Goal: Task Accomplishment & Management: Manage account settings

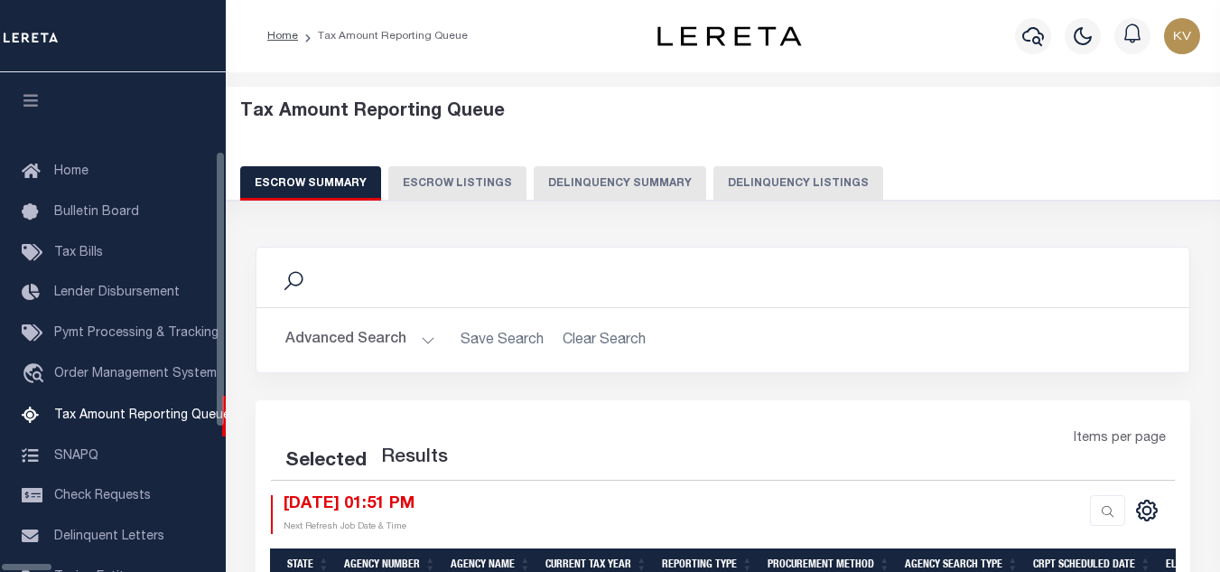
select select "100"
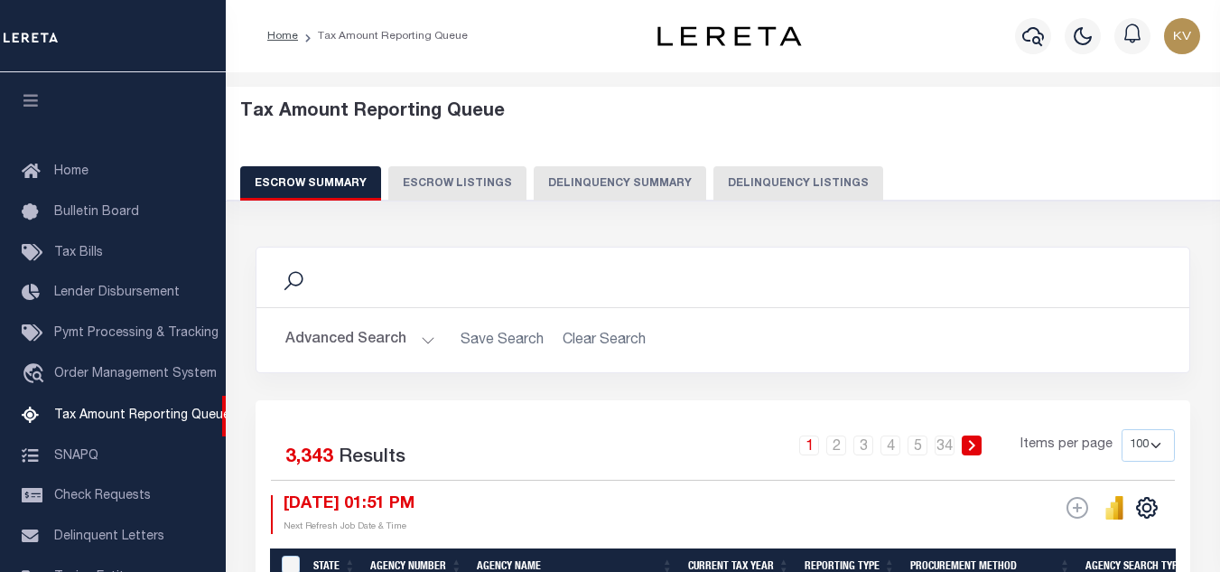
scroll to position [182, 0]
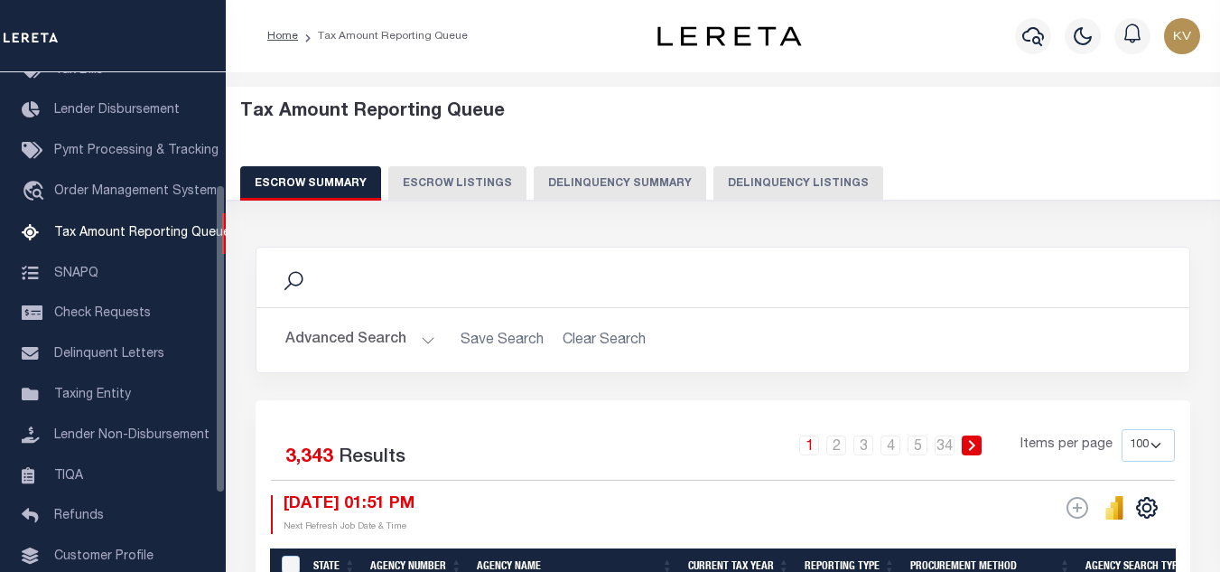
drag, startPoint x: 787, startPoint y: 179, endPoint x: 647, endPoint y: 186, distance: 140.2
click at [787, 179] on button "Delinquency Listings" at bounding box center [798, 183] width 170 height 34
select select "100"
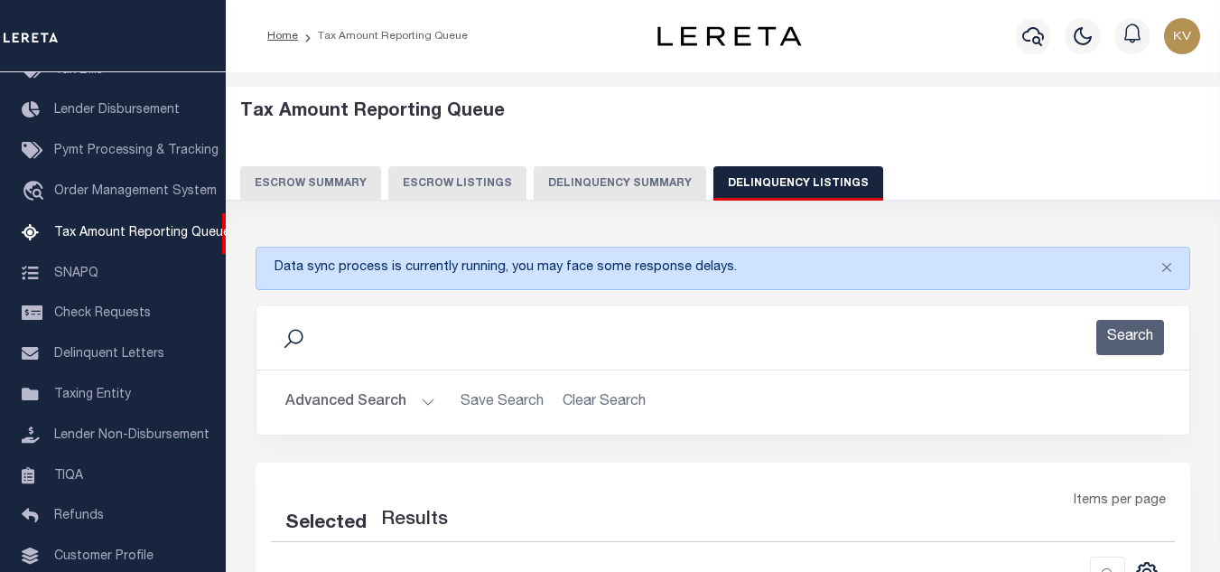
scroll to position [271, 0]
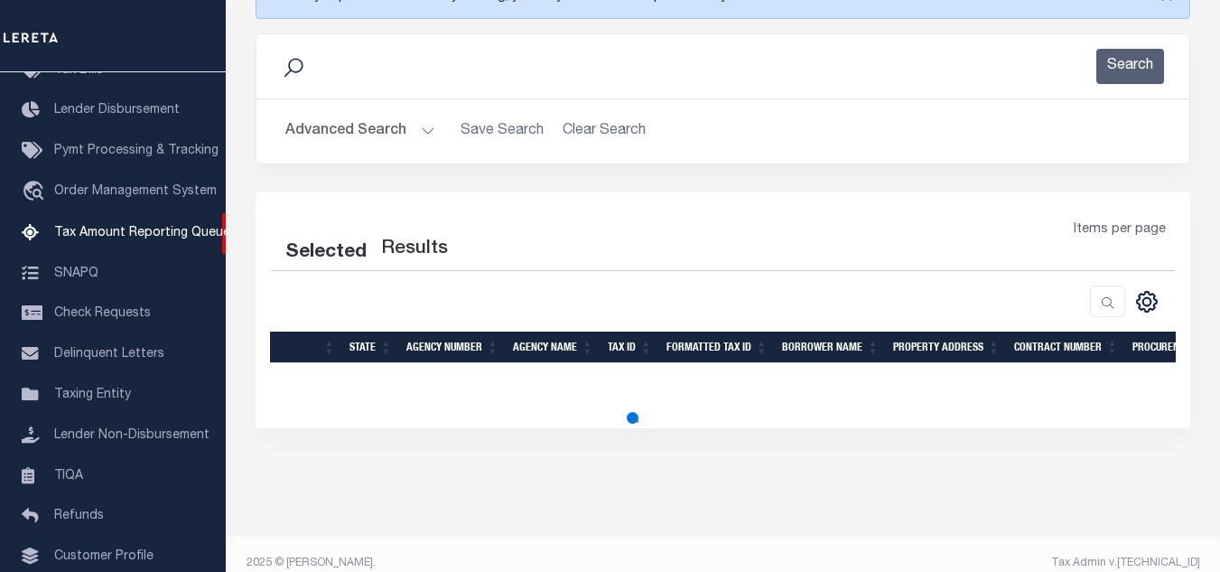
select select "100"
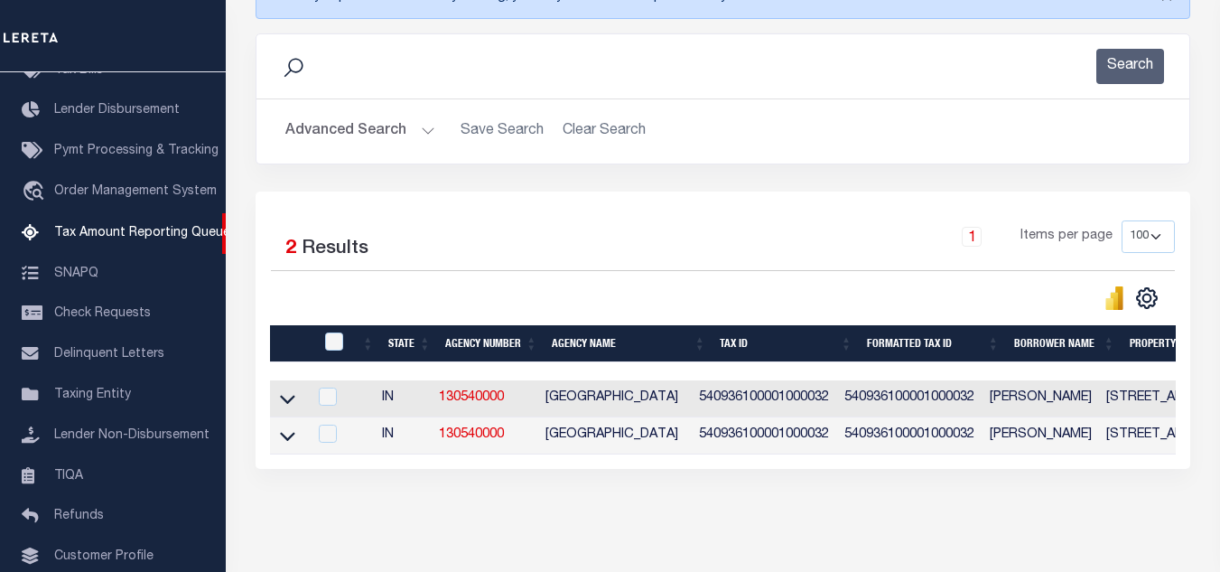
click at [345, 346] on div at bounding box center [336, 342] width 30 height 20
click at [341, 343] on input "checkbox" at bounding box center [334, 341] width 18 height 18
checkbox input "true"
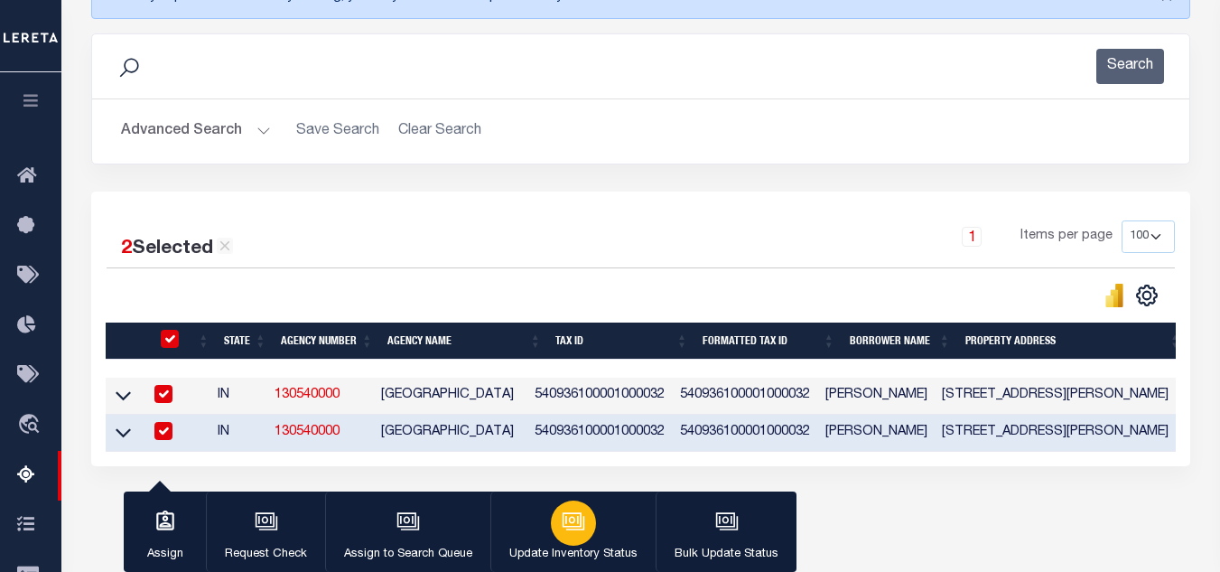
click at [572, 504] on div "button" at bounding box center [573, 522] width 45 height 45
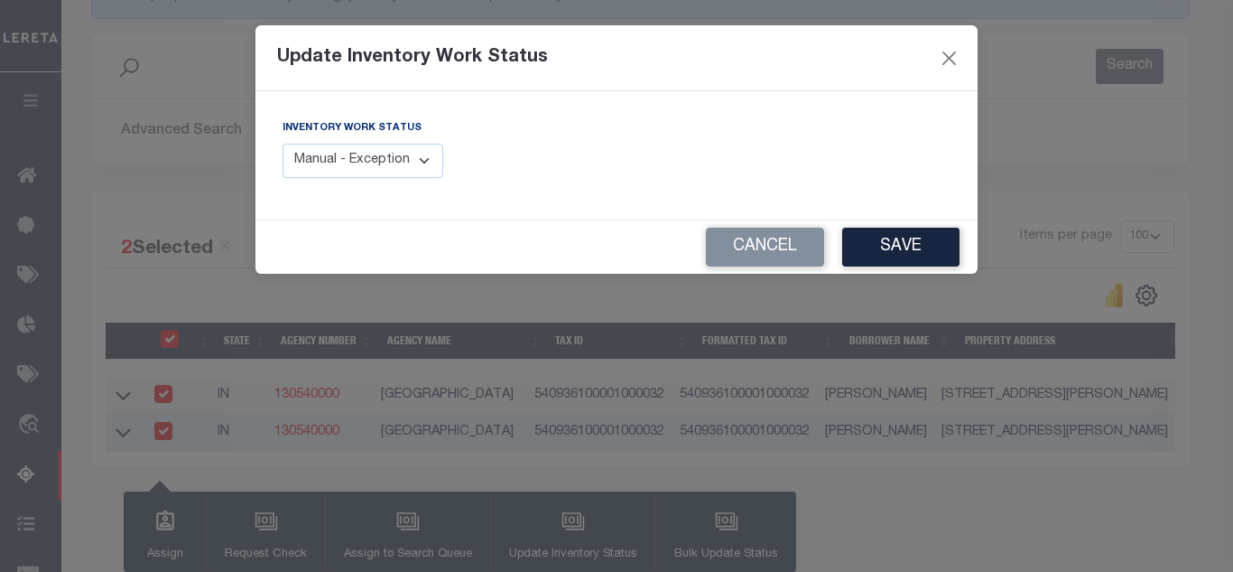
click at [396, 155] on select "Manual - Exception Pended - Awaiting Search Late Add Exception Completed" at bounding box center [363, 161] width 161 height 35
select select "4"
click at [283, 144] on select "Manual - Exception Pended - Awaiting Search Late Add Exception Completed" at bounding box center [363, 161] width 161 height 35
click at [870, 247] on button "Save" at bounding box center [900, 247] width 117 height 39
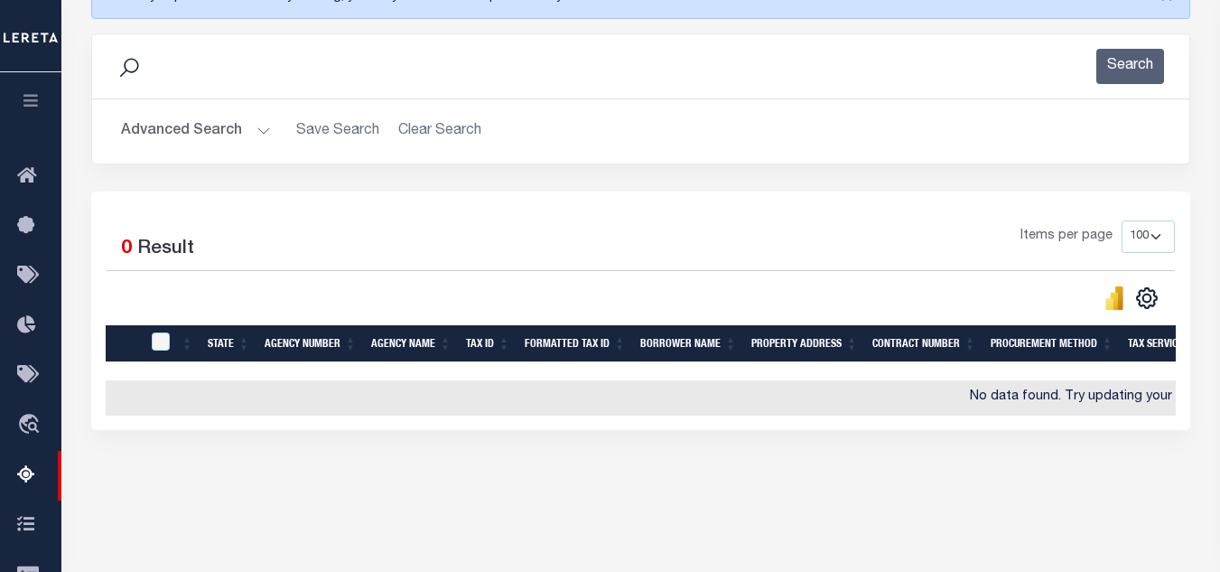
scroll to position [361, 0]
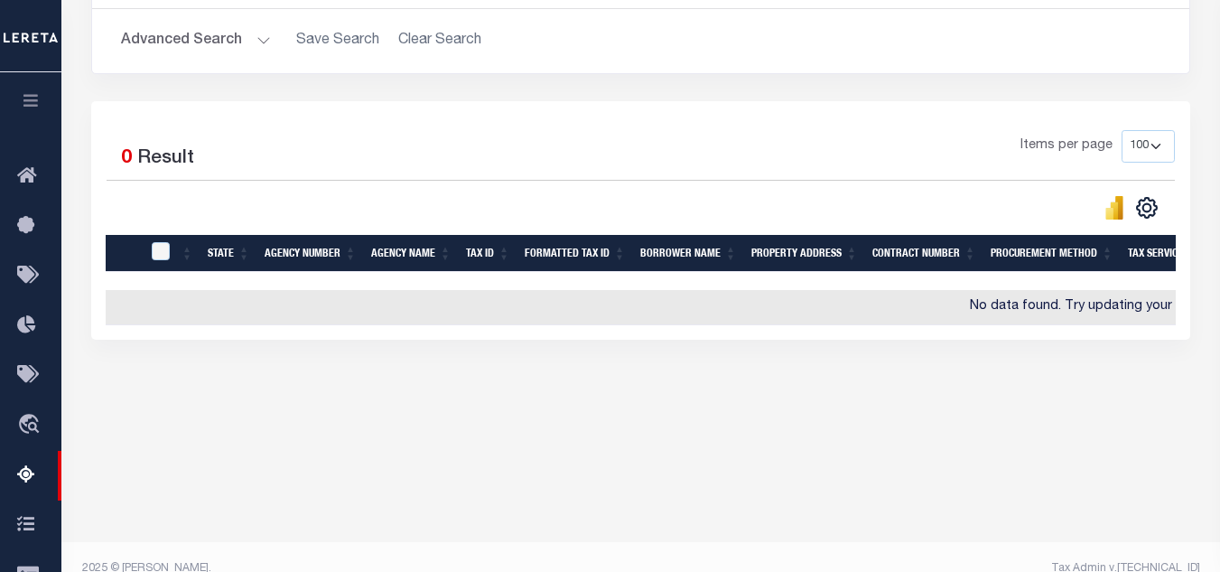
click at [256, 23] on button "Advanced Search" at bounding box center [196, 40] width 150 height 35
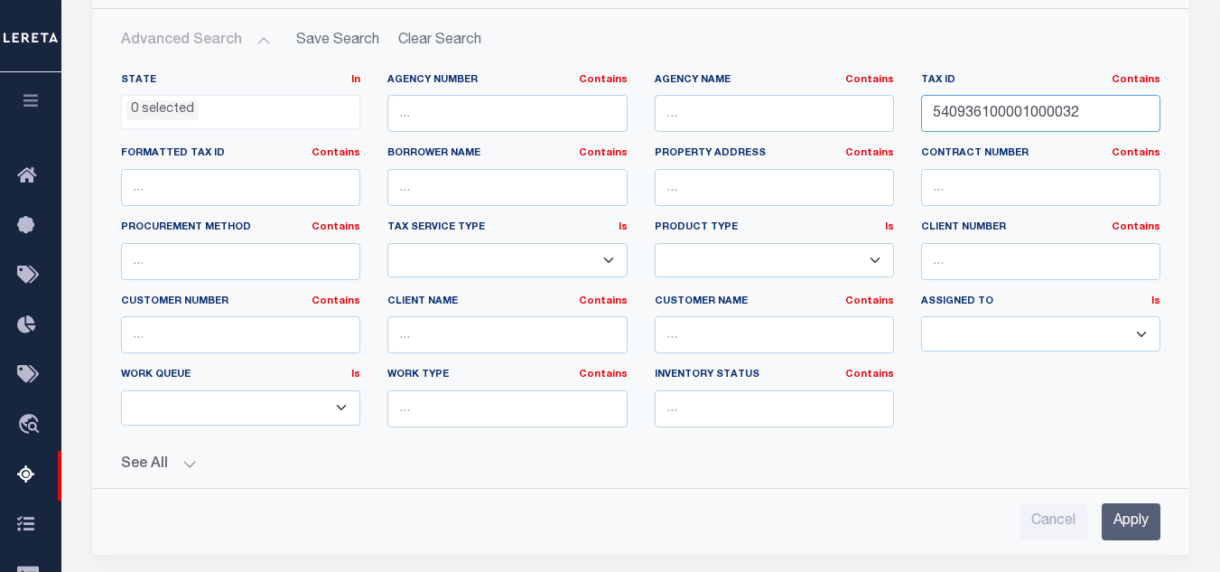
drag, startPoint x: 1104, startPoint y: 116, endPoint x: 755, endPoint y: 126, distance: 349.6
click at [760, 126] on div "State In In AK AL AR AZ CA CO CT DC DE FL GA GU HI IA ID IL IN KS KY LA MA MD M…" at bounding box center [640, 257] width 1066 height 368
paste input "200006"
type input "540936200006000032"
click at [1131, 508] on input "Apply" at bounding box center [1131, 521] width 59 height 37
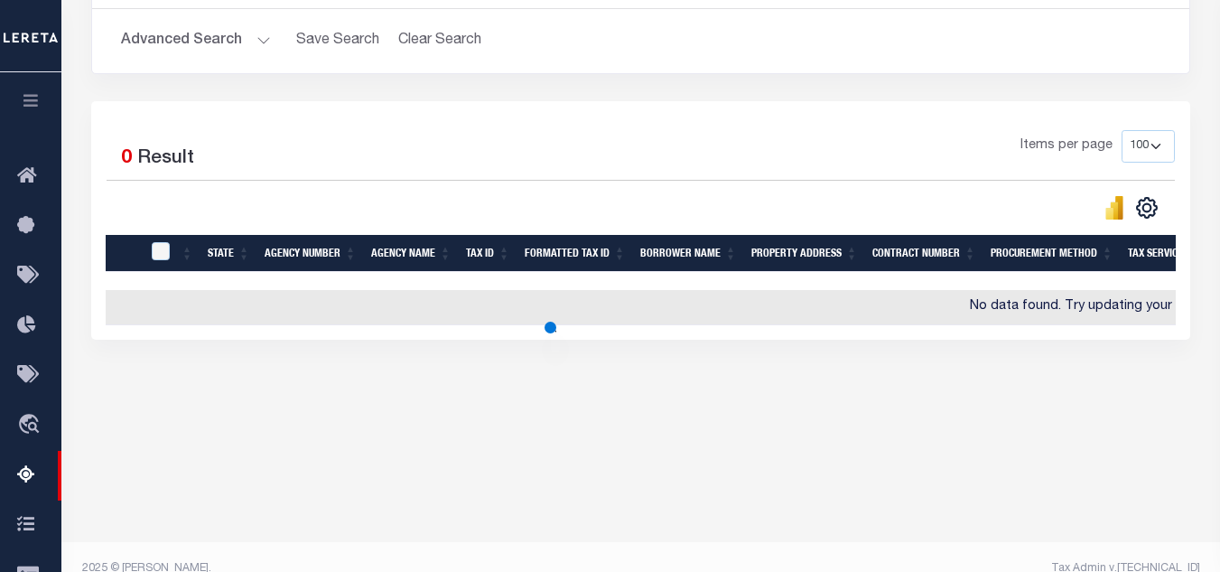
scroll to position [386, 0]
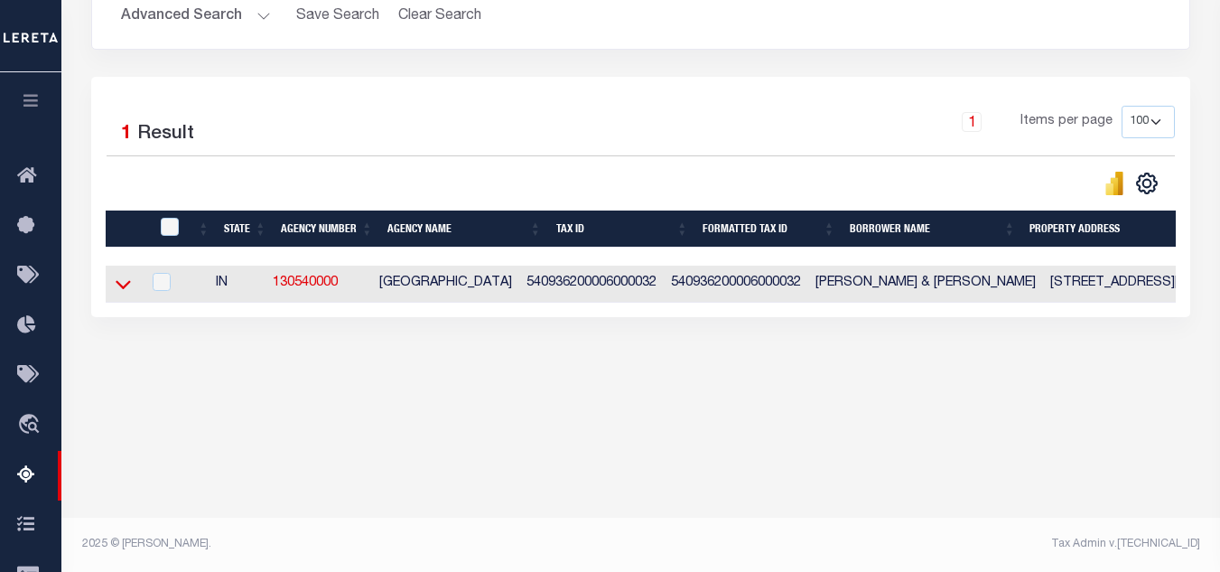
click at [126, 292] on icon at bounding box center [123, 284] width 15 height 19
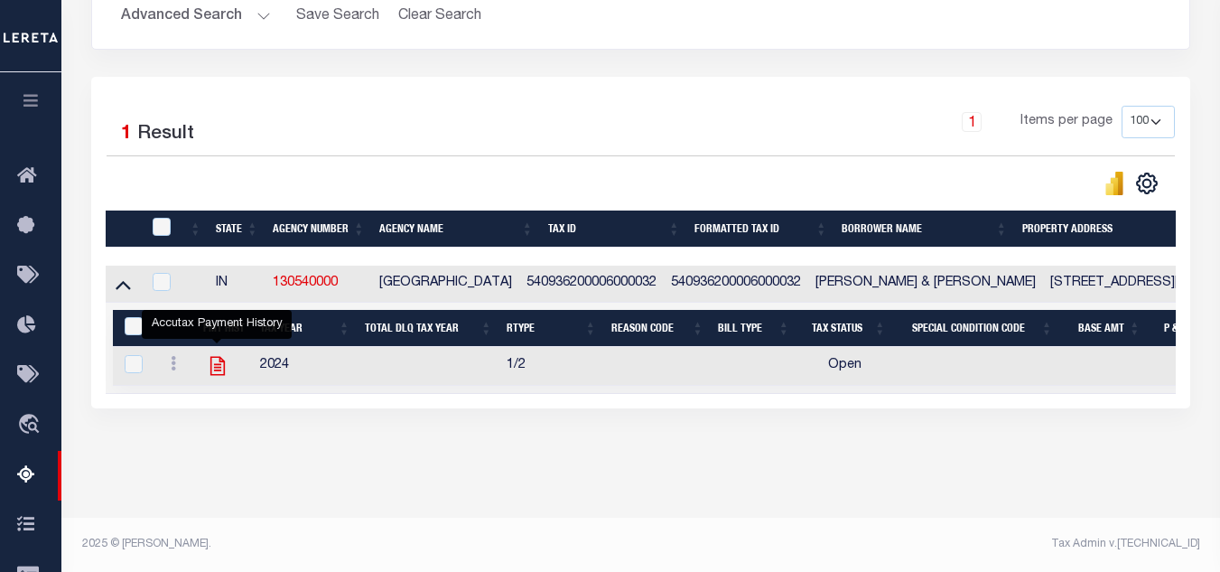
click at [215, 368] on icon "" at bounding box center [217, 366] width 14 height 19
checkbox input "true"
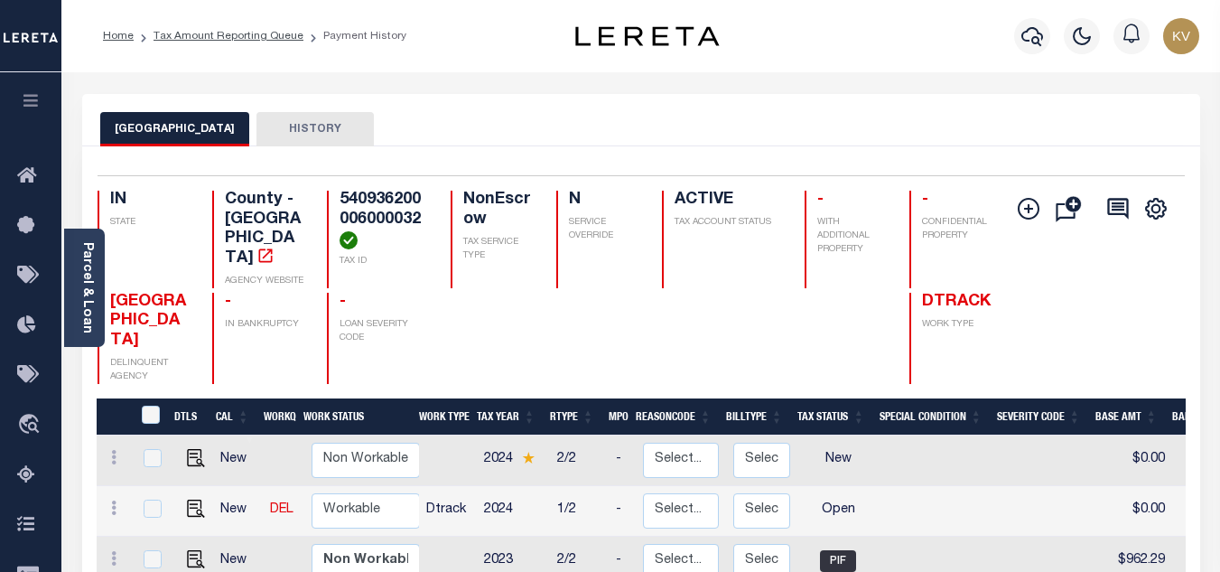
scroll to position [181, 0]
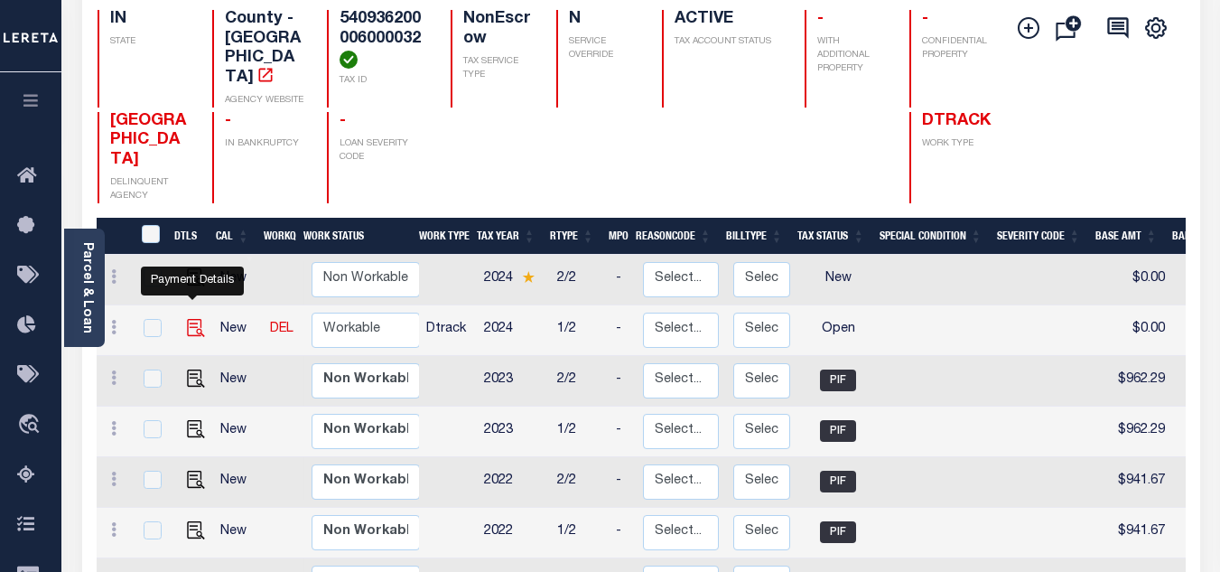
click at [191, 319] on img "" at bounding box center [196, 328] width 18 height 18
checkbox input "true"
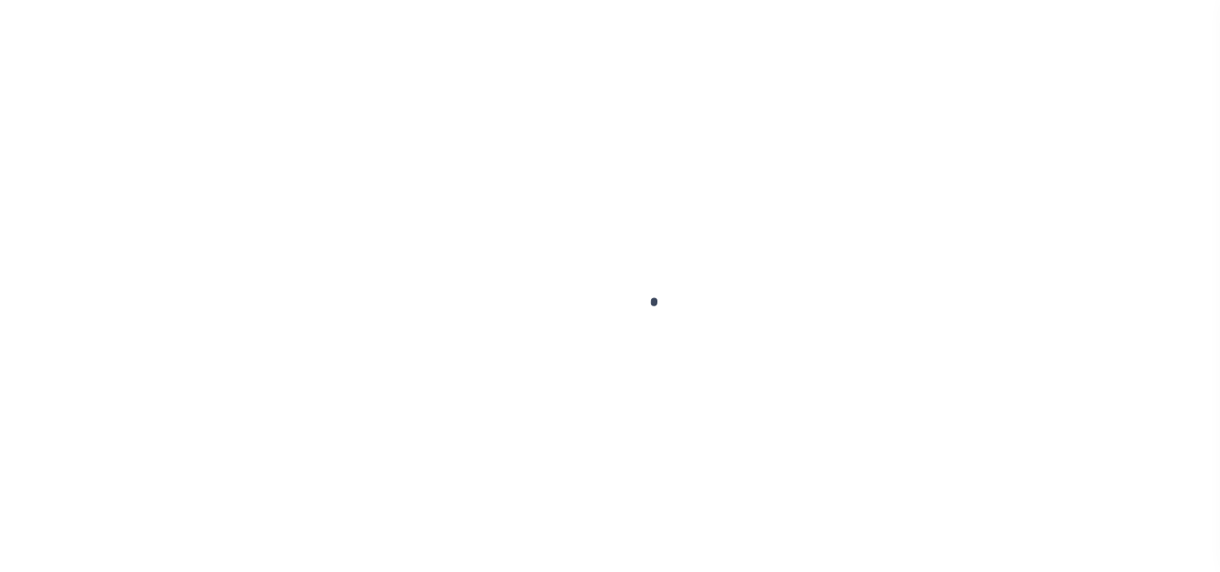
select select "OP2"
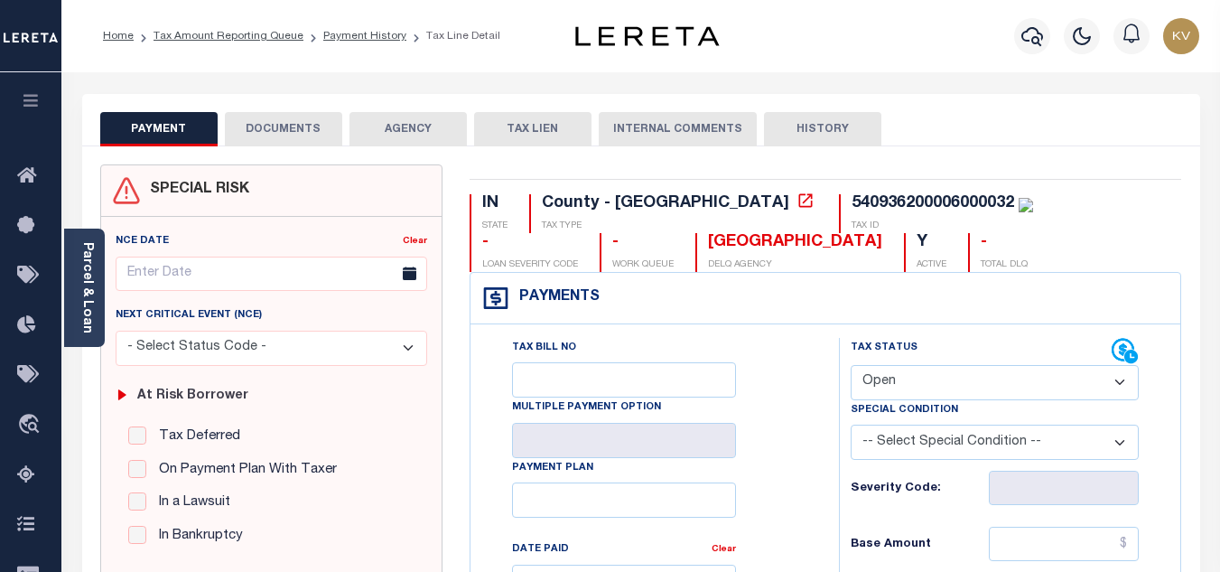
click at [382, 49] on ol "Home Tax Amount Reporting Queue Payment History Tax Line Detail" at bounding box center [301, 36] width 426 height 38
click at [380, 42] on link "Payment History" at bounding box center [364, 36] width 83 height 11
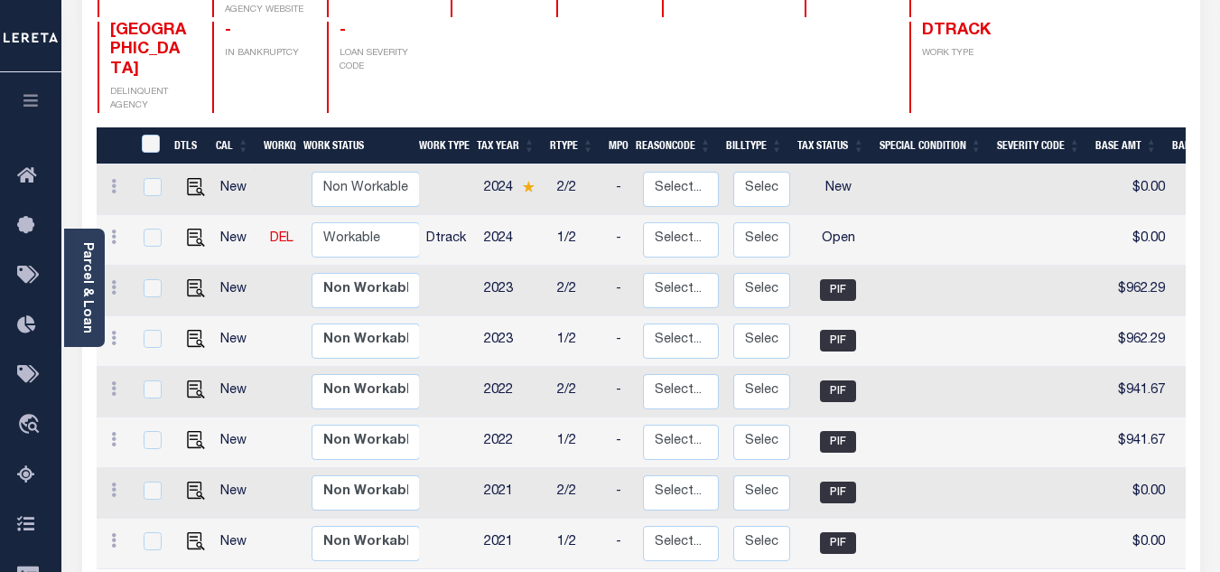
scroll to position [2, 0]
click at [367, 220] on select "Non Workable Workable" at bounding box center [366, 237] width 108 height 35
checkbox input "true"
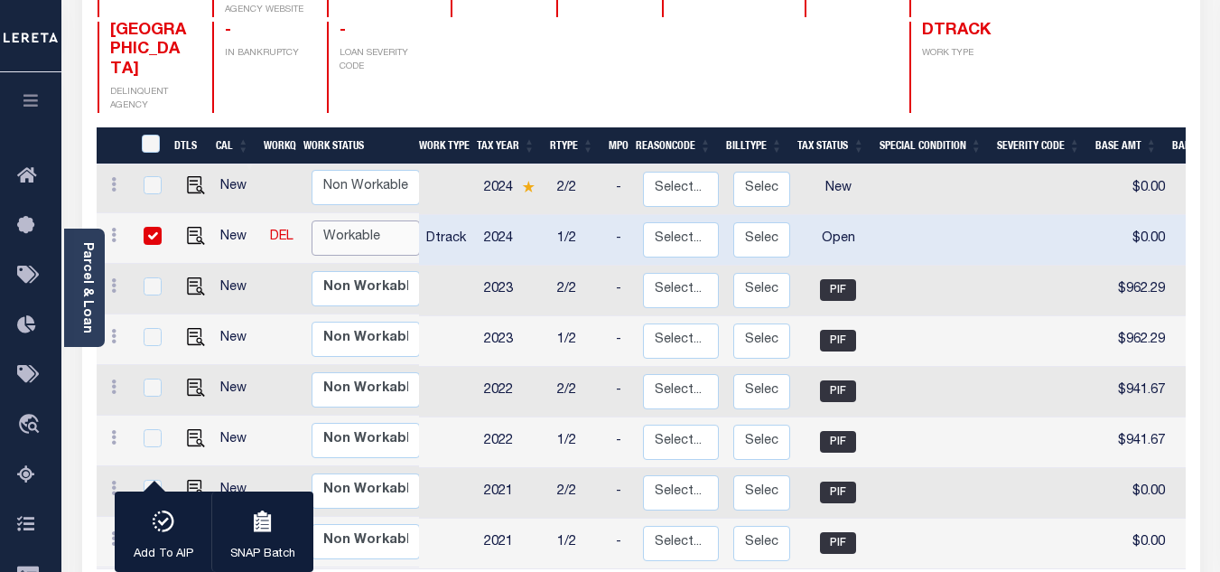
select select "true"
click at [312, 220] on select "Non Workable Workable" at bounding box center [366, 237] width 108 height 35
checkbox input "false"
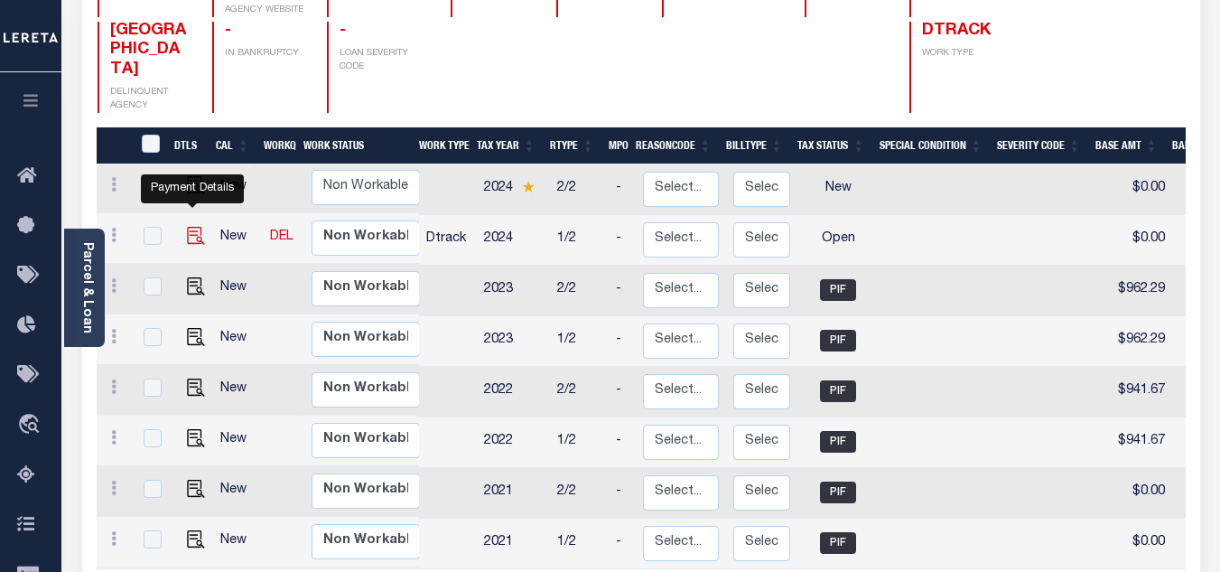
click at [190, 227] on img "" at bounding box center [196, 236] width 18 height 18
checkbox input "true"
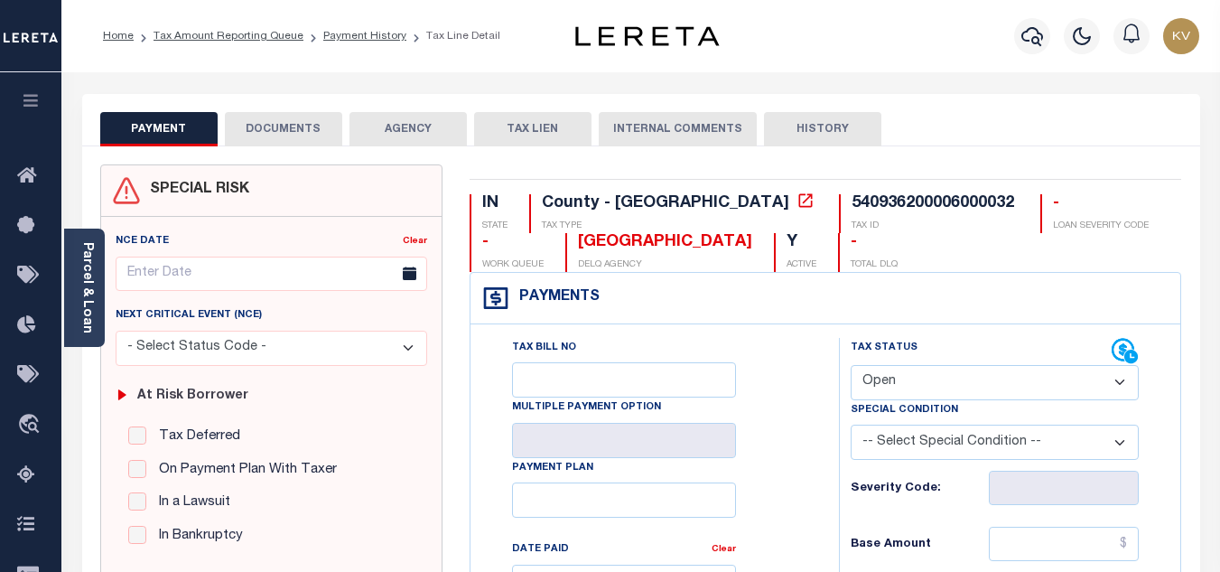
scroll to position [90, 0]
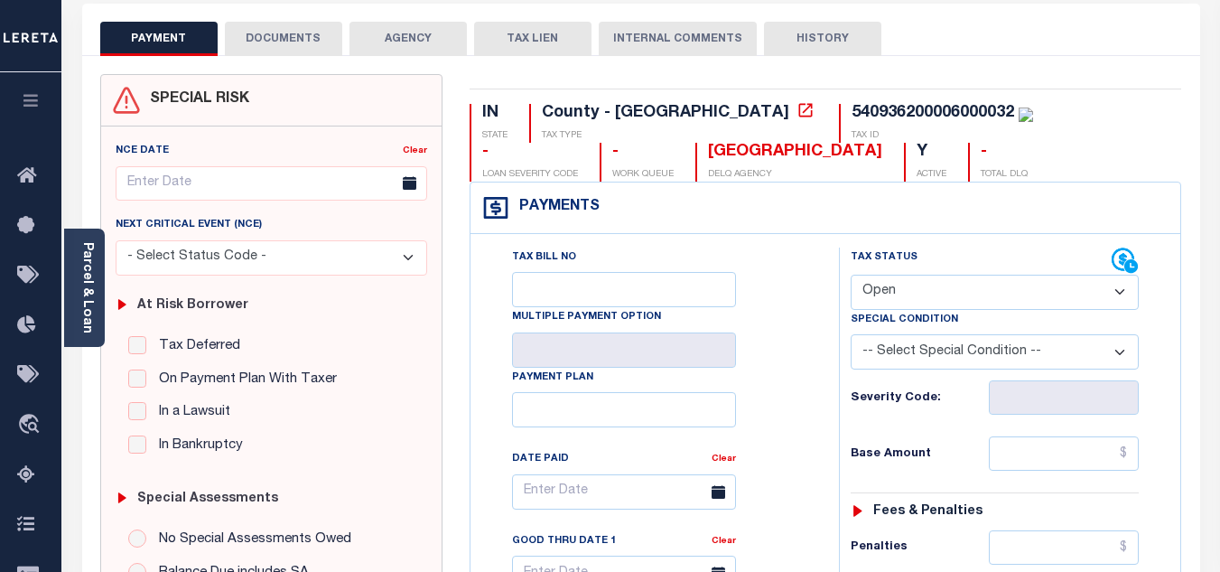
click at [892, 275] on select "- Select Status Code - Open Due/Unpaid Paid Incomplete No Tax Due Internal Refu…" at bounding box center [995, 292] width 288 height 35
select select "PYD"
click at [851, 275] on select "- Select Status Code - Open Due/Unpaid Paid Incomplete No Tax Due Internal Refu…" at bounding box center [995, 292] width 288 height 35
type input "[DATE]"
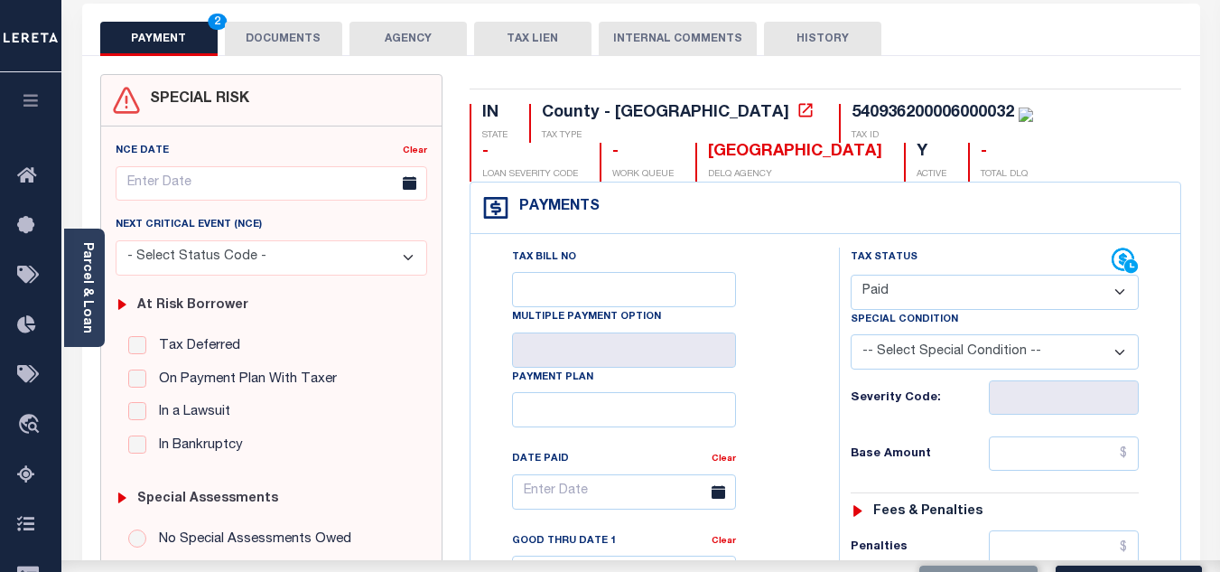
click at [793, 367] on div "Tax Bill No Multiple Payment Option Payment Plan Clear" at bounding box center [650, 500] width 323 height 507
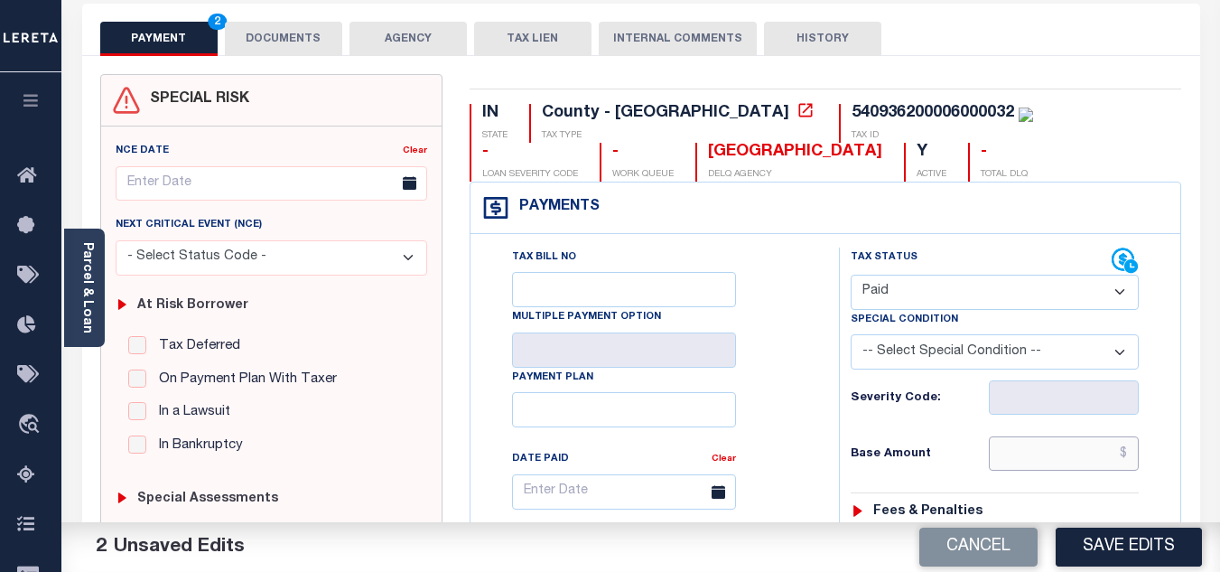
click at [1038, 467] on input "text" at bounding box center [1064, 453] width 150 height 34
type input "$774.62"
click at [969, 439] on div "Base Amount $774.62" at bounding box center [995, 453] width 288 height 34
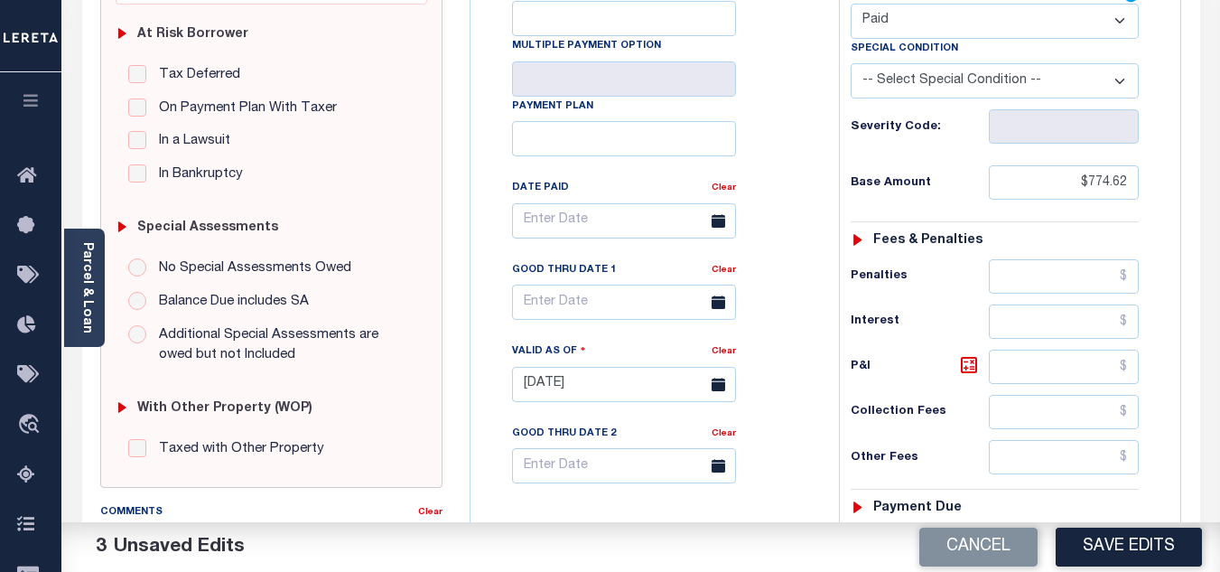
scroll to position [542, 0]
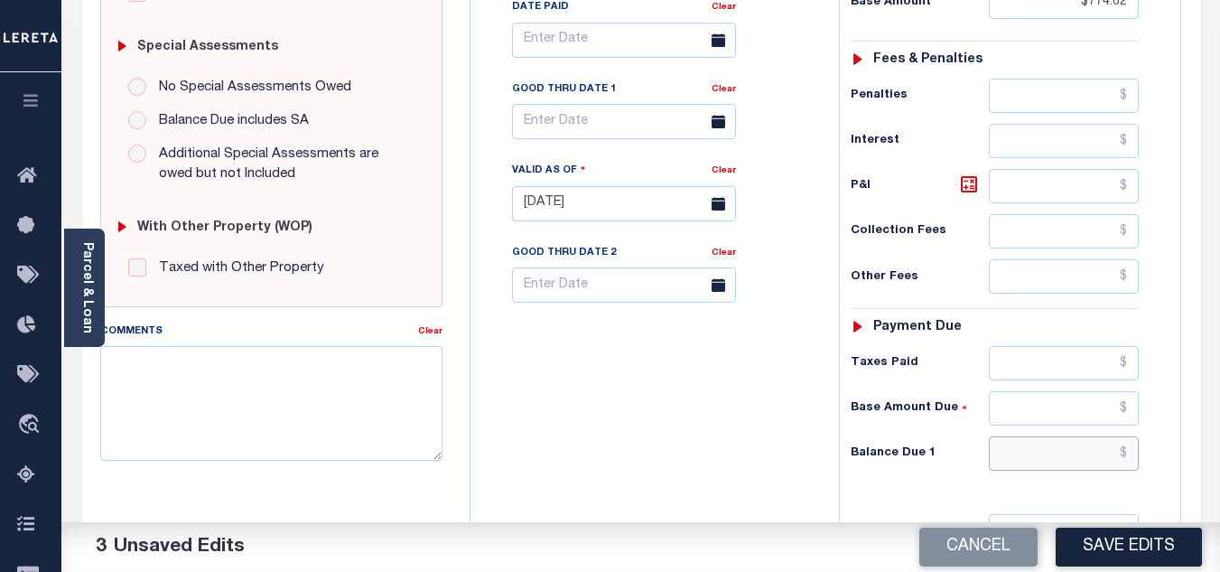
click at [1039, 453] on input "text" at bounding box center [1064, 453] width 150 height 34
type input "$0.00"
click at [649, 404] on div "Tax Bill No Multiple Payment Option Payment Plan Clear" at bounding box center [650, 194] width 350 height 797
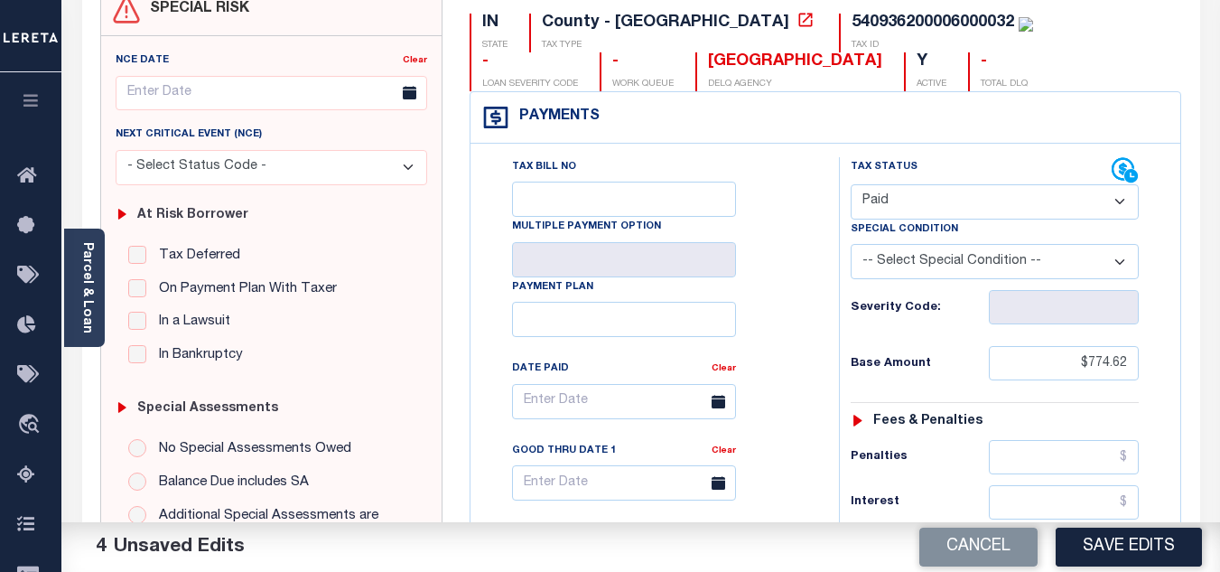
scroll to position [0, 0]
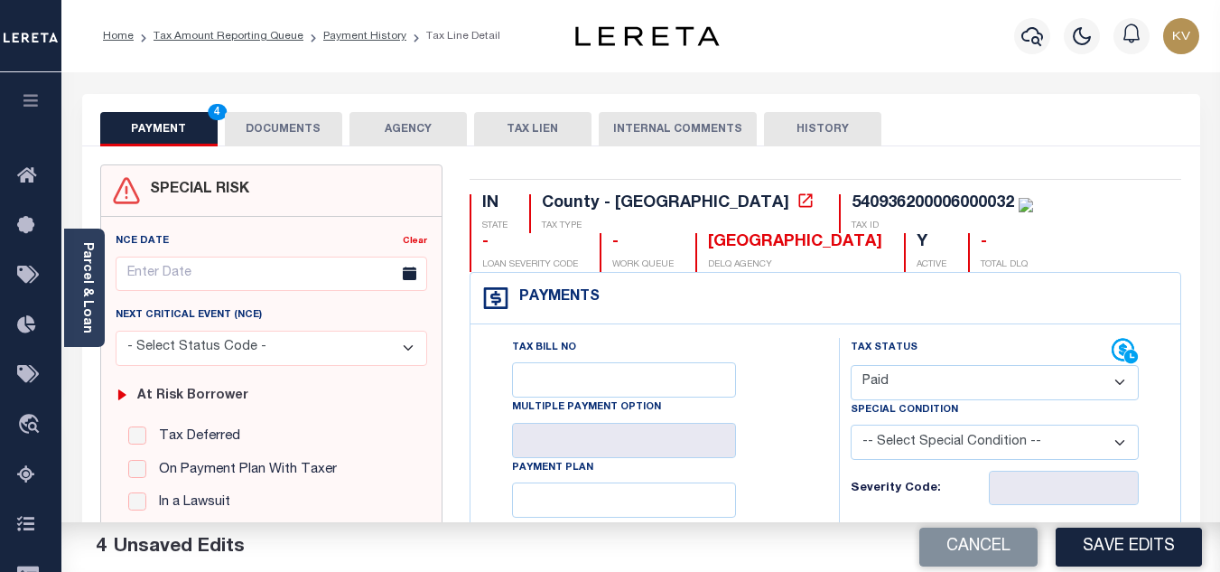
click at [309, 127] on button "DOCUMENTS" at bounding box center [283, 129] width 117 height 34
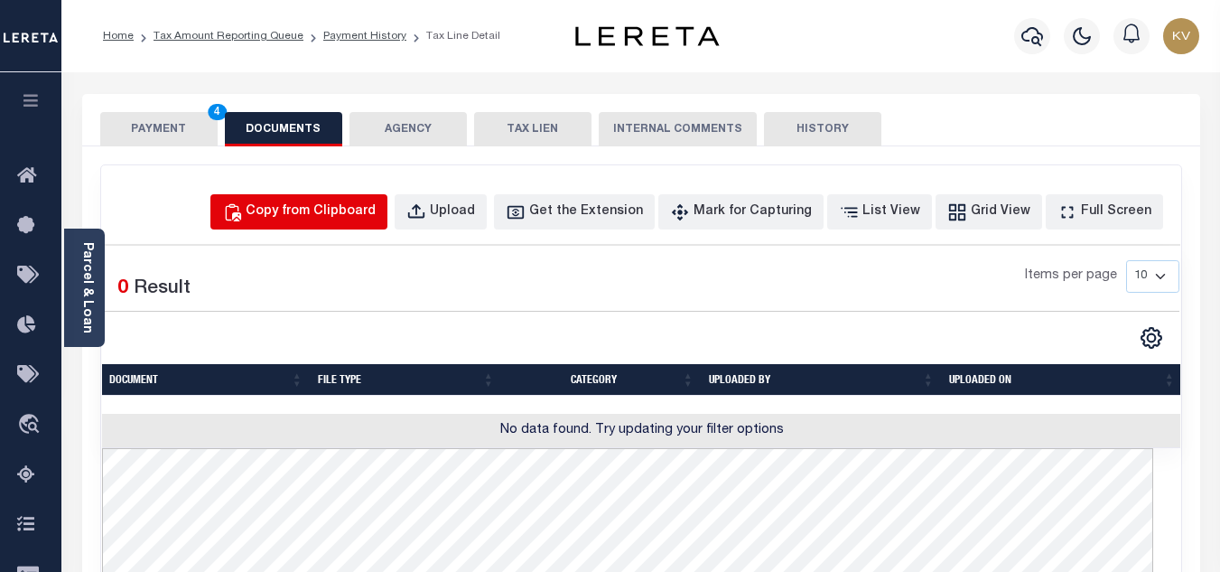
click at [350, 210] on div "Copy from Clipboard" at bounding box center [311, 212] width 130 height 20
select select "POP"
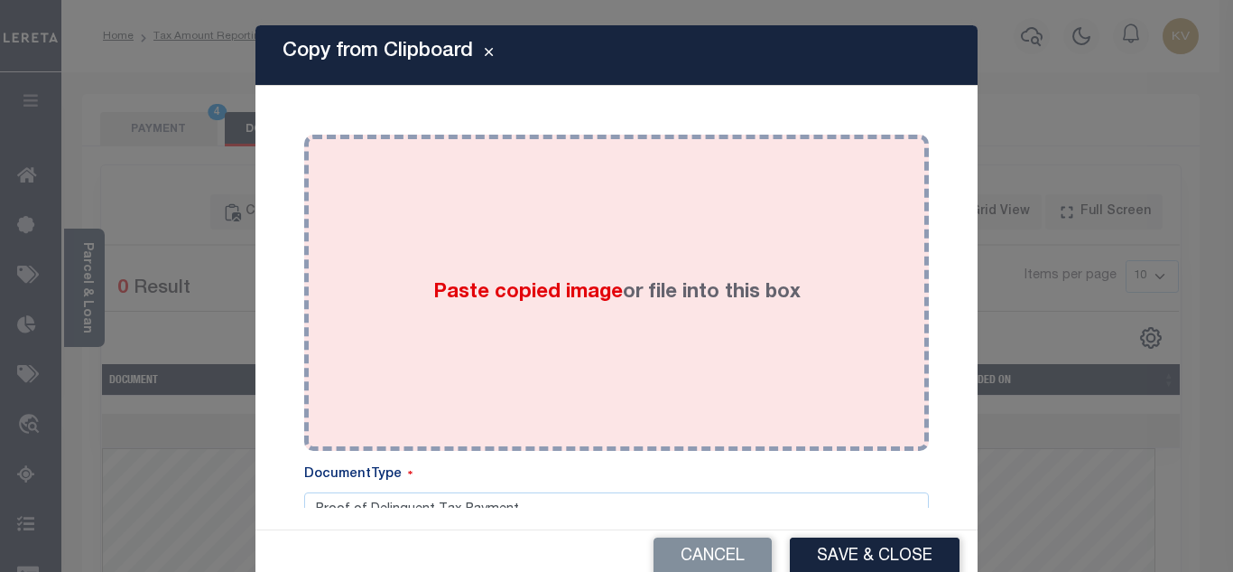
click at [456, 295] on span "Paste copied image" at bounding box center [528, 293] width 190 height 20
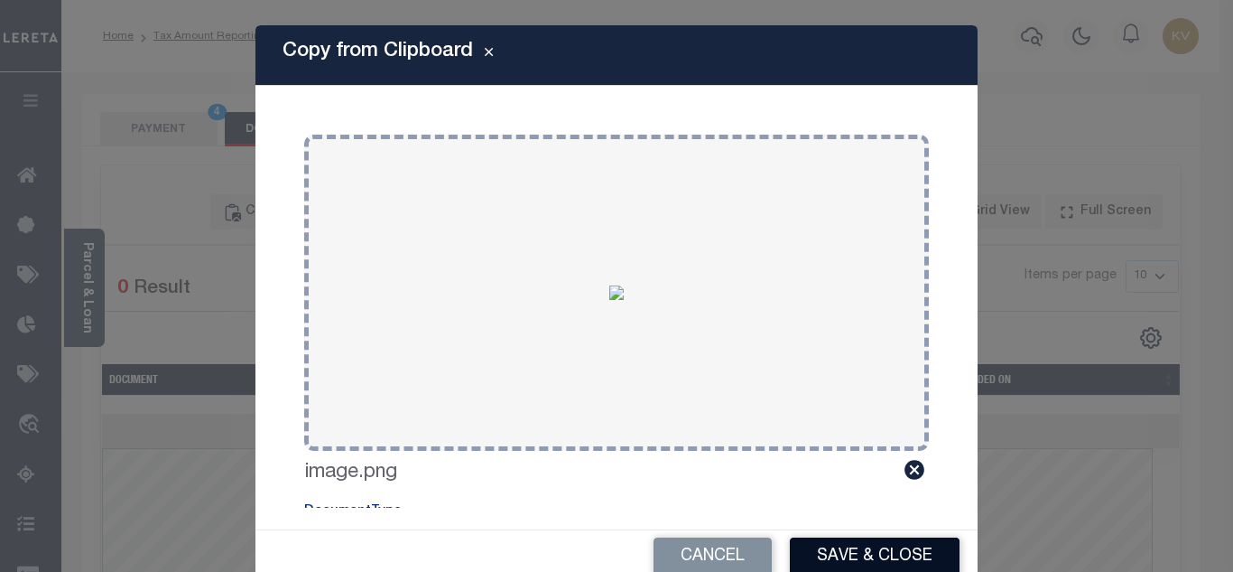
click at [841, 550] on button "Save & Close" at bounding box center [875, 556] width 170 height 39
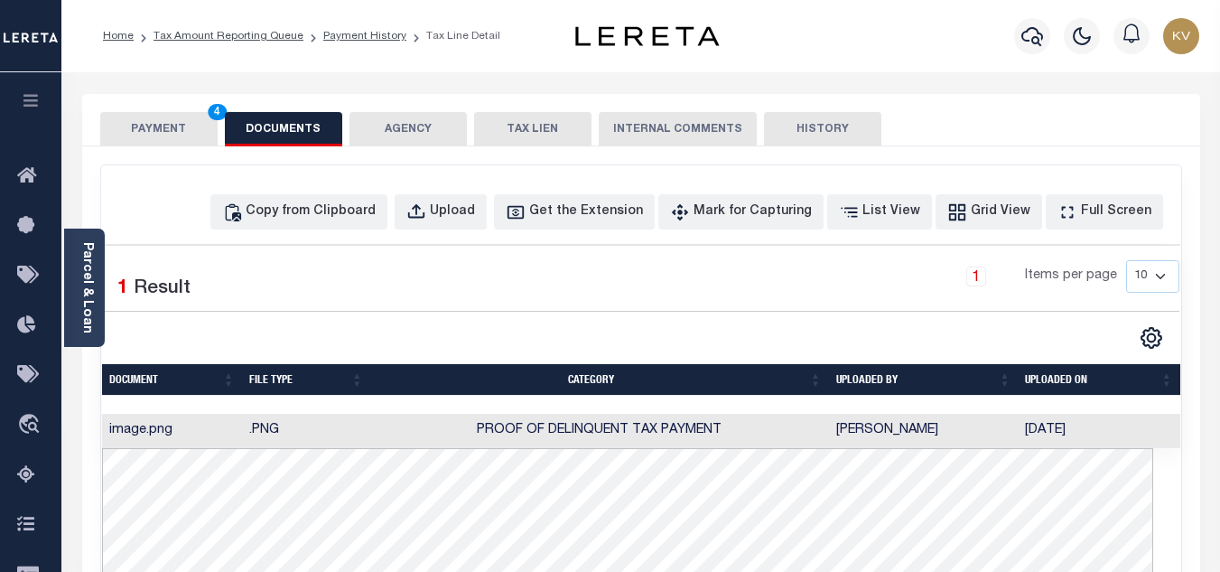
click at [167, 118] on button "PAYMENT 4" at bounding box center [158, 129] width 117 height 34
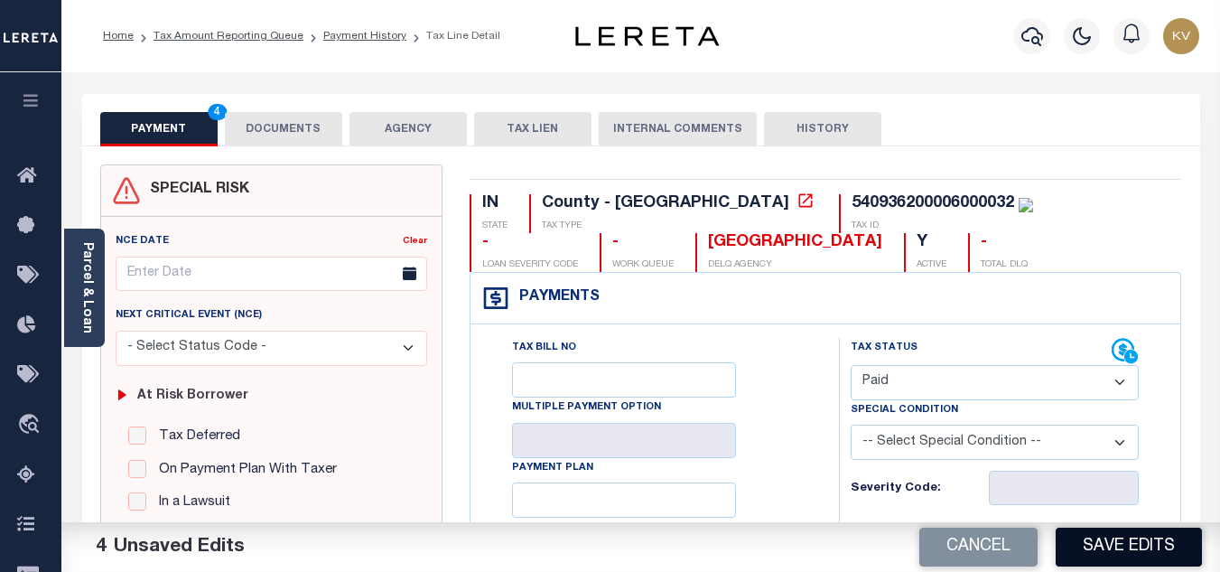
click at [1103, 530] on button "Save Edits" at bounding box center [1129, 546] width 146 height 39
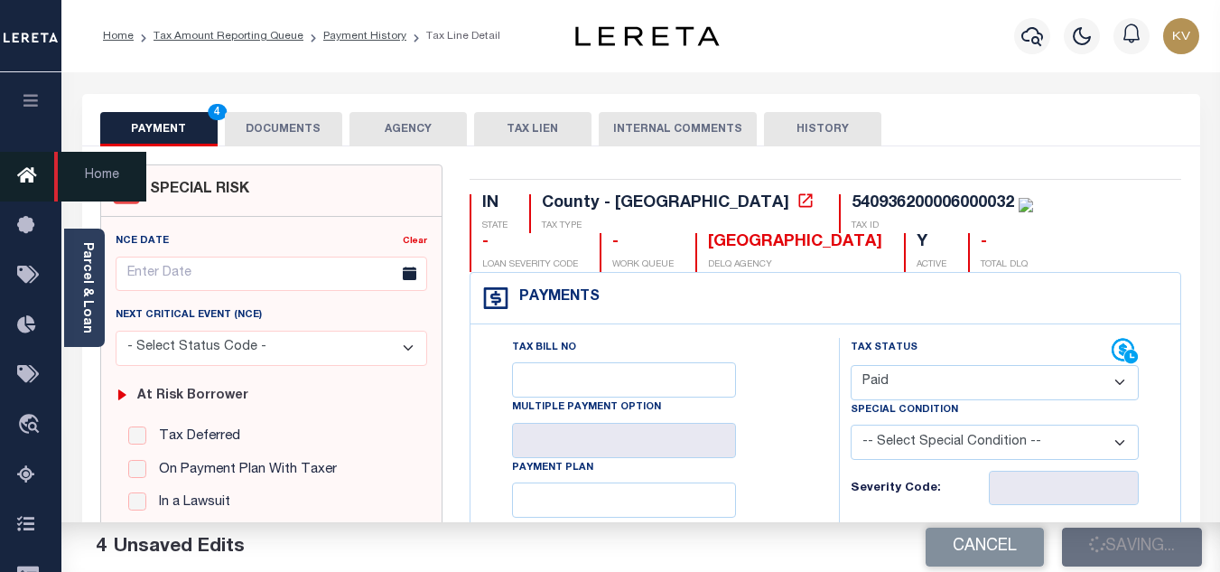
checkbox input "false"
type input "$774.62"
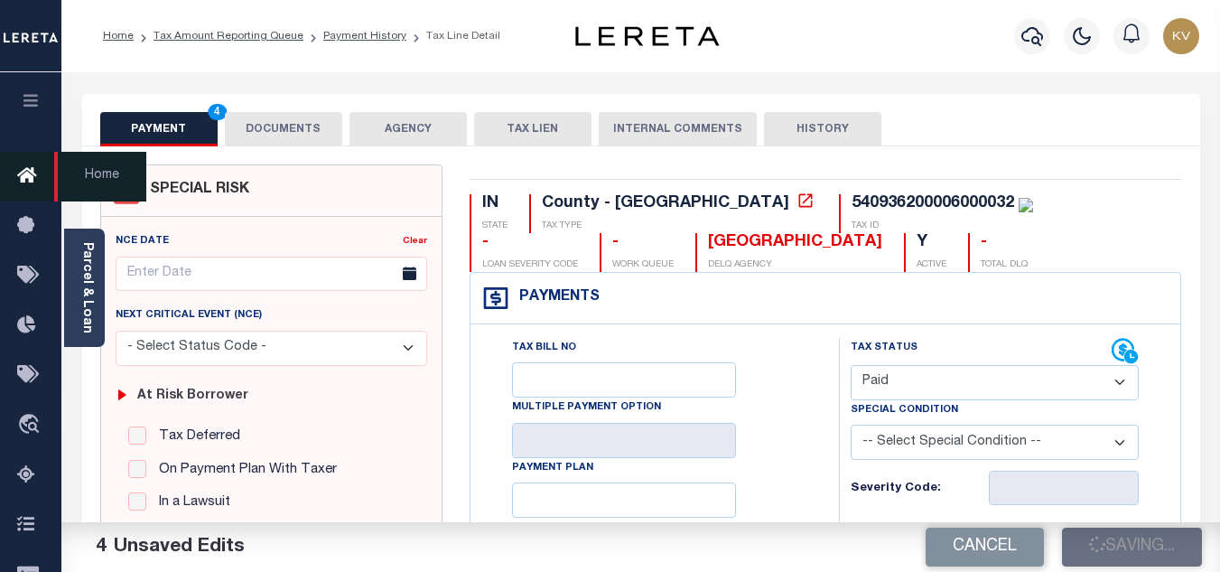
type input "$0"
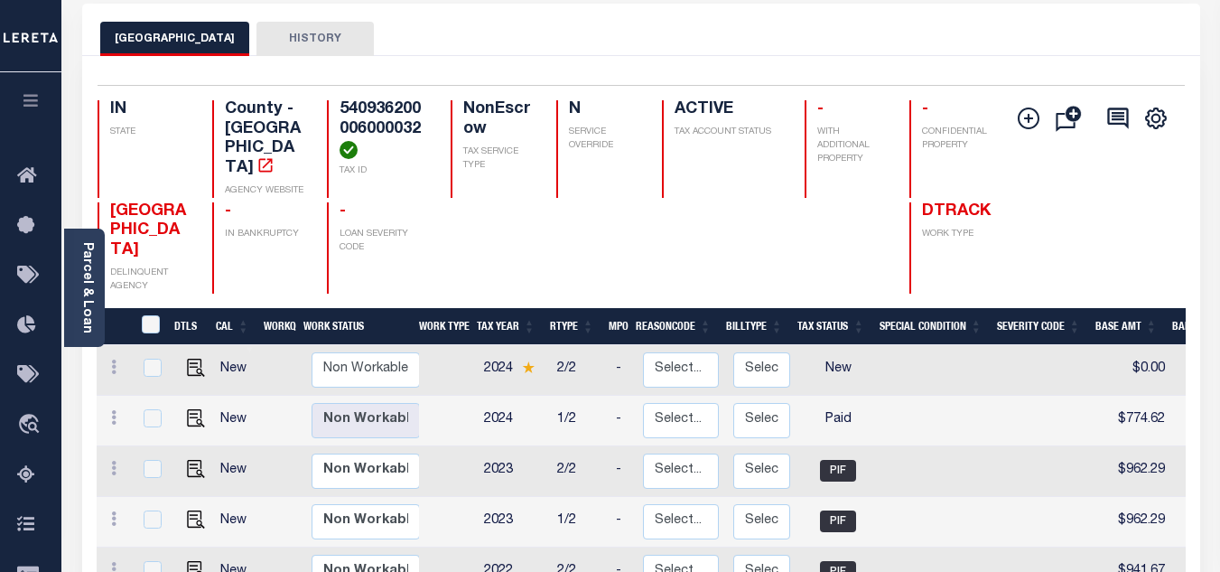
scroll to position [181, 0]
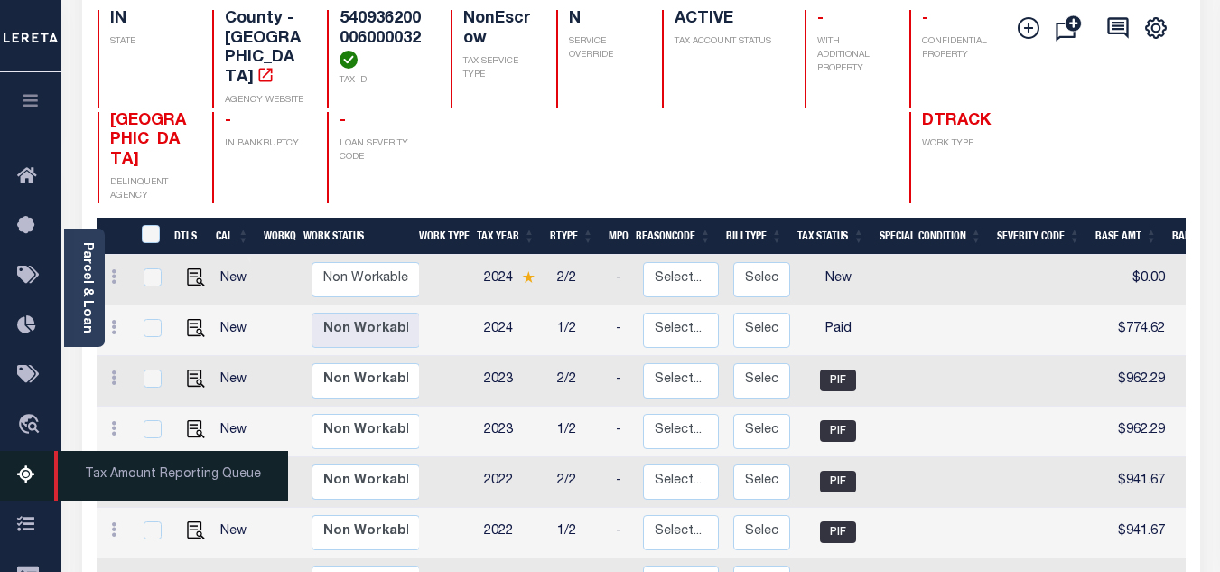
click at [26, 478] on icon at bounding box center [31, 475] width 29 height 23
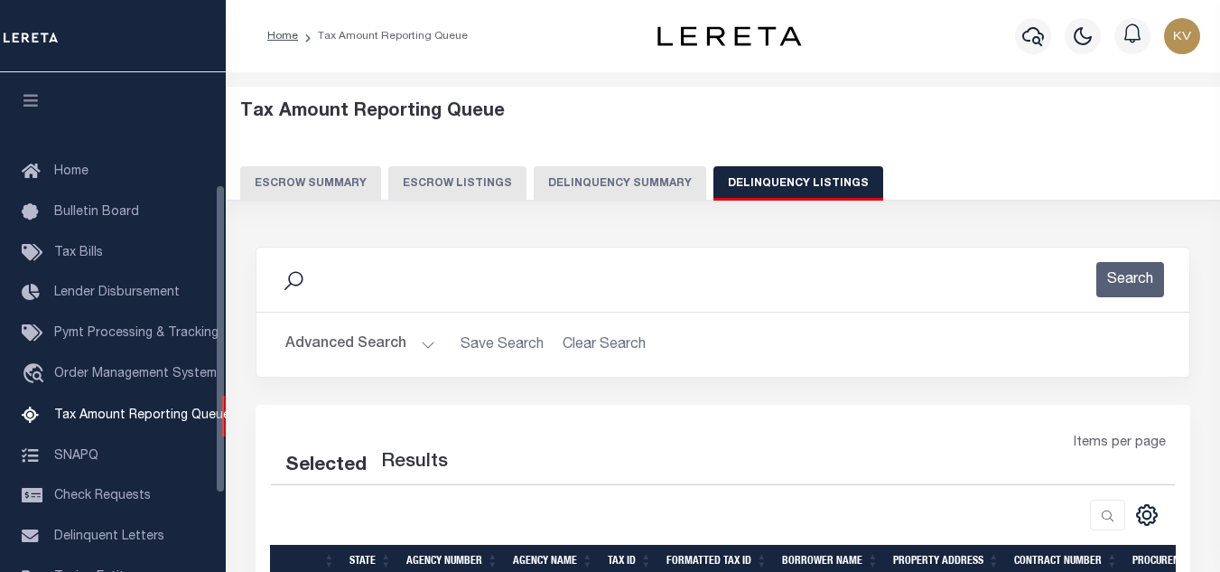
select select "100"
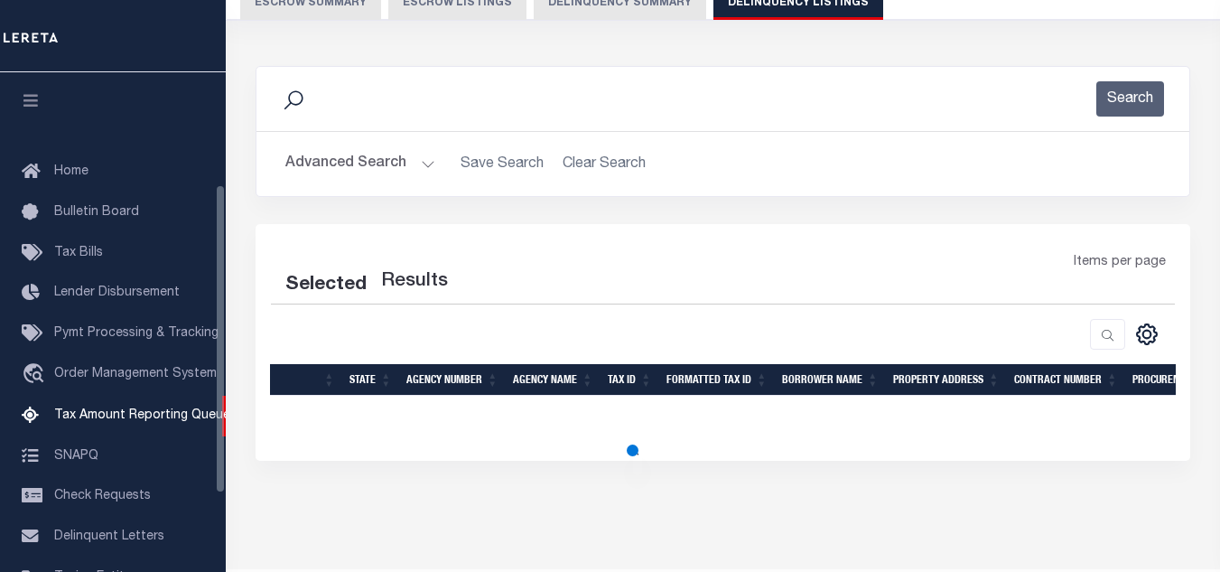
select select "100"
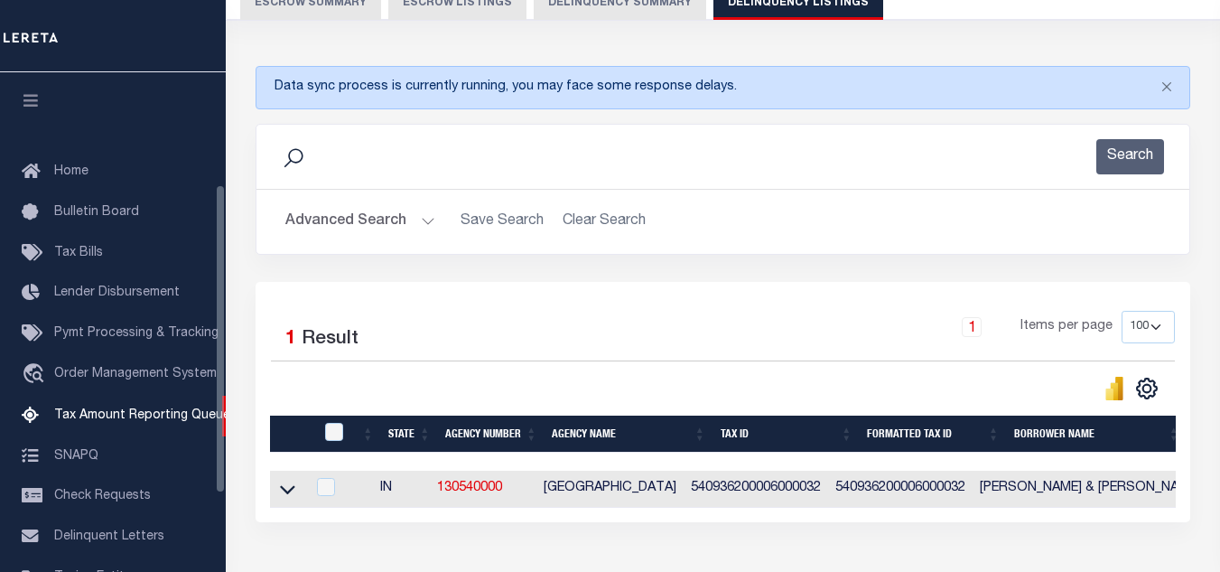
scroll to position [182, 0]
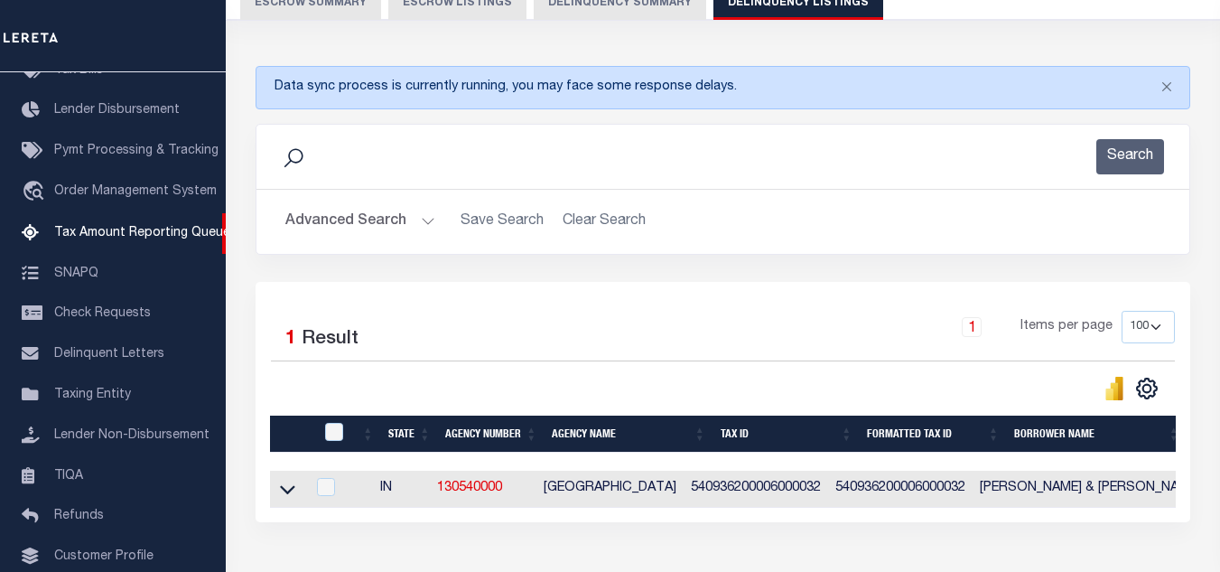
click at [414, 222] on button "Advanced Search" at bounding box center [360, 221] width 150 height 35
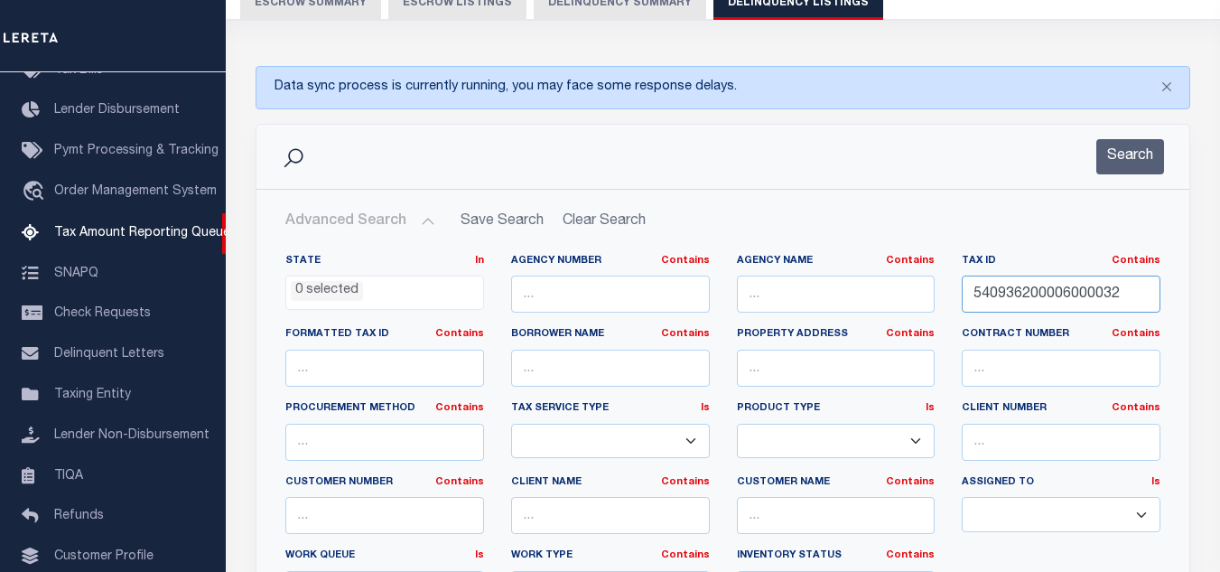
drag, startPoint x: 1129, startPoint y: 293, endPoint x: 1118, endPoint y: 196, distance: 98.1
click at [804, 292] on div "State In In AK AL AR AZ CA CO CT DC DE FL GA GU HI IA ID IL IN KS KY LA MA MD M…" at bounding box center [723, 438] width 902 height 368
paste input "22004000034"
type input "540936222004000034"
click at [1106, 157] on button "Search" at bounding box center [1130, 156] width 68 height 35
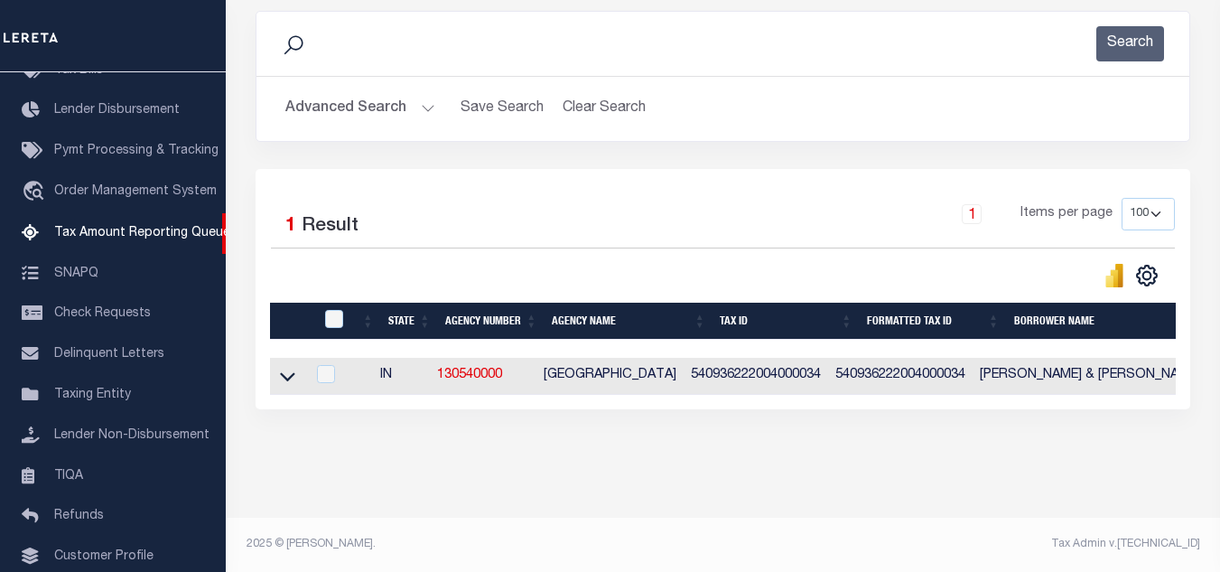
scroll to position [309, 0]
click at [295, 368] on link at bounding box center [287, 374] width 21 height 13
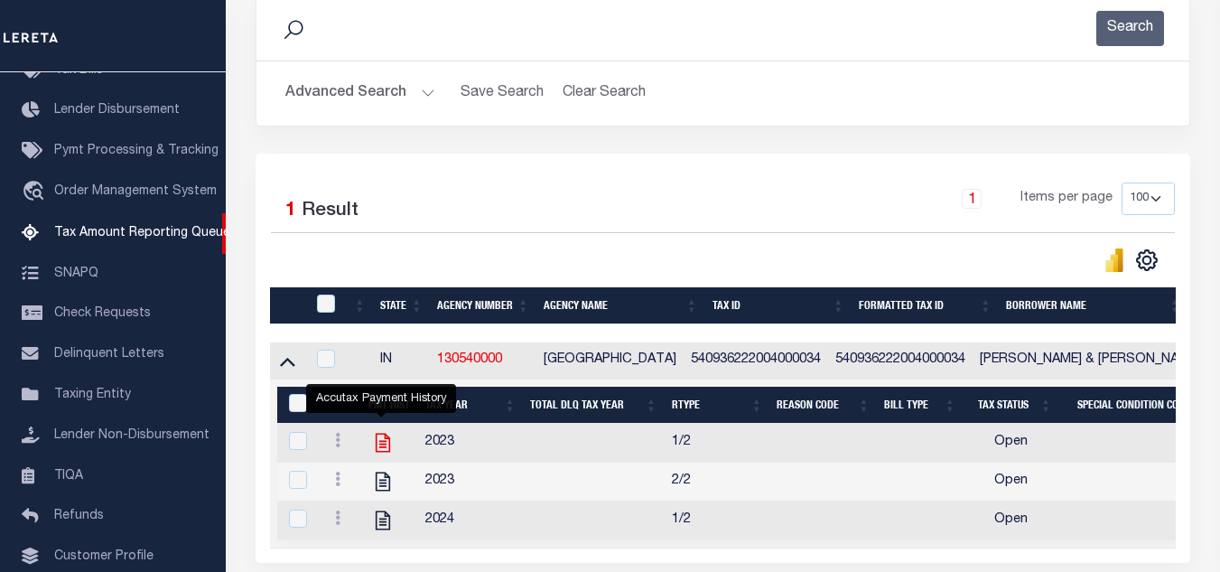
click at [377, 451] on icon "" at bounding box center [382, 442] width 23 height 23
checkbox input "true"
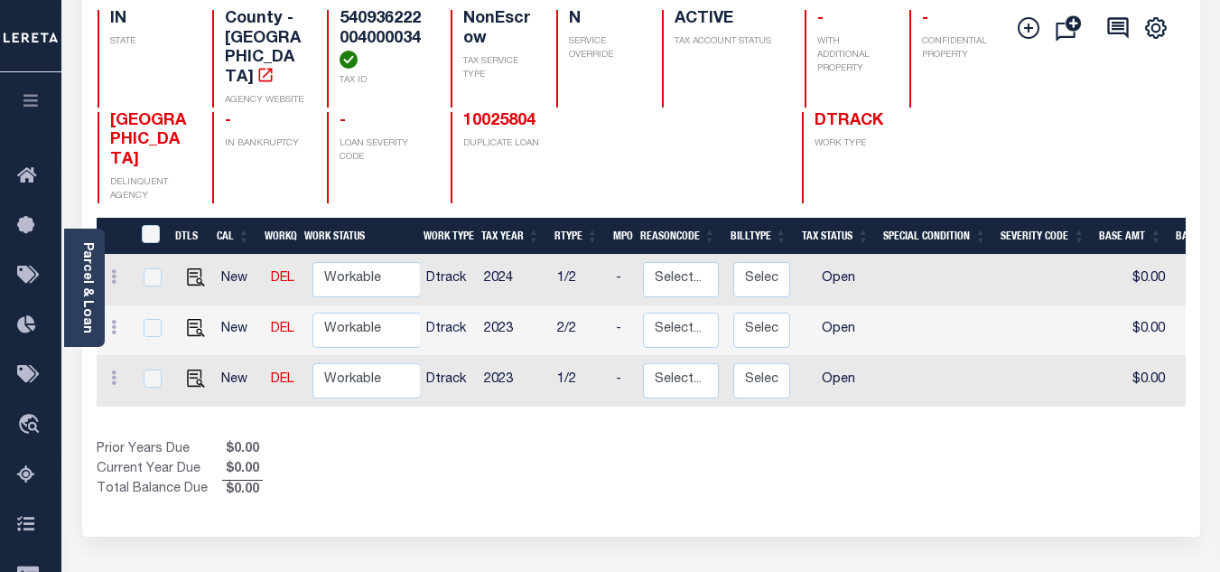
scroll to position [271, 0]
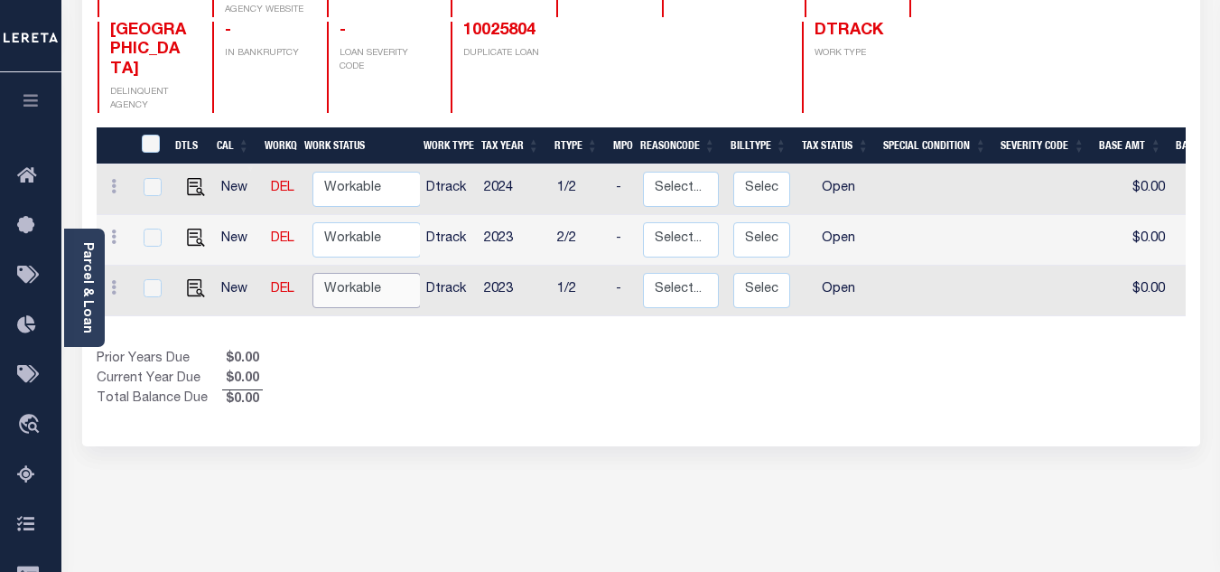
click at [348, 274] on select "Non Workable Workable" at bounding box center [366, 290] width 108 height 35
checkbox input "true"
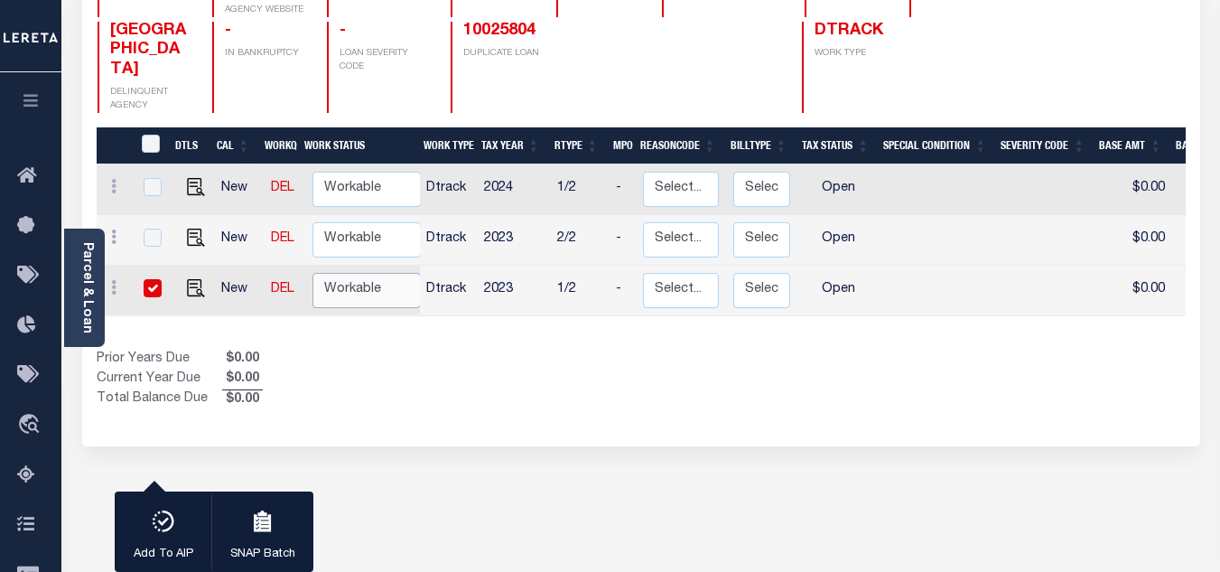
select select "true"
click at [312, 273] on select "Non Workable Workable" at bounding box center [366, 290] width 108 height 35
checkbox input "false"
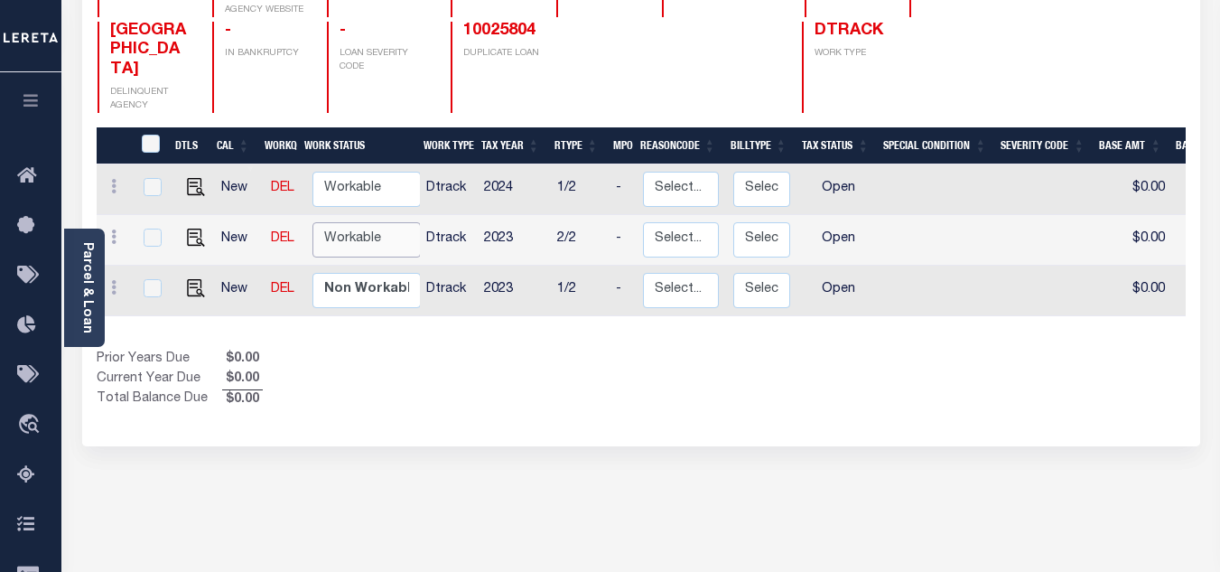
click at [366, 222] on select "Non Workable Workable" at bounding box center [366, 239] width 108 height 35
checkbox input "true"
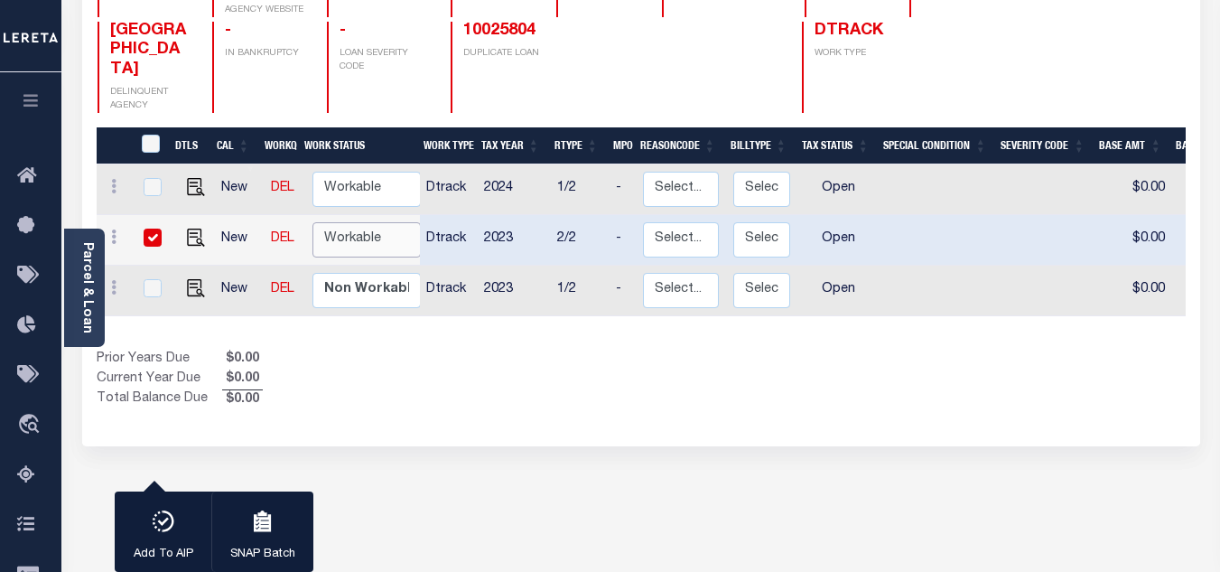
select select "true"
click at [312, 222] on select "Non Workable Workable" at bounding box center [366, 239] width 108 height 35
checkbox input "false"
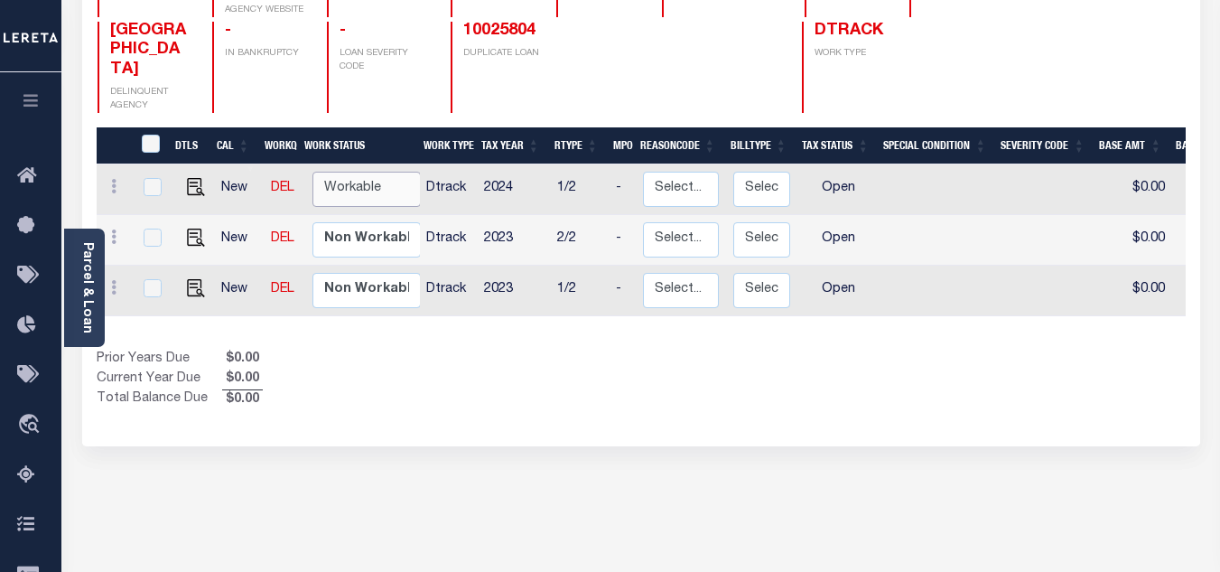
click at [372, 175] on select "Non Workable Workable" at bounding box center [366, 189] width 108 height 35
checkbox input "true"
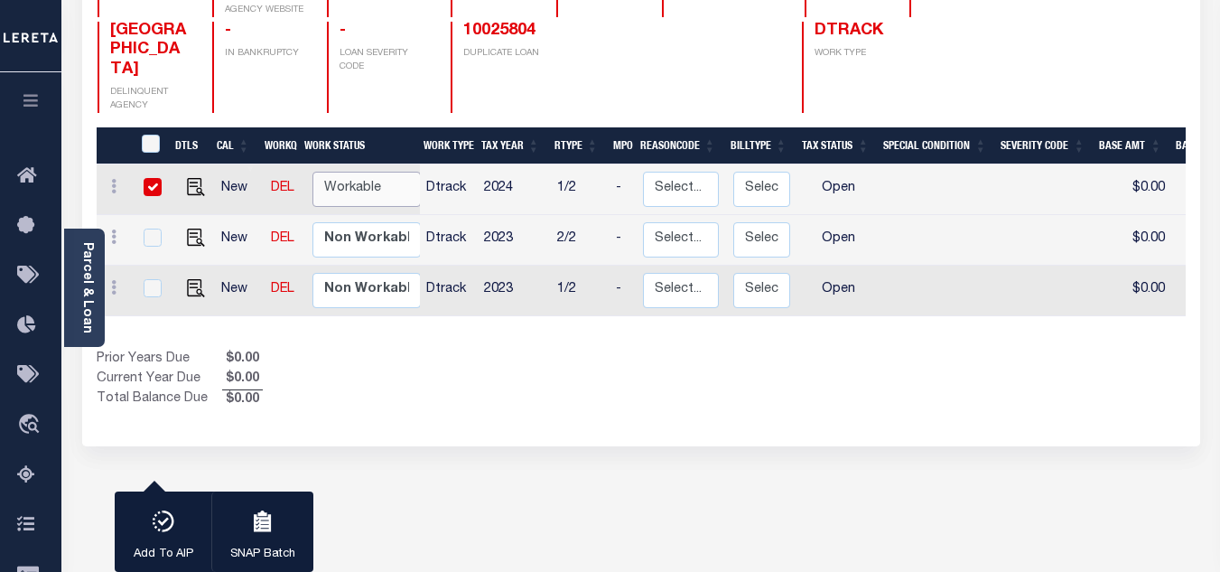
click at [312, 172] on select "Non Workable Workable" at bounding box center [366, 189] width 108 height 35
checkbox input "false"
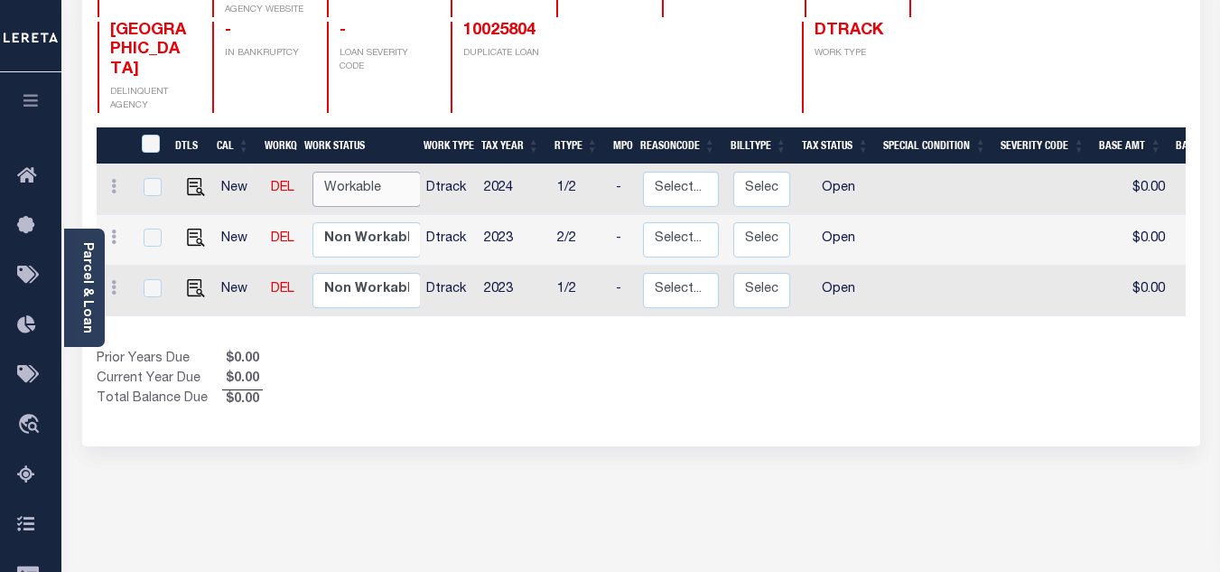
click at [351, 172] on select "Non Workable Workable" at bounding box center [366, 189] width 108 height 35
checkbox input "true"
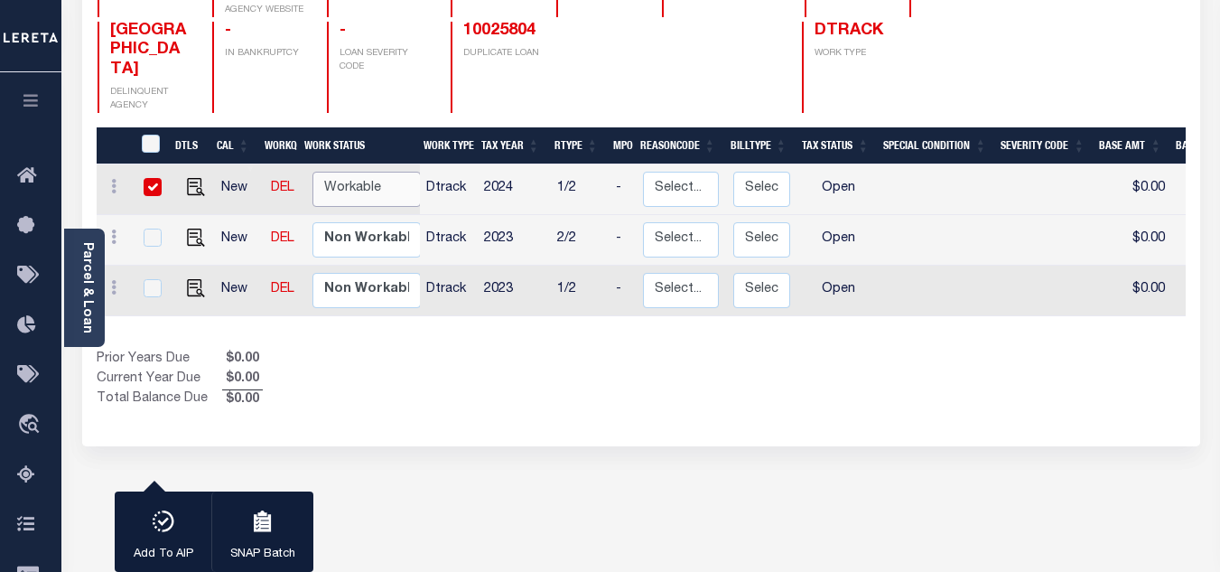
select select "true"
click at [312, 172] on select "Non Workable Workable" at bounding box center [366, 189] width 108 height 35
checkbox input "false"
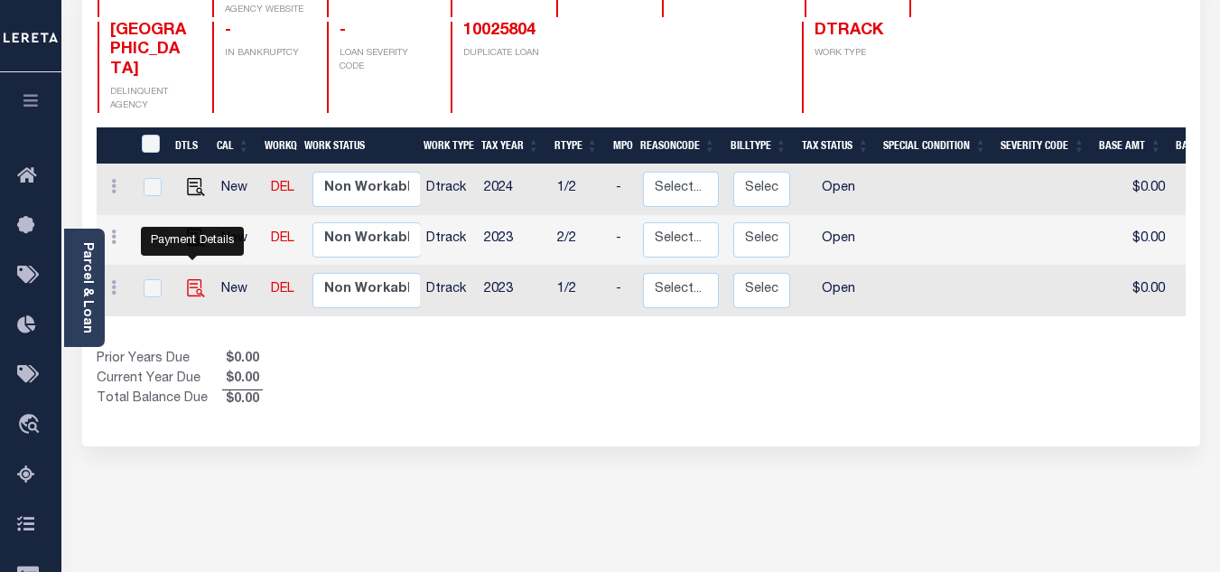
click at [195, 279] on img "" at bounding box center [196, 288] width 18 height 18
checkbox input "true"
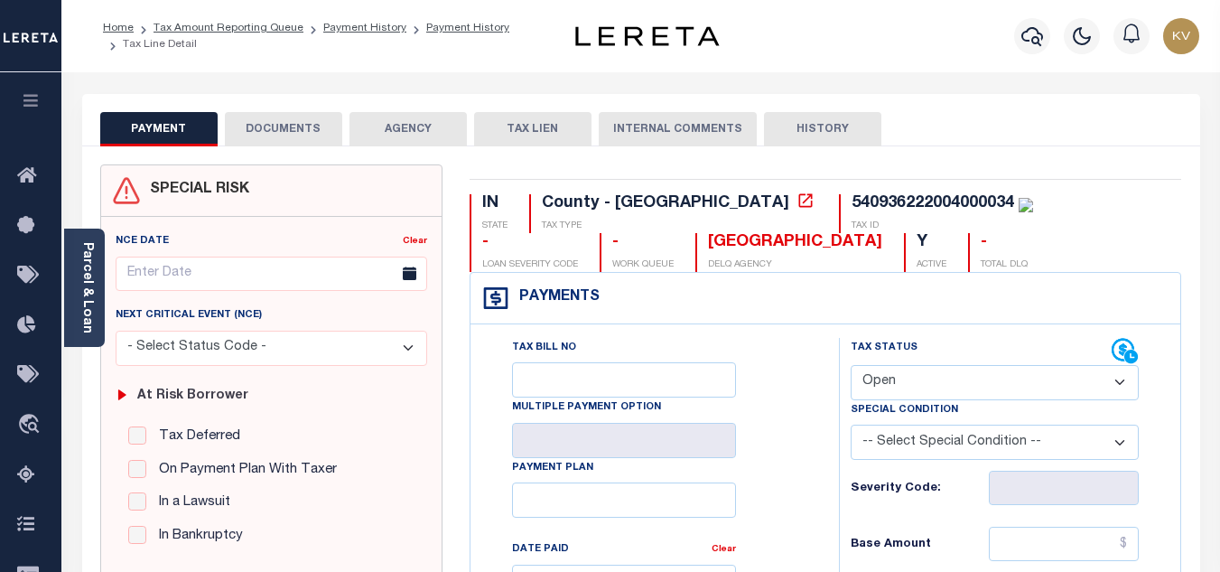
scroll to position [181, 0]
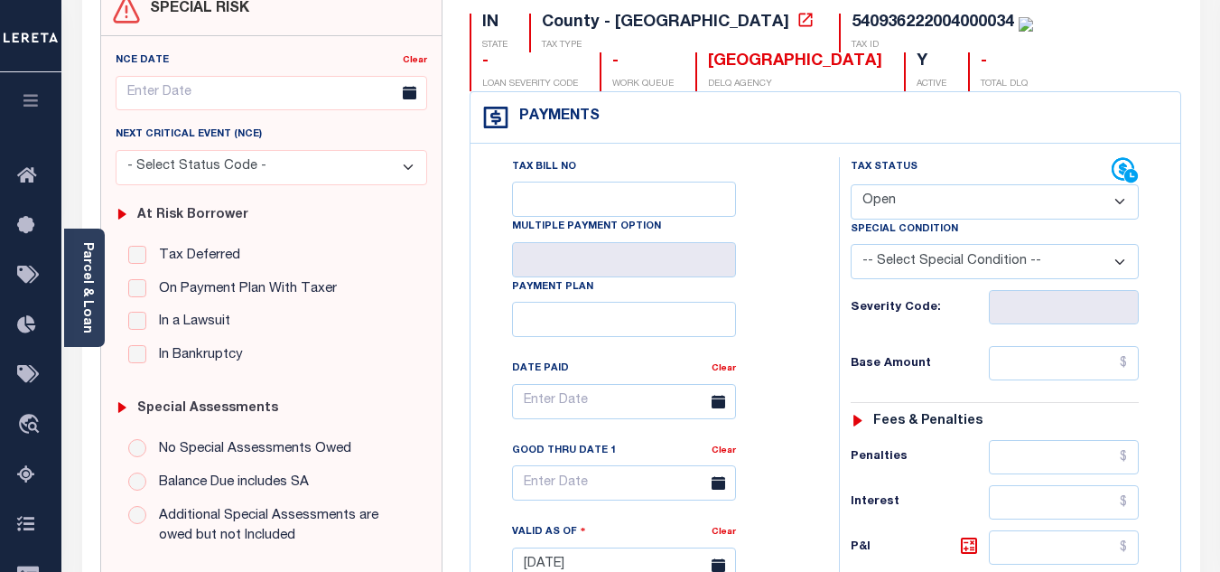
click at [910, 193] on select "- Select Status Code - Open Due/Unpaid Paid Incomplete No Tax Due Internal Refu…" at bounding box center [995, 201] width 288 height 35
select select "PYD"
click at [851, 185] on select "- Select Status Code - Open Due/Unpaid Paid Incomplete No Tax Due Internal Refu…" at bounding box center [995, 201] width 288 height 35
type input "[DATE]"
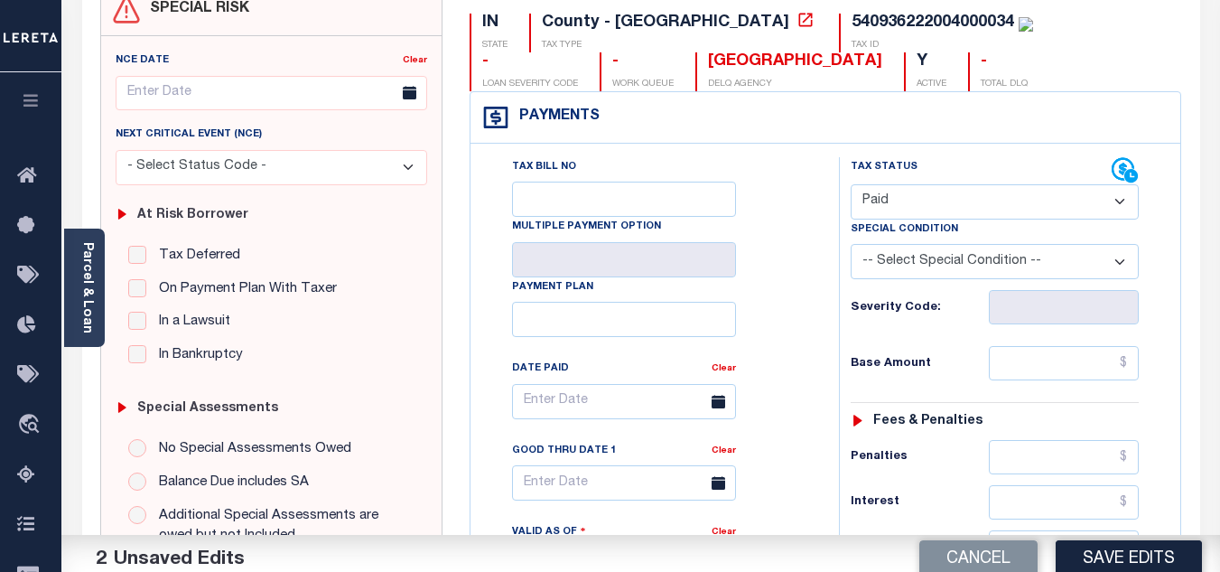
click at [810, 312] on div "Tax Bill No Multiple Payment Option Payment Plan Clear" at bounding box center [650, 410] width 323 height 507
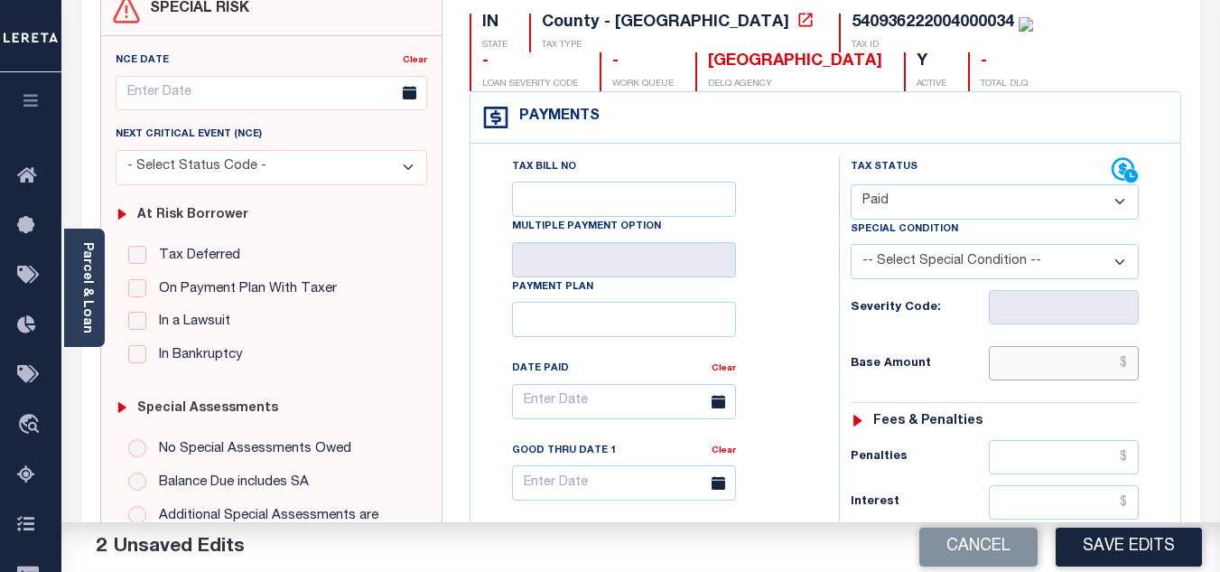
click at [1050, 362] on input "text" at bounding box center [1064, 363] width 150 height 34
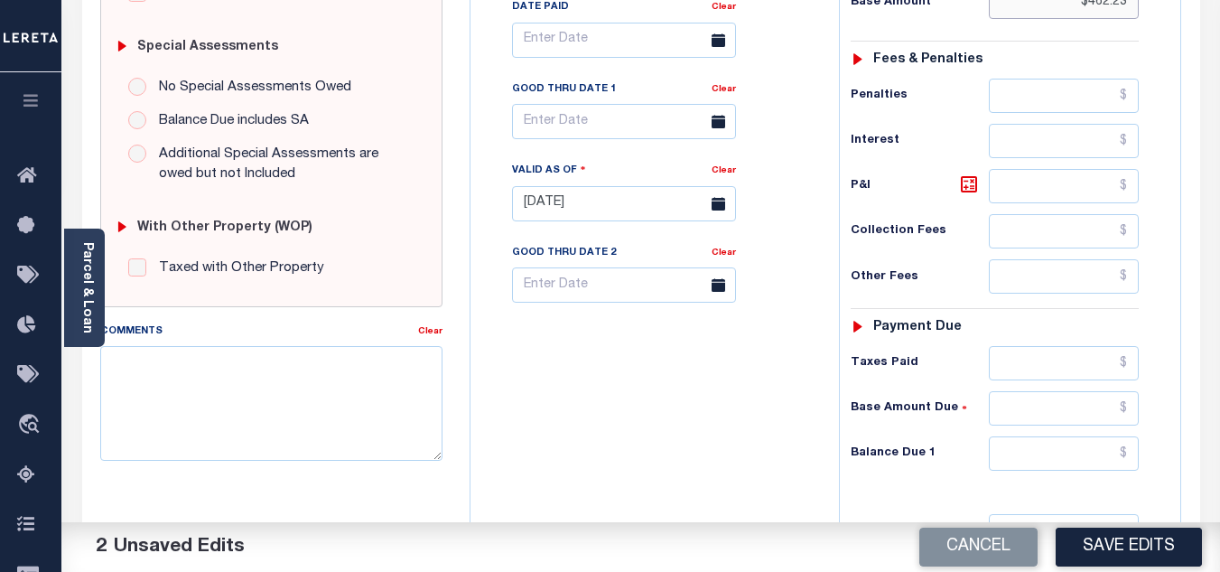
type input "$462.23"
click at [1047, 446] on input "text" at bounding box center [1064, 453] width 150 height 34
type input "$0.00"
click at [733, 414] on div "Tax Bill No Multiple Payment Option Payment Plan Clear" at bounding box center [650, 194] width 350 height 797
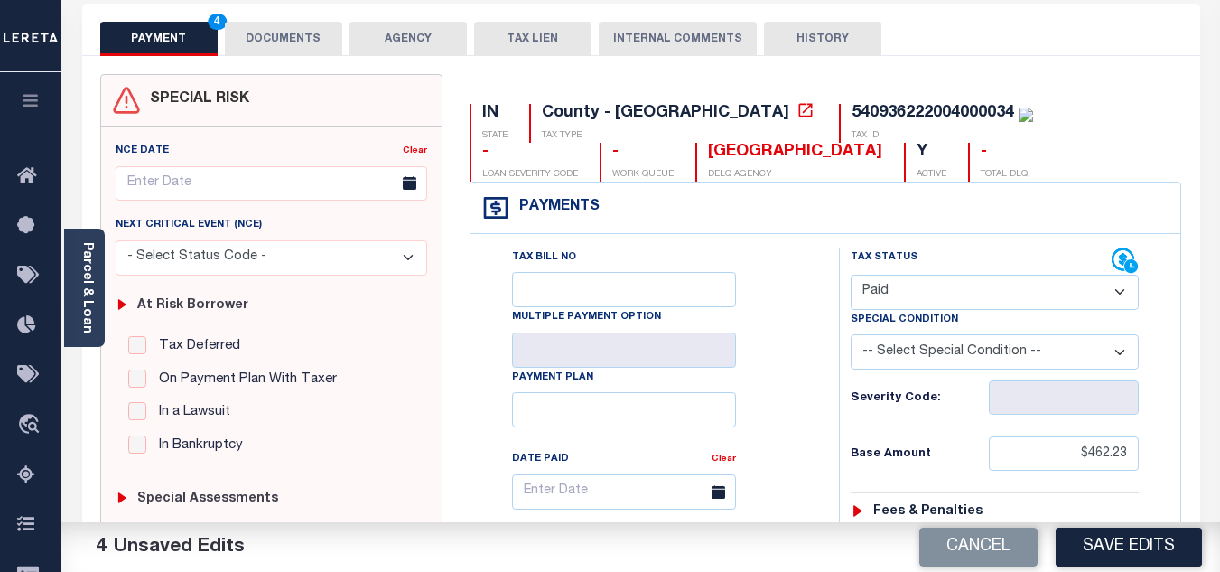
scroll to position [0, 0]
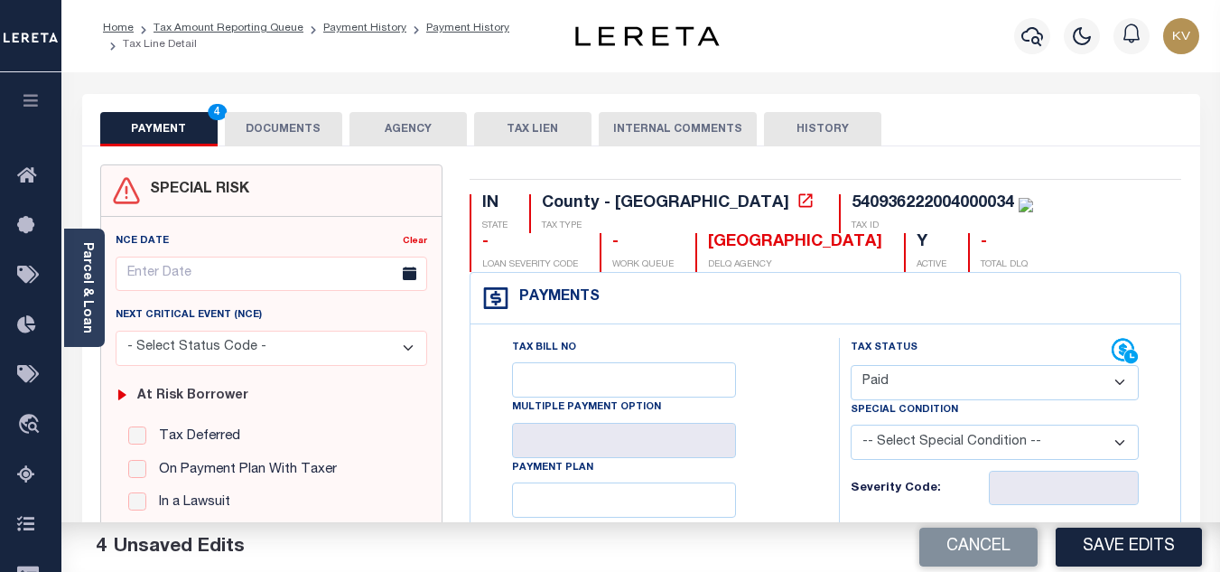
click at [303, 141] on button "DOCUMENTS" at bounding box center [283, 129] width 117 height 34
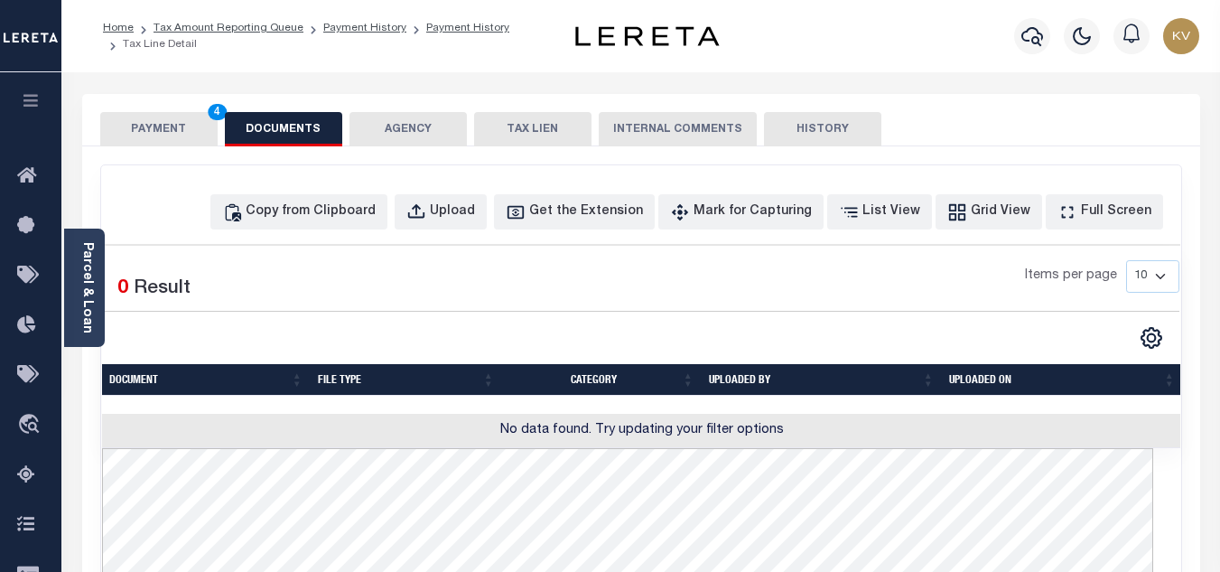
click at [343, 230] on div "Copy from Clipboard Upload Get the Extension Mark for Capturing Got it List Vie…" at bounding box center [641, 577] width 1080 height 824
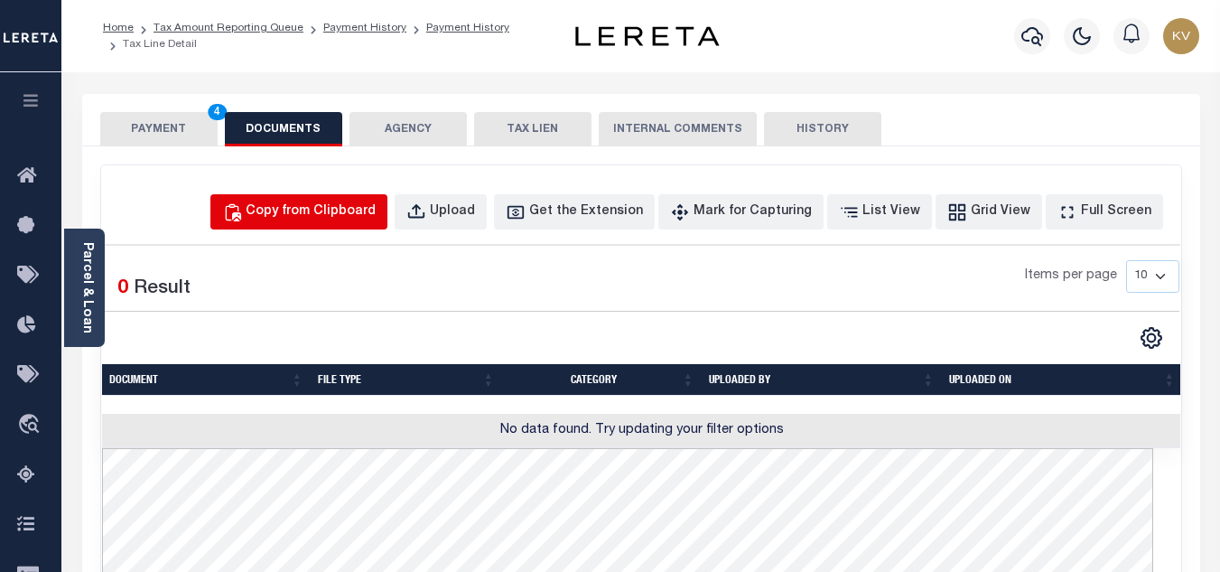
click at [350, 218] on div "Copy from Clipboard" at bounding box center [311, 212] width 130 height 20
select select "POP"
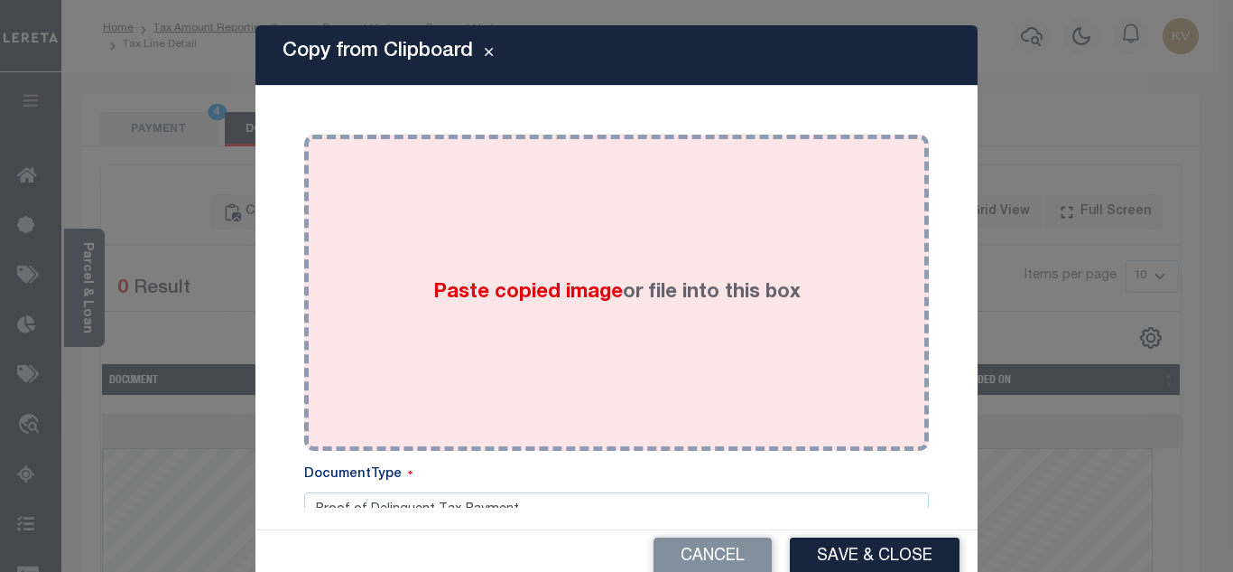
click at [443, 257] on div "Paste copied image or file into this box" at bounding box center [617, 292] width 598 height 289
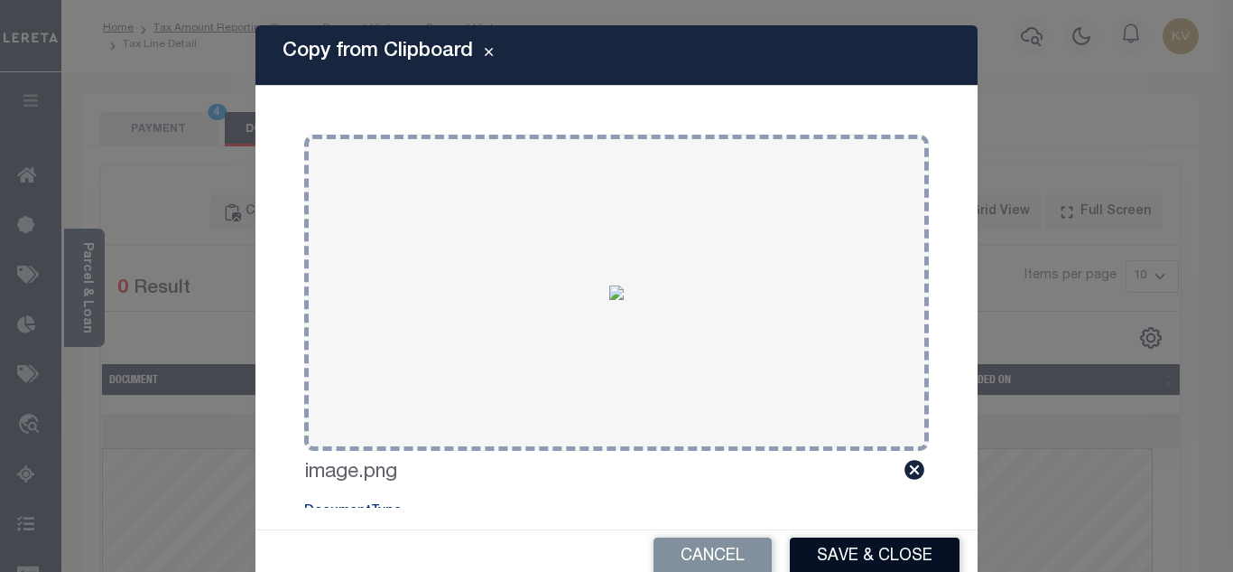
click at [892, 554] on button "Save & Close" at bounding box center [875, 556] width 170 height 39
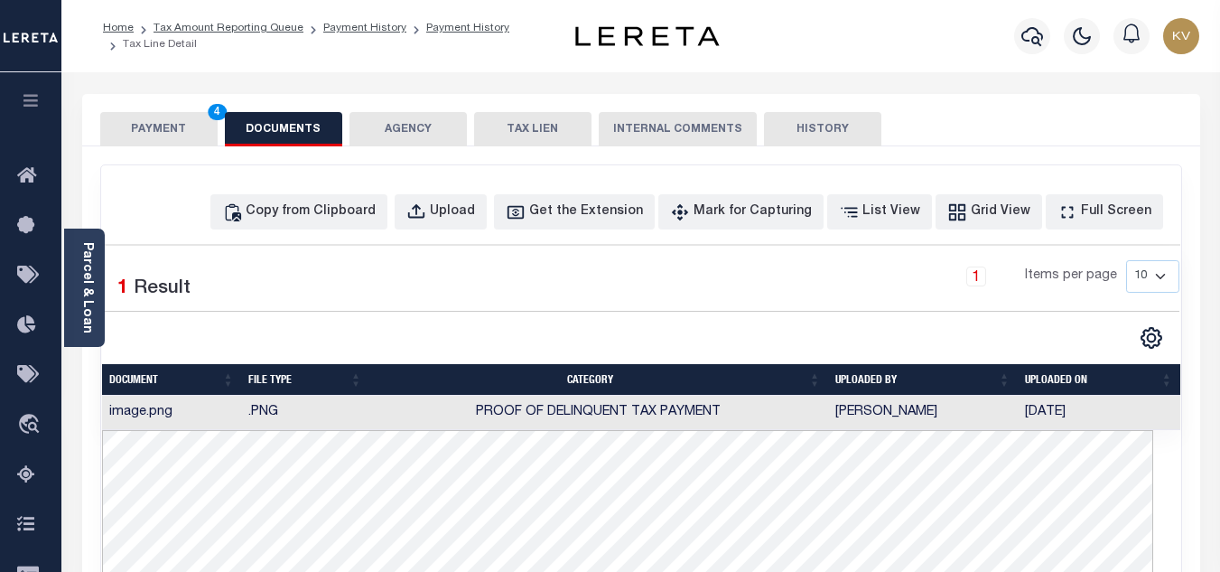
click at [147, 118] on button "PAYMENT 4" at bounding box center [158, 129] width 117 height 34
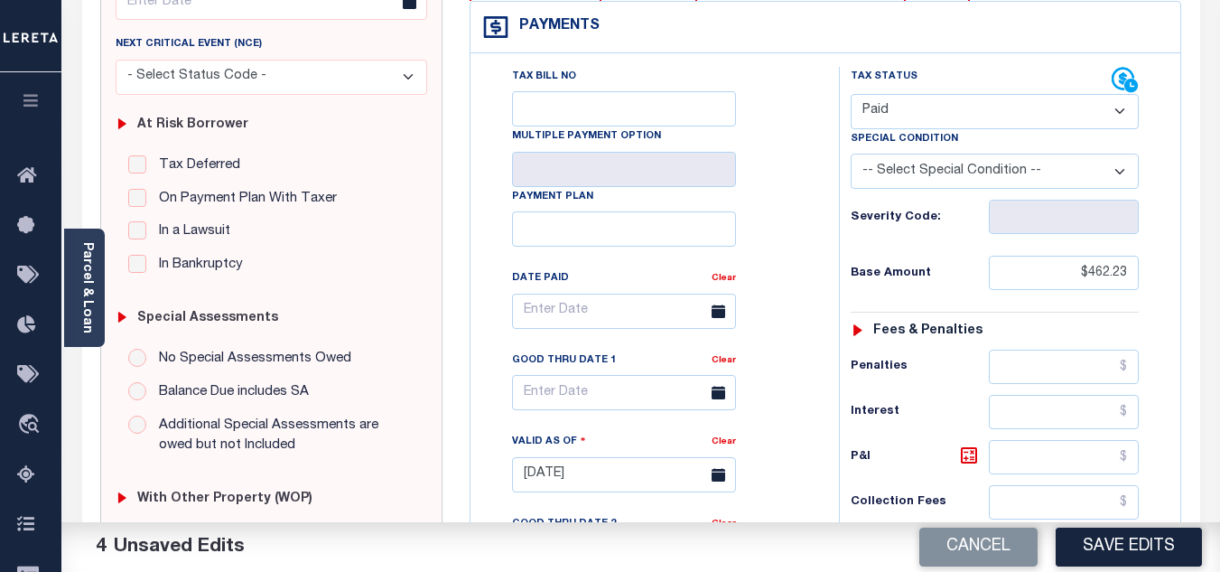
scroll to position [361, 0]
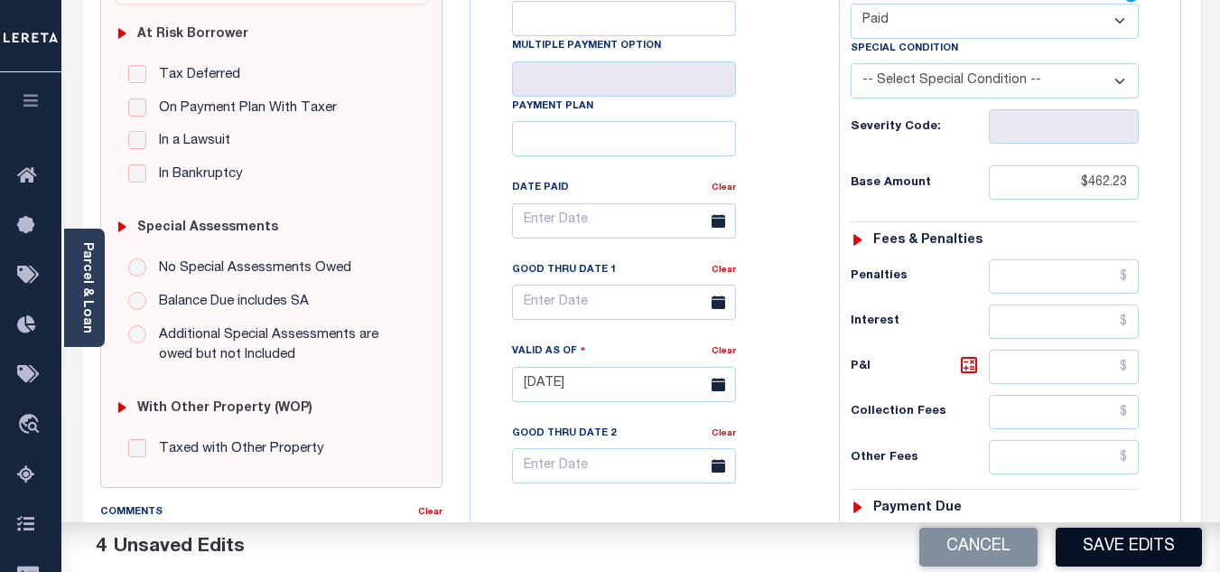
click at [1112, 551] on button "Save Edits" at bounding box center [1129, 546] width 146 height 39
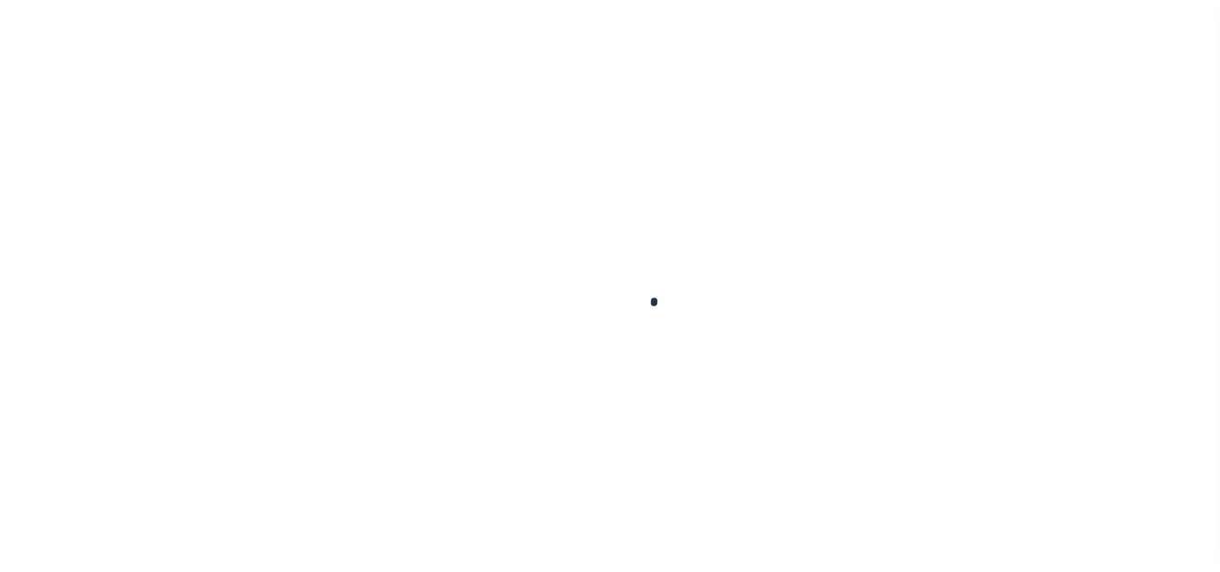
checkbox input "false"
type input "[DATE]"
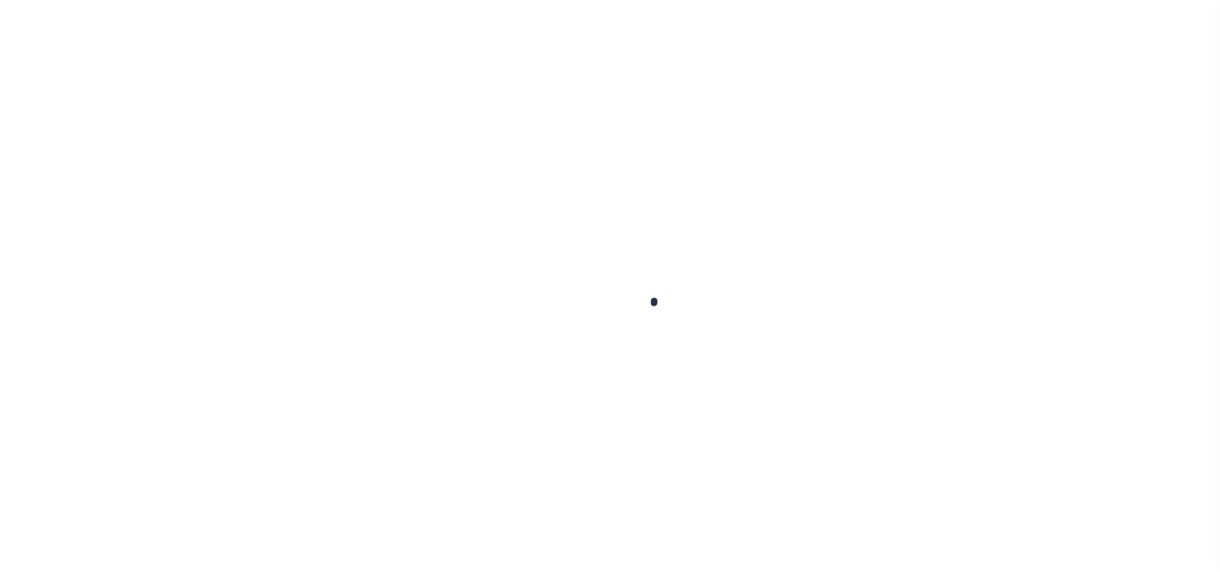
select select "PYD"
type input "$462.23"
type input "$0"
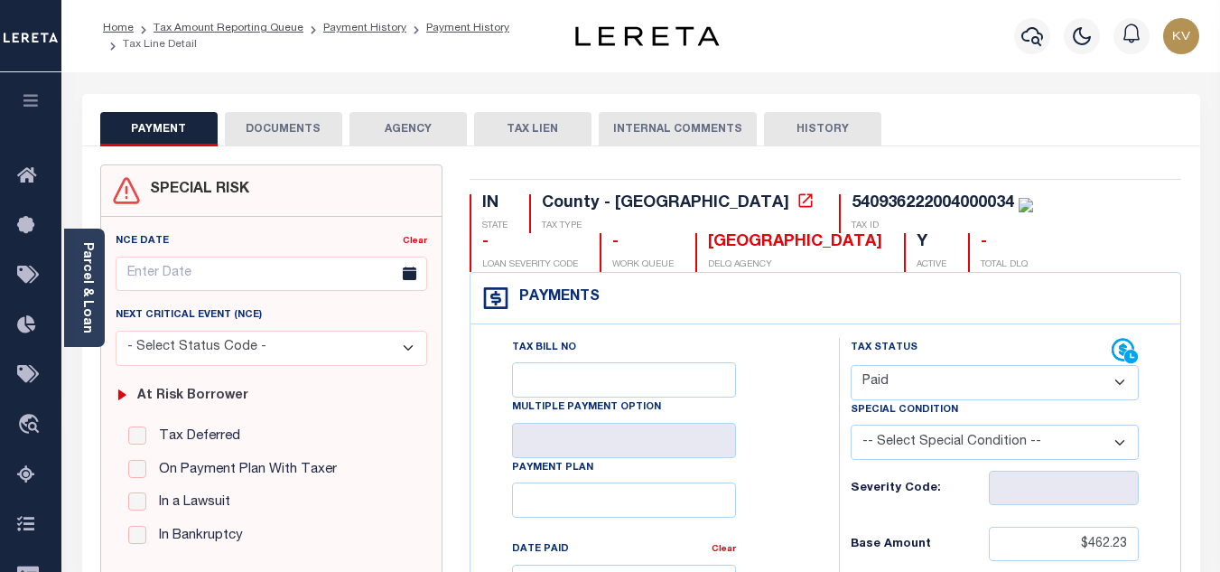
click at [332, 20] on li "Payment History" at bounding box center [354, 28] width 103 height 16
click at [365, 36] on ol "Home Tax Amount Reporting Queue Payment History Payment History Tax Line Detail" at bounding box center [321, 36] width 466 height 54
click at [364, 33] on link "Payment History" at bounding box center [364, 28] width 83 height 11
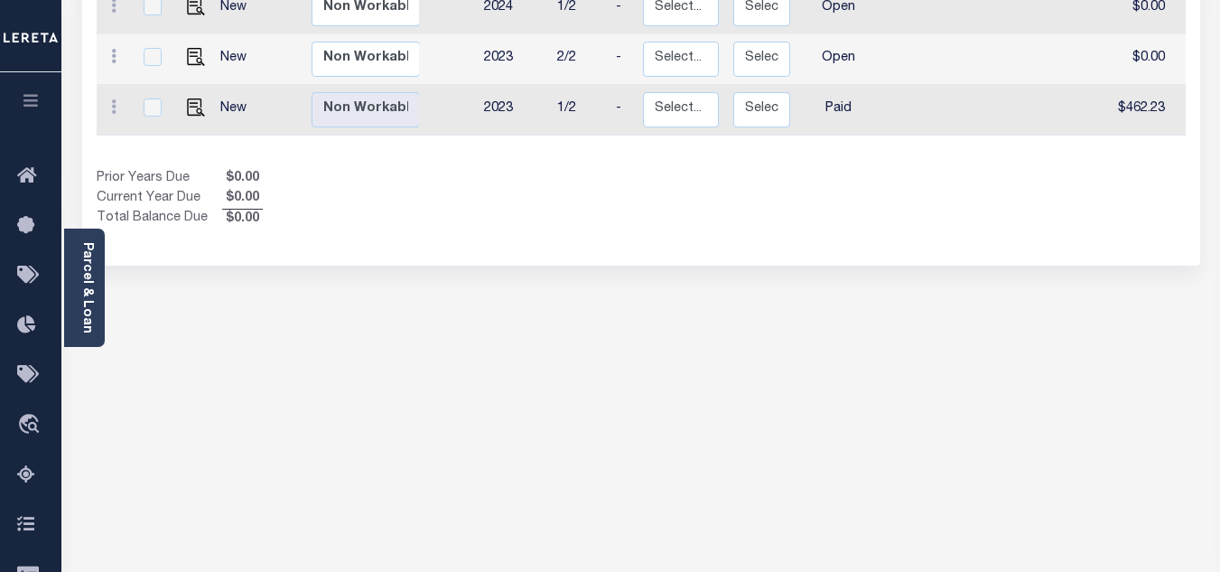
scroll to position [271, 0]
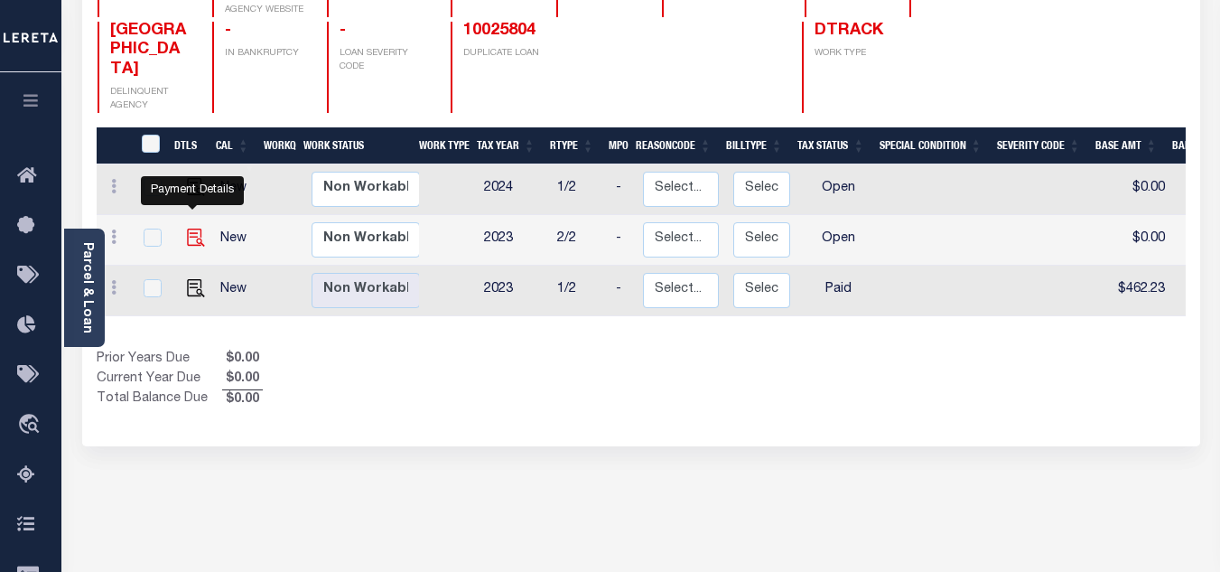
click at [196, 228] on img "" at bounding box center [196, 237] width 18 height 18
checkbox input "true"
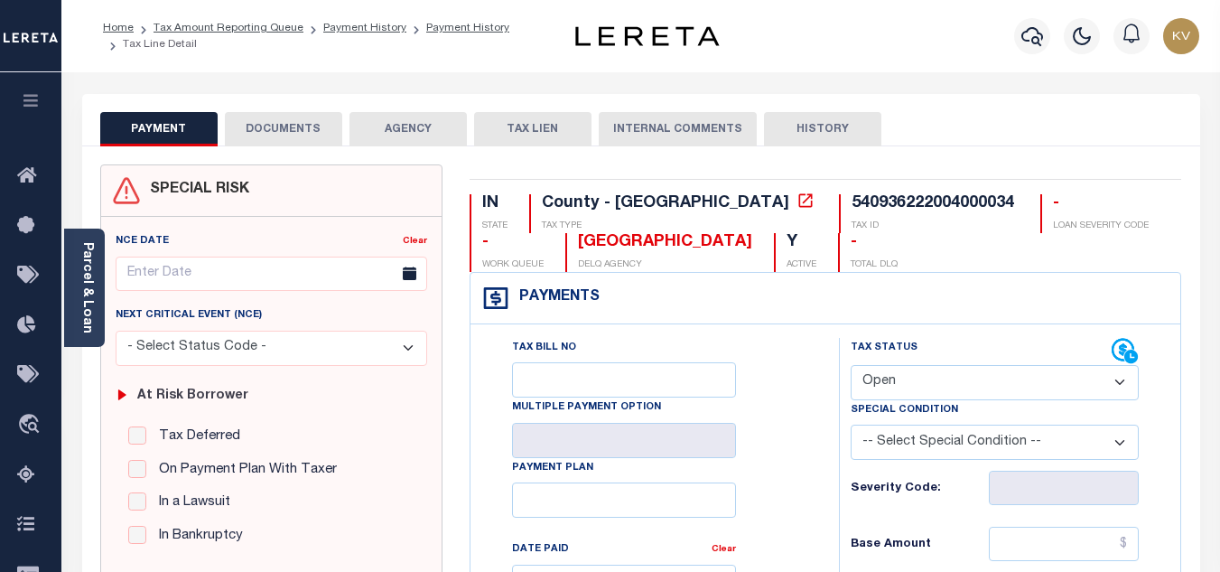
scroll to position [181, 0]
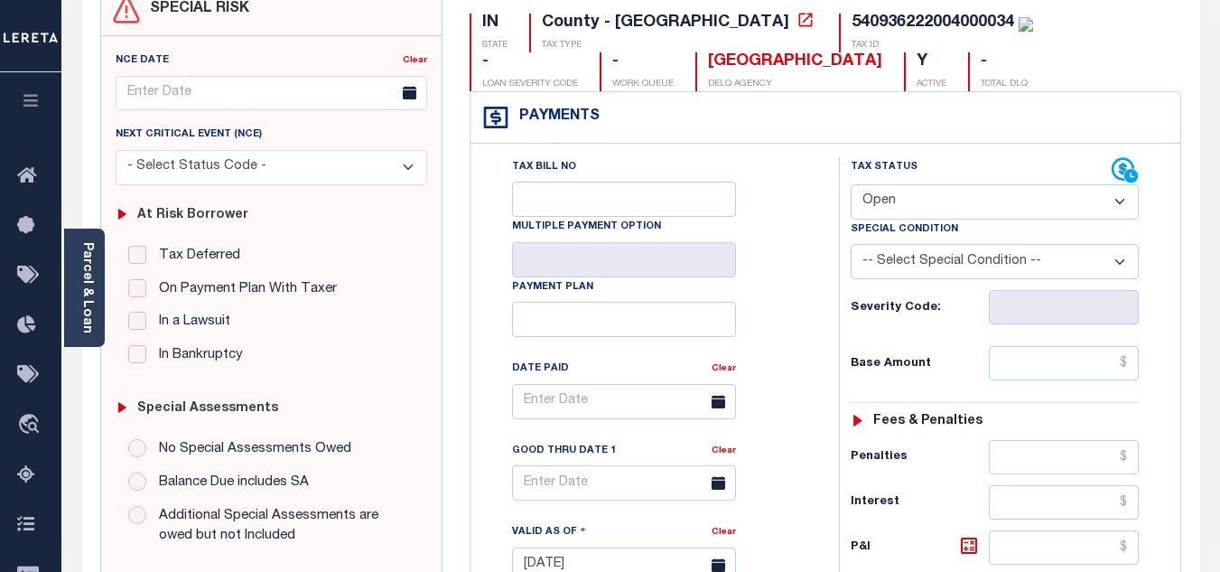
click at [880, 192] on select "- Select Status Code - Open Due/Unpaid Paid Incomplete No Tax Due Internal Refu…" at bounding box center [995, 201] width 288 height 35
select select "PYD"
click at [851, 185] on select "- Select Status Code - Open Due/Unpaid Paid Incomplete No Tax Due Internal Refu…" at bounding box center [995, 201] width 288 height 35
type input "[DATE]"
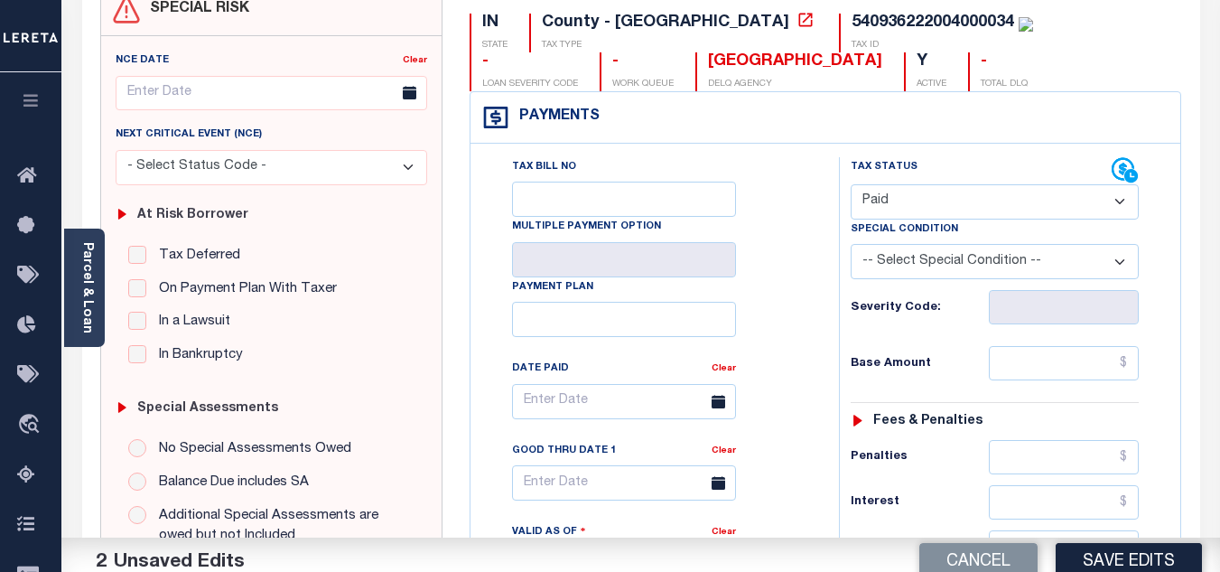
click at [816, 292] on div "Tax Bill No Multiple Payment Option Payment Plan Clear" at bounding box center [650, 555] width 350 height 797
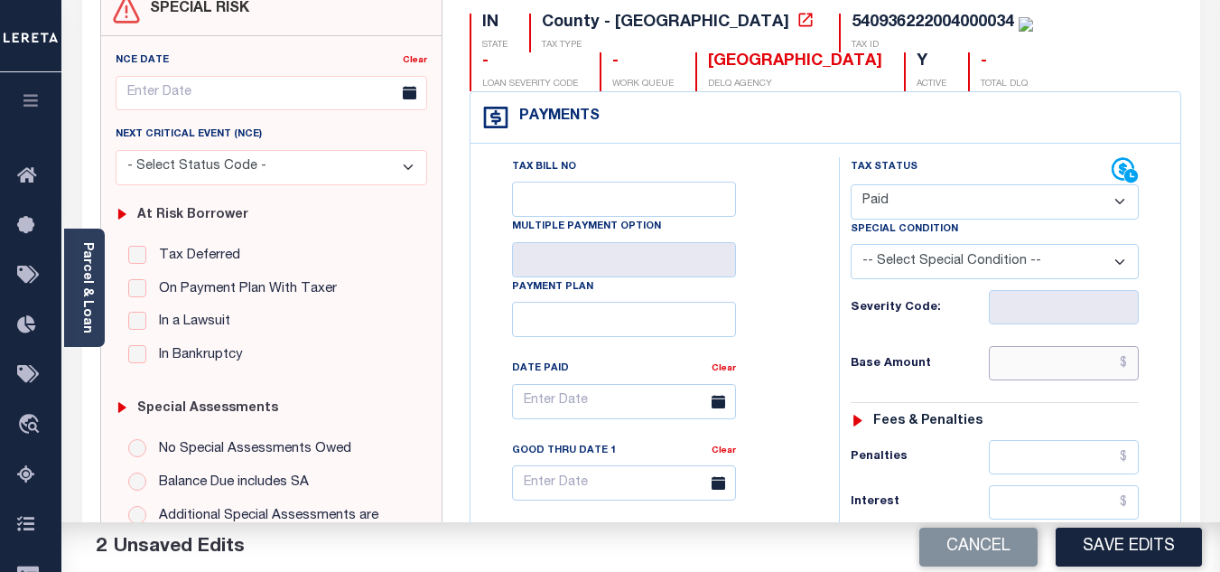
click at [1022, 356] on input "text" at bounding box center [1064, 363] width 150 height 34
paste input "457.23"
type input "$457.23"
click at [936, 343] on div "Tax Status Status - Select Status Code -" at bounding box center [1000, 555] width 323 height 797
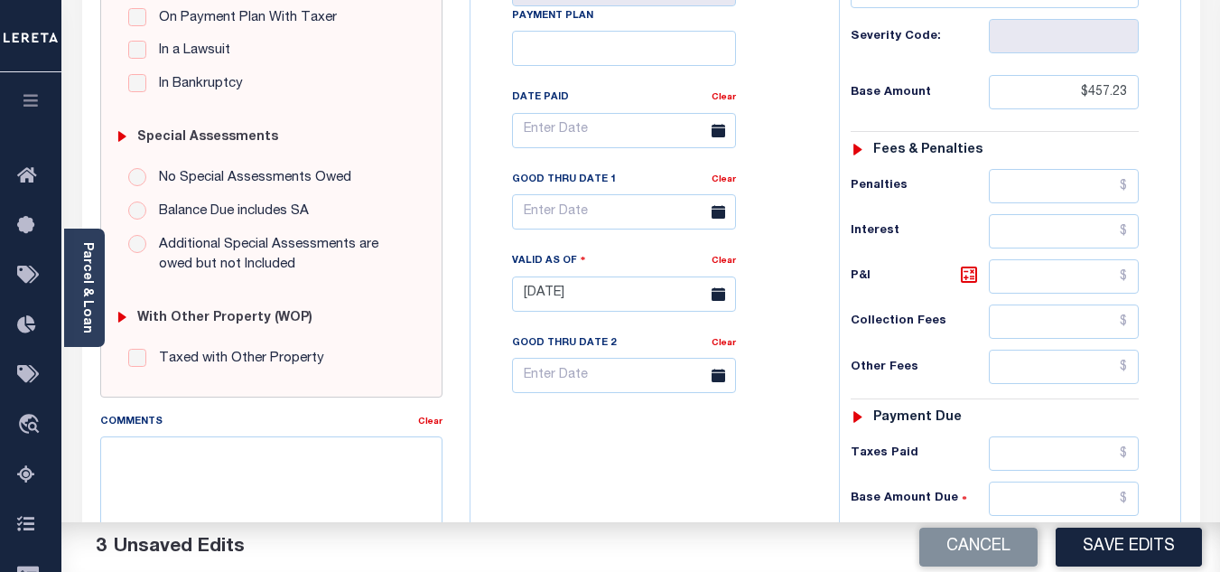
scroll to position [722, 0]
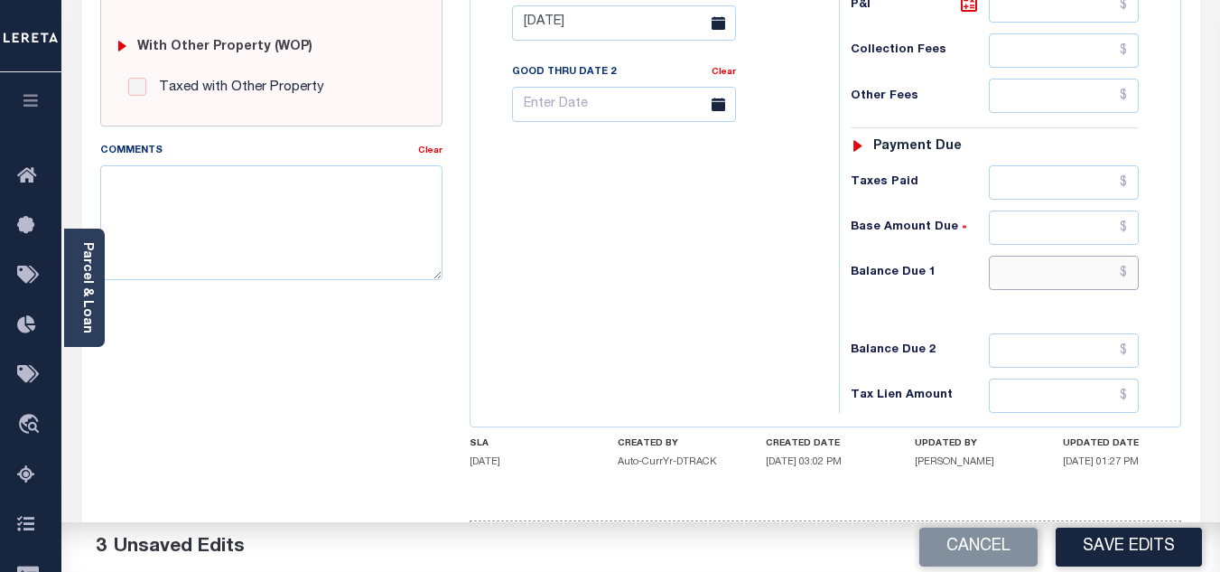
click at [1008, 278] on input "text" at bounding box center [1064, 273] width 150 height 34
type input "$0.00"
click at [675, 263] on div "Tax Bill No Multiple Payment Option Payment Plan Clear" at bounding box center [650, 13] width 350 height 797
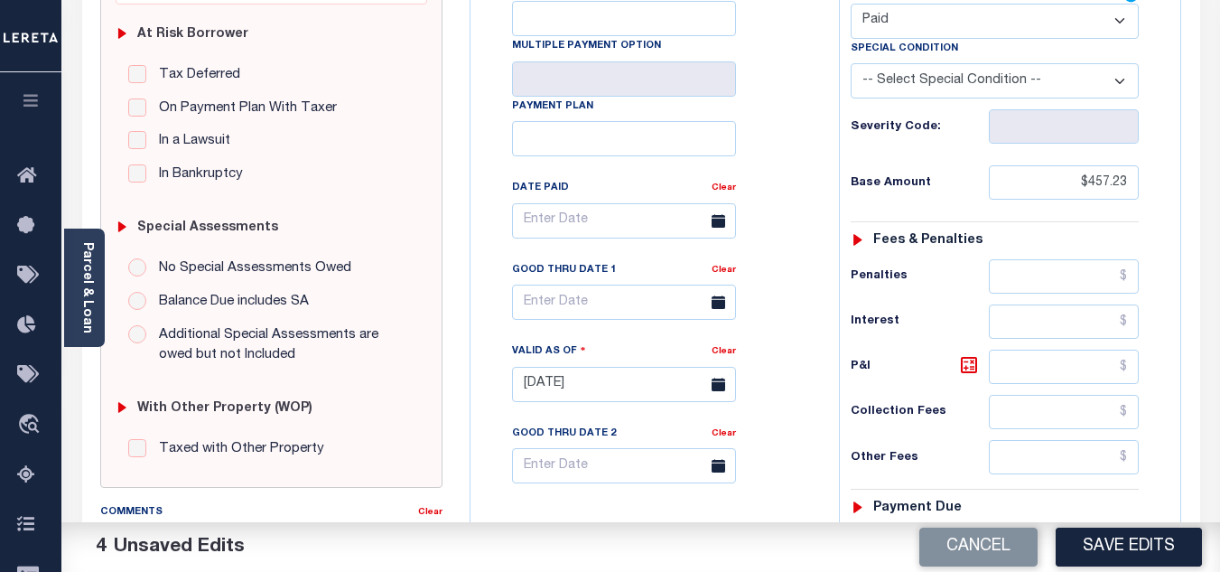
scroll to position [0, 0]
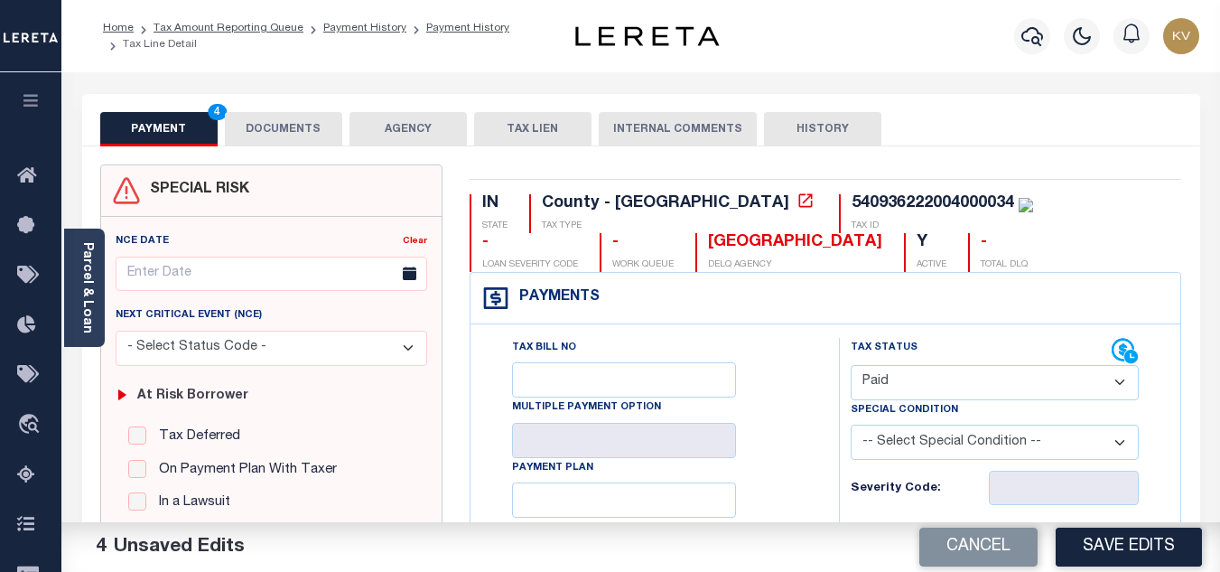
click at [302, 126] on button "DOCUMENTS" at bounding box center [283, 129] width 117 height 34
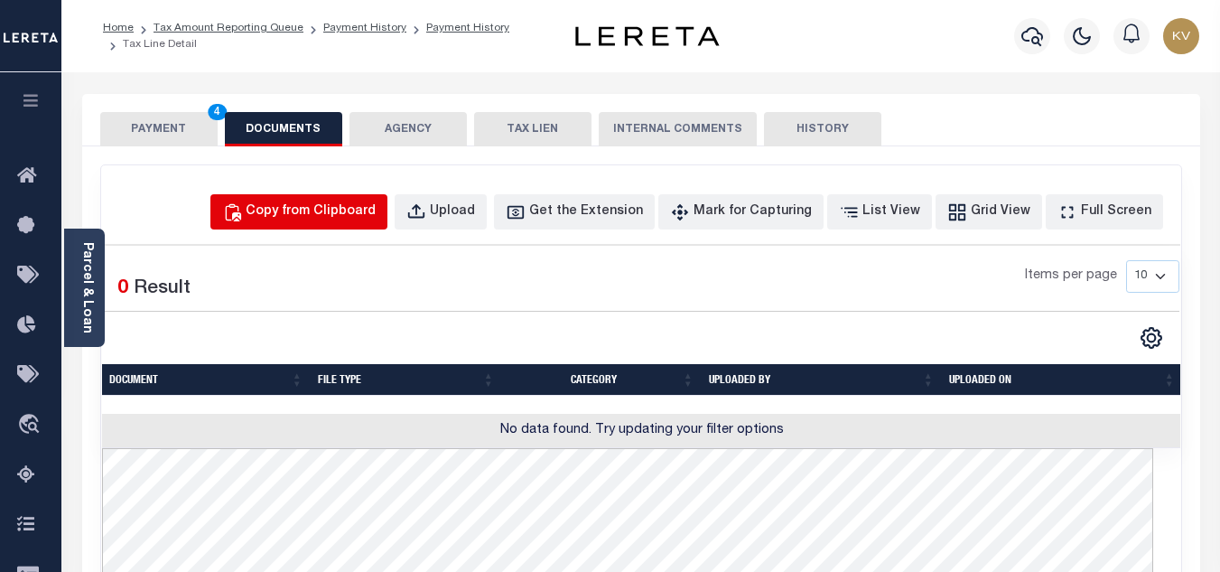
click at [376, 214] on div "Copy from Clipboard" at bounding box center [311, 212] width 130 height 20
select select "POP"
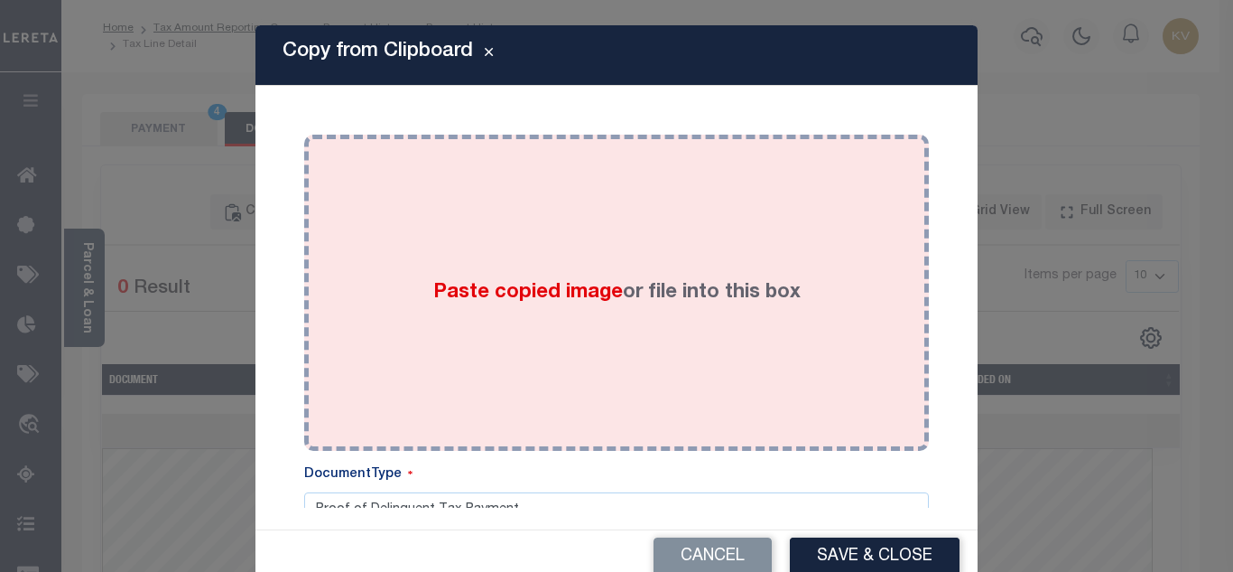
click at [500, 288] on span "Paste copied image" at bounding box center [528, 293] width 190 height 20
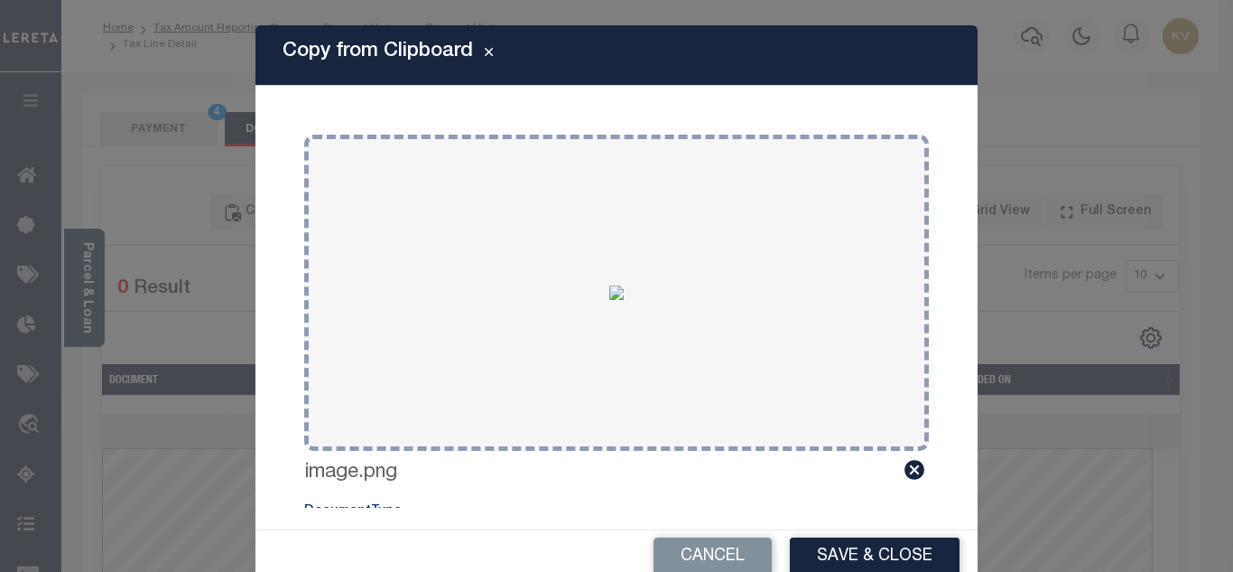
click at [902, 535] on div "Cancel Save & Close" at bounding box center [617, 556] width 722 height 53
click at [918, 560] on button "Save & Close" at bounding box center [875, 556] width 170 height 39
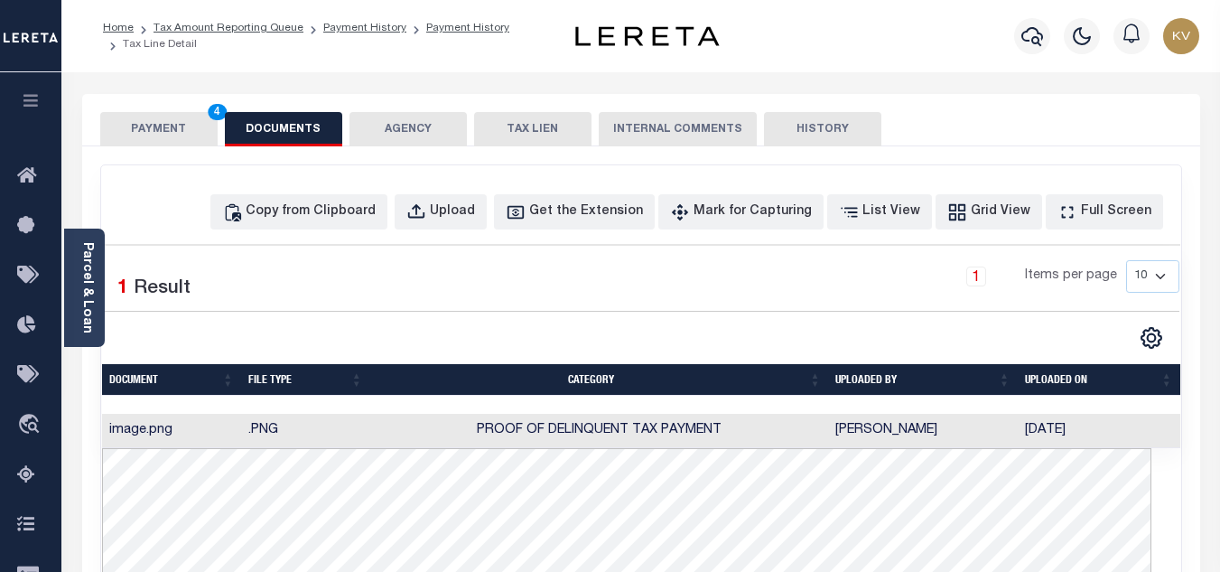
click at [173, 125] on button "PAYMENT 4" at bounding box center [158, 129] width 117 height 34
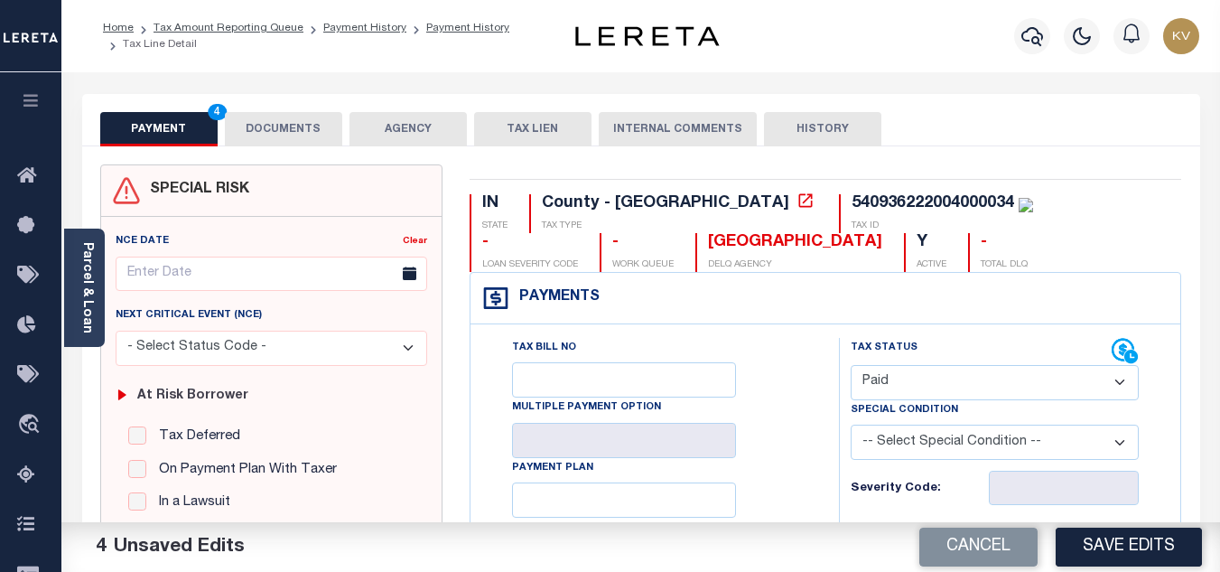
click at [1136, 526] on div "Cancel Save Edits" at bounding box center [931, 547] width 580 height 51
click at [1135, 545] on button "Save Edits" at bounding box center [1129, 546] width 146 height 39
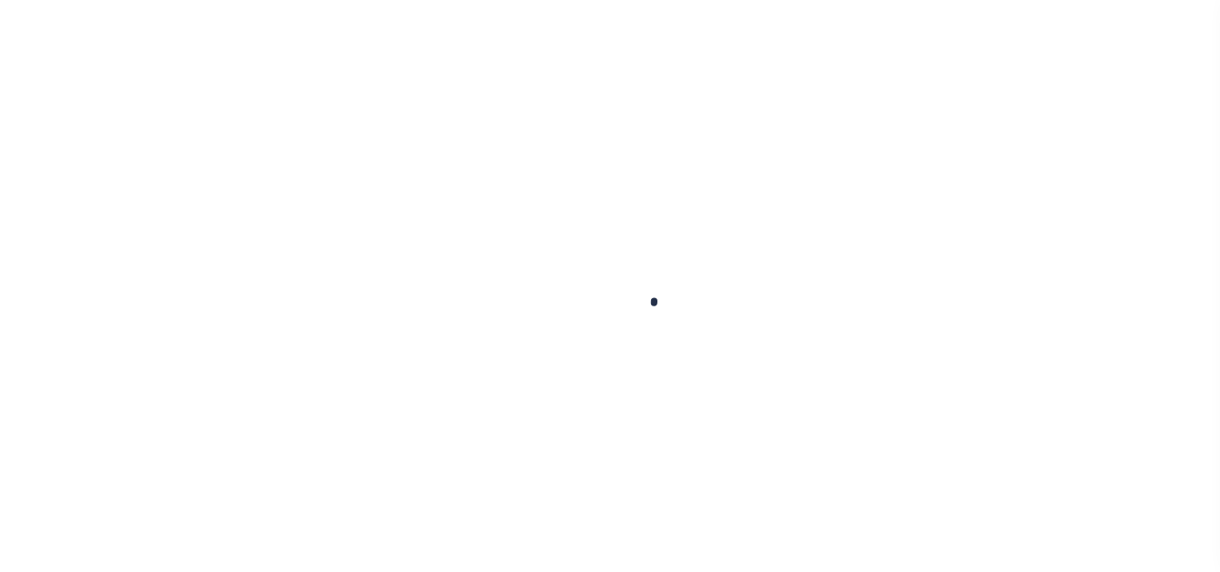
checkbox input "false"
type input "[DATE]"
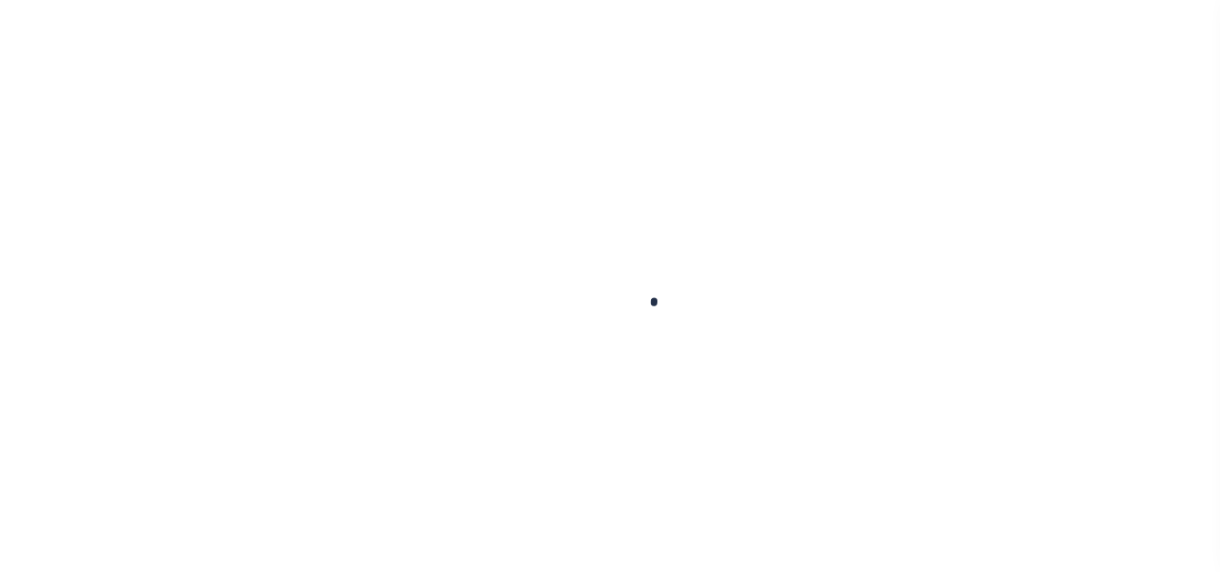
select select "PYD"
type input "$457.23"
type input "$0"
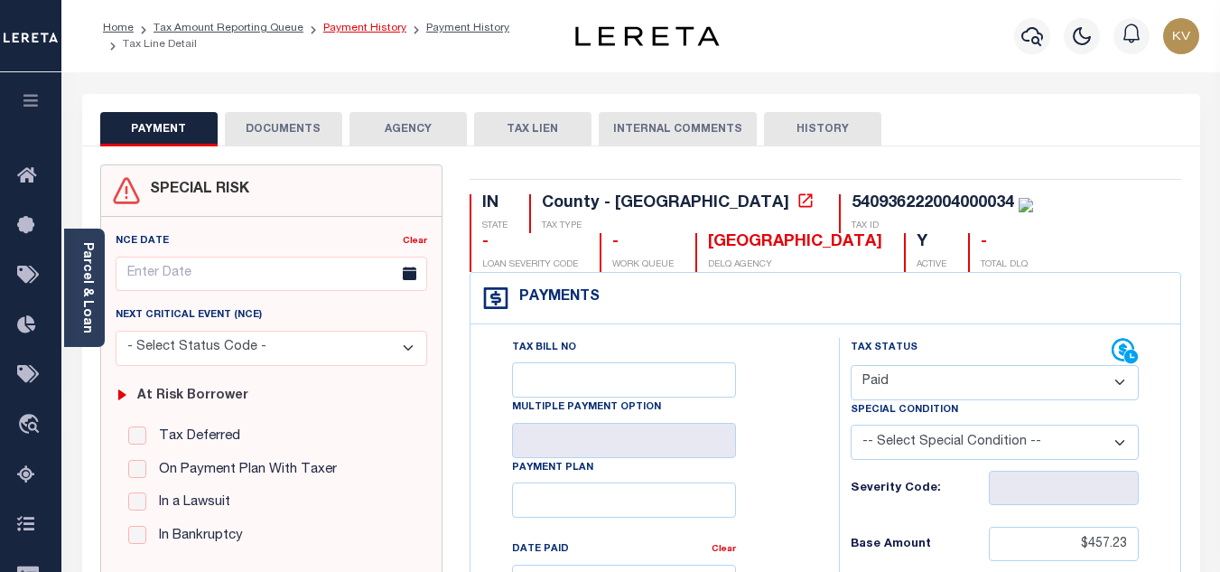
click at [368, 24] on link "Payment History" at bounding box center [364, 28] width 83 height 11
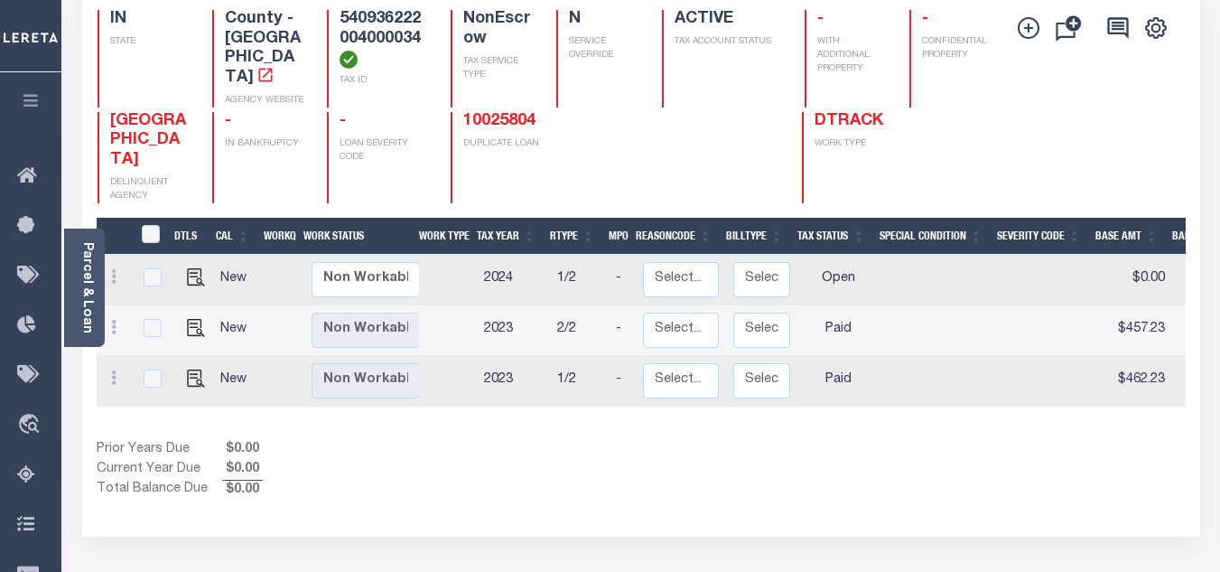
scroll to position [271, 0]
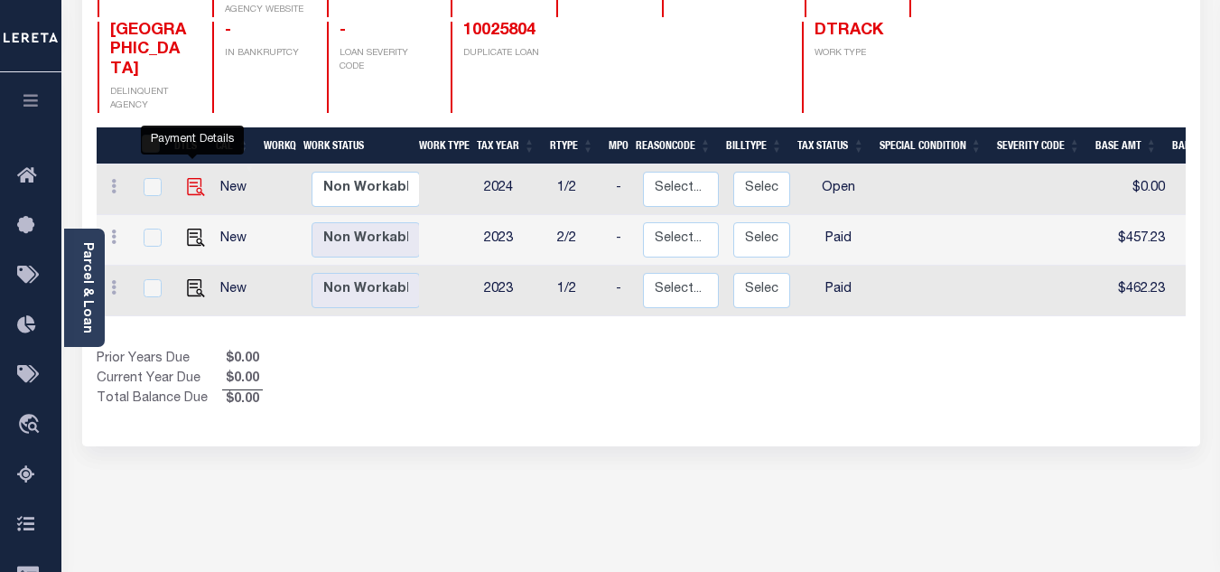
click at [187, 178] on img "" at bounding box center [196, 187] width 18 height 18
checkbox input "true"
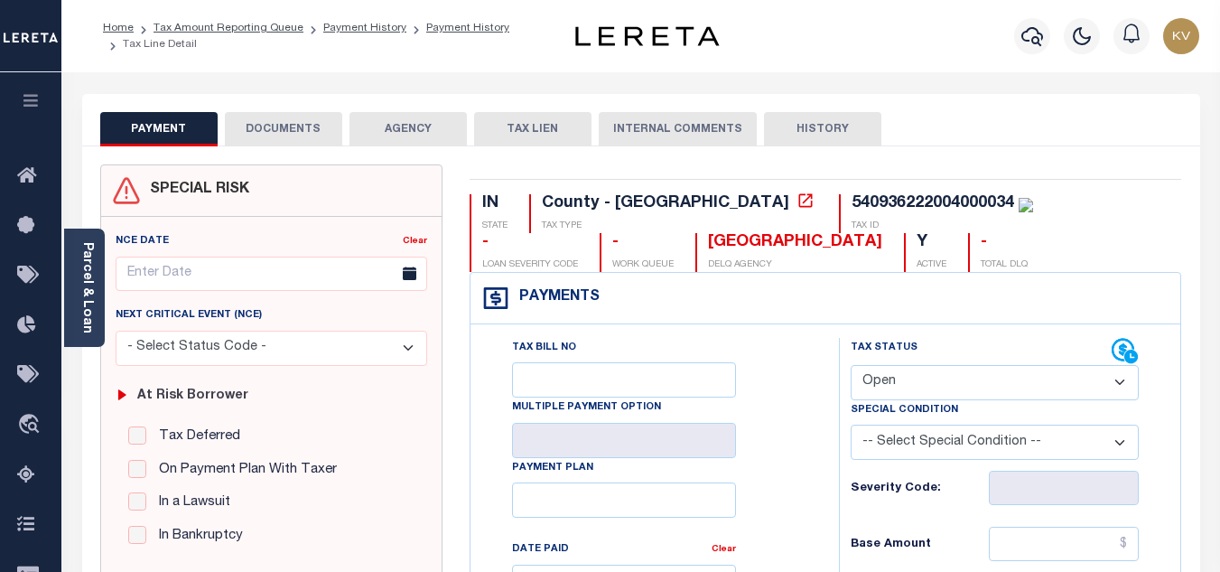
click at [925, 385] on select "- Select Status Code - Open Due/Unpaid Paid Incomplete No Tax Due Internal Refu…" at bounding box center [995, 382] width 288 height 35
select select "PYD"
click at [851, 366] on select "- Select Status Code - Open Due/Unpaid Paid Incomplete No Tax Due Internal Refu…" at bounding box center [995, 382] width 288 height 35
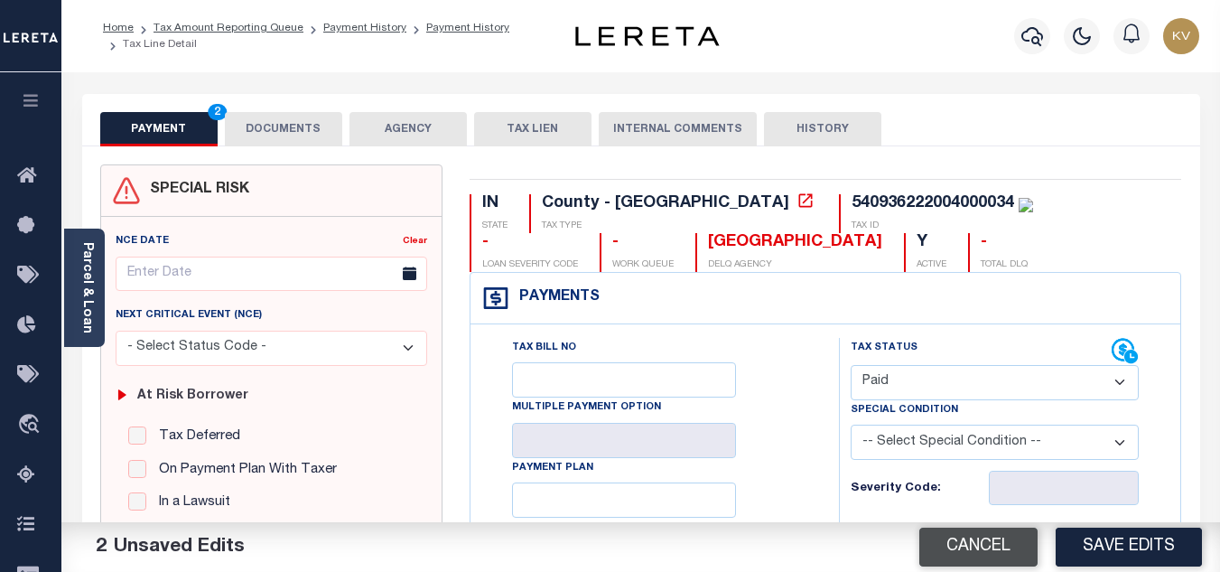
click at [1014, 531] on button "Cancel" at bounding box center [978, 546] width 118 height 39
type input "05/11/2025"
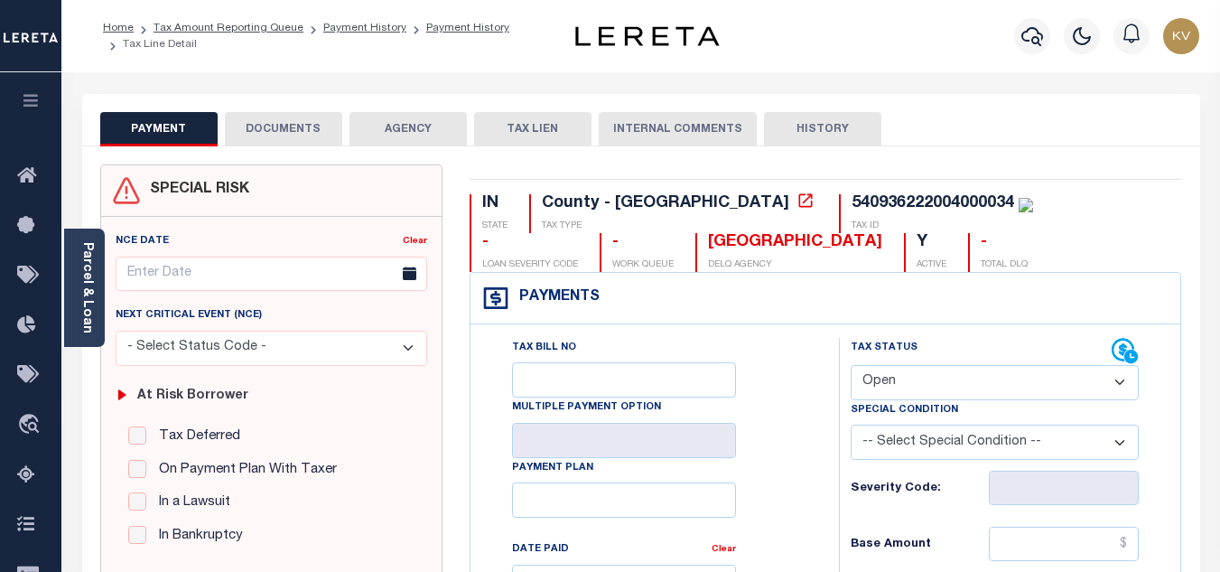
click at [933, 402] on div "Special Condition" at bounding box center [995, 412] width 288 height 25
click at [891, 385] on select "- Select Status Code - Open Due/Unpaid Paid Incomplete No Tax Due Internal Refu…" at bounding box center [995, 382] width 288 height 35
select select "PYD"
click at [851, 366] on select "- Select Status Code - Open Due/Unpaid Paid Incomplete No Tax Due Internal Refu…" at bounding box center [995, 382] width 288 height 35
type input "[DATE]"
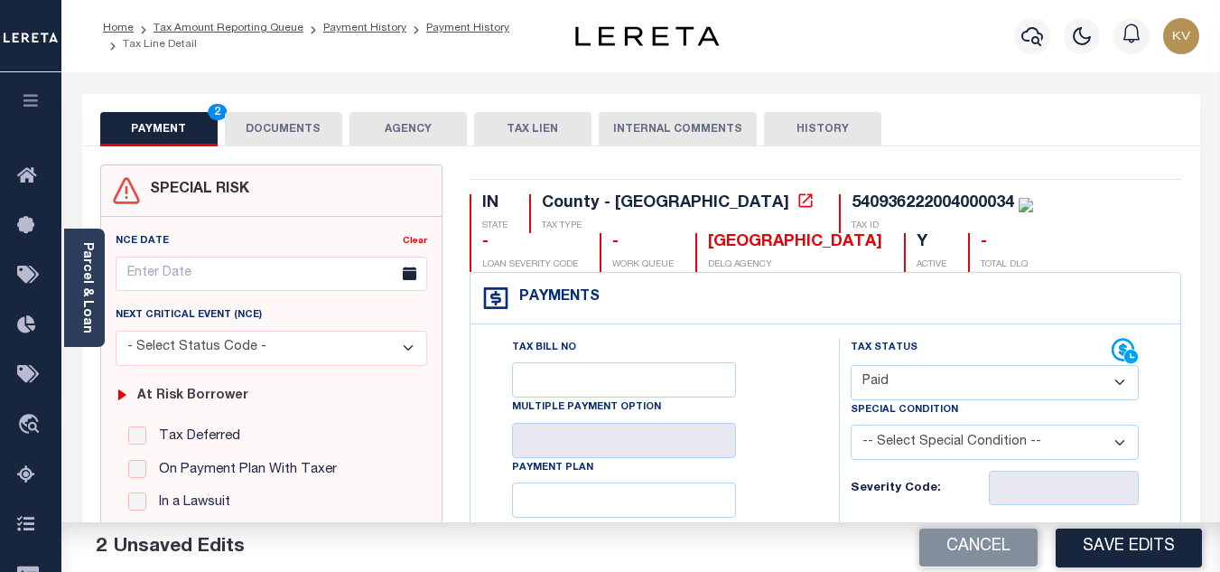
scroll to position [271, 0]
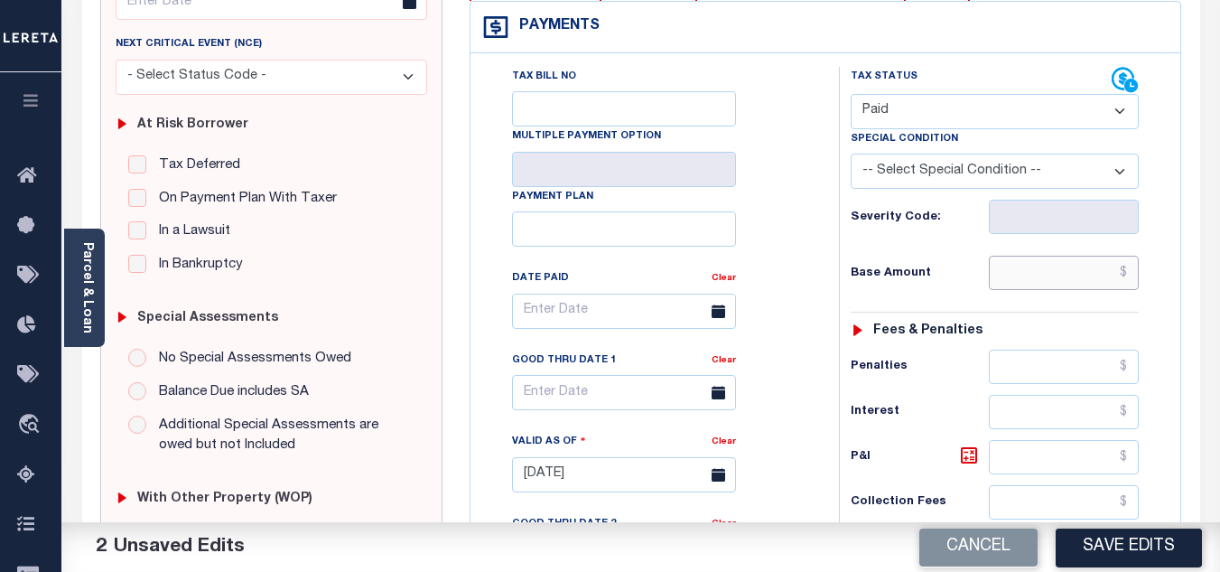
click at [1001, 272] on input "text" at bounding box center [1064, 273] width 150 height 34
type input "$474.19"
click at [961, 258] on div "Base Amount $474.19" at bounding box center [995, 273] width 288 height 34
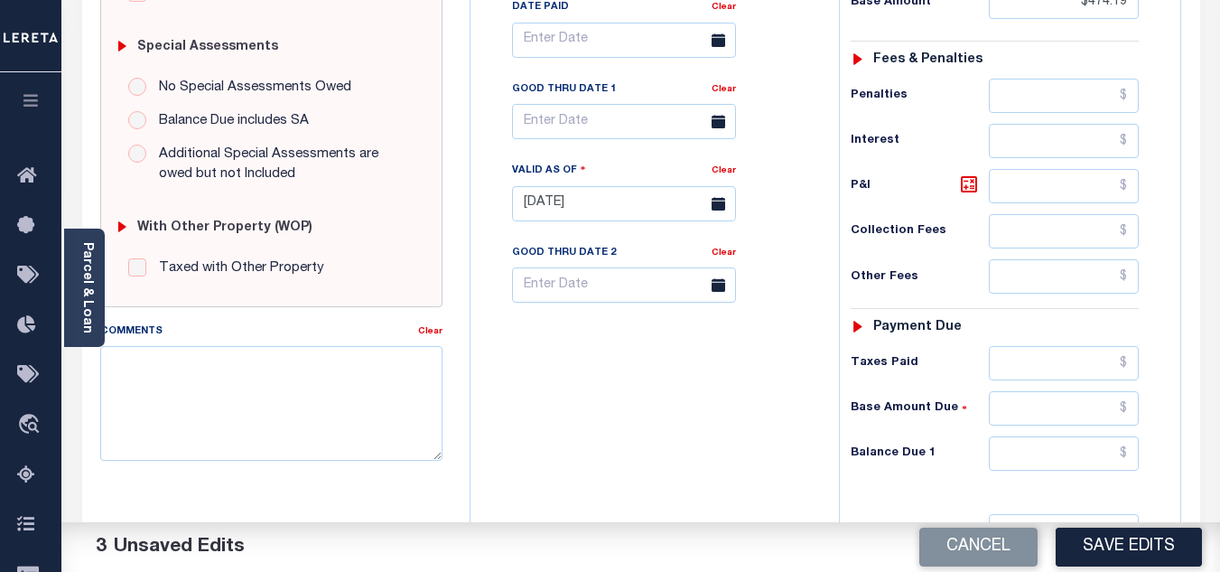
scroll to position [632, 0]
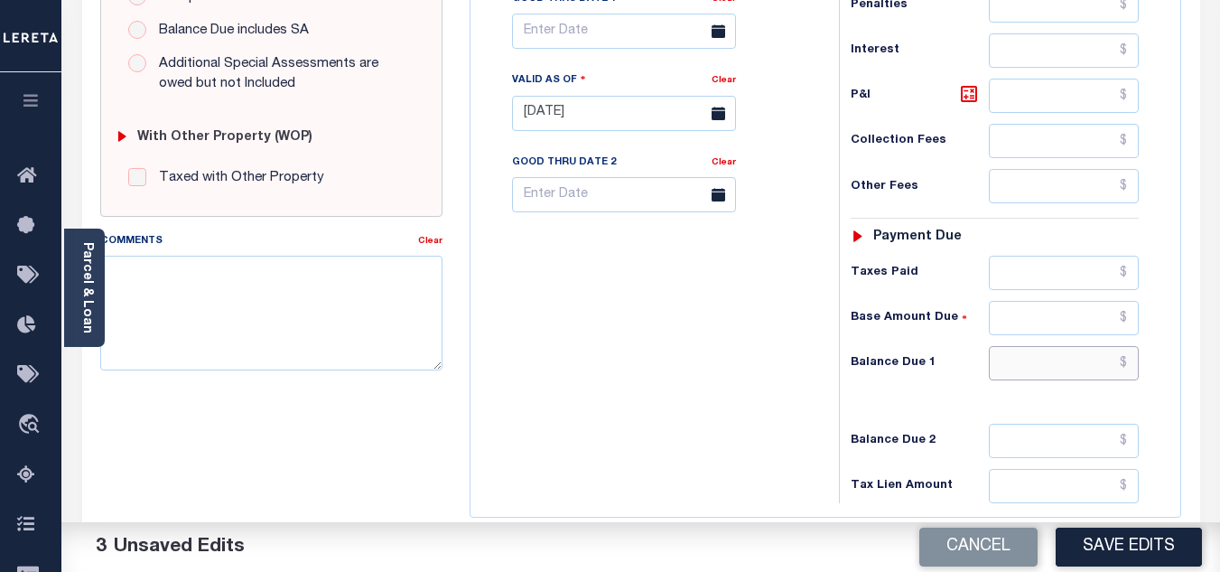
click at [1028, 351] on input "text" at bounding box center [1064, 363] width 150 height 34
type input "$0.00"
click at [735, 367] on div "Tax Bill No Multiple Payment Option Payment Plan Clear" at bounding box center [650, 104] width 350 height 797
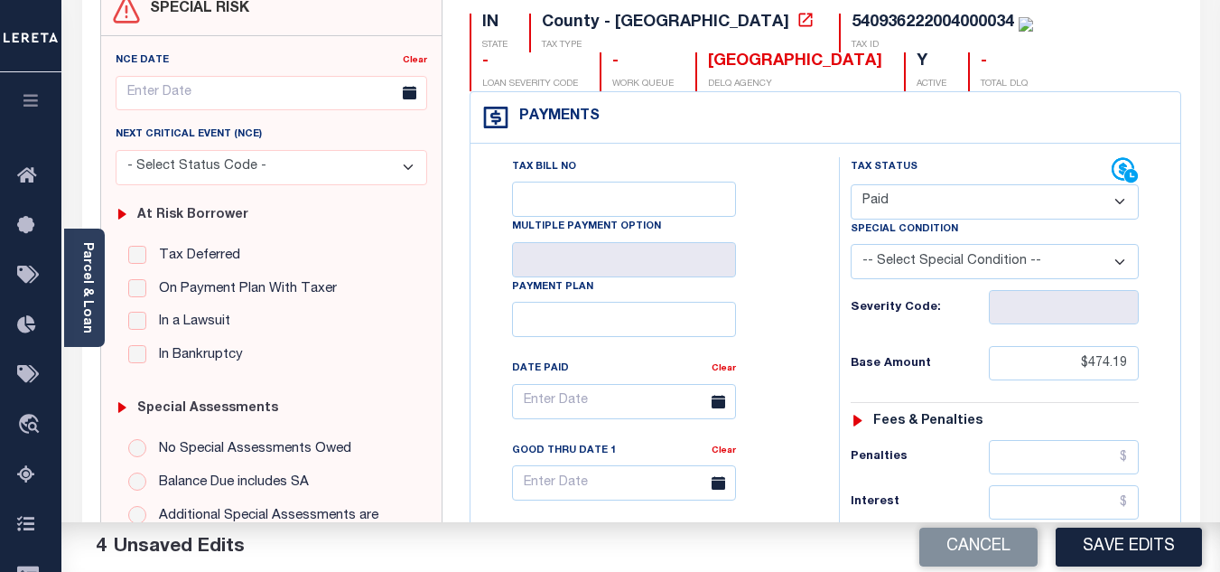
scroll to position [0, 0]
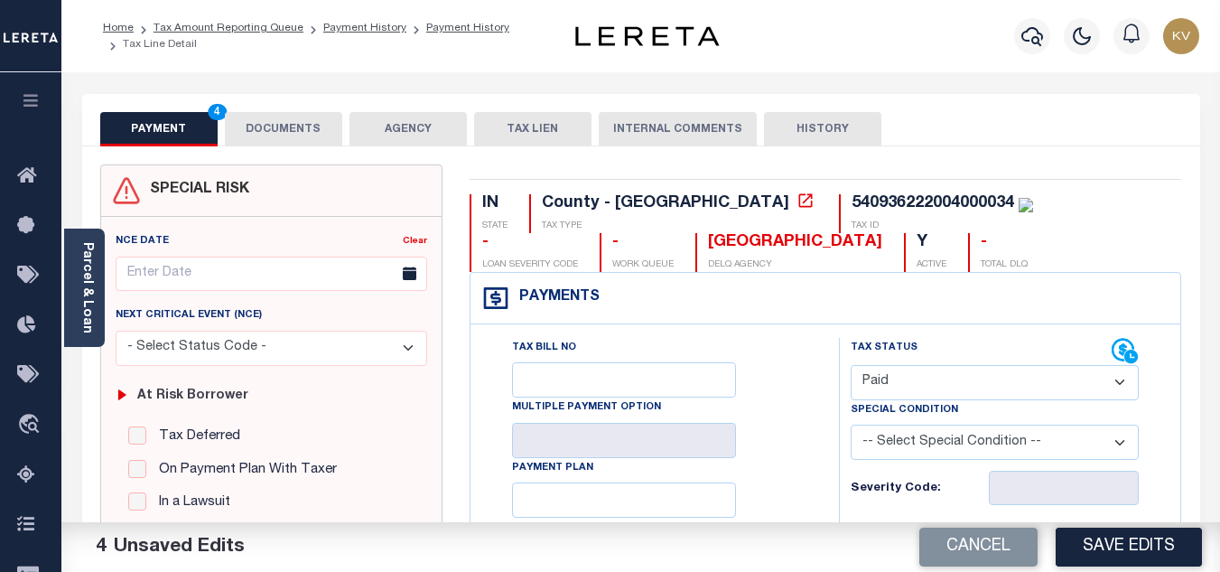
click at [286, 115] on button "DOCUMENTS" at bounding box center [283, 129] width 117 height 34
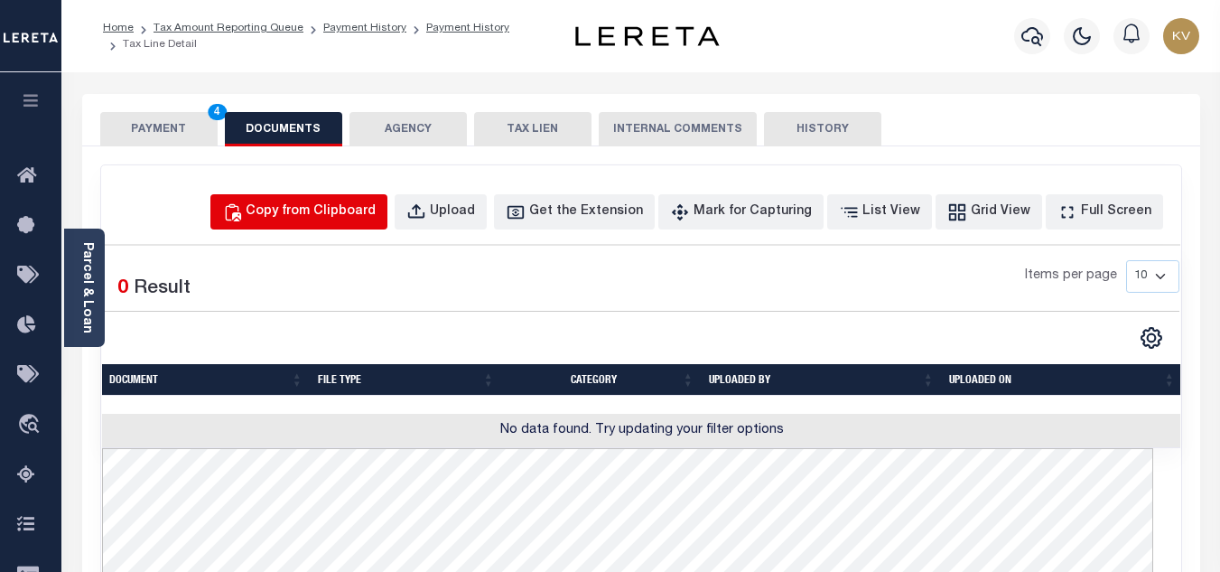
click at [335, 219] on div "Copy from Clipboard" at bounding box center [311, 212] width 130 height 20
select select "POP"
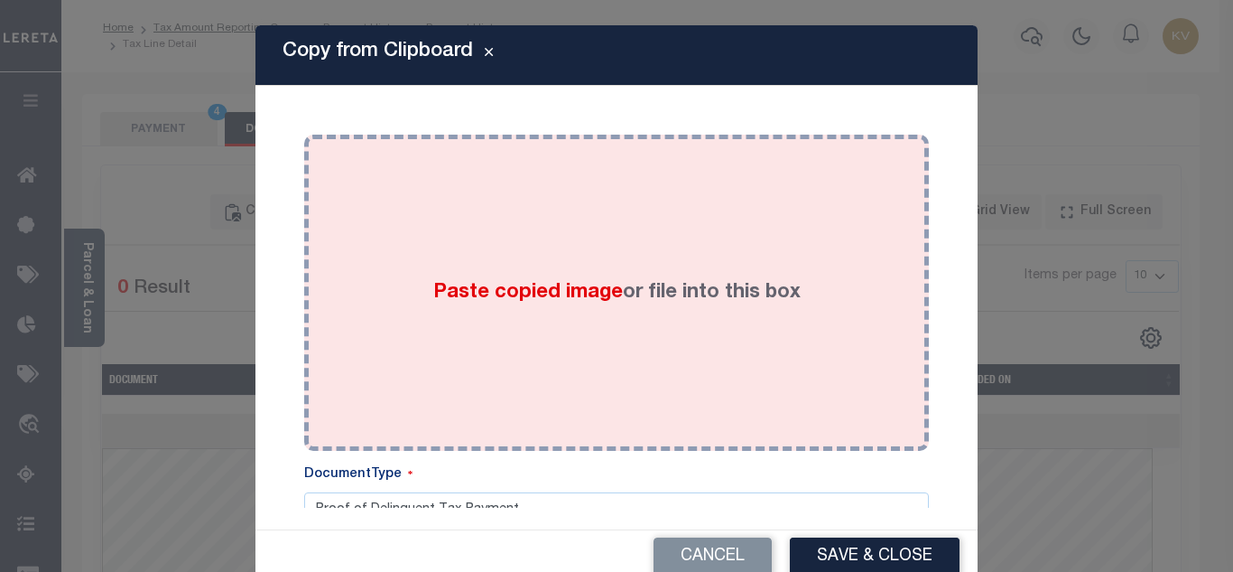
click at [495, 283] on span "Paste copied image" at bounding box center [528, 293] width 190 height 20
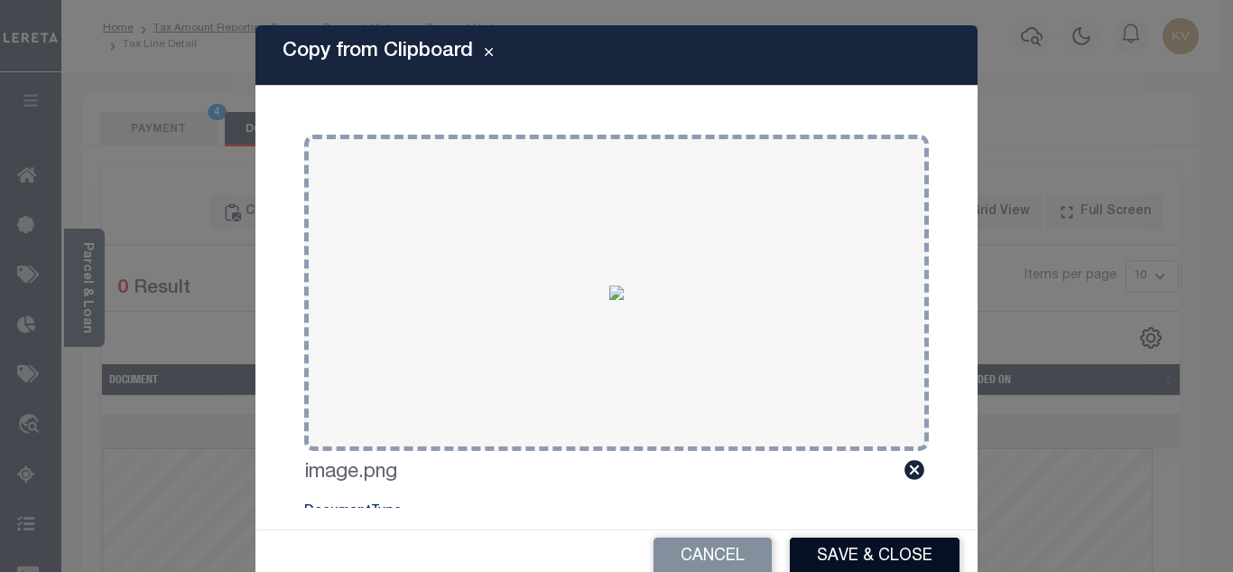
click at [893, 554] on button "Save & Close" at bounding box center [875, 556] width 170 height 39
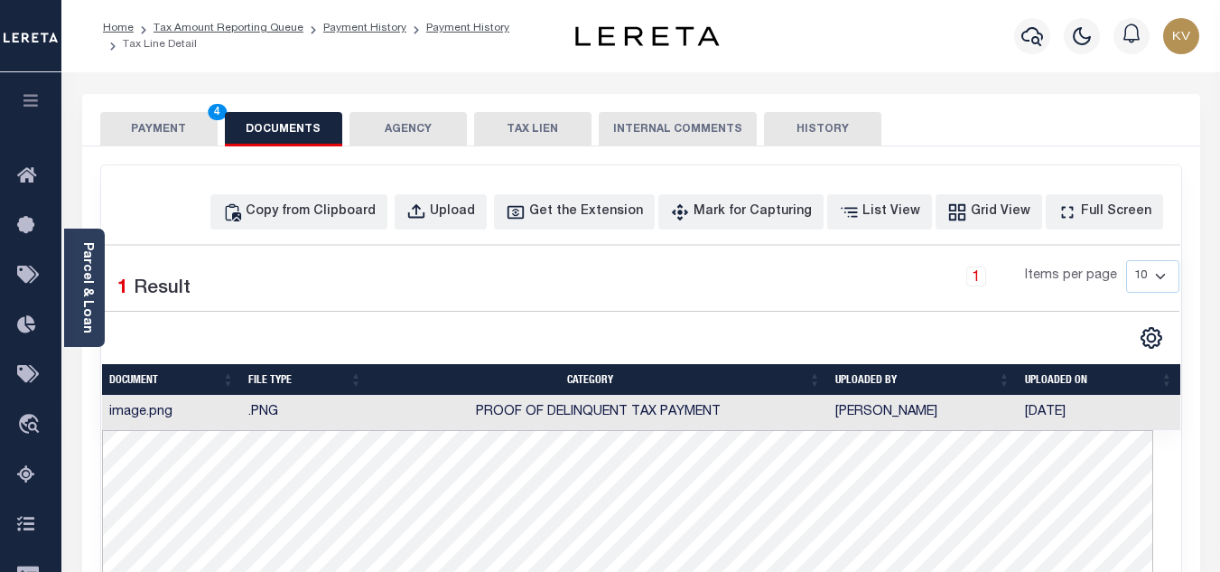
click at [168, 142] on button "PAYMENT 4" at bounding box center [158, 129] width 117 height 34
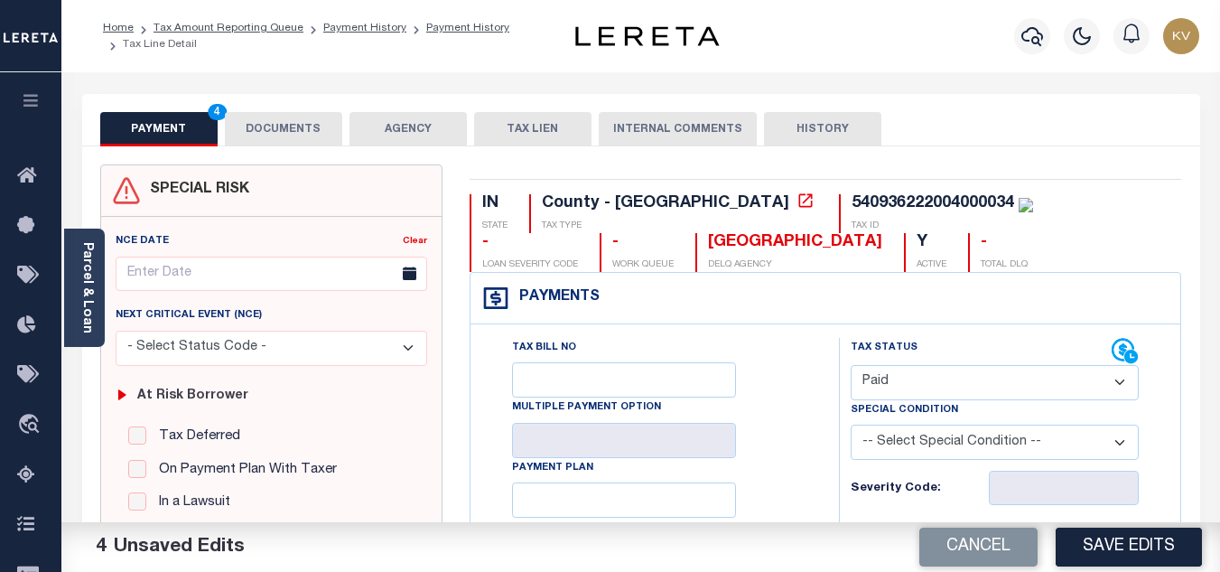
click at [1123, 526] on div "Cancel Save Edits" at bounding box center [931, 547] width 580 height 51
click at [1119, 540] on button "Save Edits" at bounding box center [1129, 546] width 146 height 39
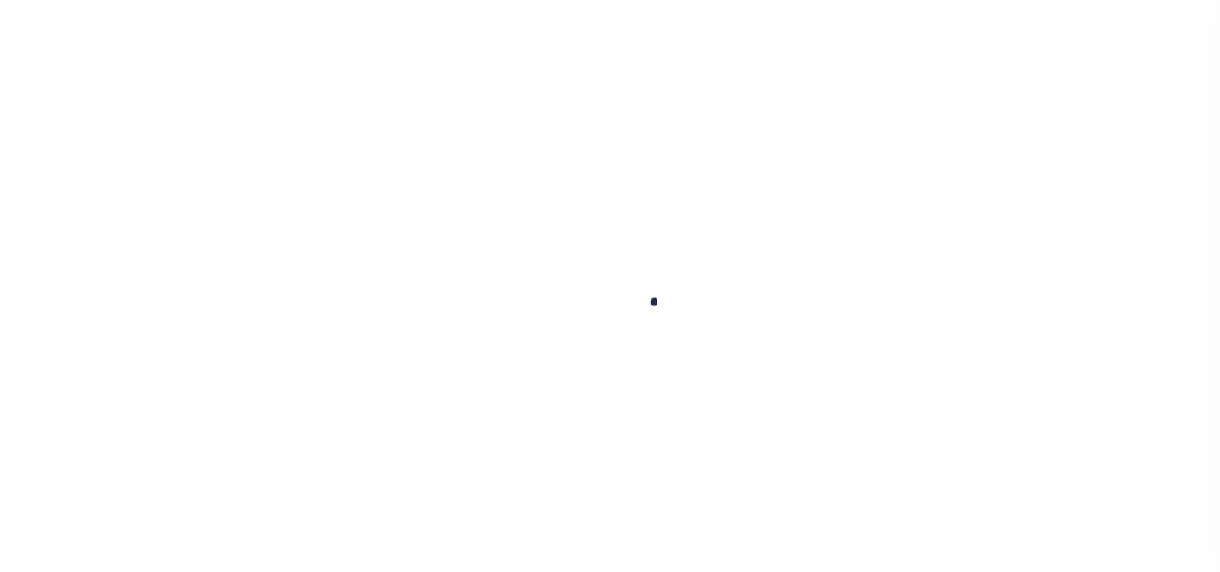
checkbox input "false"
type input "[DATE]"
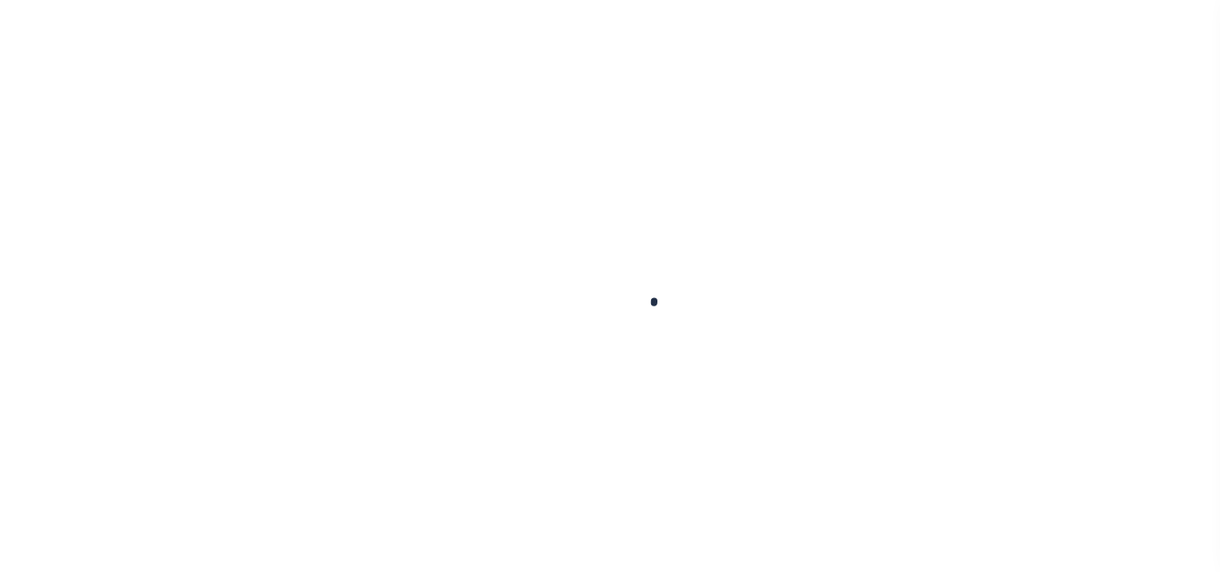
select select "PYD"
type input "$474.19"
type input "$0"
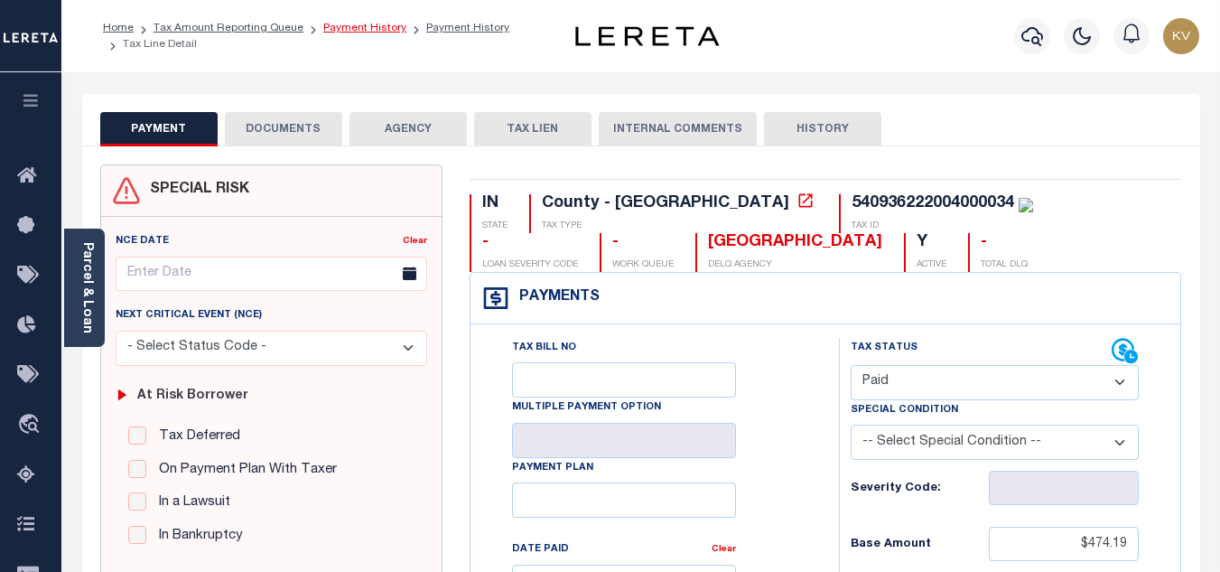
click at [377, 33] on link "Payment History" at bounding box center [364, 28] width 83 height 11
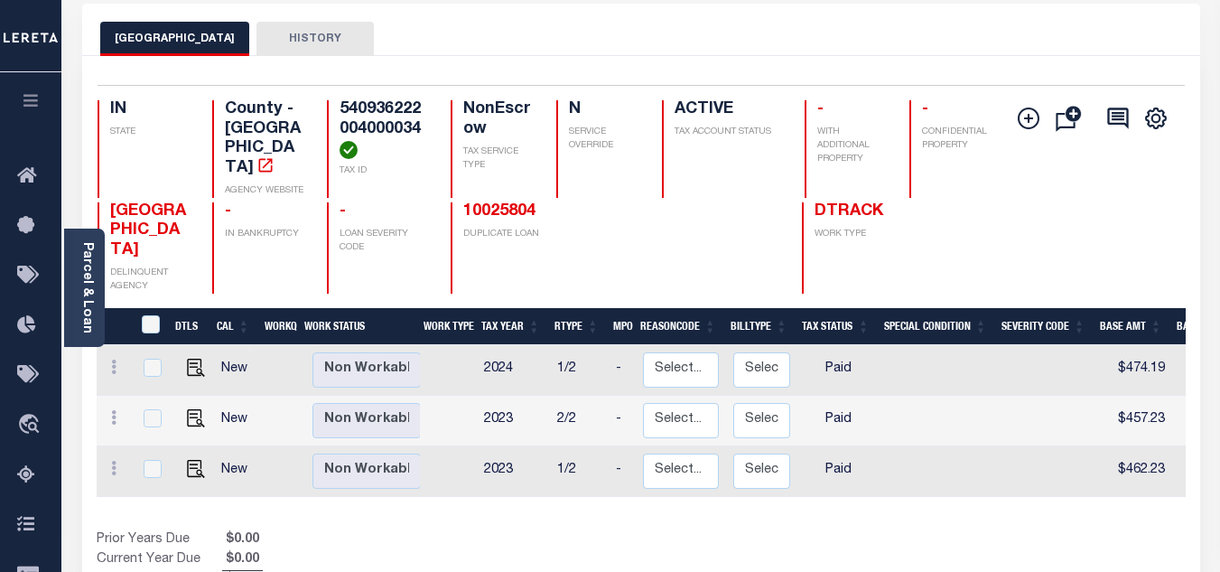
scroll to position [361, 0]
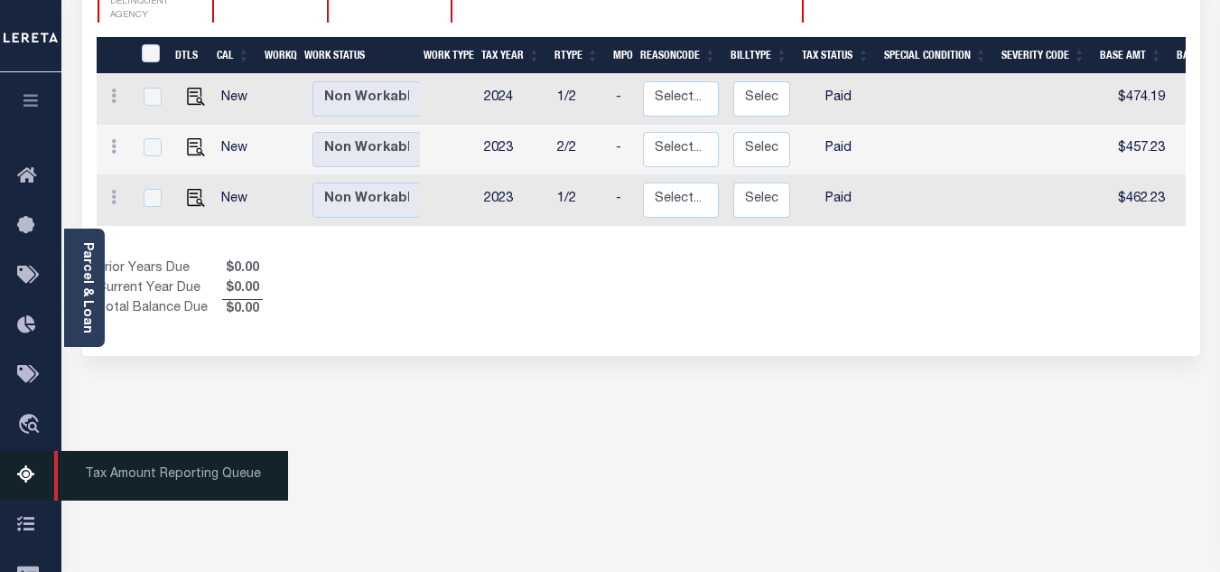
click at [23, 478] on icon at bounding box center [31, 475] width 29 height 23
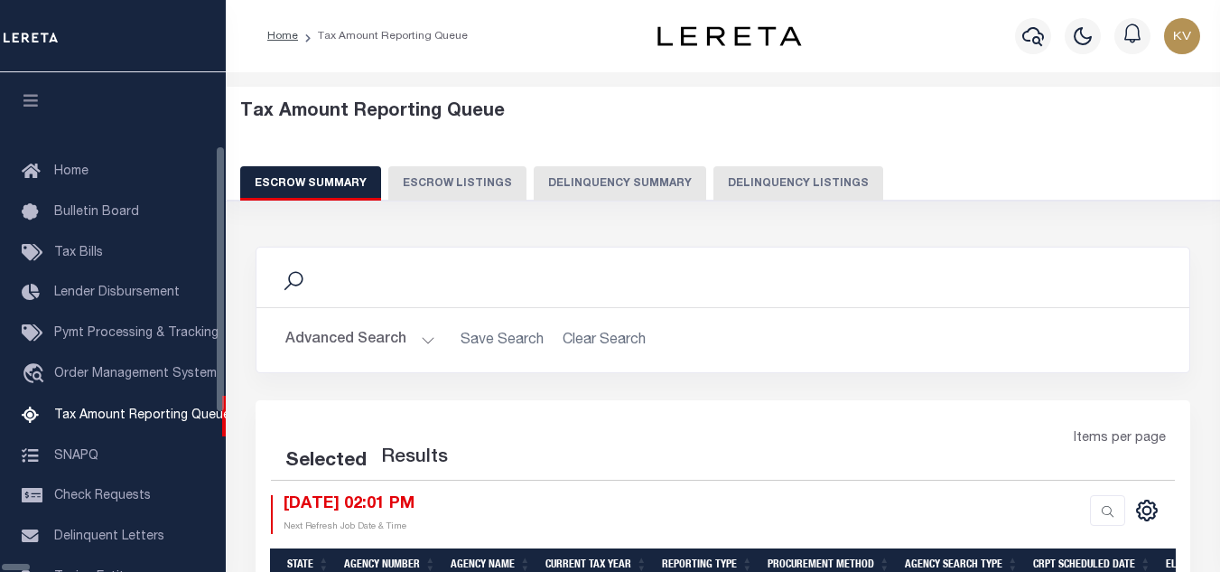
click at [713, 192] on button "Delinquency Listings" at bounding box center [798, 183] width 170 height 34
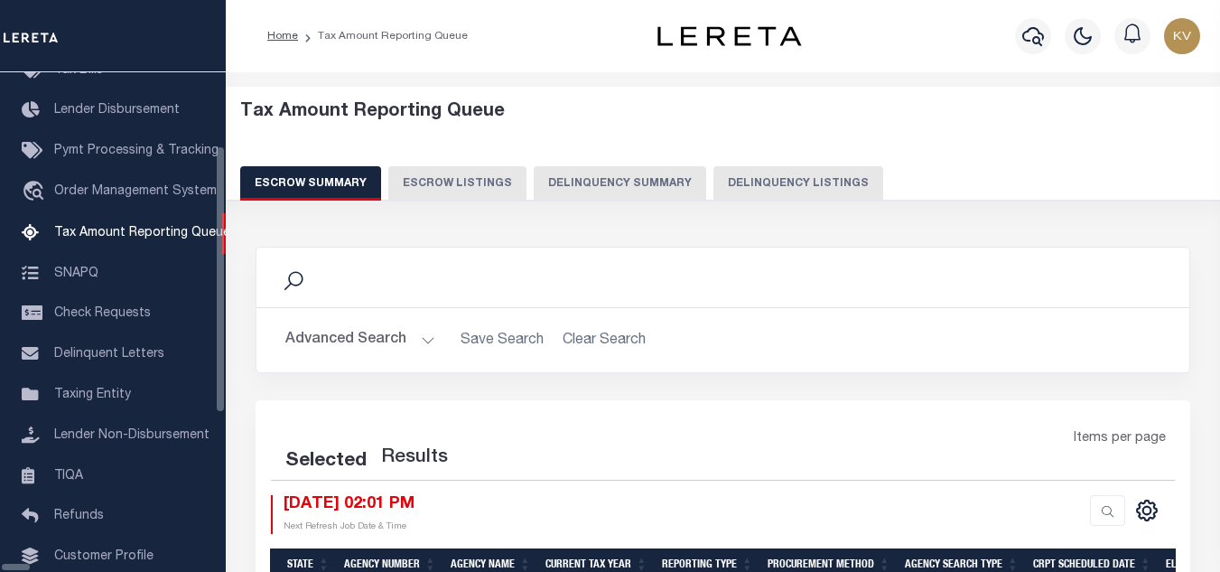
select select "100"
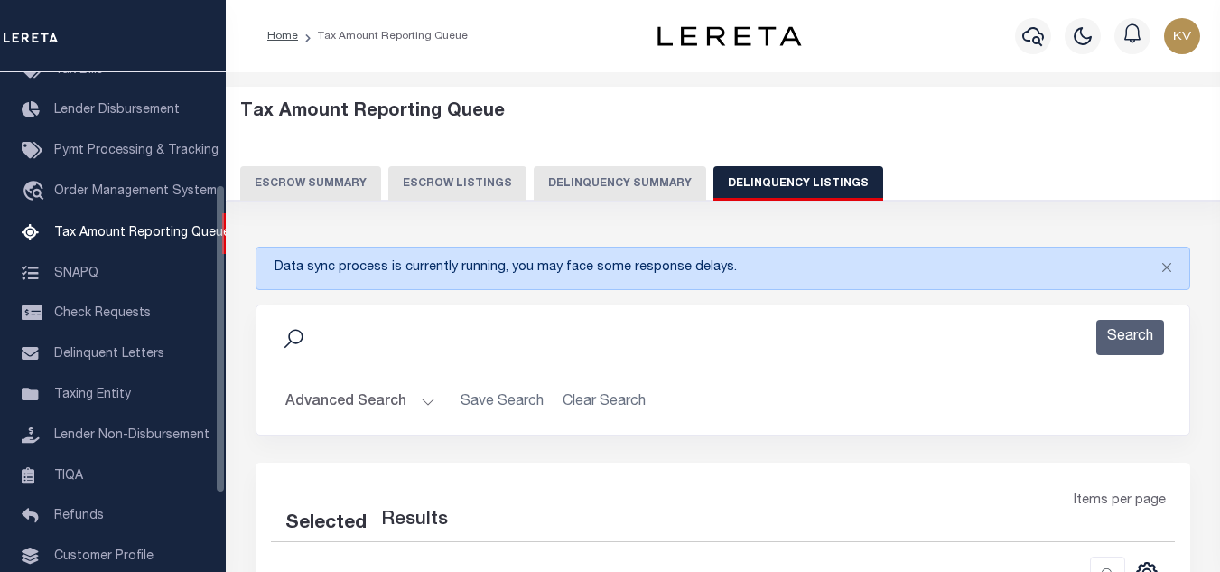
select select "100"
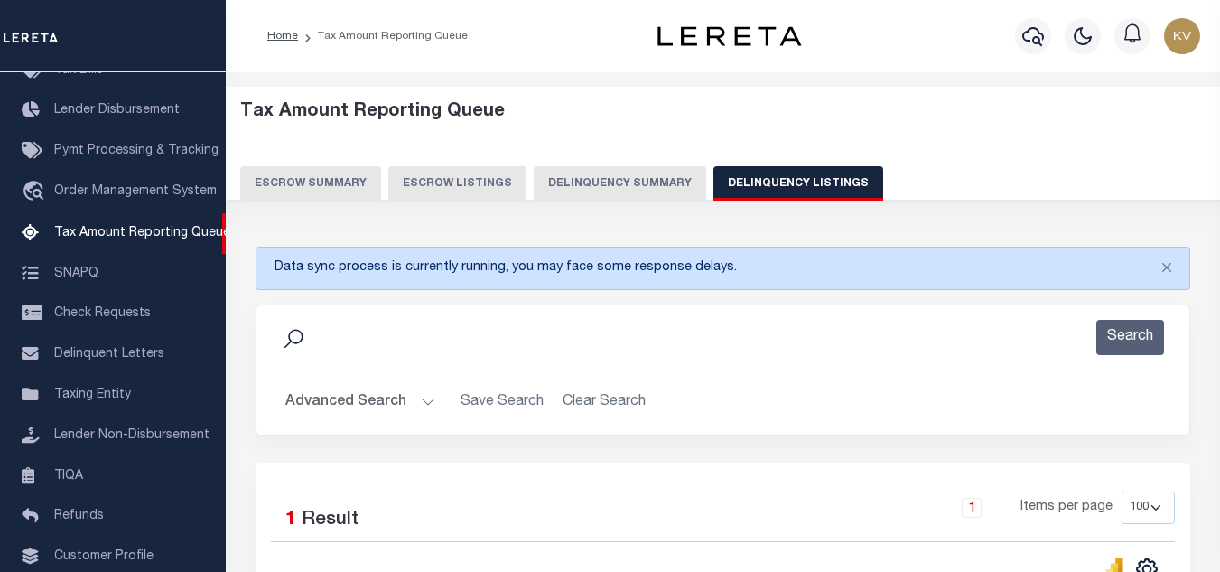
scroll to position [271, 0]
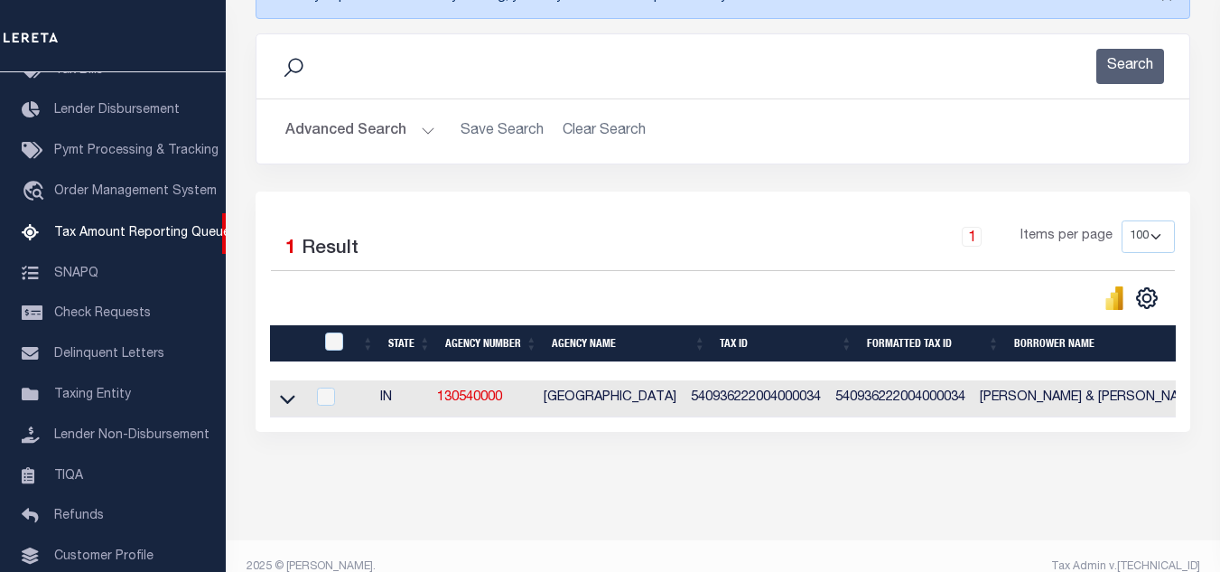
click at [392, 143] on button "Advanced Search" at bounding box center [360, 131] width 150 height 35
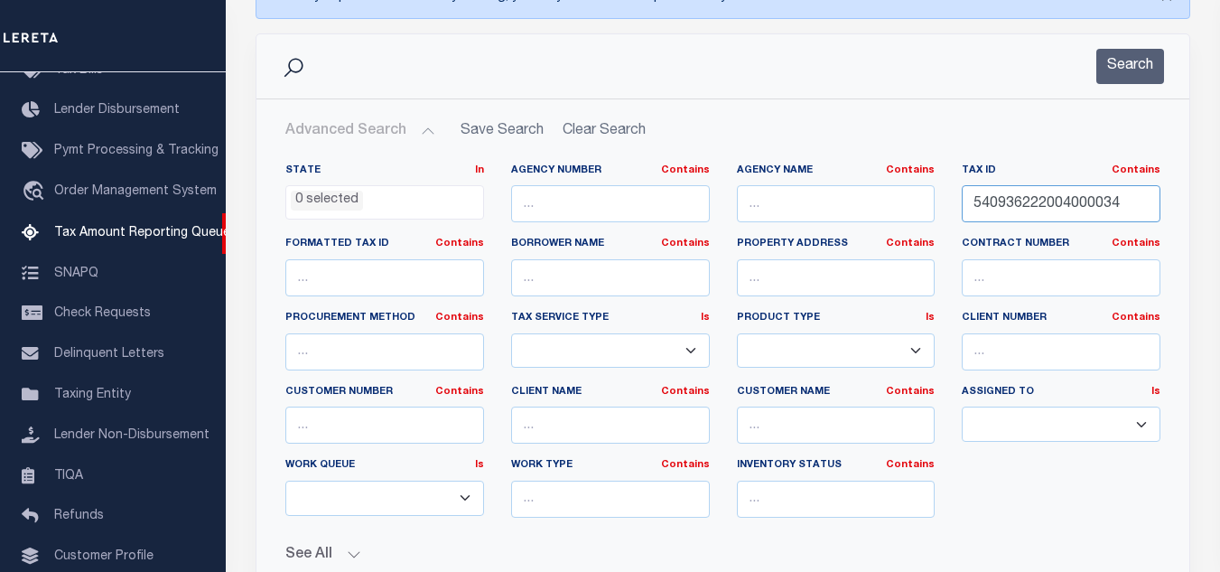
drag, startPoint x: 1129, startPoint y: 204, endPoint x: 866, endPoint y: 202, distance: 262.8
click at [814, 210] on div "State In In AK AL AR AZ CA CO CT DC DE FL GA GU HI IA ID IL IN KS KY LA MA MD M…" at bounding box center [723, 347] width 902 height 368
paste input "41"
type input "540936222041000034"
click at [1119, 66] on button "Search" at bounding box center [1130, 66] width 68 height 35
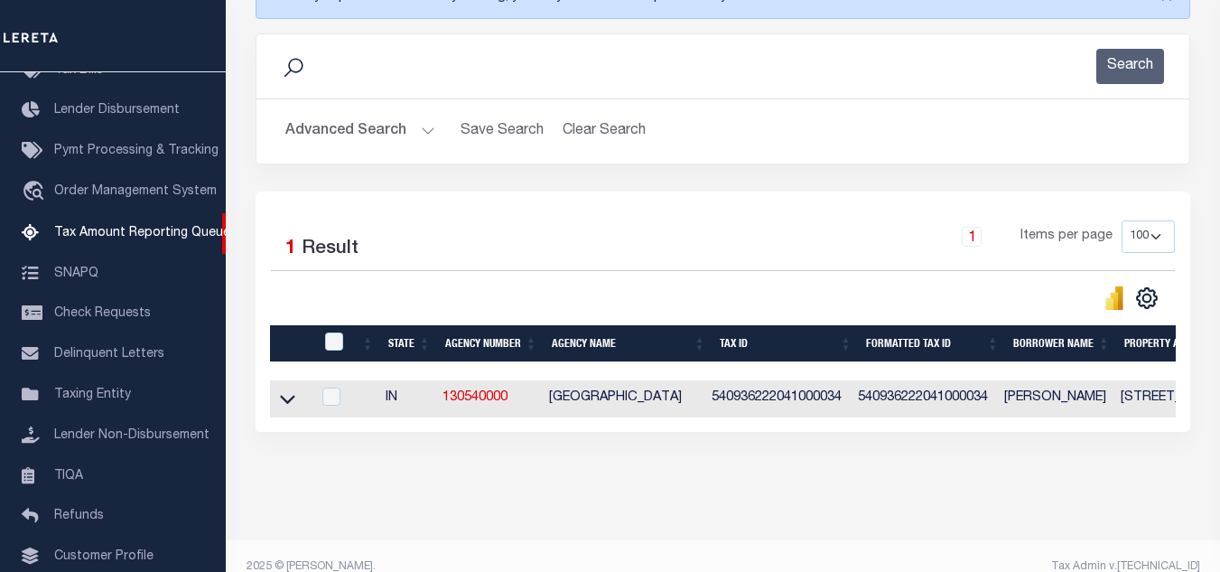
scroll to position [309, 0]
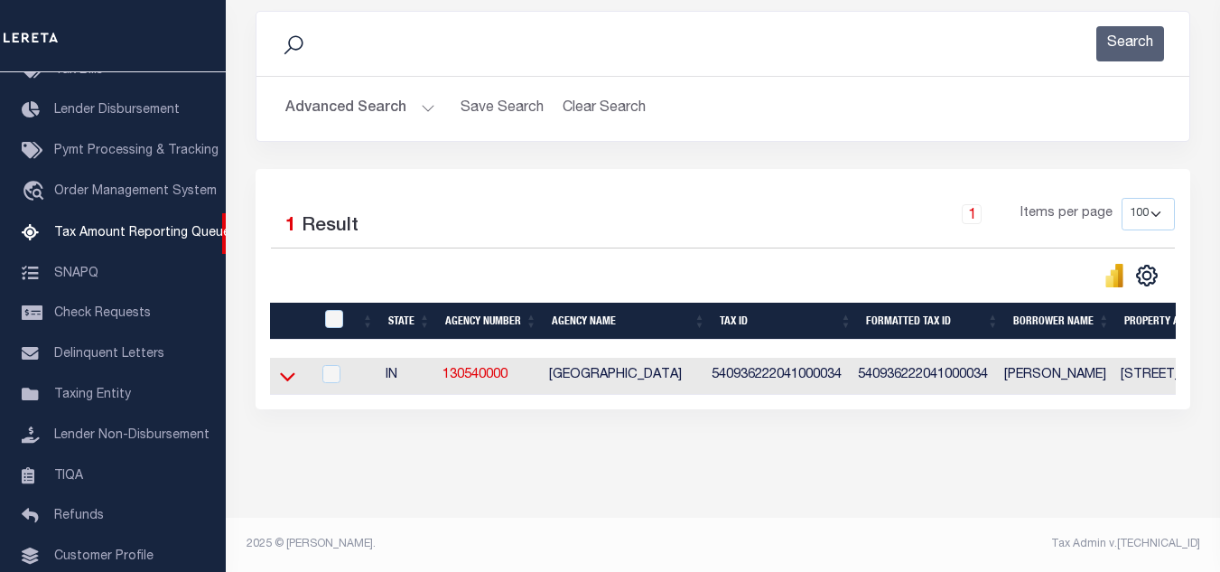
click at [289, 372] on icon at bounding box center [287, 376] width 15 height 9
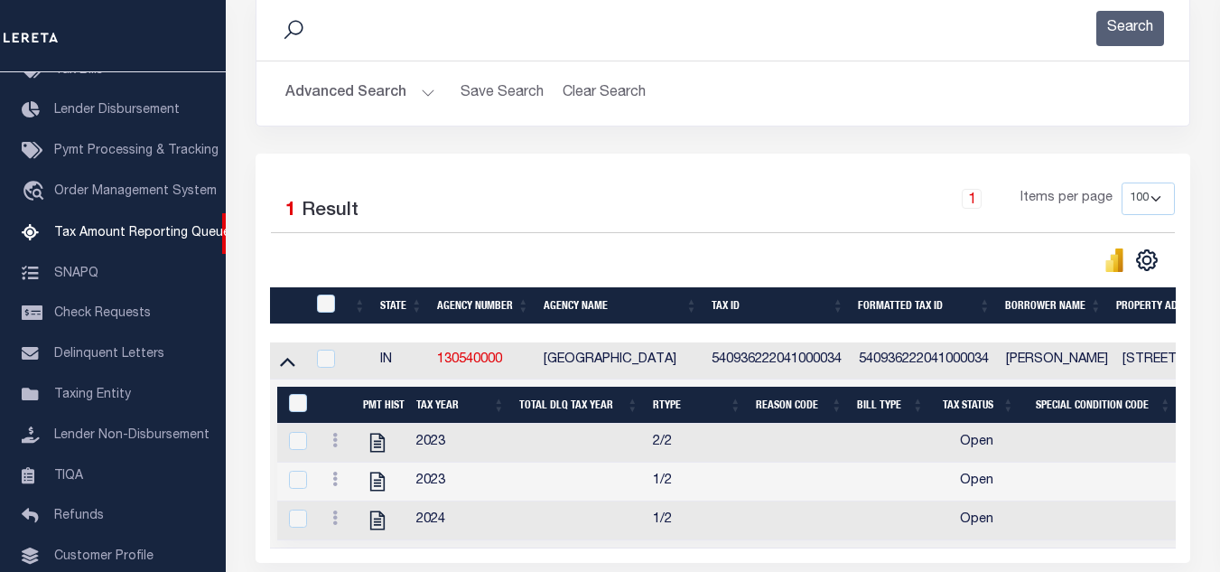
scroll to position [480, 0]
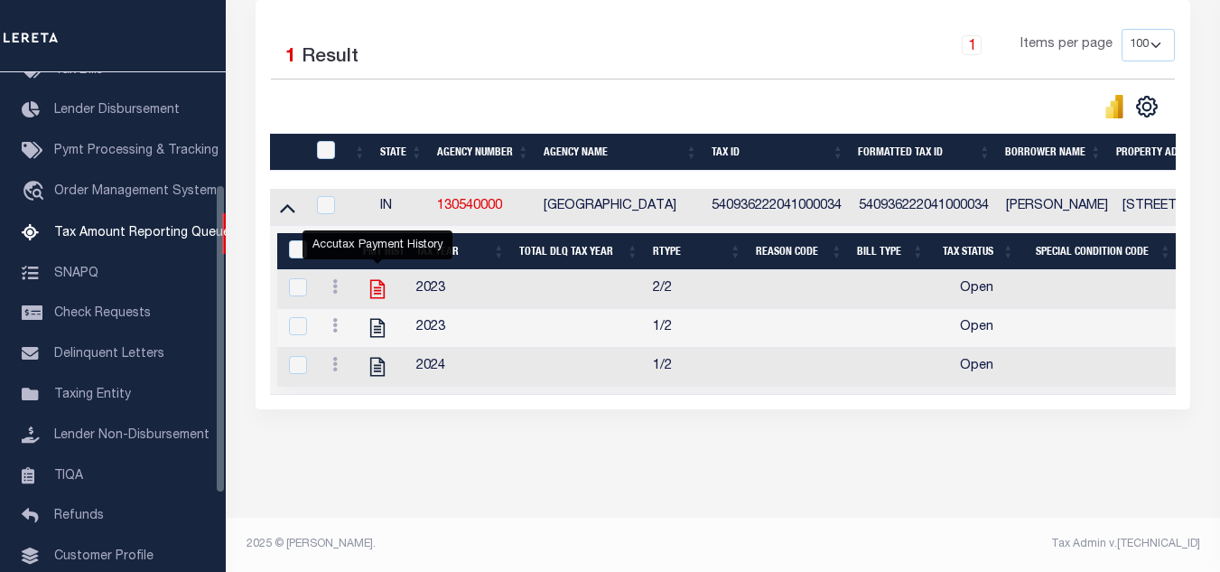
click at [373, 282] on icon "" at bounding box center [377, 288] width 23 height 23
checkbox input "true"
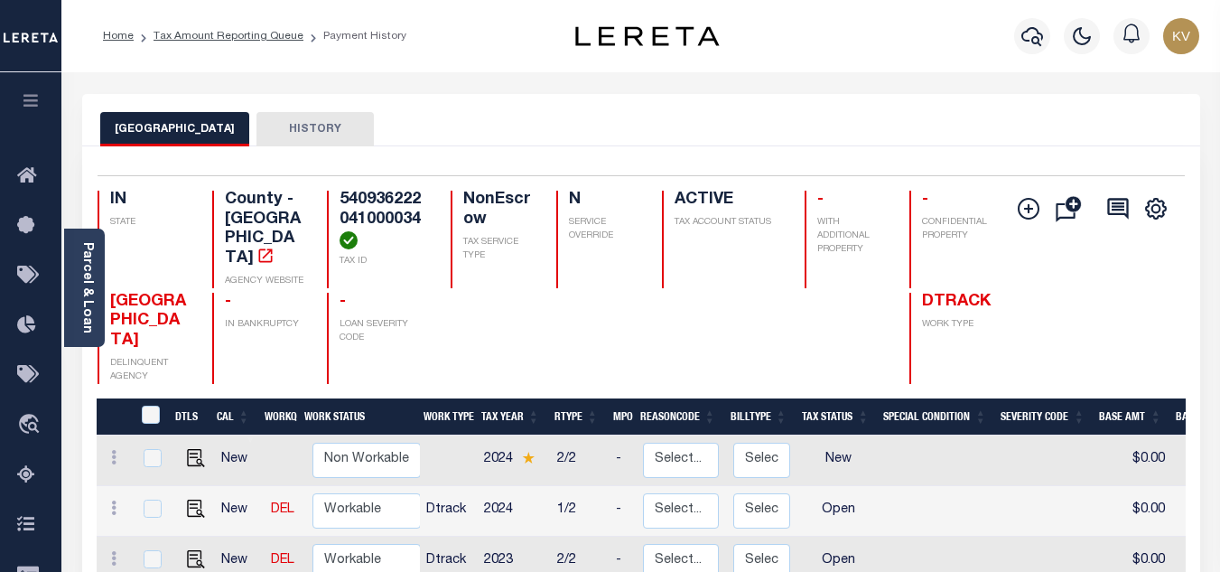
scroll to position [181, 0]
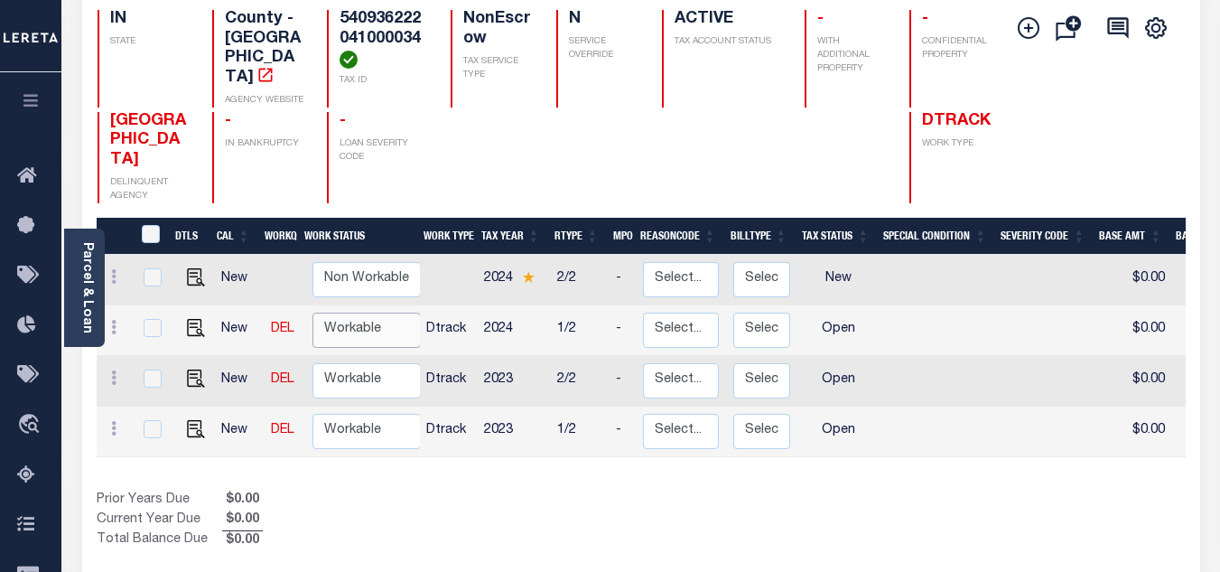
click at [376, 318] on select "Non Workable Workable" at bounding box center [366, 329] width 108 height 35
checkbox input "true"
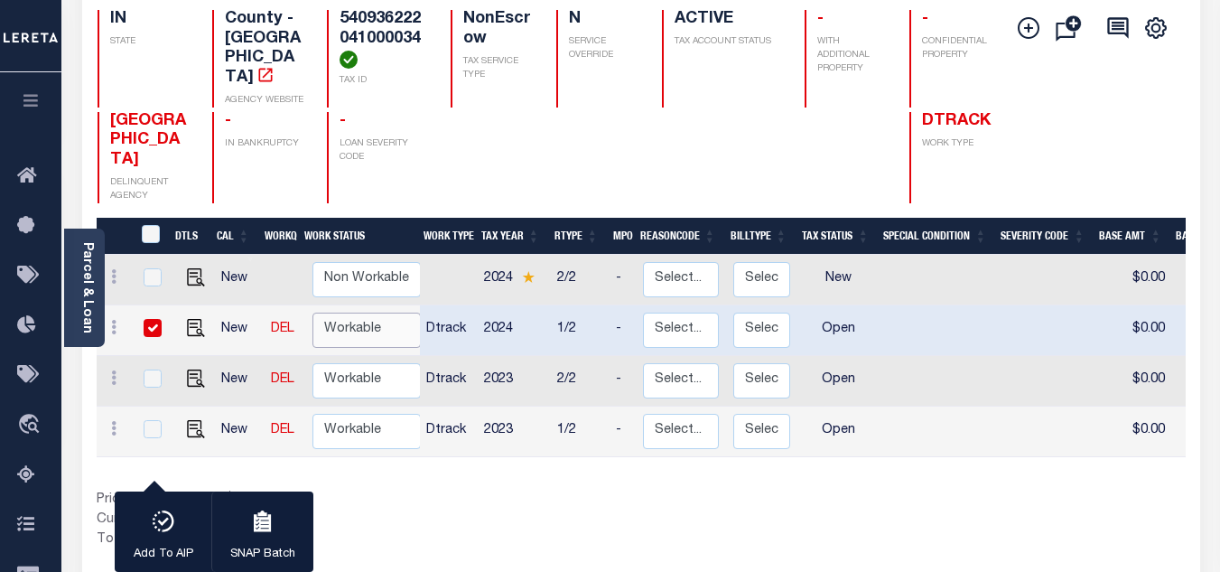
select select "true"
click at [312, 312] on select "Non Workable Workable" at bounding box center [366, 329] width 108 height 35
checkbox input "false"
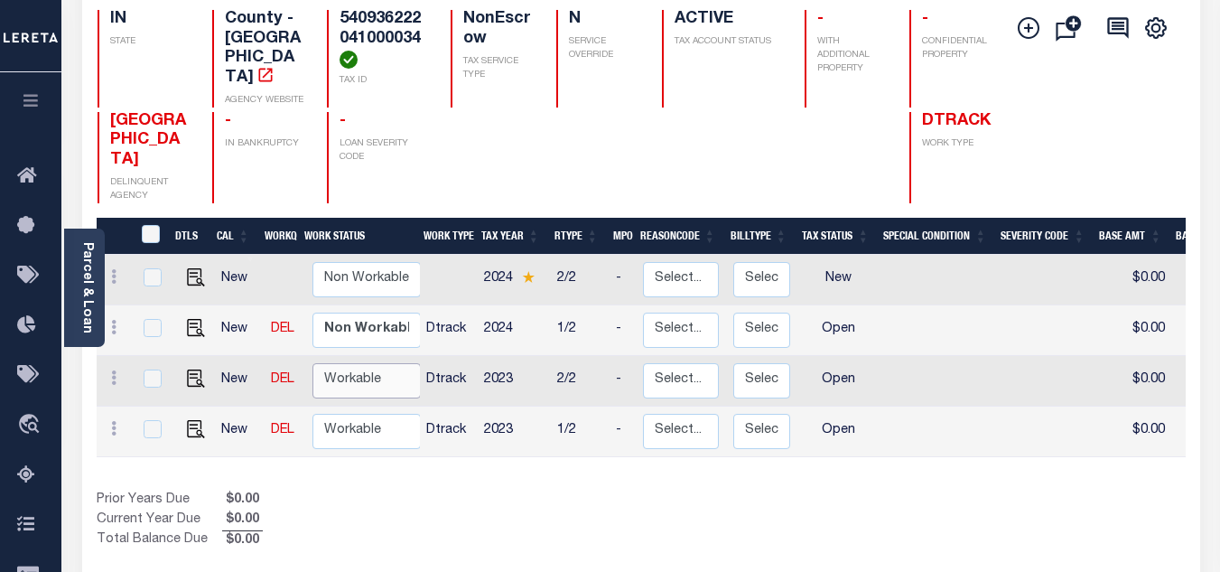
click at [358, 365] on select "Non Workable Workable" at bounding box center [366, 380] width 108 height 35
checkbox input "true"
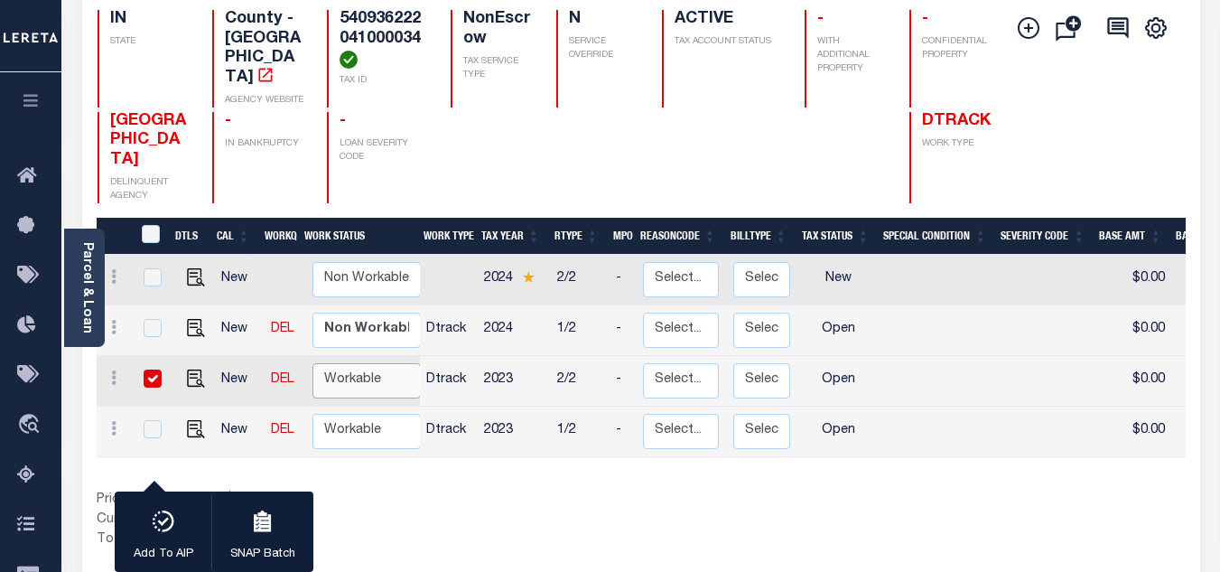
select select "true"
click at [312, 363] on select "Non Workable Workable" at bounding box center [366, 380] width 108 height 35
checkbox input "false"
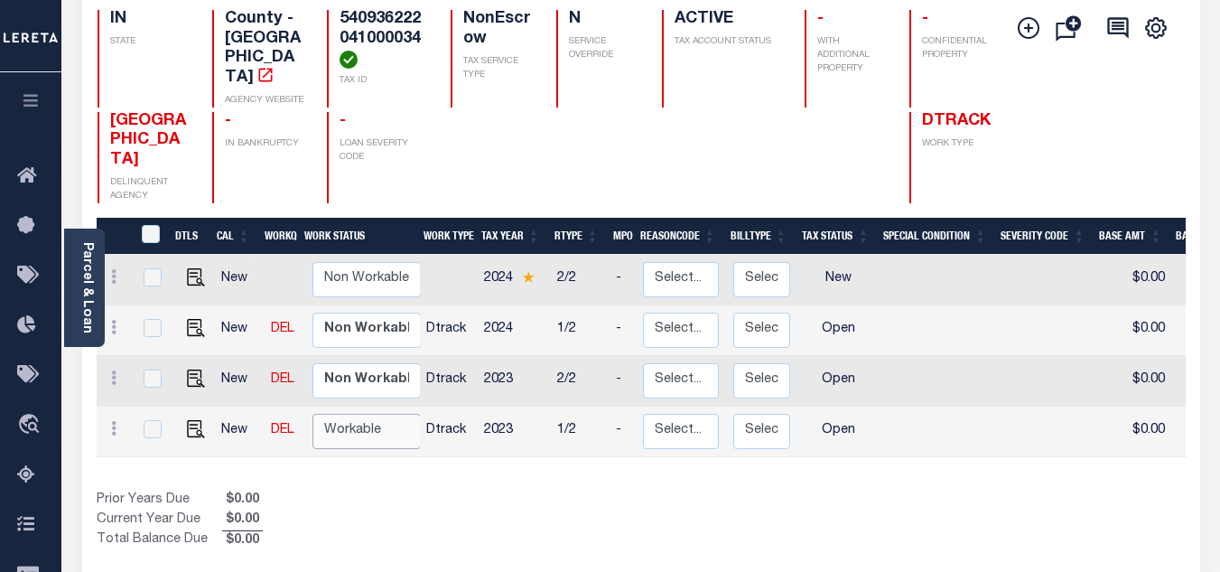
click at [355, 415] on select "Non Workable Workable" at bounding box center [366, 431] width 108 height 35
checkbox input "true"
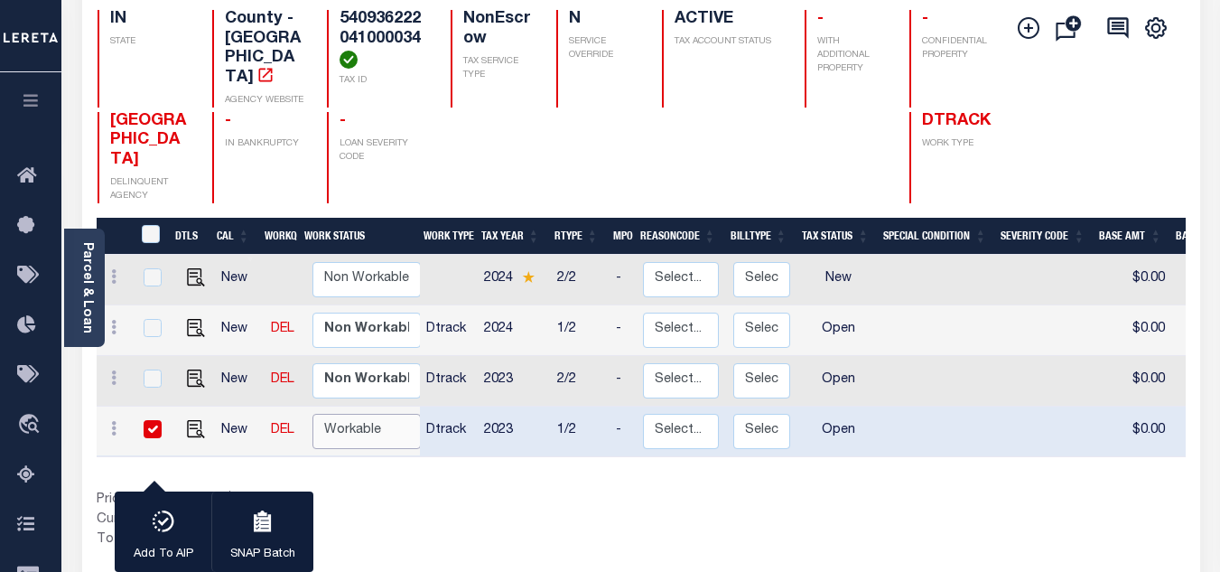
select select "true"
click at [312, 414] on select "Non Workable Workable" at bounding box center [366, 431] width 108 height 35
checkbox input "false"
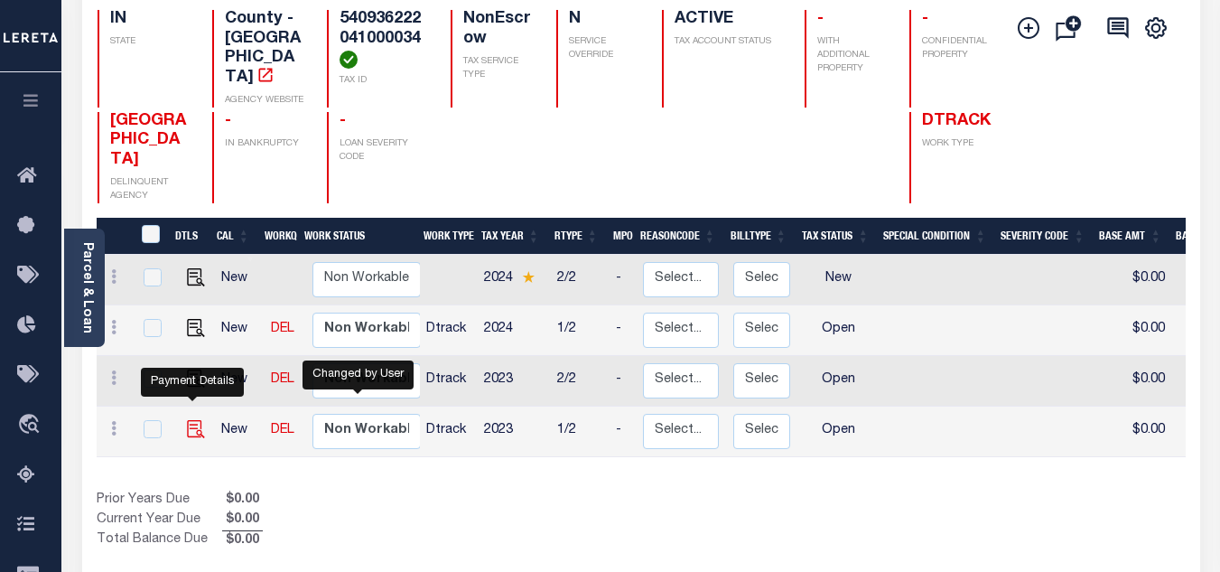
click at [191, 420] on img "" at bounding box center [196, 429] width 18 height 18
checkbox input "true"
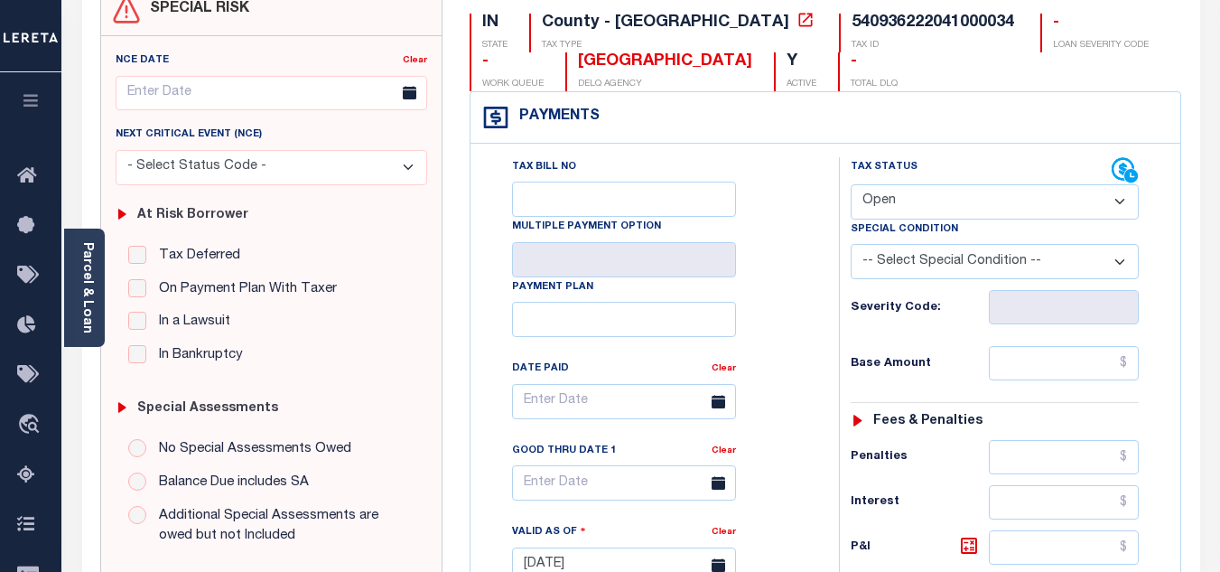
scroll to position [271, 0]
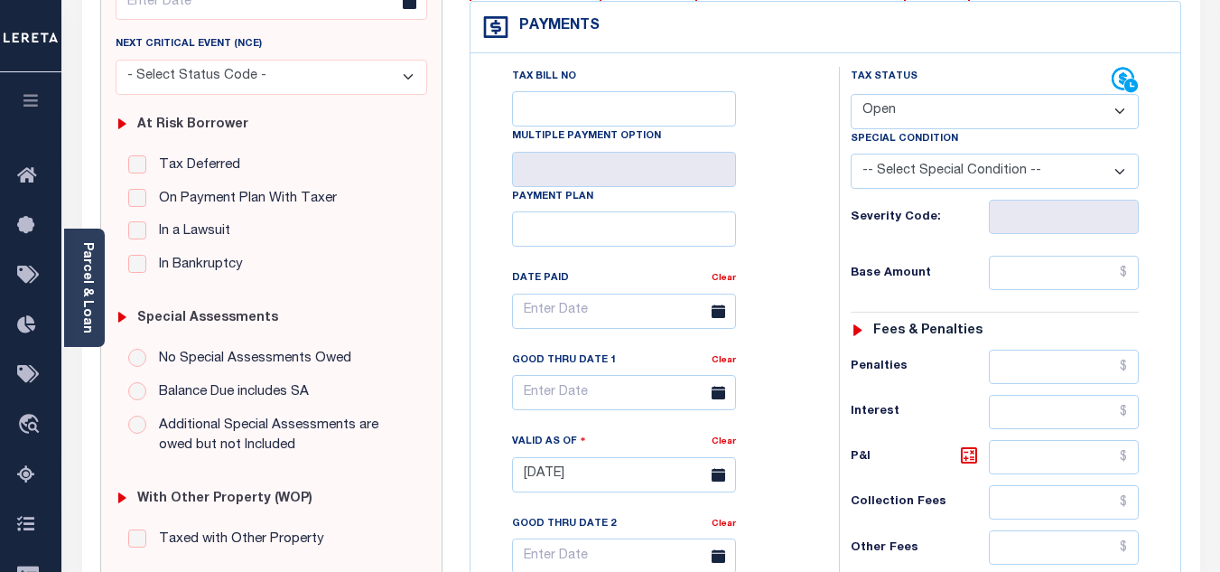
click at [913, 110] on select "- Select Status Code - Open Due/Unpaid Paid Incomplete No Tax Due Internal Refu…" at bounding box center [995, 111] width 288 height 35
select select "PYD"
click at [851, 95] on select "- Select Status Code - Open Due/Unpaid Paid Incomplete No Tax Due Internal Refu…" at bounding box center [995, 111] width 288 height 35
type input "[DATE]"
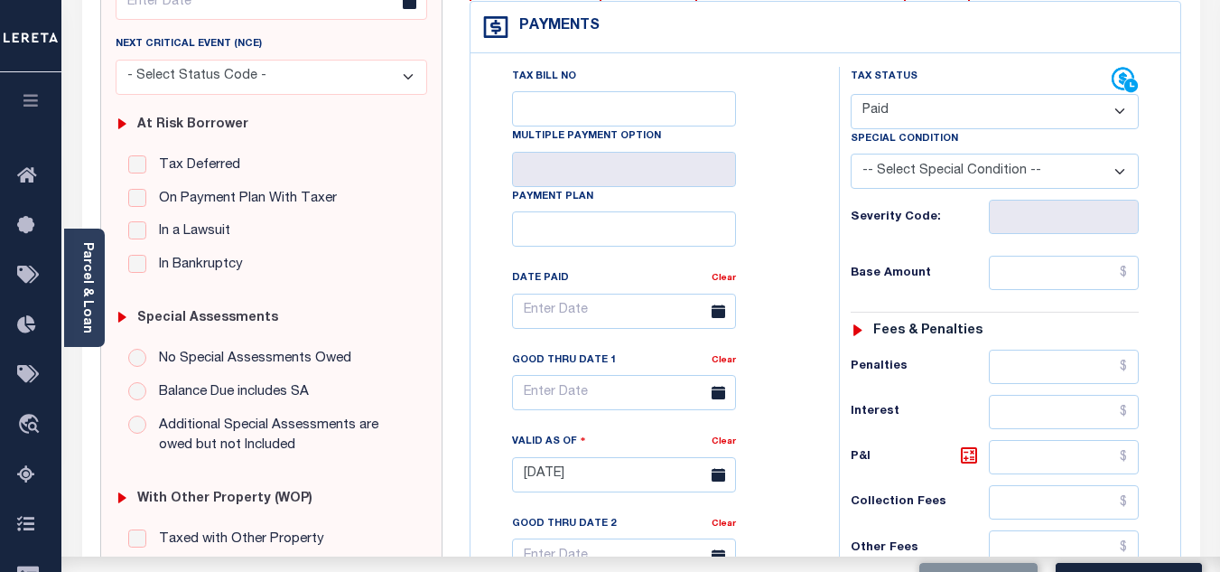
click at [757, 239] on div "Tax Bill No Multiple Payment Option Payment Plan Clear" at bounding box center [650, 320] width 323 height 507
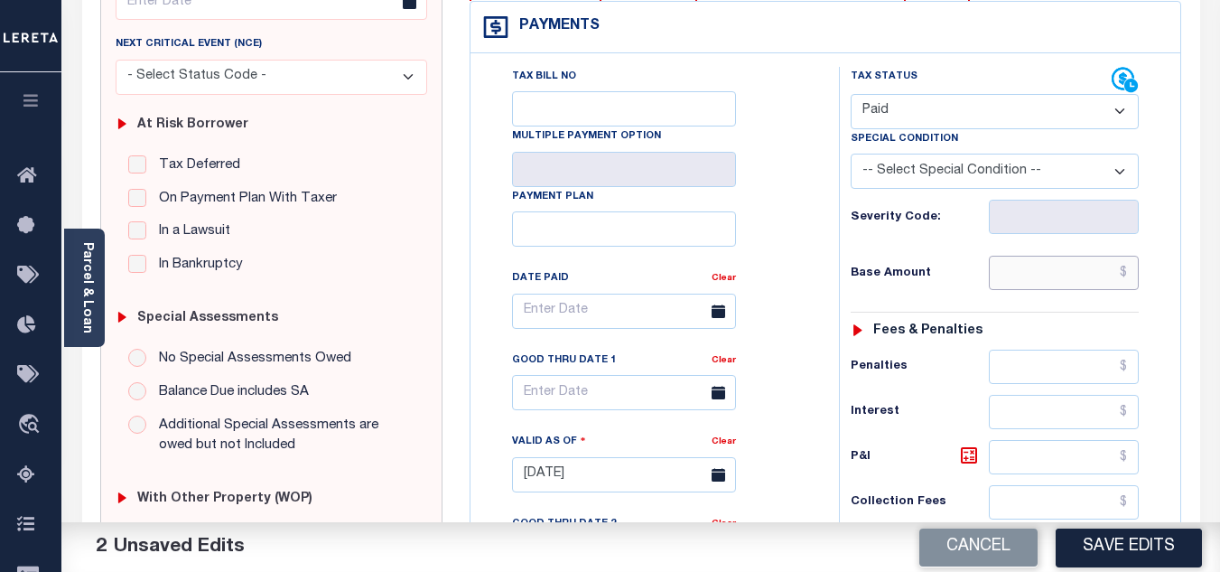
click at [1076, 274] on input "text" at bounding box center [1064, 273] width 150 height 34
click at [1022, 290] on input "text" at bounding box center [1064, 273] width 150 height 34
type input "$707.62"
click at [954, 279] on h6 "Base Amount" at bounding box center [920, 273] width 138 height 14
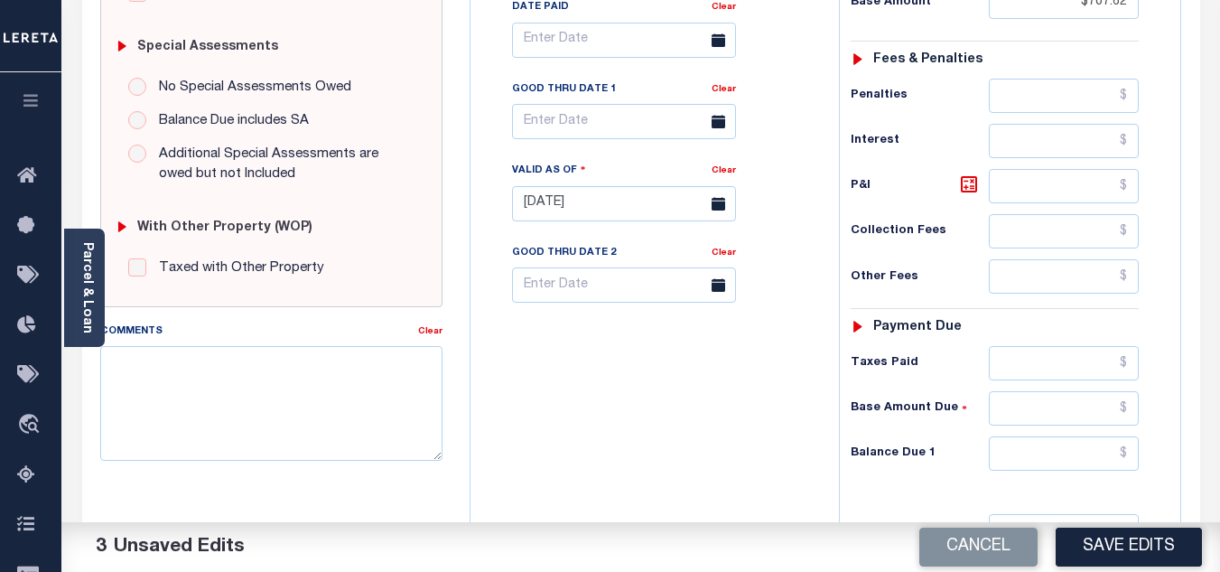
scroll to position [632, 0]
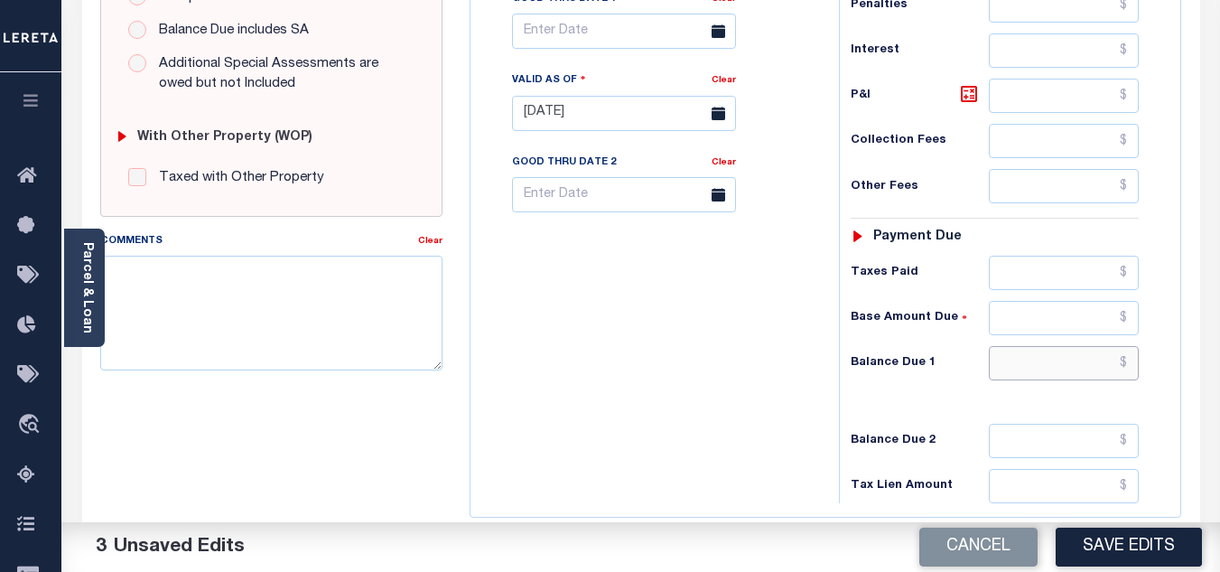
click at [1033, 360] on input "text" at bounding box center [1064, 363] width 150 height 34
type input "$0.00"
click at [648, 402] on div "Tax Bill No Multiple Payment Option Payment Plan Clear" at bounding box center [650, 104] width 350 height 797
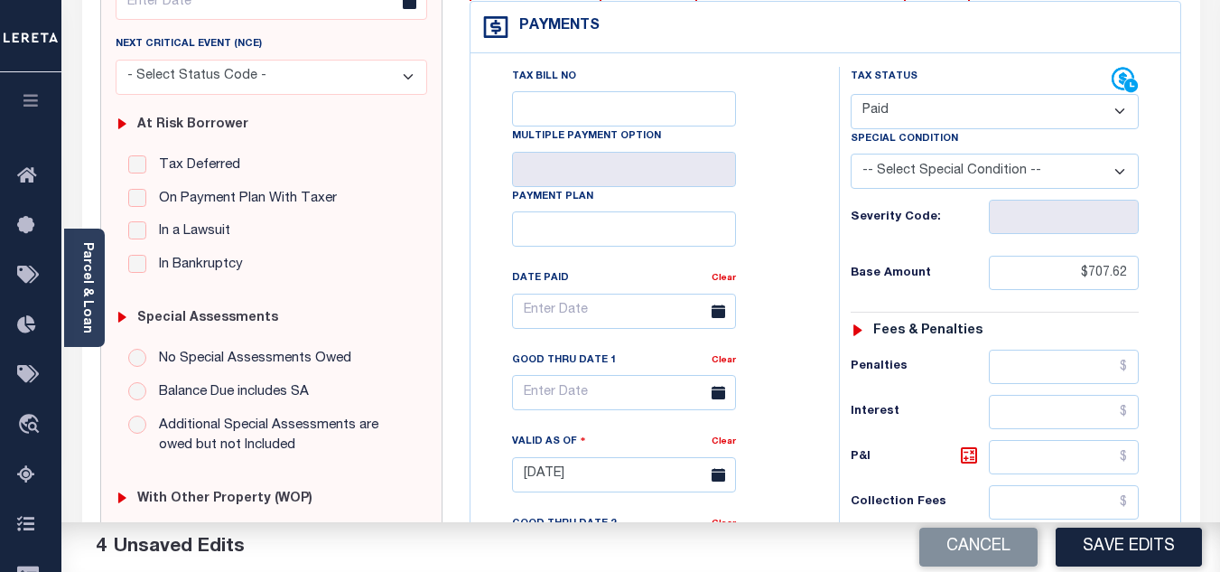
scroll to position [0, 0]
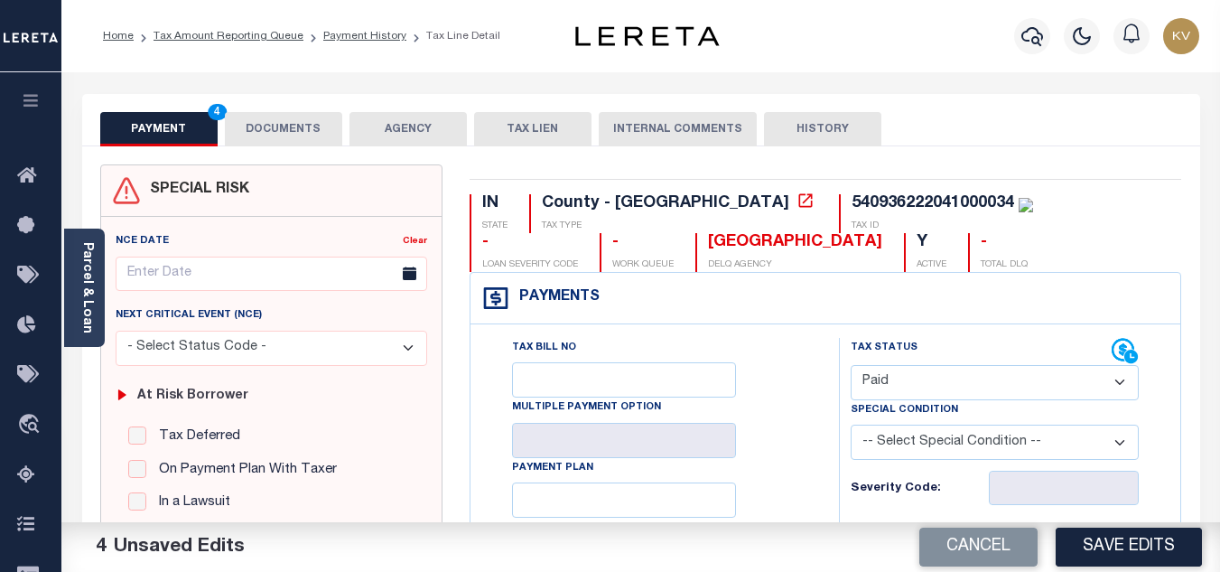
click at [321, 135] on button "DOCUMENTS" at bounding box center [283, 129] width 117 height 34
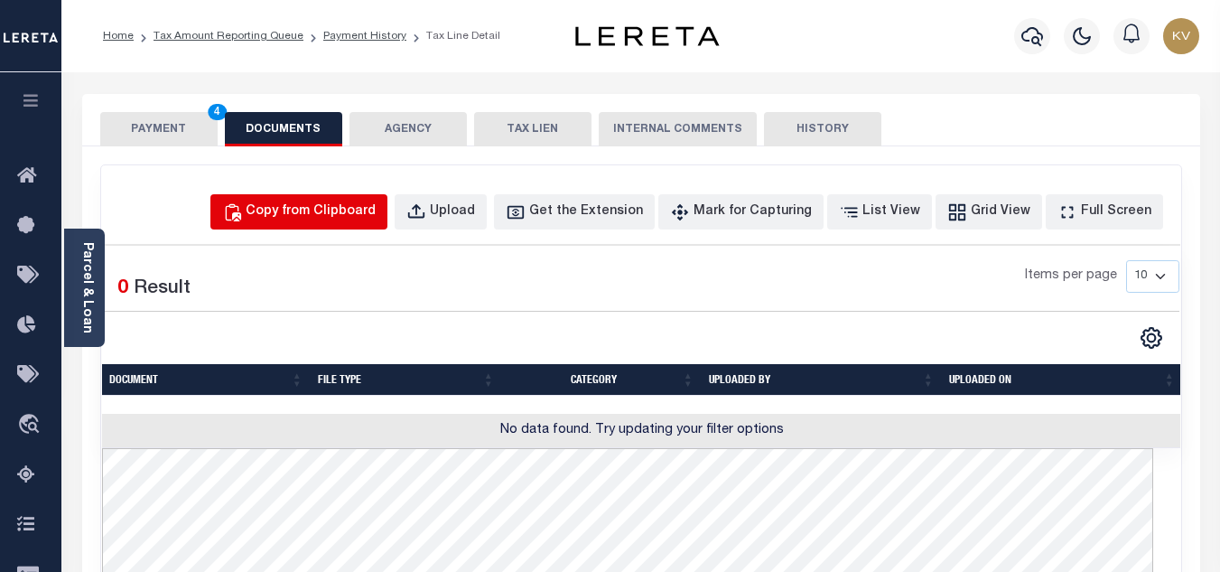
click at [343, 209] on div "Copy from Clipboard" at bounding box center [311, 212] width 130 height 20
select select "POP"
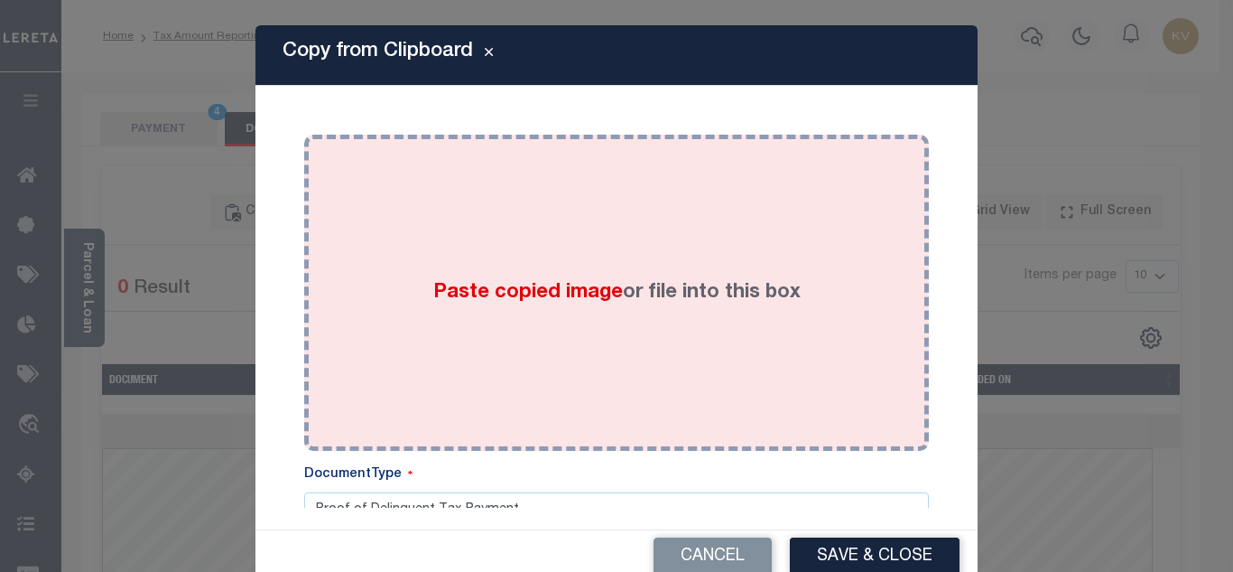
click at [472, 300] on span "Paste copied image" at bounding box center [528, 293] width 190 height 20
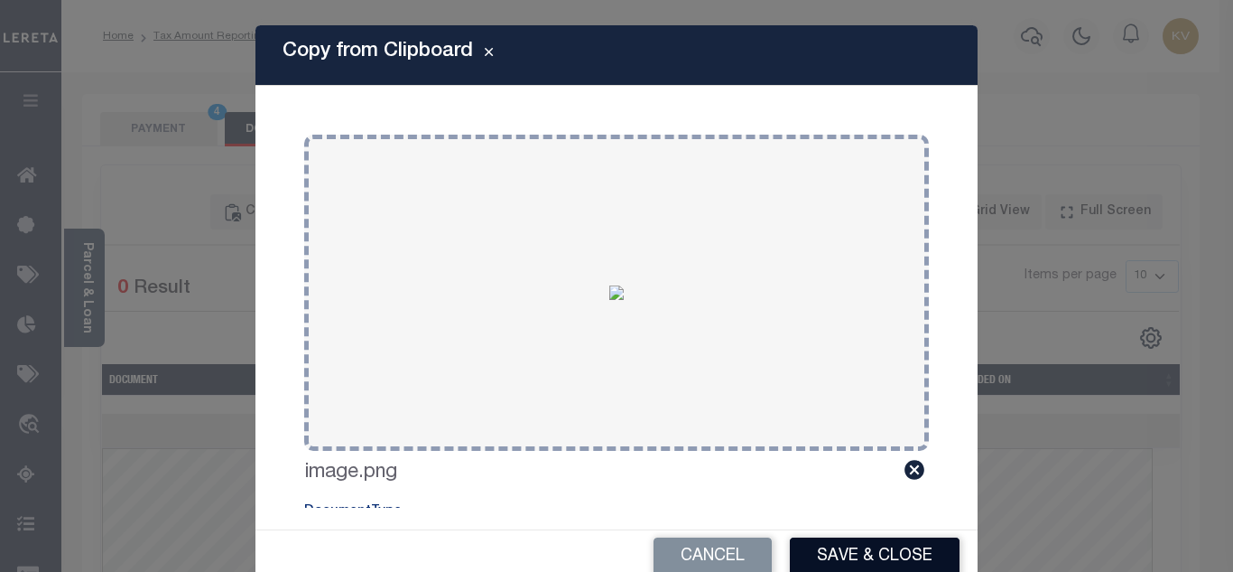
click at [888, 549] on button "Save & Close" at bounding box center [875, 556] width 170 height 39
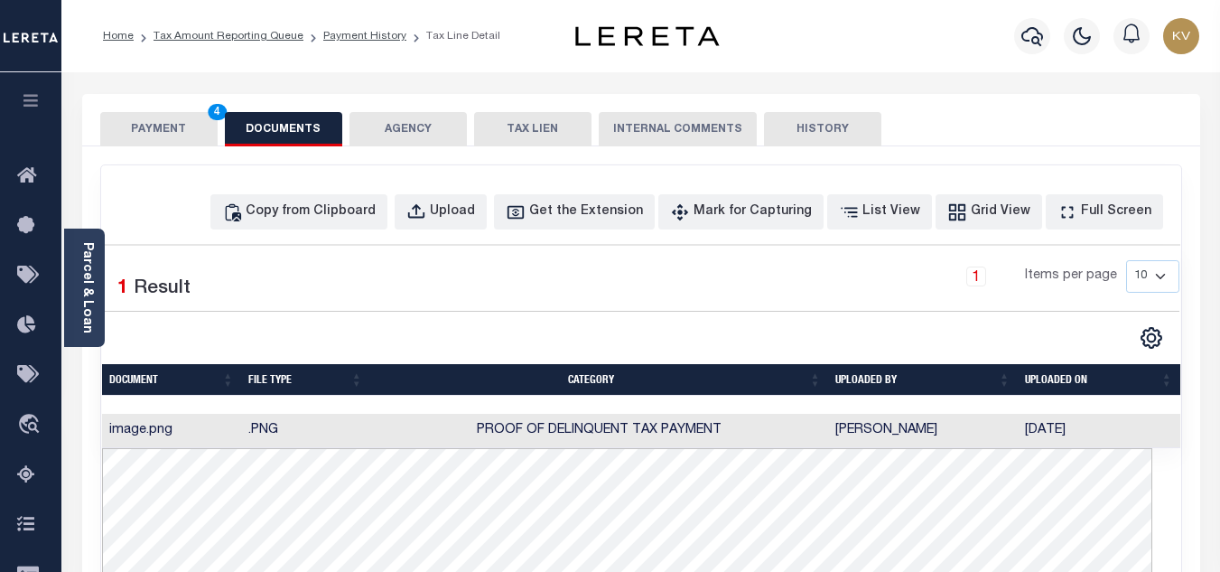
click at [184, 132] on button "PAYMENT 4" at bounding box center [158, 129] width 117 height 34
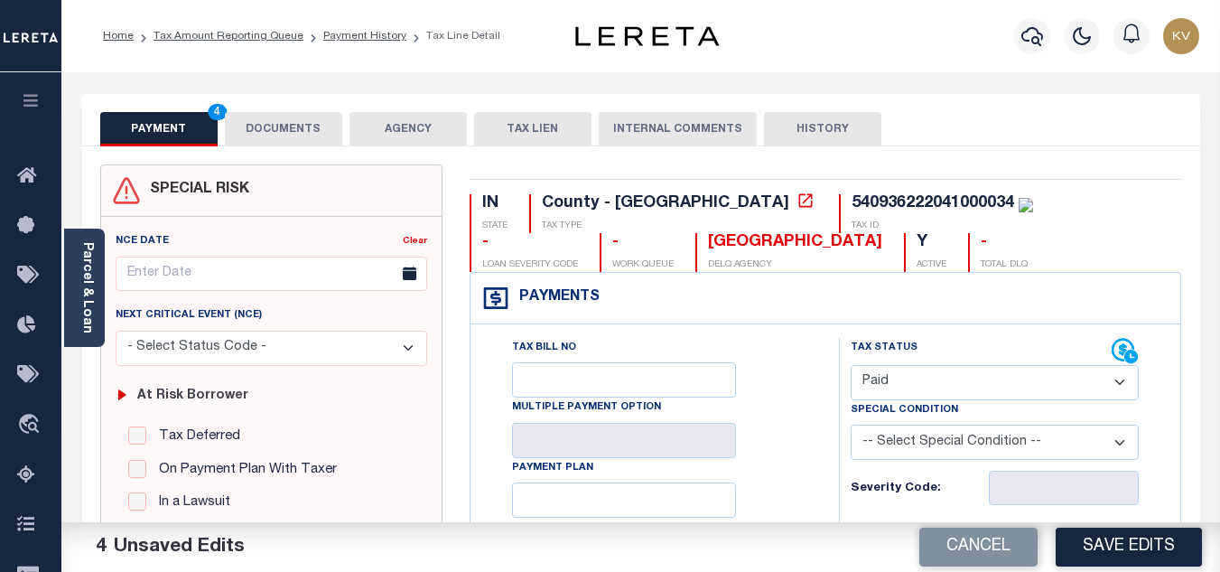
click at [1096, 525] on div "Cancel Save Edits" at bounding box center [931, 547] width 580 height 51
click at [1125, 547] on button "Save Edits" at bounding box center [1129, 546] width 146 height 39
checkbox input "false"
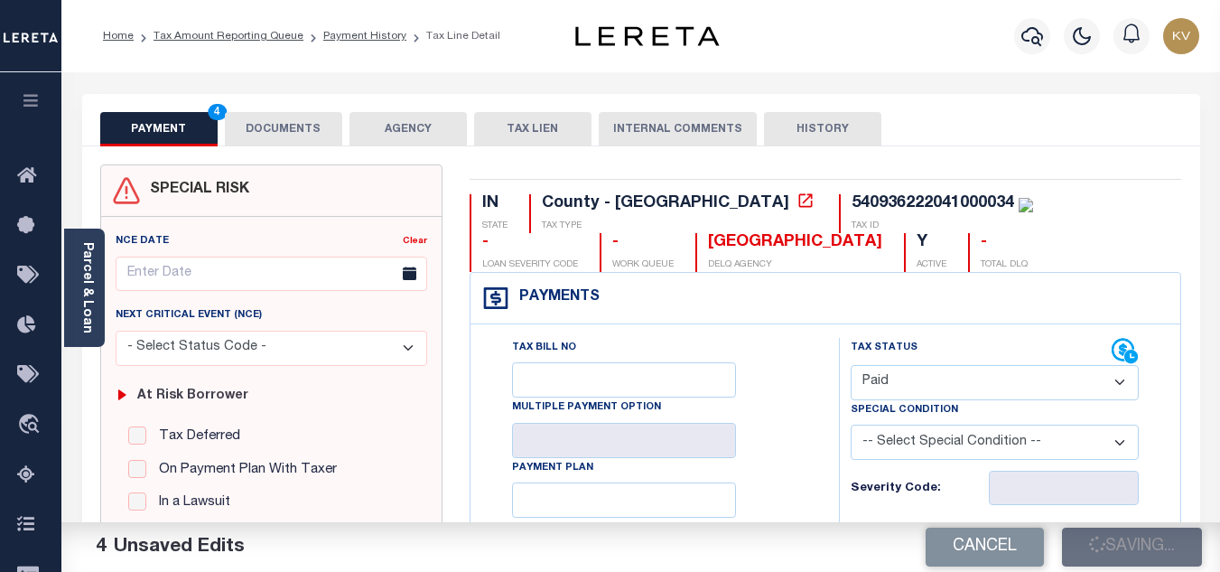
checkbox input "false"
type input "$707.62"
type input "$0"
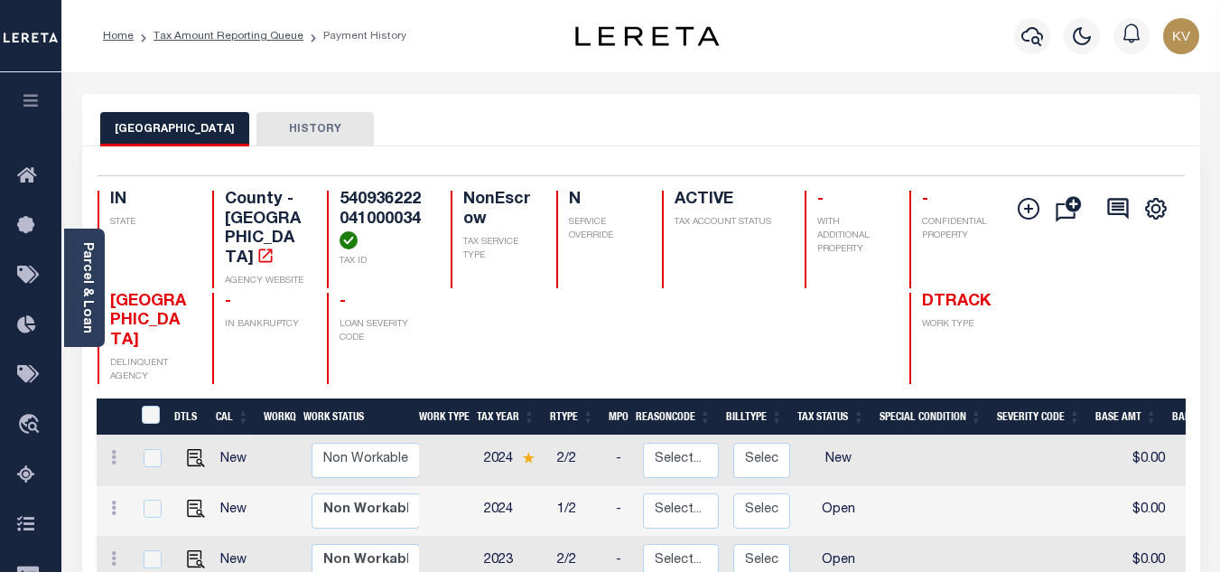
scroll to position [181, 0]
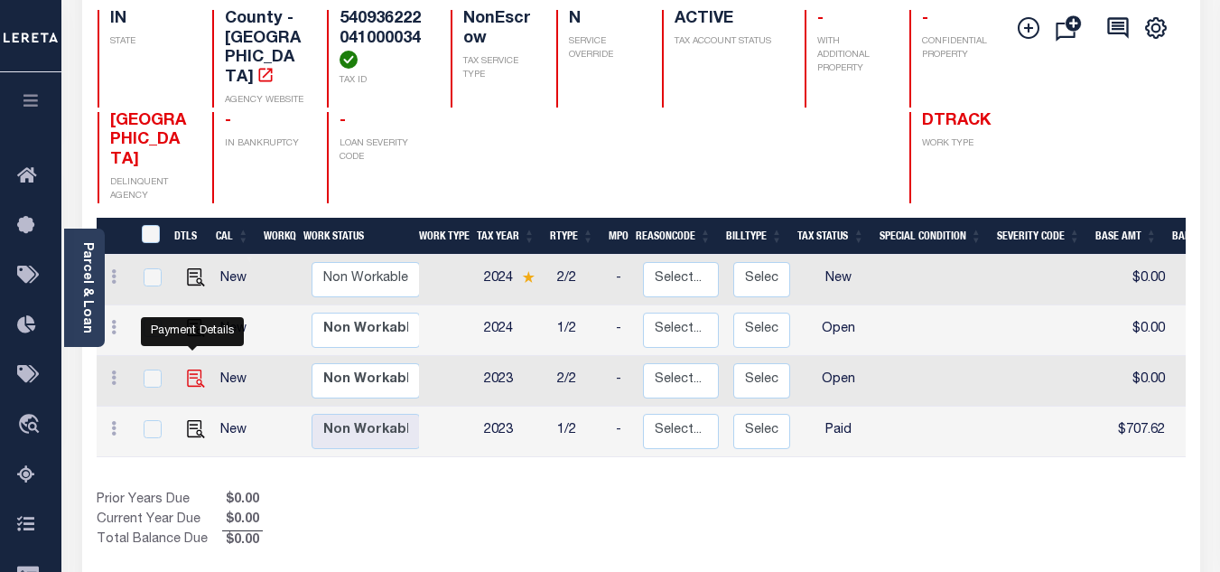
click at [190, 369] on img "" at bounding box center [196, 378] width 18 height 18
checkbox input "true"
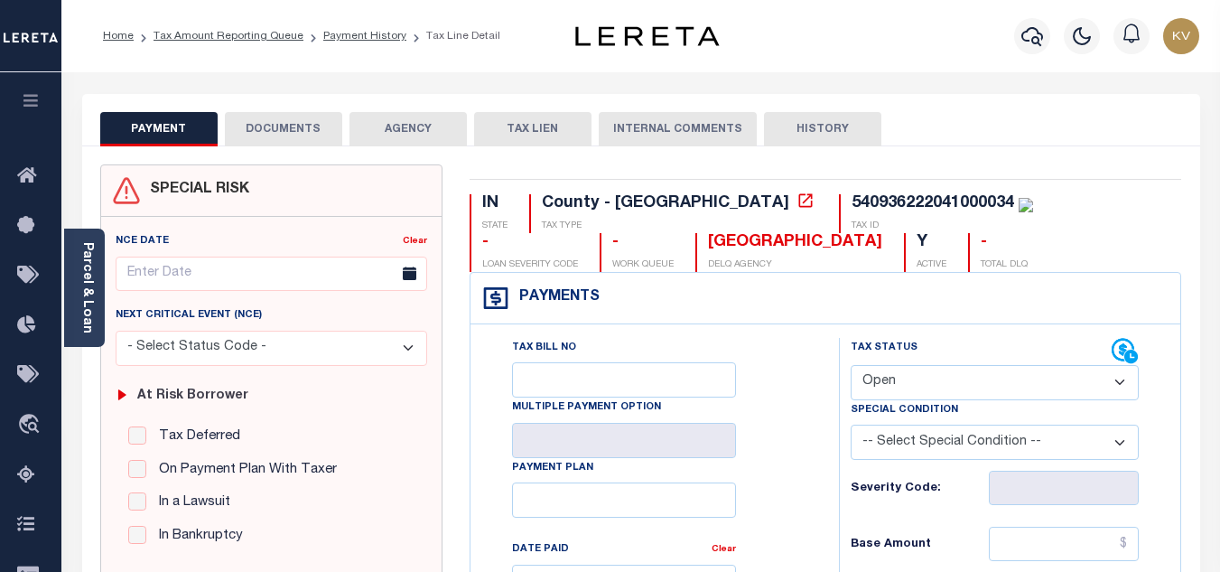
click at [875, 387] on select "- Select Status Code - Open Due/Unpaid Paid Incomplete No Tax Due Internal Refu…" at bounding box center [995, 382] width 288 height 35
select select "PYD"
click at [851, 366] on select "- Select Status Code - Open Due/Unpaid Paid Incomplete No Tax Due Internal Refu…" at bounding box center [995, 382] width 288 height 35
type input "[DATE]"
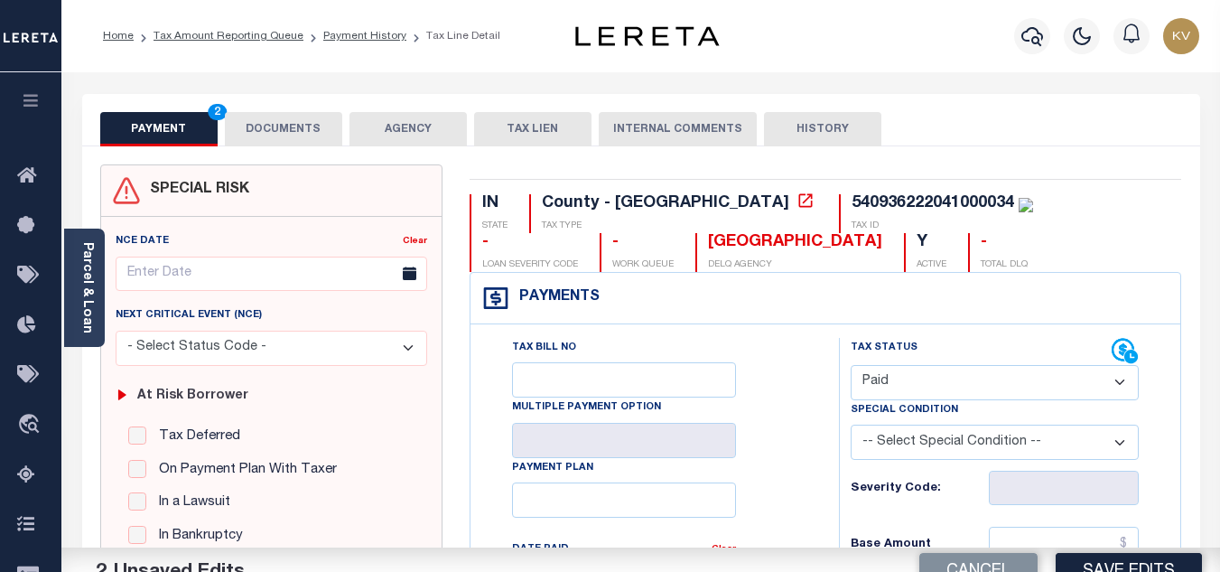
click at [848, 406] on div "Special Condition -- Select Special Condition -- 3RD PARTY TAX LIEN AGENCY TAX …" at bounding box center [994, 430] width 315 height 60
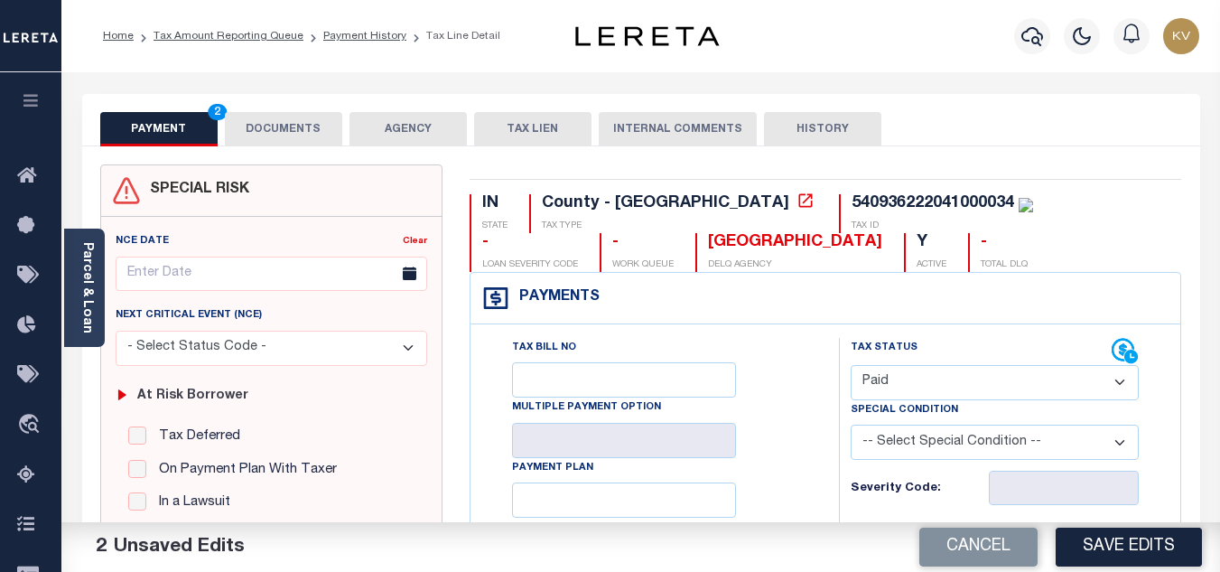
scroll to position [271, 0]
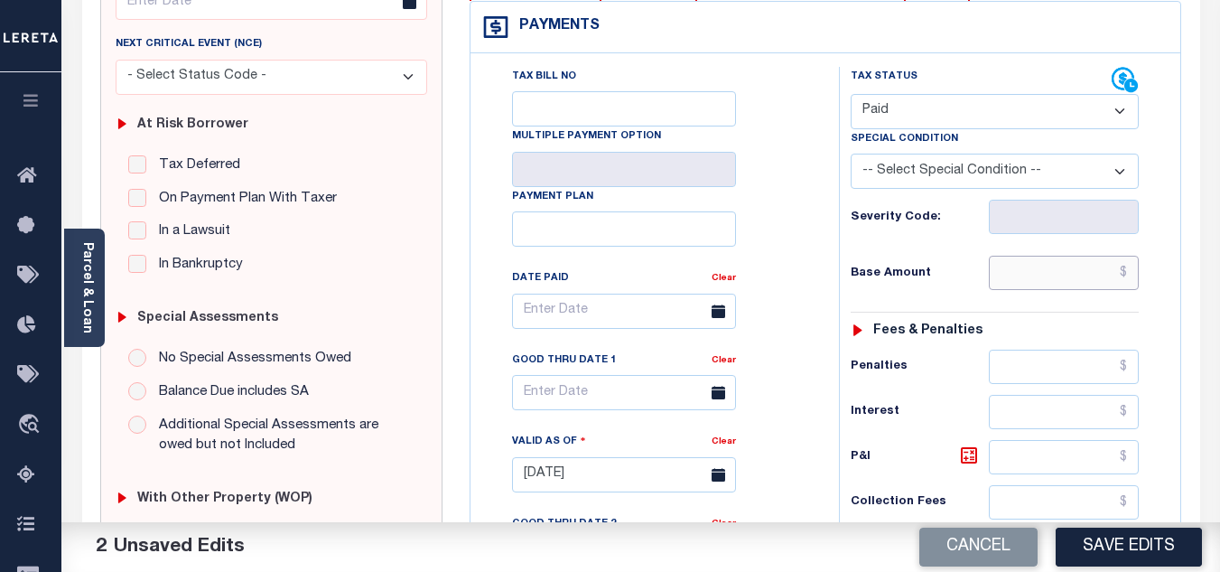
click at [1002, 278] on input "text" at bounding box center [1064, 273] width 150 height 34
click at [903, 258] on div "Base Amount" at bounding box center [995, 273] width 288 height 34
click at [1041, 273] on input "text" at bounding box center [1064, 273] width 150 height 34
click at [1004, 276] on input "text" at bounding box center [1064, 273] width 150 height 34
type input "$1,285.82"
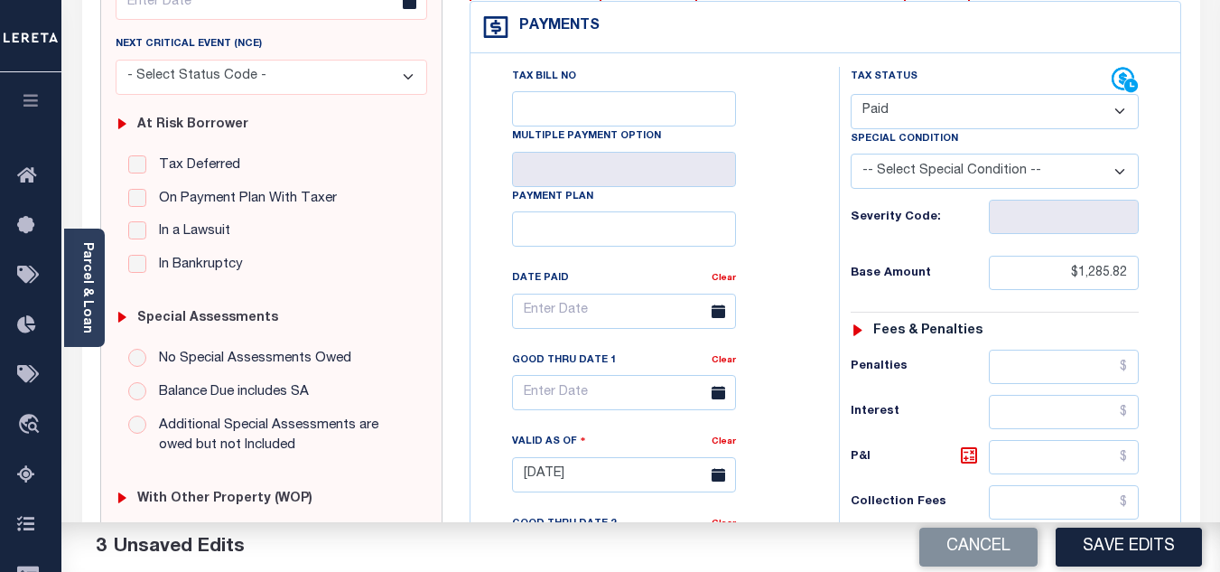
click at [948, 274] on h6 "Base Amount" at bounding box center [920, 273] width 138 height 14
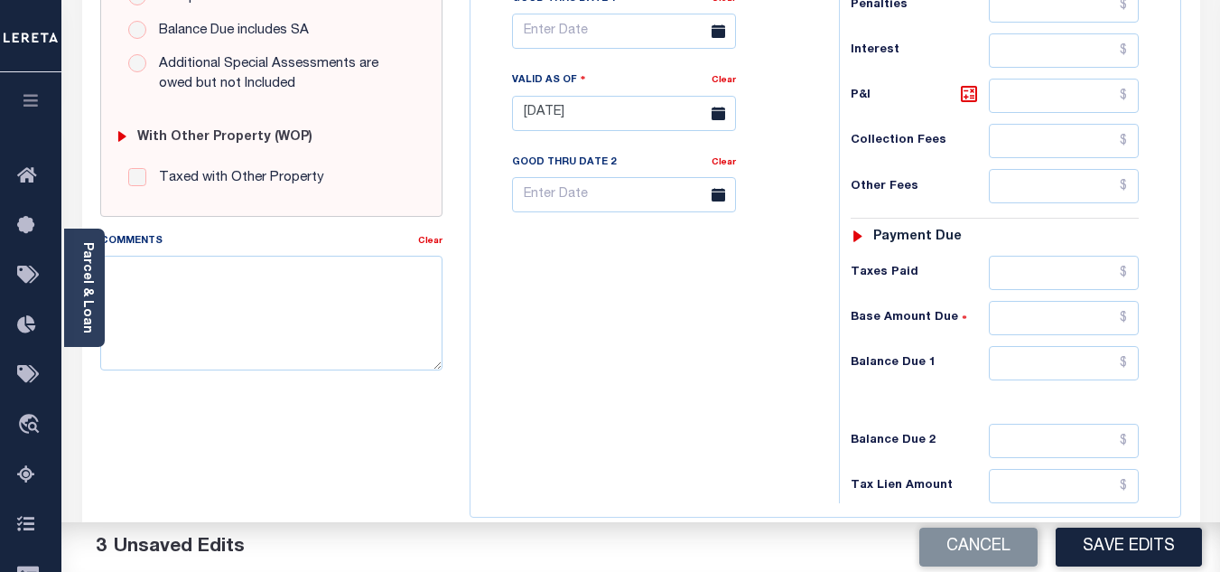
scroll to position [796, 0]
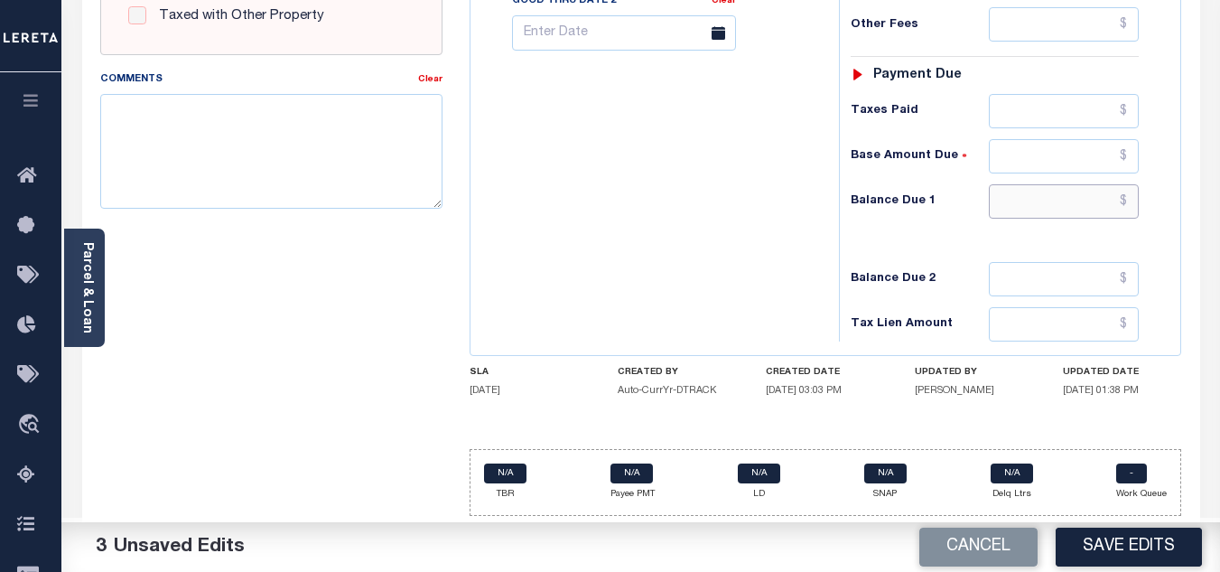
click at [1039, 198] on input "text" at bounding box center [1064, 201] width 150 height 34
type input "$0.00"
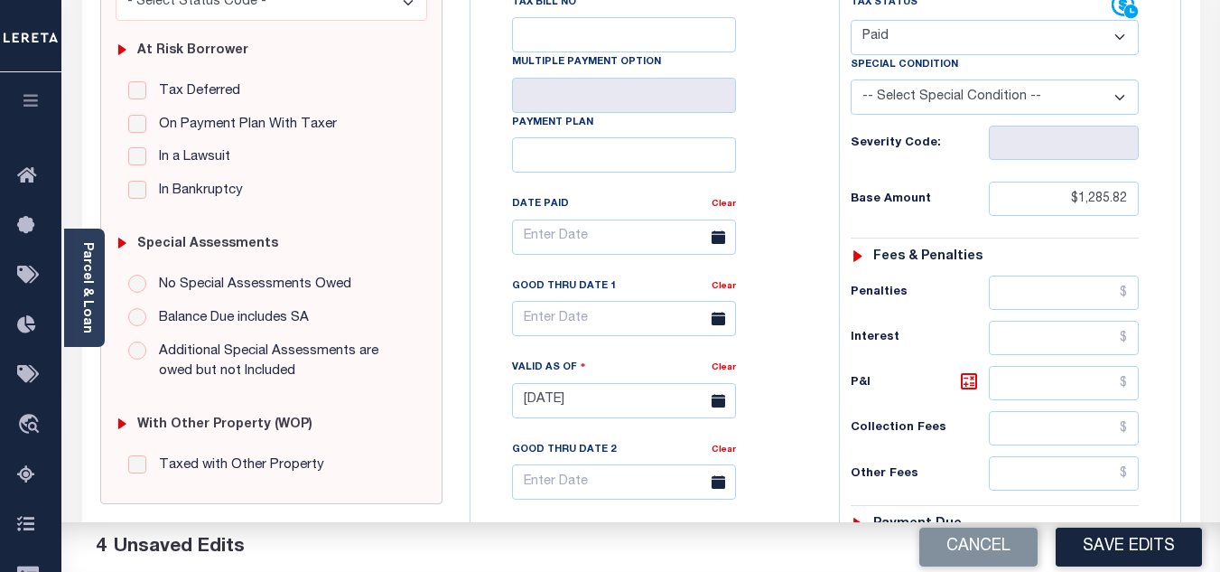
scroll to position [0, 0]
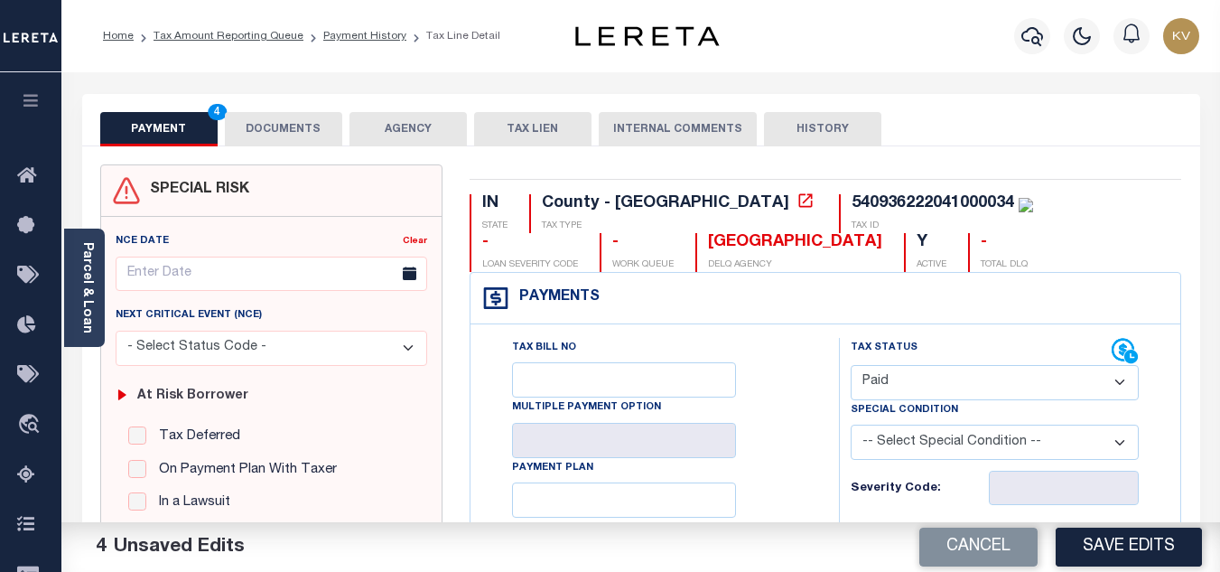
click at [327, 107] on div "PAYMENT 4 DOCUMENTS AGENCY DELINQUENT PAYEE TAX LIEN" at bounding box center [641, 120] width 1118 height 52
click at [317, 115] on button "DOCUMENTS" at bounding box center [283, 129] width 117 height 34
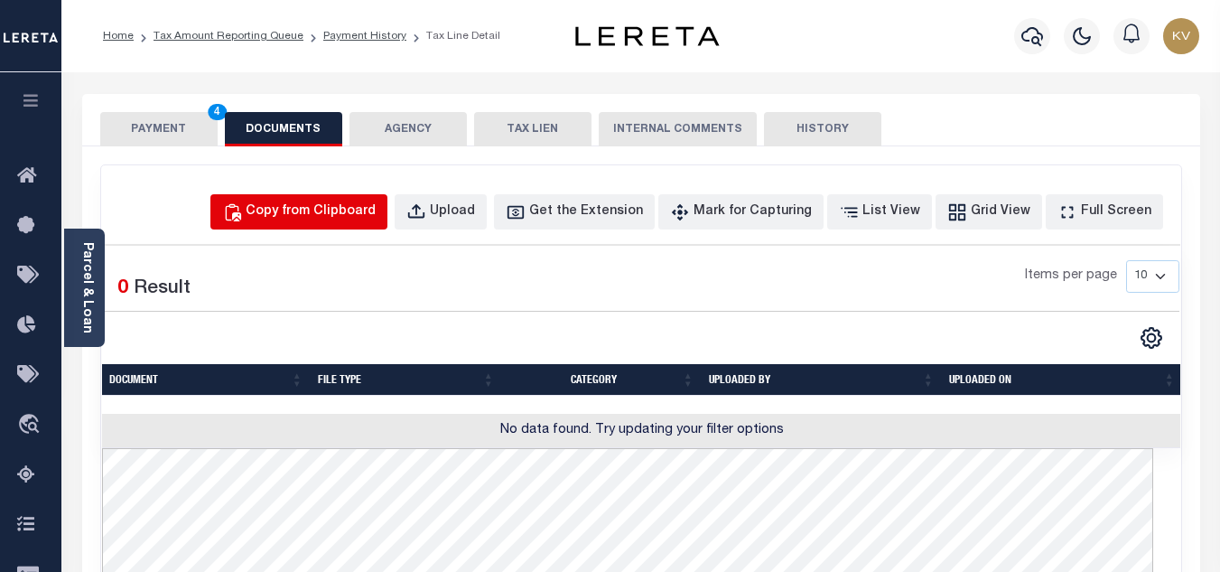
click at [376, 216] on div "Copy from Clipboard" at bounding box center [311, 212] width 130 height 20
select select "POP"
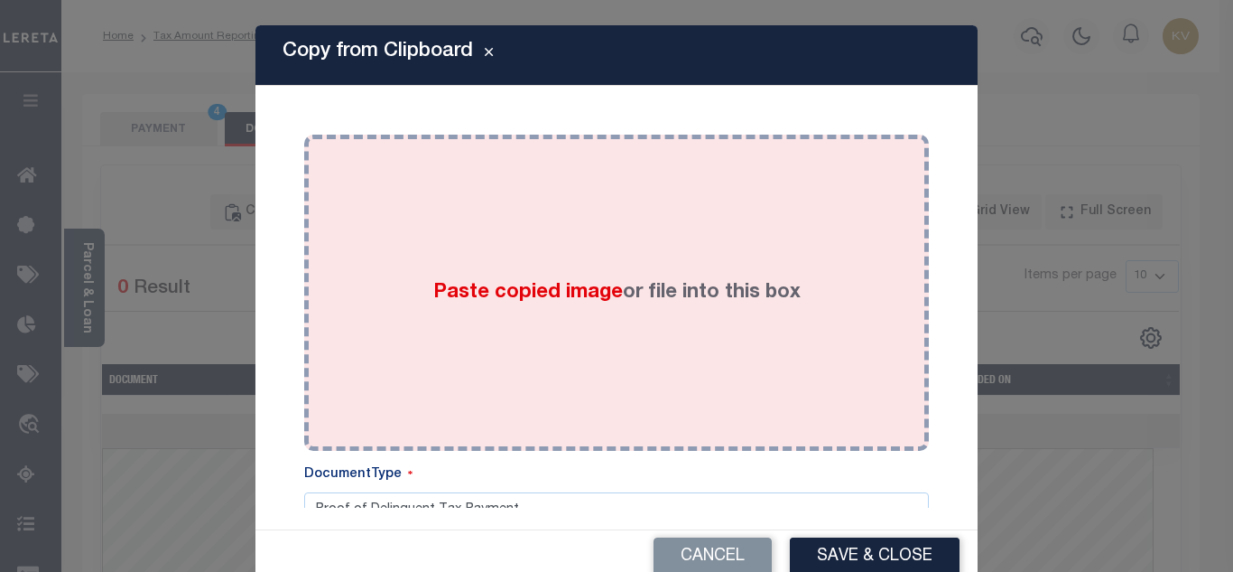
click at [434, 252] on div "Paste copied image or file into this box" at bounding box center [617, 292] width 598 height 289
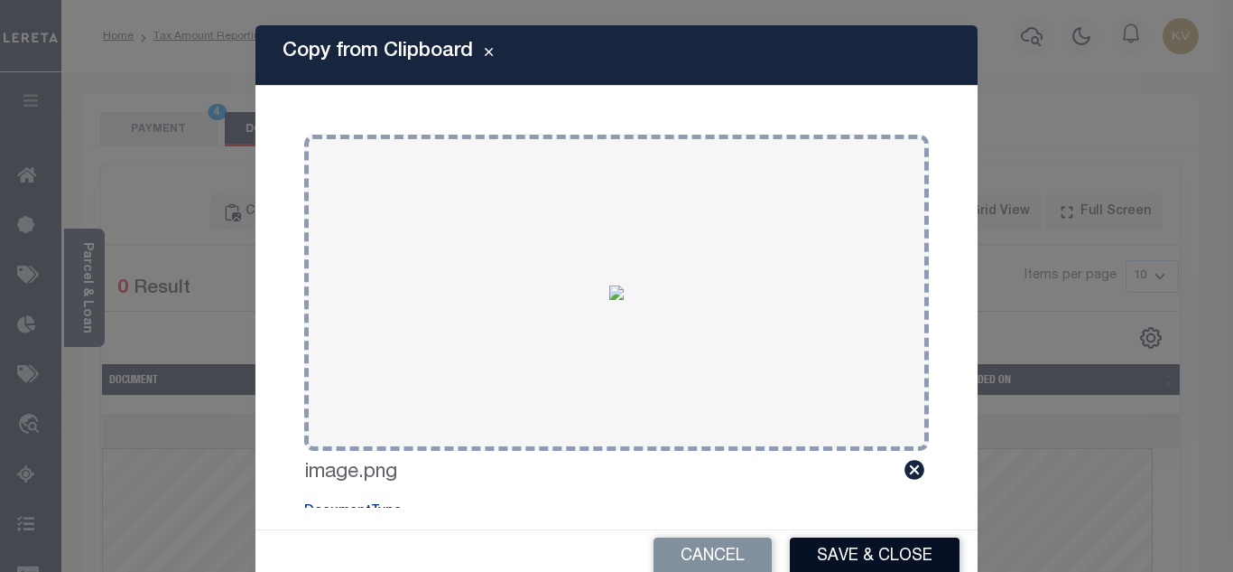
click at [832, 554] on button "Save & Close" at bounding box center [875, 556] width 170 height 39
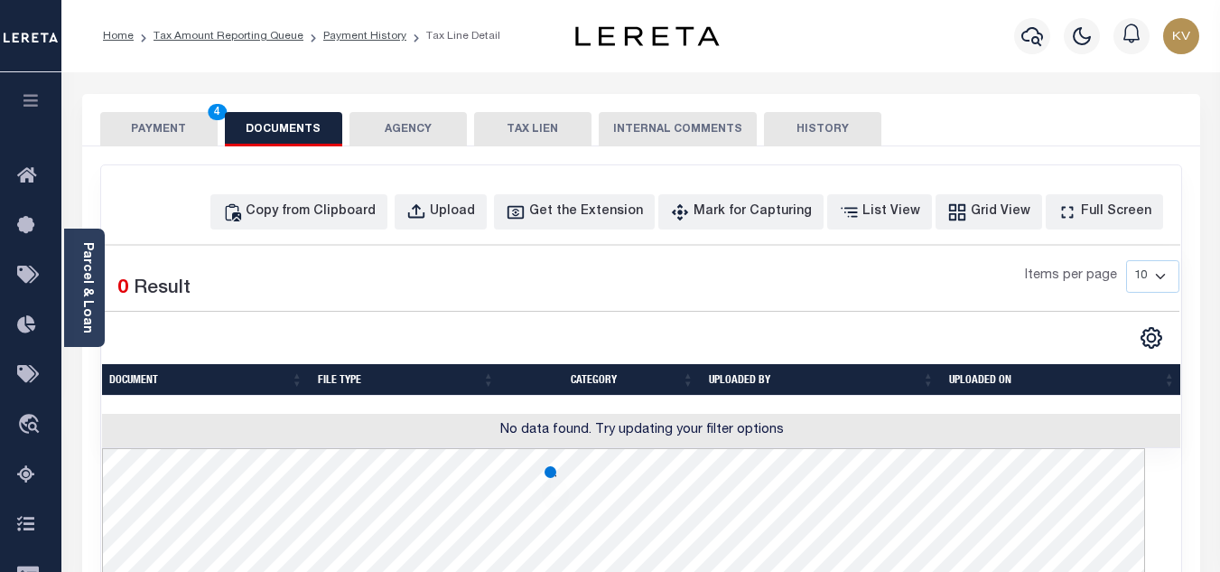
click at [184, 117] on button "PAYMENT 4" at bounding box center [158, 129] width 117 height 34
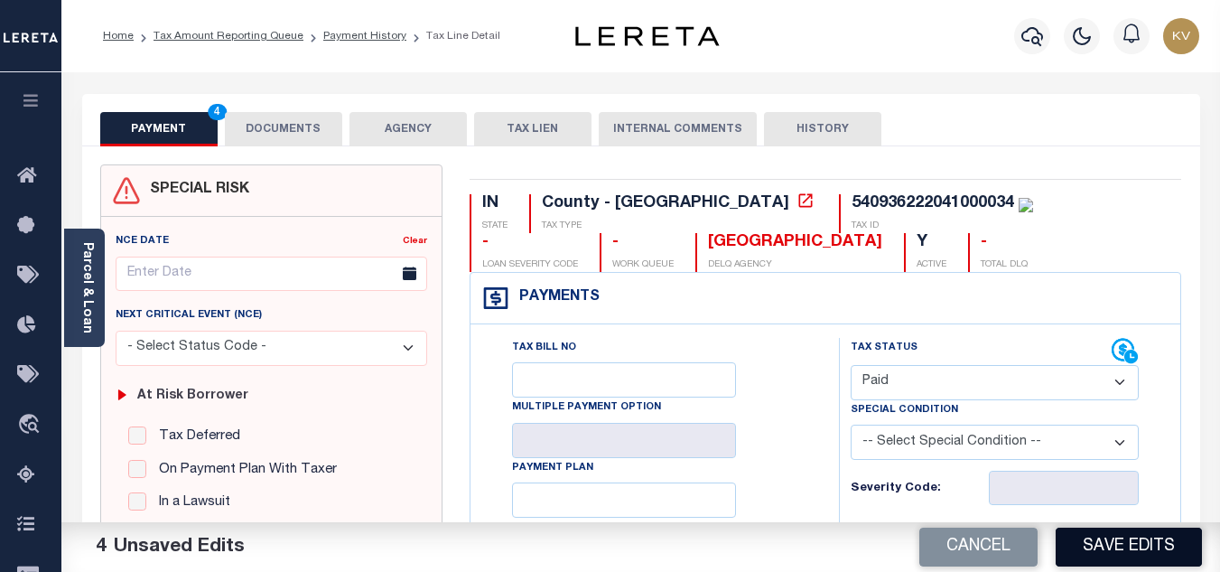
click at [1108, 537] on button "Save Edits" at bounding box center [1129, 546] width 146 height 39
checkbox input "false"
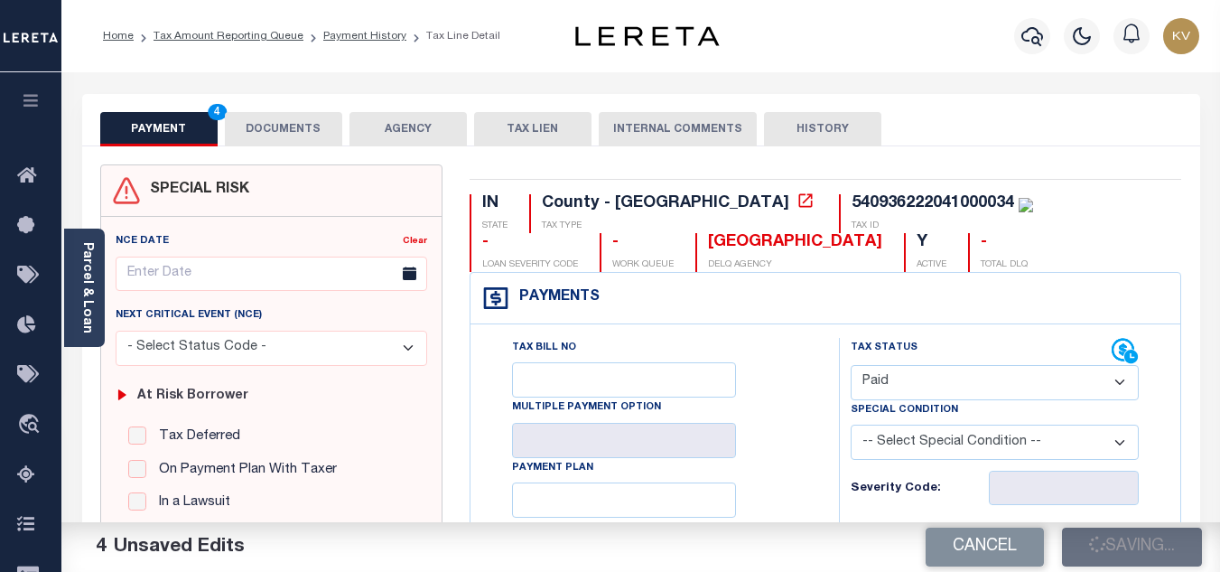
type input "$1,285.82"
type input "$0"
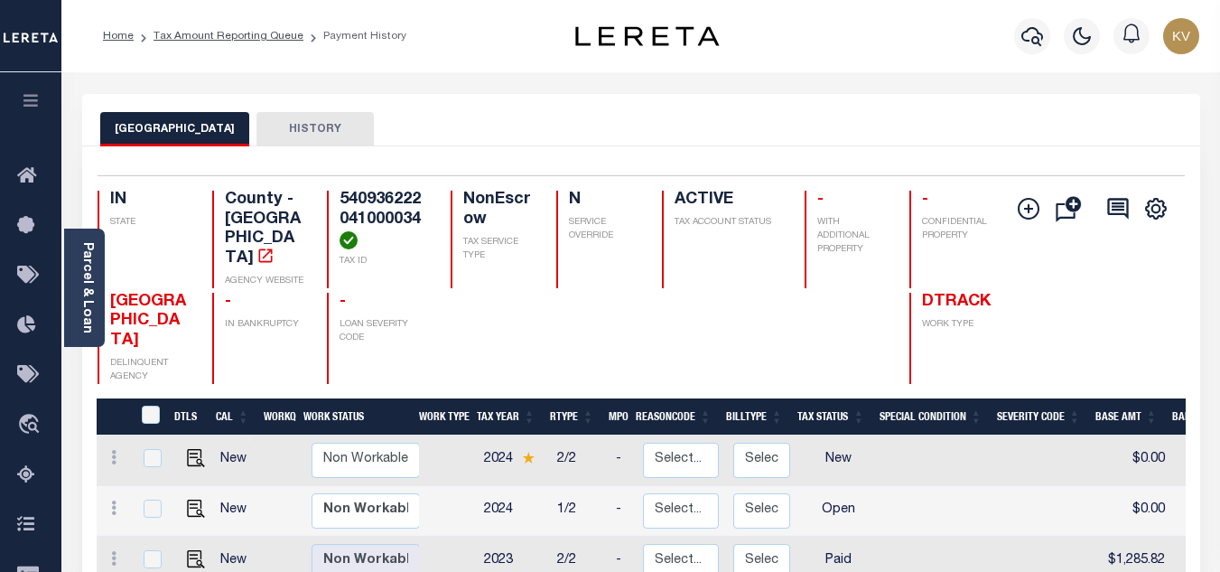
scroll to position [361, 0]
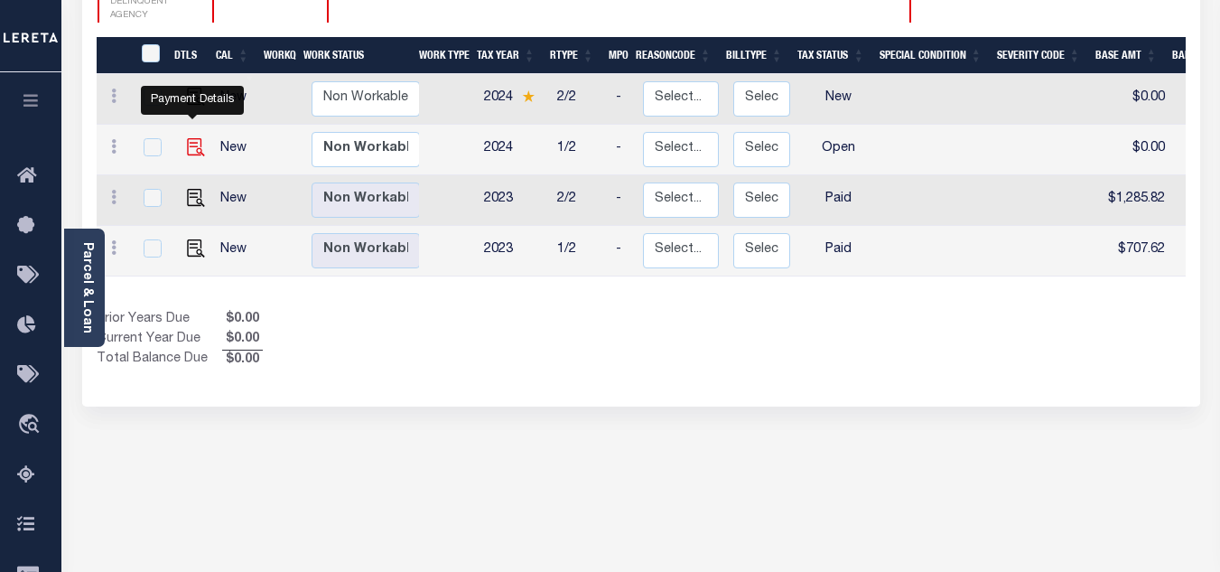
click at [187, 138] on img "" at bounding box center [196, 147] width 18 height 18
checkbox input "true"
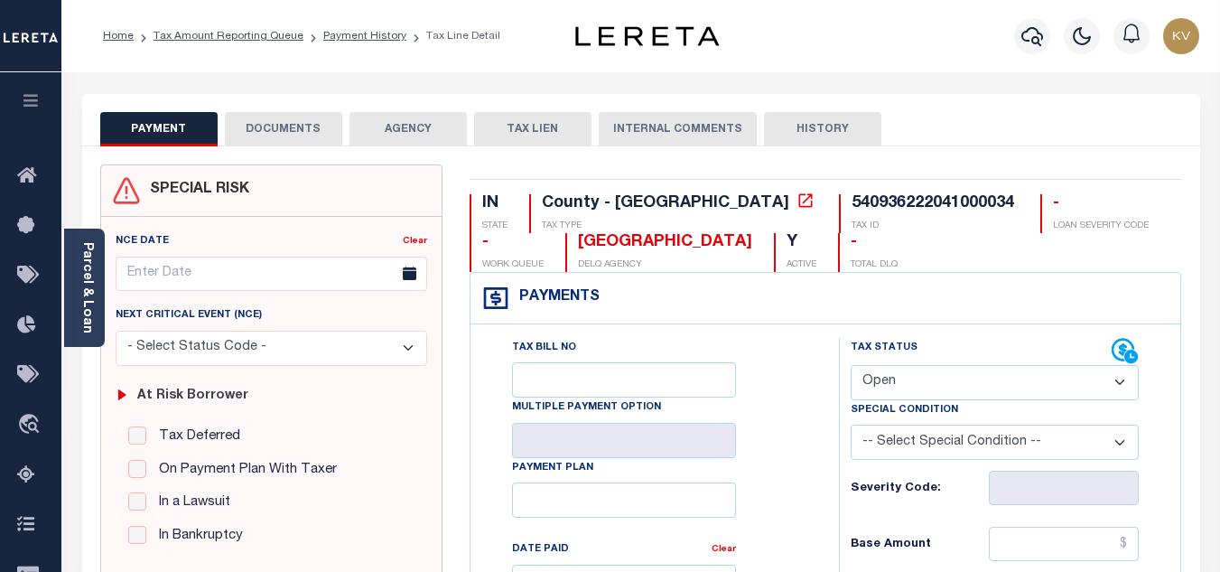
scroll to position [181, 0]
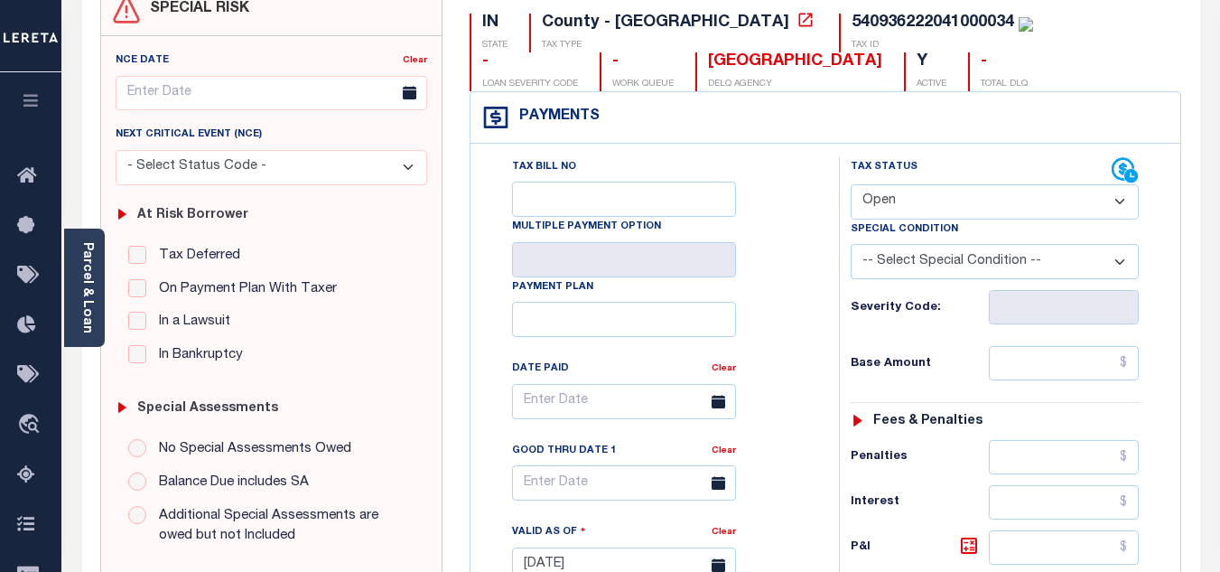
click at [902, 212] on select "- Select Status Code - Open Due/Unpaid Paid Incomplete No Tax Due Internal Refu…" at bounding box center [995, 201] width 288 height 35
select select "PYD"
click at [851, 185] on select "- Select Status Code - Open Due/Unpaid Paid Incomplete No Tax Due Internal Refu…" at bounding box center [995, 201] width 288 height 35
type input "[DATE]"
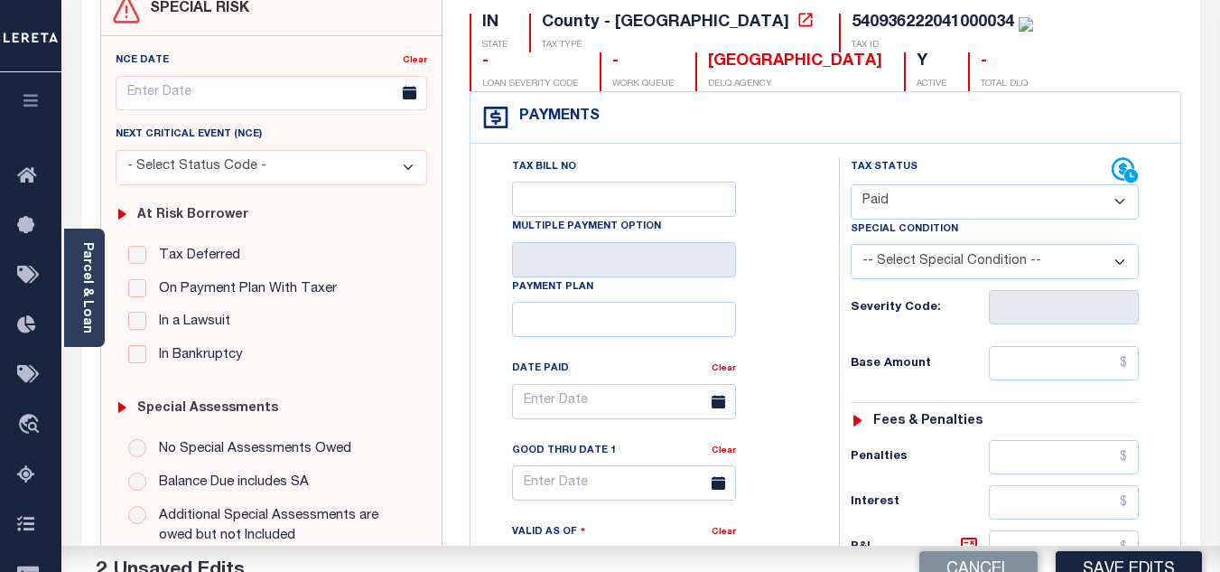
click at [797, 298] on div "Tax Bill No Multiple Payment Option Payment Plan Clear" at bounding box center [650, 410] width 323 height 507
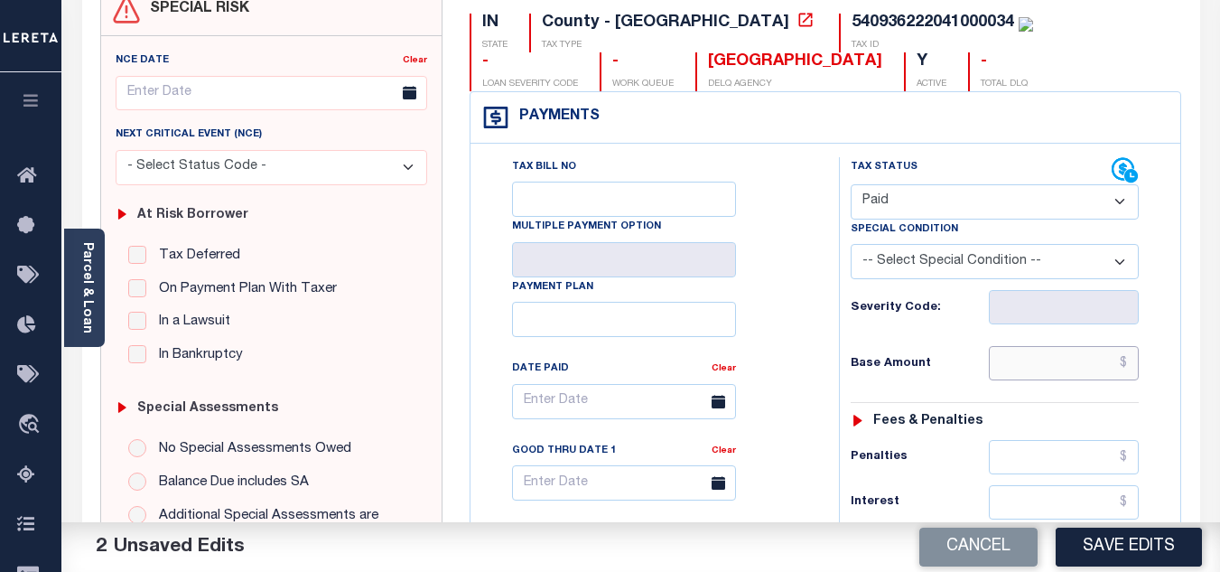
click at [1043, 369] on input "text" at bounding box center [1064, 363] width 150 height 34
type input "$951.01"
click at [936, 342] on div "Tax Status Status - Select Status Code -" at bounding box center [1000, 555] width 323 height 797
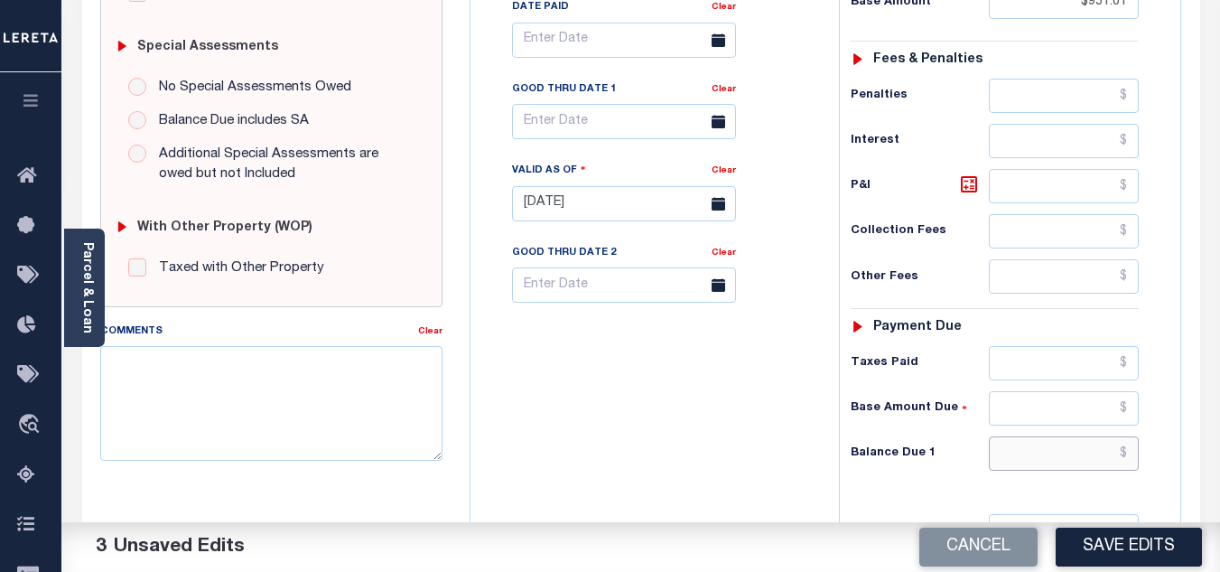
click at [1043, 466] on input "text" at bounding box center [1064, 453] width 150 height 34
type input "$0.00"
click at [739, 436] on div "Tax Bill No Multiple Payment Option Payment Plan Clear" at bounding box center [650, 194] width 350 height 797
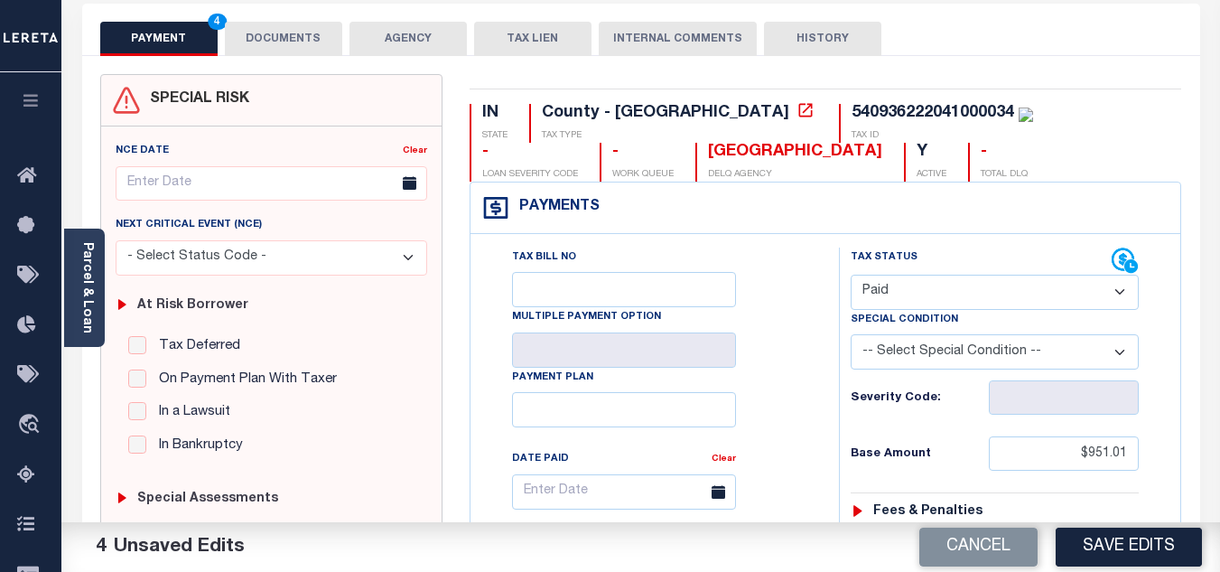
scroll to position [0, 0]
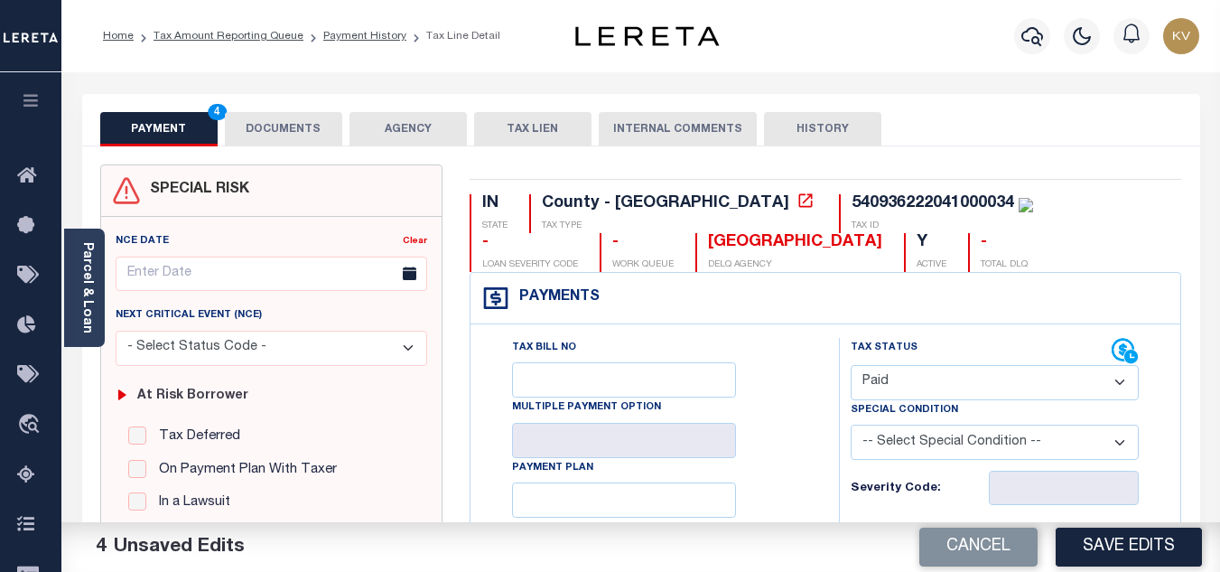
click at [293, 123] on button "DOCUMENTS" at bounding box center [283, 129] width 117 height 34
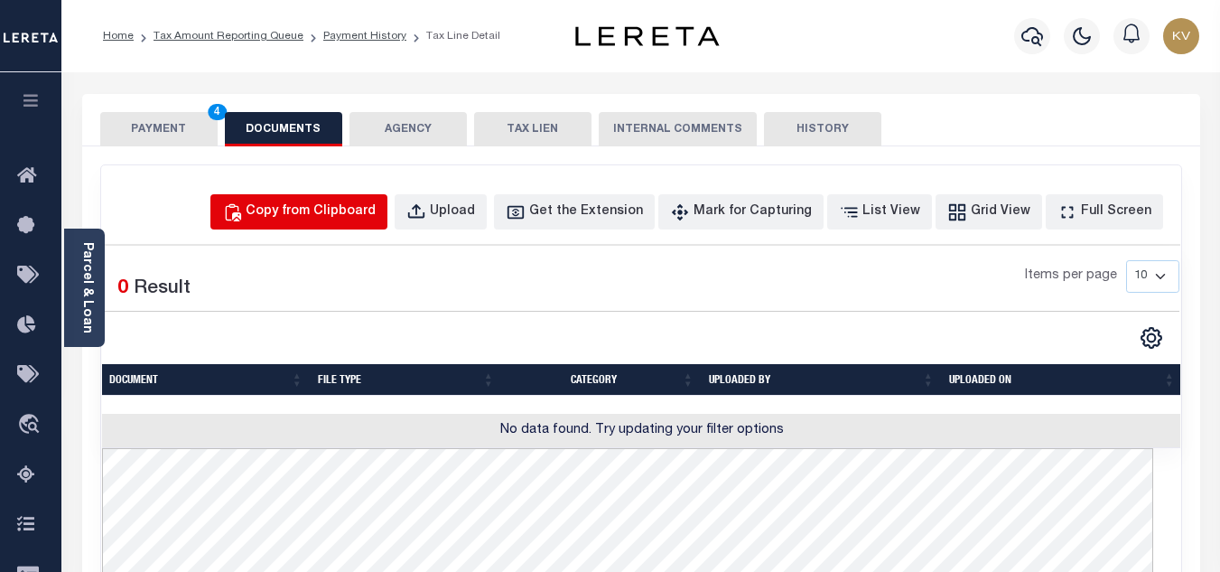
click at [368, 209] on div "Copy from Clipboard" at bounding box center [311, 212] width 130 height 20
select select "POP"
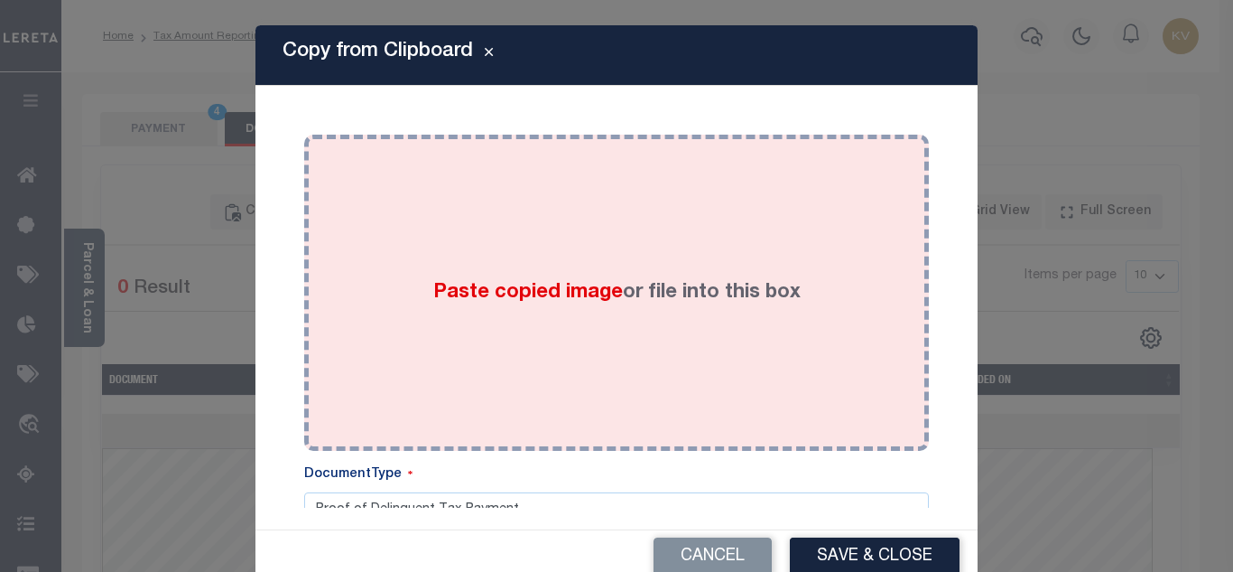
click at [547, 266] on div "Paste copied image or file into this box" at bounding box center [617, 292] width 598 height 289
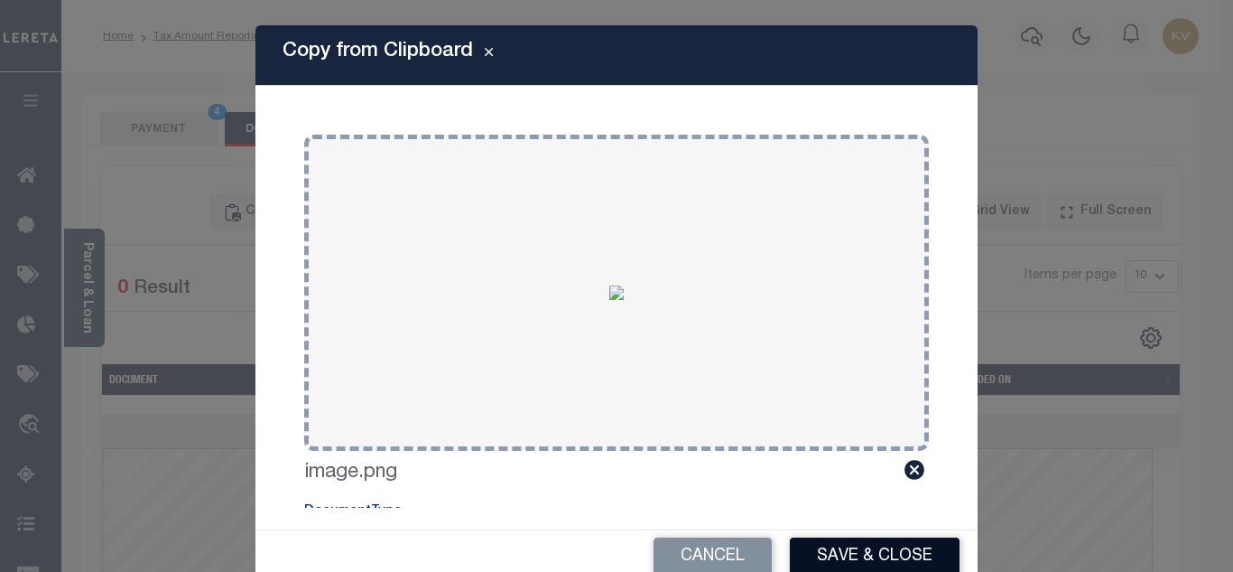
click at [861, 555] on button "Save & Close" at bounding box center [875, 556] width 170 height 39
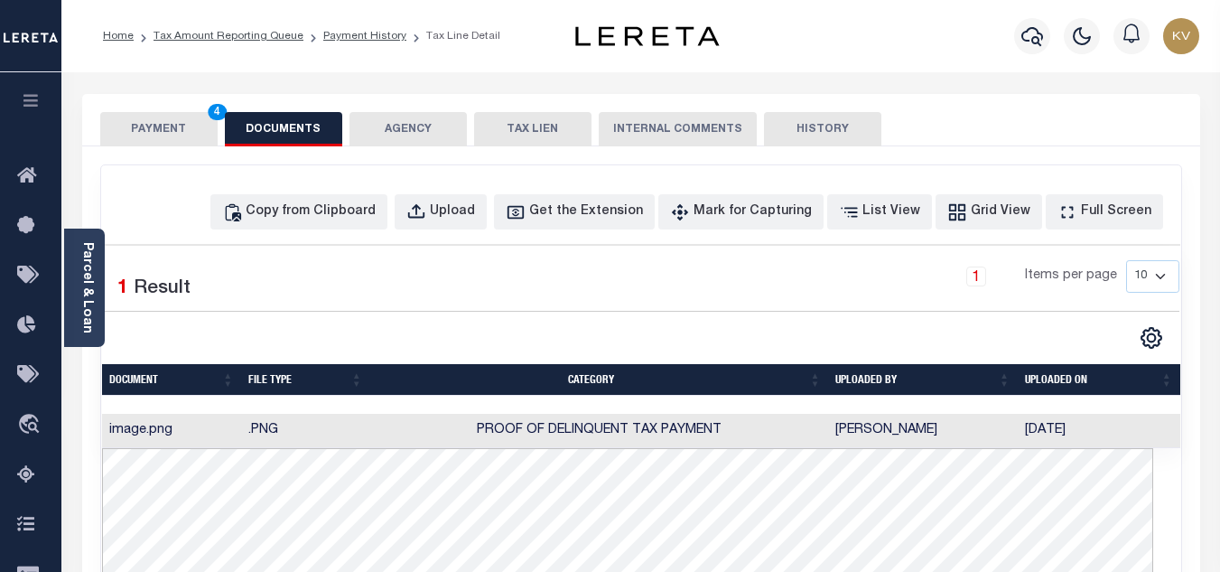
click at [159, 135] on button "PAYMENT 4" at bounding box center [158, 129] width 117 height 34
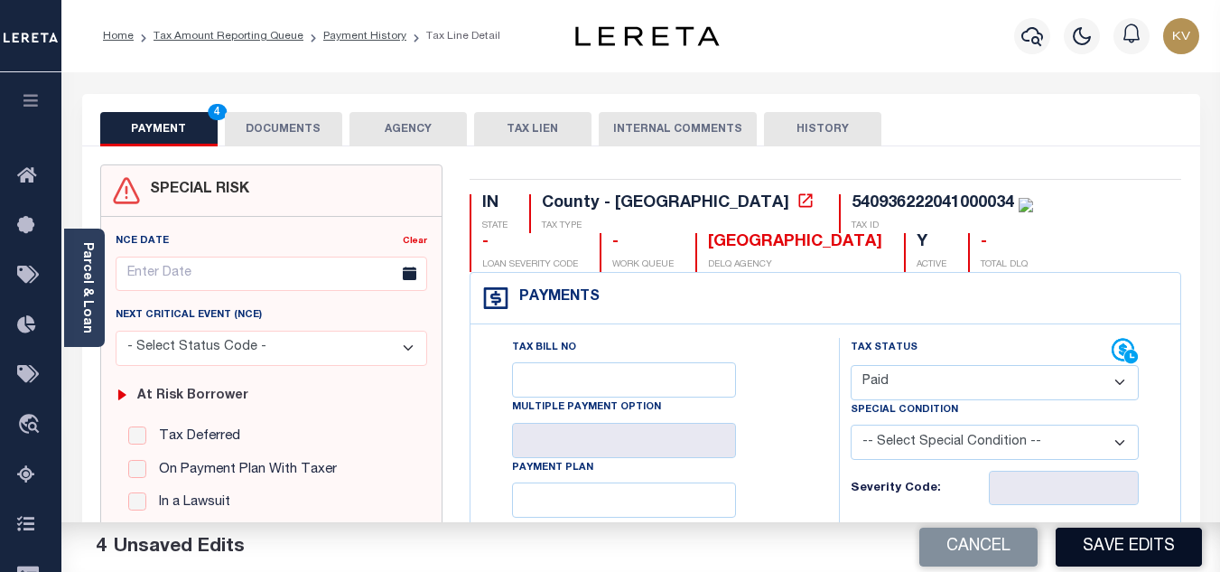
click at [1135, 549] on button "Save Edits" at bounding box center [1129, 546] width 146 height 39
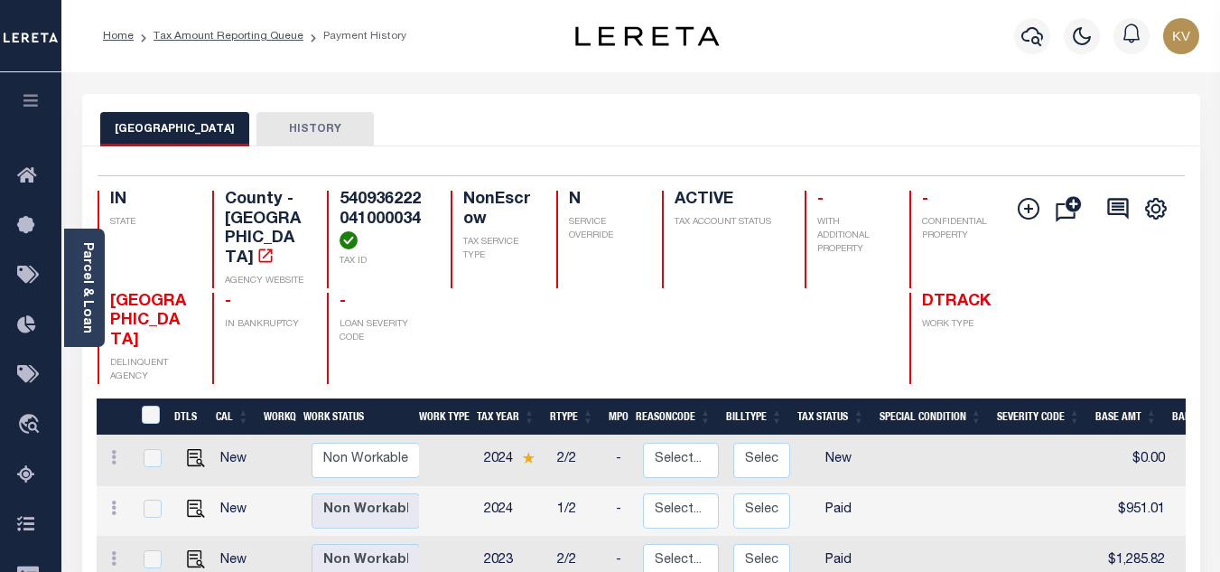
scroll to position [271, 0]
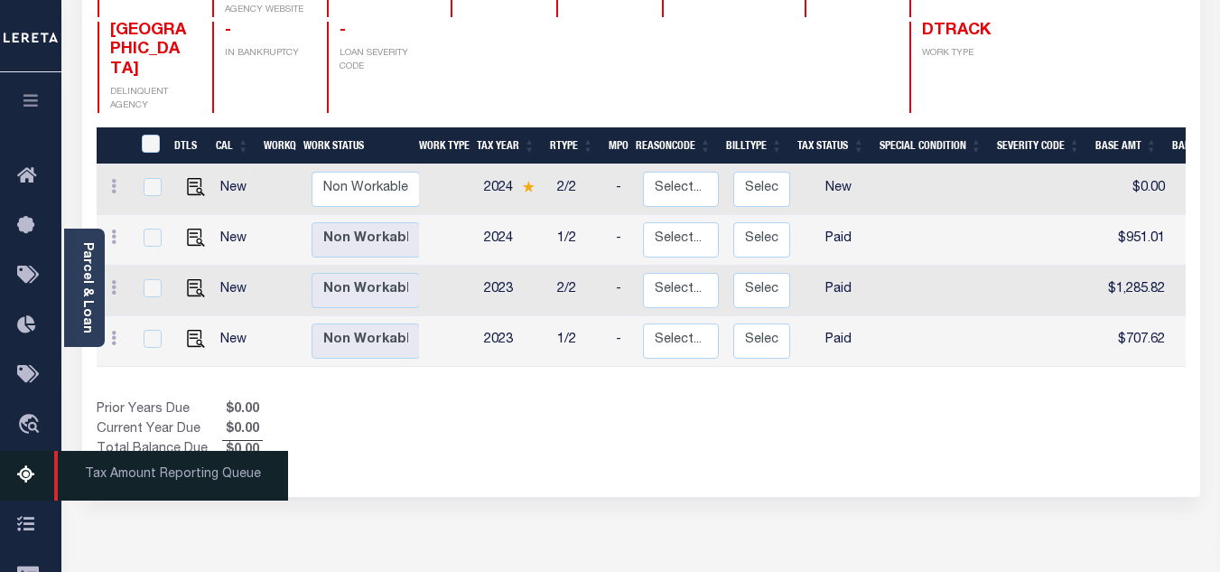
click at [25, 472] on icon at bounding box center [31, 475] width 29 height 23
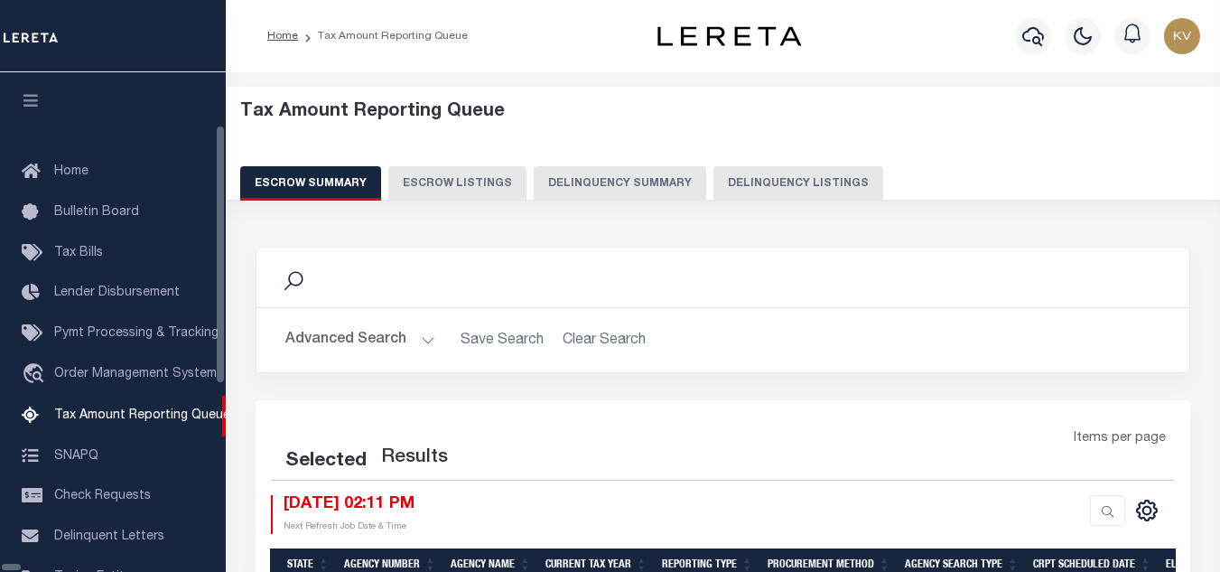
select select "100"
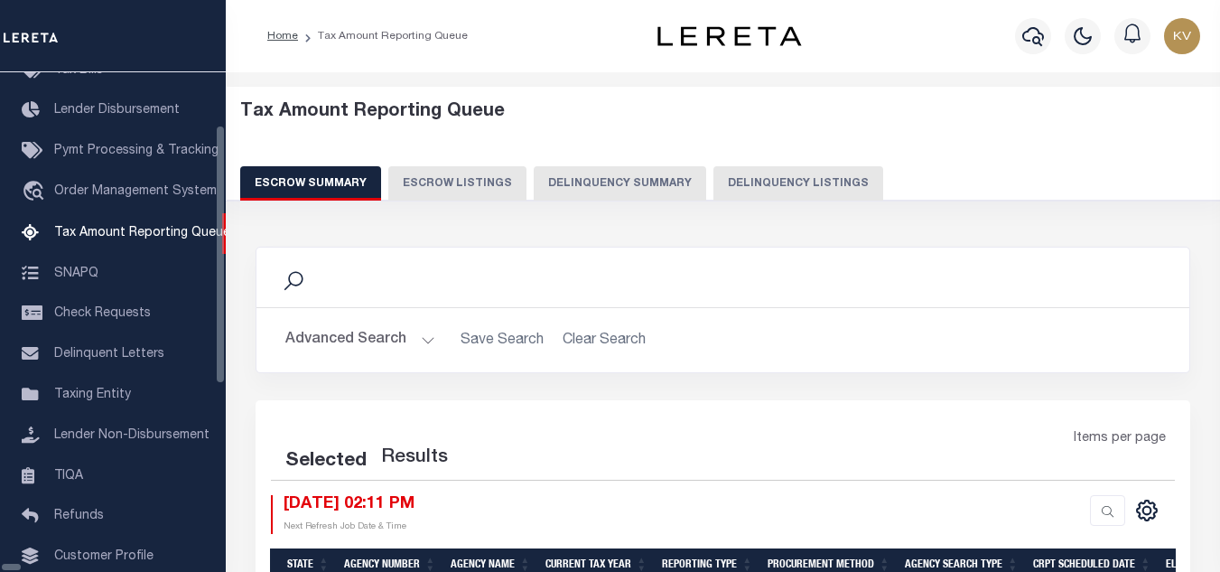
click at [713, 178] on button "Delinquency Listings" at bounding box center [798, 183] width 170 height 34
select select "100"
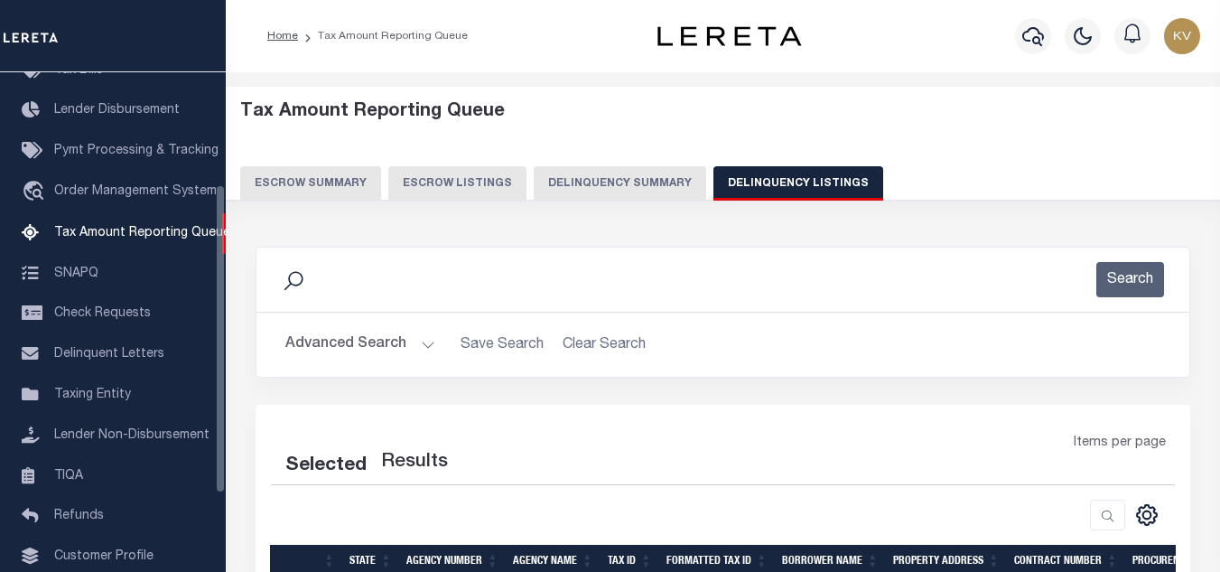
scroll to position [182, 0]
select select "100"
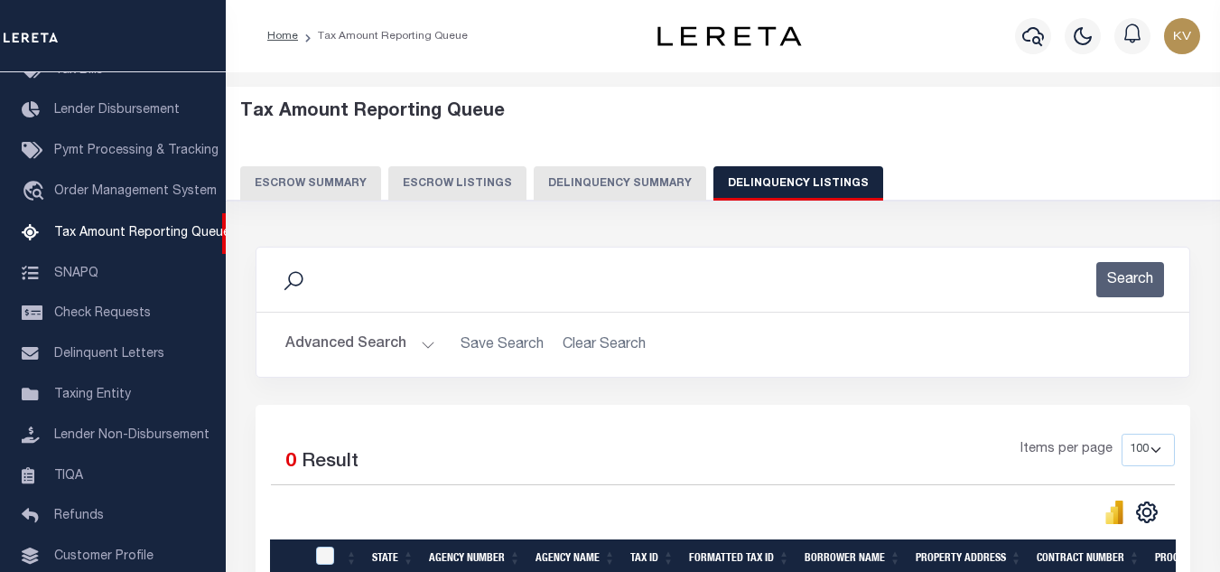
scroll to position [248, 0]
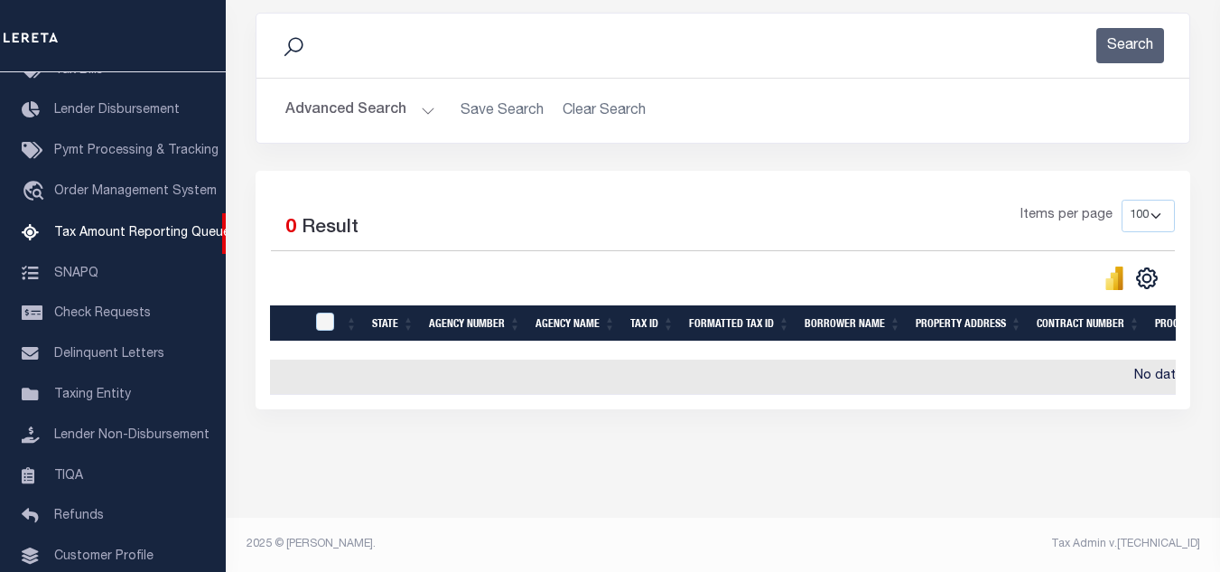
click at [391, 93] on button "Advanced Search" at bounding box center [360, 110] width 150 height 35
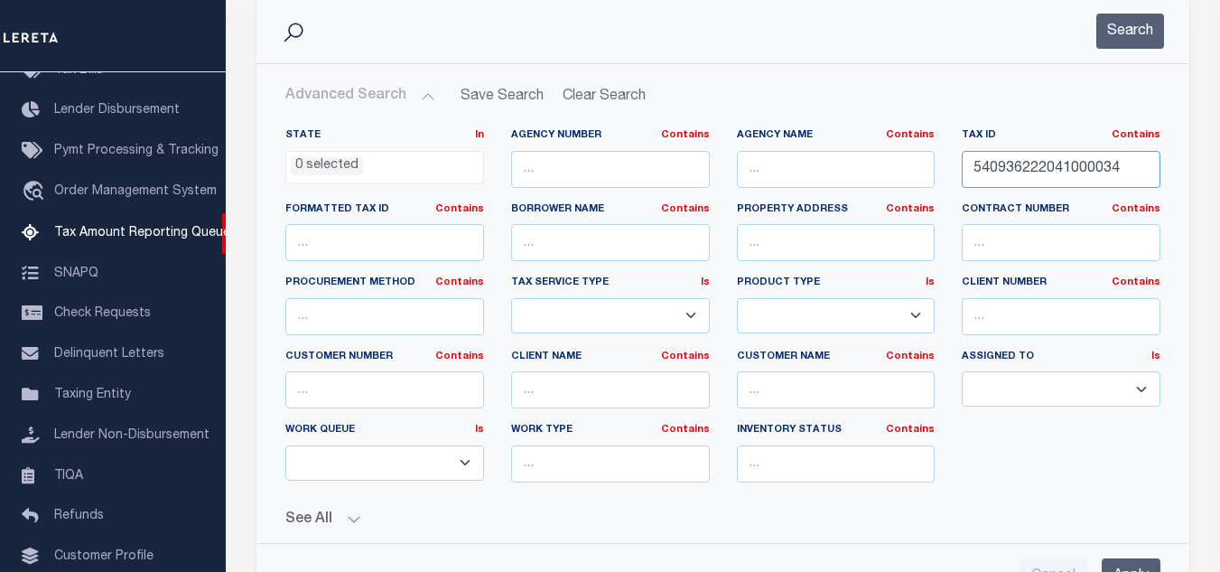
drag, startPoint x: 1135, startPoint y: 171, endPoint x: 819, endPoint y: 169, distance: 316.1
click at [820, 170] on div "State In In AK AL AR AZ CA CO CT DC DE FL GA GU HI IA ID IL IN KS [GEOGRAPHIC_D…" at bounding box center [723, 312] width 902 height 368
paste input "8"
type input "540936222048000034"
click at [1110, 47] on button "Search" at bounding box center [1130, 31] width 68 height 35
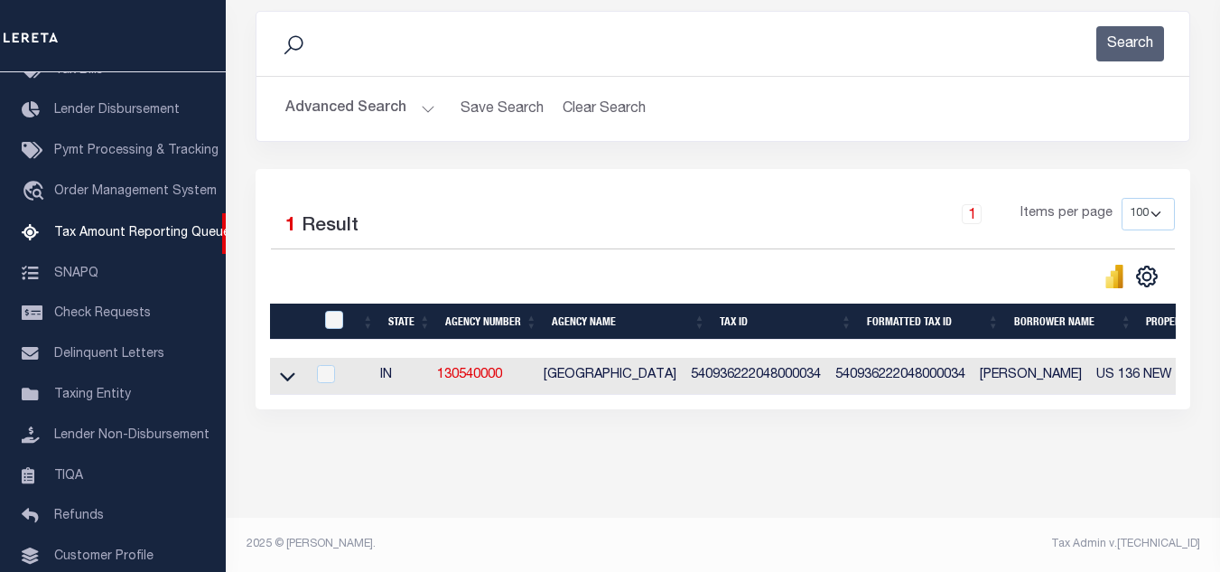
scroll to position [251, 0]
click at [290, 373] on icon at bounding box center [287, 377] width 15 height 9
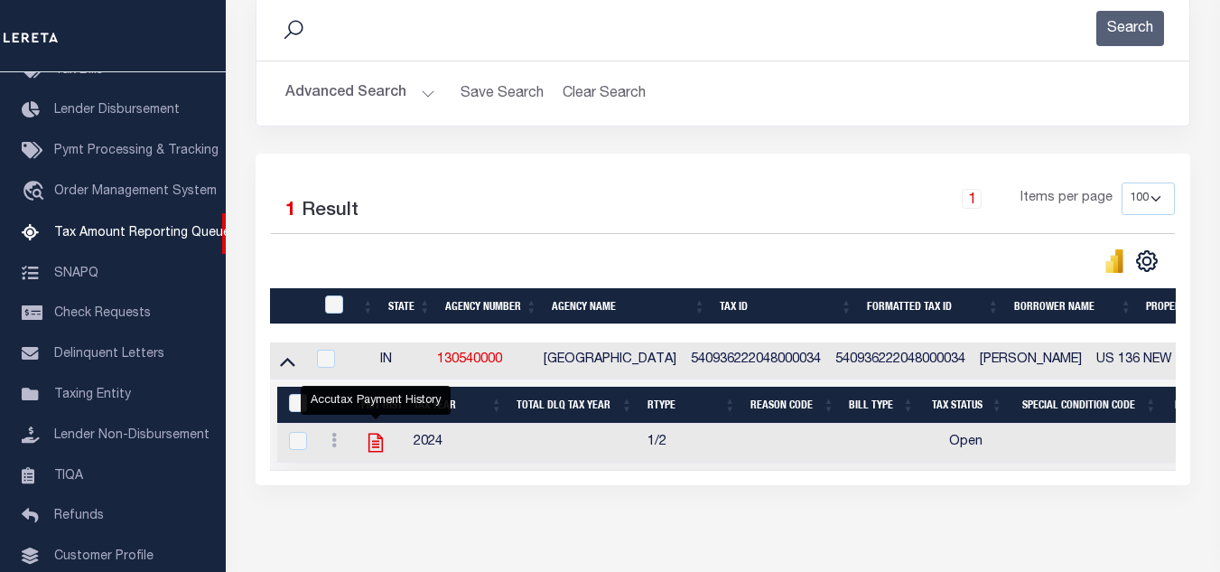
click at [373, 445] on icon "" at bounding box center [375, 442] width 14 height 19
checkbox input "true"
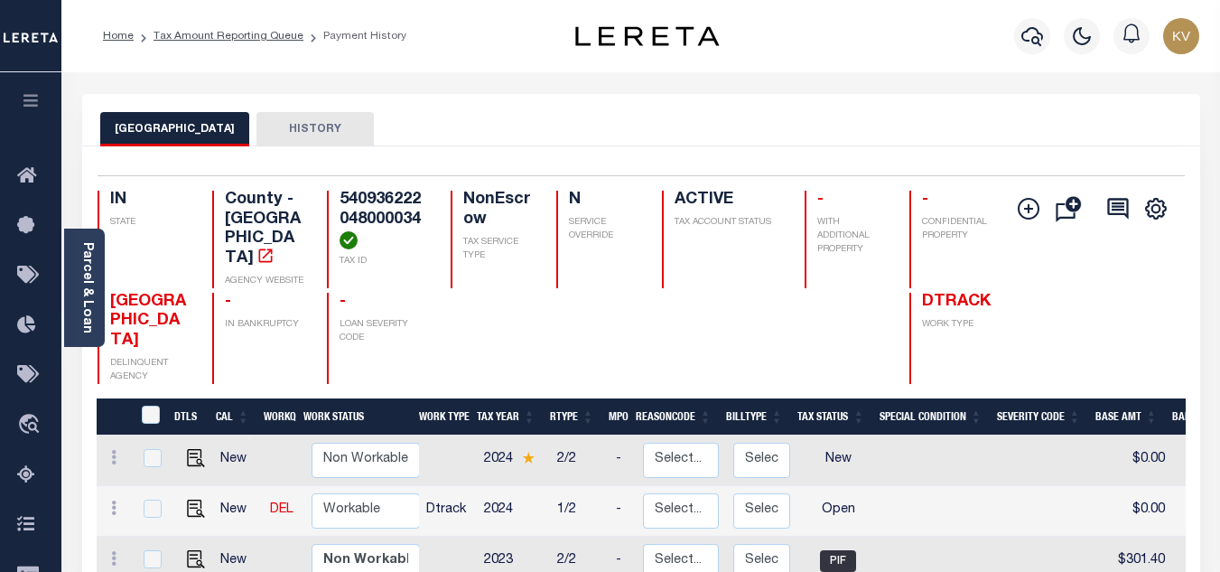
scroll to position [181, 0]
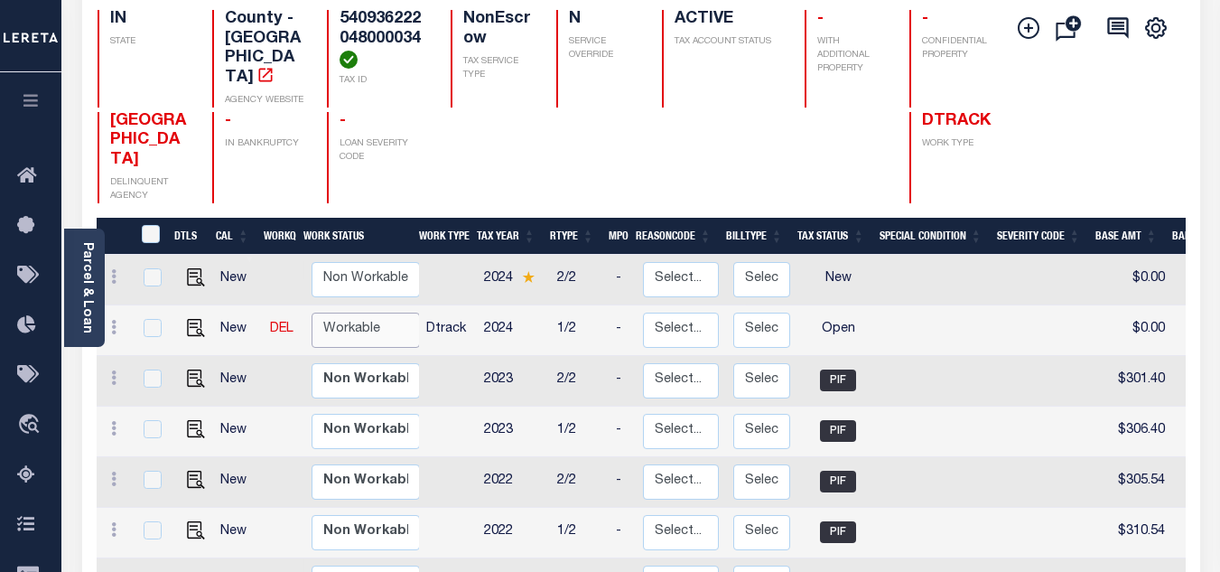
click at [375, 312] on select "Non Workable Workable" at bounding box center [366, 329] width 108 height 35
checkbox input "true"
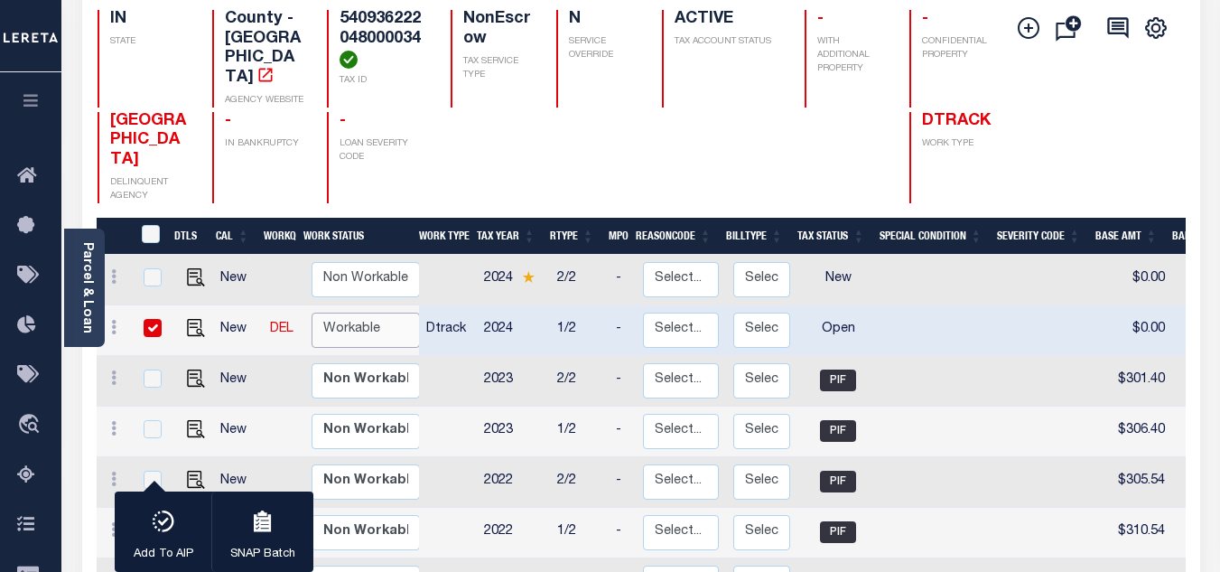
select select "true"
click at [312, 312] on select "Non Workable Workable" at bounding box center [366, 329] width 108 height 35
checkbox input "false"
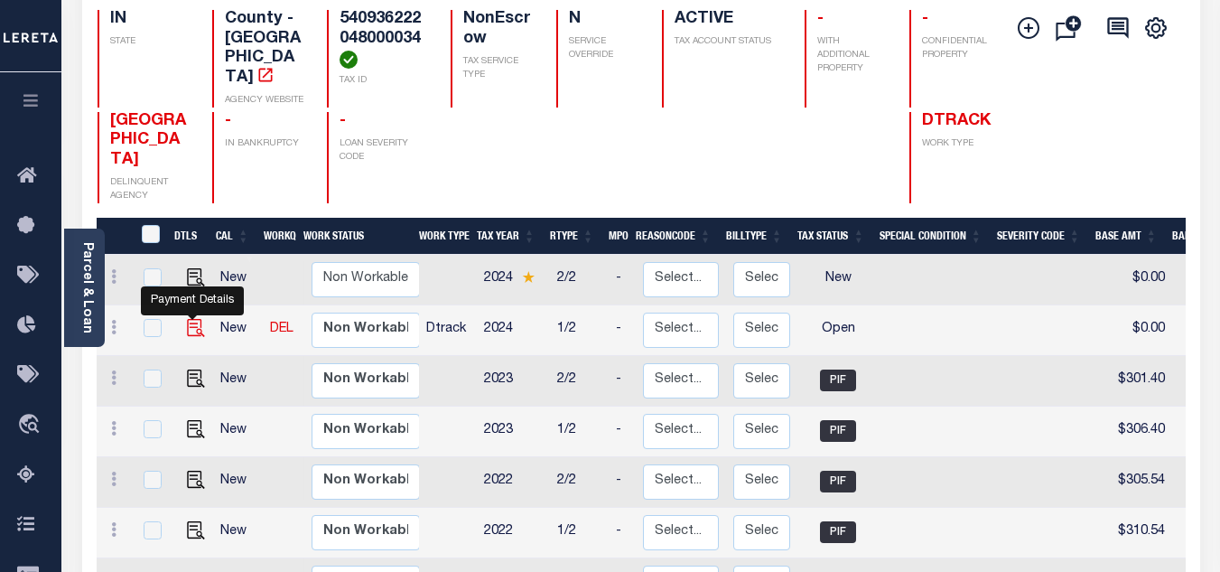
click at [190, 319] on img "" at bounding box center [196, 328] width 18 height 18
checkbox input "true"
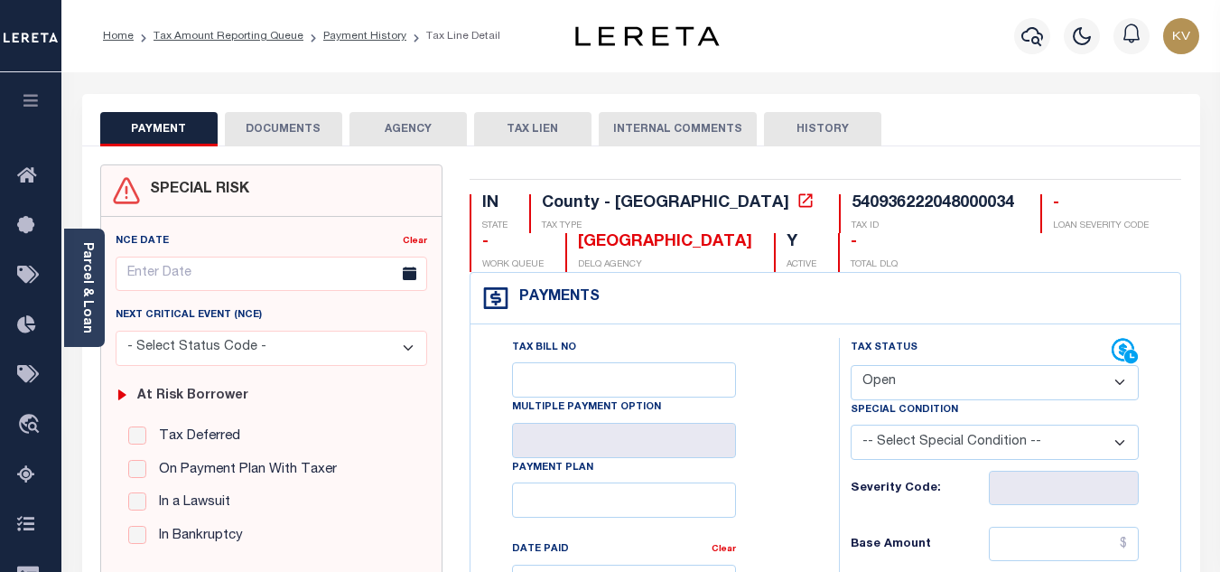
scroll to position [181, 0]
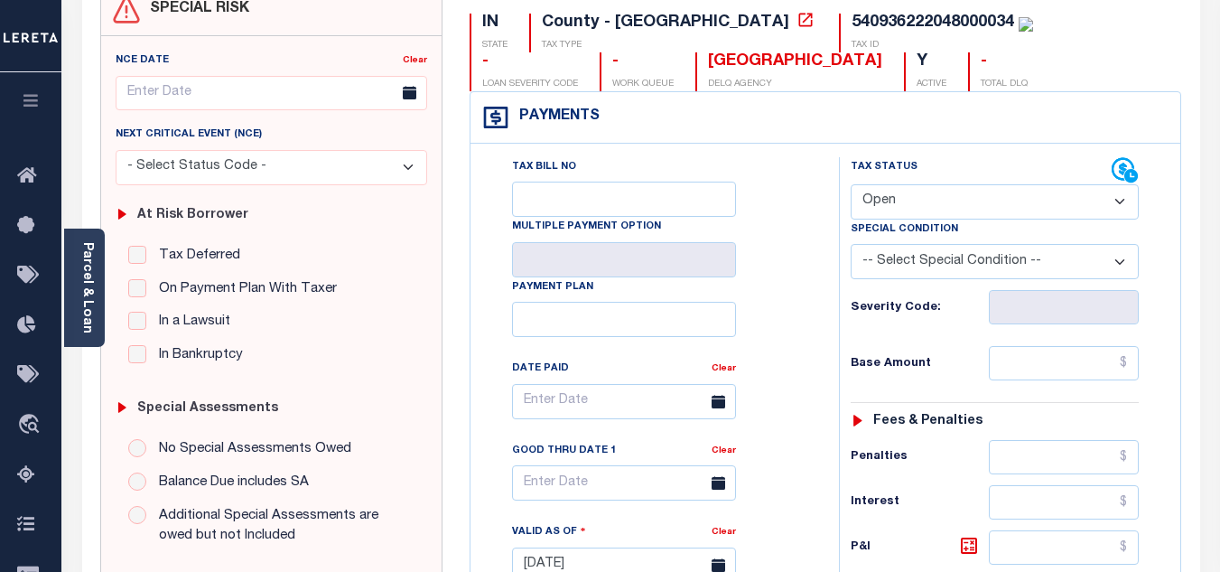
click at [942, 186] on select "- Select Status Code - Open Due/Unpaid Paid Incomplete No Tax Due Internal Refu…" at bounding box center [995, 201] width 288 height 35
select select "PYD"
click at [851, 185] on select "- Select Status Code - Open Due/Unpaid Paid Incomplete No Tax Due Internal Refu…" at bounding box center [995, 201] width 288 height 35
type input "[DATE]"
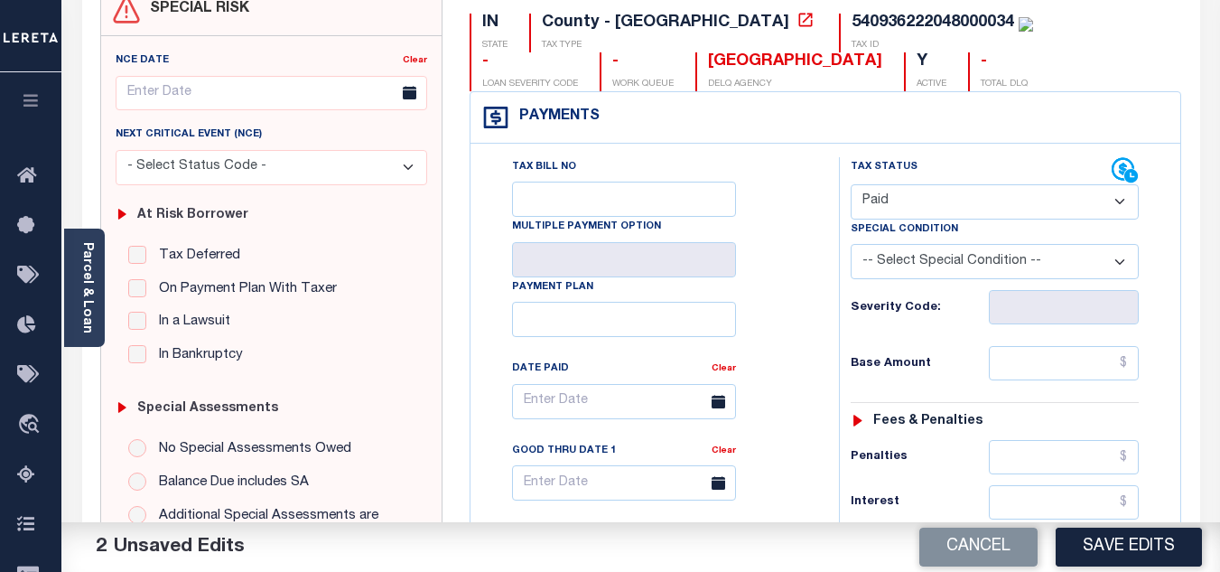
click at [814, 312] on div "Tax Bill No Multiple Payment Option Payment Plan Clear" at bounding box center [650, 555] width 350 height 797
click at [1038, 375] on input "text" at bounding box center [1064, 363] width 150 height 34
type input "$317.40"
click at [958, 354] on div "Base Amount $317.40" at bounding box center [995, 363] width 288 height 34
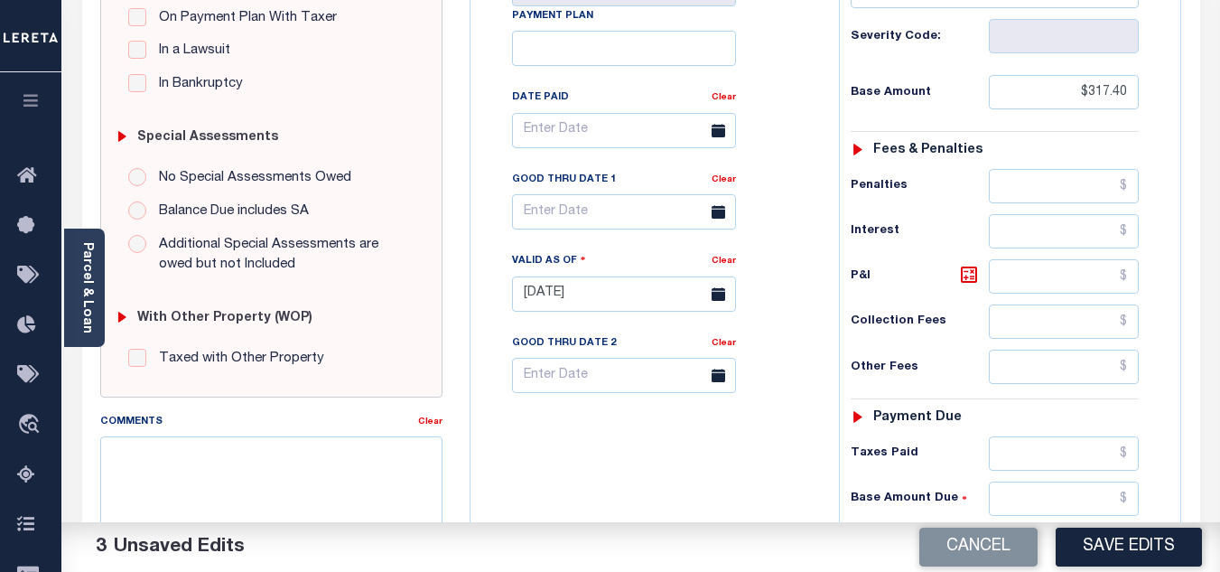
scroll to position [542, 0]
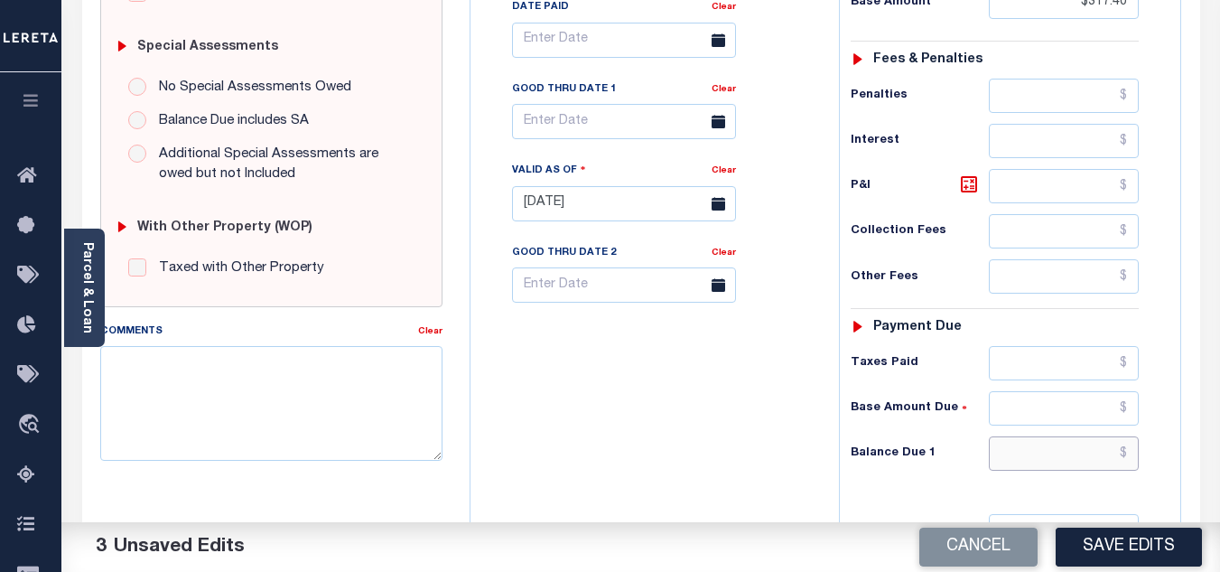
click at [1038, 456] on input "text" at bounding box center [1064, 453] width 150 height 34
type input "$0.00"
click at [632, 461] on div "Tax Bill No Multiple Payment Option Payment Plan Clear" at bounding box center [650, 194] width 350 height 797
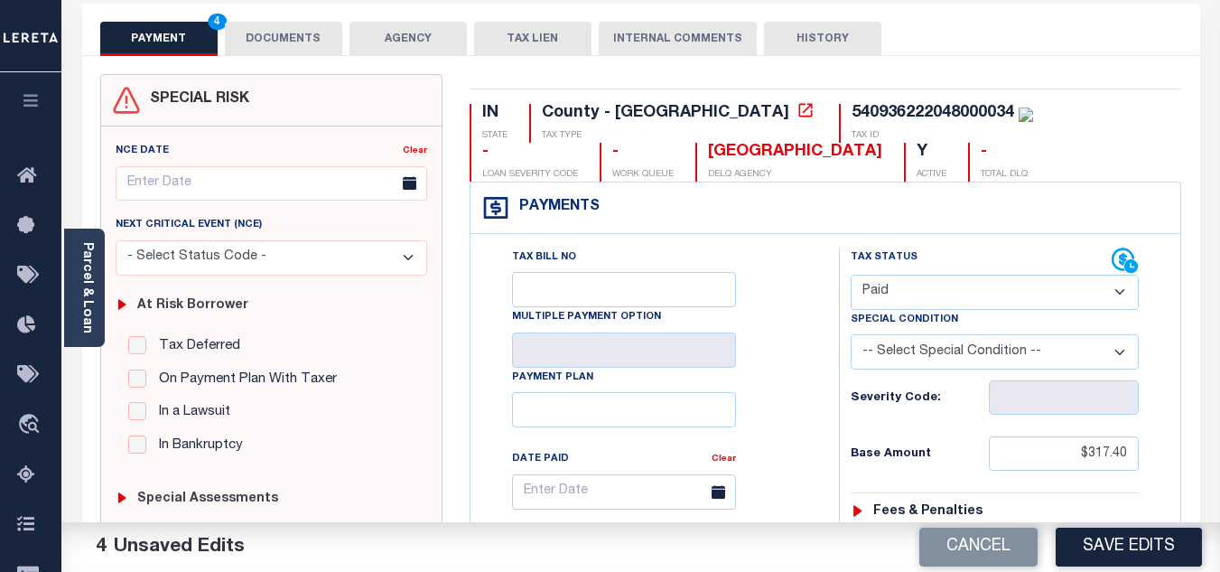
scroll to position [0, 0]
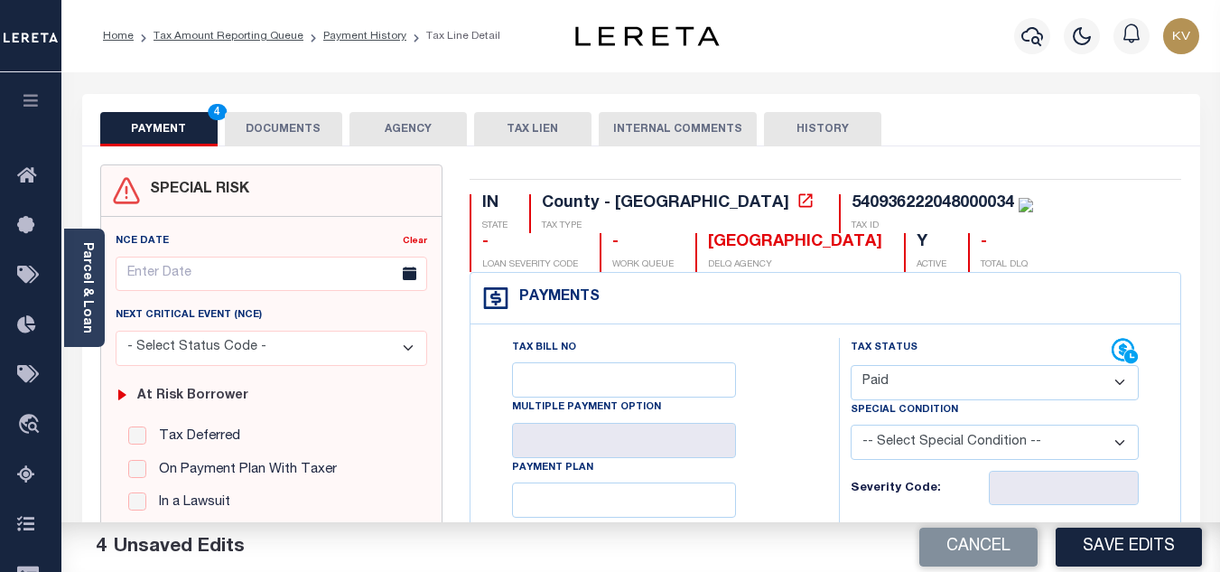
click at [303, 116] on button "DOCUMENTS" at bounding box center [283, 129] width 117 height 34
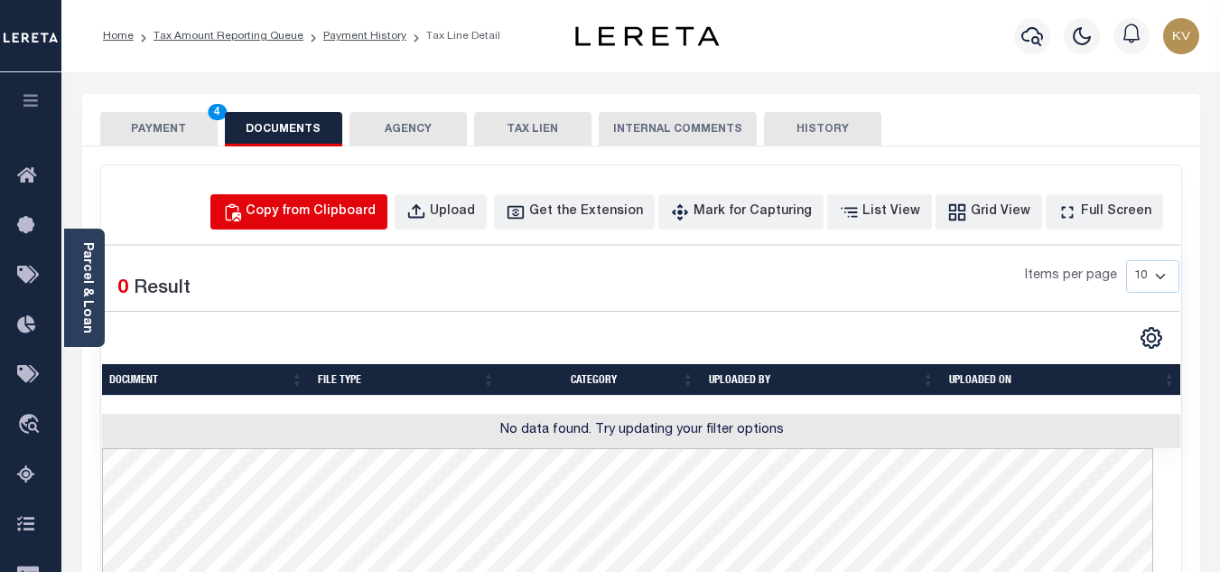
click at [332, 200] on button "Copy from Clipboard" at bounding box center [298, 211] width 177 height 35
select select "POP"
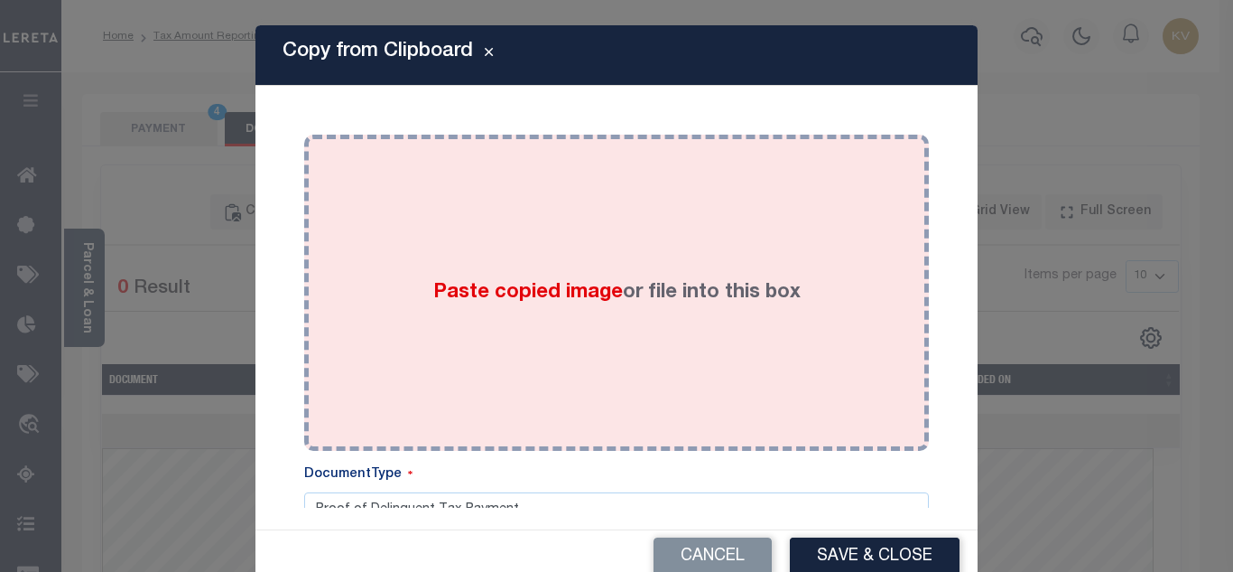
click at [495, 243] on div "Paste copied image or file into this box" at bounding box center [617, 292] width 598 height 289
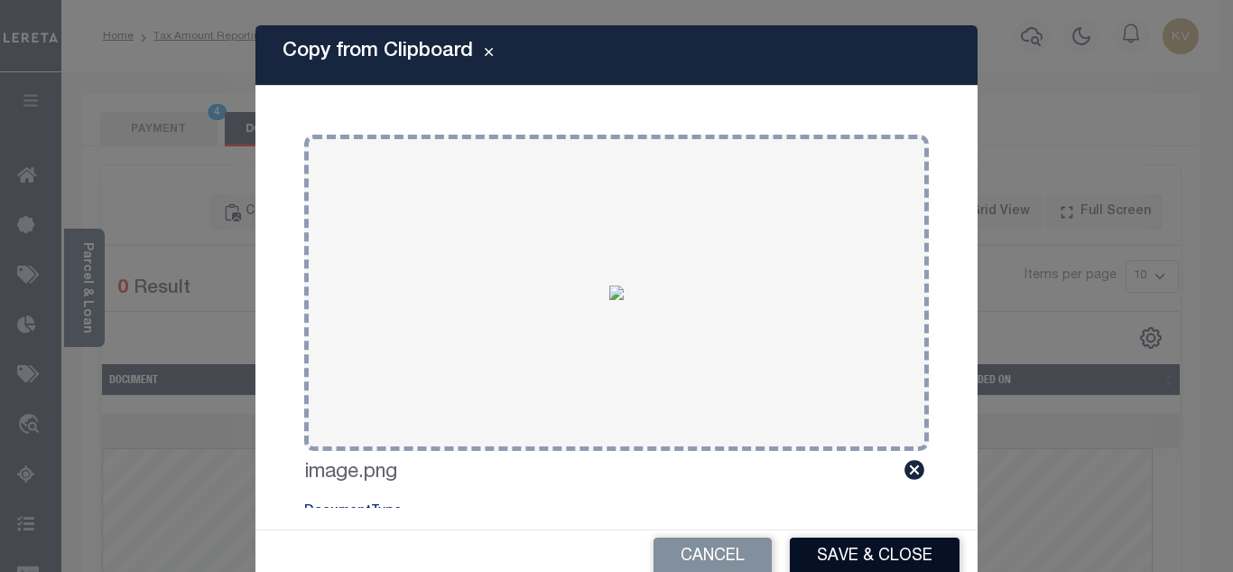
click at [854, 551] on button "Save & Close" at bounding box center [875, 556] width 170 height 39
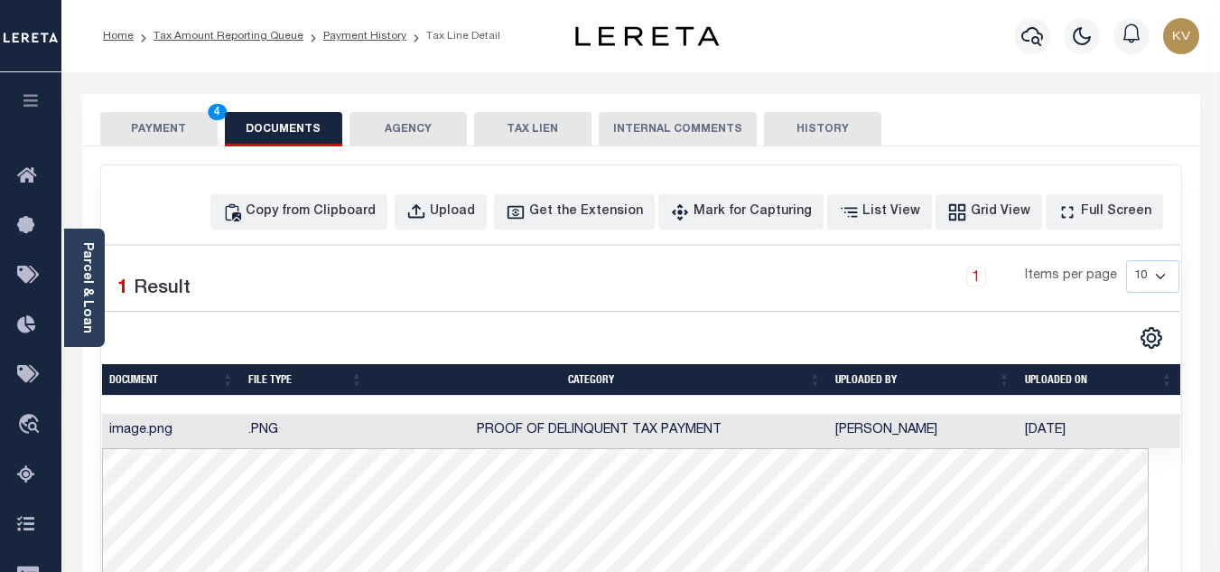
click at [152, 125] on button "PAYMENT 4" at bounding box center [158, 129] width 117 height 34
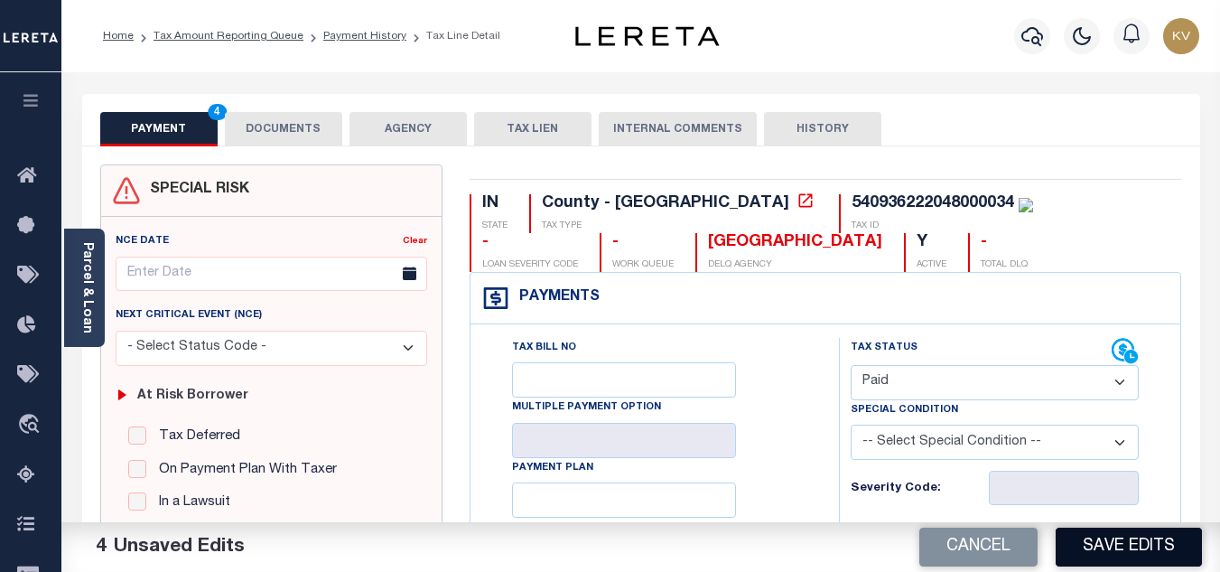
click at [1088, 538] on button "Save Edits" at bounding box center [1129, 546] width 146 height 39
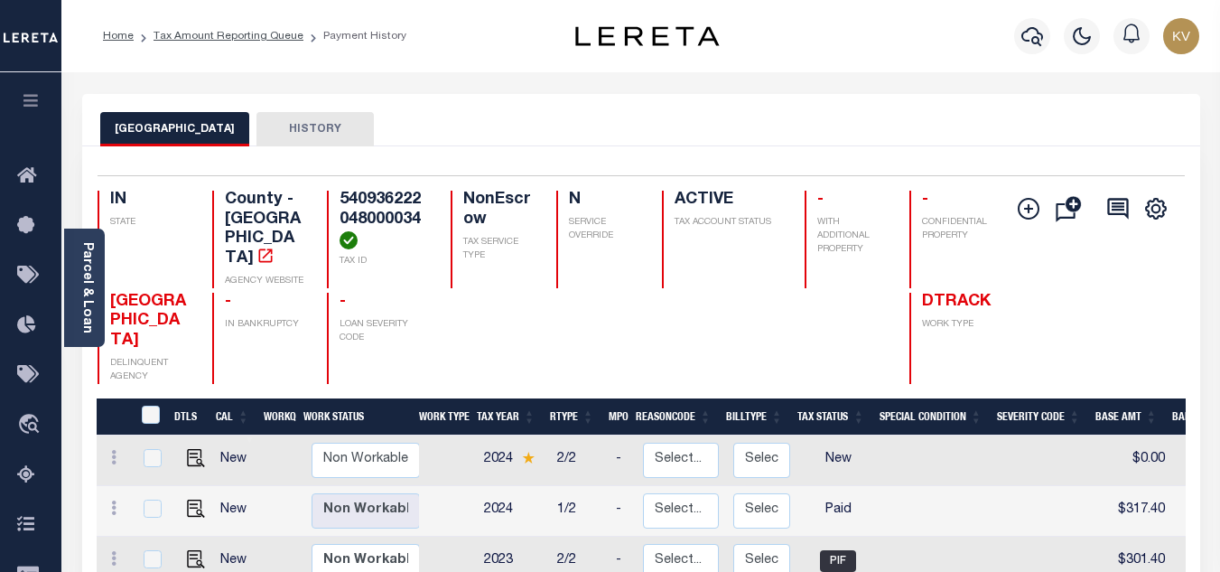
scroll to position [181, 0]
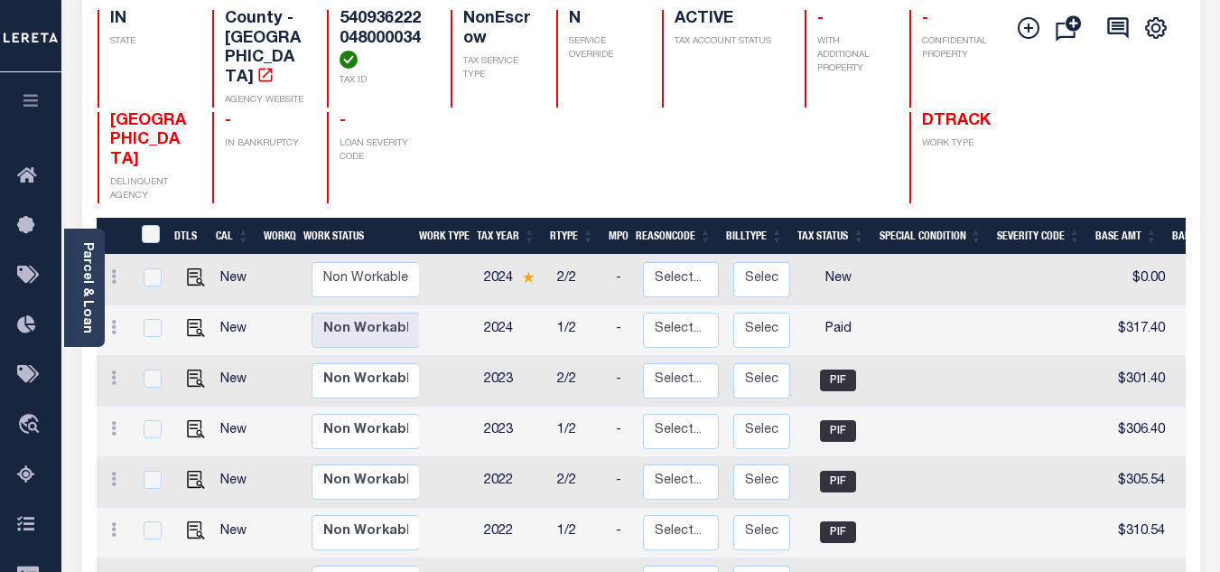
click at [26, 472] on icon at bounding box center [31, 475] width 29 height 23
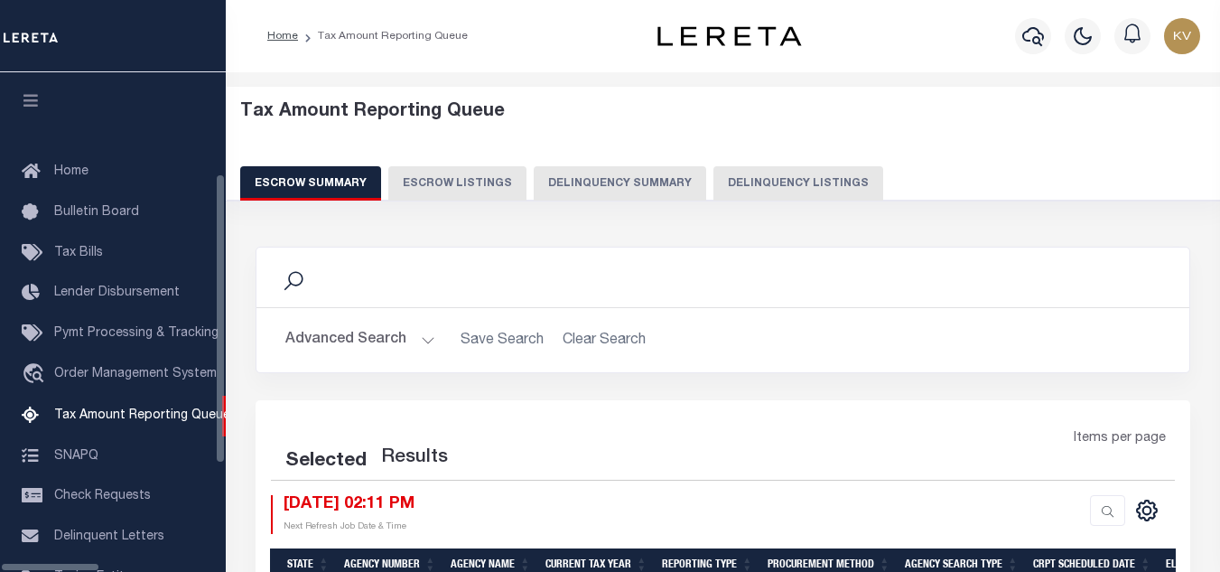
click at [713, 175] on button "Delinquency Listings" at bounding box center [798, 183] width 170 height 34
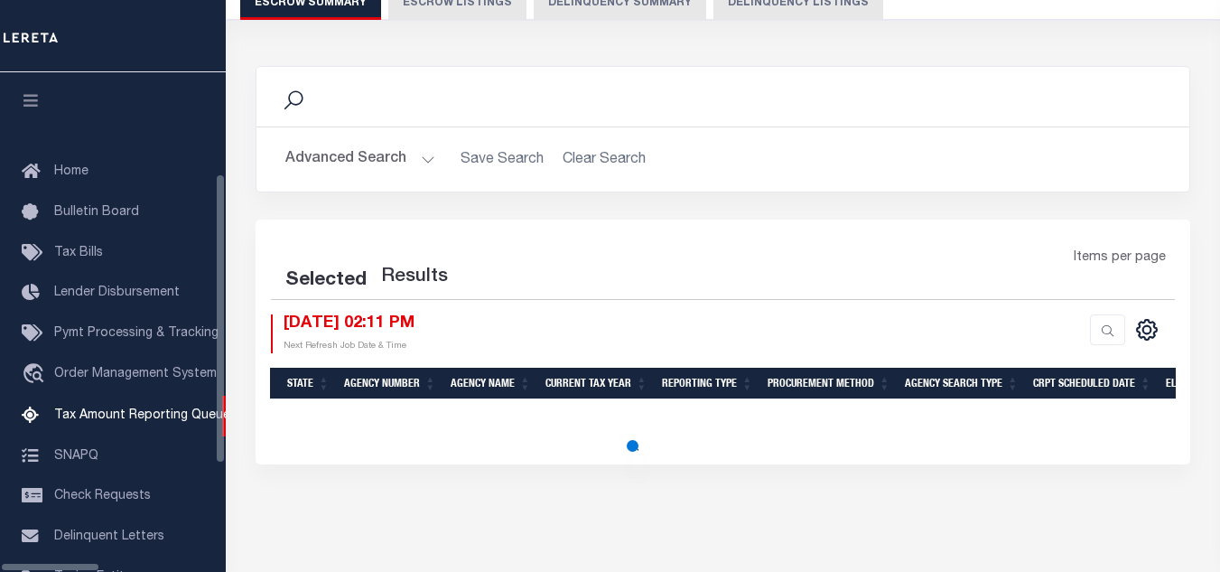
scroll to position [182, 0]
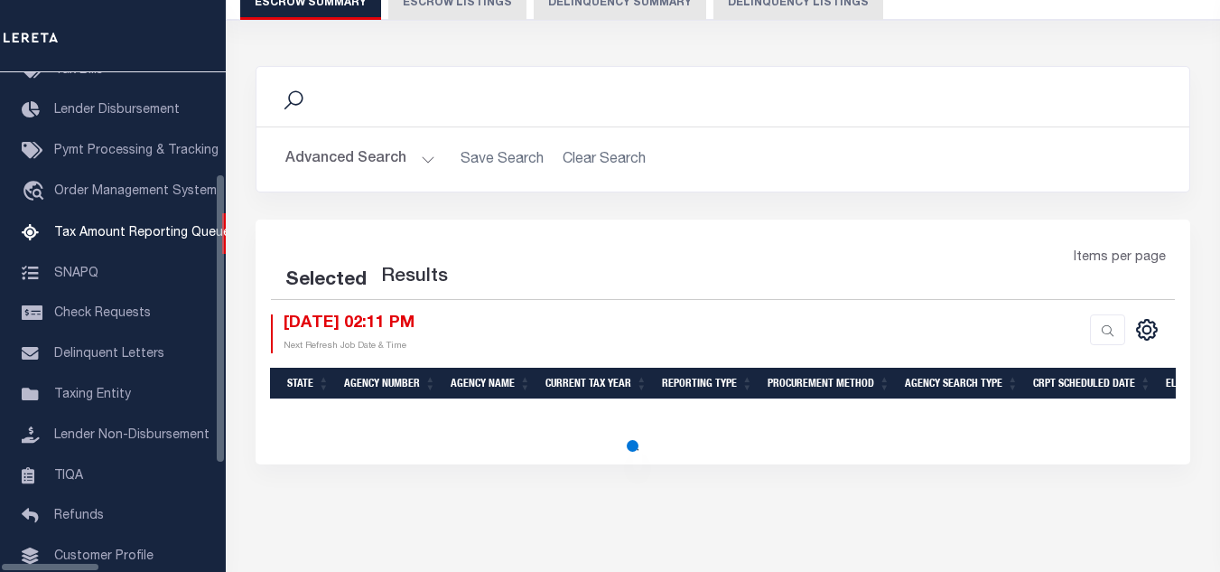
select select "100"
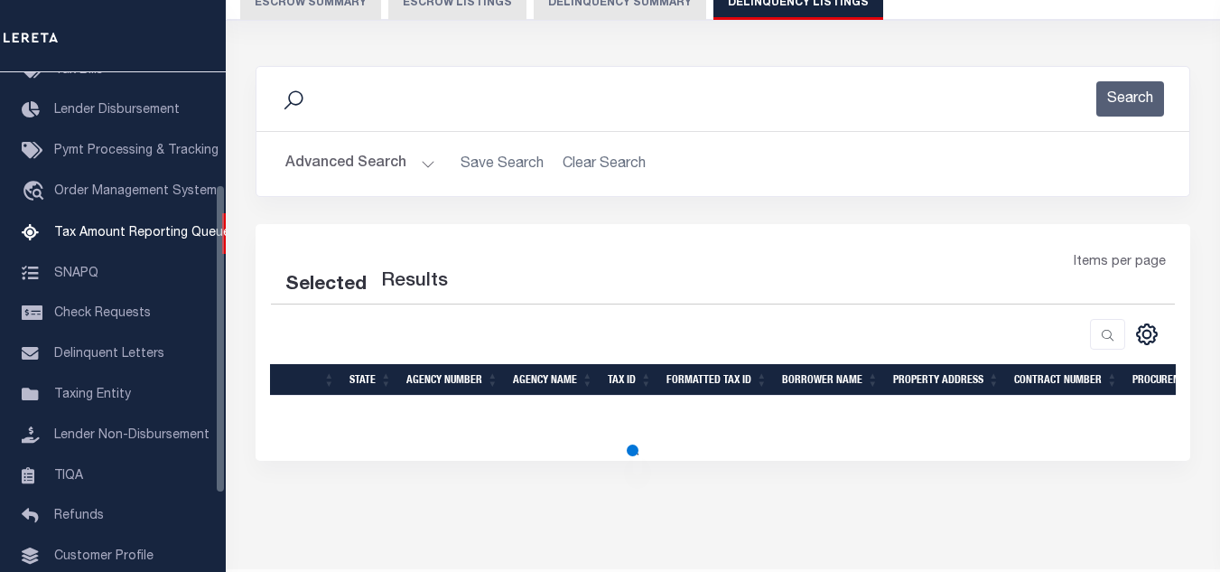
scroll to position [232, 0]
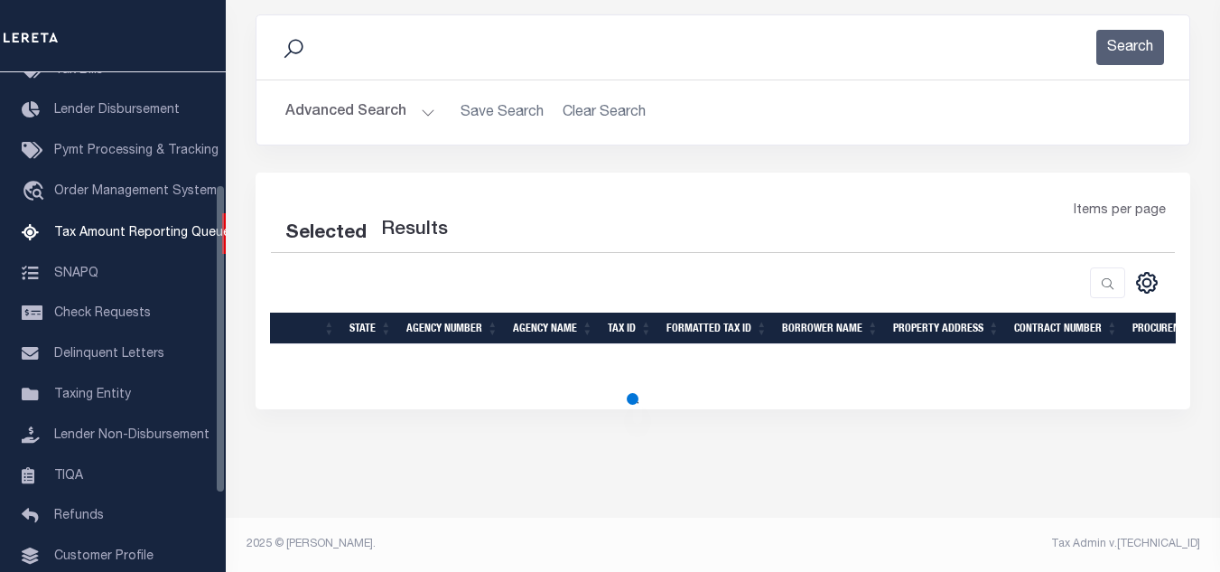
select select "100"
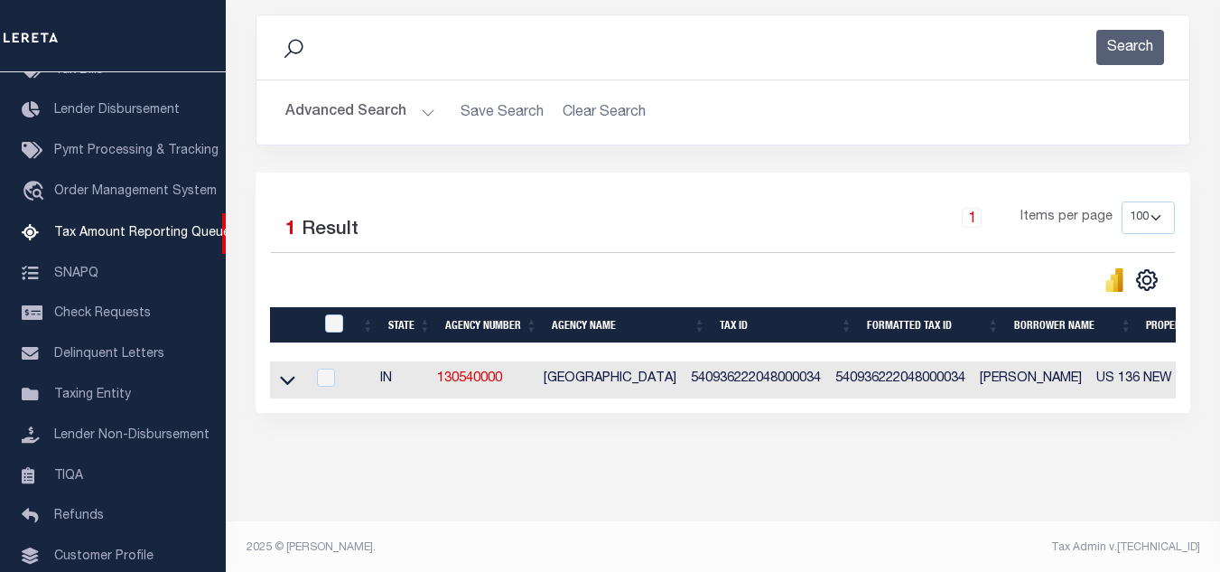
click at [383, 113] on button "Advanced Search" at bounding box center [360, 112] width 150 height 35
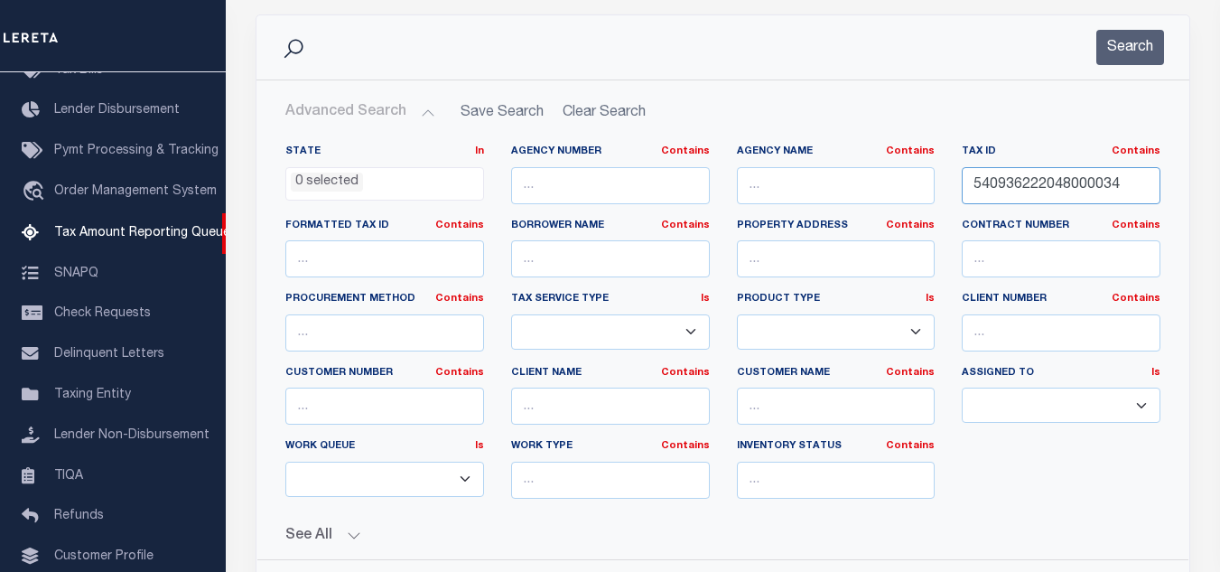
drag, startPoint x: 1136, startPoint y: 189, endPoint x: 1066, endPoint y: 119, distance: 98.3
click at [749, 203] on div "State In In AK AL AR AZ CA CO CT DC DE FL GA GU HI IA ID IL IN KS KY LA MA MD M…" at bounding box center [723, 328] width 902 height 368
paste input "52"
type input "540936222052000034"
click at [1136, 51] on button "Search" at bounding box center [1130, 47] width 68 height 35
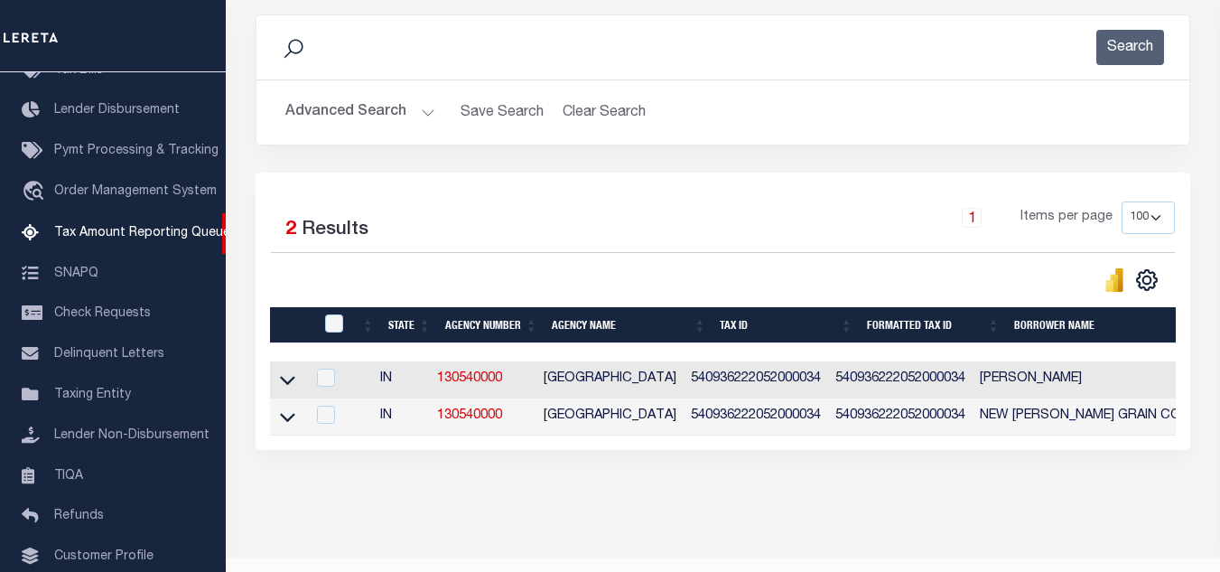
scroll to position [289, 0]
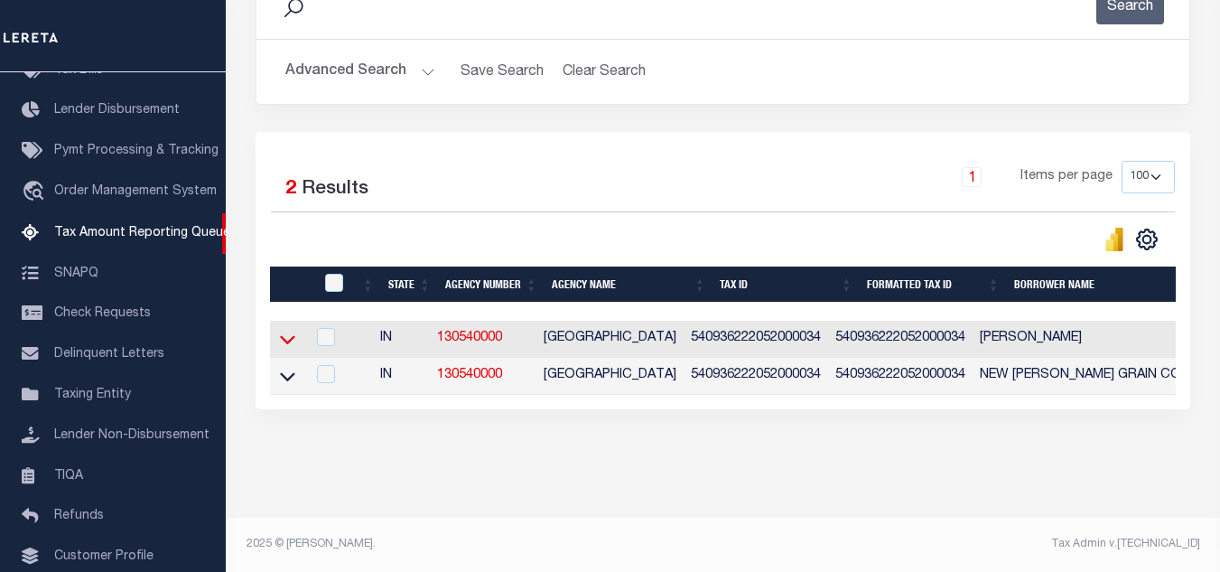
click at [289, 330] on icon at bounding box center [287, 339] width 15 height 19
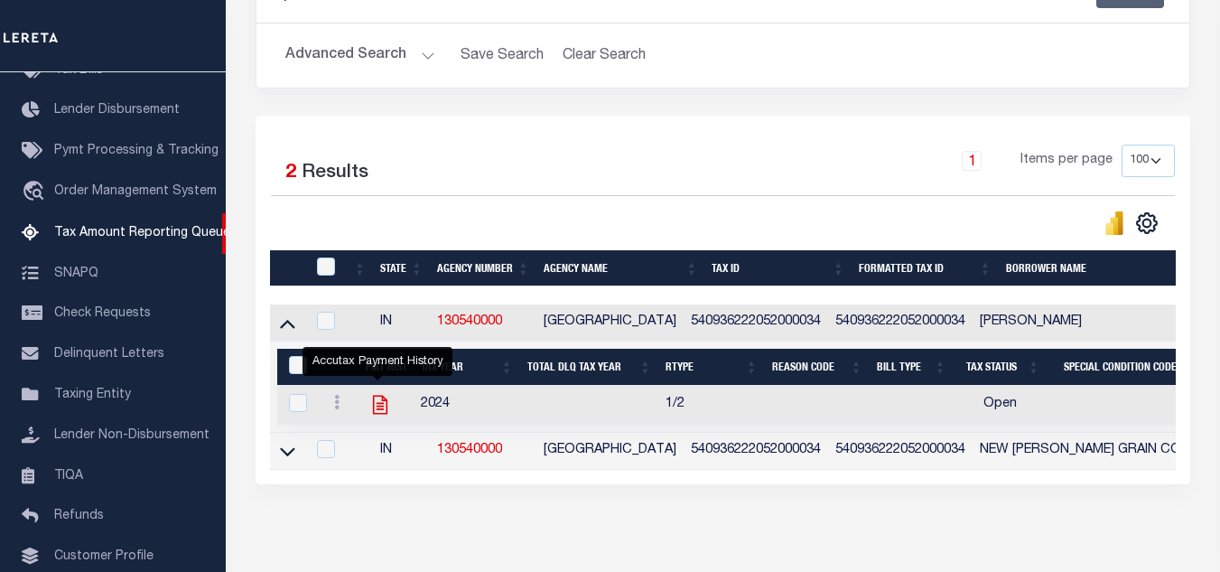
click at [378, 406] on icon "" at bounding box center [379, 404] width 23 height 23
checkbox input "true"
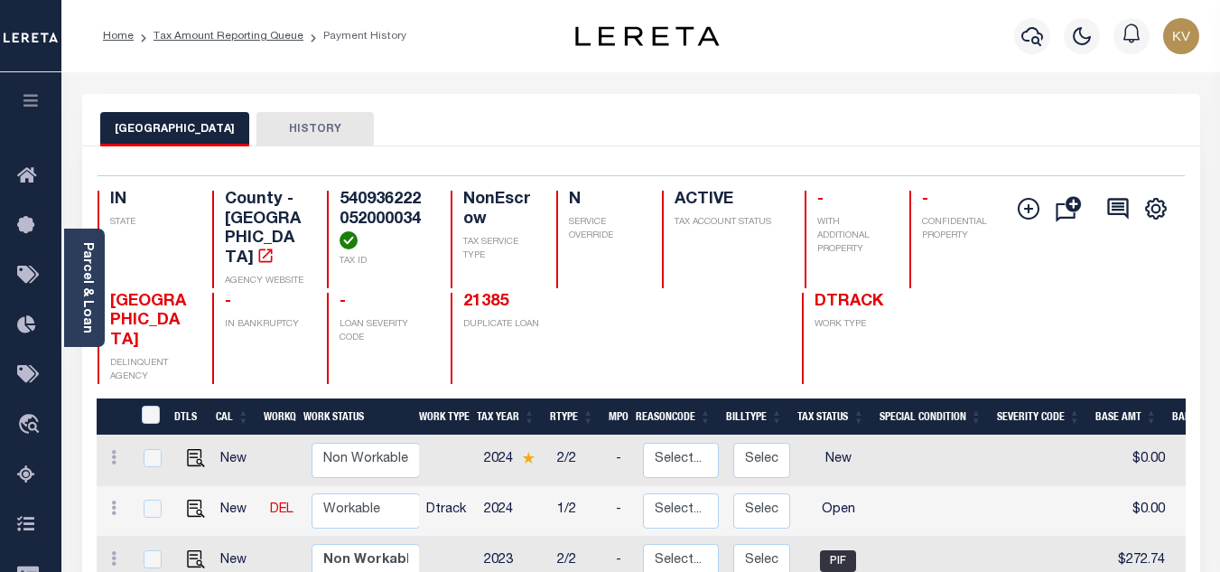
scroll to position [181, 0]
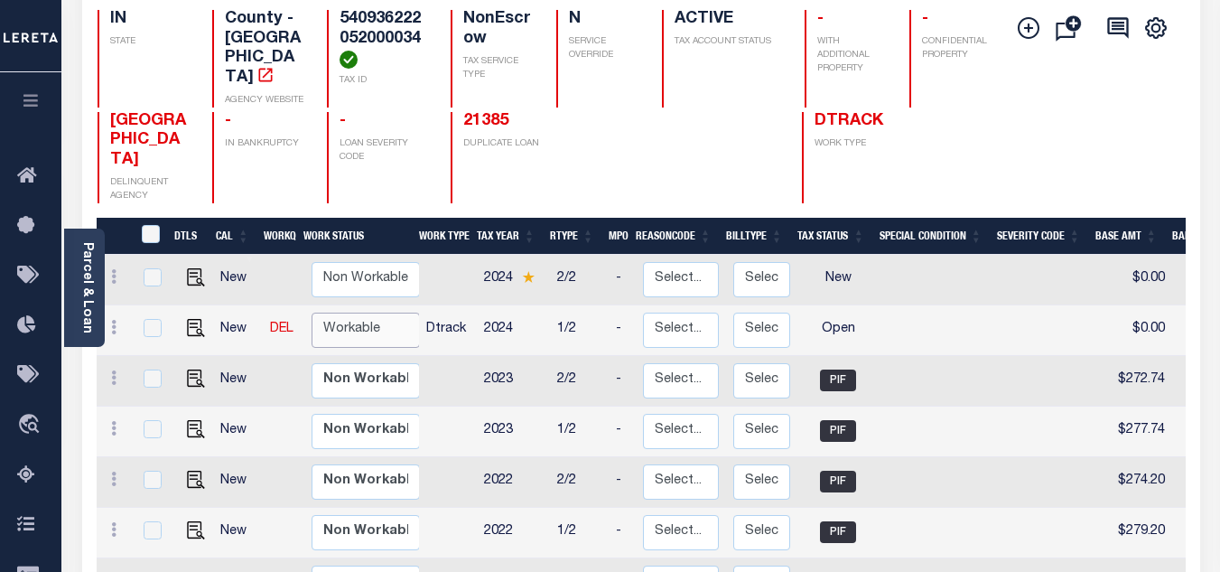
click at [372, 312] on select "Non Workable Workable" at bounding box center [366, 329] width 108 height 35
checkbox input "true"
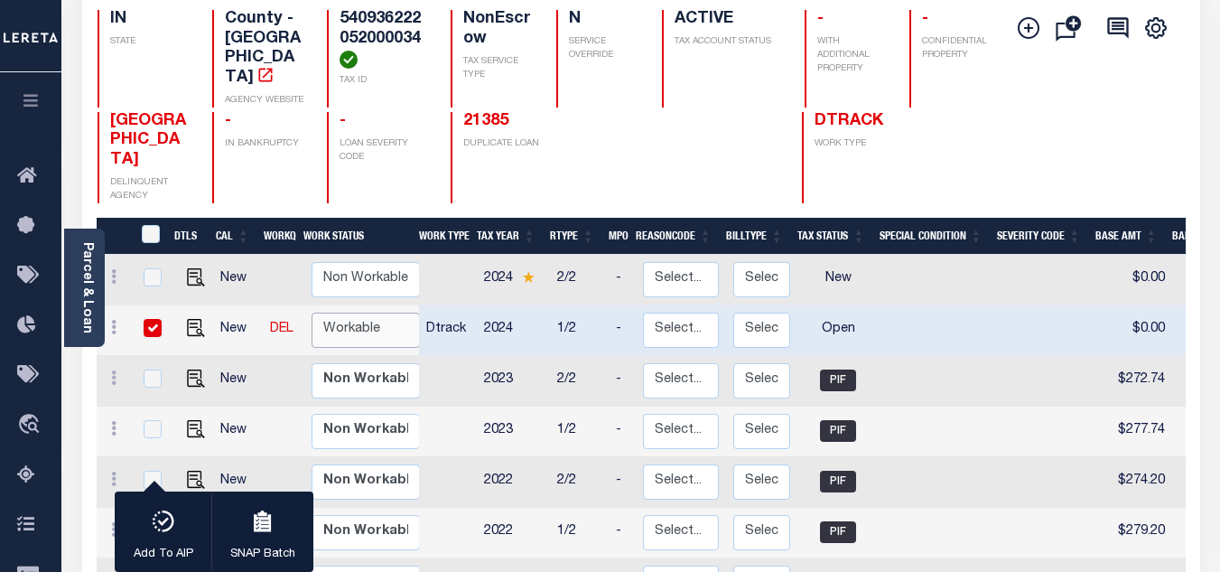
select select "true"
click at [312, 312] on select "Non Workable Workable" at bounding box center [366, 329] width 108 height 35
checkbox input "false"
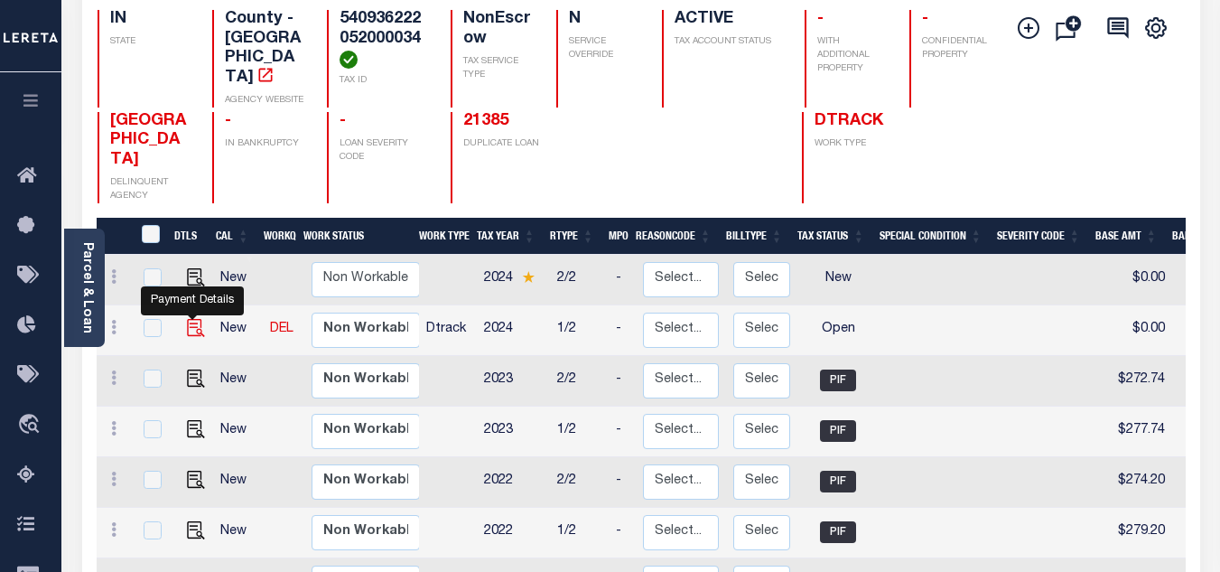
click at [192, 319] on img "" at bounding box center [196, 328] width 18 height 18
checkbox input "true"
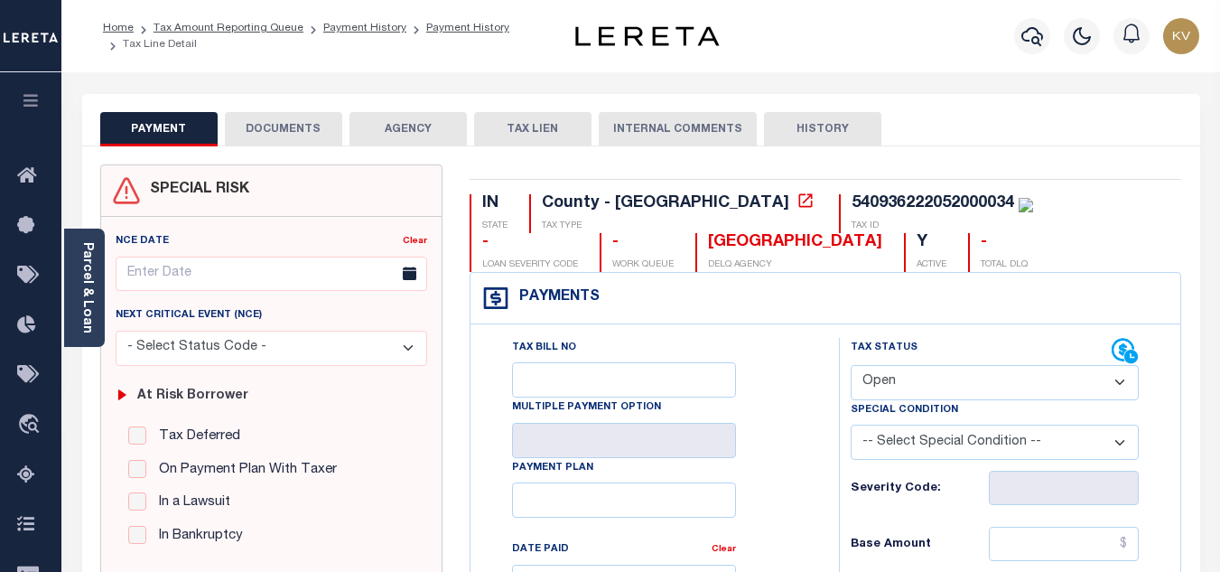
scroll to position [271, 0]
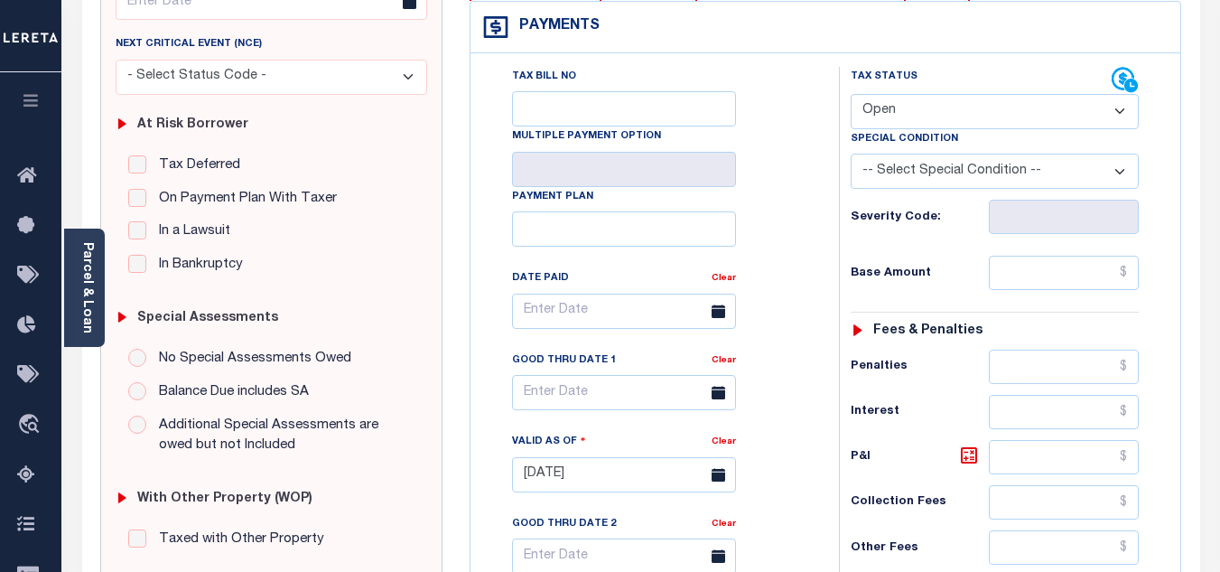
click at [915, 112] on select "- Select Status Code - Open Due/Unpaid Paid Incomplete No Tax Due Internal Refu…" at bounding box center [995, 111] width 288 height 35
select select "PYD"
click at [851, 95] on select "- Select Status Code - Open Due/Unpaid Paid Incomplete No Tax Due Internal Refu…" at bounding box center [995, 111] width 288 height 35
type input "[DATE]"
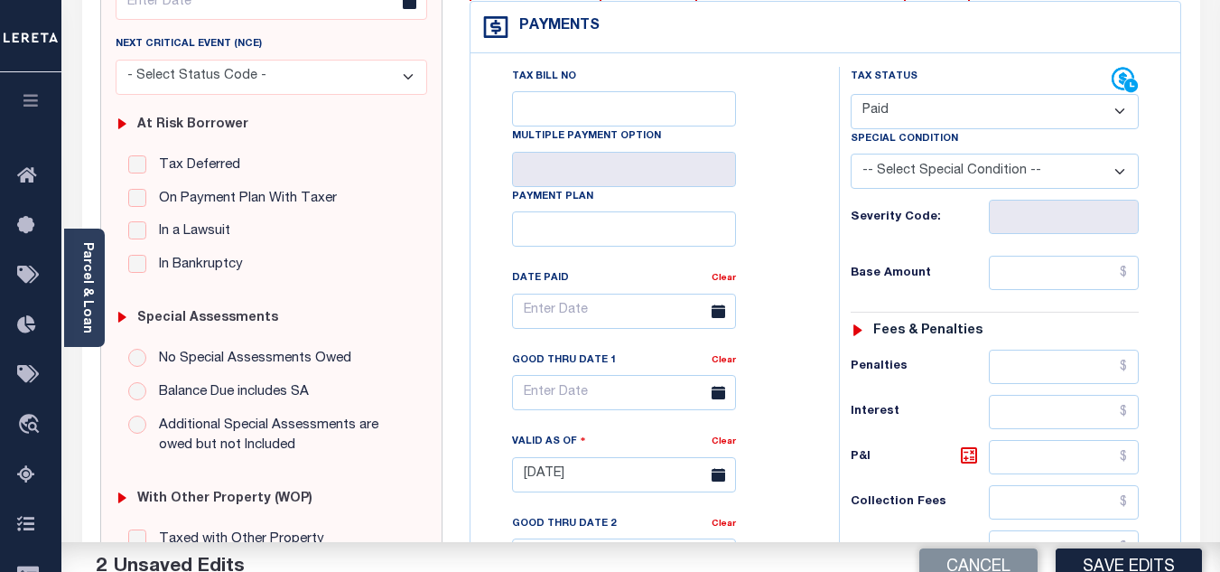
click at [818, 245] on div "Tax Bill No Multiple Payment Option Payment Plan Clear" at bounding box center [650, 465] width 350 height 797
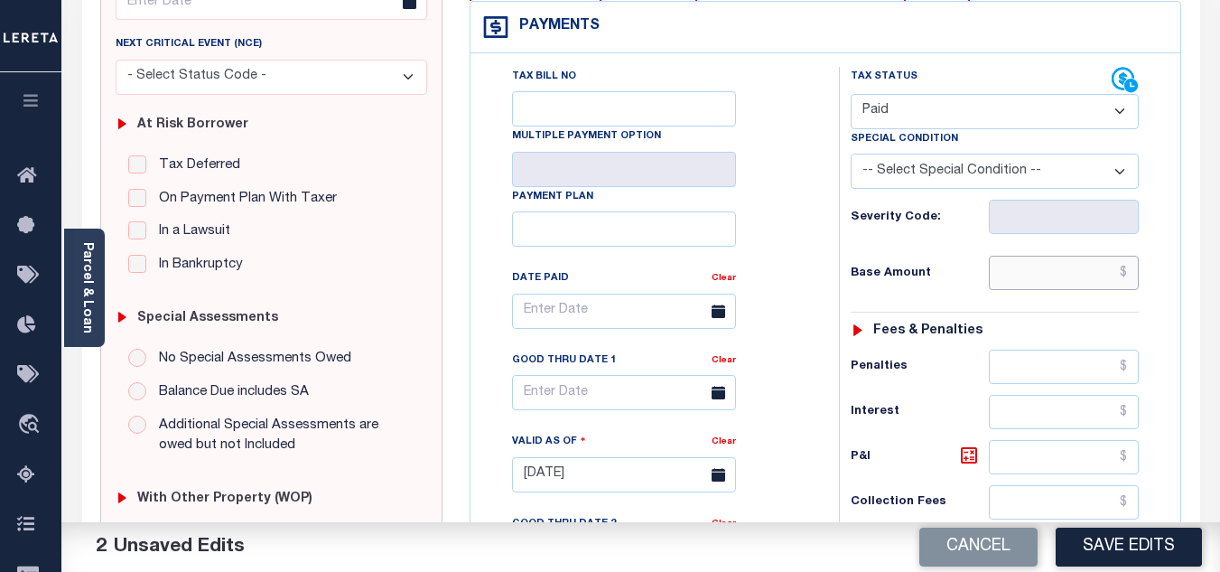
click at [1047, 272] on input "text" at bounding box center [1064, 273] width 150 height 34
type input "$276.63"
click at [1167, 280] on div "Tax Status Status" at bounding box center [1000, 465] width 350 height 797
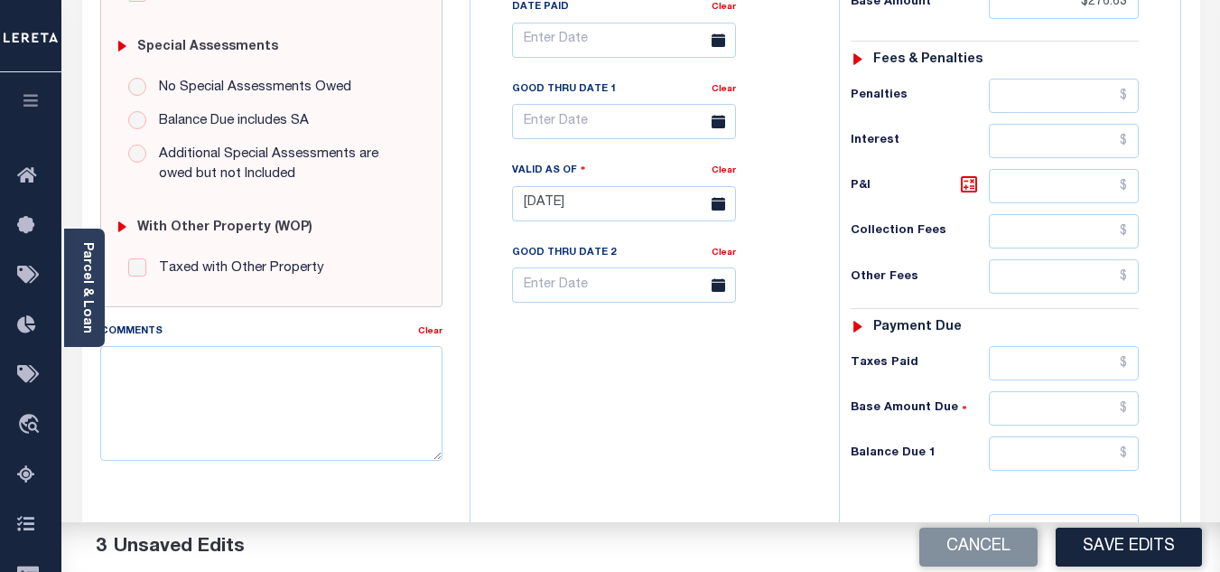
scroll to position [796, 0]
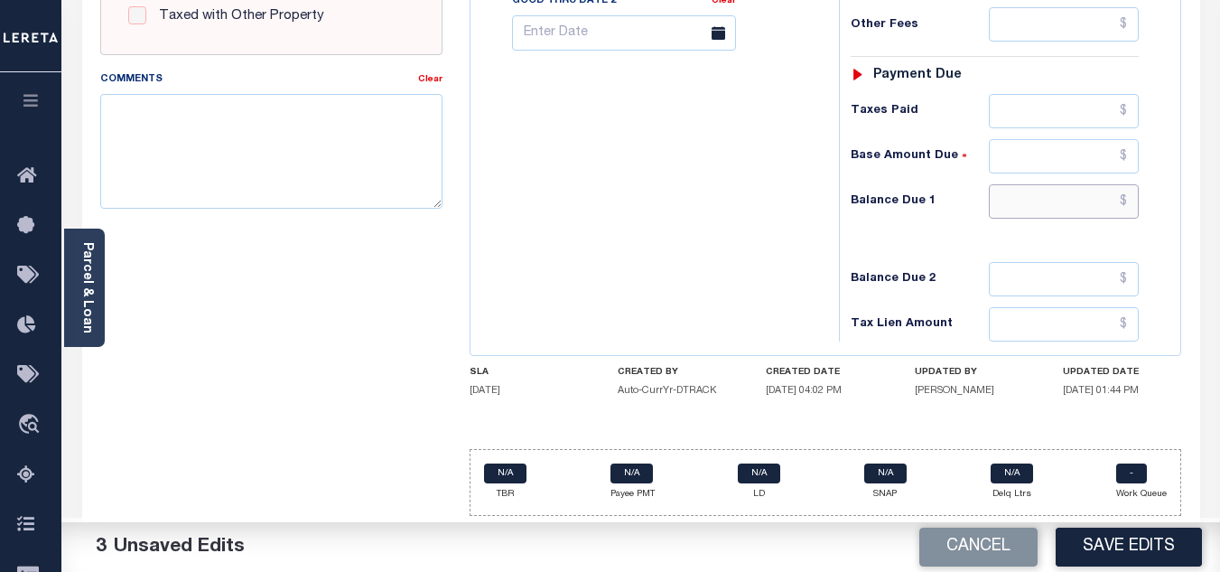
click at [1029, 212] on input "text" at bounding box center [1064, 201] width 150 height 34
type input "$0.00"
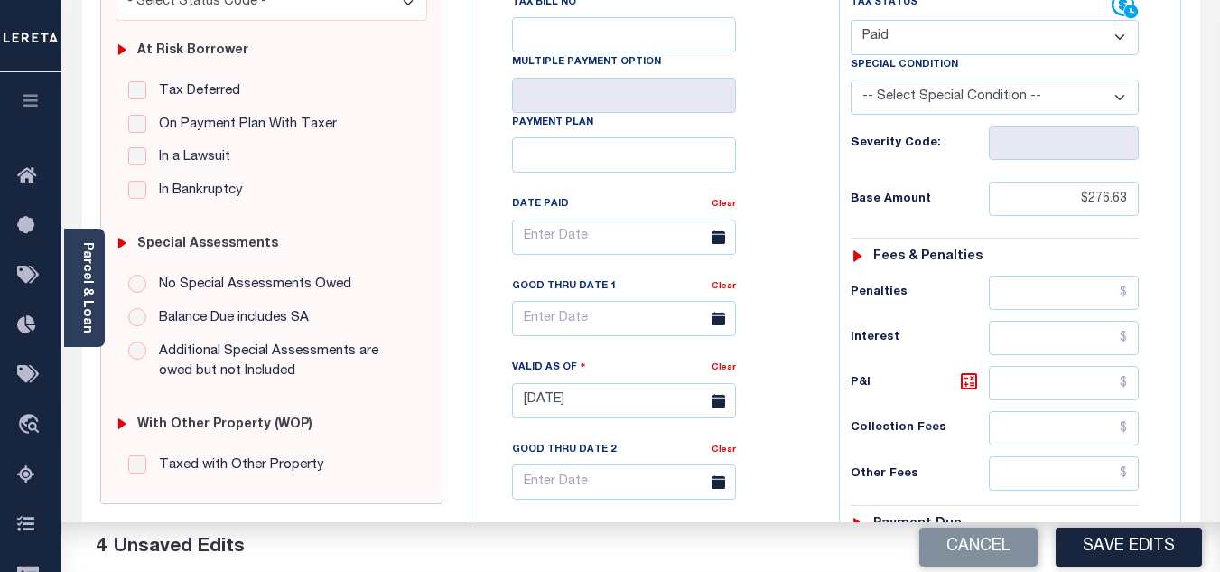
scroll to position [0, 0]
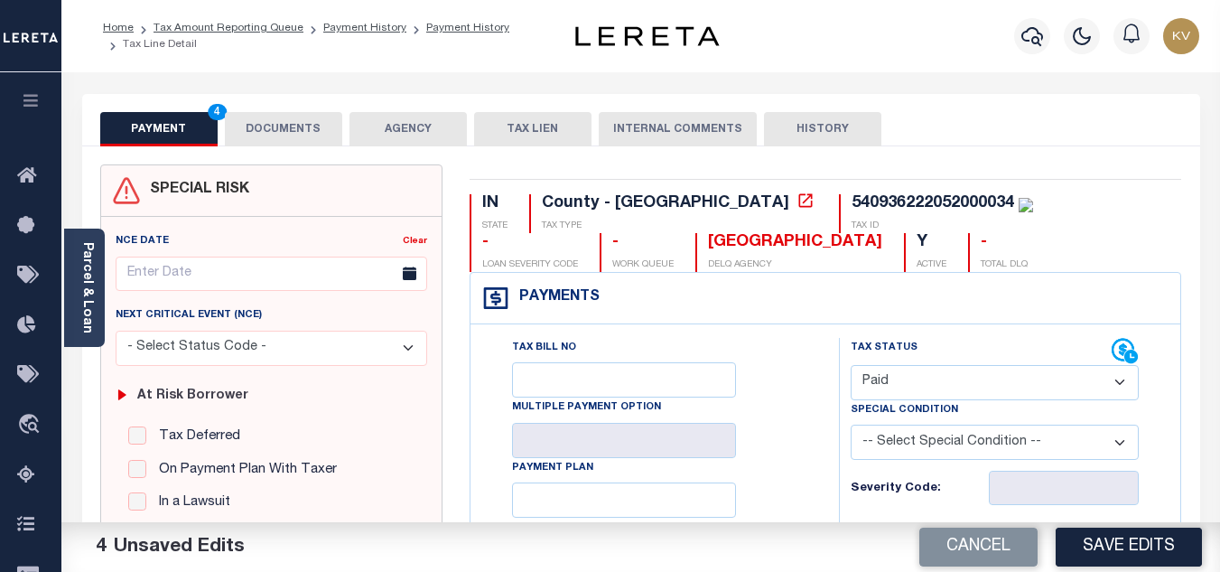
click at [298, 115] on button "DOCUMENTS" at bounding box center [283, 129] width 117 height 34
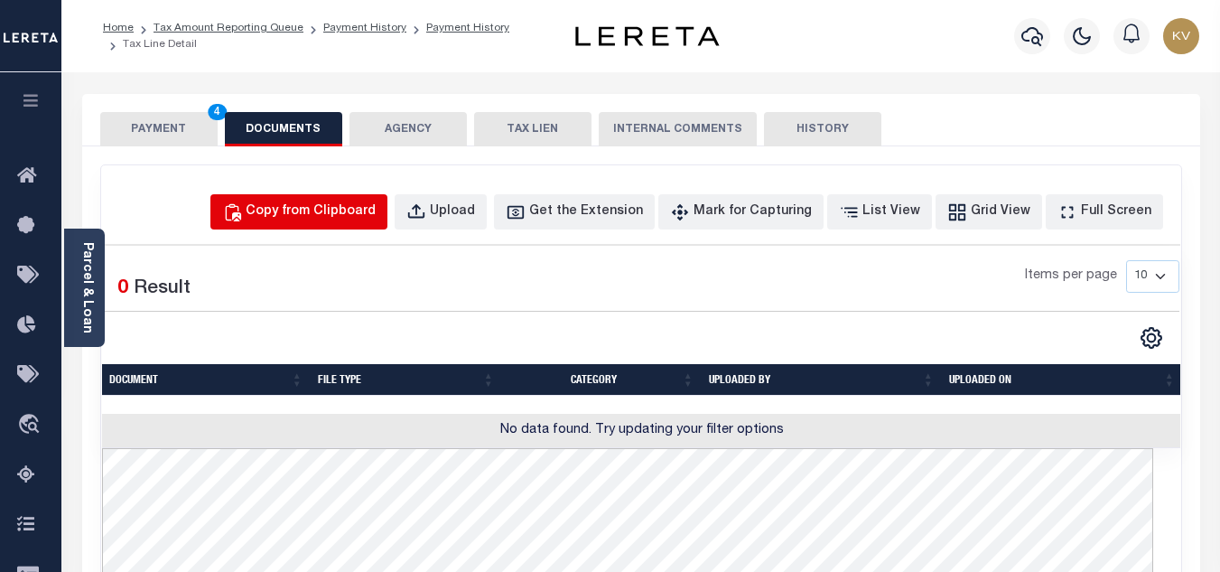
click at [350, 226] on button "Copy from Clipboard" at bounding box center [298, 211] width 177 height 35
select select "POP"
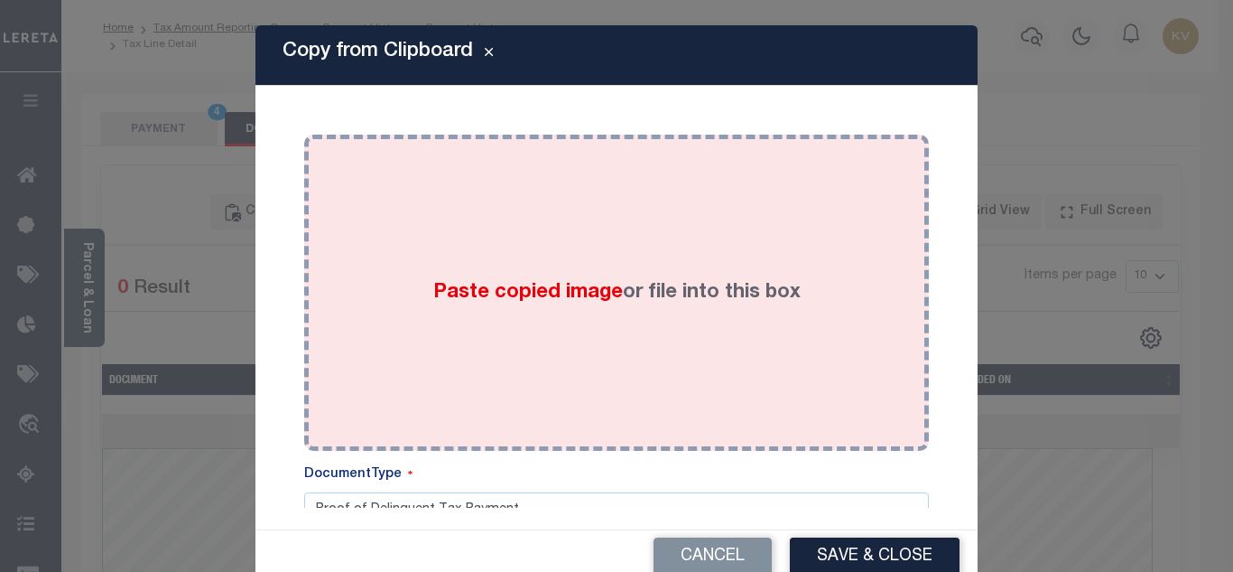
click at [485, 241] on div "Paste copied image or file into this box" at bounding box center [617, 292] width 598 height 289
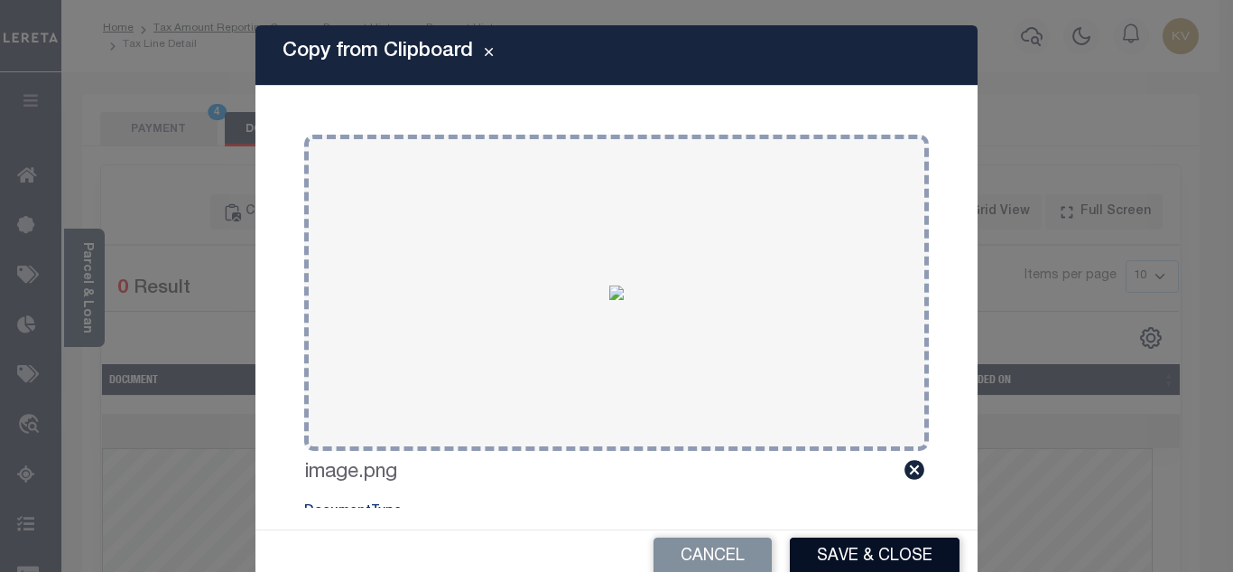
click at [917, 543] on button "Save & Close" at bounding box center [875, 556] width 170 height 39
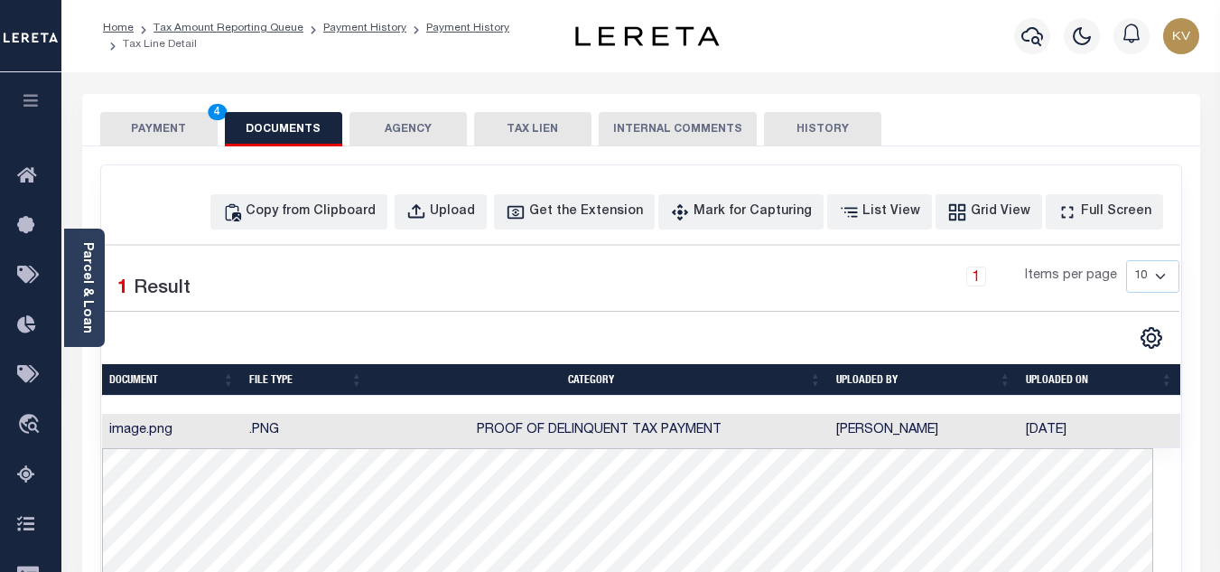
click at [168, 119] on button "PAYMENT 4" at bounding box center [158, 129] width 117 height 34
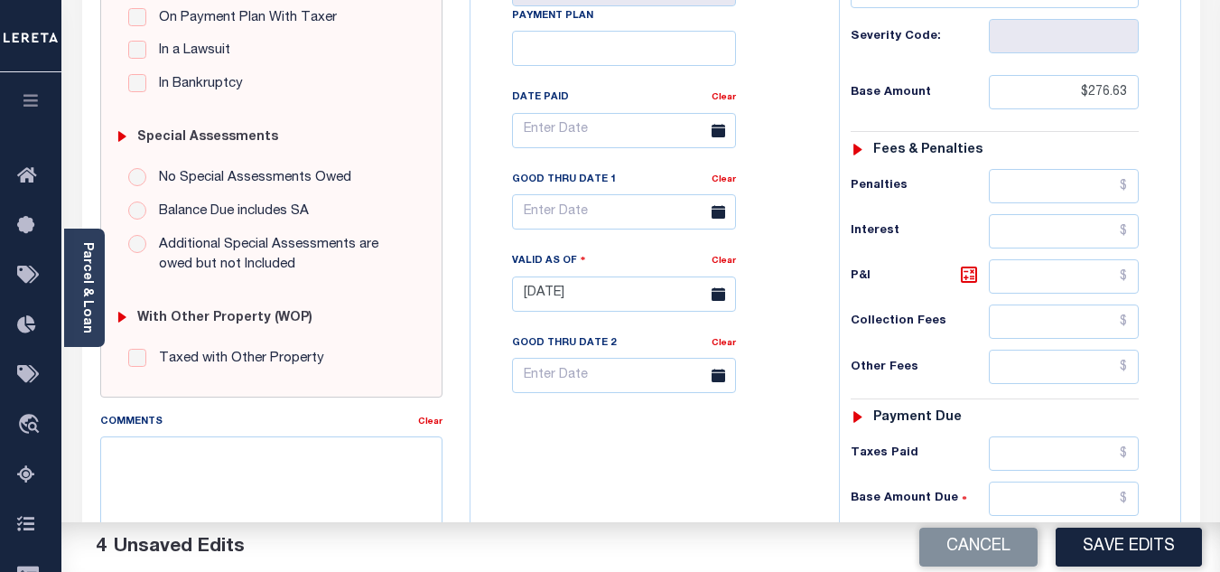
scroll to position [632, 0]
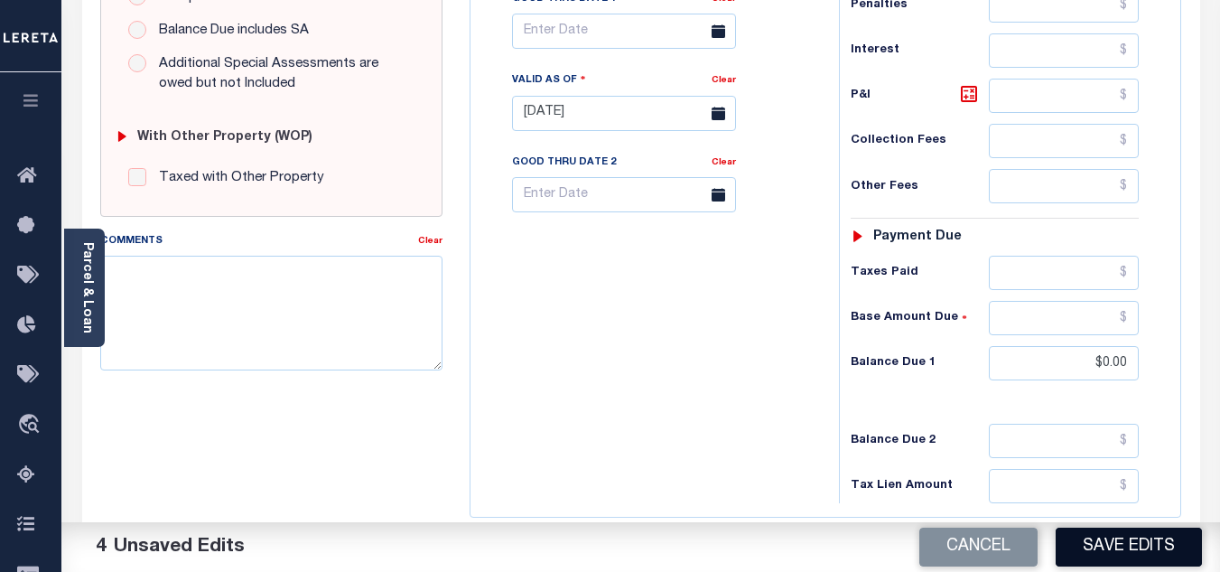
click at [1112, 536] on button "Save Edits" at bounding box center [1129, 546] width 146 height 39
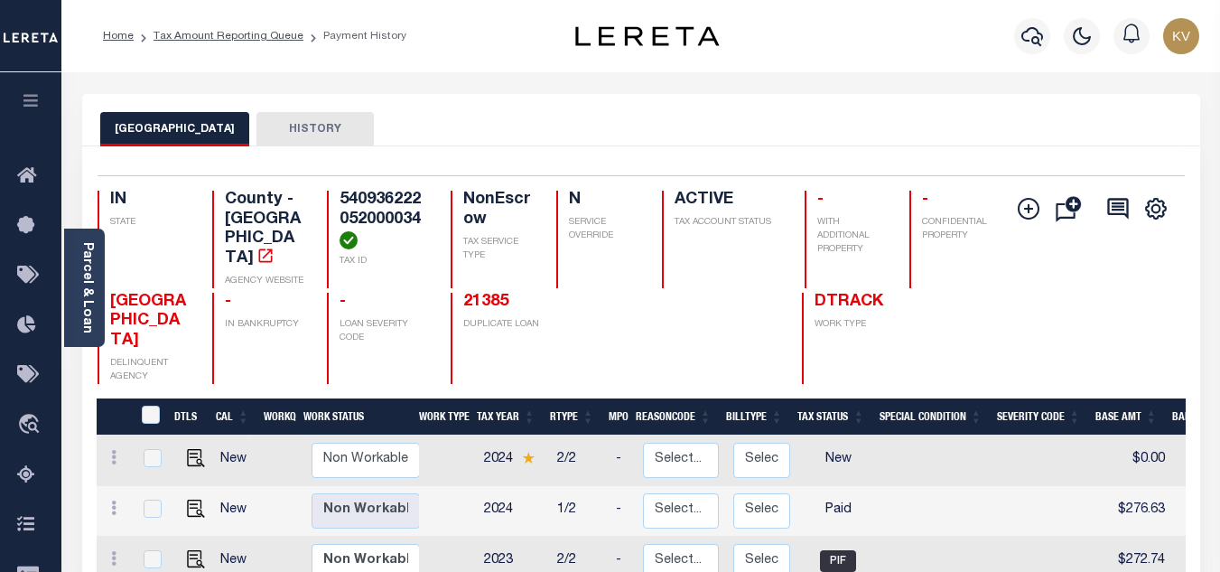
scroll to position [271, 0]
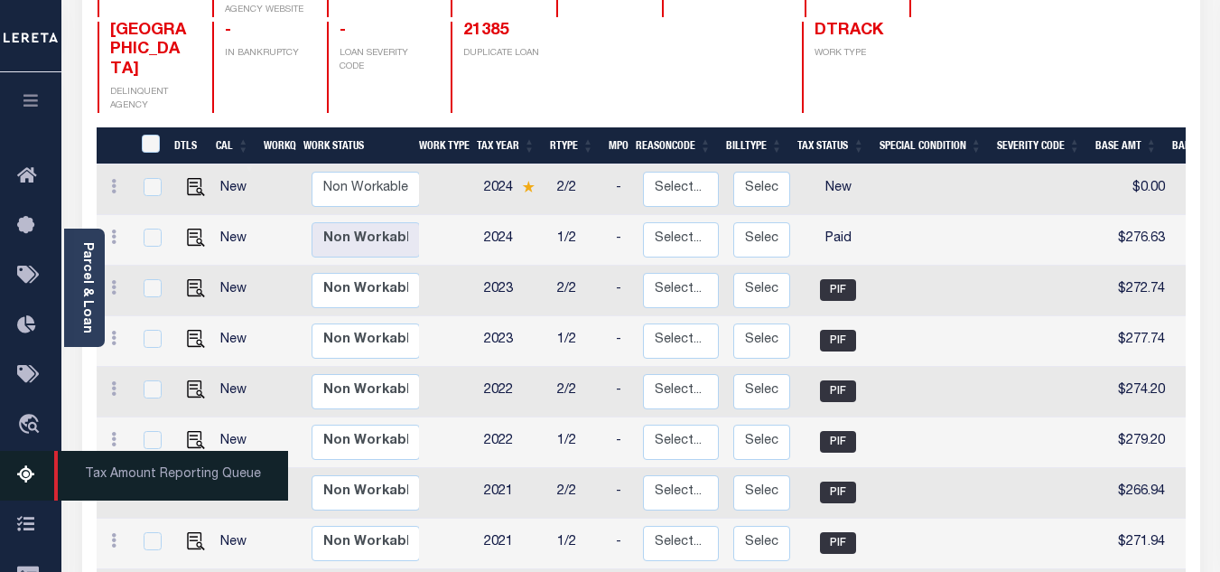
click at [33, 477] on icon at bounding box center [31, 475] width 29 height 23
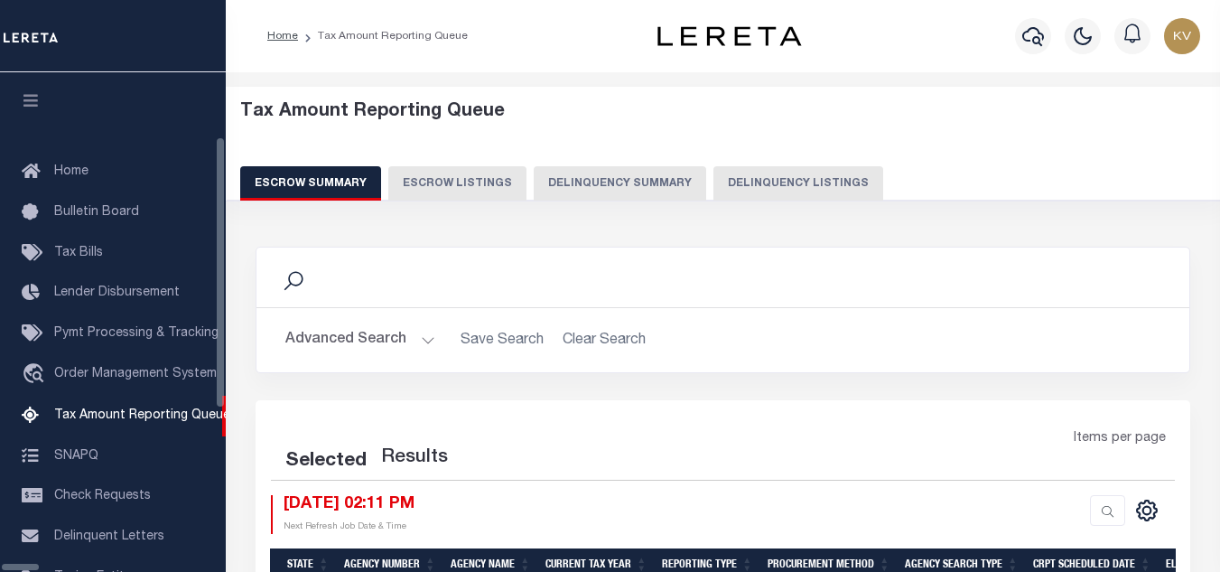
click at [715, 177] on button "Delinquency Listings" at bounding box center [798, 183] width 170 height 34
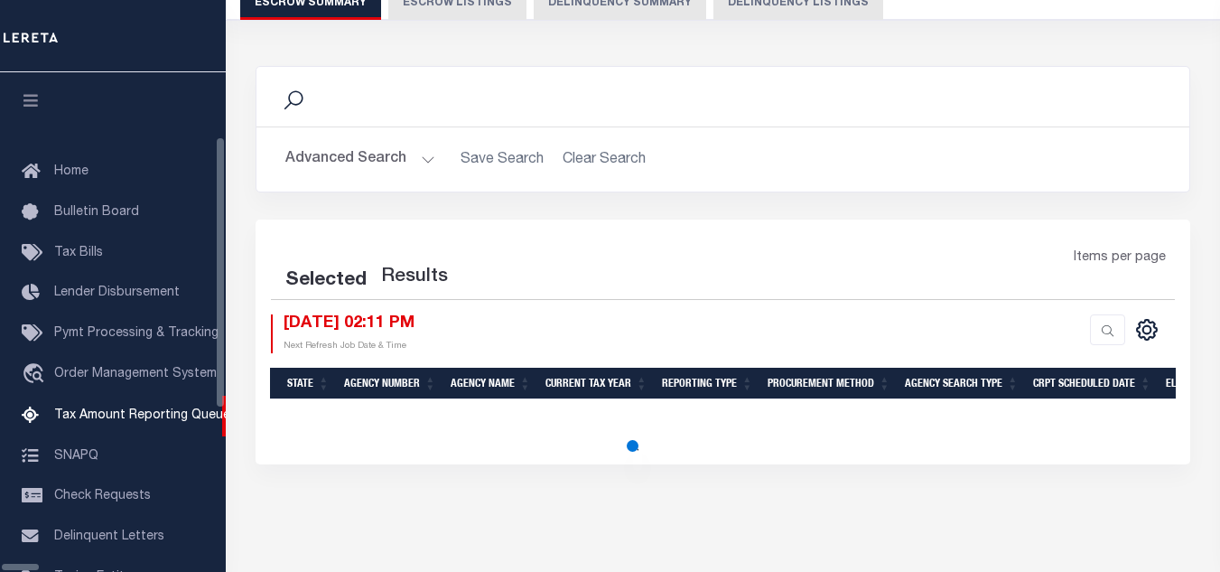
scroll to position [182, 0]
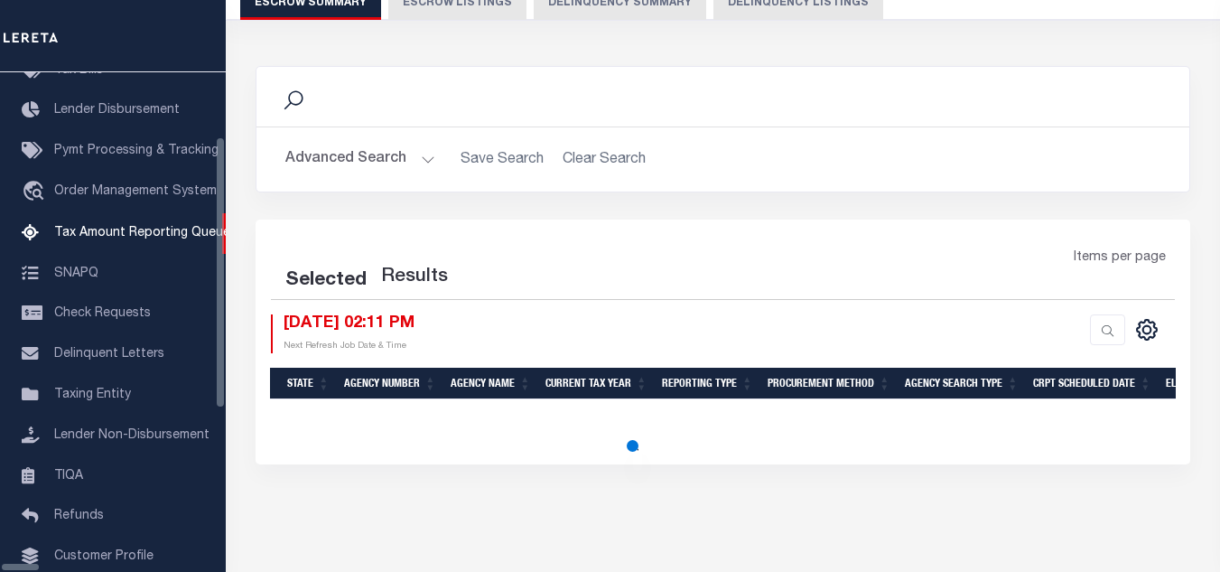
select select "100"
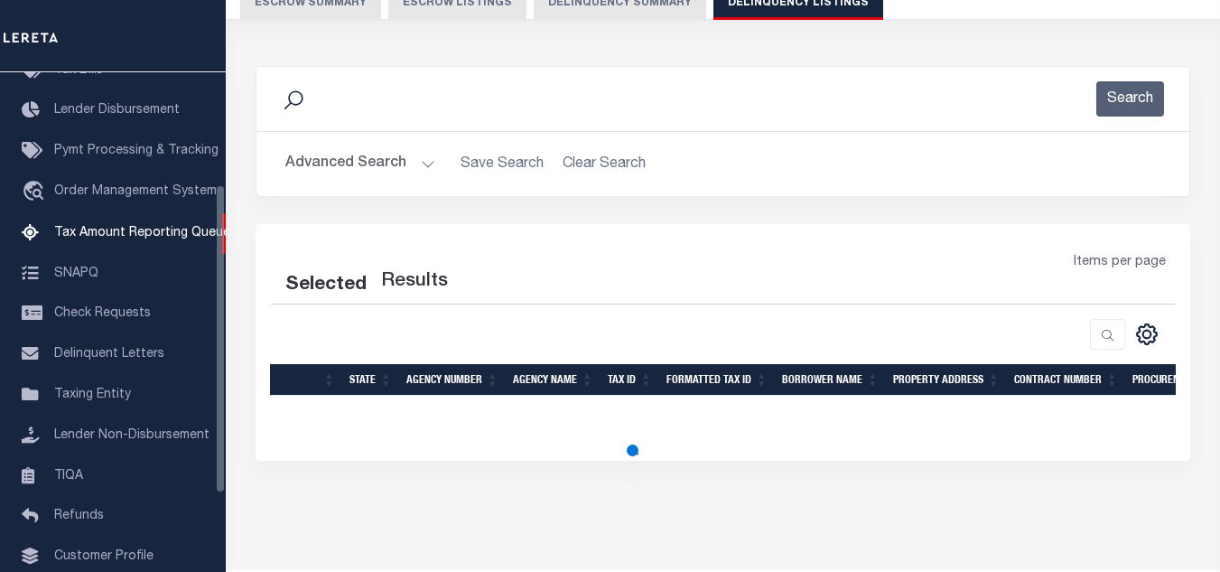
select select "100"
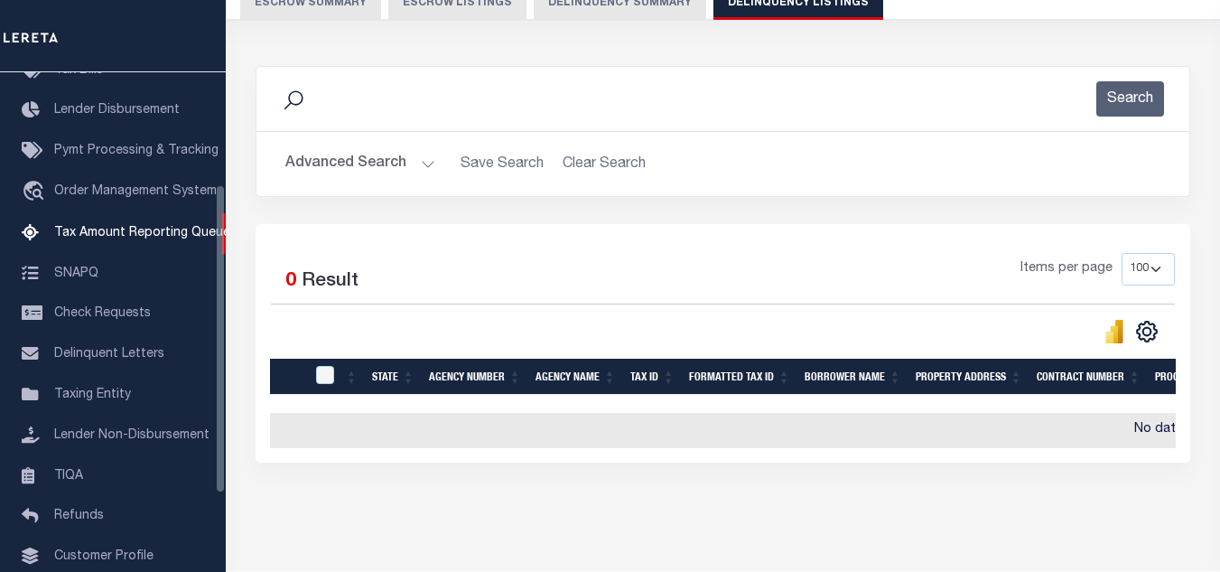
scroll to position [232, 0]
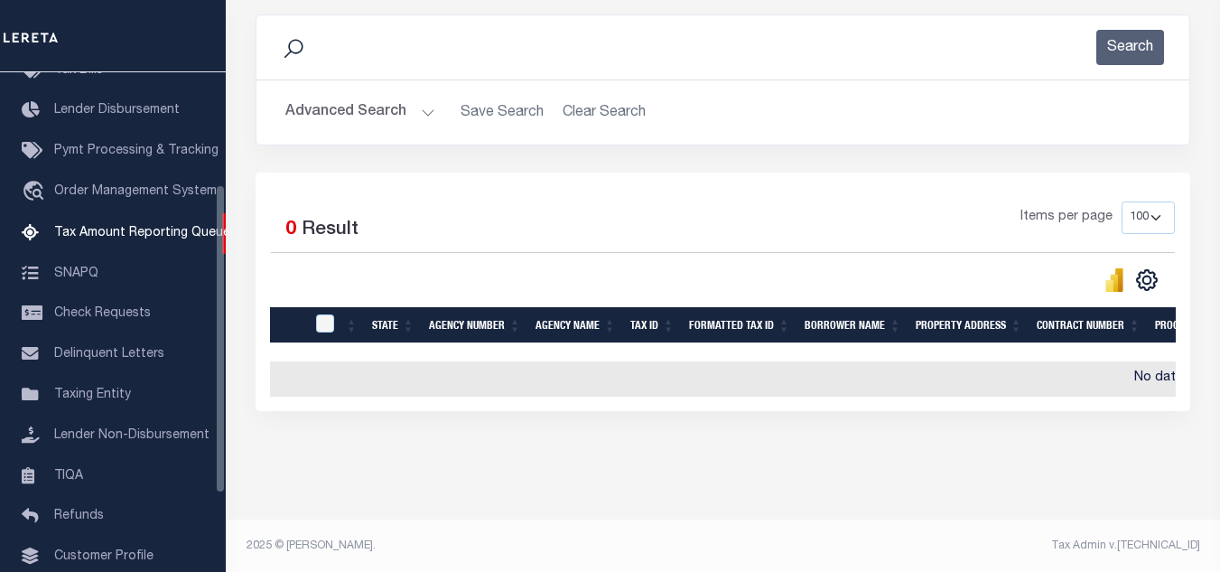
drag, startPoint x: 362, startPoint y: 96, endPoint x: 622, endPoint y: 233, distance: 294.1
click at [366, 92] on div "Advanced Search Save Search Clear Search tblassign_wrapper_dynamictable_____Def…" at bounding box center [722, 112] width 933 height 64
click at [398, 126] on button "Advanced Search" at bounding box center [360, 112] width 150 height 35
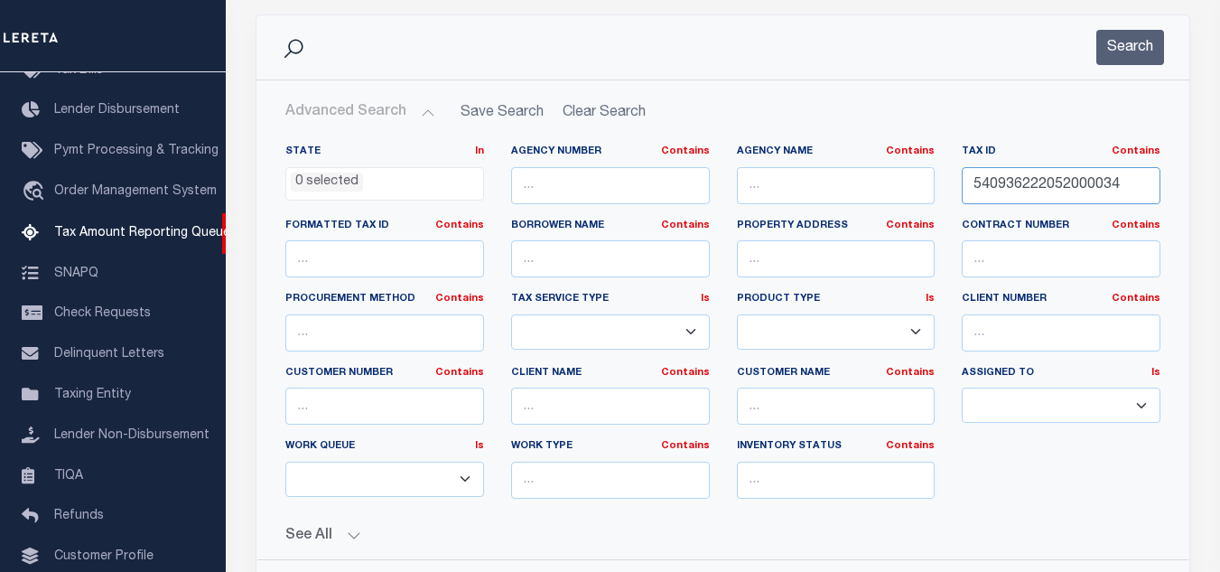
drag, startPoint x: 1140, startPoint y: 190, endPoint x: 729, endPoint y: 169, distance: 412.3
click at [720, 171] on div "State In In AK AL AR AZ CA CO CT DC DE FL GA GU HI IA ID IL IN KS KY LA MA MD M…" at bounding box center [723, 328] width 902 height 368
click at [1101, 60] on button "Search" at bounding box center [1130, 47] width 68 height 35
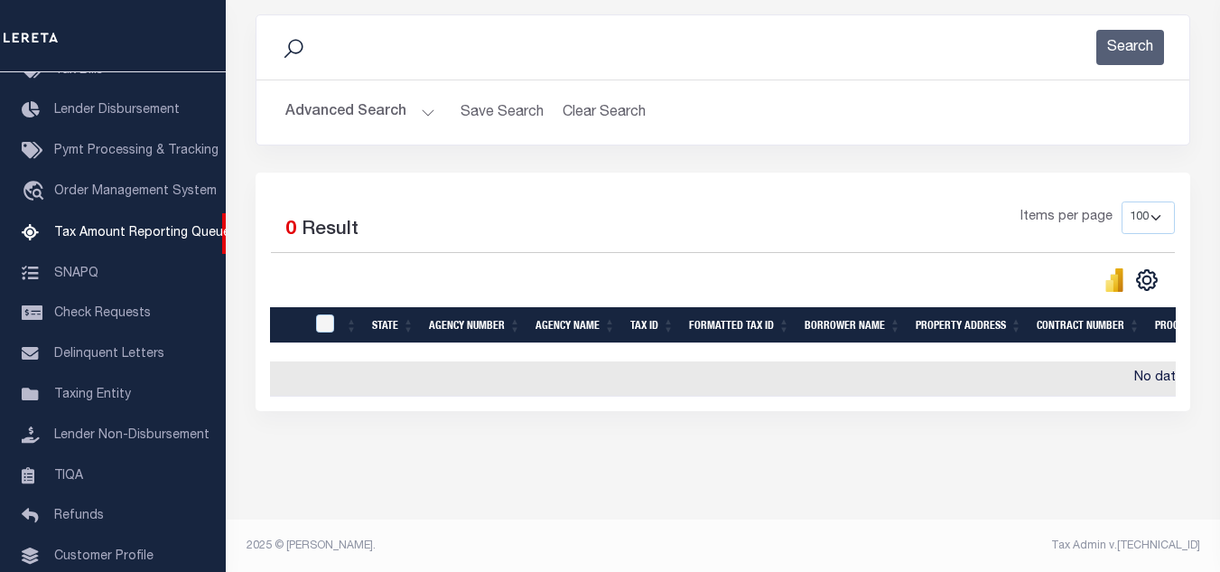
scroll to position [248, 0]
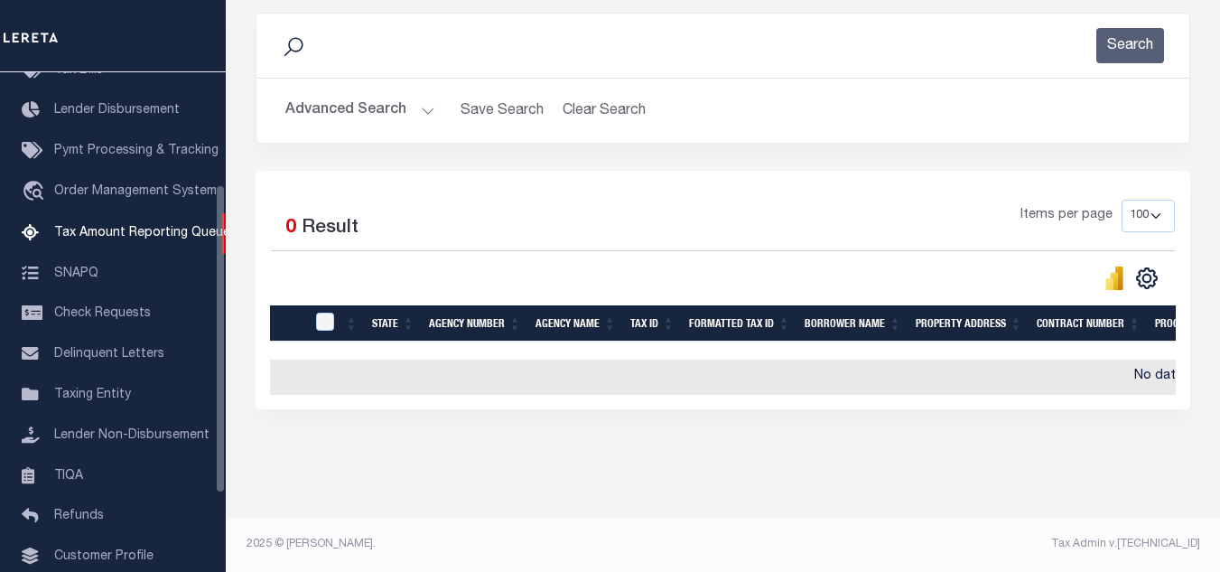
click at [394, 103] on button "Advanced Search" at bounding box center [360, 110] width 150 height 35
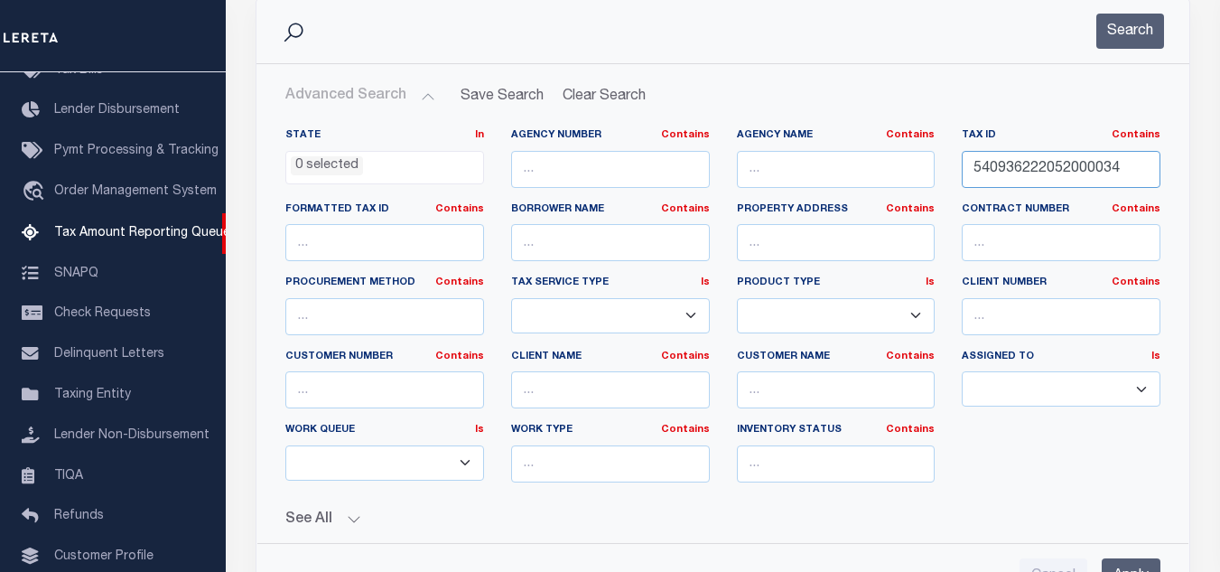
drag, startPoint x: 1139, startPoint y: 170, endPoint x: 776, endPoint y: 163, distance: 363.1
click at [763, 169] on div "State In In AK AL AR AZ CA CO CT DC DE FL GA GU HI IA ID IL IN KS KY LA MA MD M…" at bounding box center [723, 312] width 902 height 368
paste input "3014"
type input "540936223014000034"
click at [1127, 33] on button "Search" at bounding box center [1130, 31] width 68 height 35
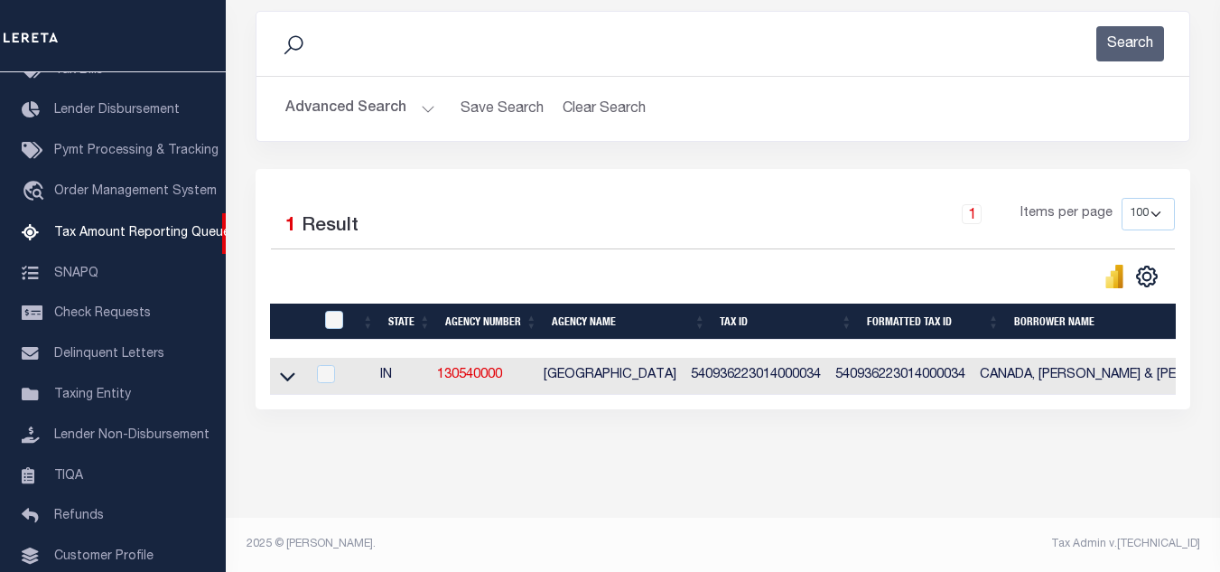
scroll to position [251, 0]
click at [298, 359] on td at bounding box center [287, 376] width 35 height 37
checkbox input "true"
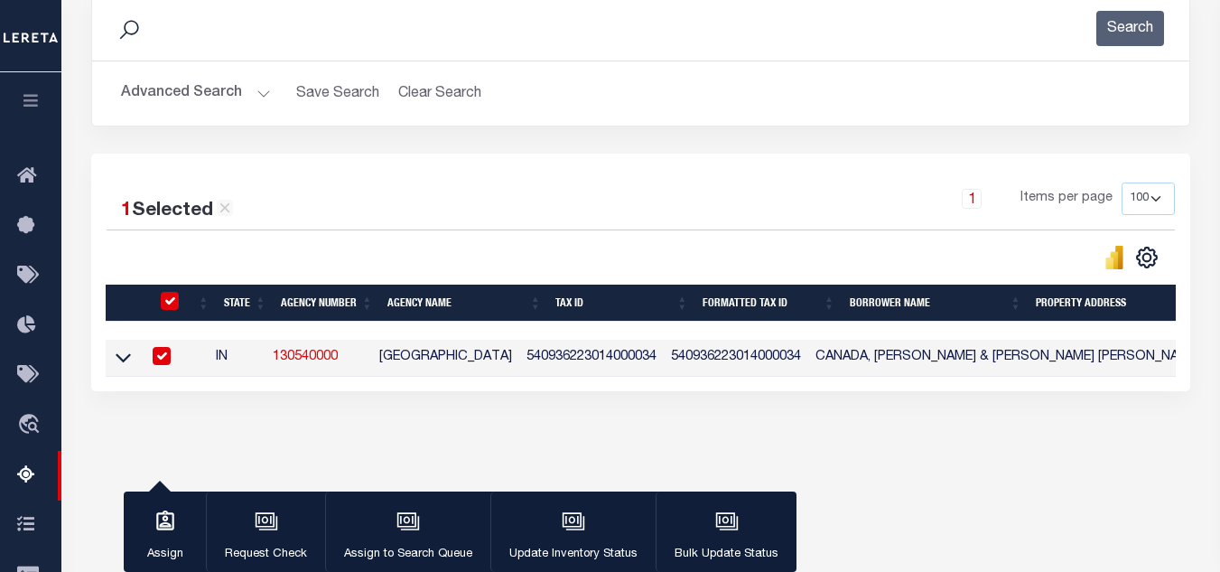
scroll to position [248, 0]
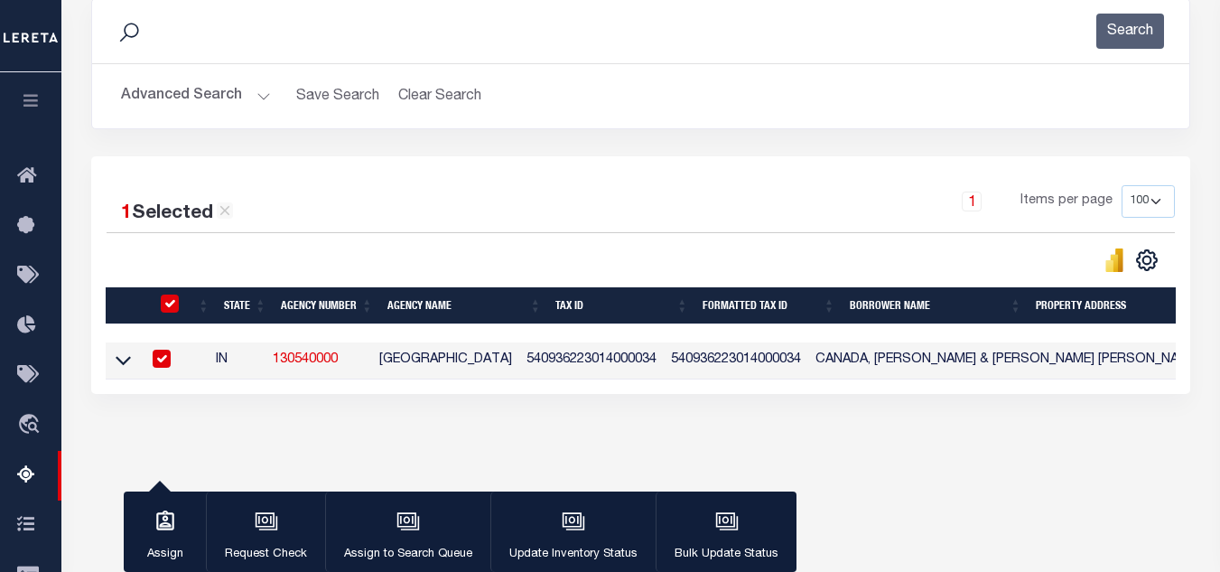
click at [172, 306] on input "checkbox" at bounding box center [170, 303] width 18 height 18
checkbox input "false"
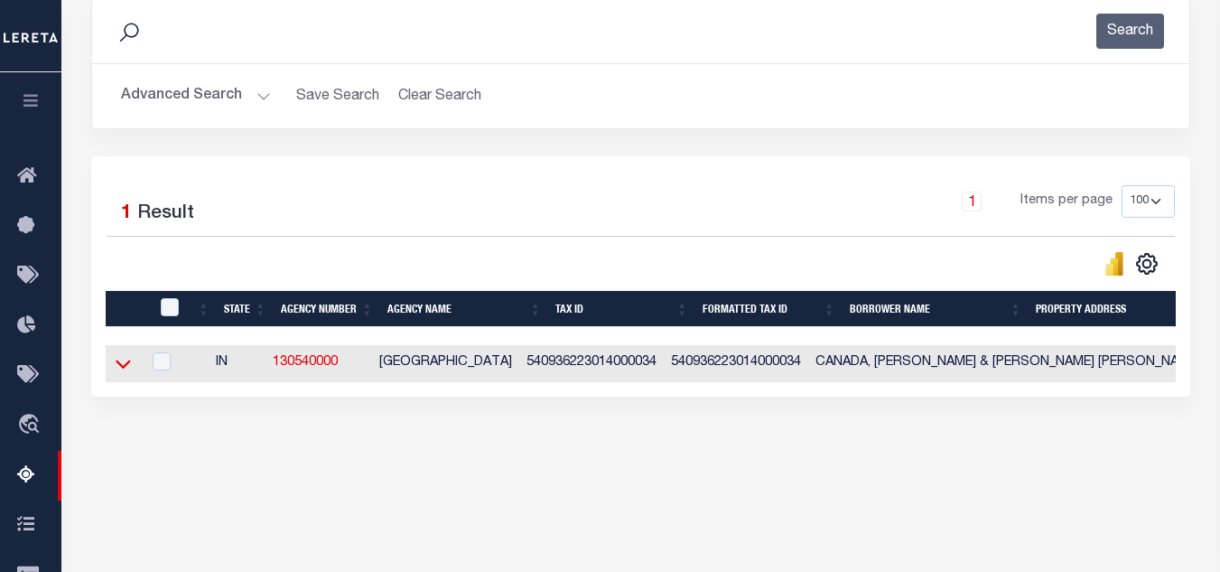
click at [128, 359] on icon at bounding box center [123, 363] width 15 height 19
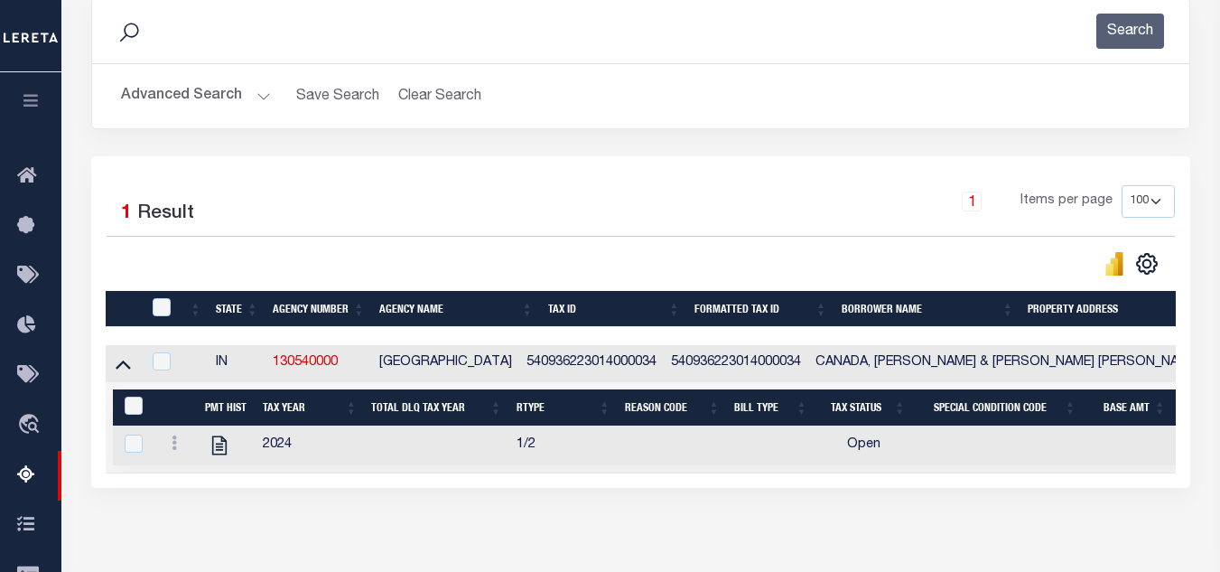
scroll to position [339, 0]
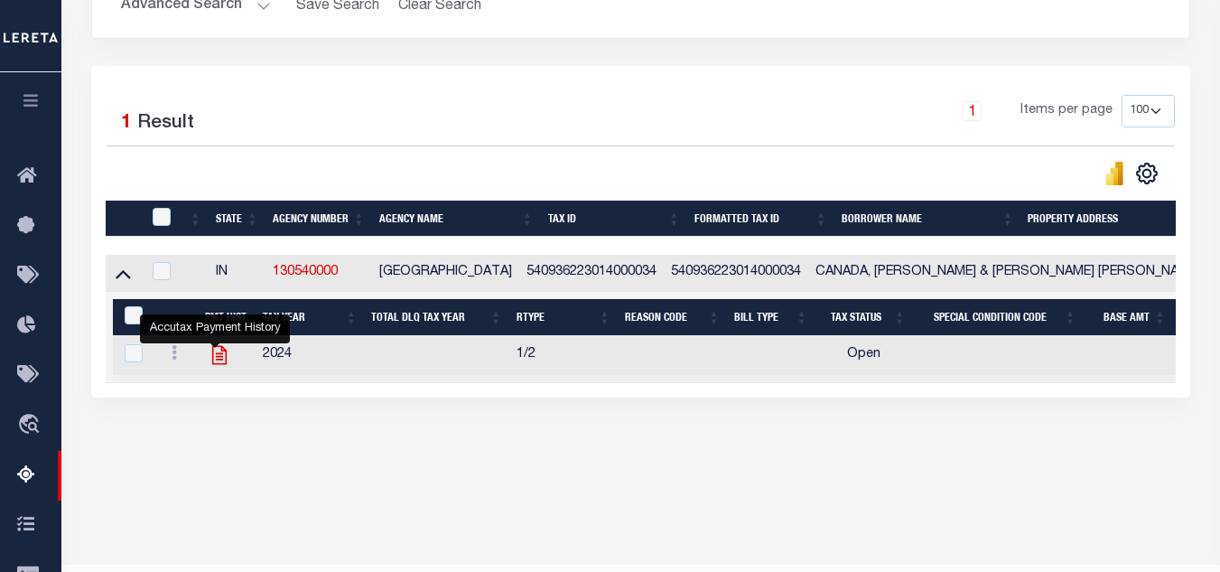
click at [217, 361] on icon "" at bounding box center [219, 355] width 14 height 19
checkbox input "true"
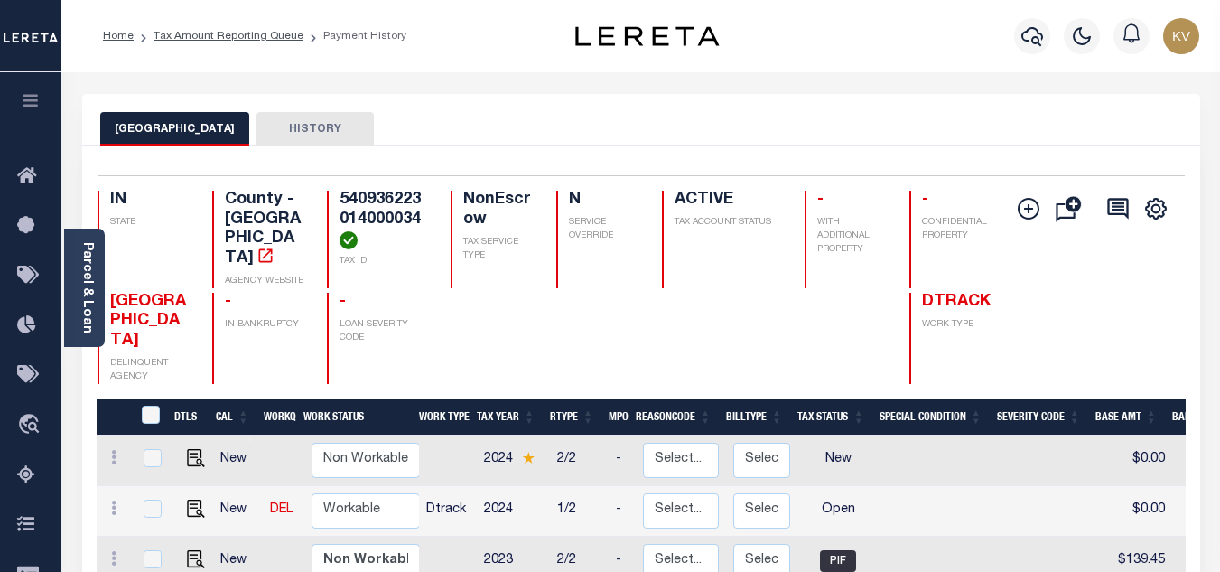
scroll to position [271, 0]
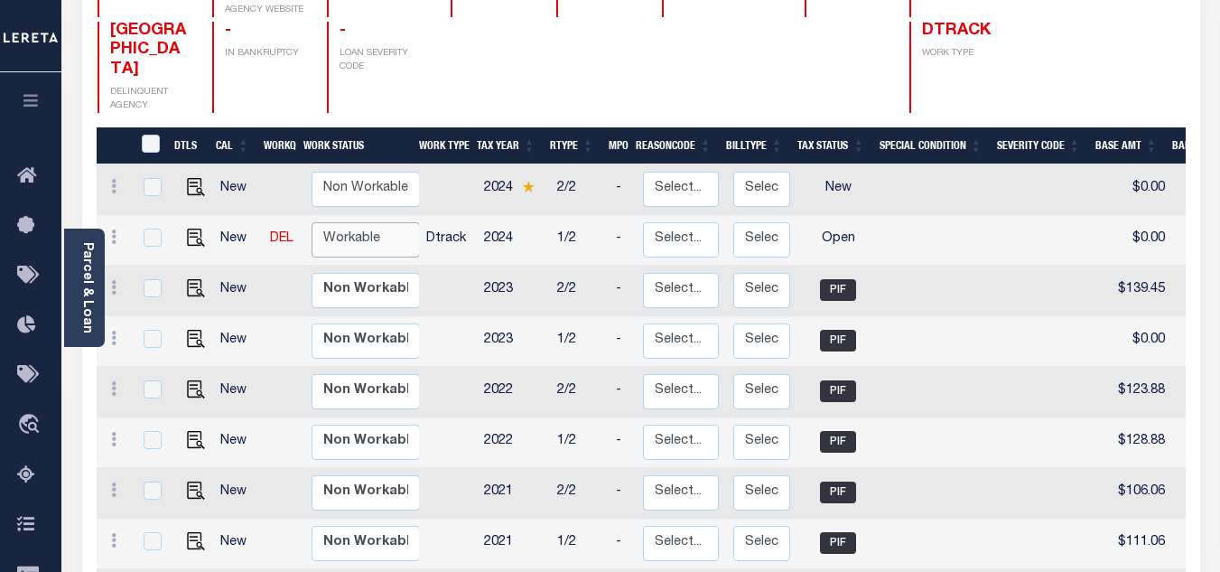
click at [356, 222] on select "Non Workable Workable" at bounding box center [366, 239] width 108 height 35
checkbox input "true"
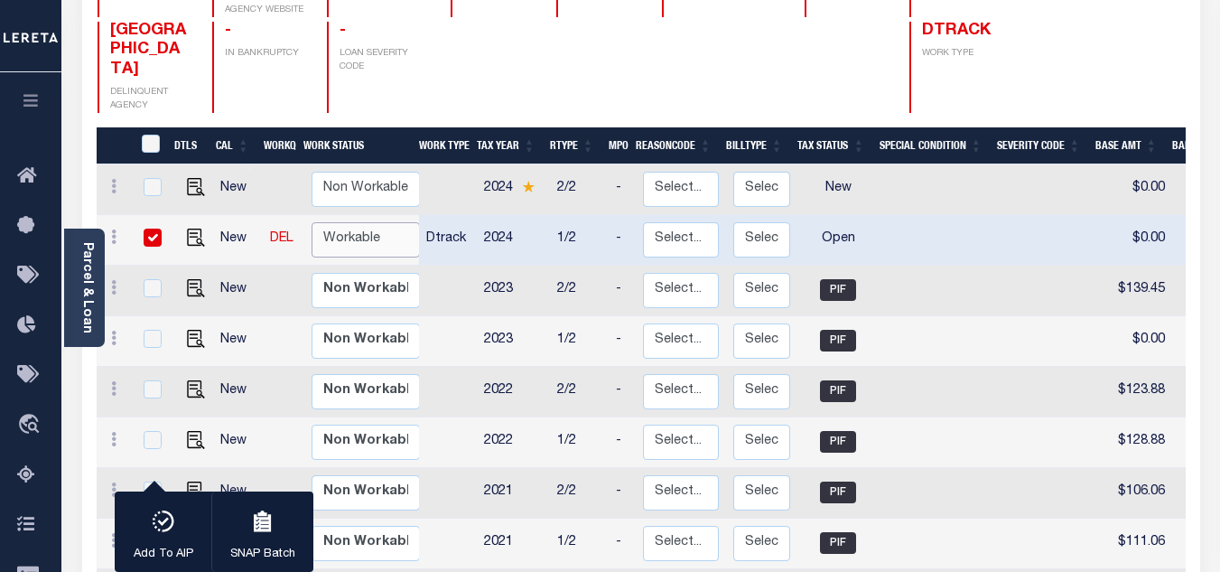
select select "true"
click at [312, 222] on select "Non Workable Workable" at bounding box center [366, 239] width 108 height 35
checkbox input "false"
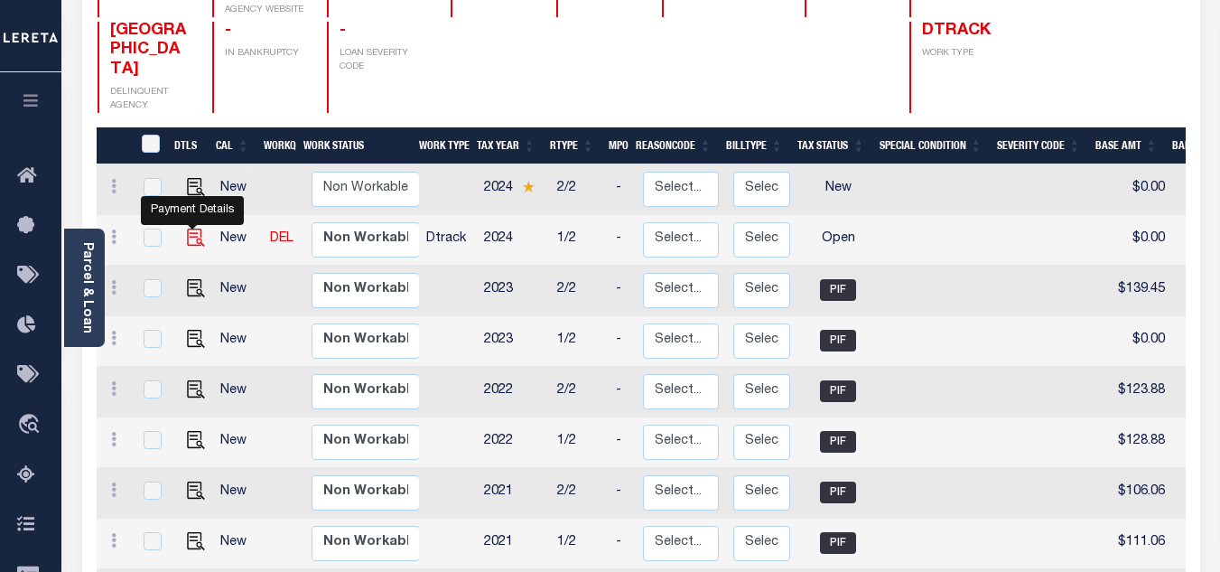
click at [188, 228] on img "" at bounding box center [196, 237] width 18 height 18
checkbox input "true"
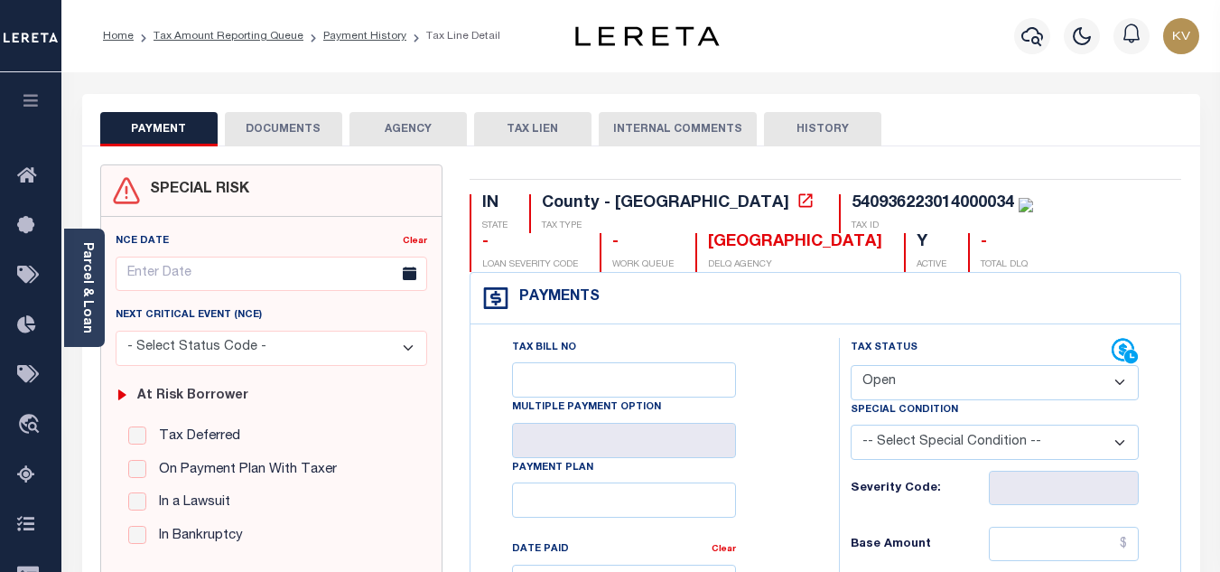
scroll to position [181, 0]
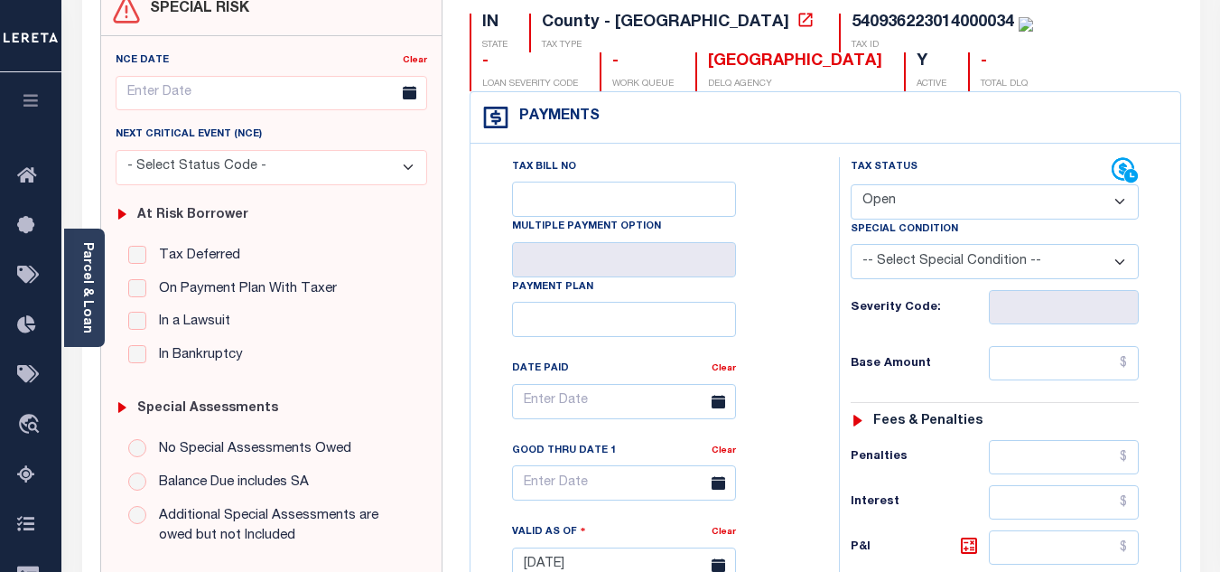
click at [887, 205] on select "- Select Status Code - Open Due/Unpaid Paid Incomplete No Tax Due Internal Refu…" at bounding box center [995, 201] width 288 height 35
select select "PYD"
click at [851, 185] on select "- Select Status Code - Open Due/Unpaid Paid Incomplete No Tax Due Internal Refu…" at bounding box center [995, 201] width 288 height 35
type input "[DATE]"
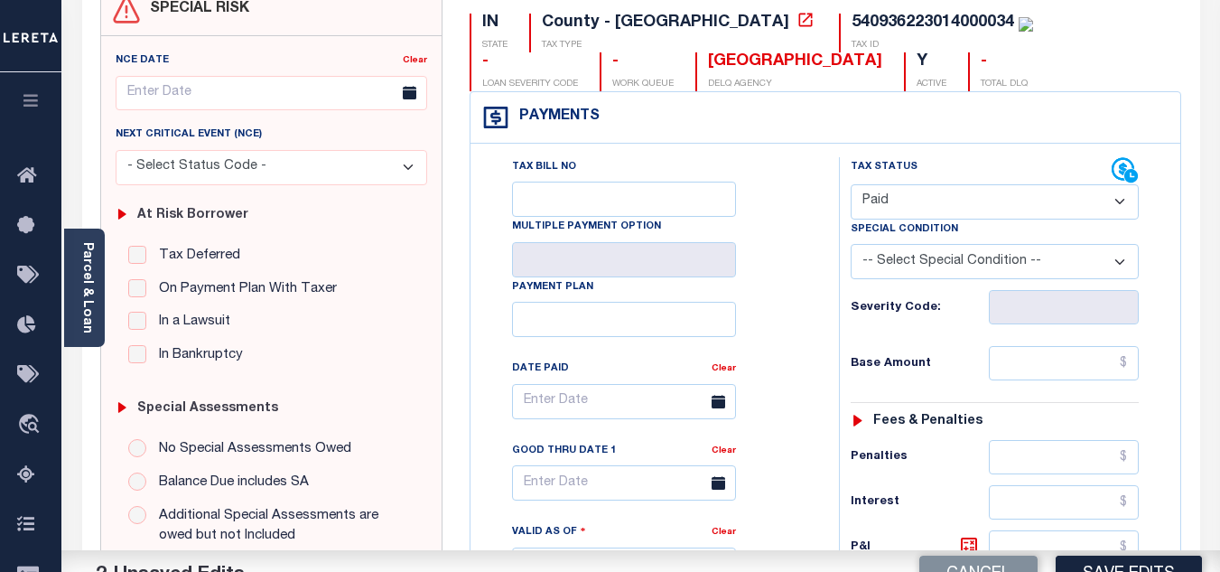
click at [806, 295] on div "Tax Bill No Multiple Payment Option Payment Plan Clear" at bounding box center [650, 410] width 323 height 507
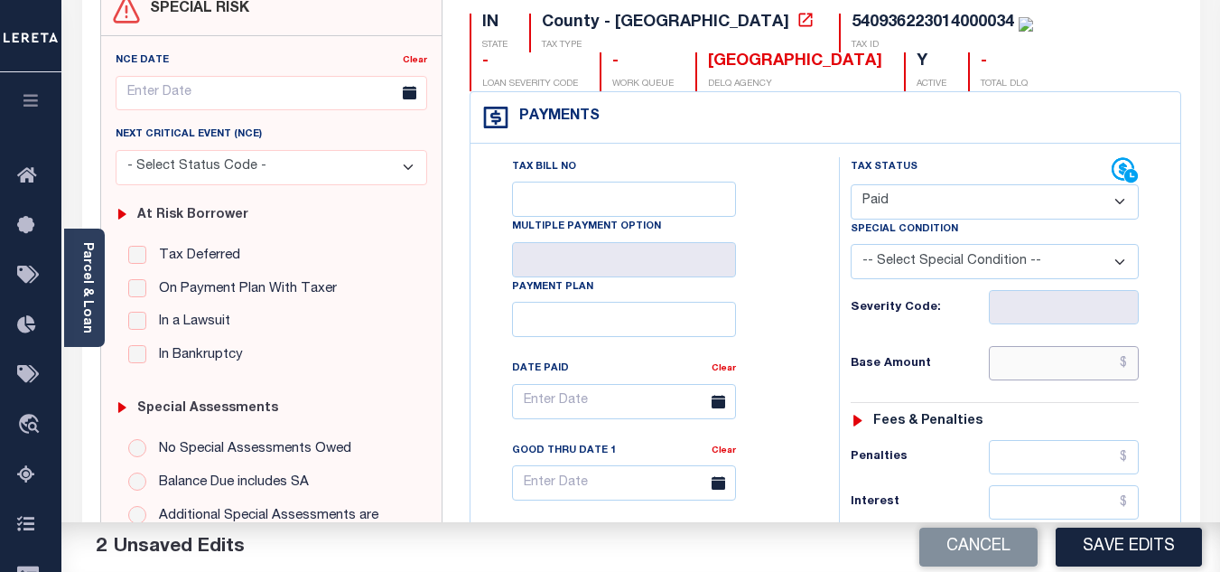
click at [1047, 352] on input "text" at bounding box center [1064, 363] width 150 height 34
click at [1005, 362] on input "$154.98" at bounding box center [1064, 363] width 150 height 34
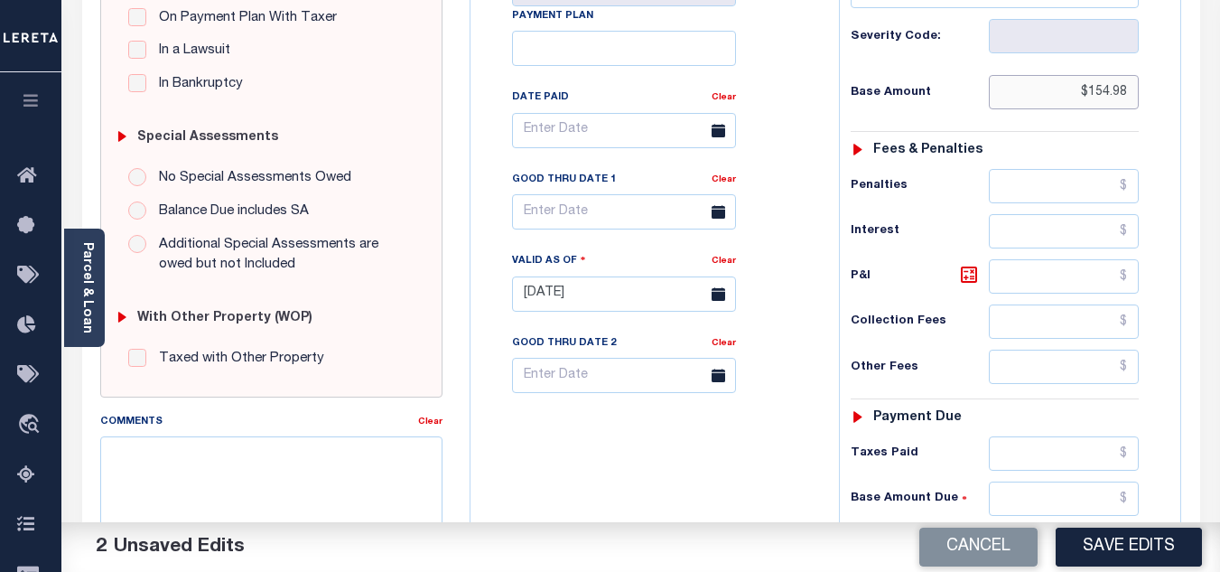
scroll to position [542, 0]
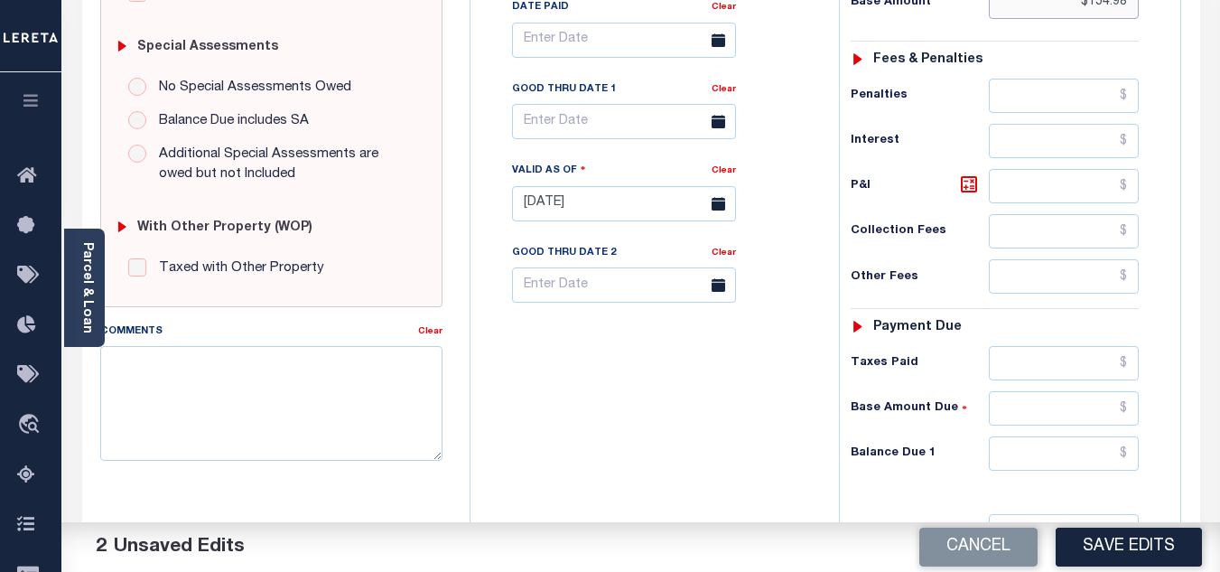
type input "$154.98"
click at [1032, 459] on input "text" at bounding box center [1064, 453] width 150 height 34
type input "$0.00"
click at [743, 433] on div "Tax Bill No Multiple Payment Option Payment Plan Clear" at bounding box center [650, 194] width 350 height 797
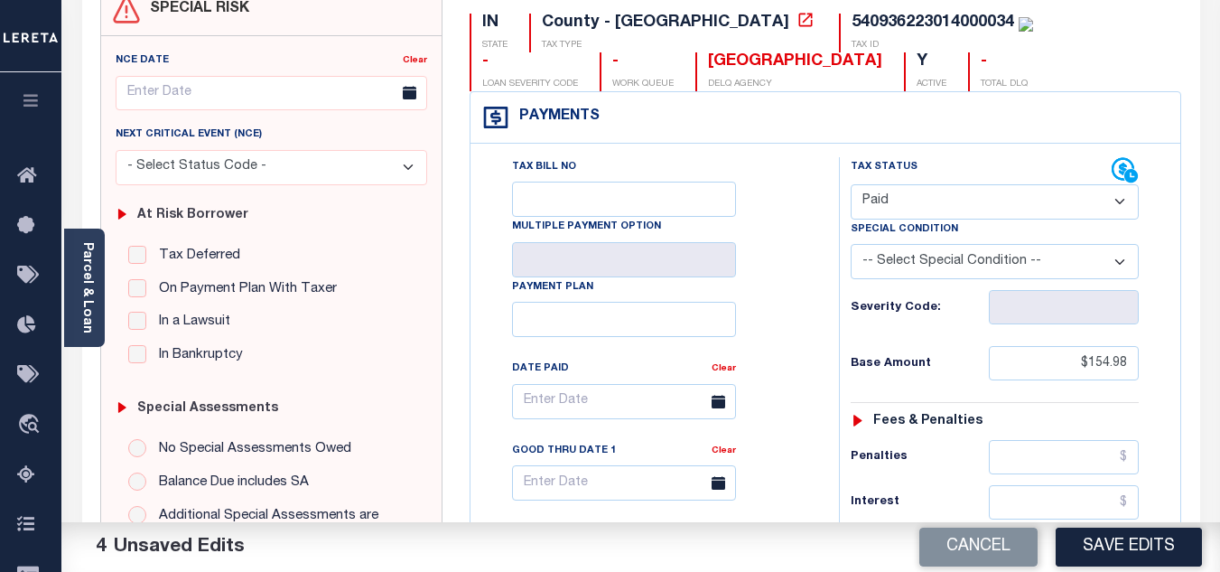
scroll to position [0, 0]
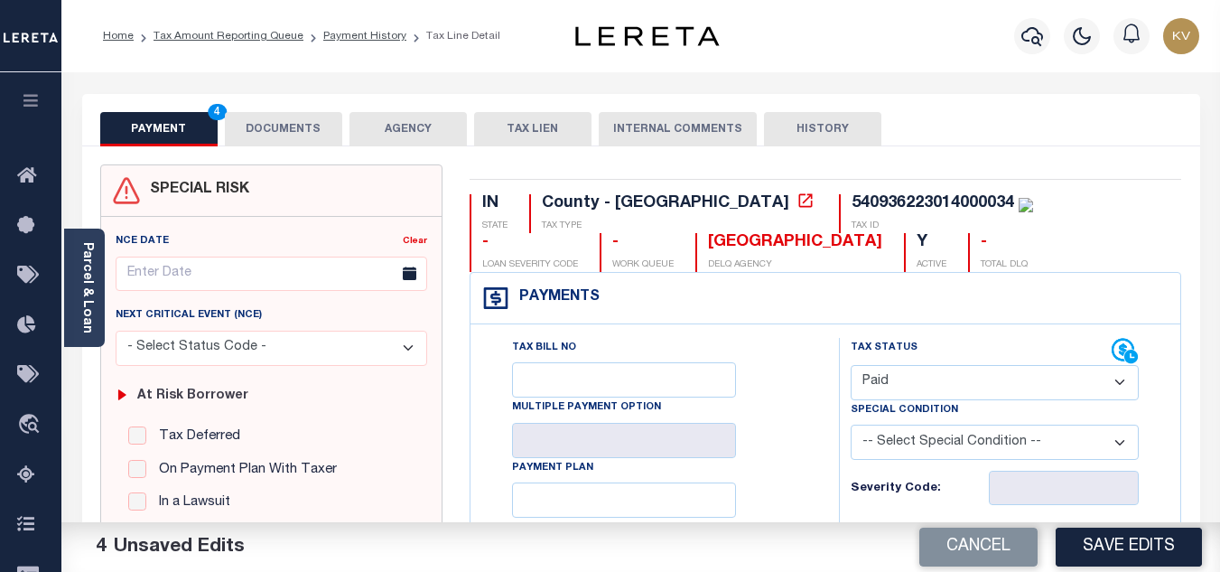
click at [317, 131] on button "DOCUMENTS" at bounding box center [283, 129] width 117 height 34
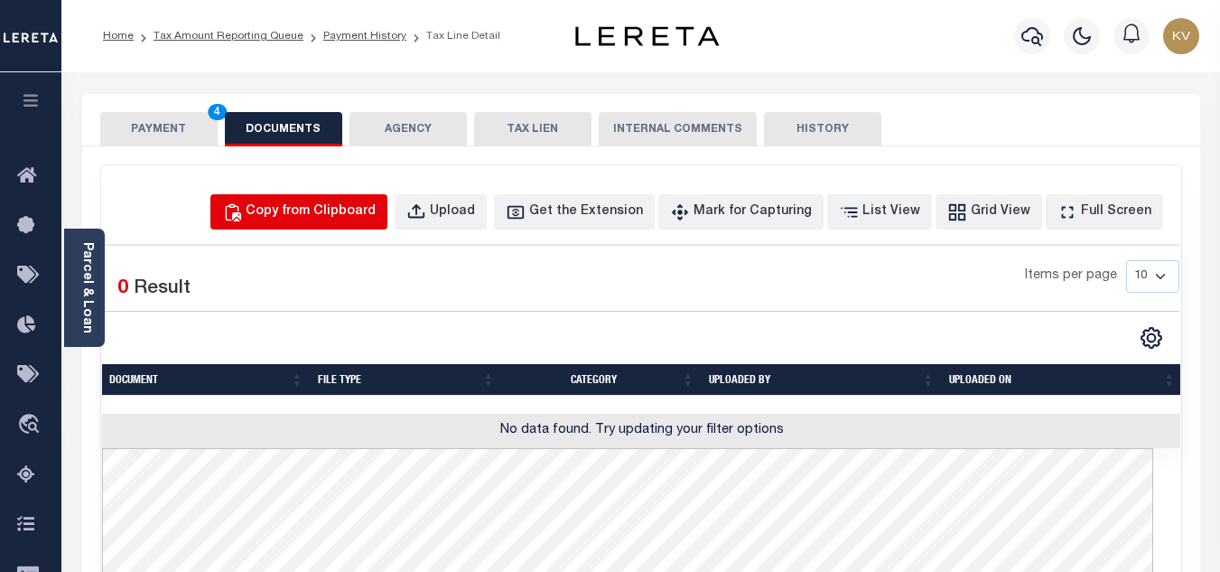
click at [311, 220] on div "Copy from Clipboard" at bounding box center [311, 212] width 130 height 20
select select "POP"
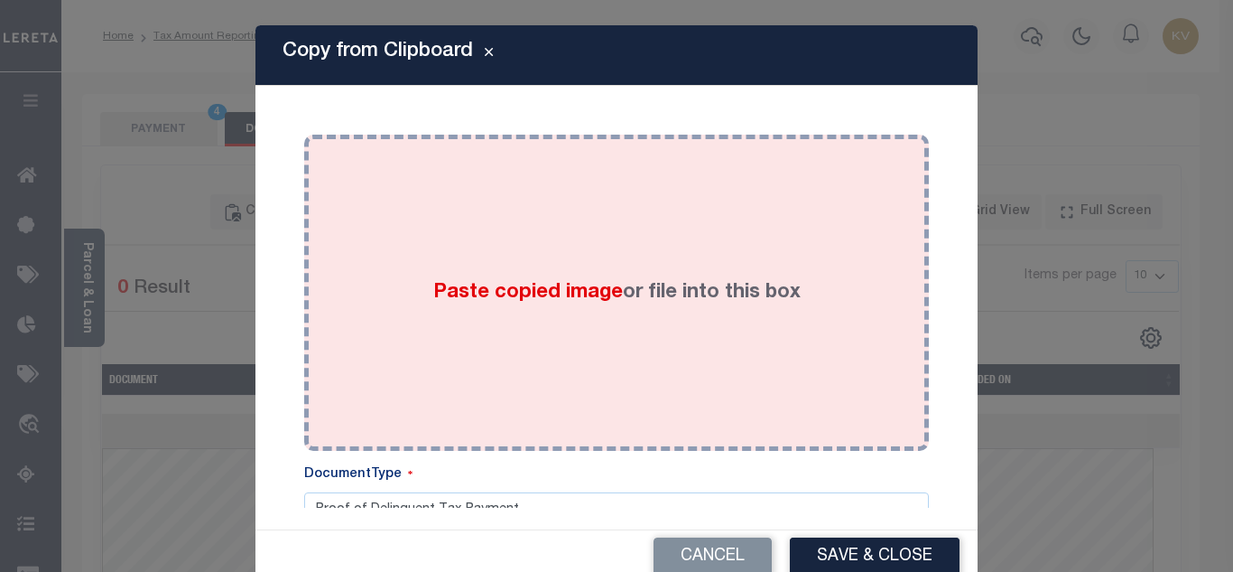
click at [409, 255] on div "Paste copied image or file into this box" at bounding box center [617, 292] width 598 height 289
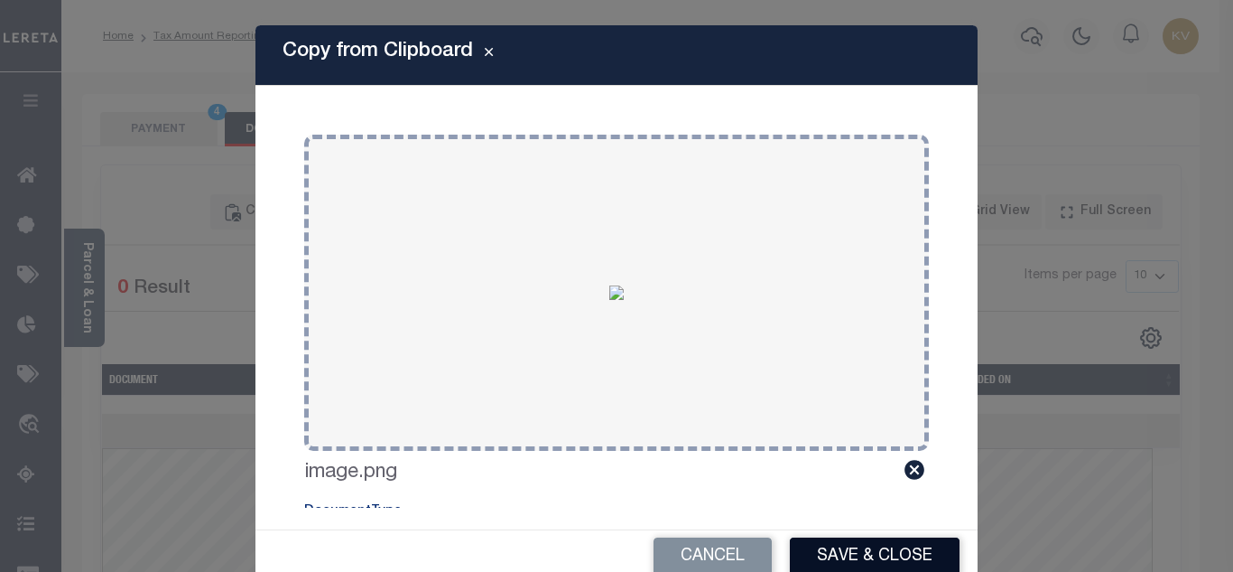
click at [872, 554] on button "Save & Close" at bounding box center [875, 556] width 170 height 39
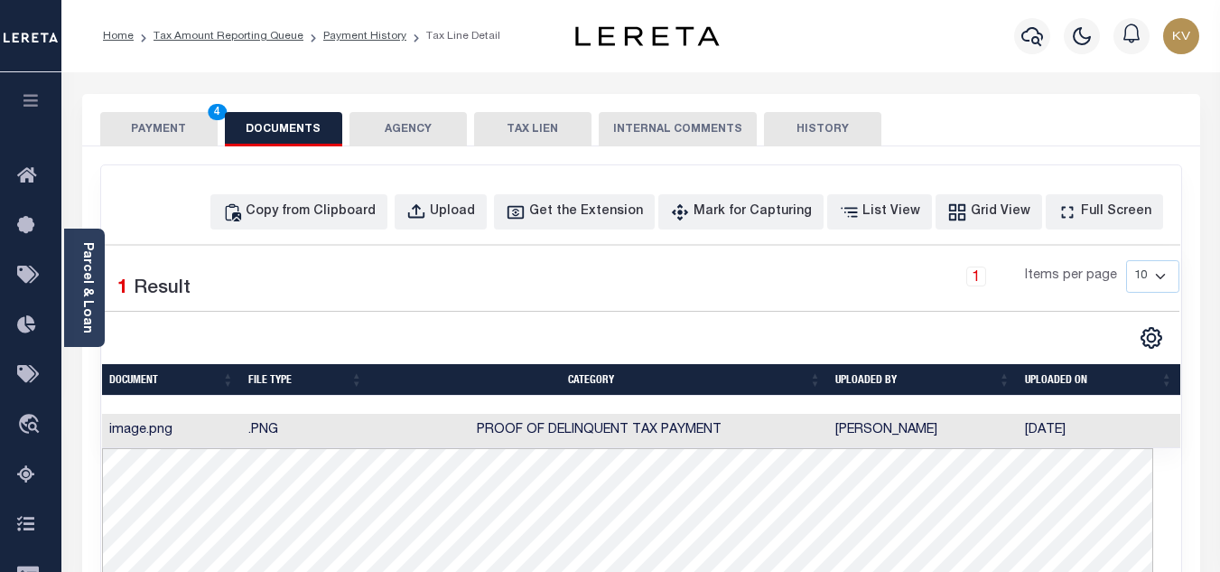
click at [157, 135] on button "PAYMENT 4" at bounding box center [158, 129] width 117 height 34
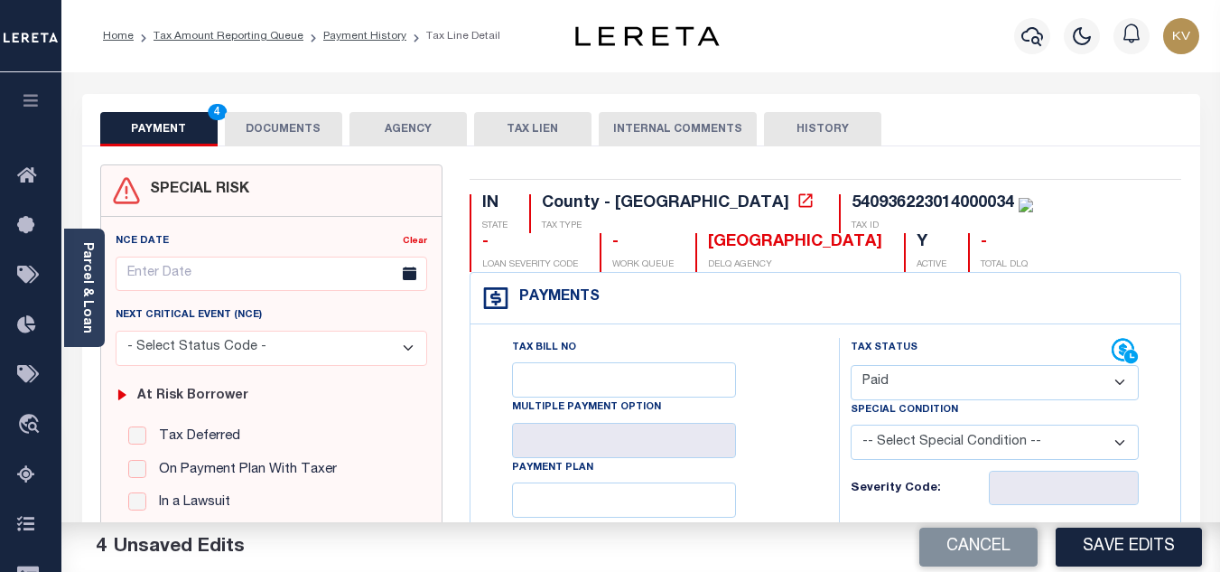
click at [1114, 569] on div "Cancel Save Edits" at bounding box center [931, 547] width 580 height 51
click at [1115, 550] on button "Save Edits" at bounding box center [1129, 546] width 146 height 39
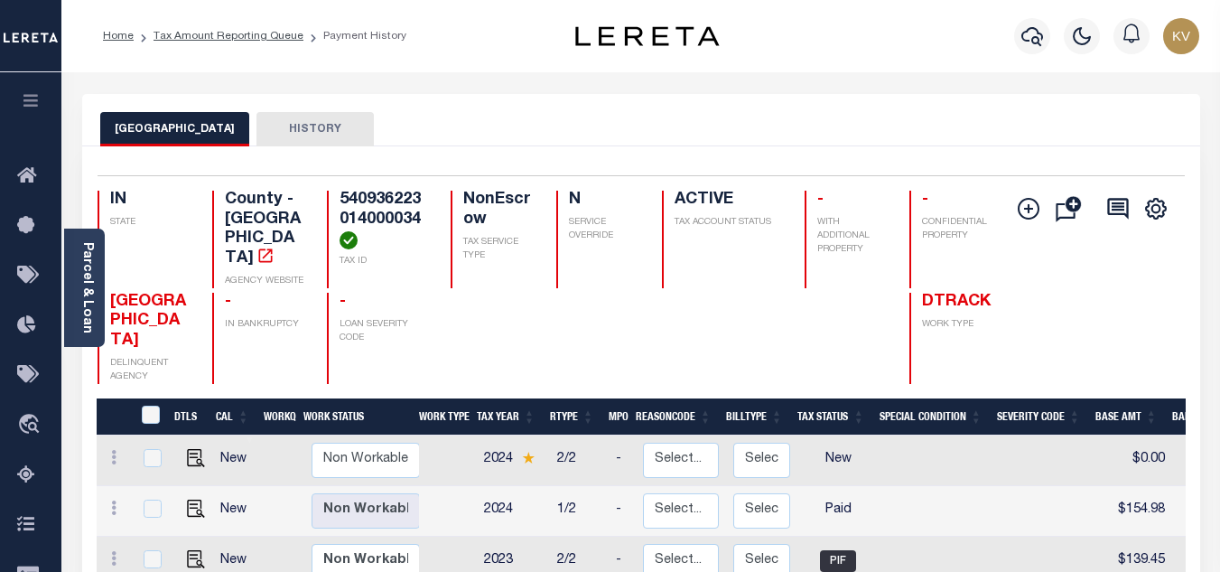
scroll to position [181, 0]
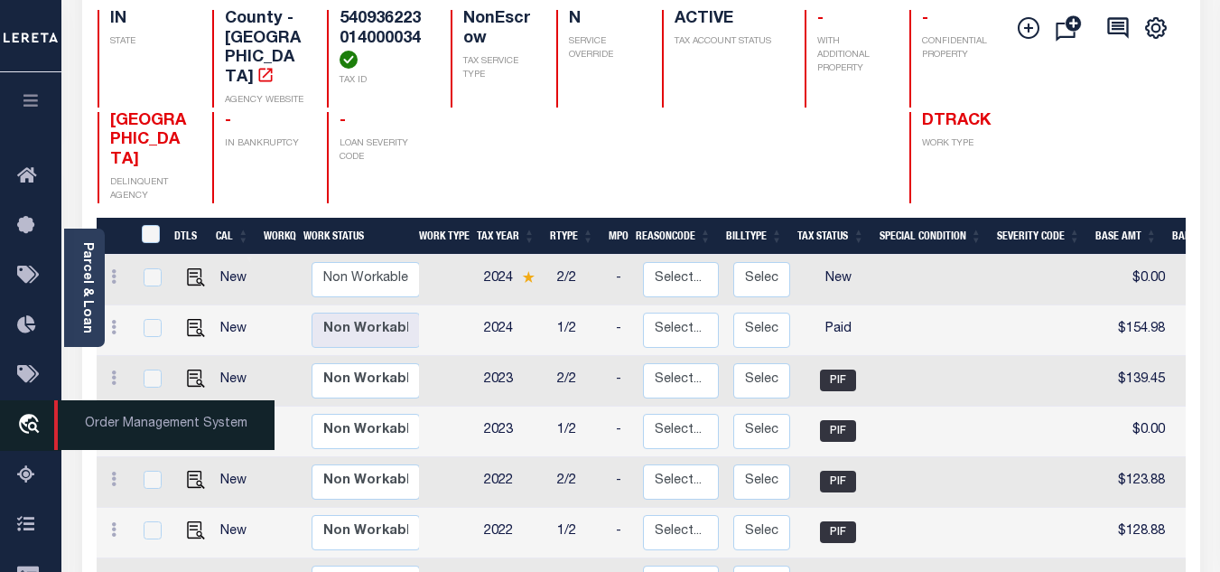
drag, startPoint x: 14, startPoint y: 480, endPoint x: 55, endPoint y: 411, distance: 81.0
click at [14, 480] on link "Tax Amount Reporting Queue" at bounding box center [30, 476] width 61 height 50
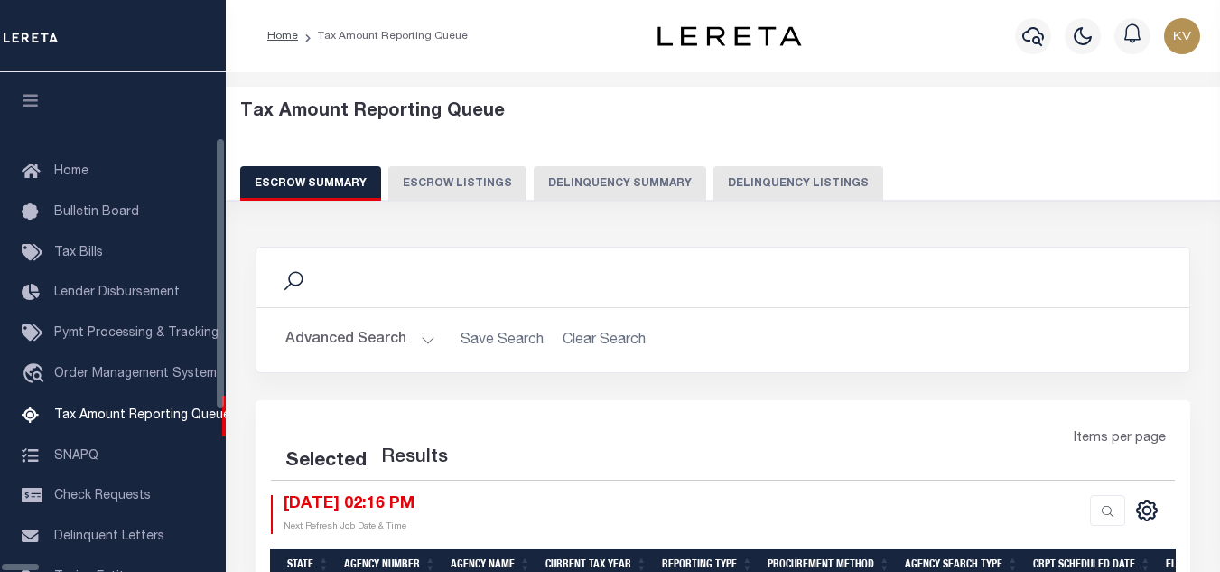
click at [718, 182] on button "Delinquency Listings" at bounding box center [798, 183] width 170 height 34
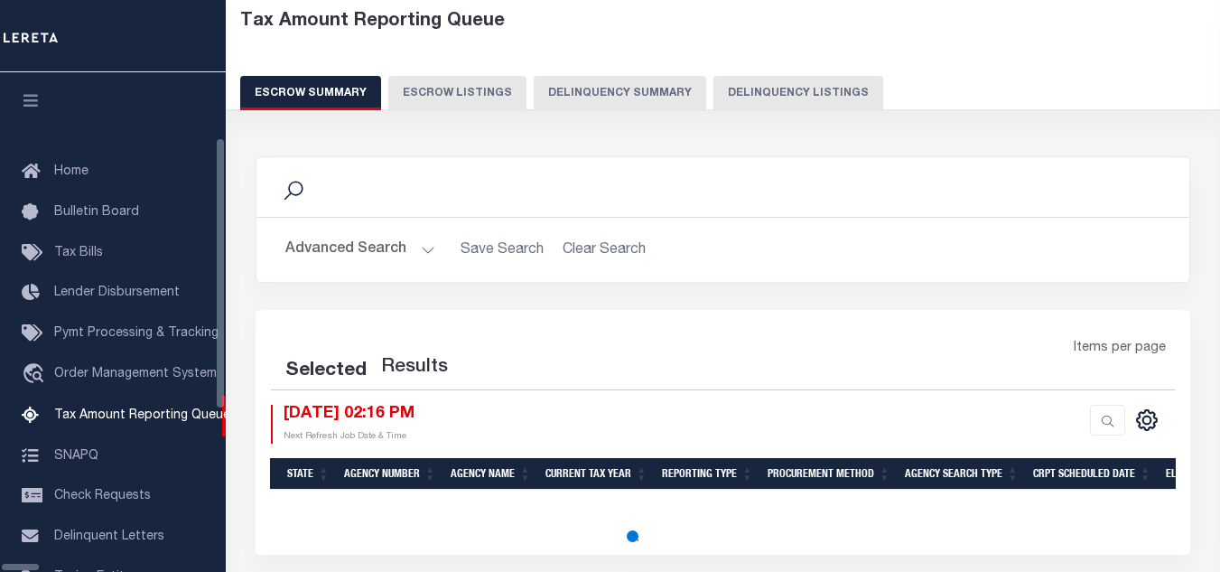
scroll to position [182, 0]
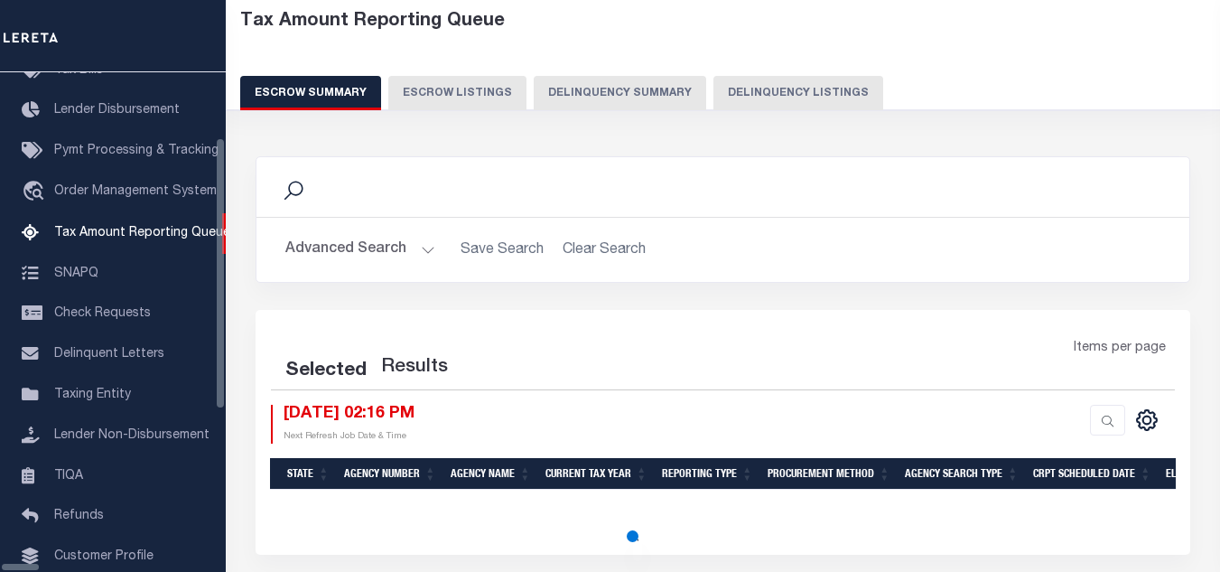
select select "100"
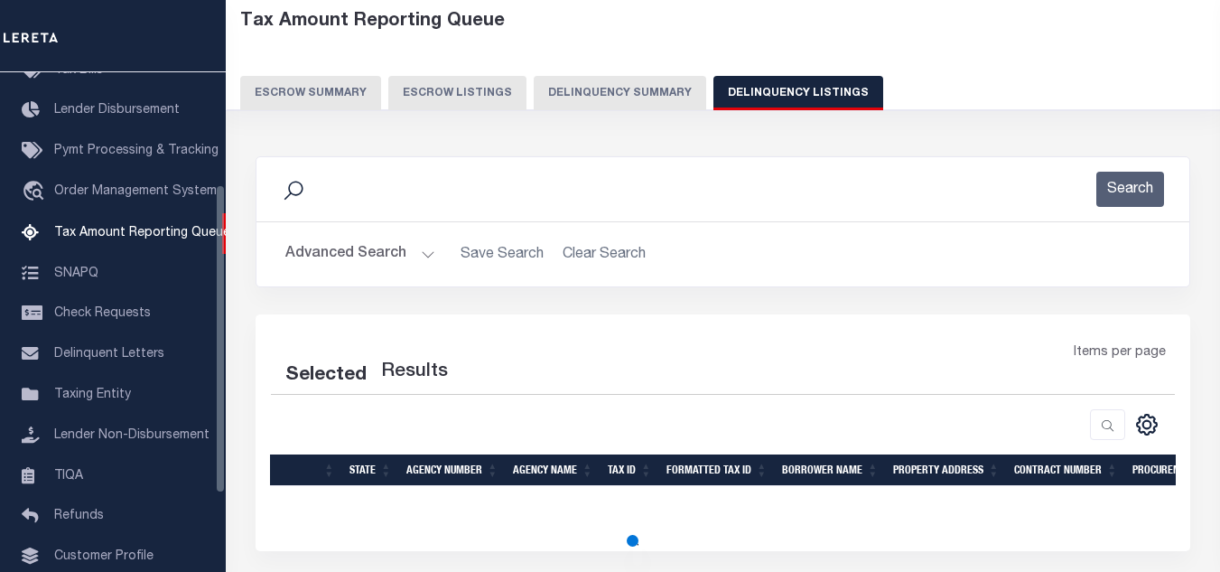
scroll to position [232, 0]
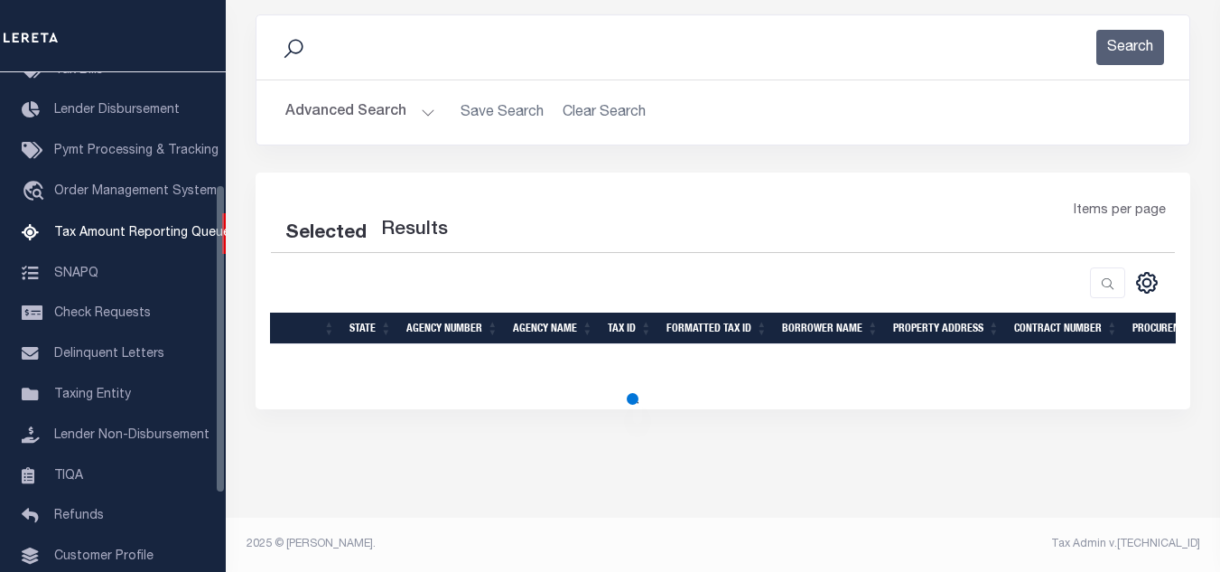
select select "100"
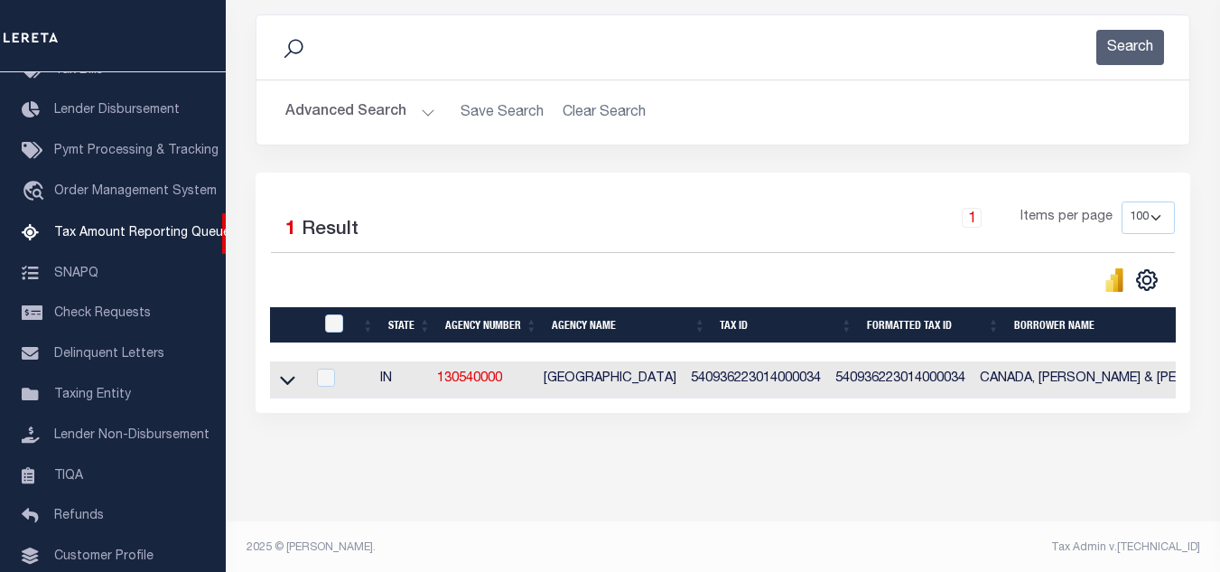
click at [395, 110] on button "Advanced Search" at bounding box center [360, 112] width 150 height 35
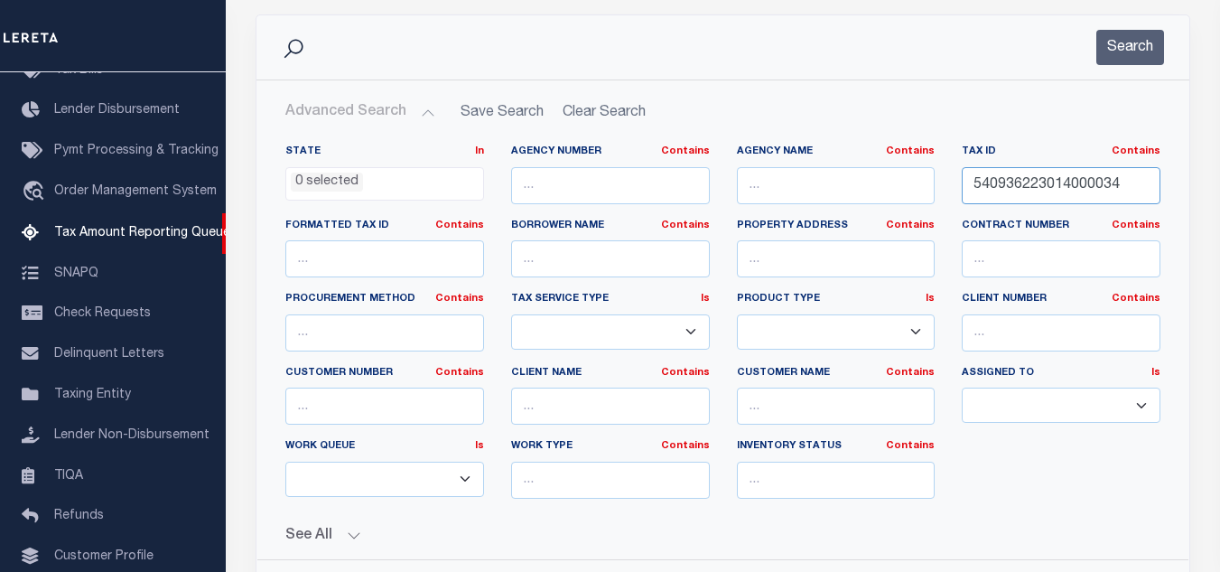
drag, startPoint x: 1109, startPoint y: 183, endPoint x: 1133, endPoint y: 87, distance: 99.6
click at [831, 161] on div "State In In AK AL AR AZ CA CO CT DC DE FL GA GU HI IA ID IL IN KS [GEOGRAPHIC_D…" at bounding box center [723, 328] width 902 height 368
paste input "300020000032"
type input "540936300020000032"
click at [1119, 47] on button "Search" at bounding box center [1130, 47] width 68 height 35
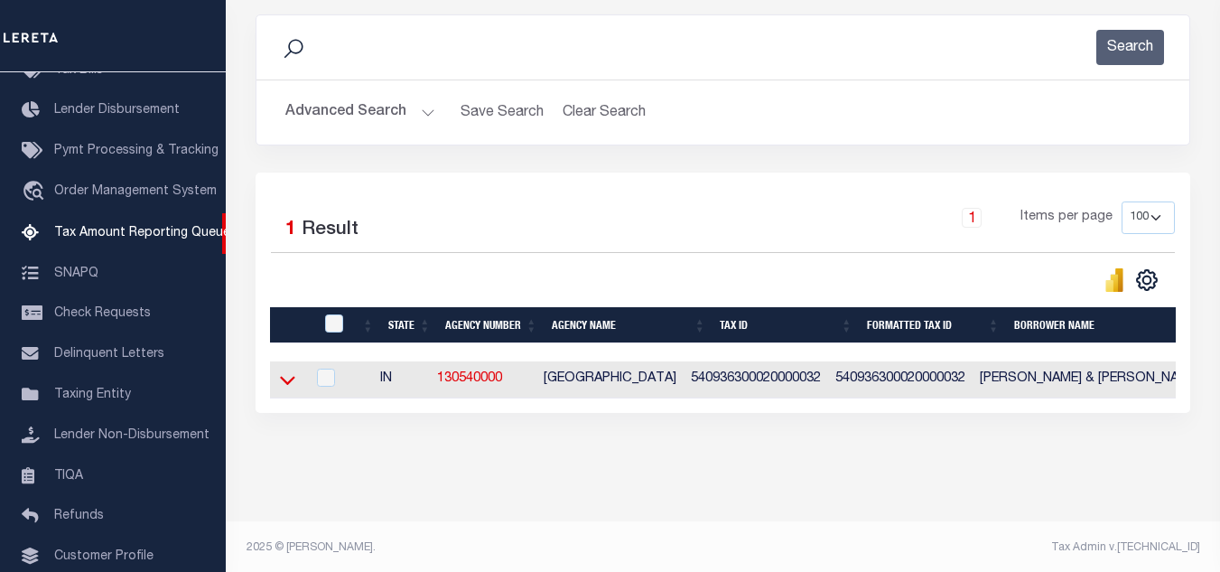
click at [293, 384] on icon at bounding box center [287, 381] width 15 height 9
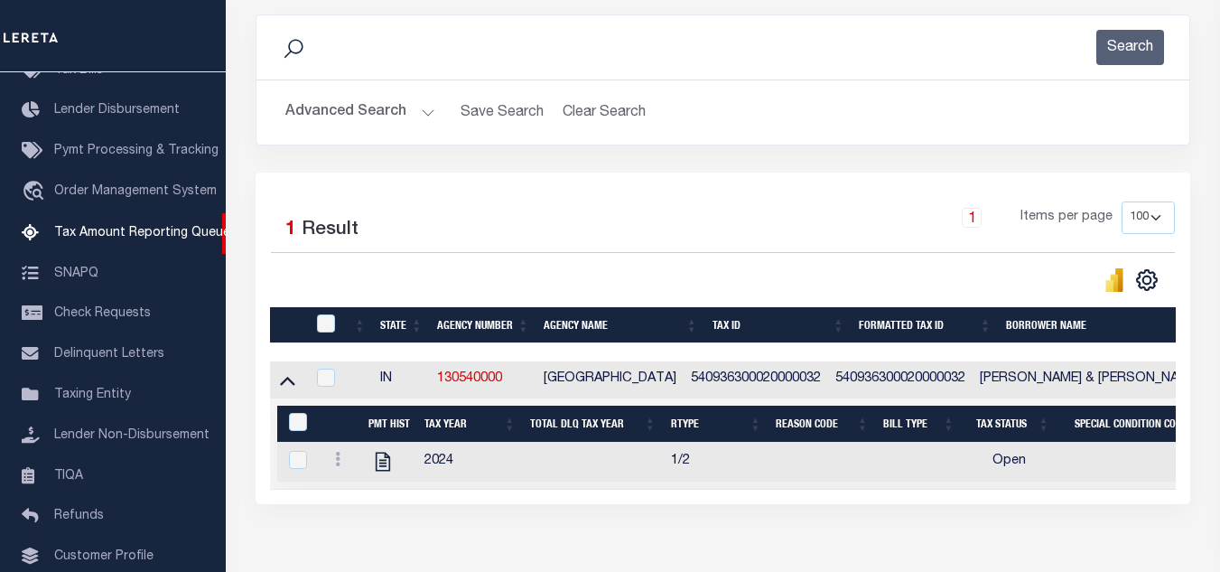
scroll to position [341, 0]
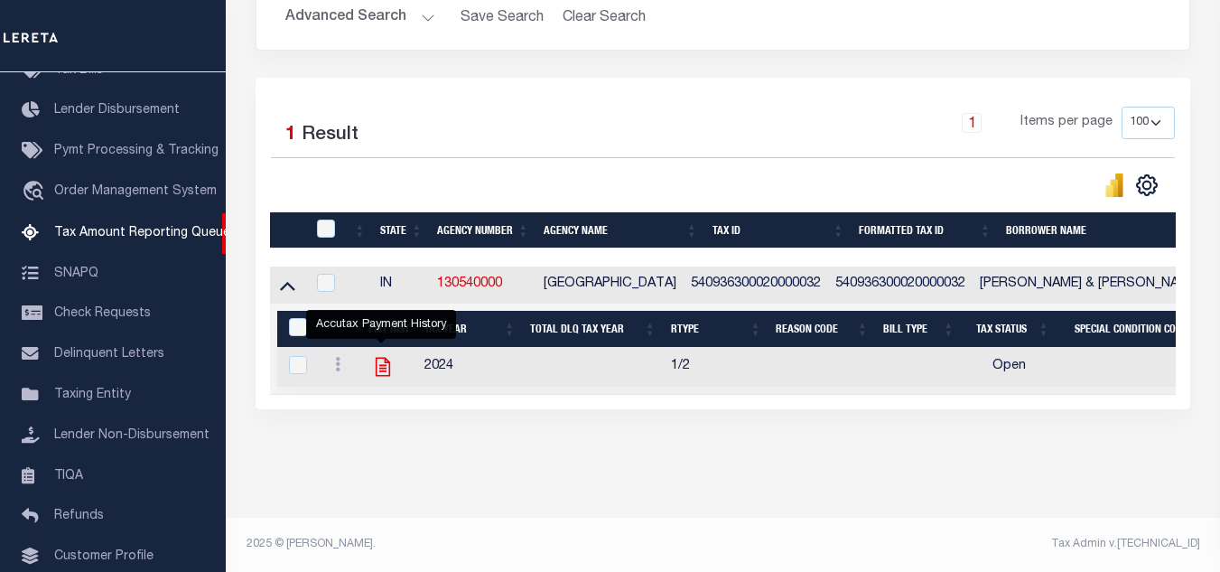
click at [376, 358] on icon "" at bounding box center [383, 367] width 14 height 19
checkbox input "true"
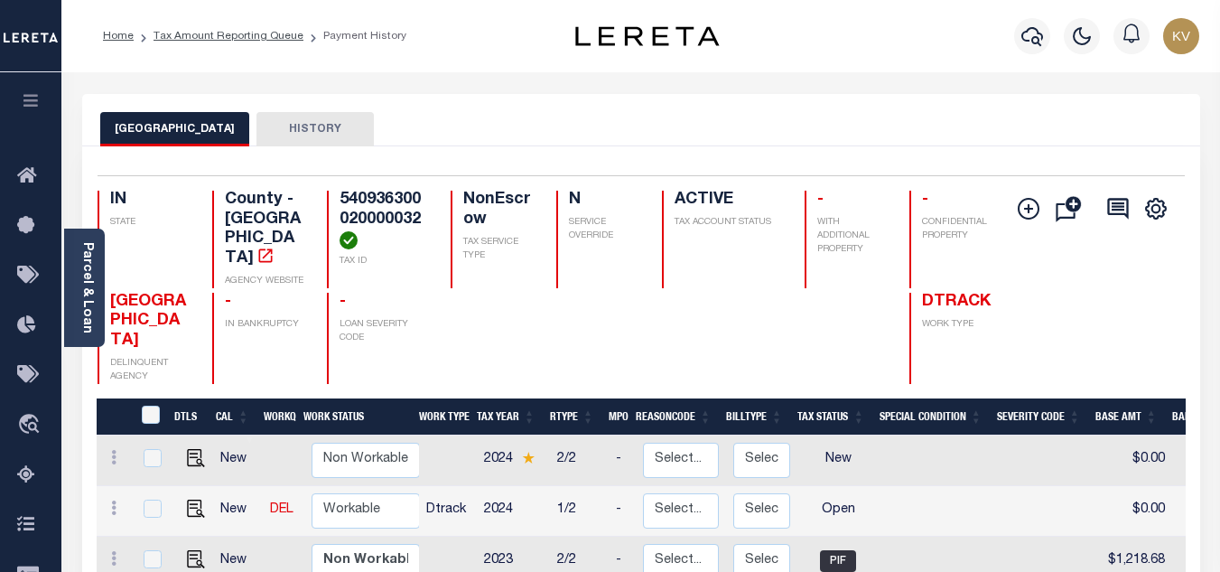
scroll to position [271, 0]
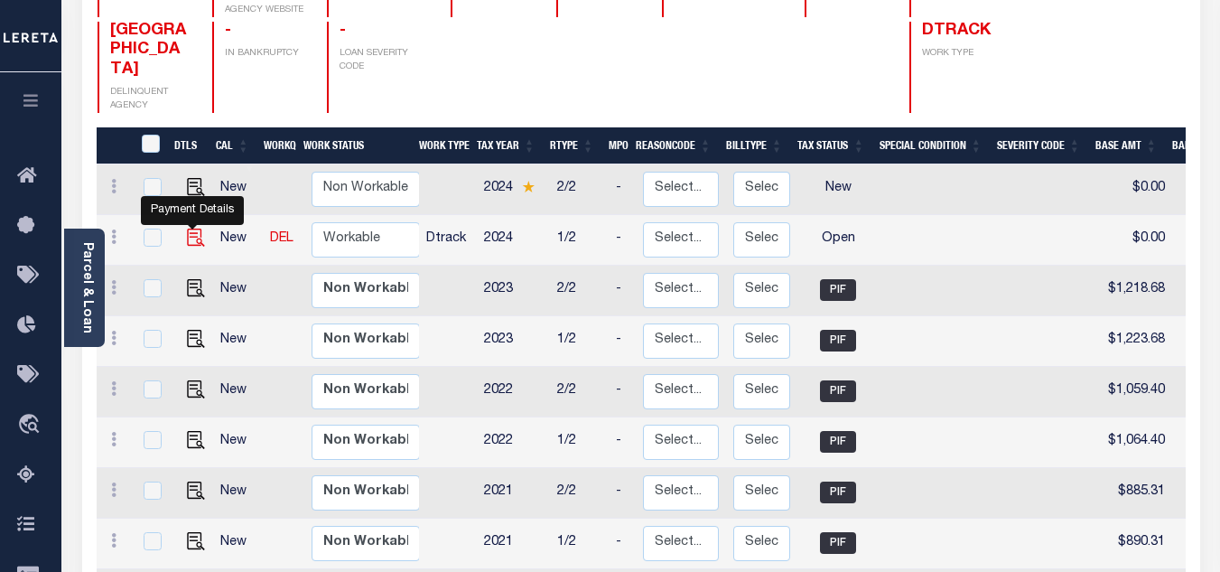
click at [195, 228] on img "" at bounding box center [196, 237] width 18 height 18
checkbox input "true"
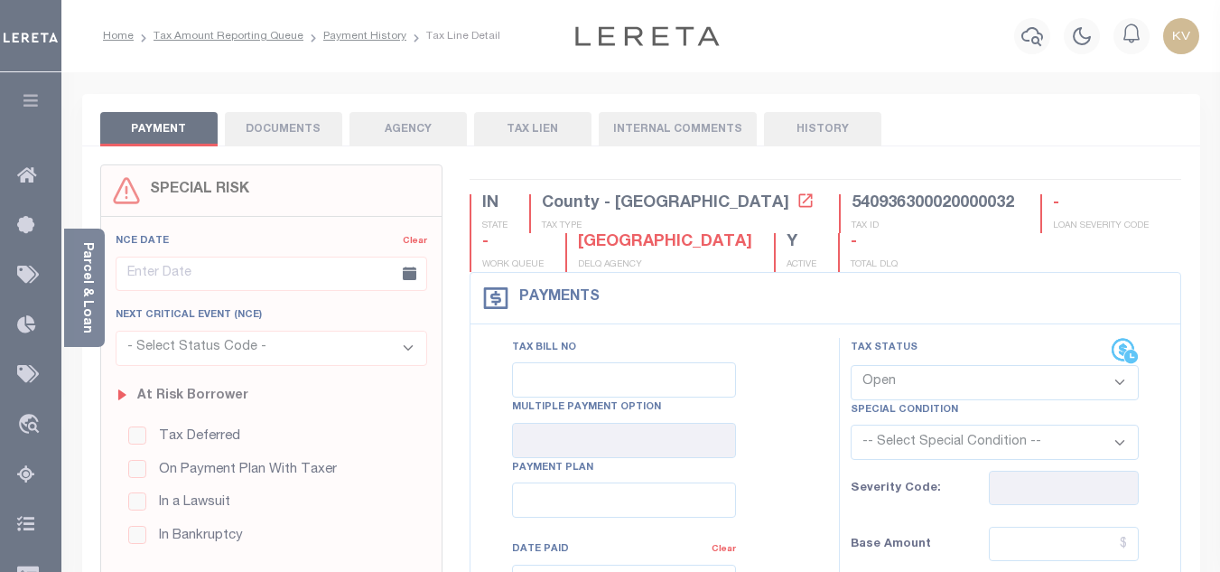
scroll to position [181, 0]
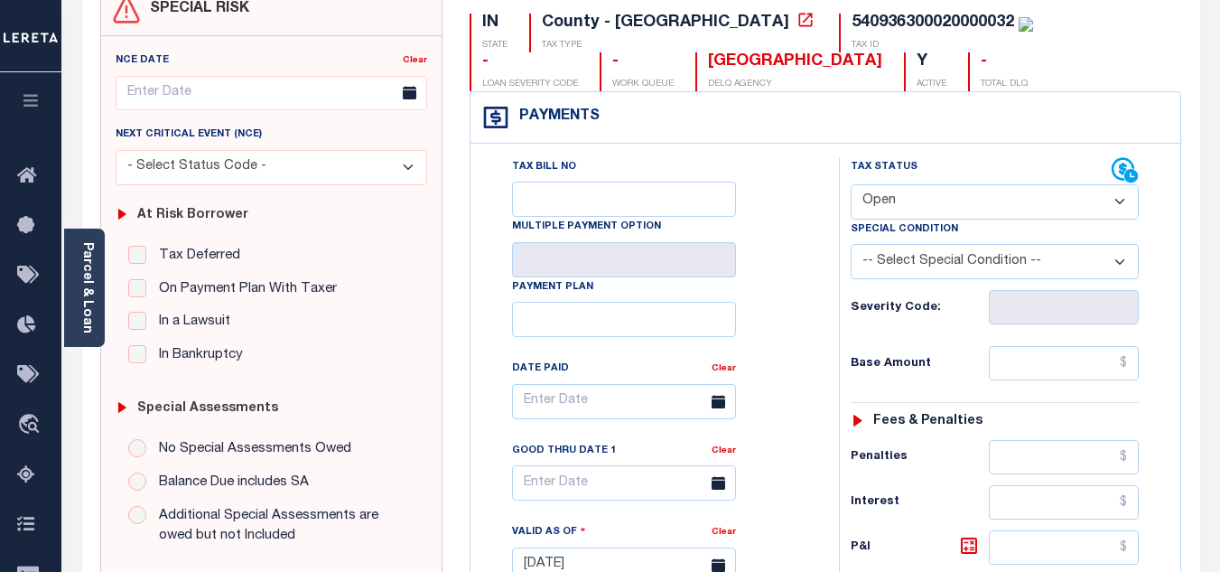
click at [928, 209] on select "- Select Status Code - Open Due/Unpaid Paid Incomplete No Tax Due Internal Refu…" at bounding box center [995, 201] width 288 height 35
select select "PYD"
click at [851, 185] on select "- Select Status Code - Open Due/Unpaid Paid Incomplete No Tax Due Internal Refu…" at bounding box center [995, 201] width 288 height 35
type input "[DATE]"
click at [786, 289] on div "Tax Bill No Multiple Payment Option Payment Plan Clear" at bounding box center [650, 410] width 323 height 507
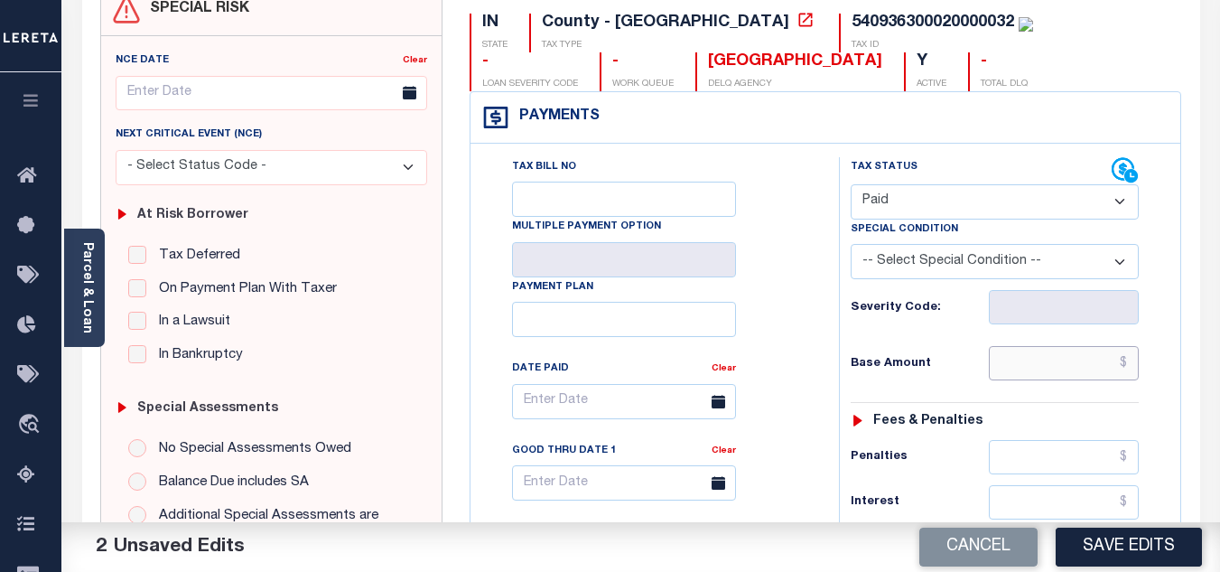
click at [1017, 358] on input "text" at bounding box center [1064, 363] width 150 height 34
type input "$1,335.98"
click at [944, 354] on div "Base Amount $1,335.98" at bounding box center [995, 363] width 288 height 34
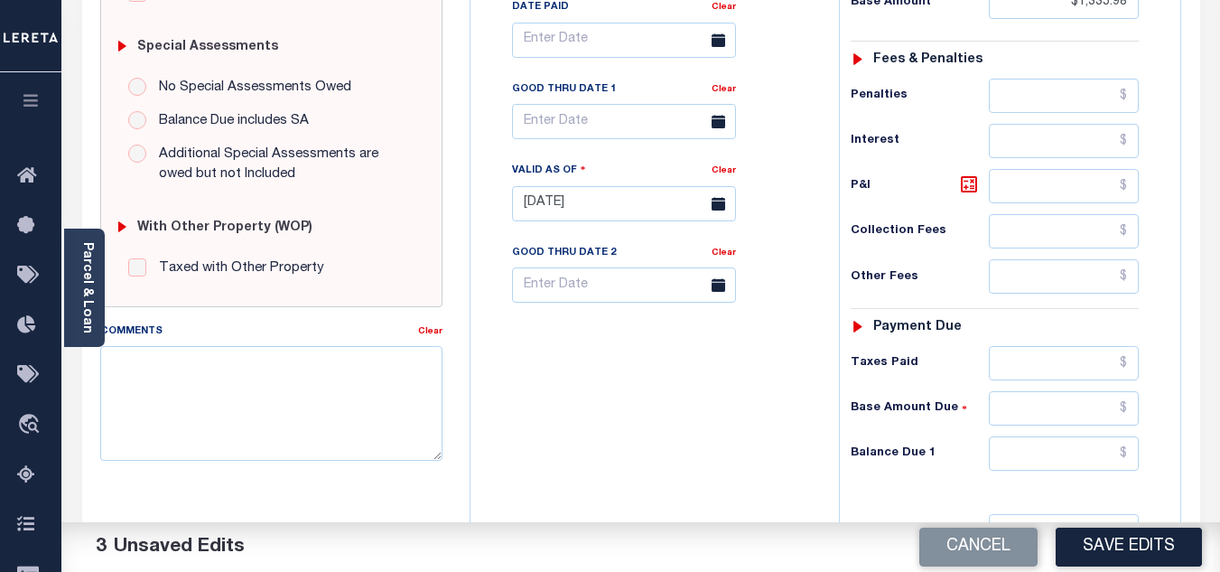
scroll to position [722, 0]
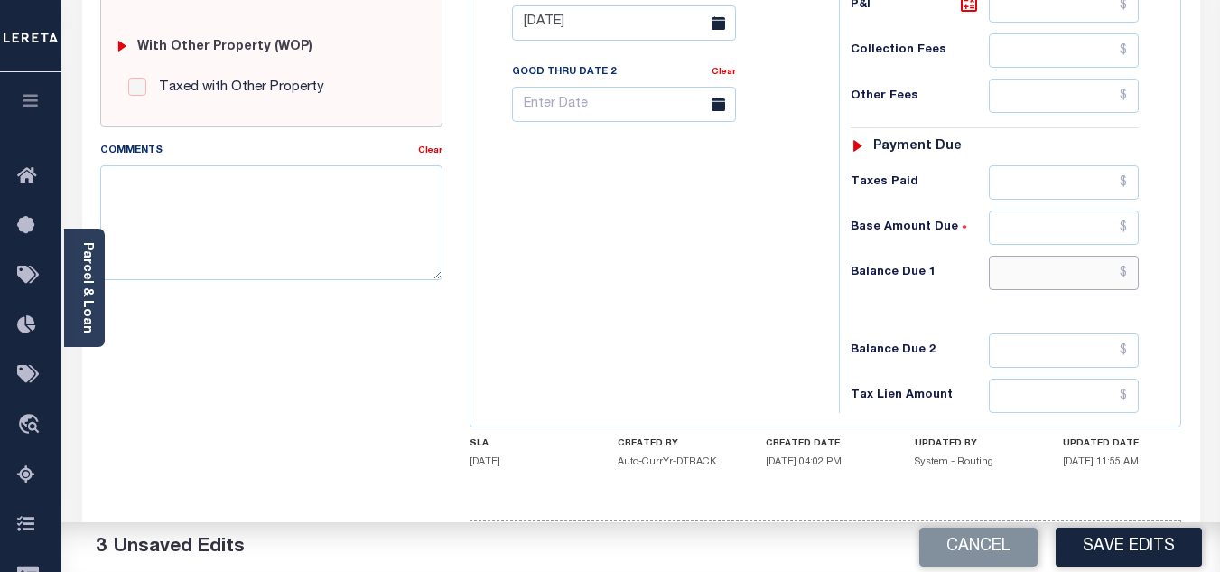
click at [1031, 271] on input "text" at bounding box center [1064, 273] width 150 height 34
type input "$0.00"
click at [809, 293] on div "Tax Bill No Multiple Payment Option Payment Plan Clear" at bounding box center [650, 13] width 350 height 797
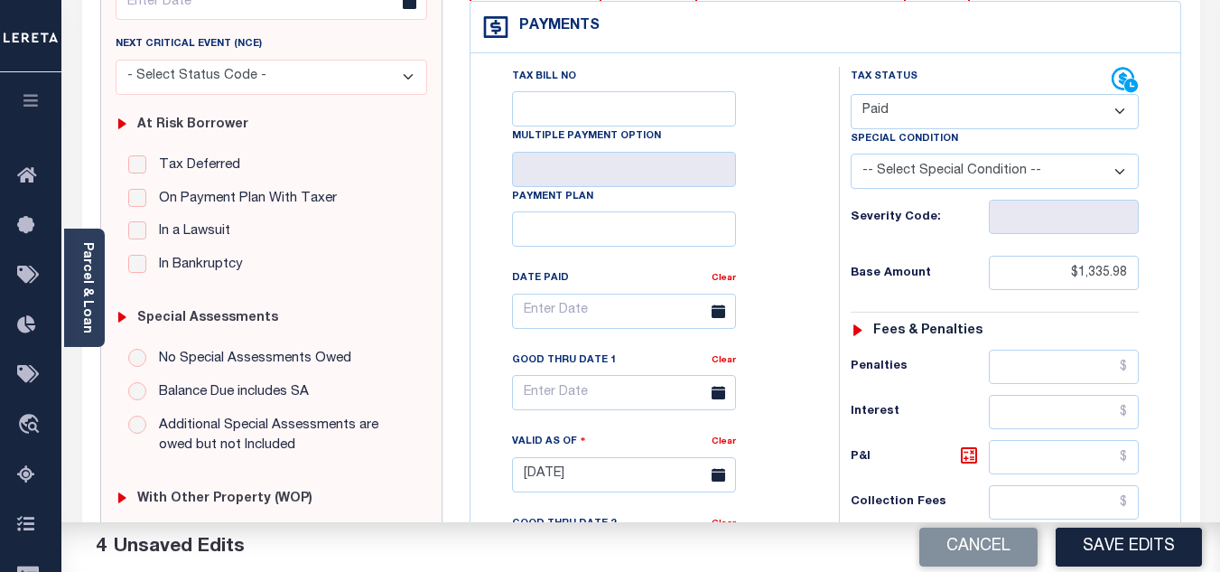
scroll to position [0, 0]
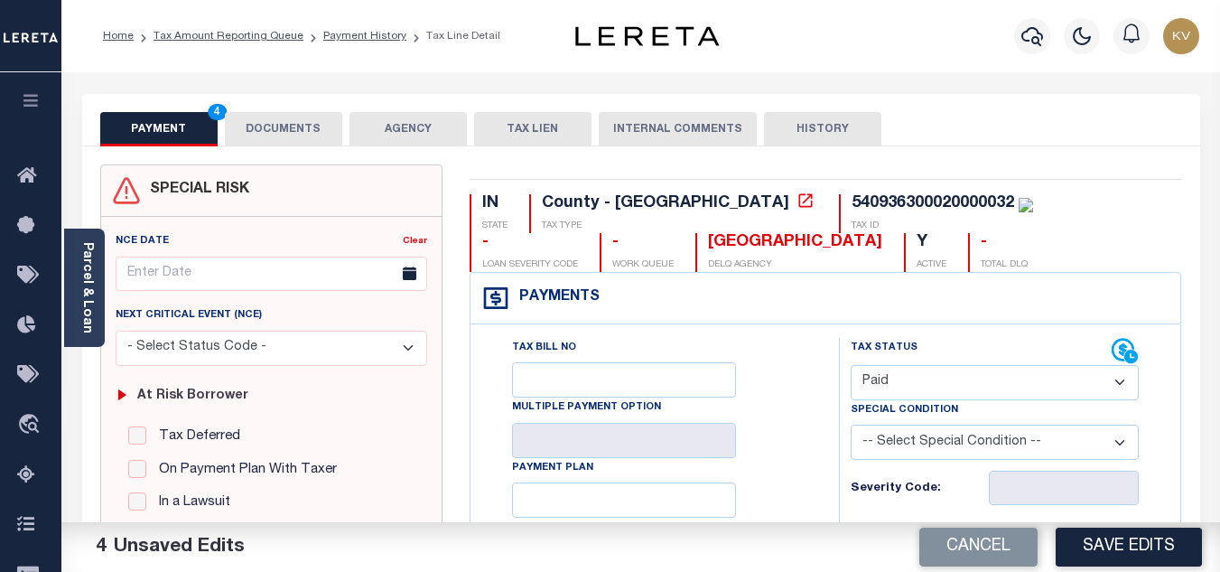
click at [274, 125] on button "DOCUMENTS" at bounding box center [283, 129] width 117 height 34
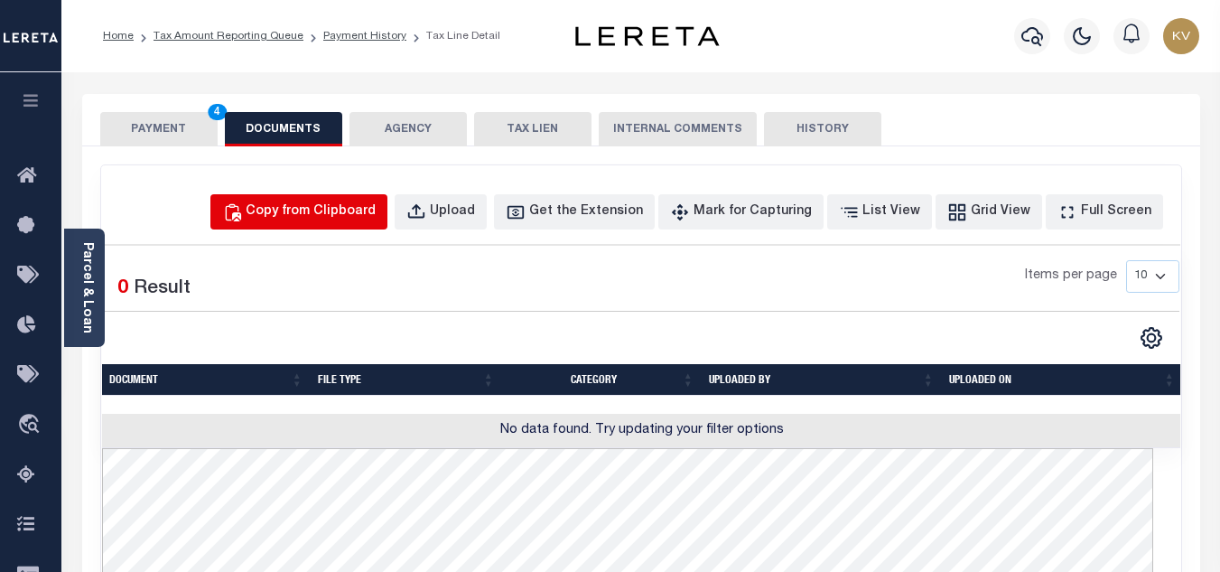
click at [306, 214] on div "Copy from Clipboard" at bounding box center [311, 212] width 130 height 20
select select "POP"
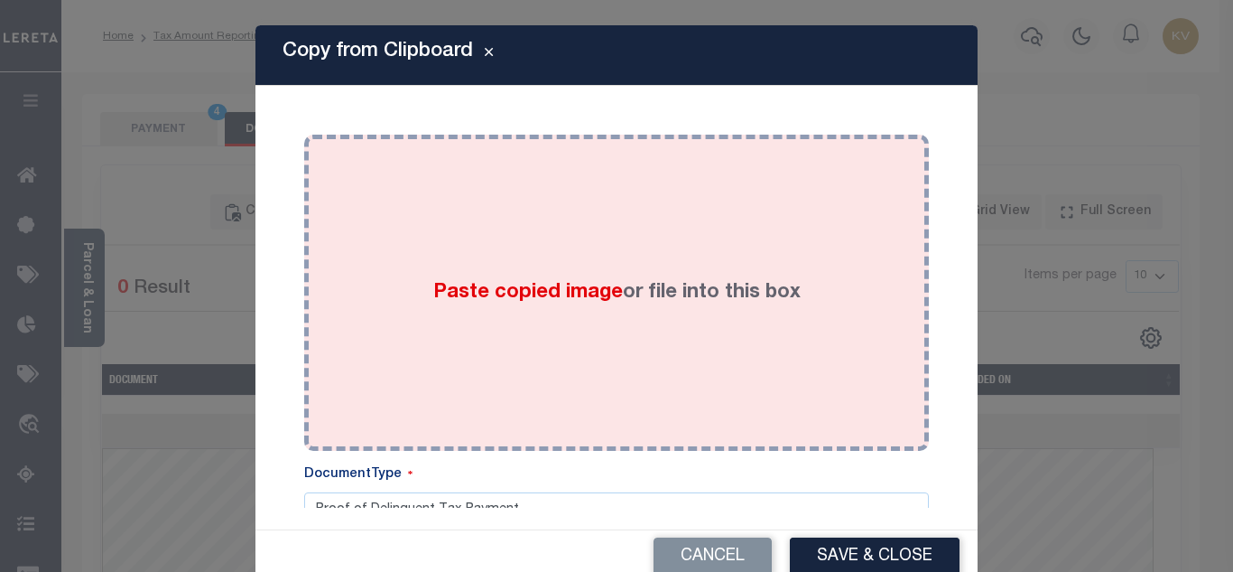
click at [458, 288] on span "Paste copied image" at bounding box center [528, 293] width 190 height 20
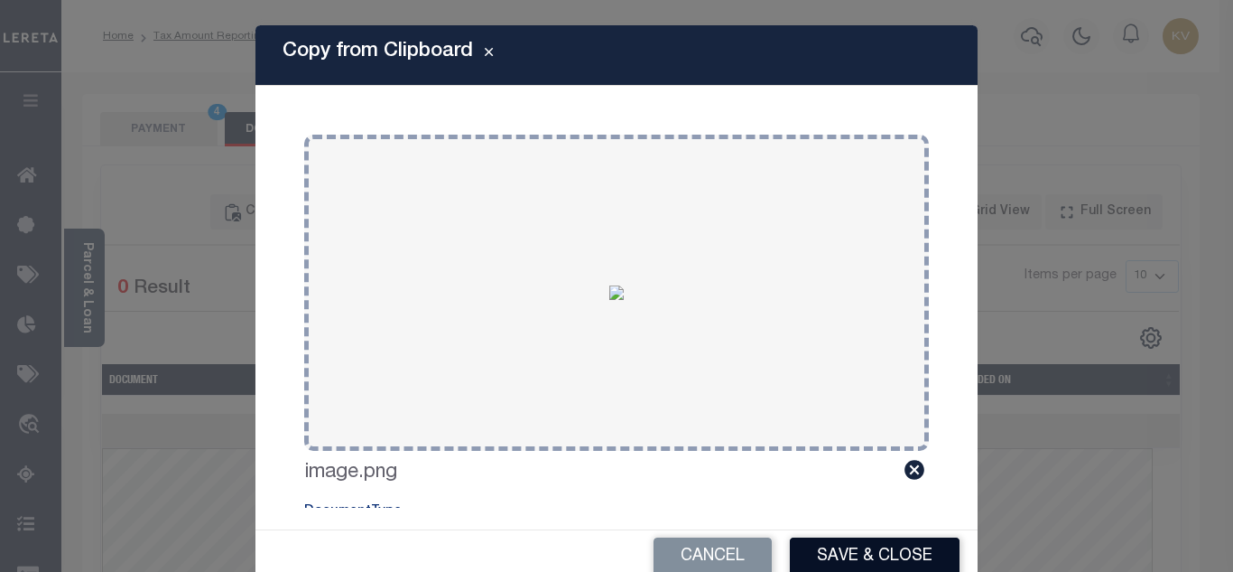
drag, startPoint x: 829, startPoint y: 541, endPoint x: 383, endPoint y: 277, distance: 518.2
click at [833, 541] on button "Save & Close" at bounding box center [875, 556] width 170 height 39
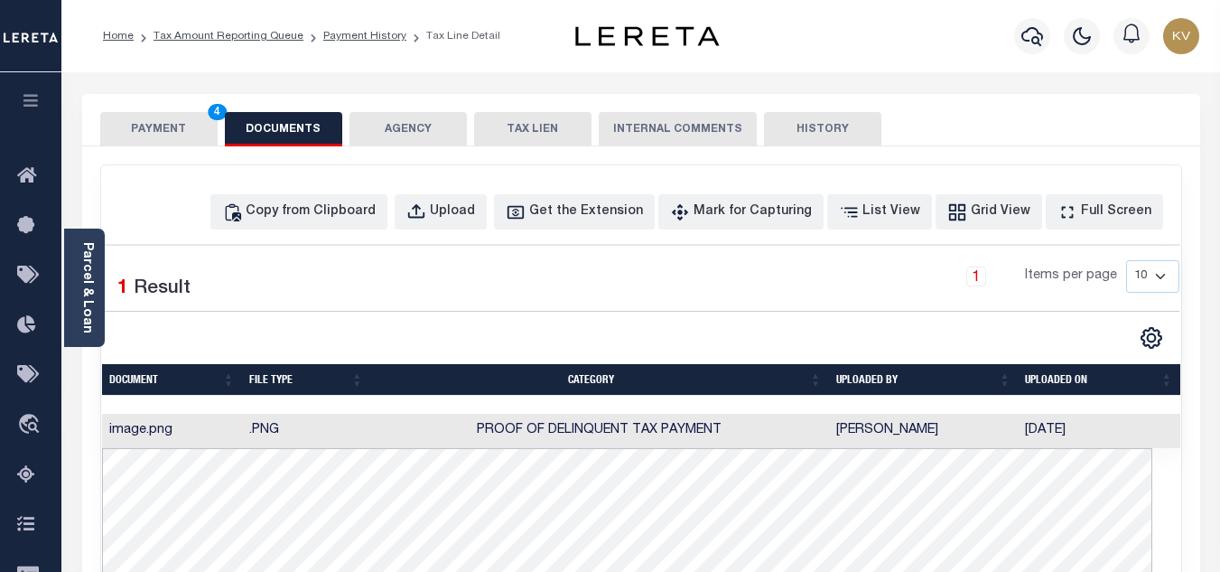
click at [174, 129] on button "PAYMENT 4" at bounding box center [158, 129] width 117 height 34
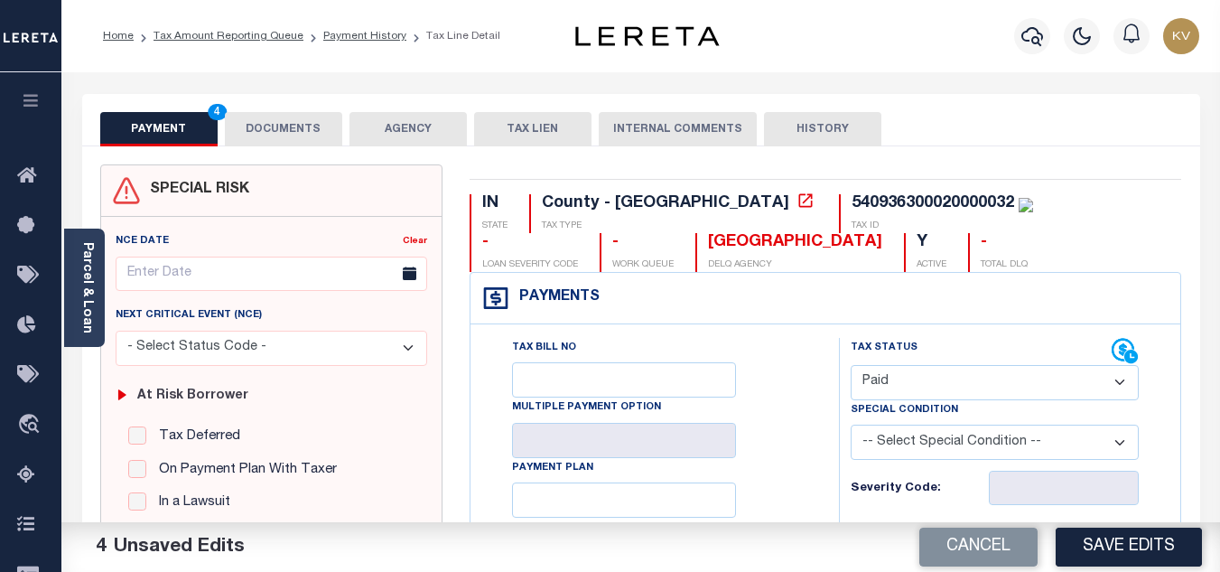
drag, startPoint x: 1104, startPoint y: 537, endPoint x: 950, endPoint y: 468, distance: 169.3
click at [1107, 537] on button "Save Edits" at bounding box center [1129, 546] width 146 height 39
checkbox input "false"
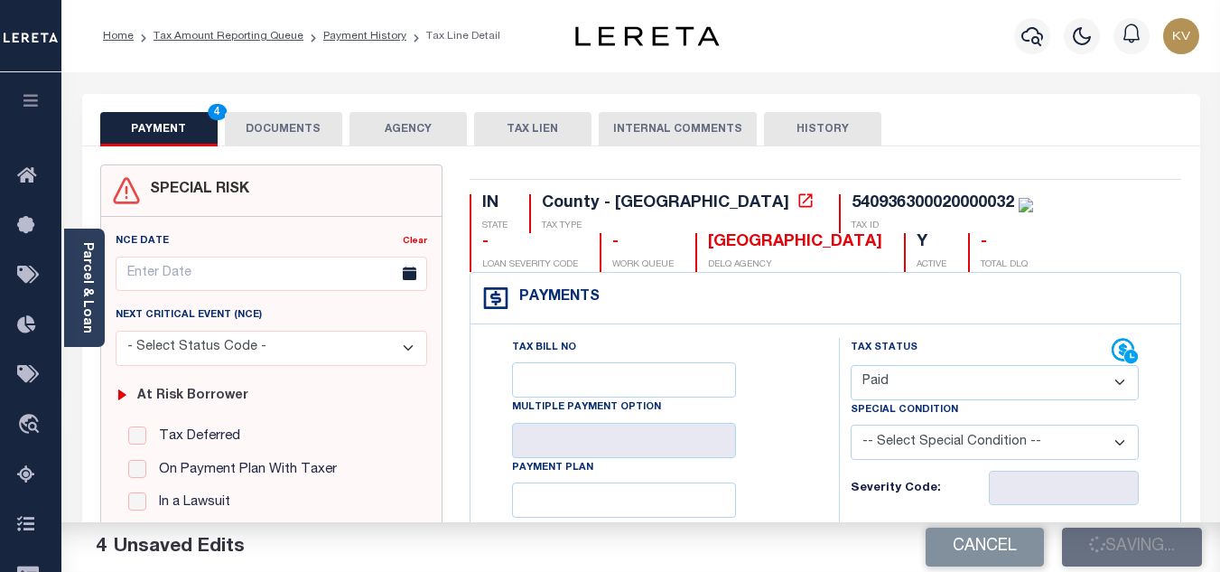
checkbox input "false"
type input "$1,335.98"
type input "$0"
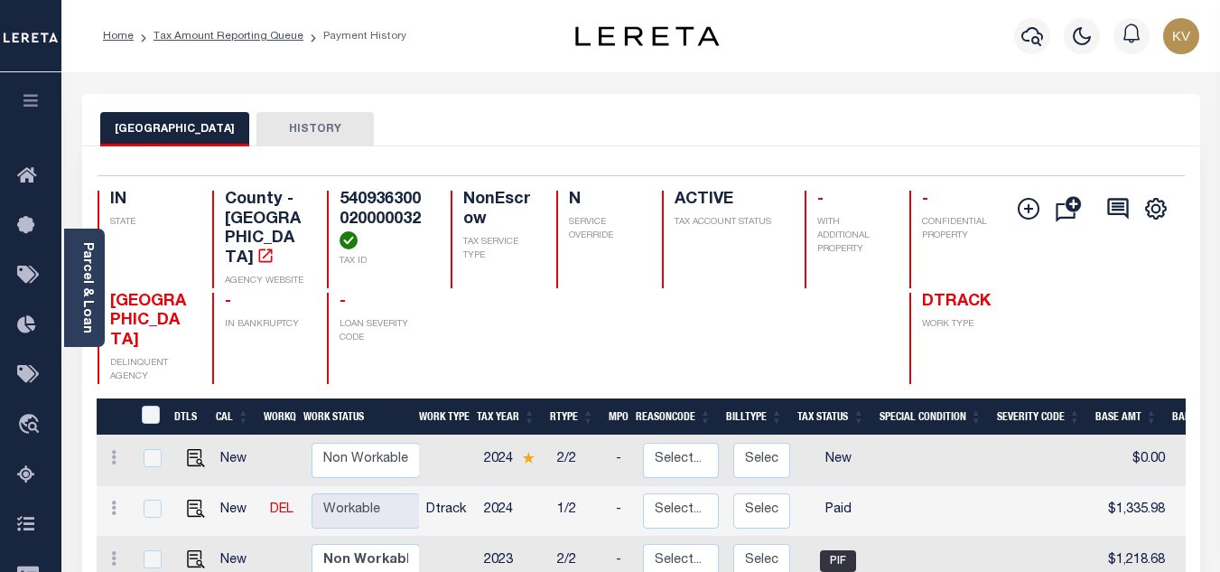
scroll to position [181, 0]
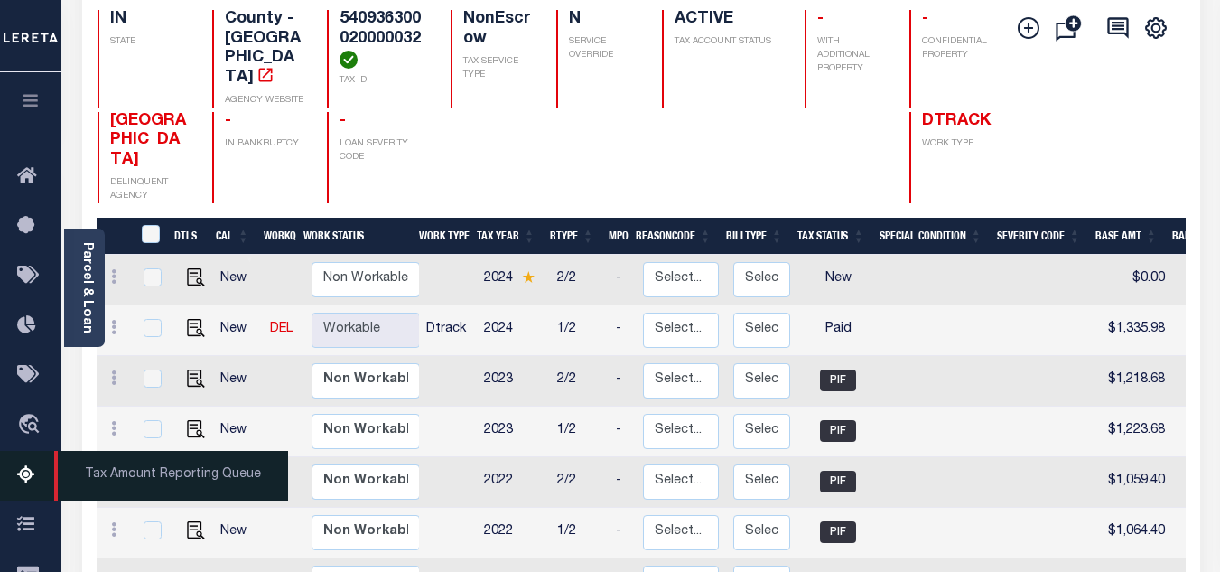
click at [26, 483] on icon at bounding box center [31, 475] width 29 height 23
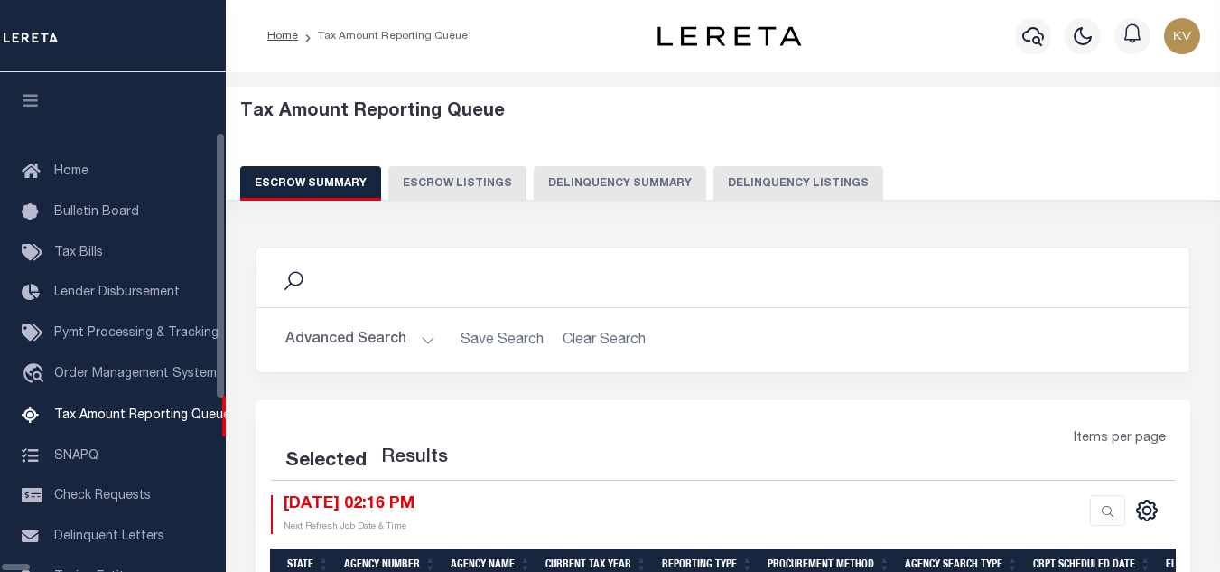
click at [730, 186] on button "Delinquency Listings" at bounding box center [798, 183] width 170 height 34
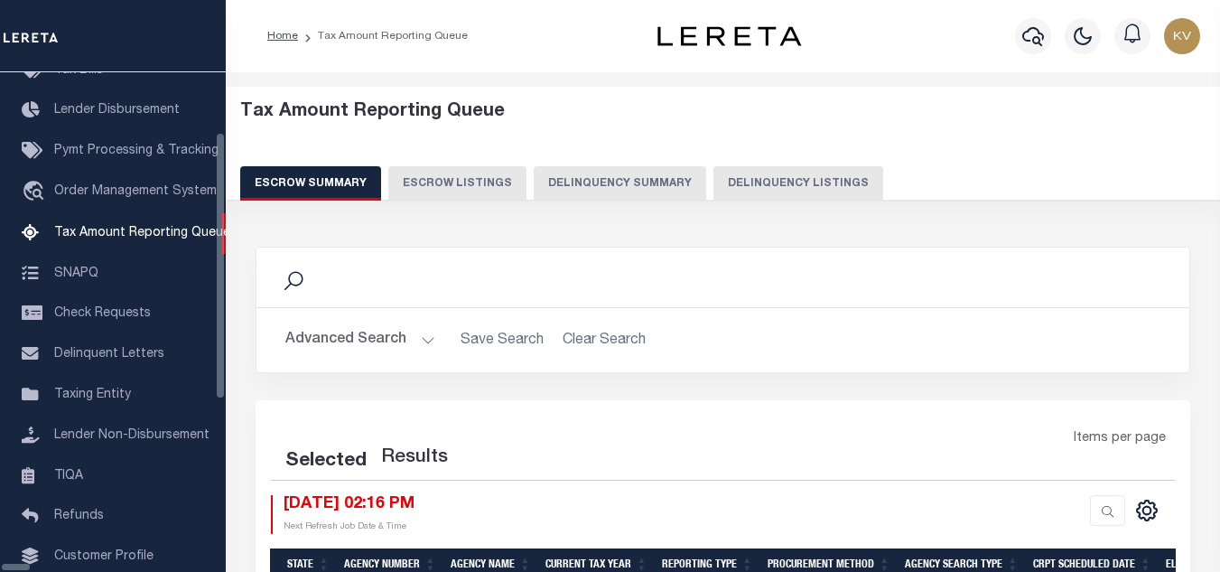
select select "100"
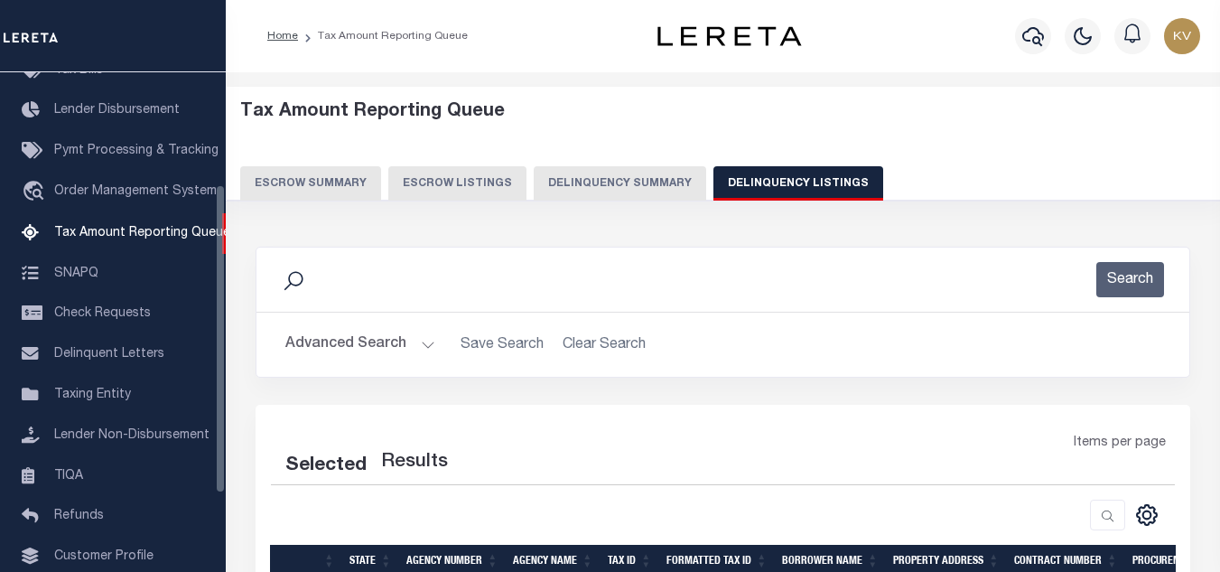
scroll to position [181, 0]
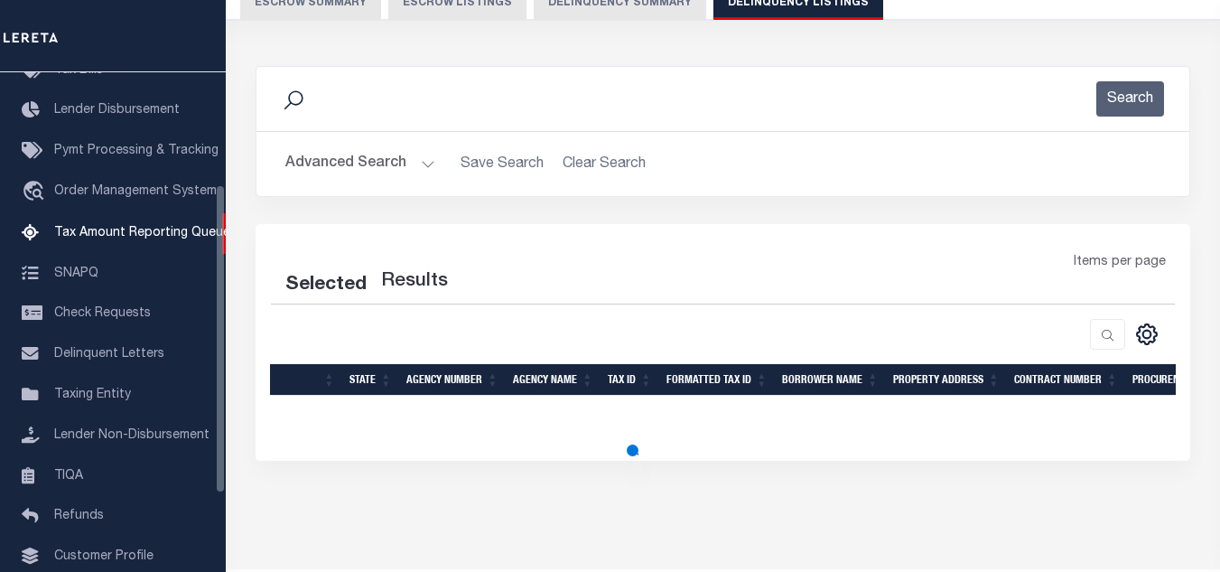
select select "100"
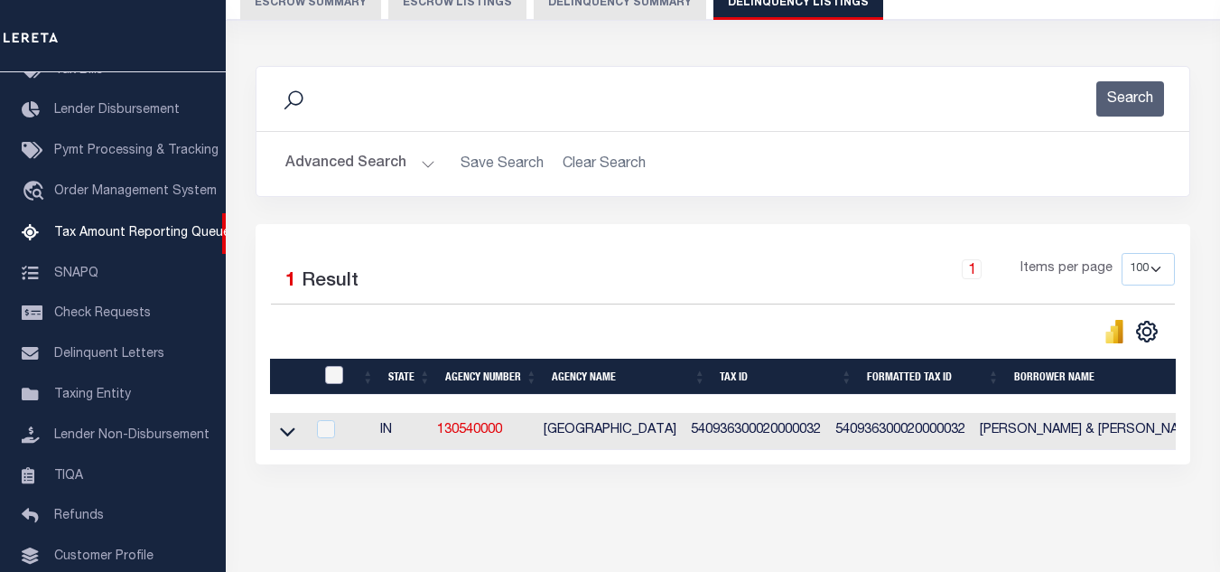
drag, startPoint x: 333, startPoint y: 377, endPoint x: 535, endPoint y: 275, distance: 227.0
click at [336, 377] on input "checkbox" at bounding box center [334, 375] width 18 height 18
checkbox input "true"
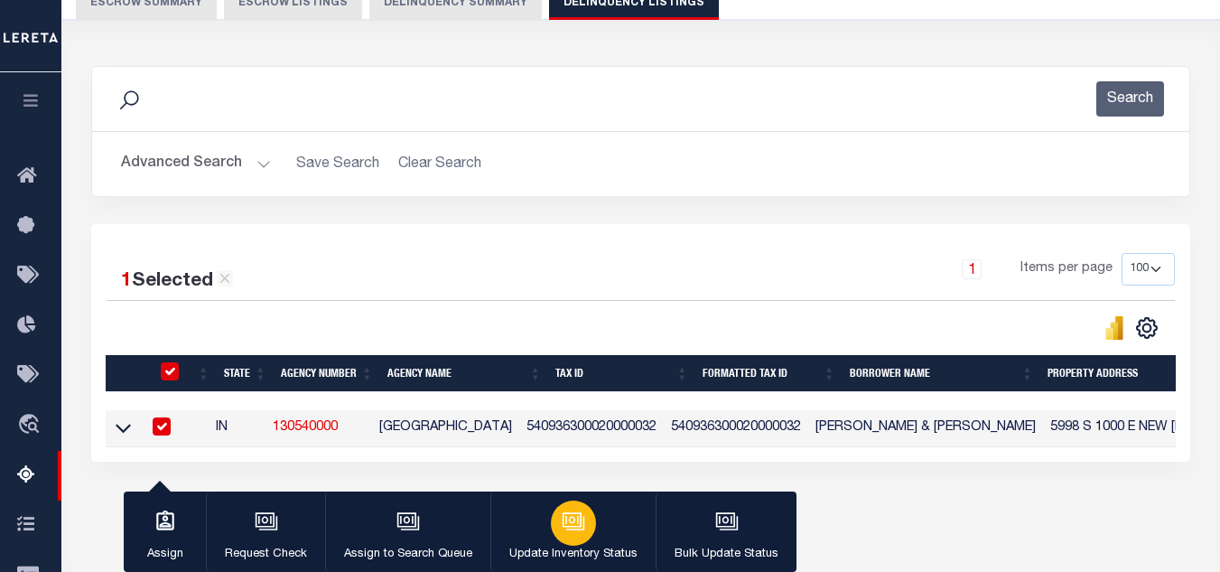
click at [562, 521] on icon "button" at bounding box center [573, 520] width 23 height 23
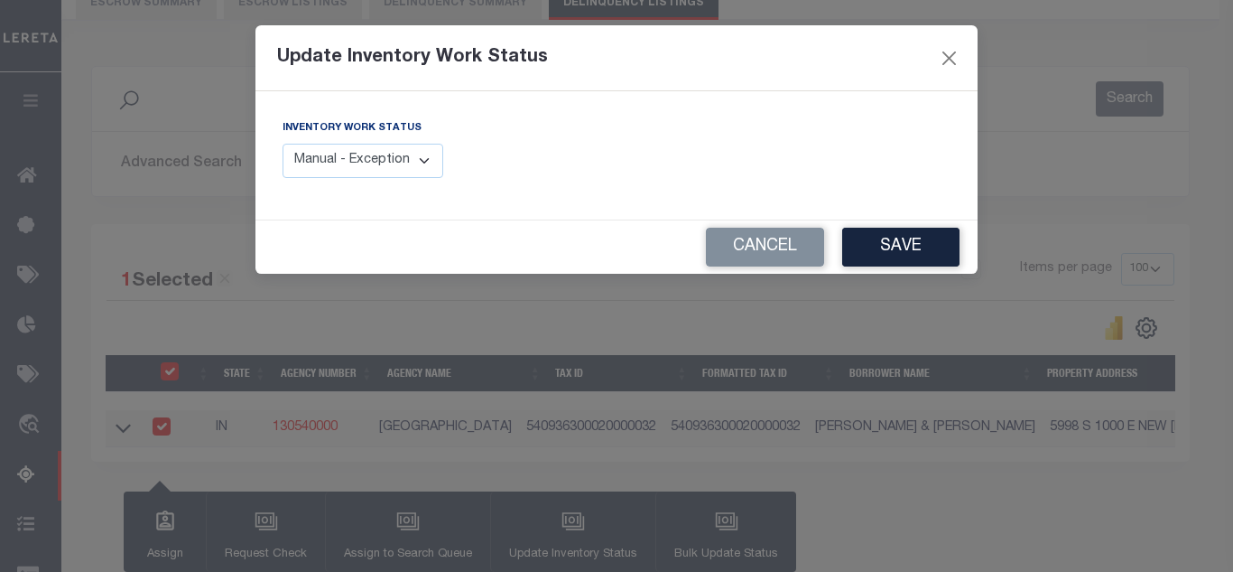
drag, startPoint x: 397, startPoint y: 157, endPoint x: 388, endPoint y: 159, distance: 9.2
click at [397, 157] on select "Manual - Exception Pended - Awaiting Search Late Add Exception Completed" at bounding box center [363, 161] width 161 height 35
select select "4"
click at [283, 144] on select "Manual - Exception Pended - Awaiting Search Late Add Exception Completed" at bounding box center [363, 161] width 161 height 35
click at [902, 247] on button "Save" at bounding box center [900, 247] width 117 height 39
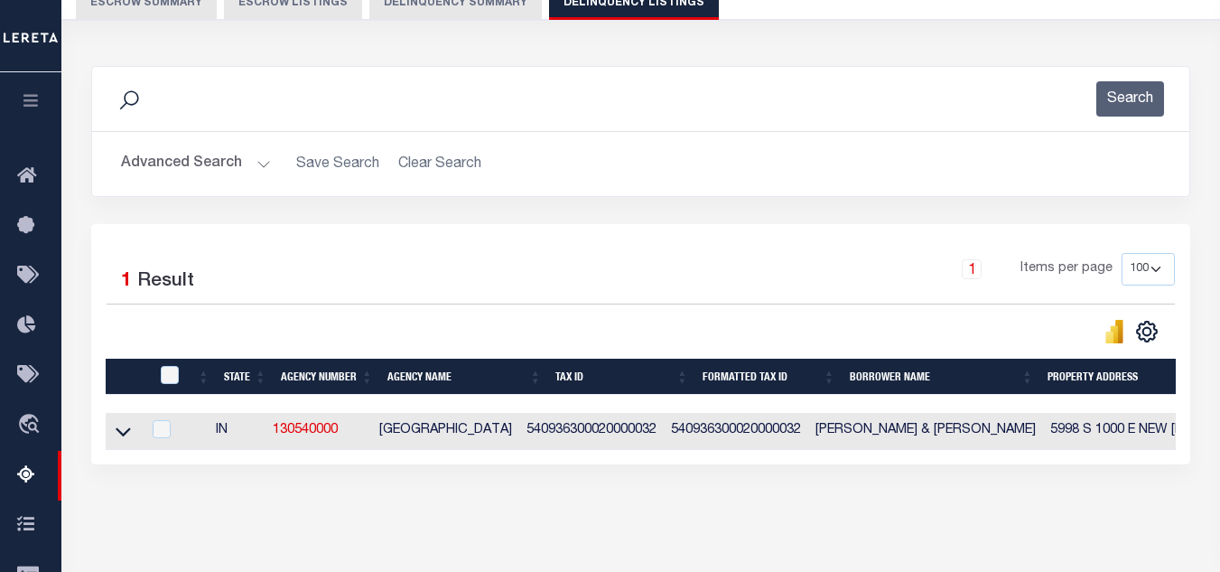
click at [221, 162] on button "Advanced Search" at bounding box center [196, 163] width 150 height 35
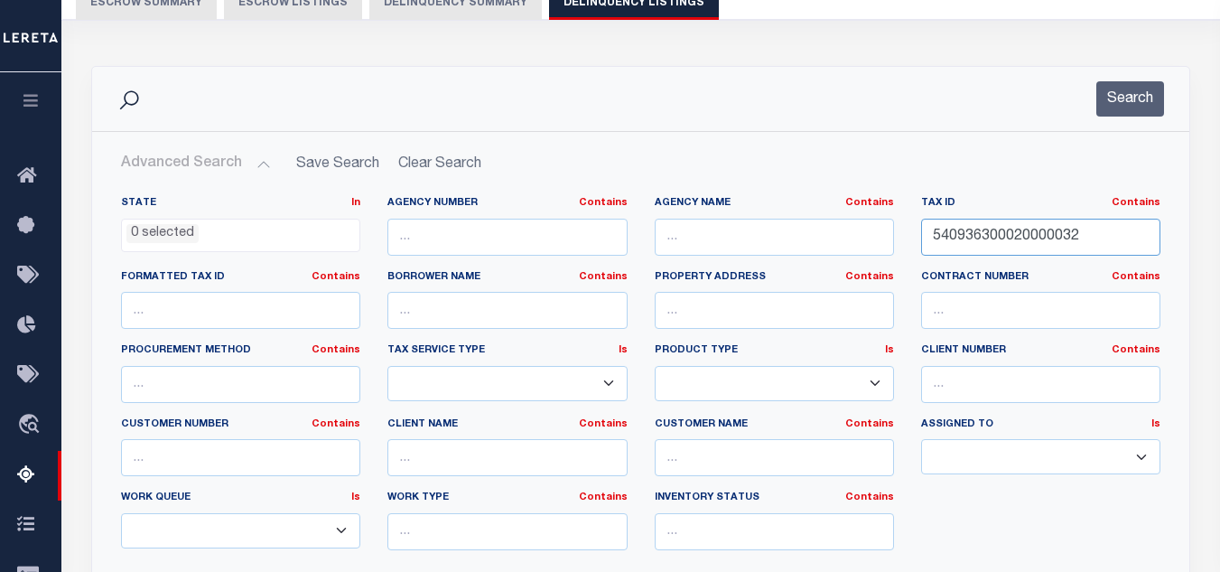
drag, startPoint x: 1086, startPoint y: 234, endPoint x: 833, endPoint y: 228, distance: 252.9
click at [838, 230] on div "State In In AK AL AR AZ CA CO CT DC DE FL GA GU HI IA ID IL IN KS KY LA MA MD M…" at bounding box center [640, 380] width 1066 height 368
paste input "3001"
type input "540936300023001032"
click at [1117, 108] on button "Search" at bounding box center [1130, 98] width 68 height 35
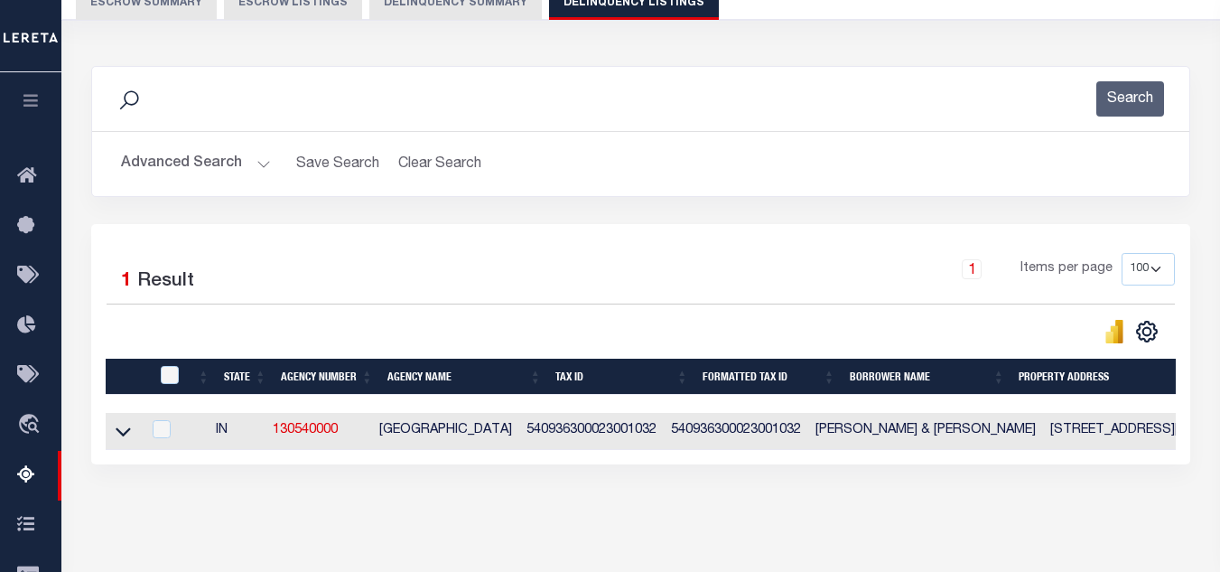
scroll to position [361, 0]
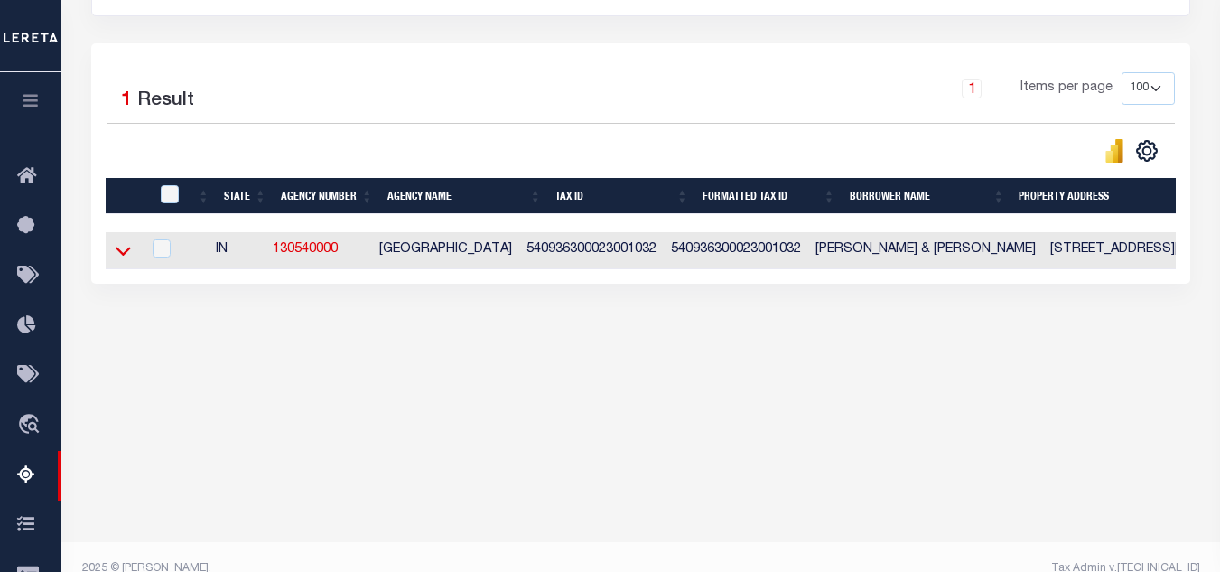
click at [130, 255] on icon at bounding box center [123, 250] width 15 height 19
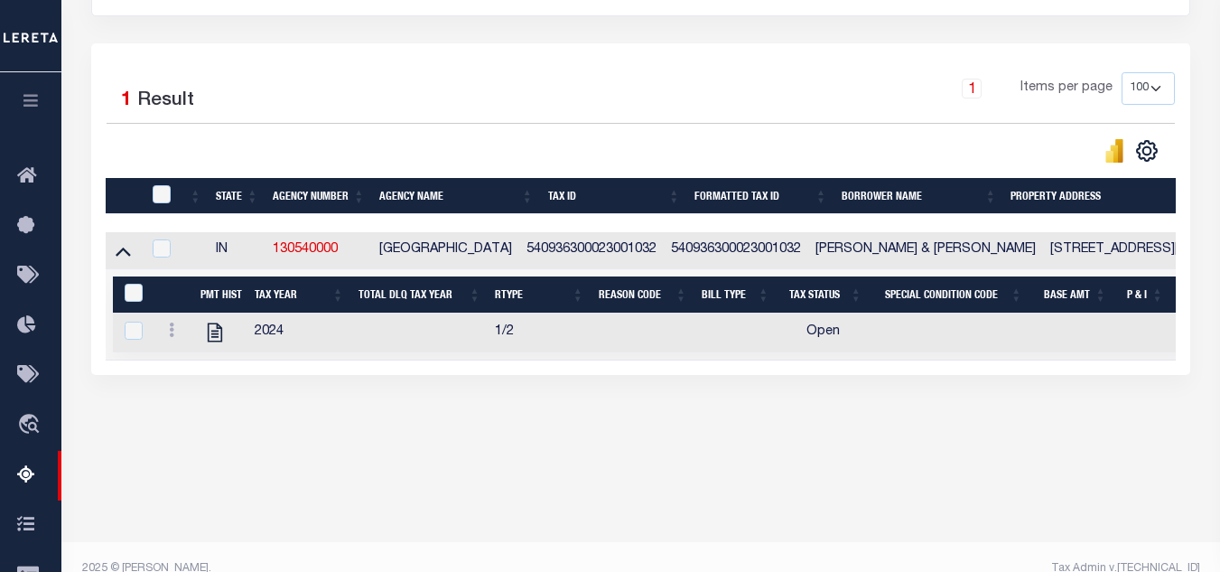
scroll to position [386, 0]
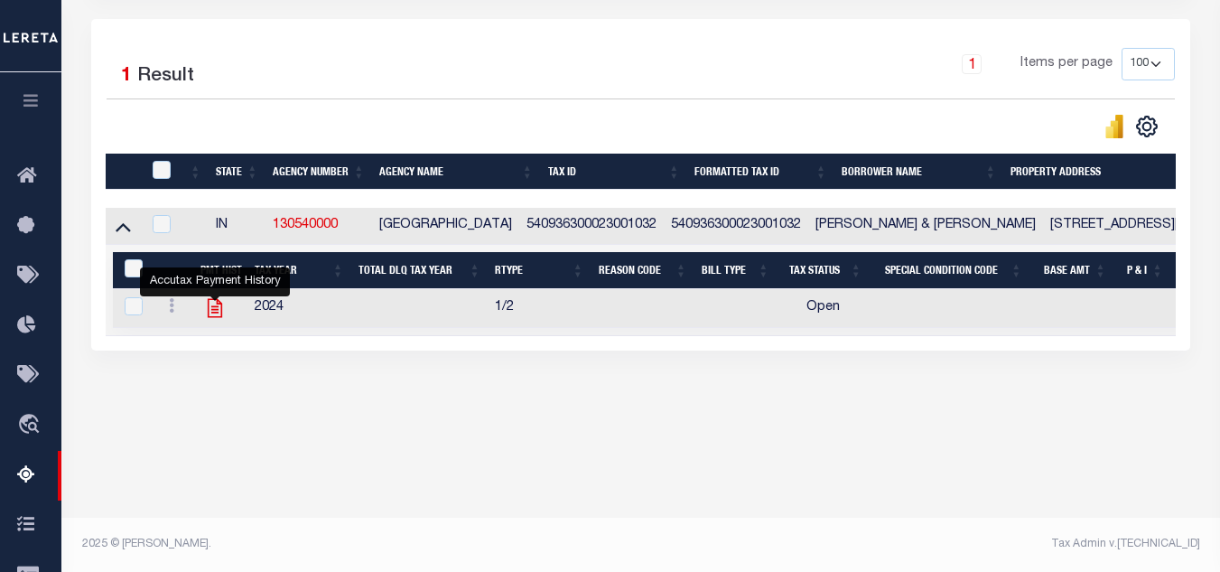
click at [213, 315] on icon "" at bounding box center [214, 307] width 23 height 23
checkbox input "true"
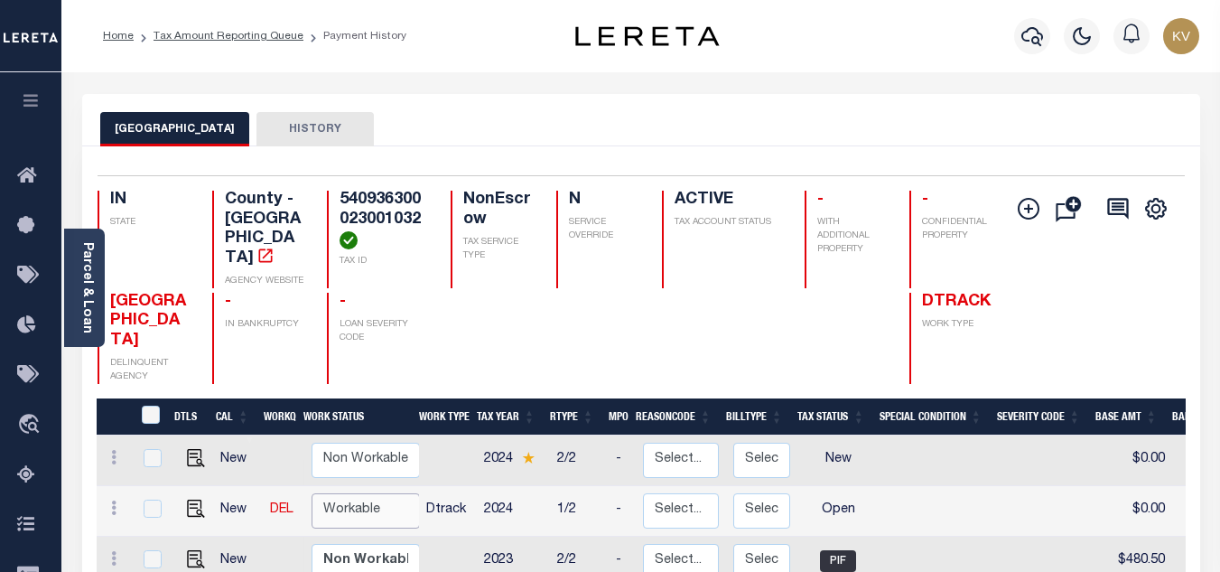
click at [326, 499] on select "Non Workable Workable" at bounding box center [366, 510] width 108 height 35
checkbox input "true"
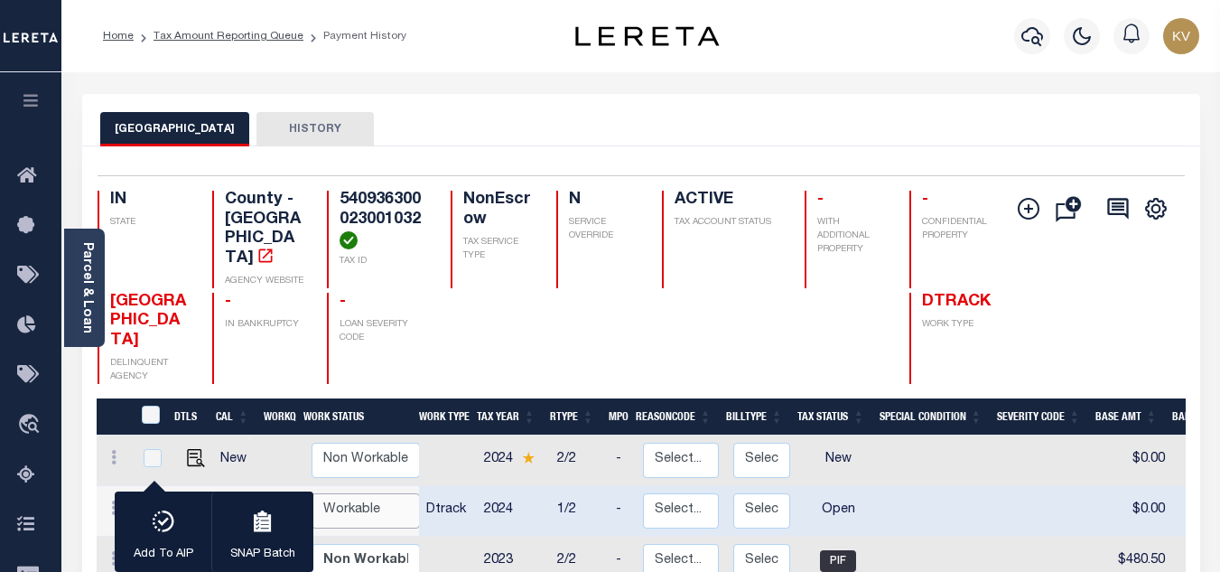
select select "true"
click at [312, 493] on select "Non Workable Workable" at bounding box center [366, 510] width 108 height 35
checkbox input "false"
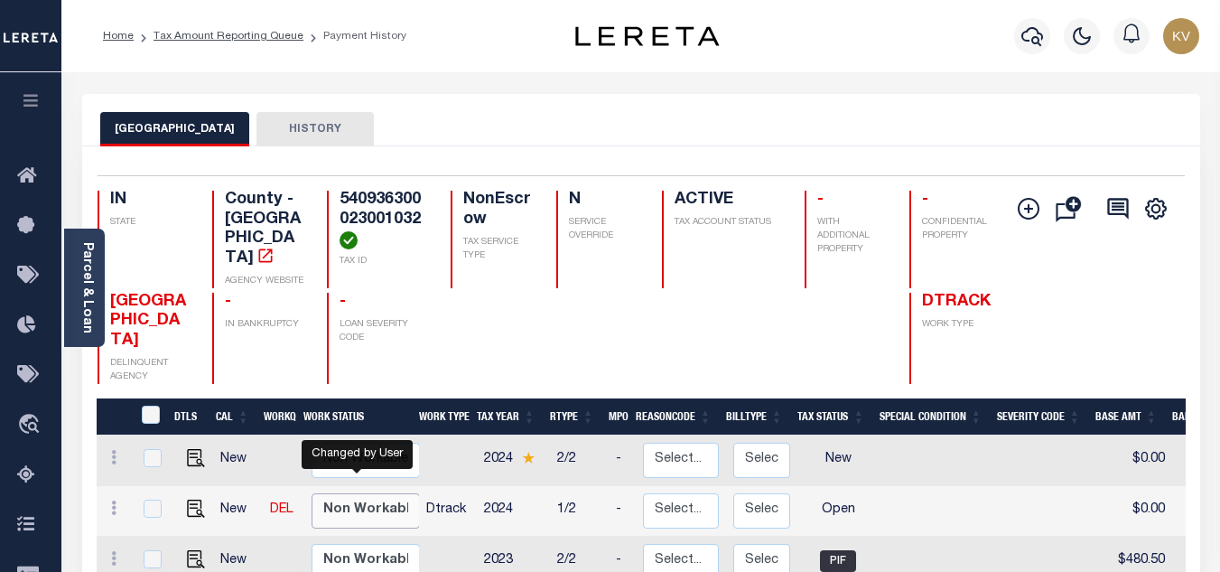
scroll to position [271, 0]
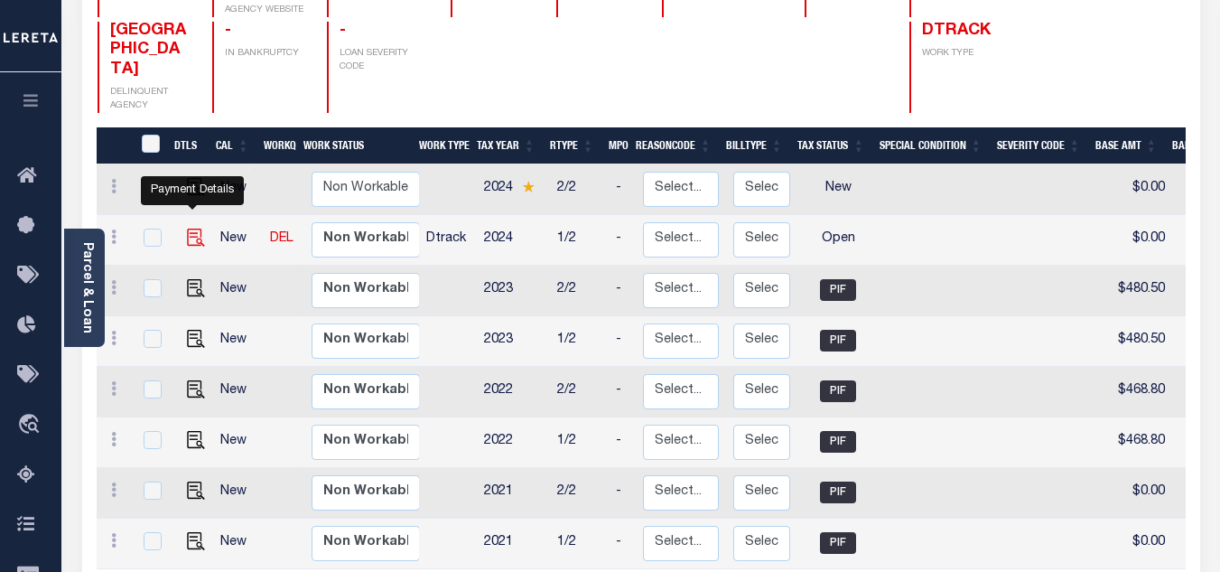
click at [191, 228] on img "" at bounding box center [196, 237] width 18 height 18
checkbox input "true"
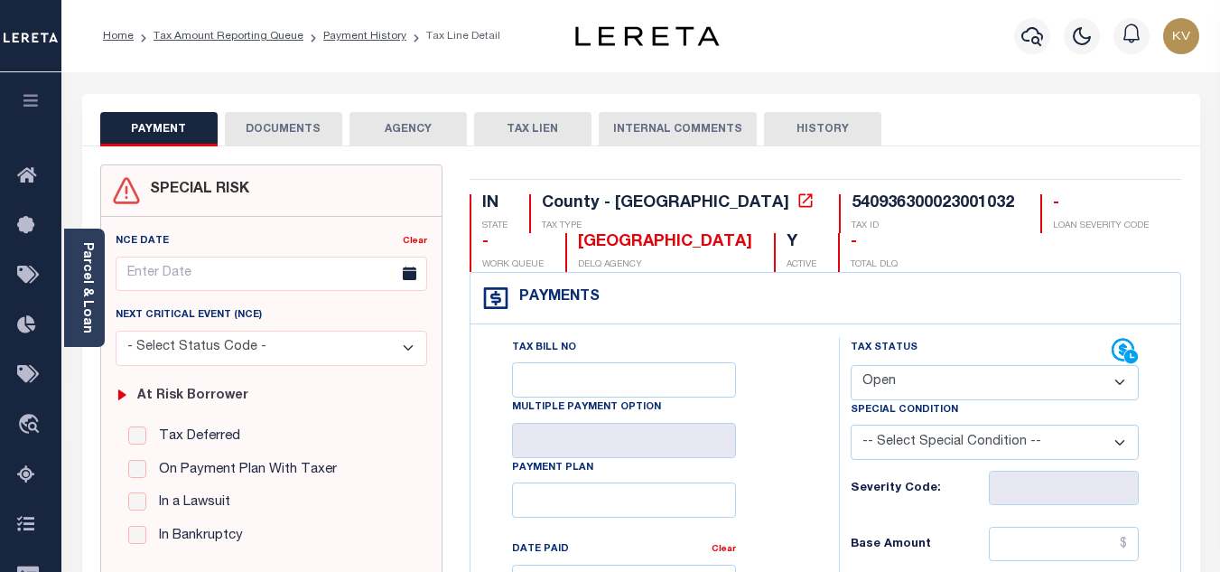
scroll to position [181, 0]
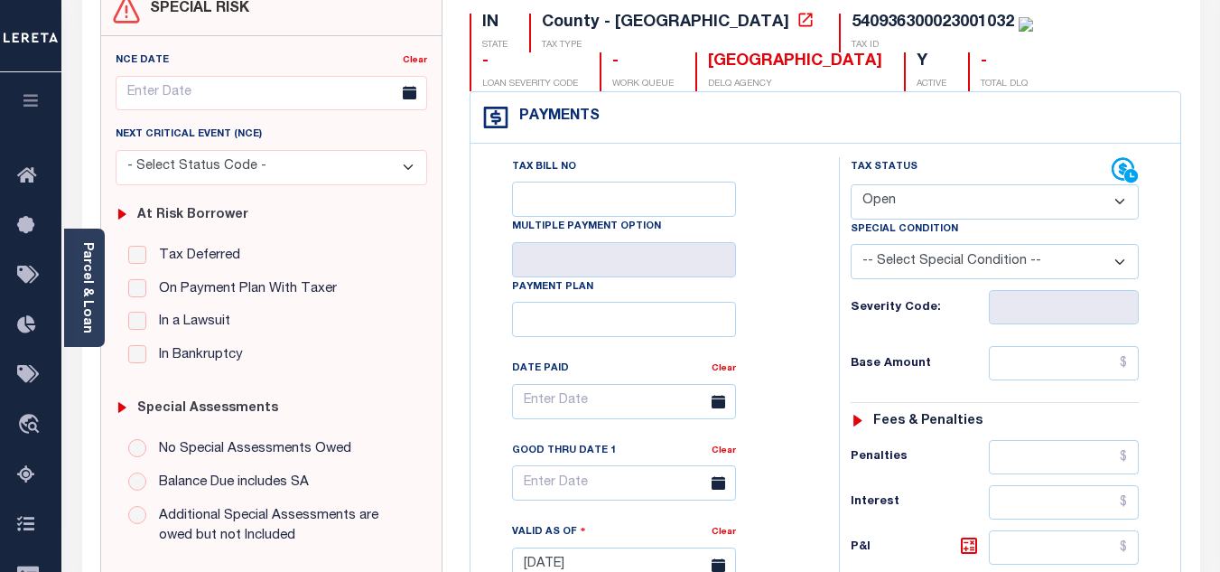
click at [953, 201] on select "- Select Status Code - Open Due/Unpaid Paid Incomplete No Tax Due Internal Refu…" at bounding box center [995, 201] width 288 height 35
select select "PYD"
click at [851, 185] on select "- Select Status Code - Open Due/Unpaid Paid Incomplete No Tax Due Internal Refu…" at bounding box center [995, 201] width 288 height 35
type input "[DATE]"
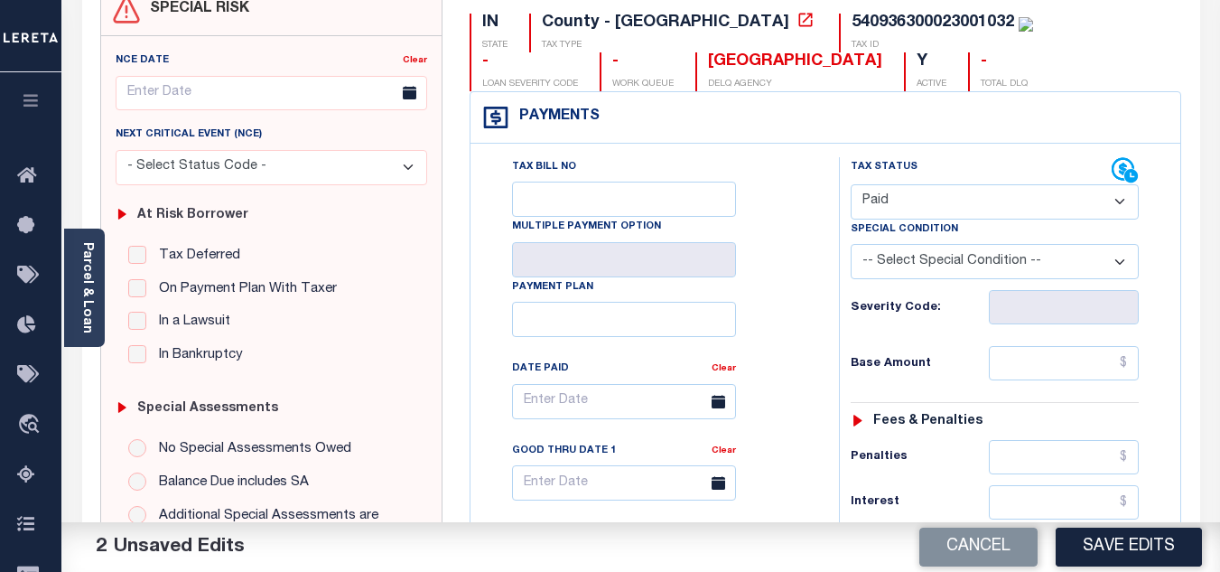
click at [783, 300] on div "Tax Bill No Multiple Payment Option Payment Plan Clear" at bounding box center [650, 410] width 323 height 507
click at [1040, 365] on input "text" at bounding box center [1064, 363] width 150 height 34
paste input "596.74"
type input "$596.74"
click at [920, 330] on div "Tax Status Status - Select Status Code -" at bounding box center [1000, 555] width 323 height 797
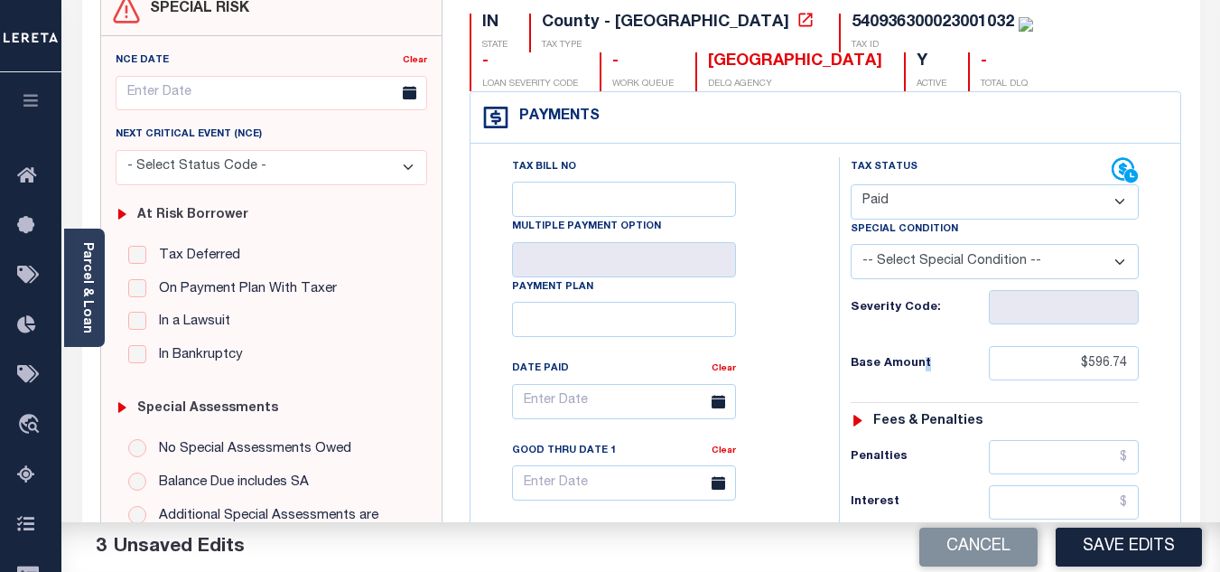
scroll to position [542, 0]
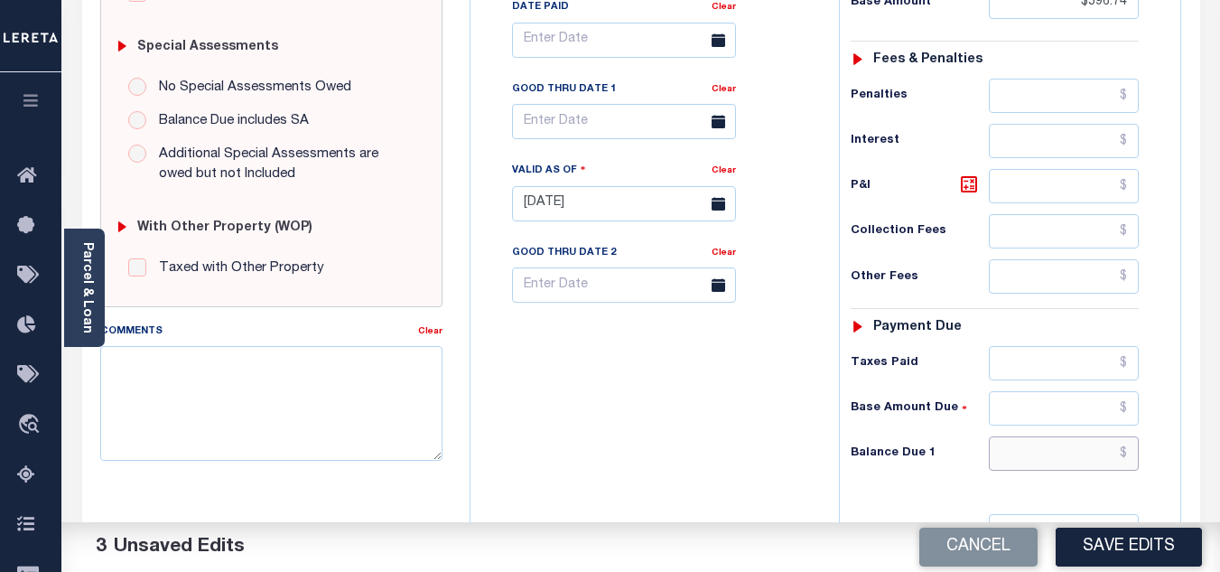
click at [1026, 456] on input "text" at bounding box center [1064, 453] width 150 height 34
click at [720, 425] on div "Tax Bill No Multiple Payment Option Payment Plan Clear" at bounding box center [650, 194] width 350 height 797
type input "$0.00"
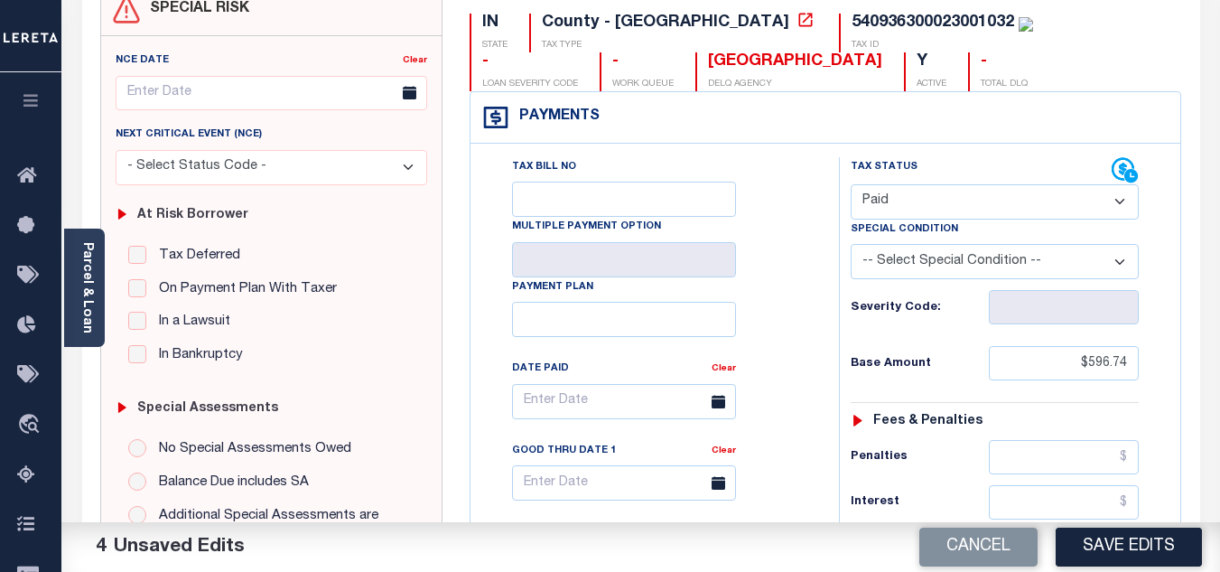
scroll to position [0, 0]
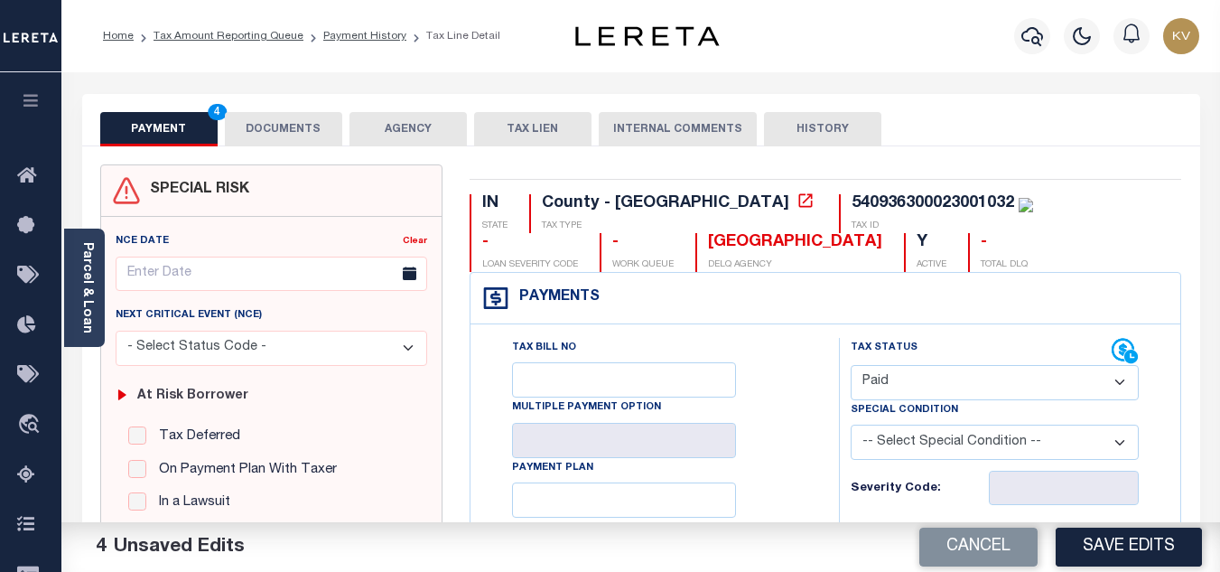
click at [287, 132] on button "DOCUMENTS" at bounding box center [283, 129] width 117 height 34
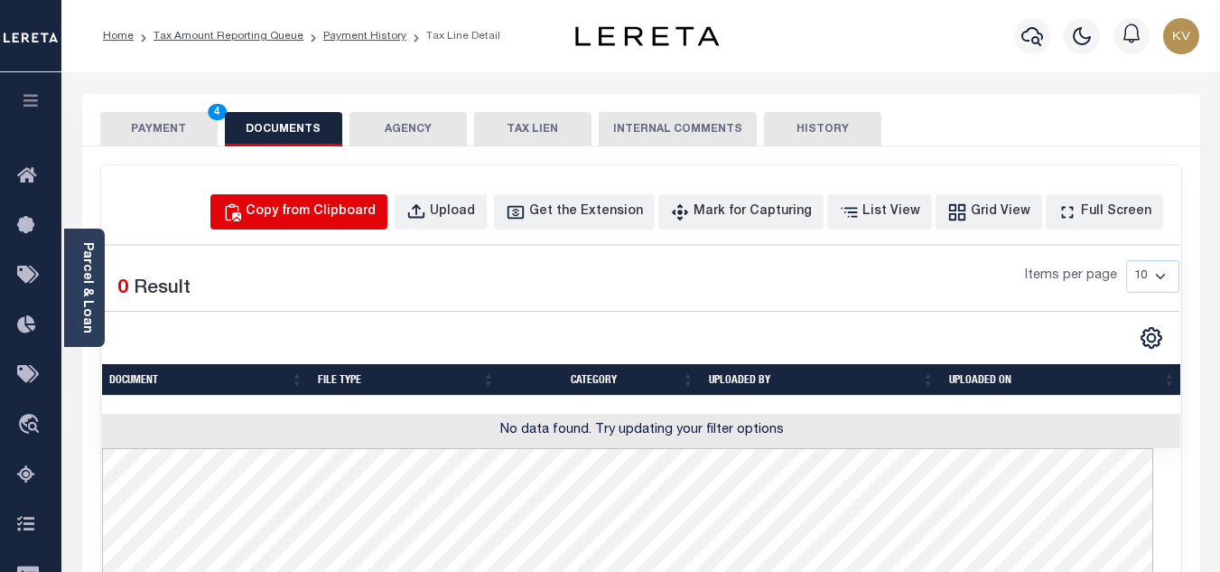
click at [357, 216] on div "Copy from Clipboard" at bounding box center [311, 212] width 130 height 20
select select "POP"
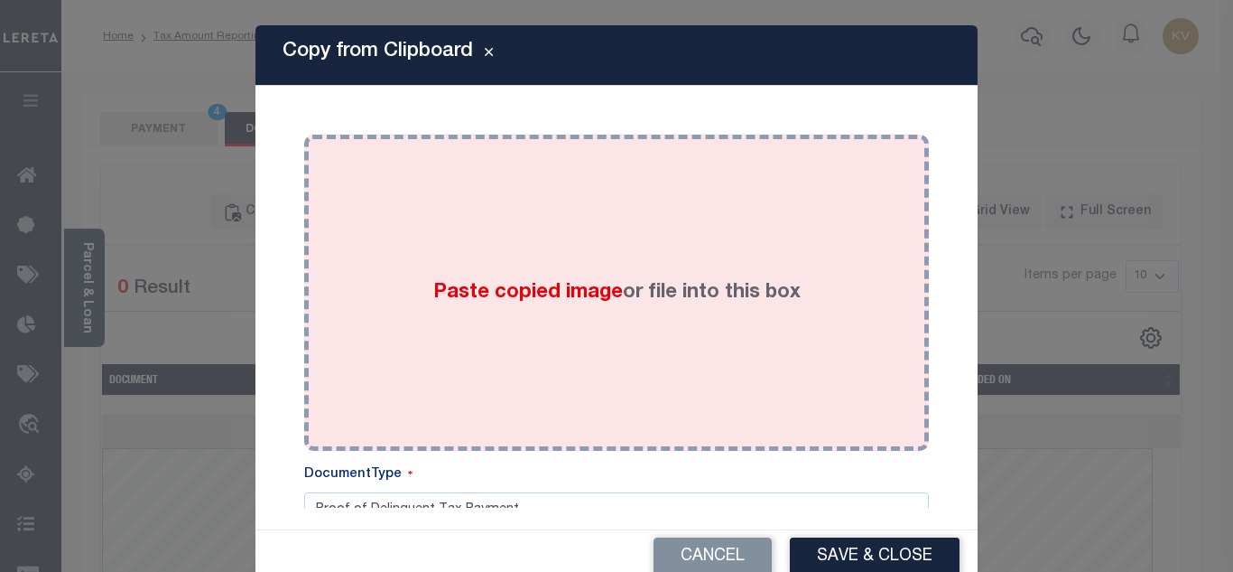
click at [475, 276] on div "Paste copied image or file into this box" at bounding box center [617, 292] width 598 height 289
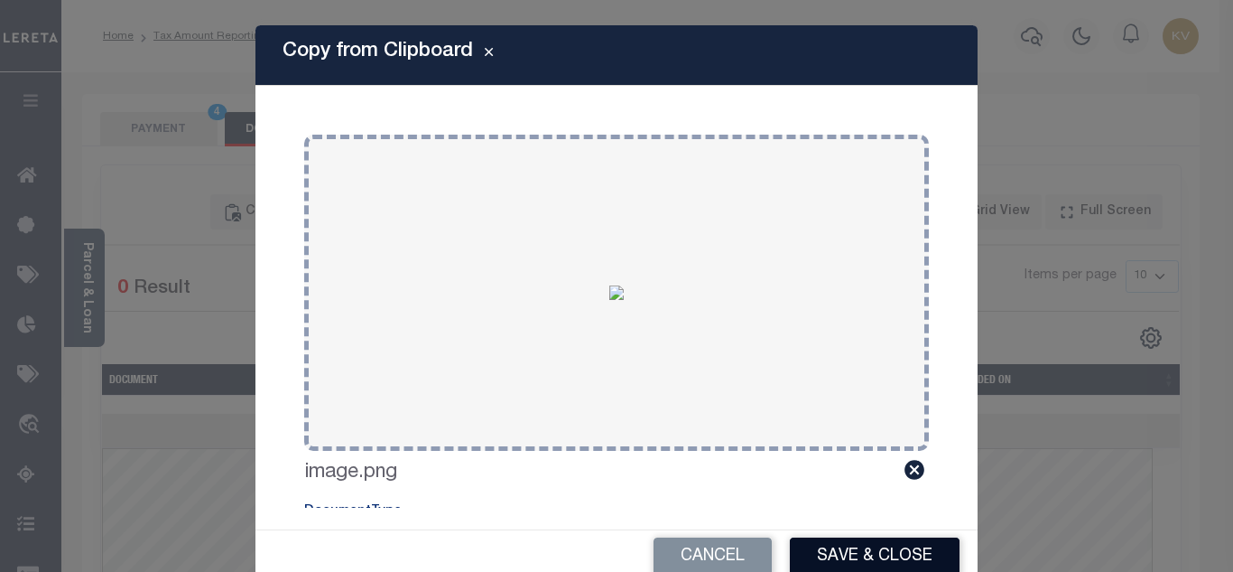
click at [891, 554] on button "Save & Close" at bounding box center [875, 556] width 170 height 39
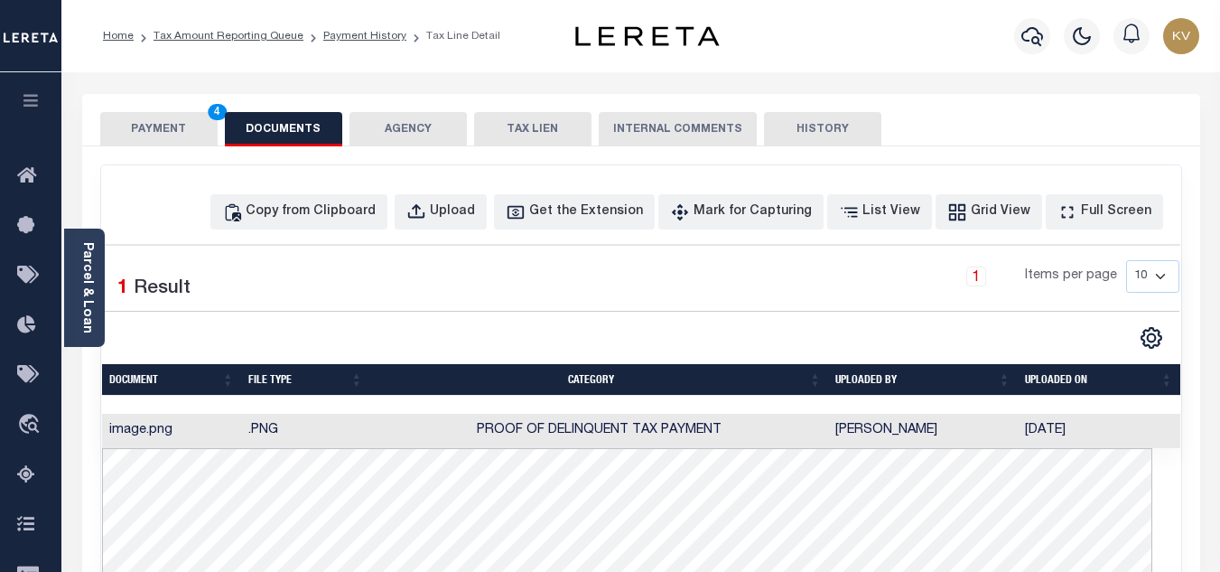
click at [158, 141] on button "PAYMENT 4" at bounding box center [158, 129] width 117 height 34
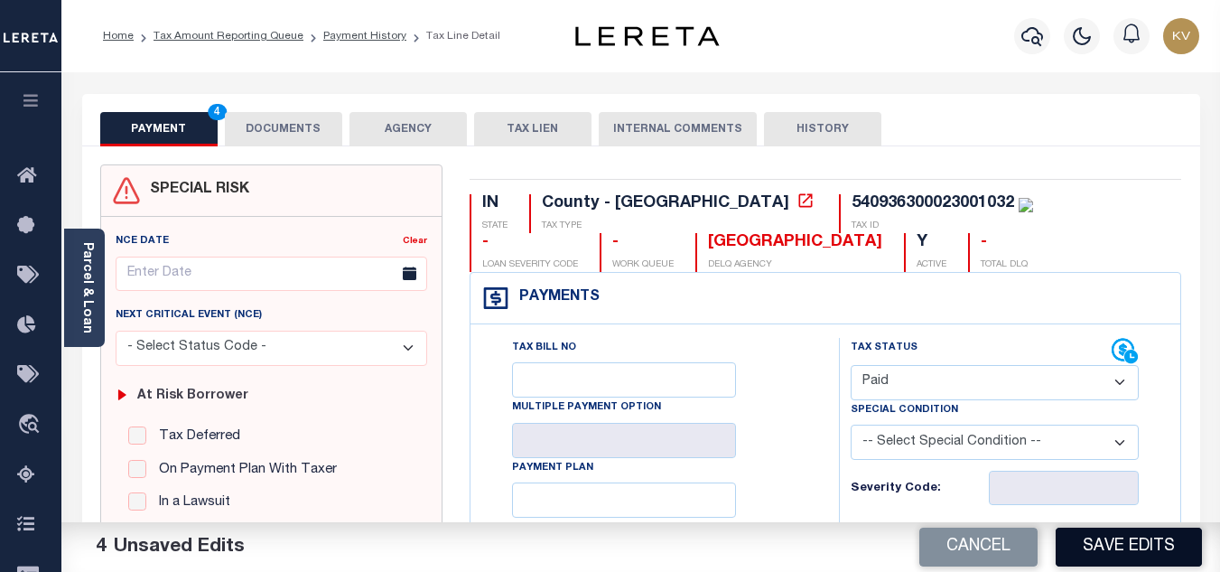
click at [1112, 542] on button "Save Edits" at bounding box center [1129, 546] width 146 height 39
checkbox input "false"
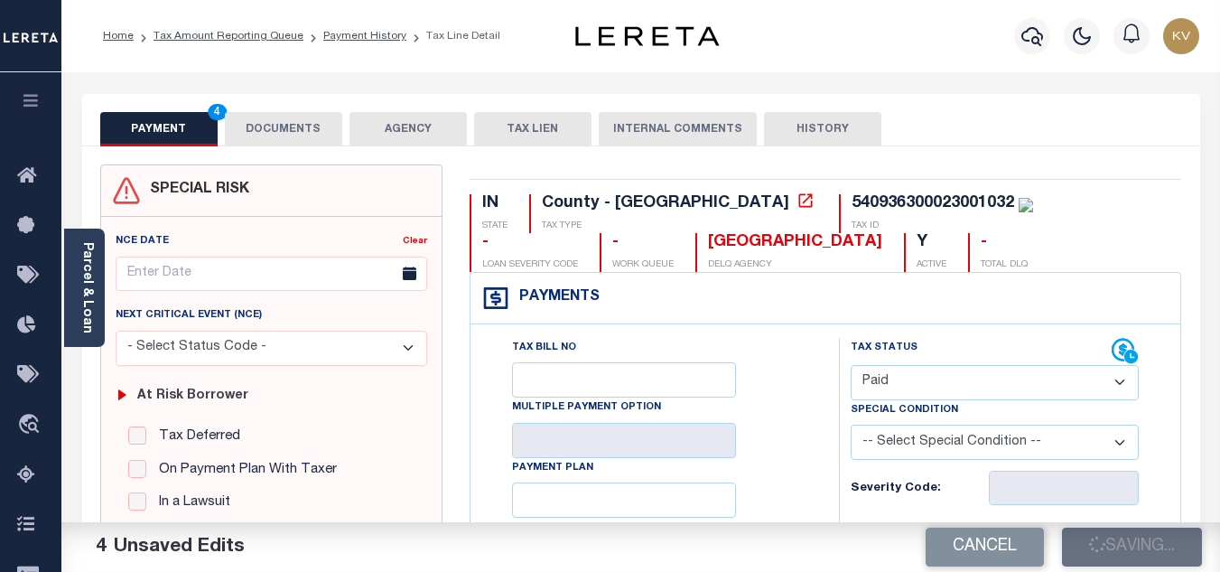
type input "$596.74"
type input "$0"
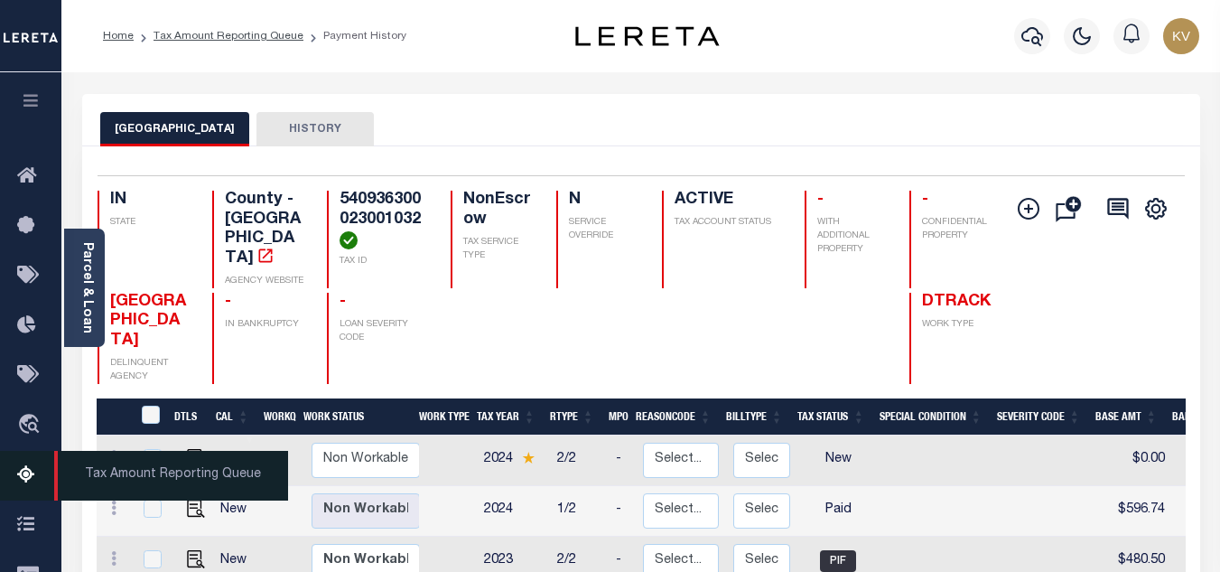
click at [25, 474] on icon at bounding box center [31, 475] width 29 height 23
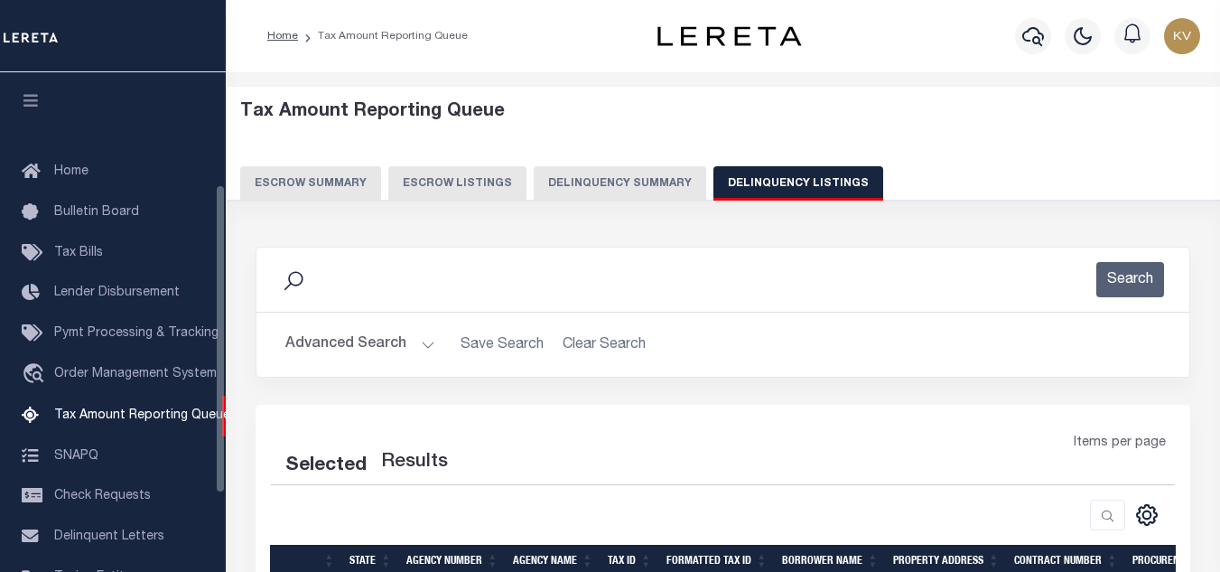
select select
select select "100"
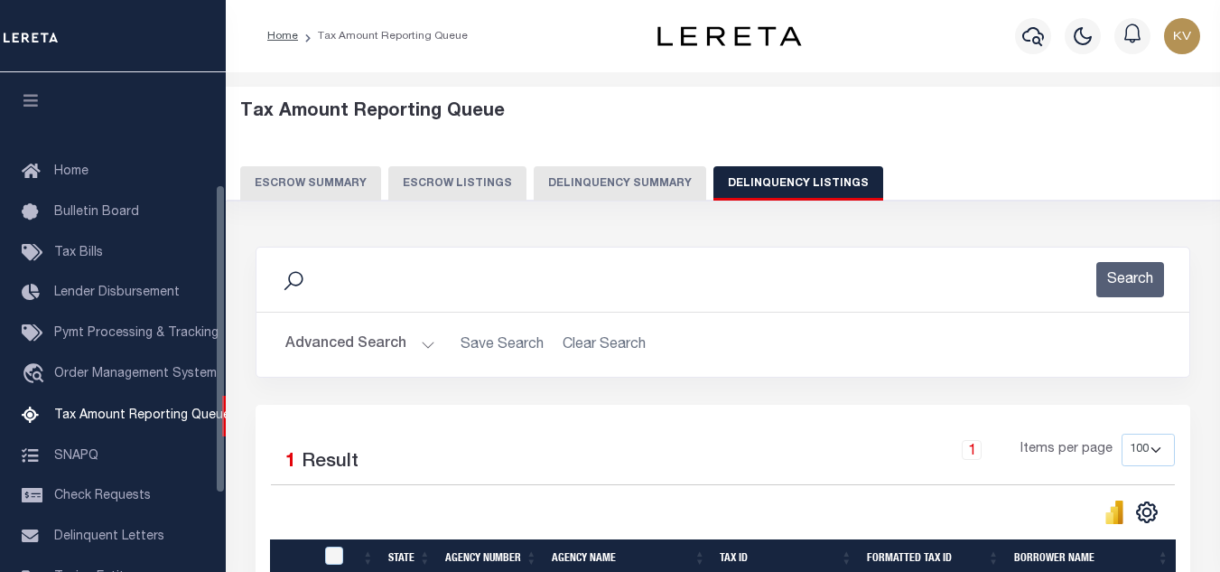
scroll to position [182, 0]
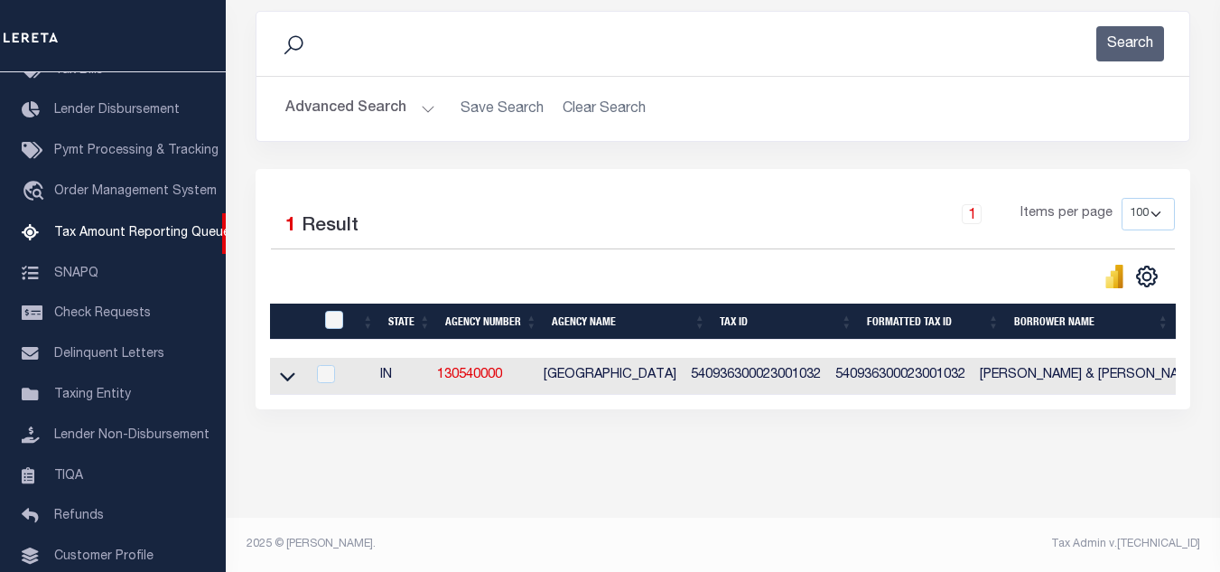
click at [394, 99] on button "Advanced Search" at bounding box center [360, 108] width 150 height 35
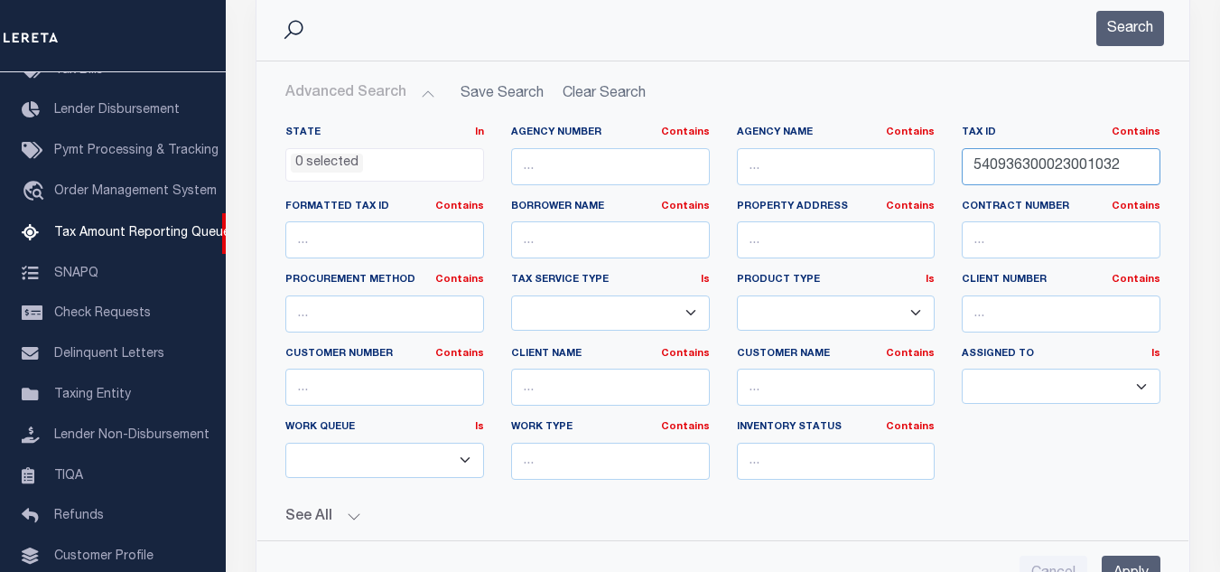
drag, startPoint x: 1137, startPoint y: 163, endPoint x: 682, endPoint y: 125, distance: 456.7
click at [757, 135] on div "State In In AK AL AR AZ CA CO CT DC DE FL GA GU HI IA ID IL IN KS [GEOGRAPHIC_D…" at bounding box center [723, 310] width 902 height 368
paste input "1002200002001025"
type input "541002200002001025"
click at [1141, 23] on button "Search" at bounding box center [1130, 28] width 68 height 35
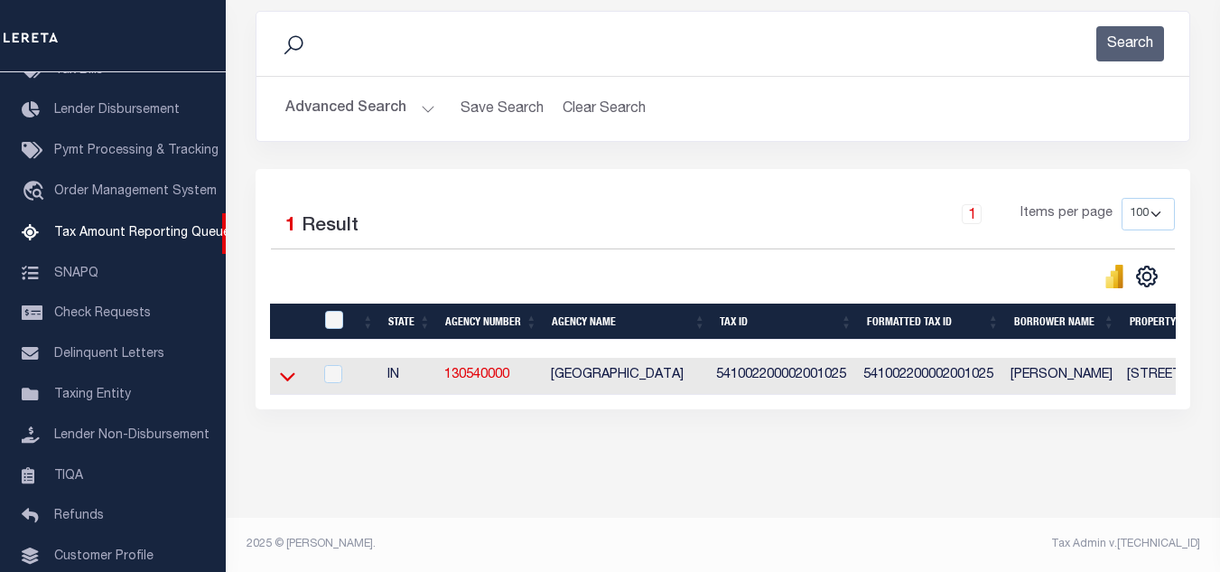
click at [292, 373] on icon at bounding box center [287, 377] width 15 height 9
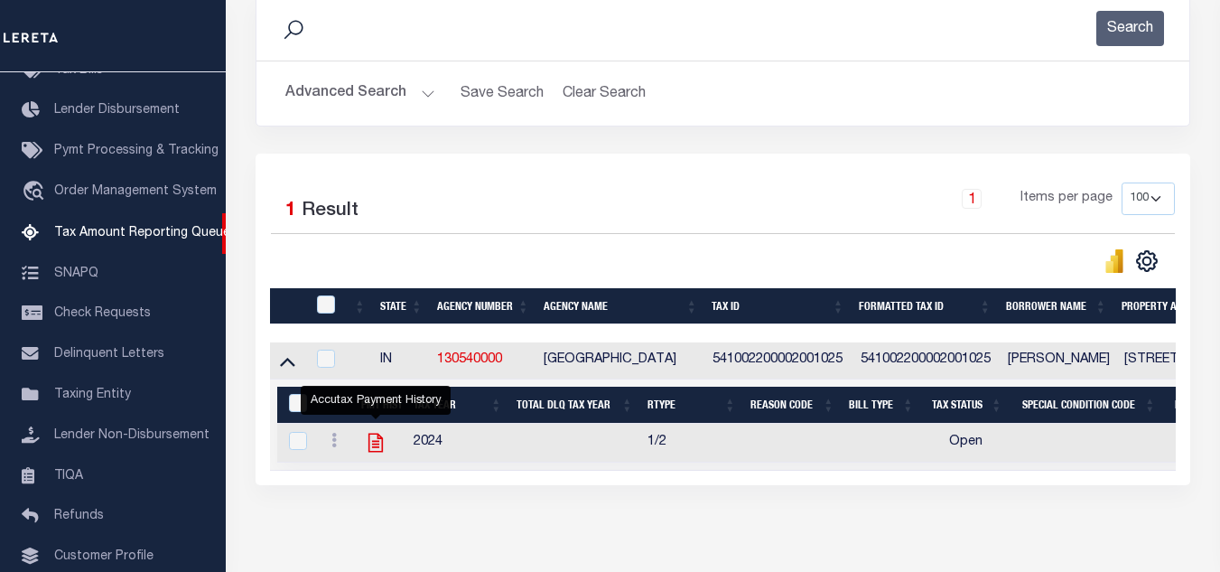
click at [379, 445] on icon "" at bounding box center [375, 442] width 14 height 19
checkbox input "true"
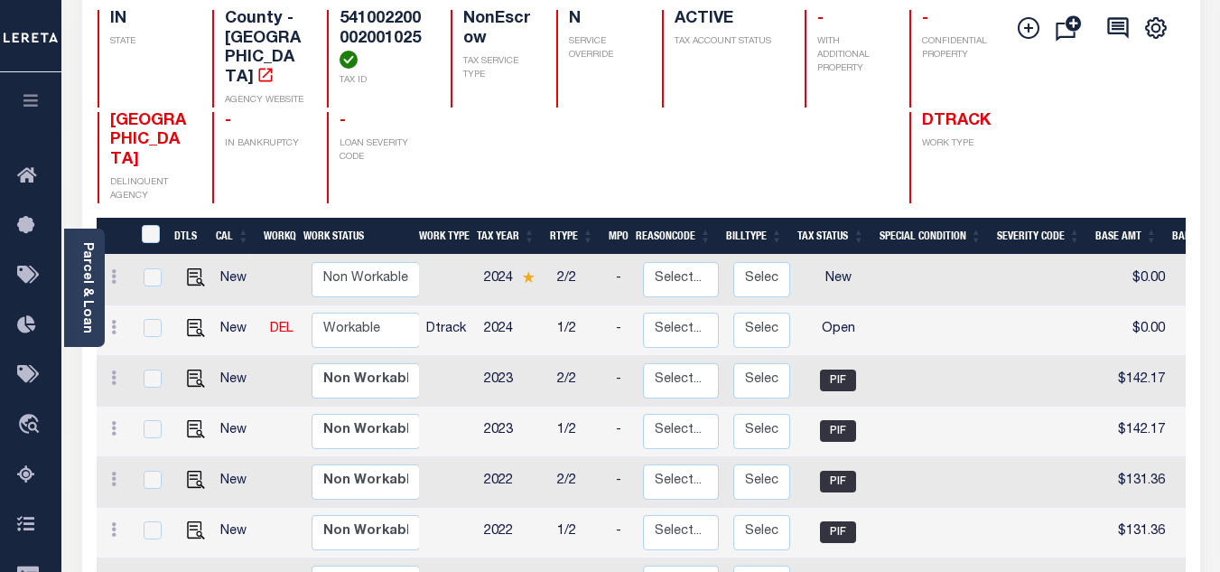
scroll to position [271, 0]
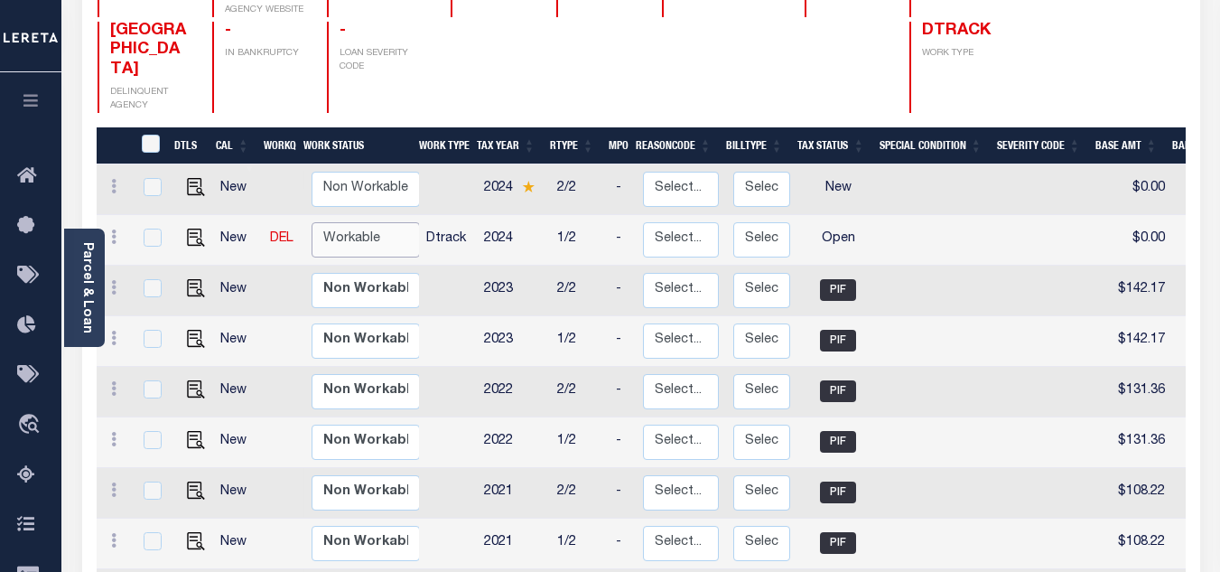
click at [348, 222] on select "Non Workable Workable" at bounding box center [366, 239] width 108 height 35
checkbox input "true"
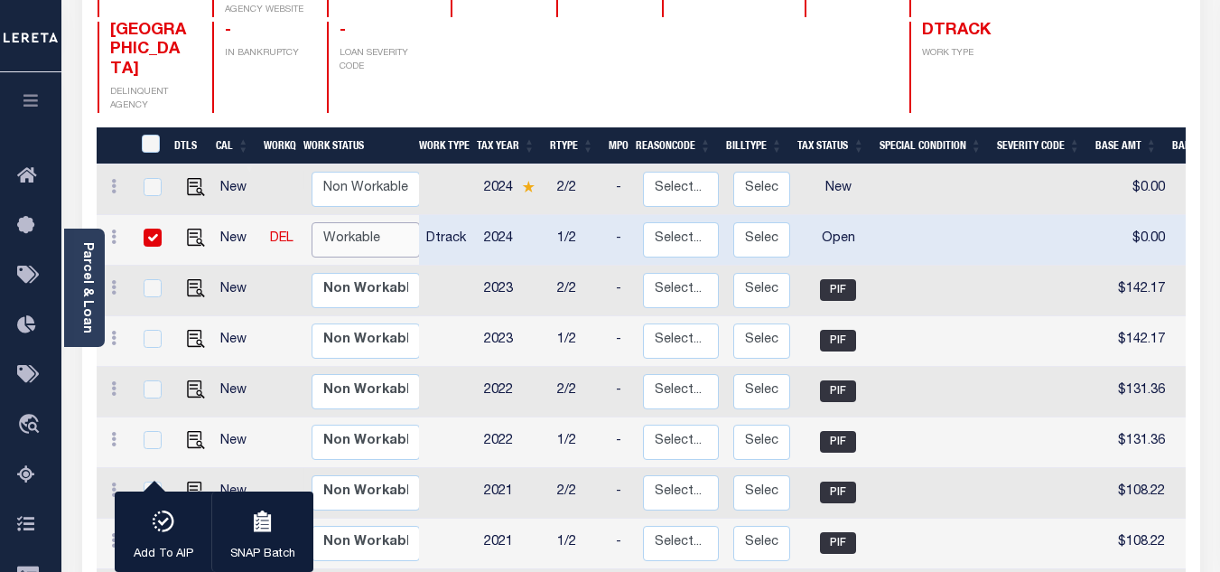
select select "true"
click at [312, 222] on select "Non Workable Workable" at bounding box center [366, 239] width 108 height 35
checkbox input "false"
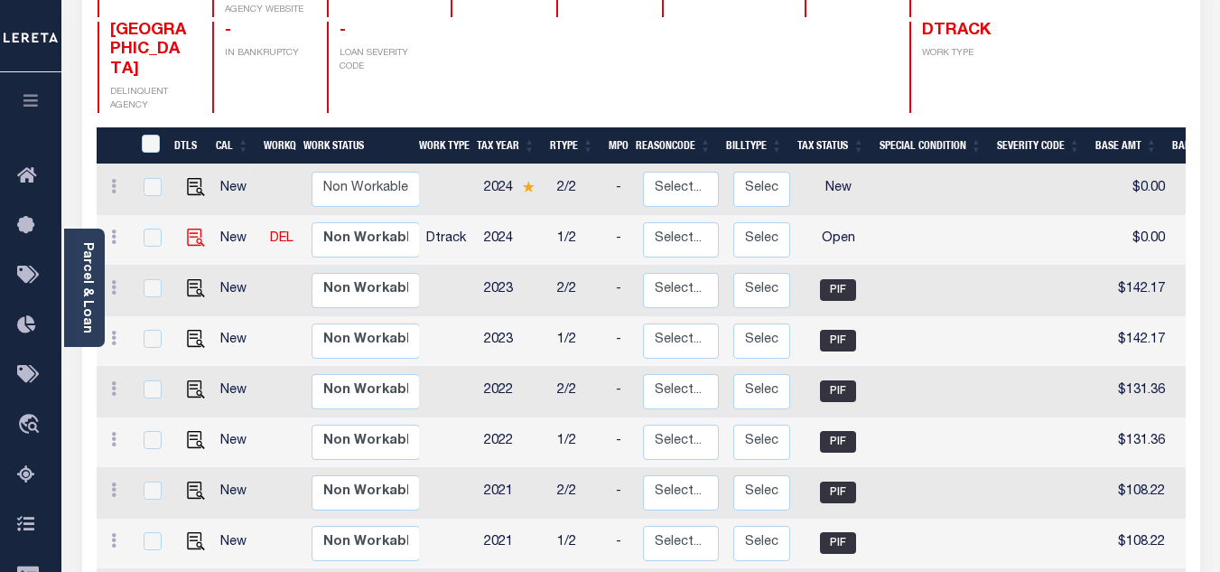
click at [194, 228] on img at bounding box center [196, 237] width 18 height 18
checkbox input "true"
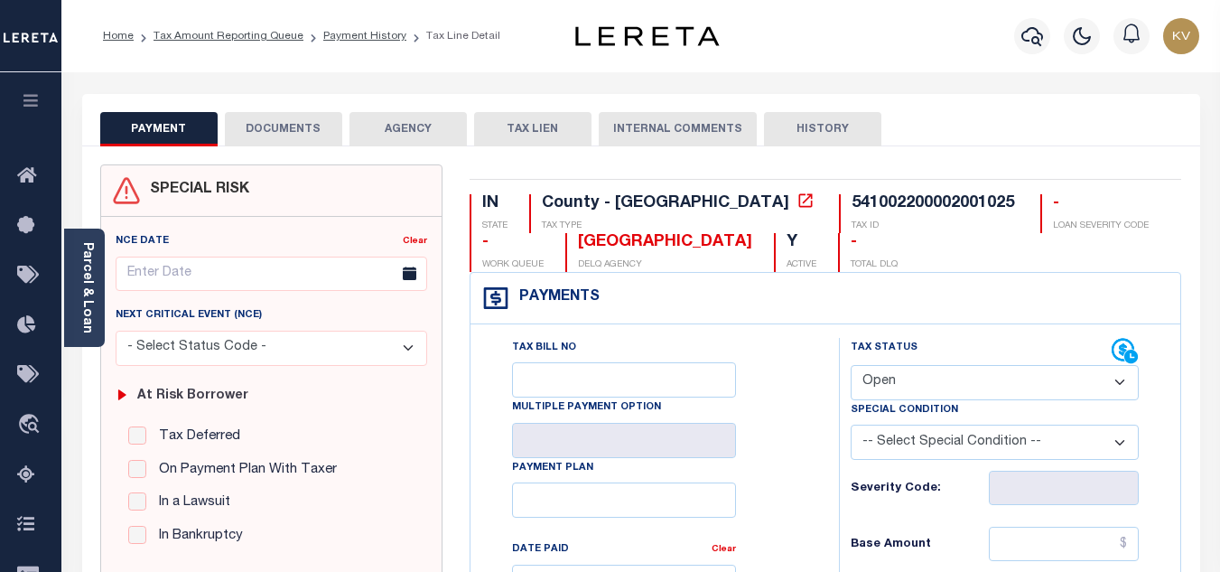
scroll to position [271, 0]
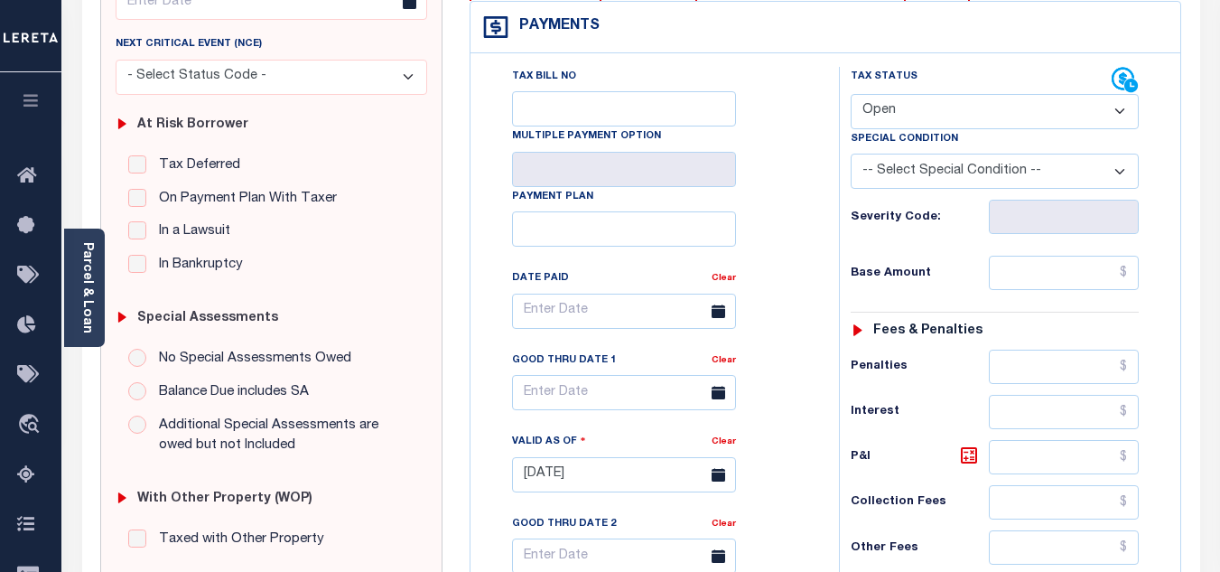
click at [912, 106] on select "- Select Status Code - Open Due/Unpaid Paid Incomplete No Tax Due Internal Refu…" at bounding box center [995, 111] width 288 height 35
select select "PYD"
click at [851, 95] on select "- Select Status Code - Open Due/Unpaid Paid Incomplete No Tax Due Internal Refu…" at bounding box center [995, 111] width 288 height 35
type input "08/29/2025"
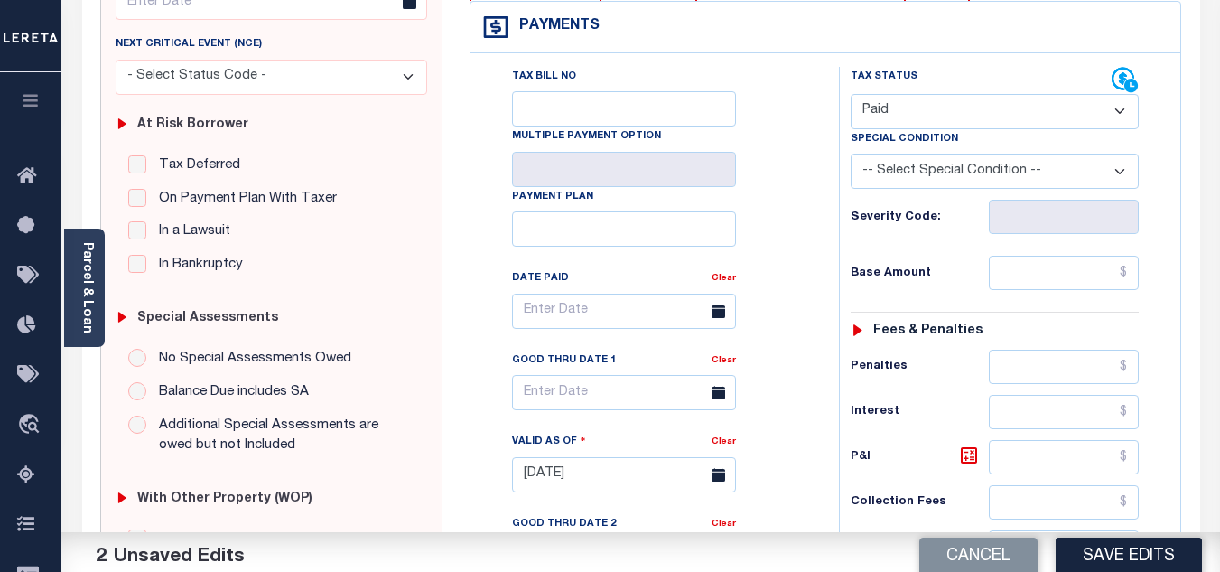
click at [795, 229] on div "Tax Bill No Multiple Payment Option Payment Plan Clear" at bounding box center [650, 320] width 323 height 507
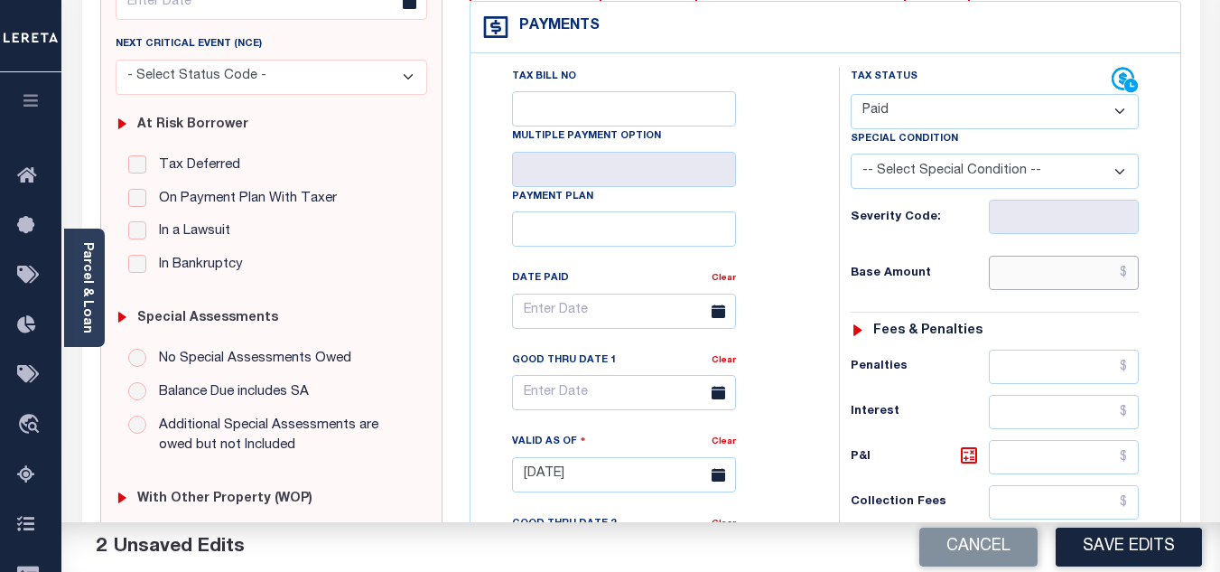
click at [1027, 288] on input "text" at bounding box center [1064, 273] width 150 height 34
paste input "143.43"
type input "$143.43"
click at [940, 268] on h6 "Base Amount" at bounding box center [920, 273] width 138 height 14
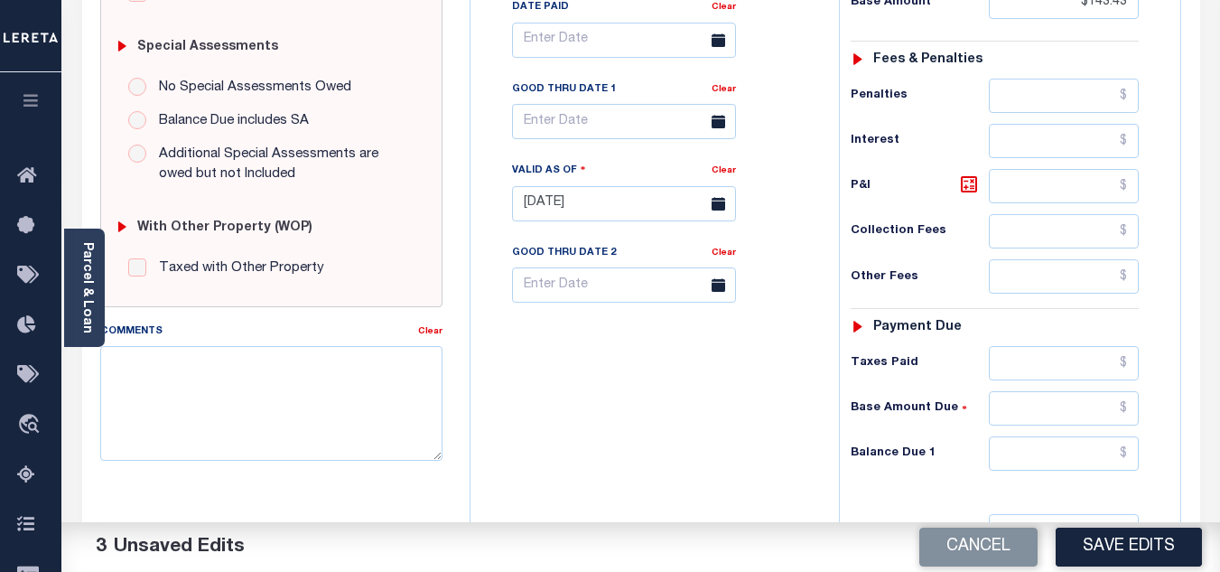
scroll to position [632, 0]
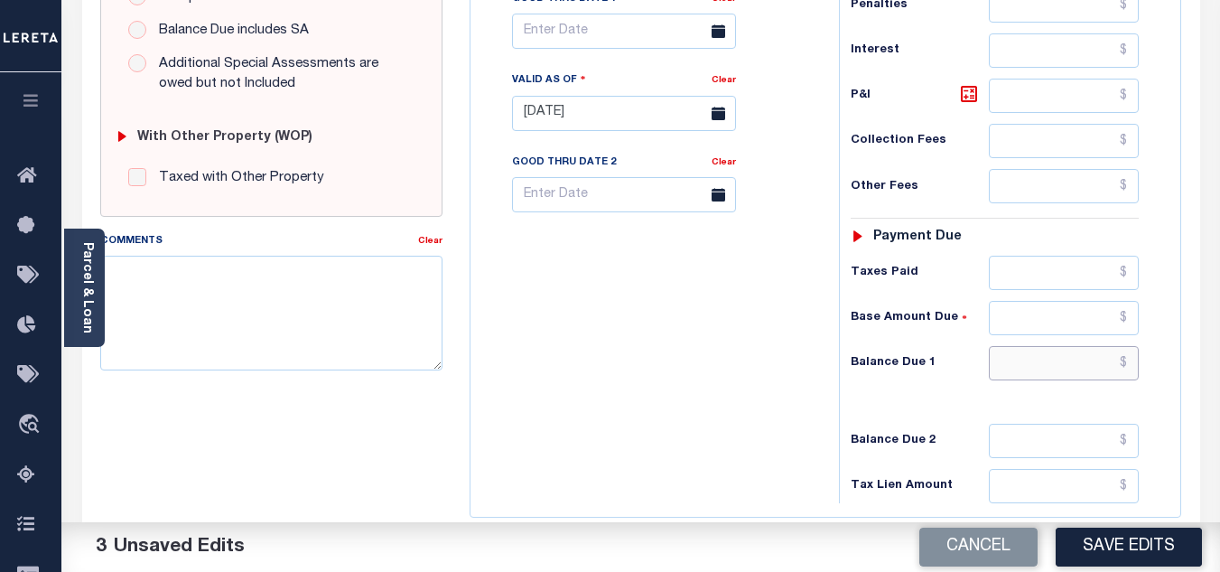
drag, startPoint x: 1010, startPoint y: 372, endPoint x: 1015, endPoint y: 359, distance: 13.8
click at [1013, 369] on input "text" at bounding box center [1064, 363] width 150 height 34
type input "$0.00"
click at [598, 377] on div "Tax Bill No Multiple Payment Option Payment Plan Clear" at bounding box center [650, 104] width 350 height 797
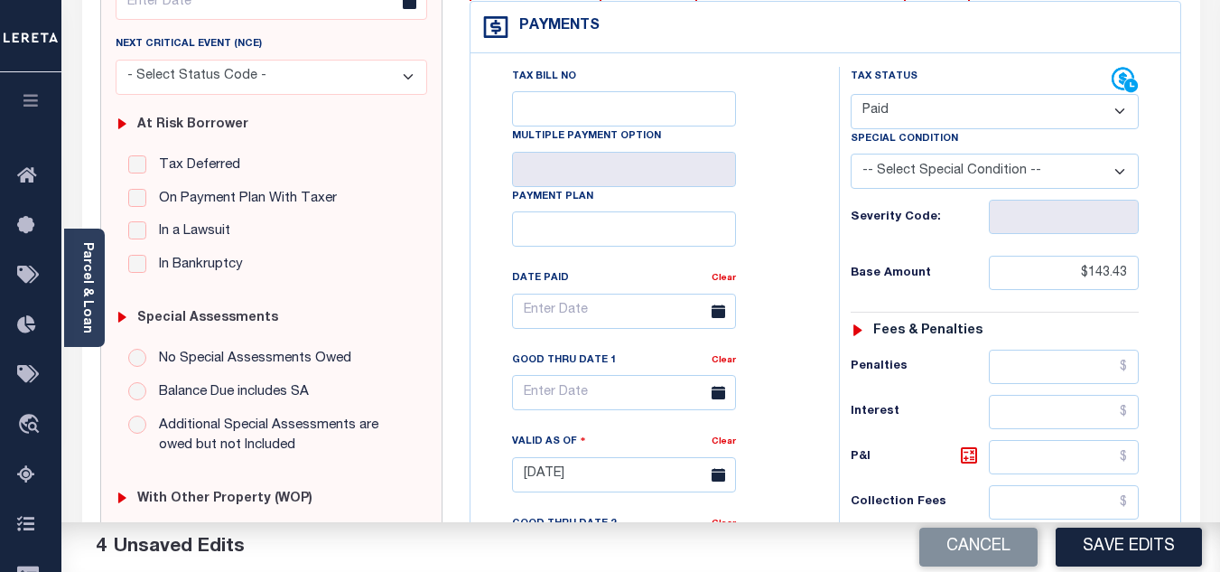
scroll to position [0, 0]
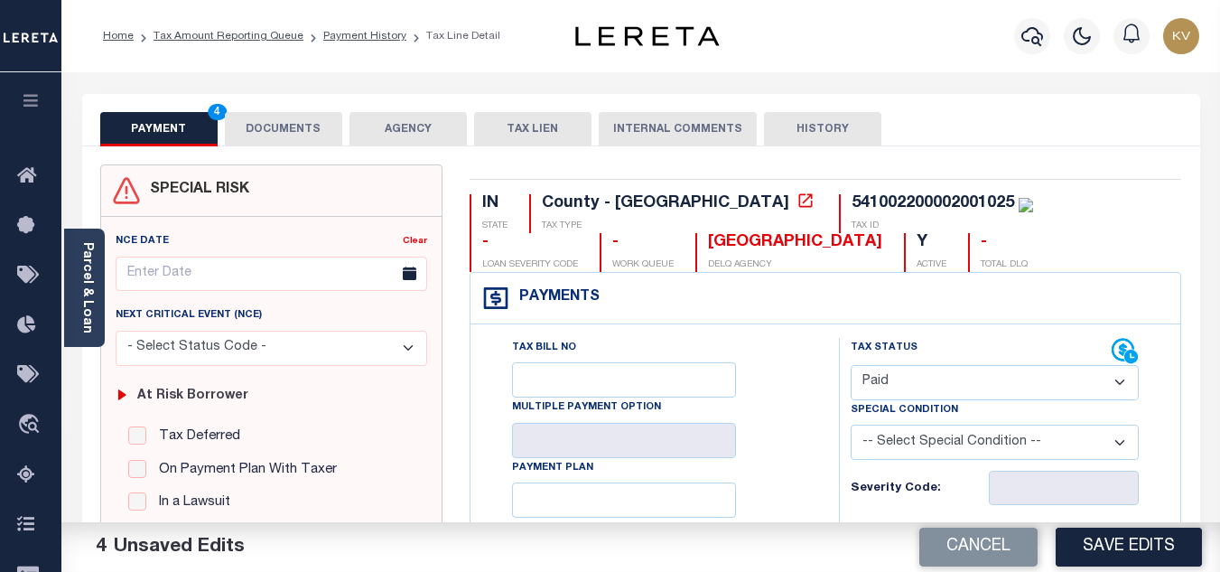
click at [299, 135] on button "DOCUMENTS" at bounding box center [283, 129] width 117 height 34
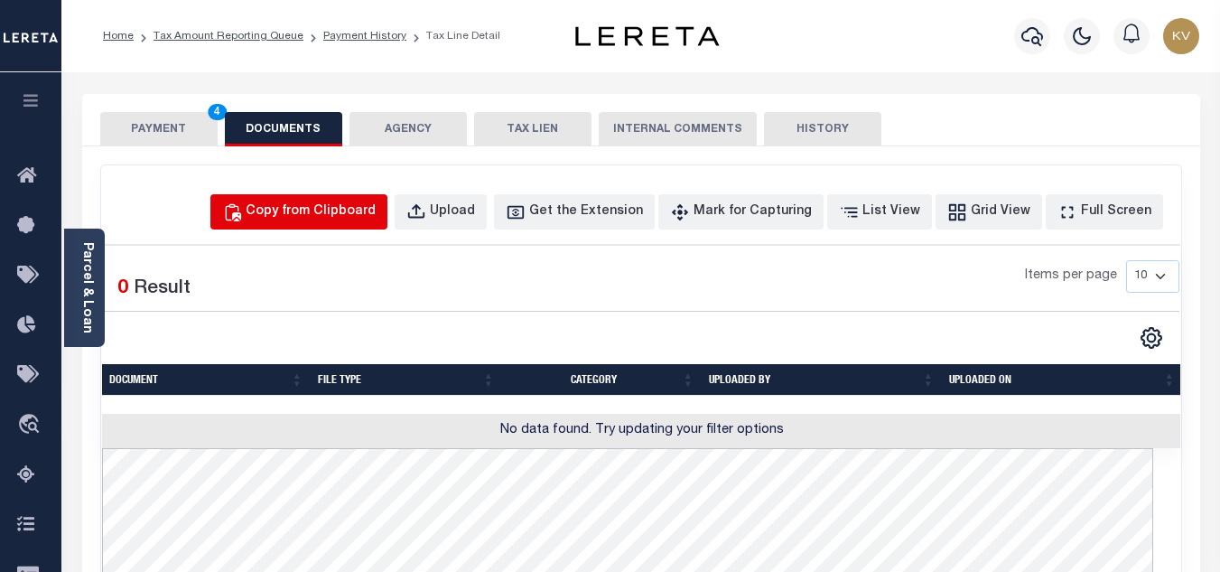
click at [317, 200] on button "Copy from Clipboard" at bounding box center [298, 211] width 177 height 35
select select "POP"
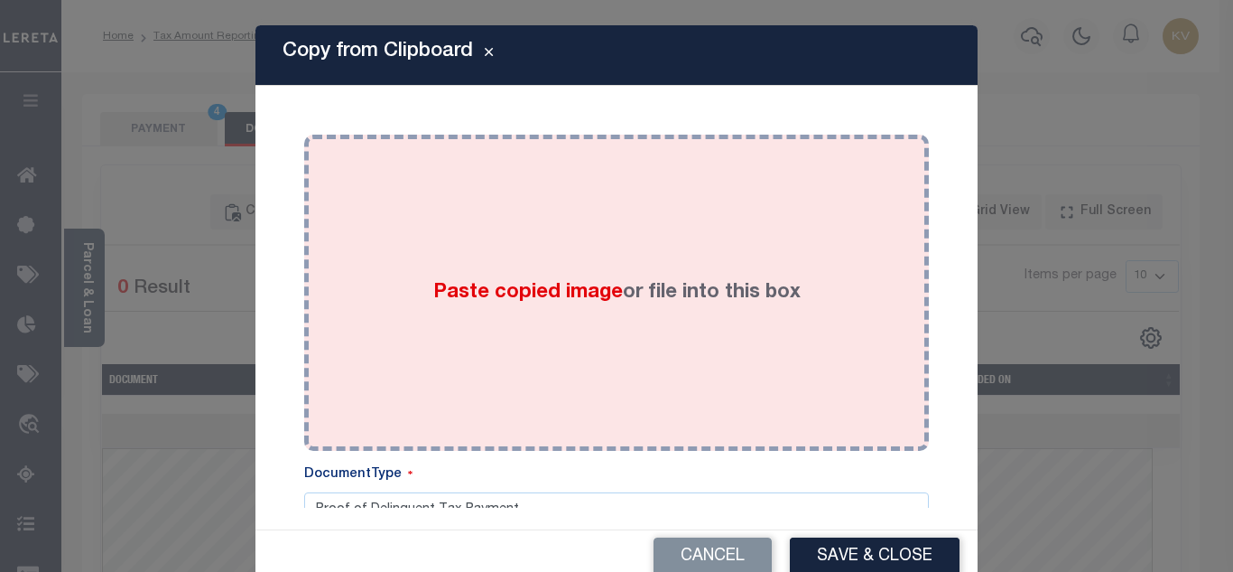
click at [493, 256] on div "Paste copied image or file into this box" at bounding box center [617, 292] width 598 height 289
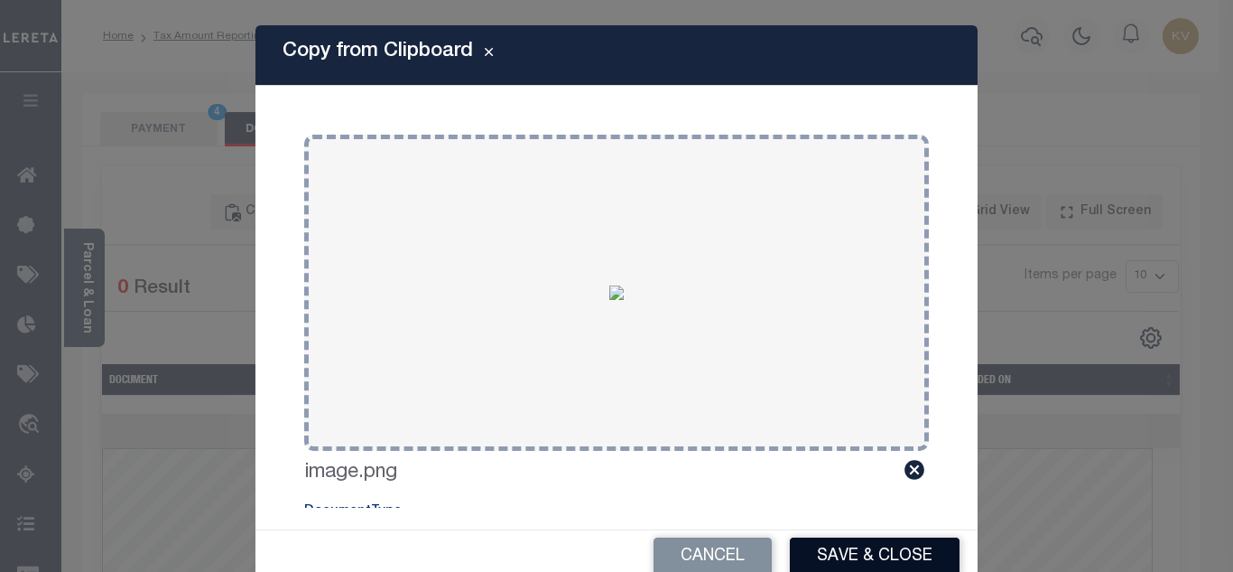
click at [866, 554] on button "Save & Close" at bounding box center [875, 556] width 170 height 39
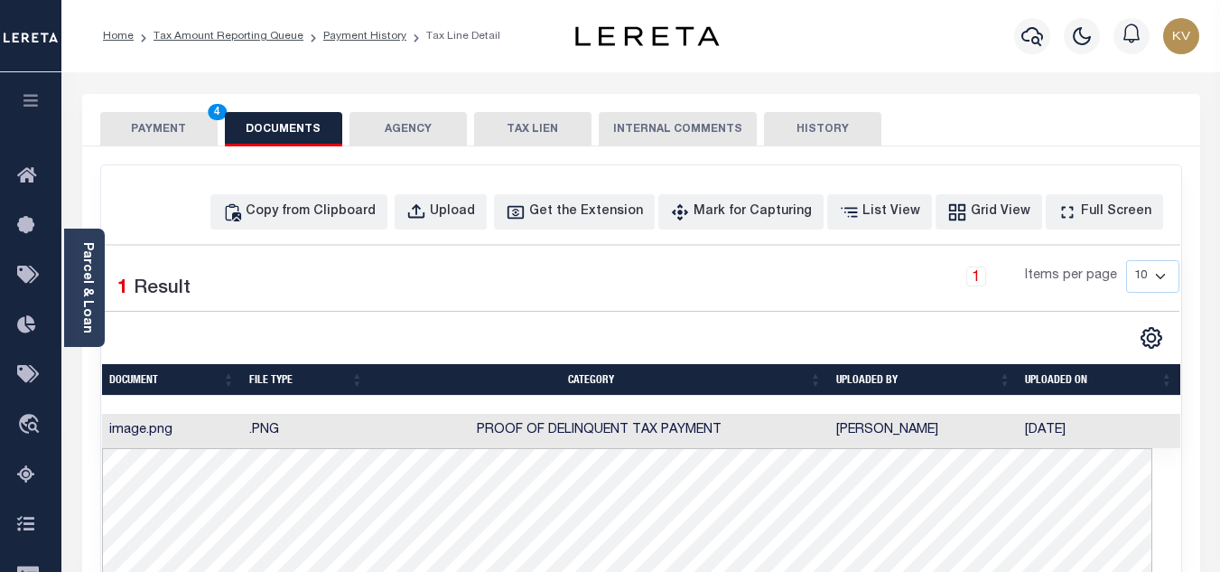
click at [171, 132] on button "PAYMENT 4" at bounding box center [158, 129] width 117 height 34
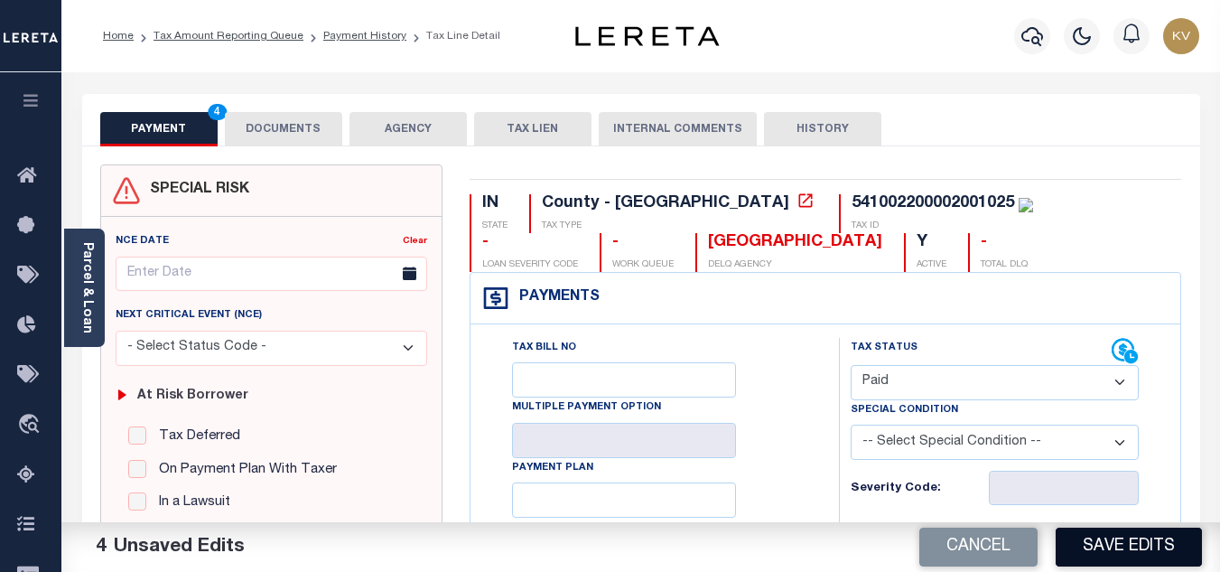
click at [1118, 536] on button "Save Edits" at bounding box center [1129, 546] width 146 height 39
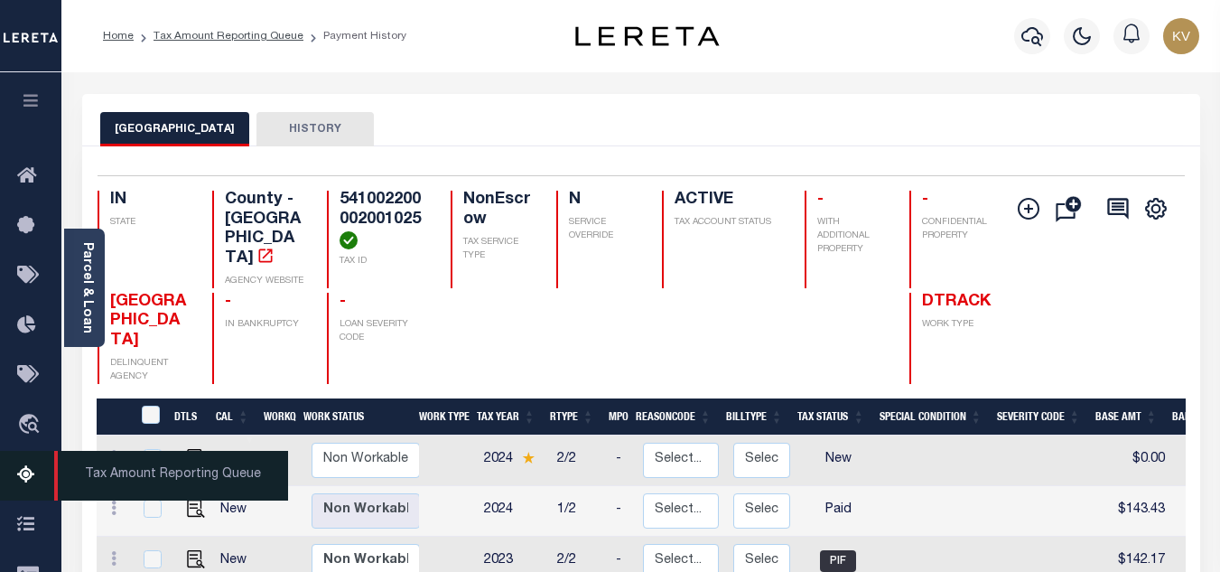
click at [14, 462] on link "Tax Amount Reporting Queue" at bounding box center [30, 476] width 61 height 50
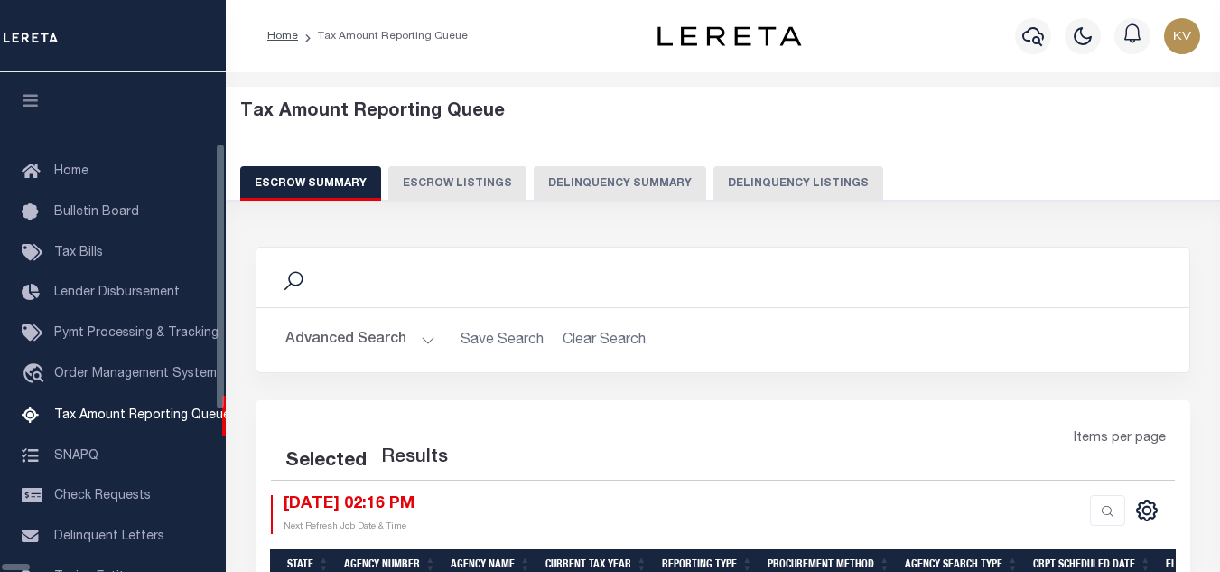
click at [713, 181] on button "Delinquency Listings" at bounding box center [798, 183] width 170 height 34
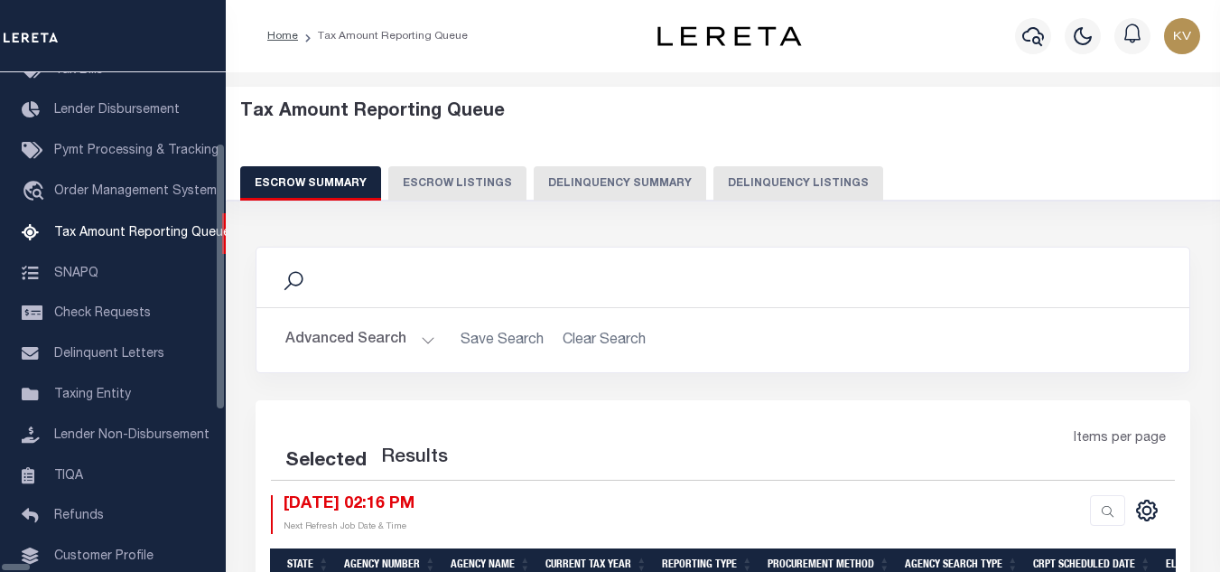
select select "100"
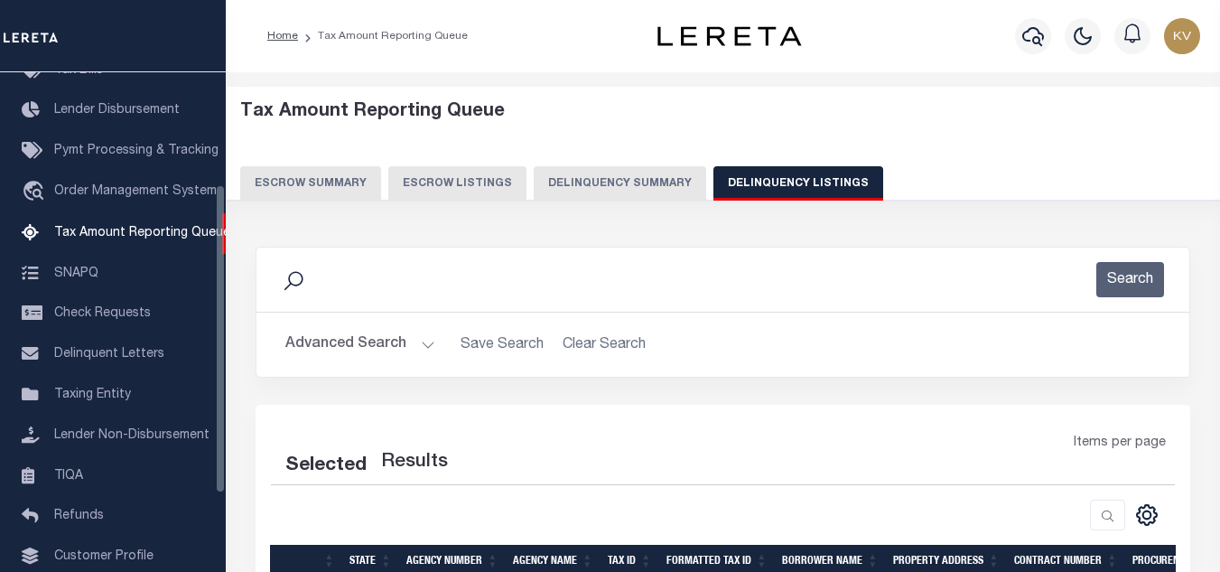
scroll to position [232, 0]
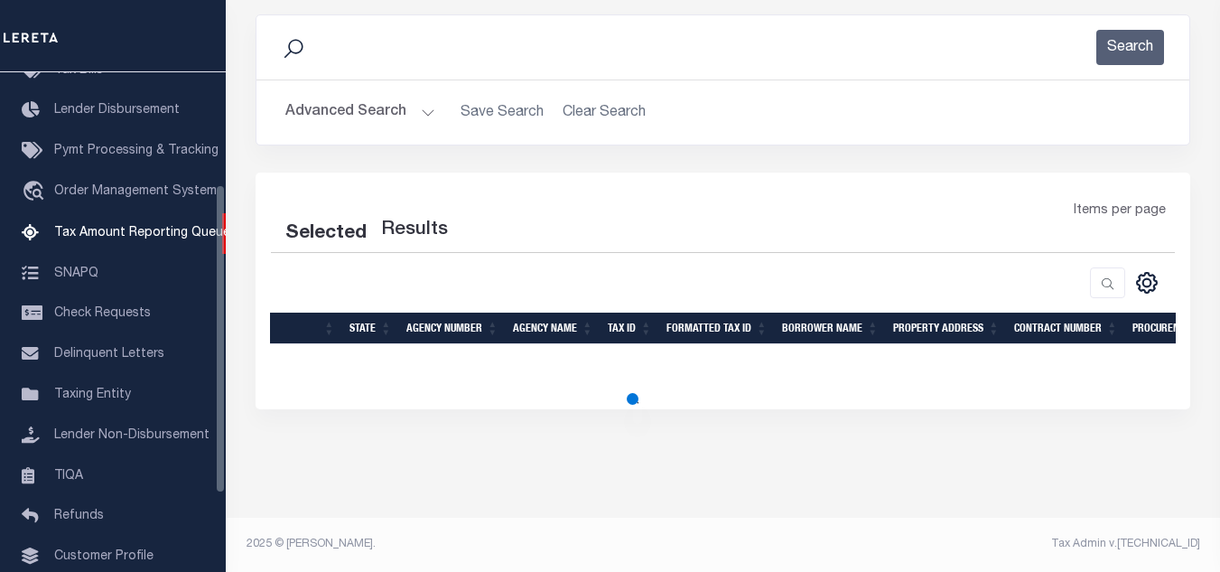
select select "100"
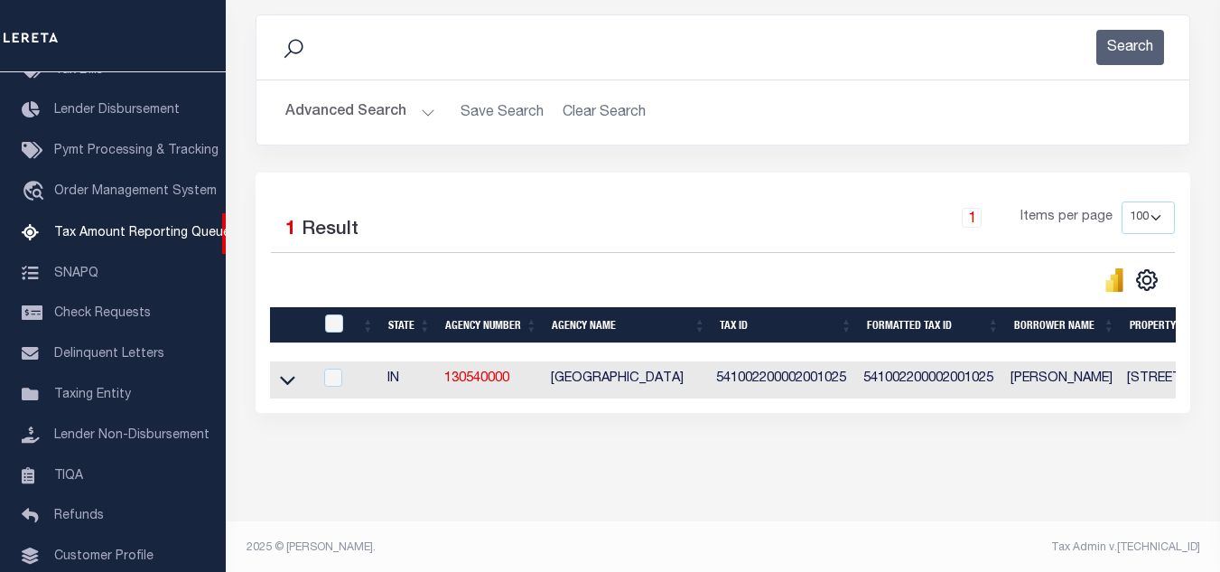
click at [362, 116] on button "Advanced Search" at bounding box center [360, 112] width 150 height 35
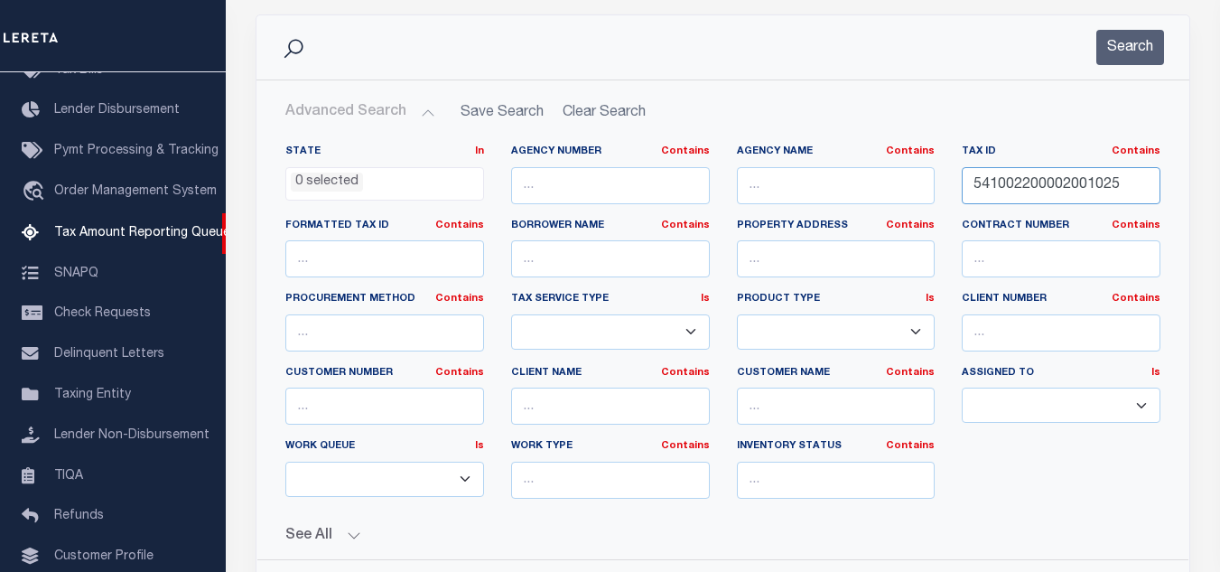
drag, startPoint x: 1120, startPoint y: 188, endPoint x: 971, endPoint y: 185, distance: 149.0
click at [992, 188] on input "541002200002001025" at bounding box center [1061, 185] width 199 height 37
click at [1126, 177] on input "541002200002001025" at bounding box center [1061, 185] width 199 height 37
drag, startPoint x: 1137, startPoint y: 184, endPoint x: 739, endPoint y: 191, distance: 398.3
click at [739, 191] on div "State In In AK AL AR AZ CA CO CT DC DE FL GA GU HI IA ID IL IN KS [GEOGRAPHIC_D…" at bounding box center [723, 328] width 902 height 368
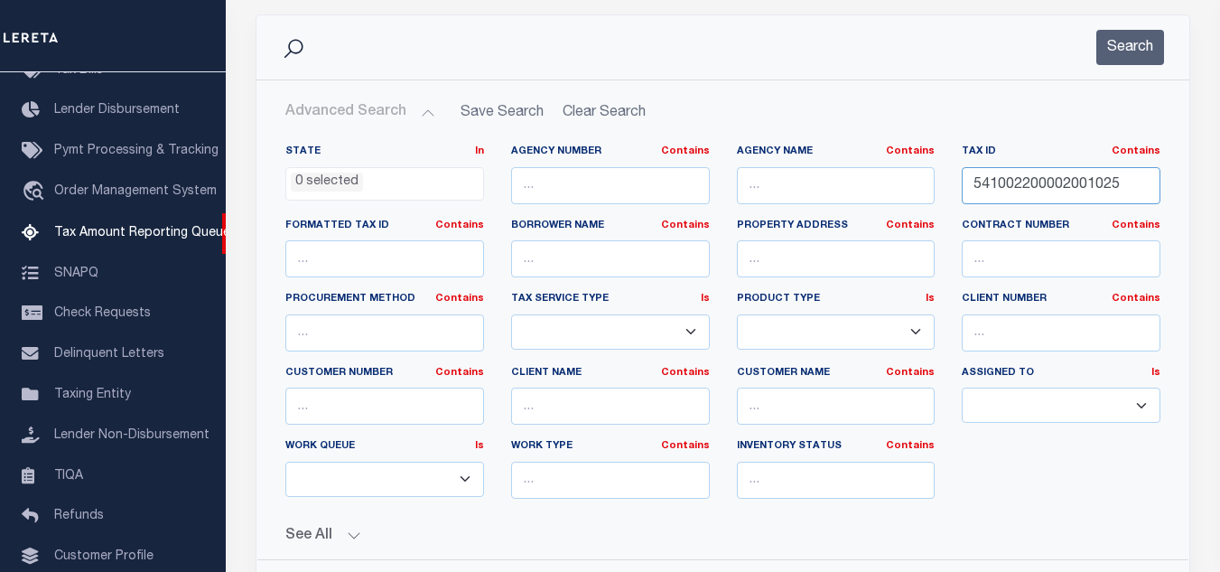
paste input "6000"
type input "541002200006000025"
click at [1123, 47] on button "Search" at bounding box center [1130, 47] width 68 height 35
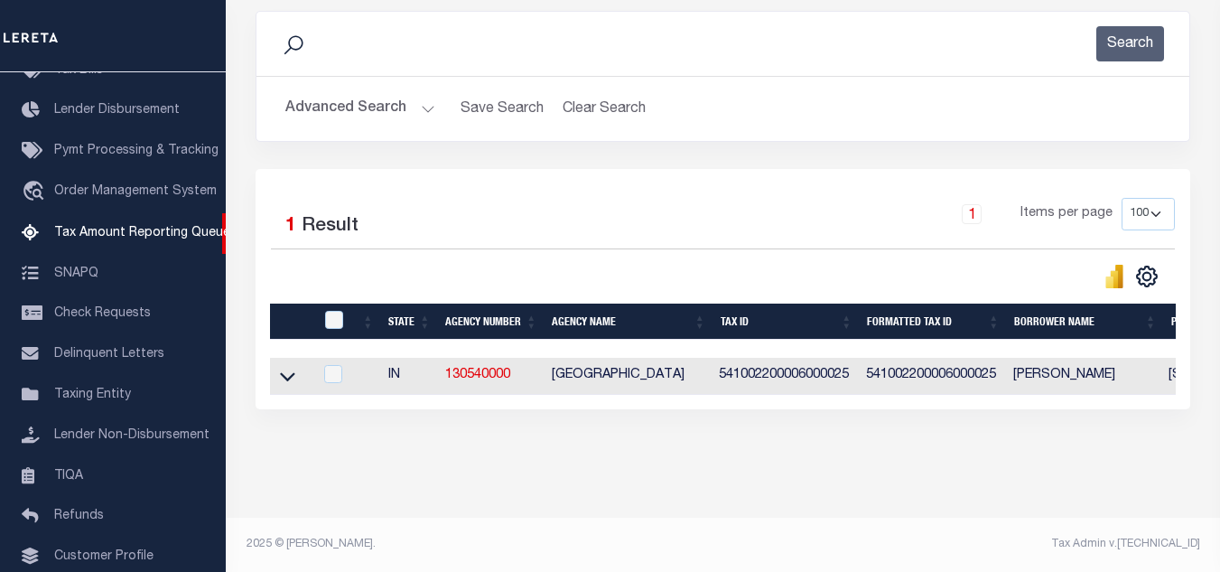
scroll to position [251, 0]
click at [287, 367] on icon at bounding box center [287, 376] width 15 height 19
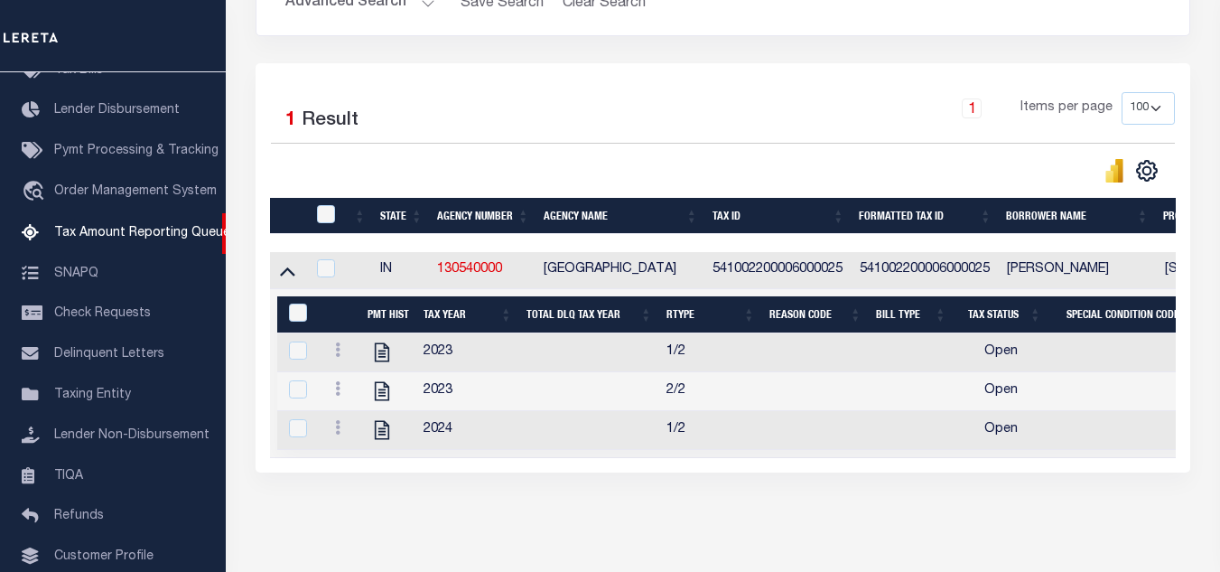
scroll to position [424, 0]
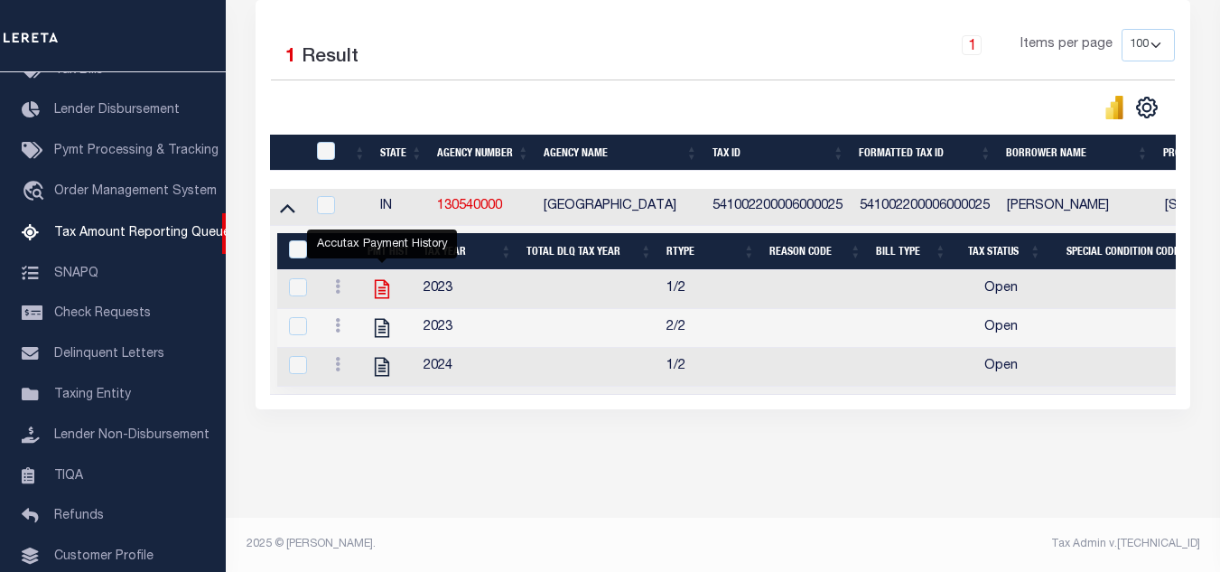
click at [377, 277] on icon "" at bounding box center [381, 288] width 23 height 23
checkbox input "true"
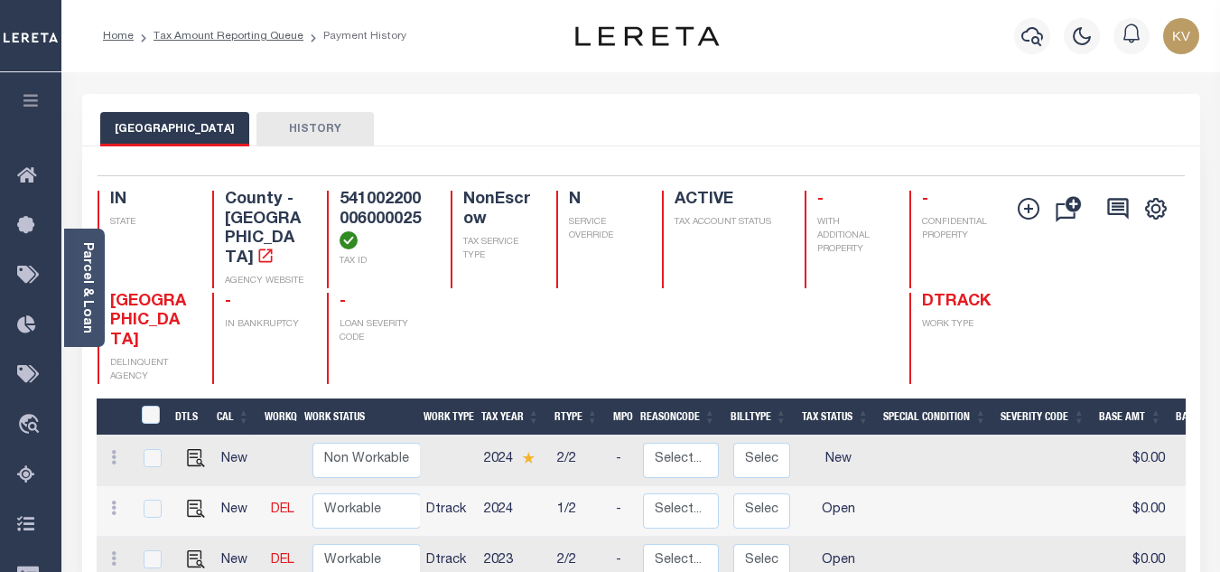
scroll to position [181, 0]
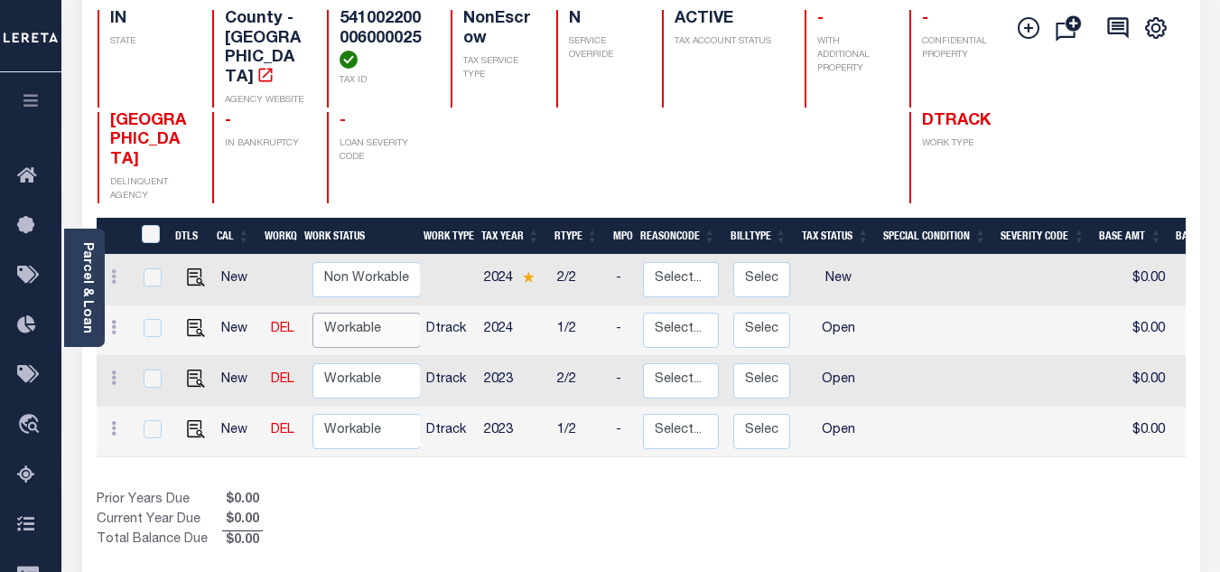
click at [354, 312] on select "Non Workable Workable" at bounding box center [366, 329] width 108 height 35
checkbox input "true"
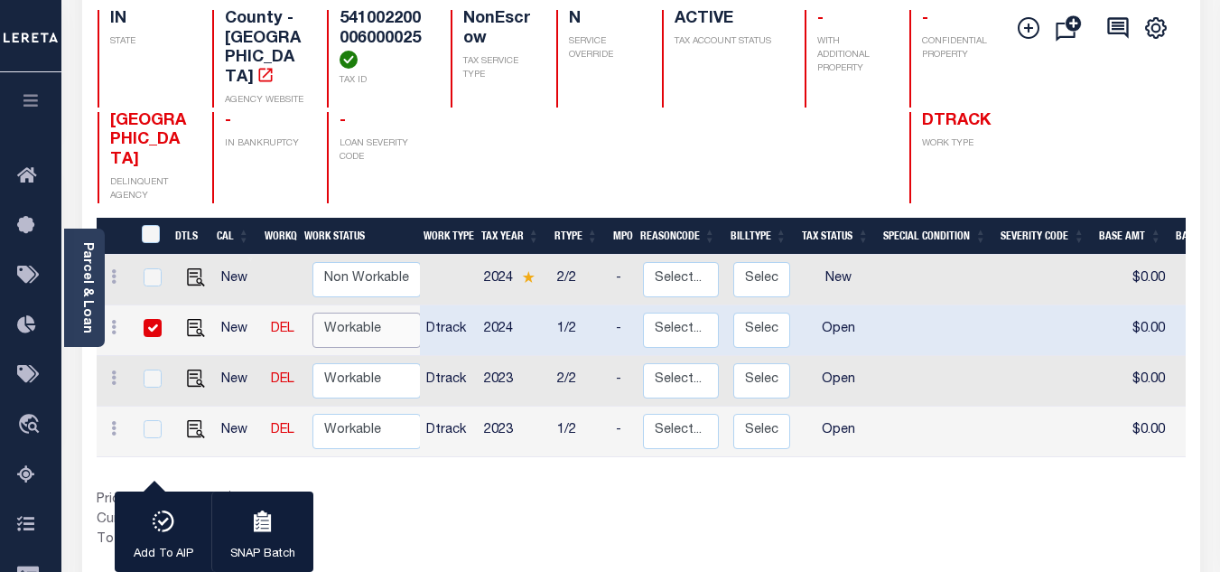
select select "true"
click at [312, 312] on select "Non Workable Workable" at bounding box center [366, 329] width 108 height 35
checkbox input "false"
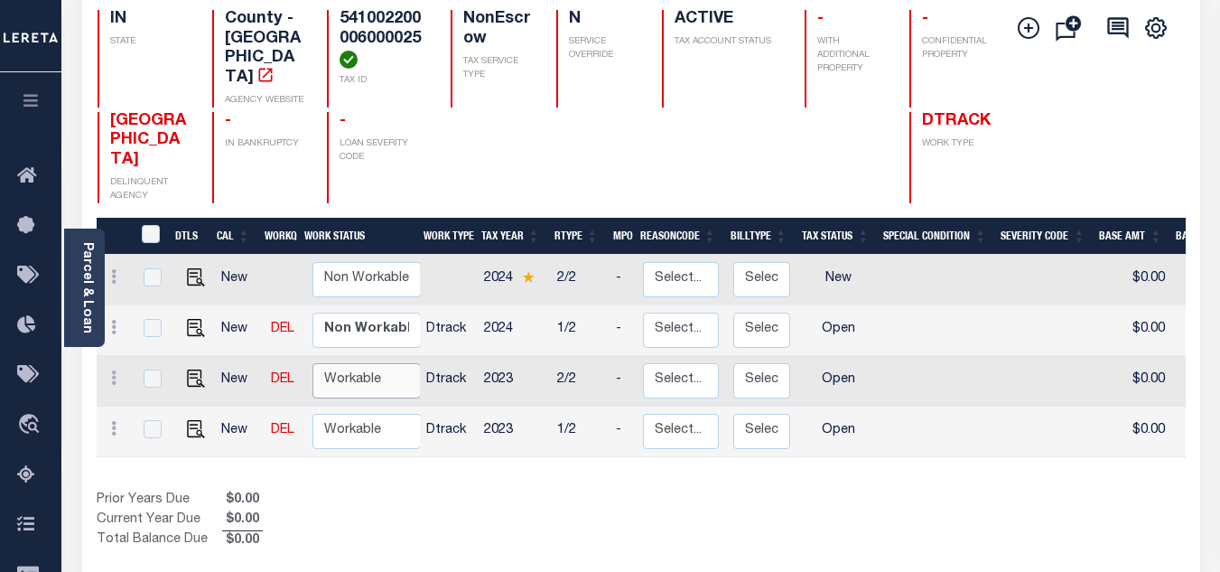
click at [347, 363] on select "Non Workable Workable" at bounding box center [366, 380] width 108 height 35
checkbox input "true"
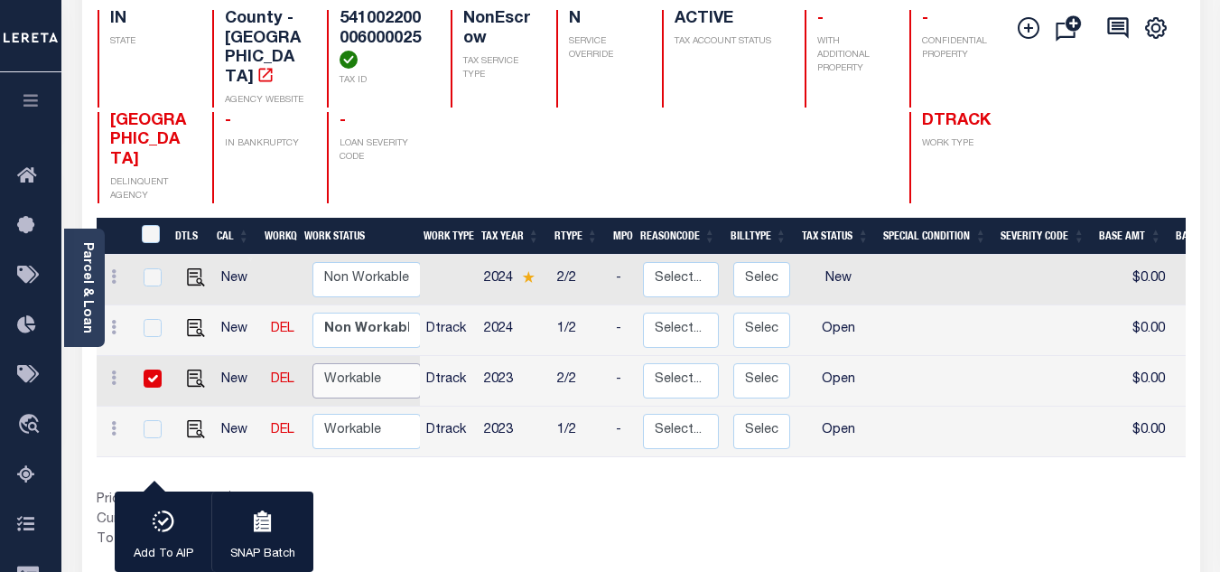
select select "true"
click at [312, 363] on select "Non Workable Workable" at bounding box center [366, 380] width 108 height 35
checkbox input "false"
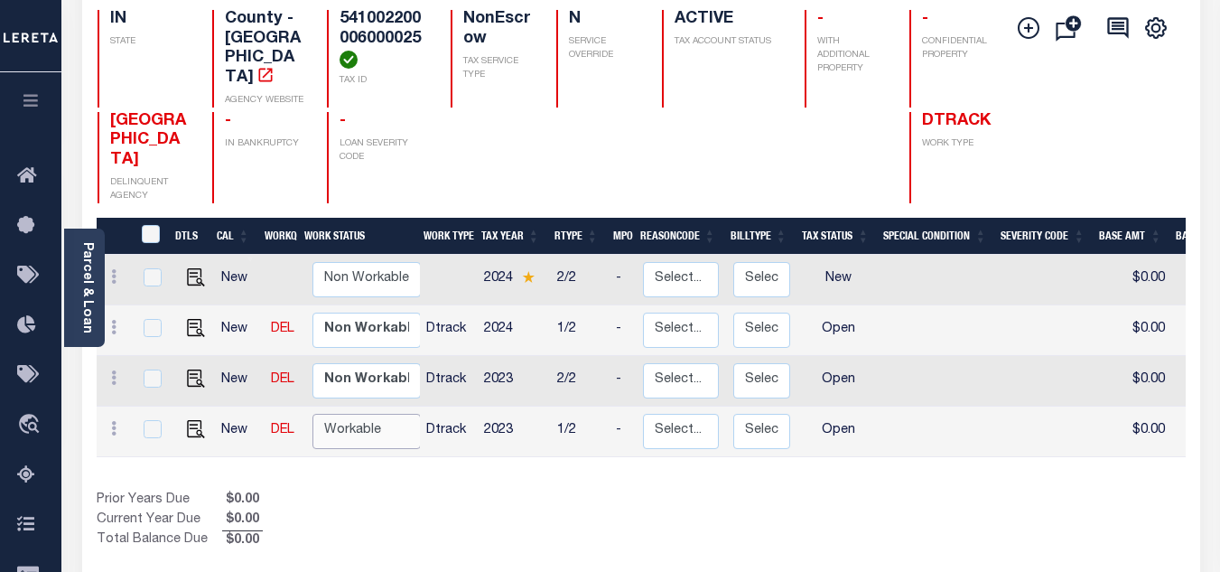
click at [347, 414] on select "Non Workable Workable" at bounding box center [366, 431] width 108 height 35
checkbox input "true"
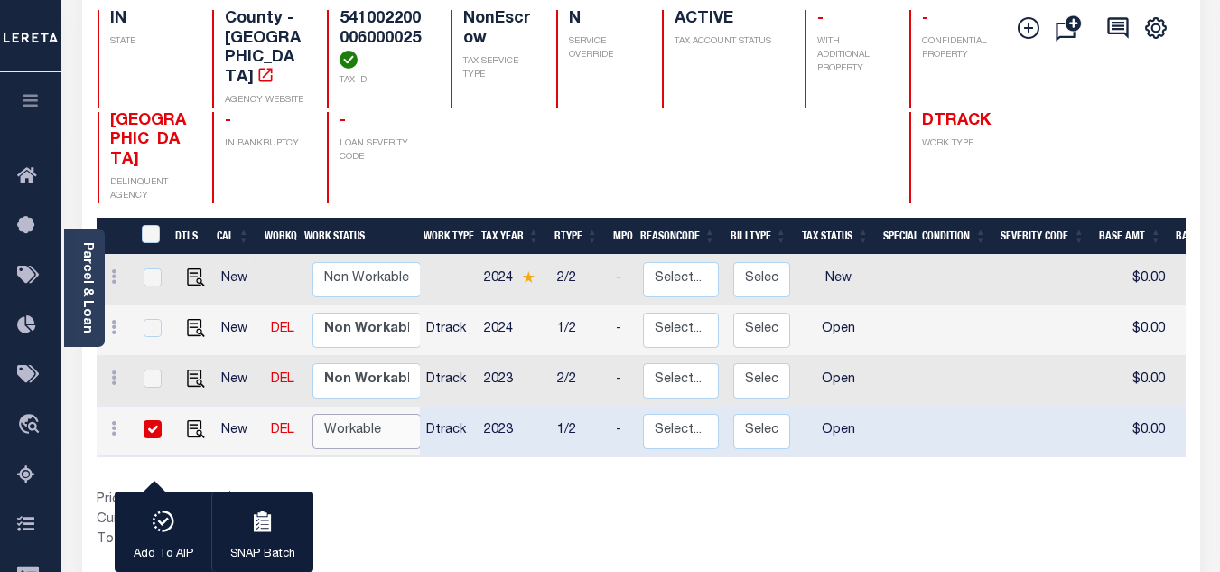
select select "true"
click at [312, 414] on select "Non Workable Workable" at bounding box center [366, 431] width 108 height 35
checkbox input "false"
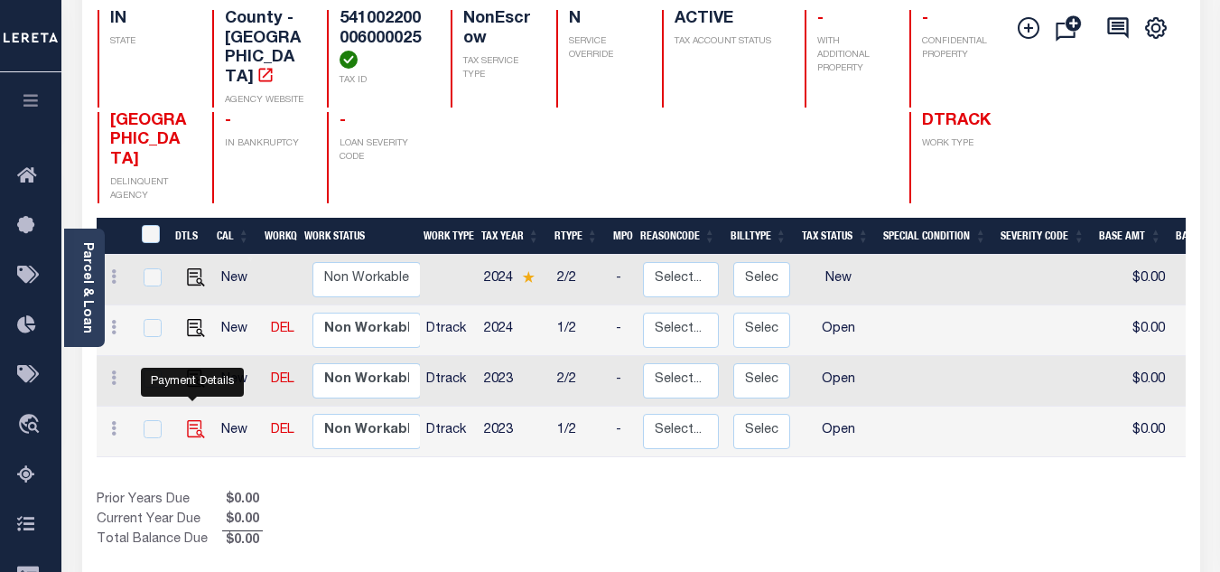
click at [193, 420] on img "" at bounding box center [196, 429] width 18 height 18
checkbox input "true"
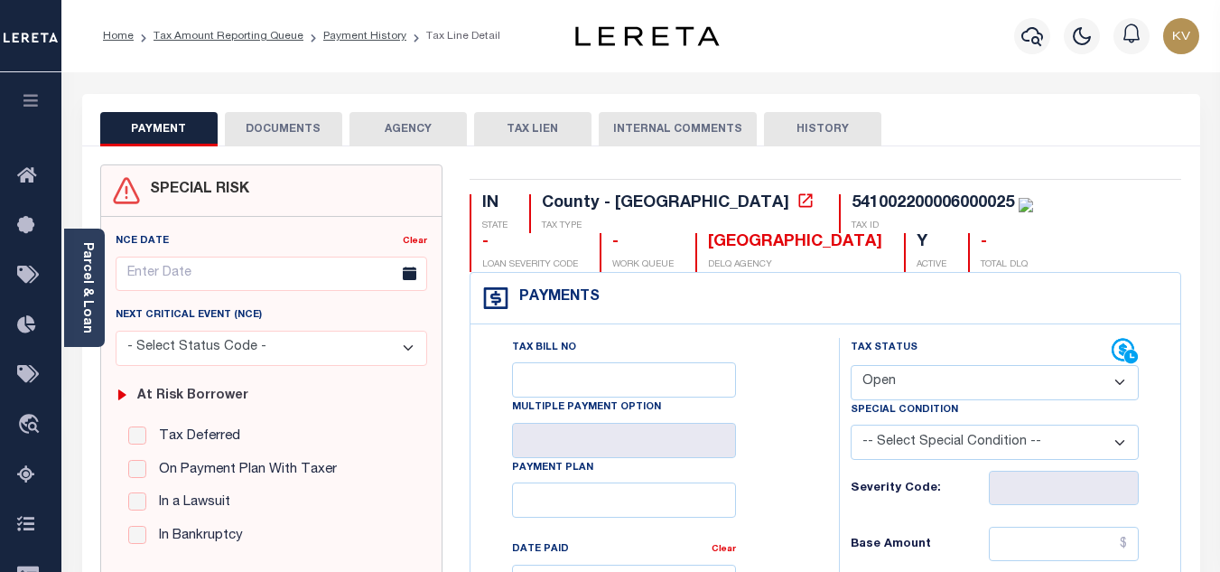
scroll to position [271, 0]
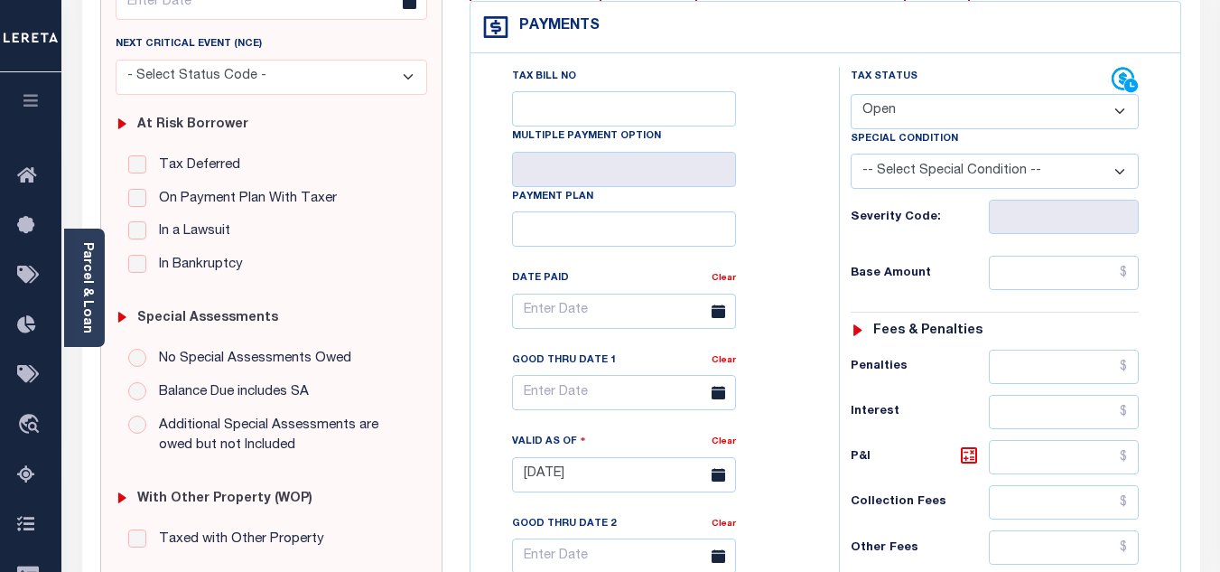
click at [919, 108] on select "- Select Status Code - Open Due/Unpaid Paid Incomplete No Tax Due Internal Refu…" at bounding box center [995, 111] width 288 height 35
select select "PYD"
click at [851, 95] on select "- Select Status Code - Open Due/Unpaid Paid Incomplete No Tax Due Internal Refu…" at bounding box center [995, 111] width 288 height 35
type input "[DATE]"
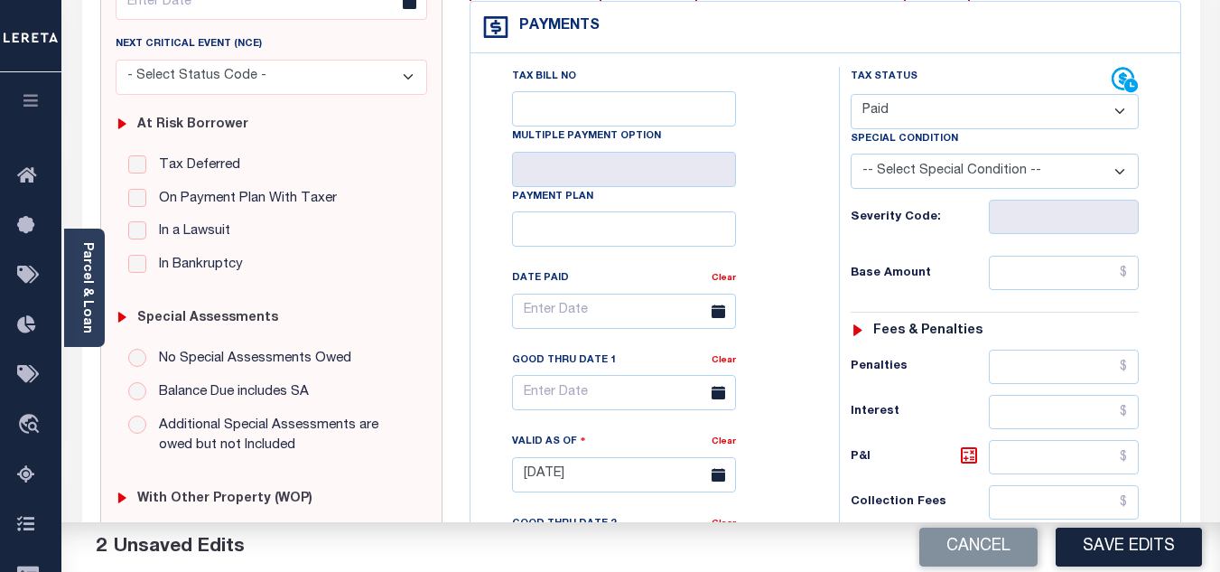
click at [805, 213] on div "Tax Bill No Multiple Payment Option Payment Plan Clear" at bounding box center [650, 320] width 323 height 507
click at [1066, 284] on input "text" at bounding box center [1064, 273] width 150 height 34
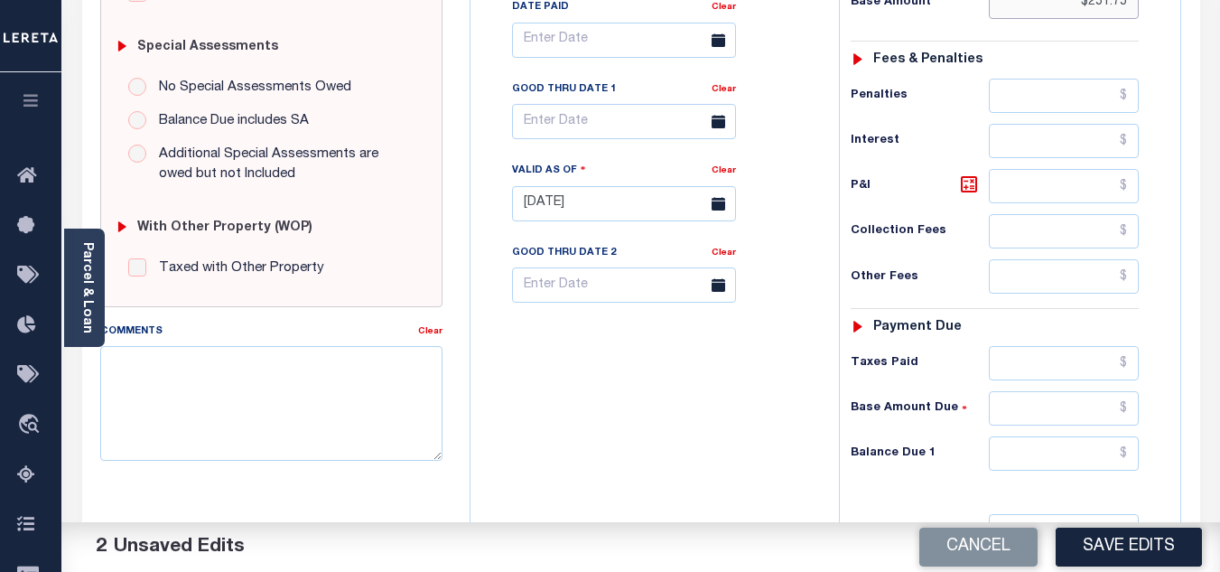
type input "$251.75"
drag, startPoint x: 1029, startPoint y: 452, endPoint x: 1018, endPoint y: 438, distance: 18.6
click at [1030, 446] on input "text" at bounding box center [1064, 453] width 150 height 34
type input "$0.00"
click at [576, 414] on div "Tax Bill No Multiple Payment Option Payment Plan Clear" at bounding box center [650, 194] width 350 height 797
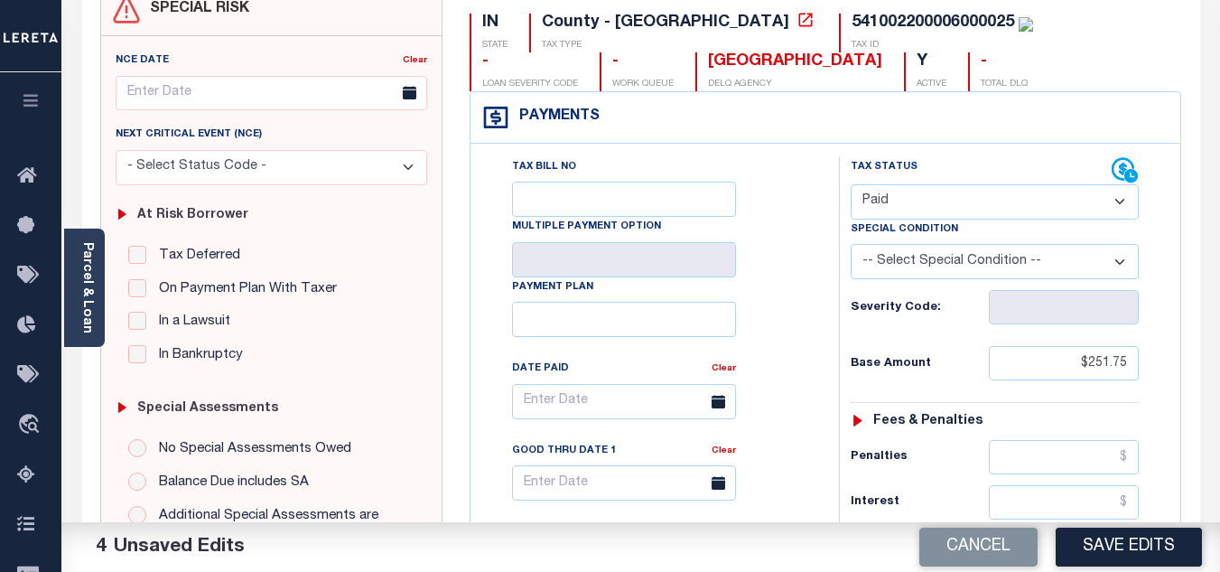
scroll to position [0, 0]
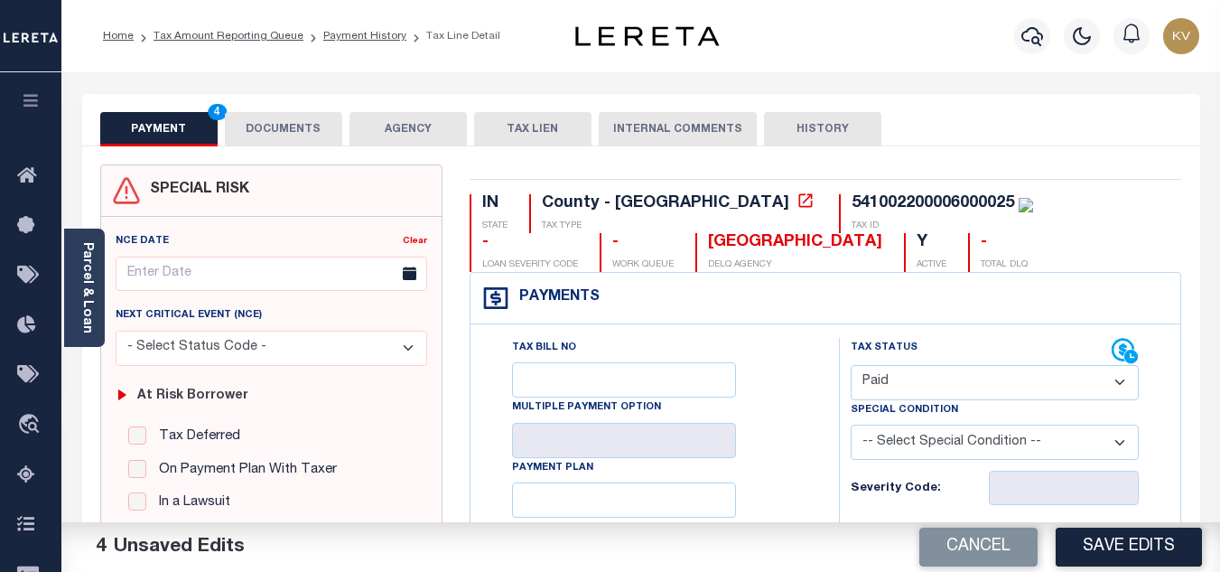
click at [267, 107] on div "PAYMENT 4 DOCUMENTS AGENCY DELINQUENT PAYEE TAX LIEN" at bounding box center [641, 120] width 1118 height 52
click at [284, 137] on button "DOCUMENTS" at bounding box center [283, 129] width 117 height 34
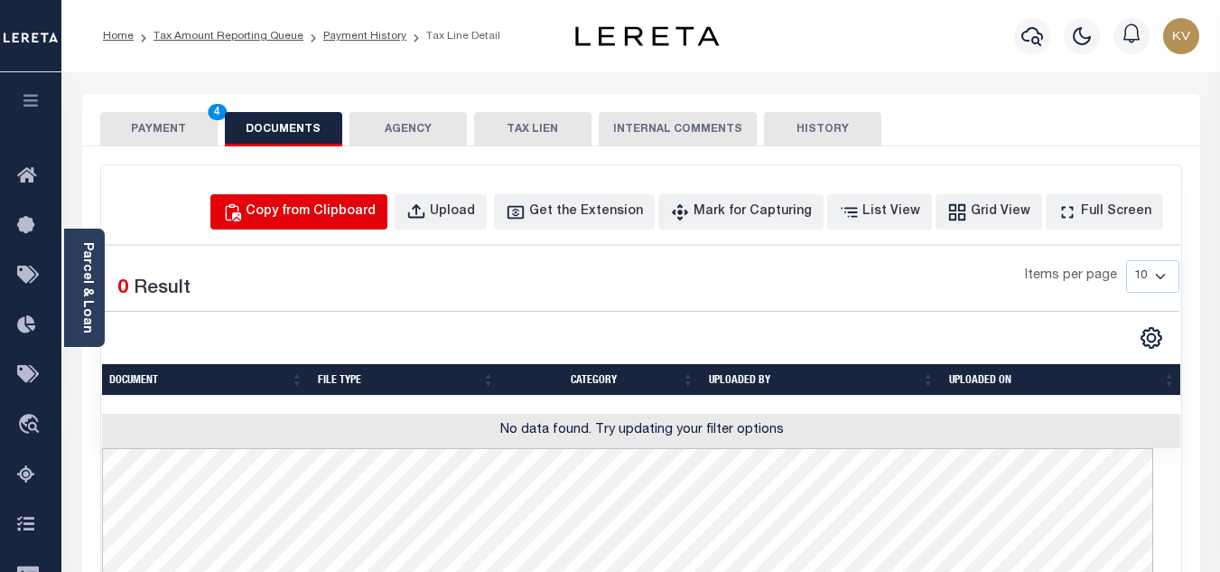
click at [339, 206] on div "Copy from Clipboard" at bounding box center [311, 212] width 130 height 20
select select "POP"
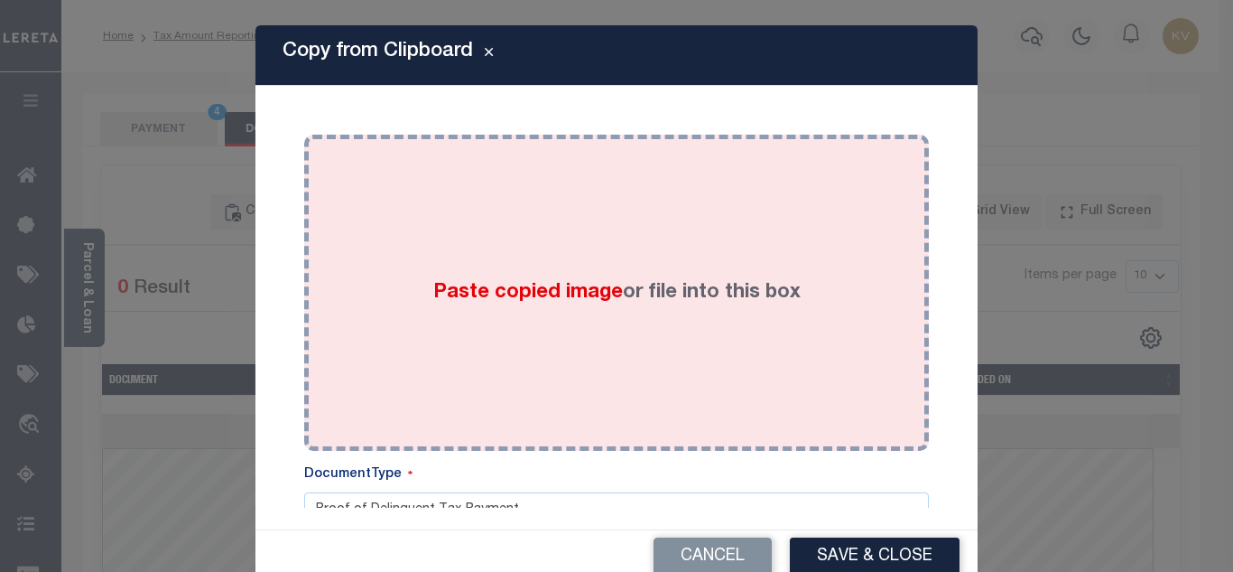
click at [469, 267] on div "Paste copied image or file into this box" at bounding box center [617, 292] width 598 height 289
click at [426, 214] on div "Paste copied image or file into this box" at bounding box center [617, 292] width 598 height 289
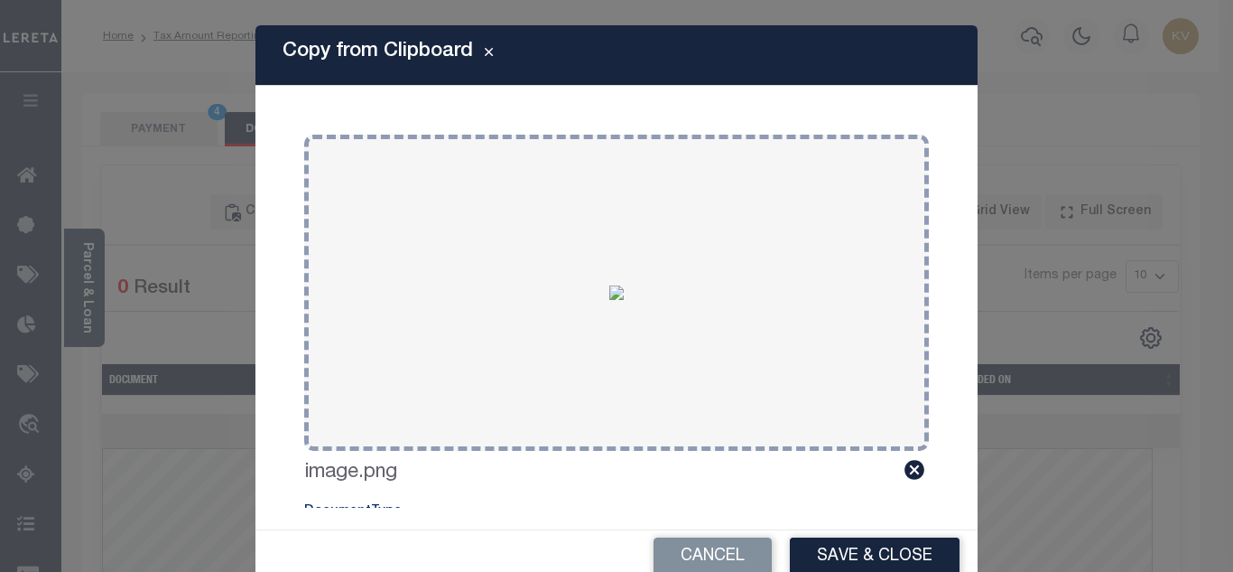
click at [892, 553] on button "Save & Close" at bounding box center [875, 556] width 170 height 39
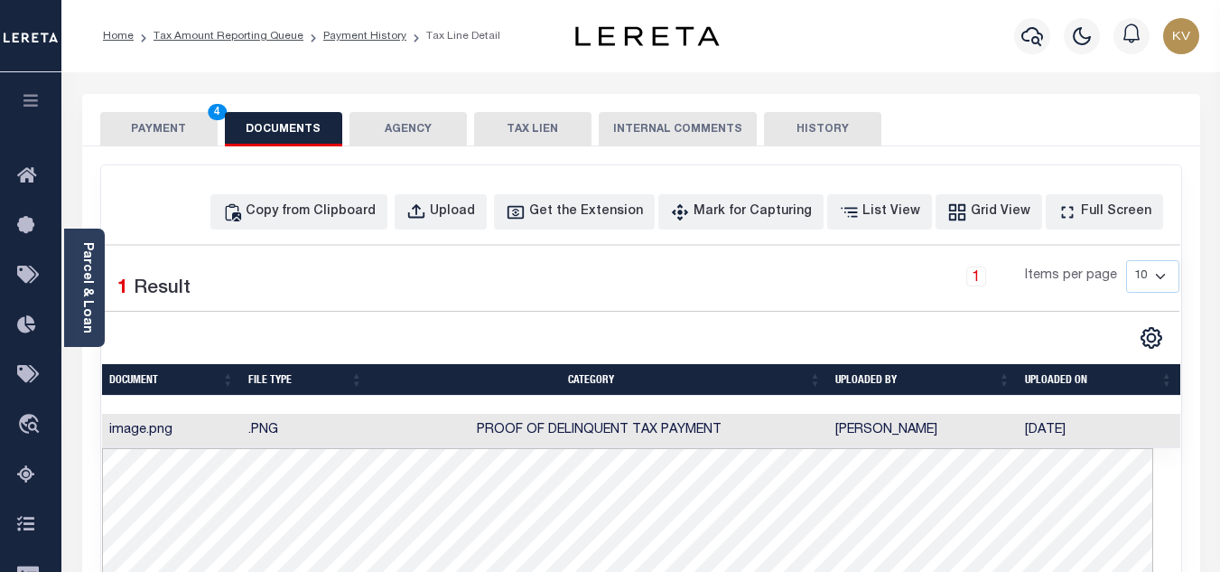
click at [147, 133] on button "PAYMENT 4" at bounding box center [158, 129] width 117 height 34
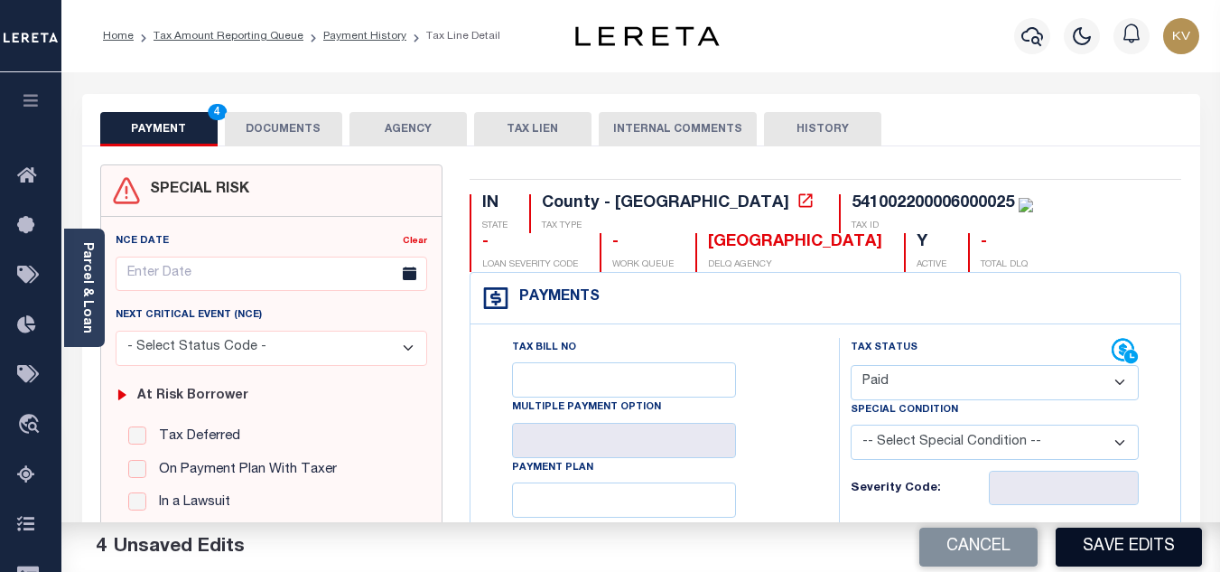
click at [1124, 542] on button "Save Edits" at bounding box center [1129, 546] width 146 height 39
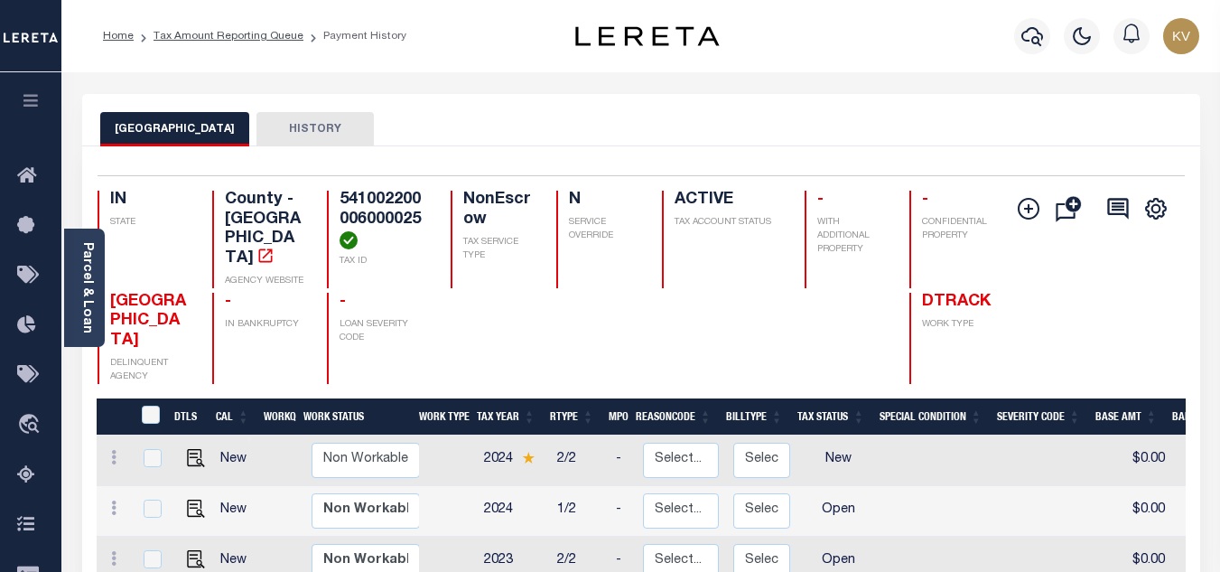
scroll to position [271, 0]
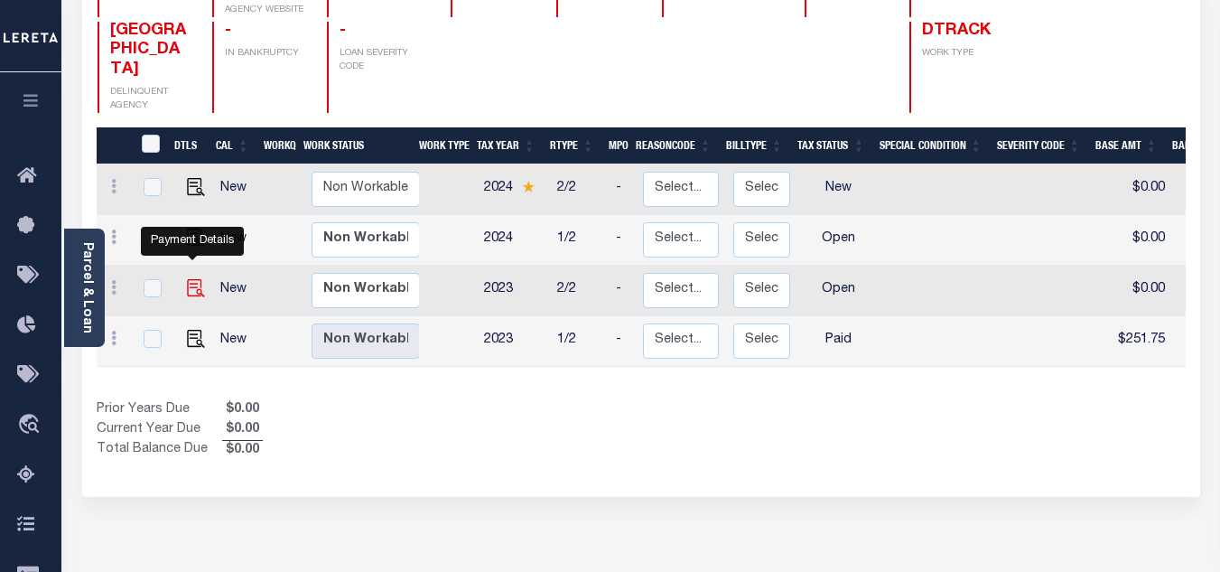
click at [188, 279] on img "" at bounding box center [196, 288] width 18 height 18
checkbox input "true"
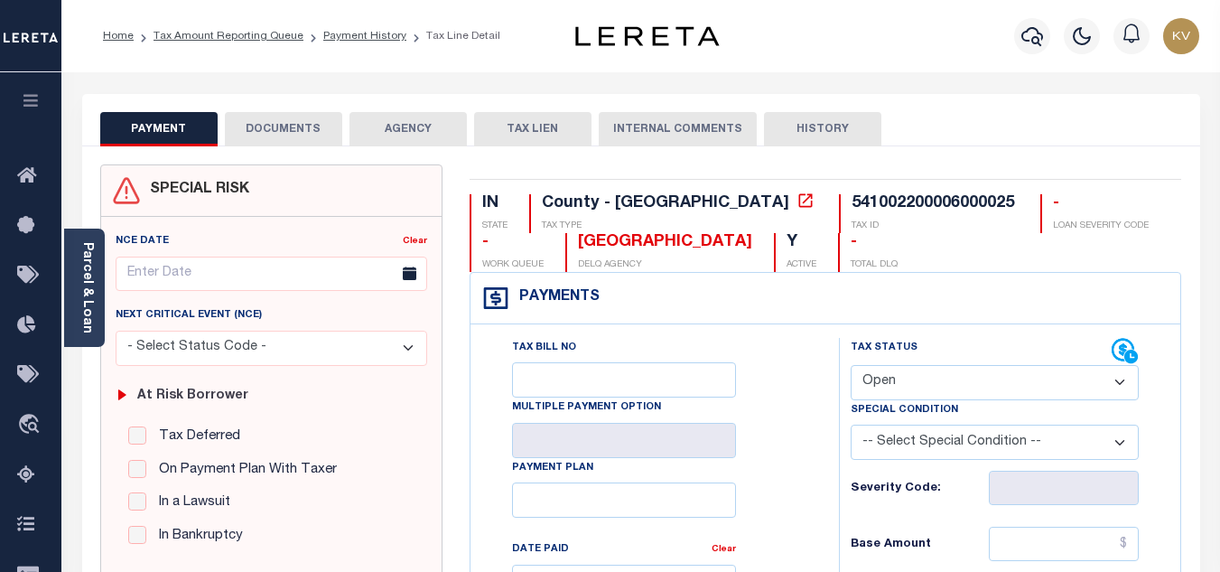
scroll to position [181, 0]
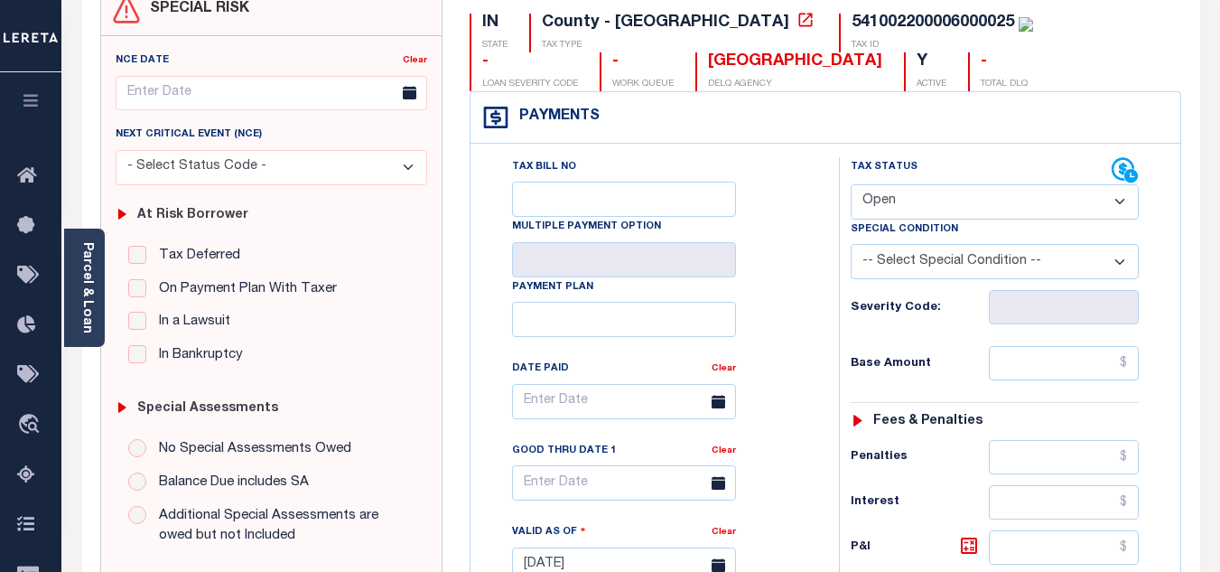
click at [901, 199] on select "- Select Status Code - Open Due/Unpaid Paid Incomplete No Tax Due Internal Refu…" at bounding box center [995, 201] width 288 height 35
select select "PYD"
click at [851, 185] on select "- Select Status Code - Open Due/Unpaid Paid Incomplete No Tax Due Internal Refu…" at bounding box center [995, 201] width 288 height 35
type input "[DATE]"
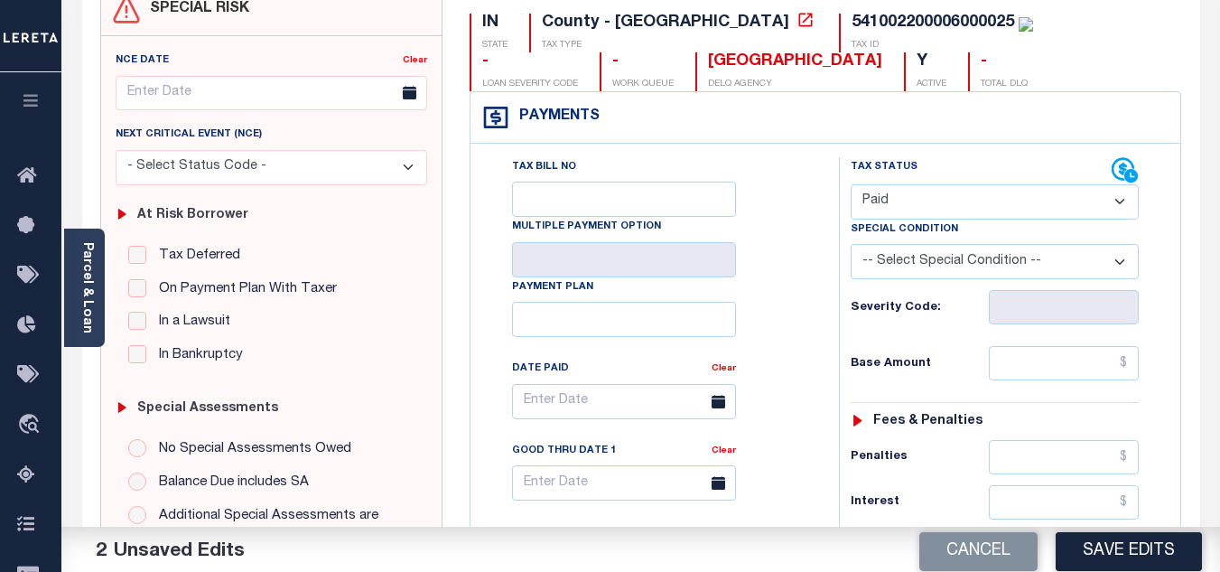
click at [770, 293] on div "Tax Bill No Multiple Payment Option Payment Plan Clear" at bounding box center [650, 410] width 323 height 507
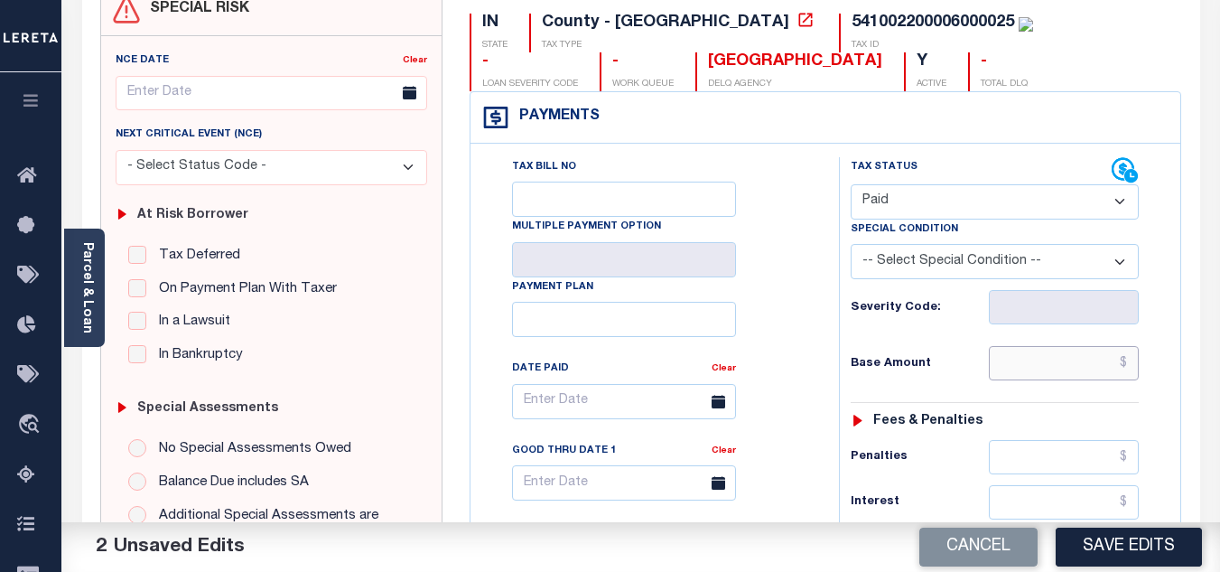
click at [1038, 357] on input "text" at bounding box center [1064, 363] width 150 height 34
type input "$251.75"
click at [964, 338] on div "Tax Status Status - Select Status Code -" at bounding box center [1000, 555] width 323 height 797
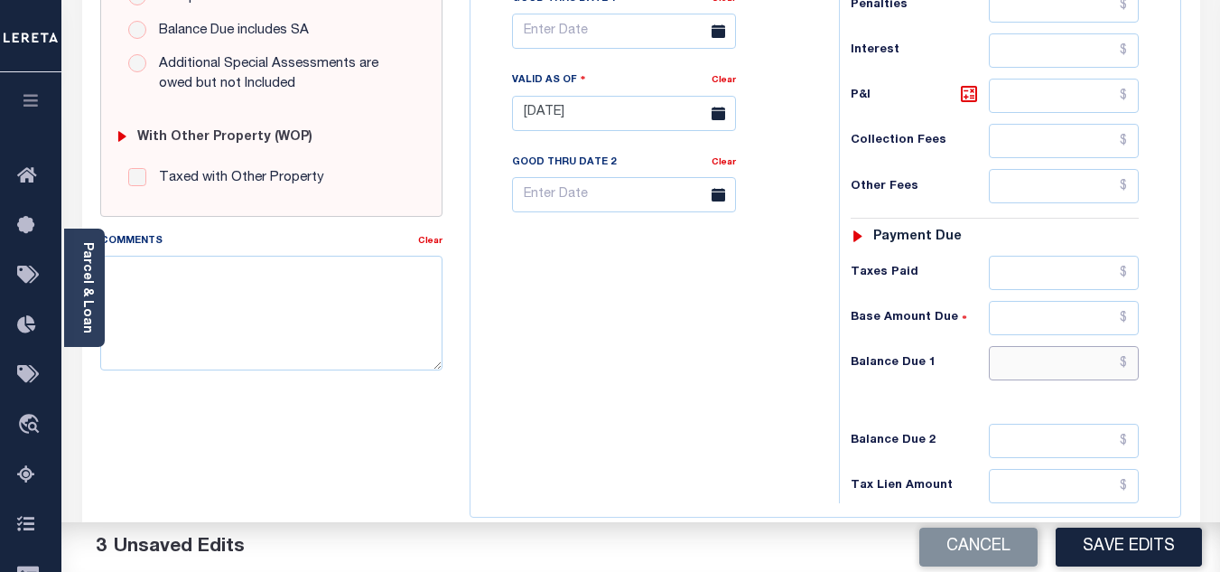
click at [1054, 358] on input "text" at bounding box center [1064, 363] width 150 height 34
type input "$0.00"
click at [747, 365] on div "Tax Bill No Multiple Payment Option Payment Plan Clear" at bounding box center [650, 104] width 350 height 797
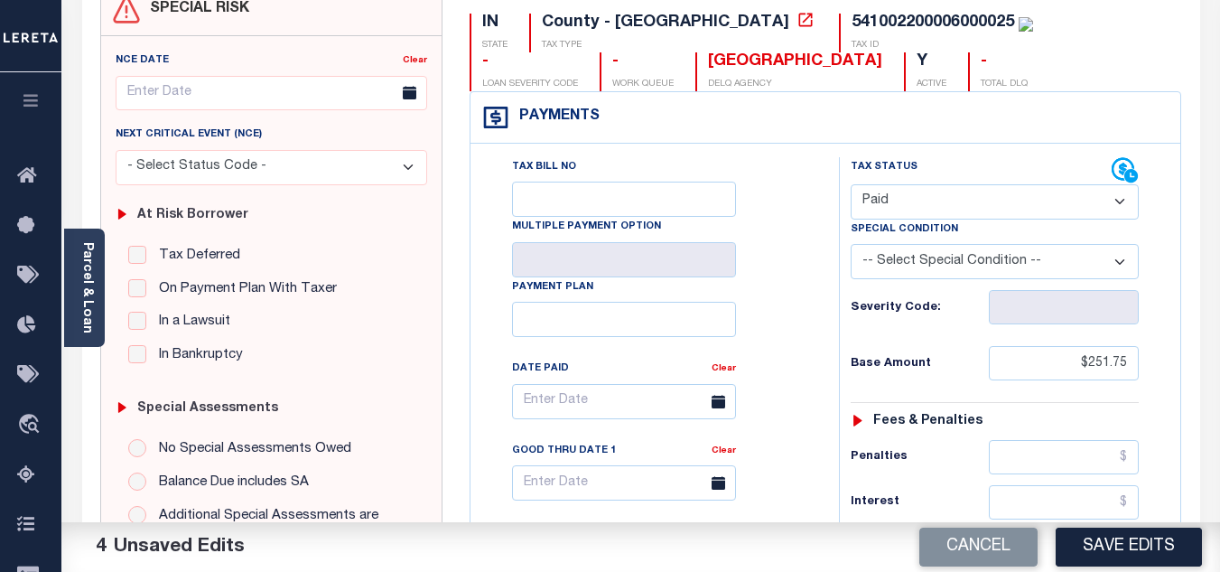
scroll to position [0, 0]
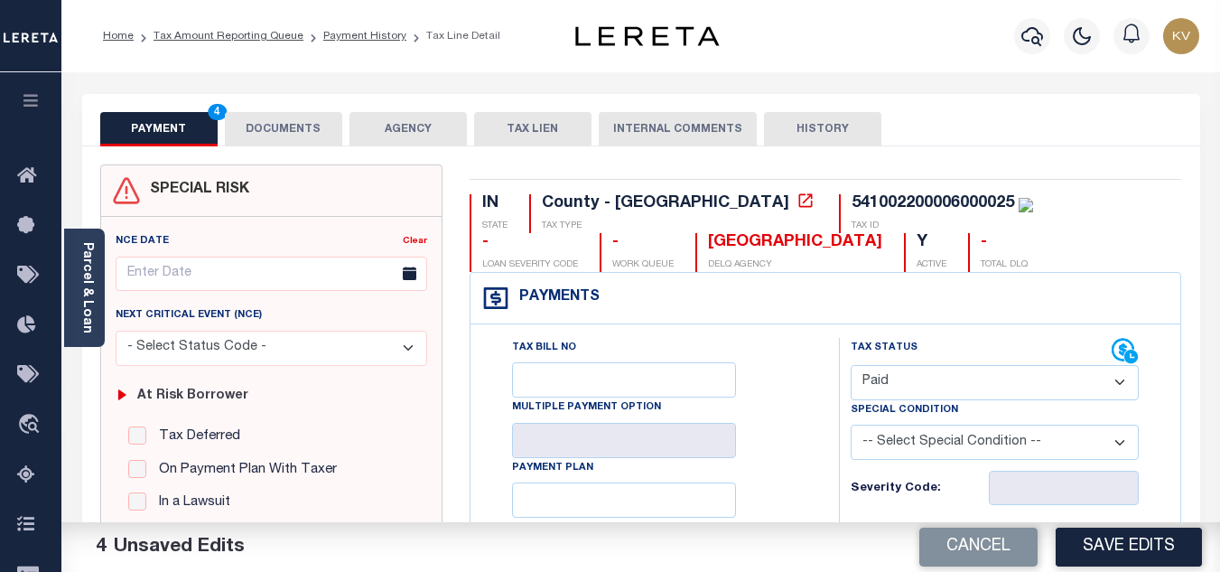
click at [323, 128] on button "DOCUMENTS" at bounding box center [283, 129] width 117 height 34
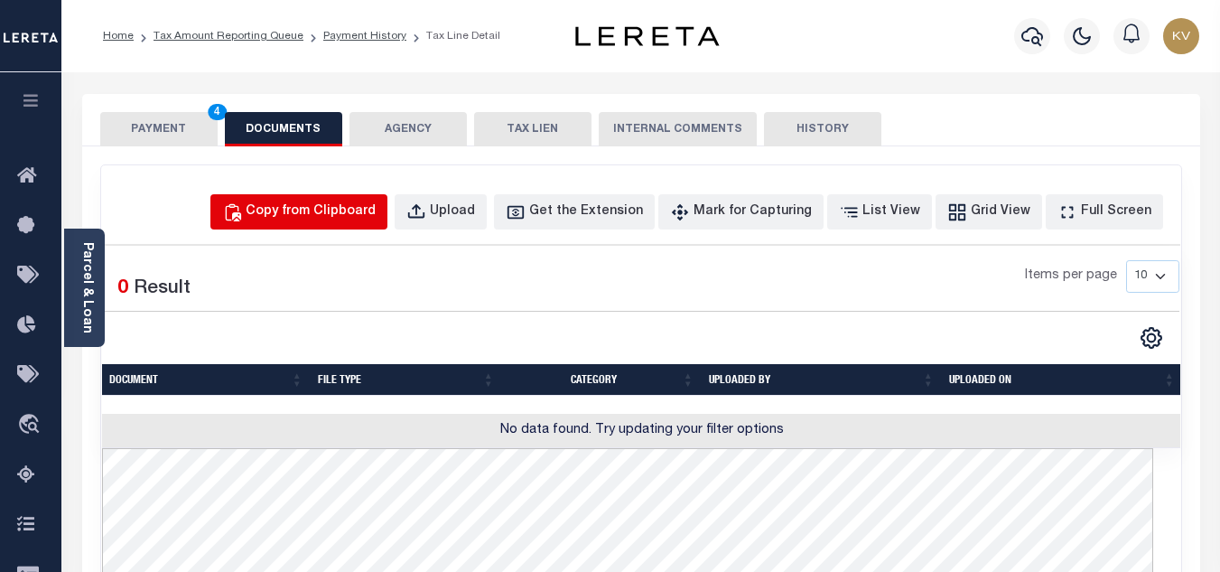
click at [361, 208] on div "Copy from Clipboard" at bounding box center [311, 212] width 130 height 20
select select "POP"
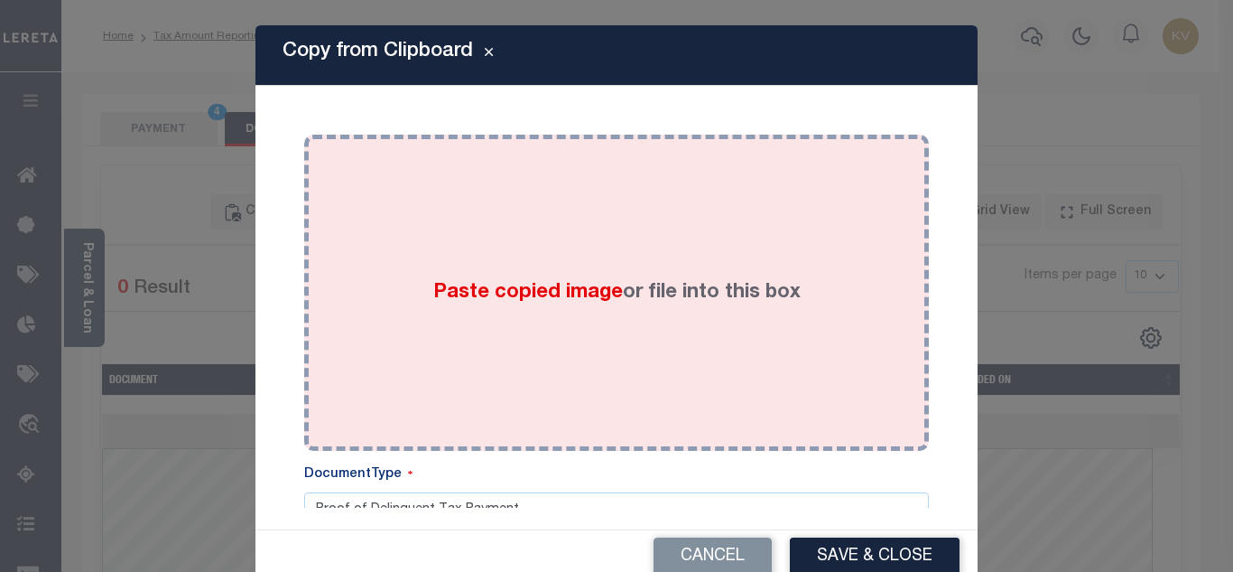
click at [524, 263] on div "Paste copied image or file into this box" at bounding box center [617, 292] width 598 height 289
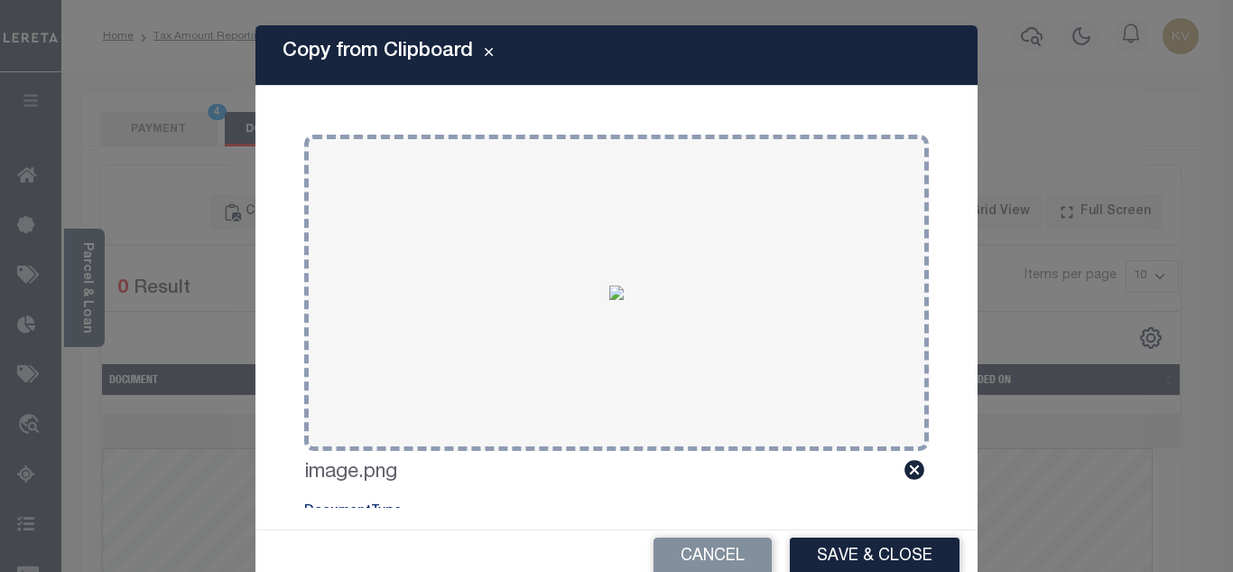
click at [925, 554] on button "Save & Close" at bounding box center [875, 556] width 170 height 39
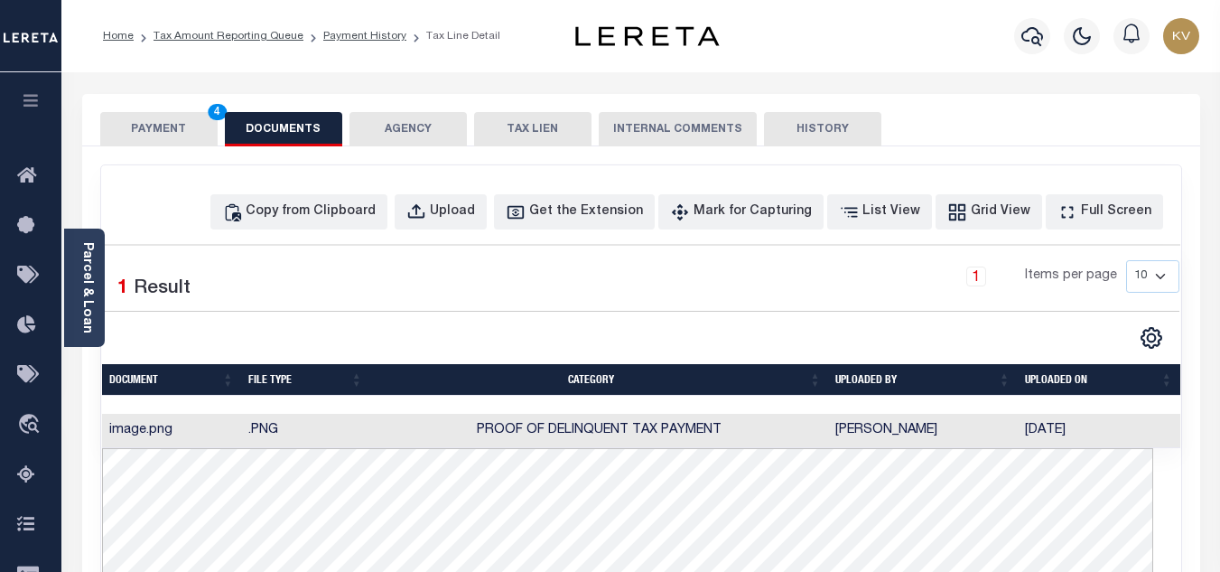
click at [181, 132] on button "PAYMENT 4" at bounding box center [158, 129] width 117 height 34
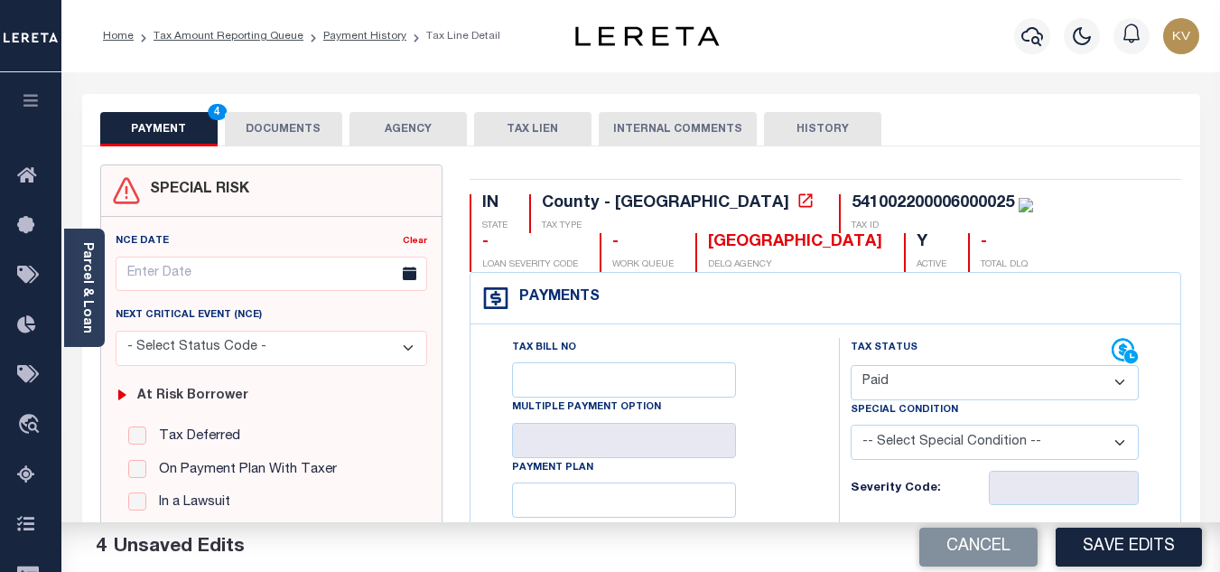
drag, startPoint x: 1099, startPoint y: 546, endPoint x: 820, endPoint y: 392, distance: 318.9
click at [1103, 548] on button "Save Edits" at bounding box center [1129, 546] width 146 height 39
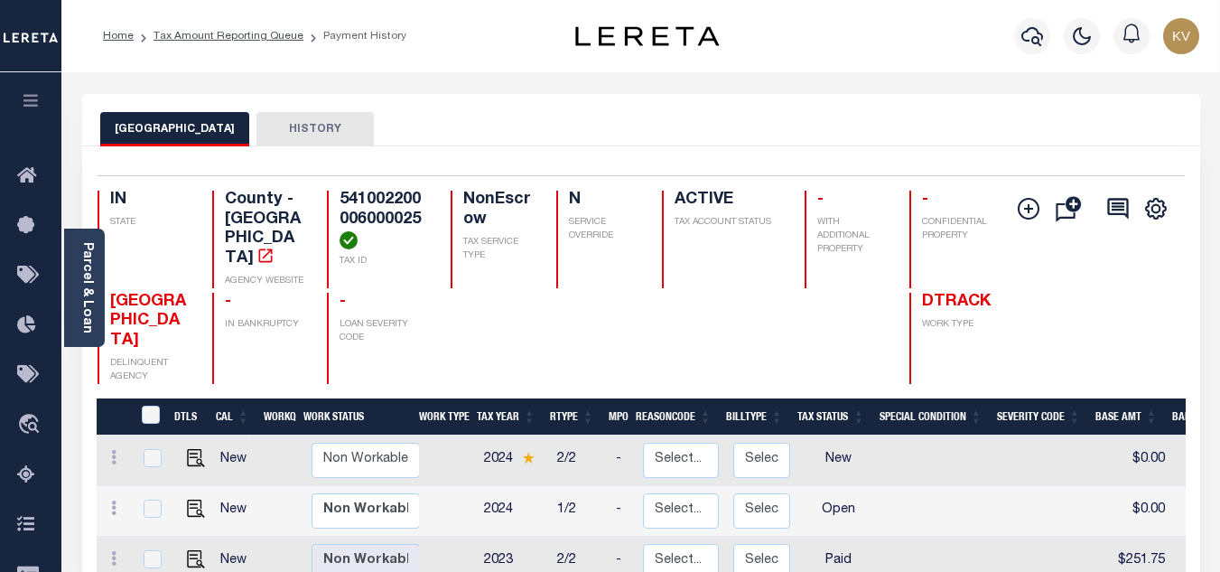
scroll to position [181, 0]
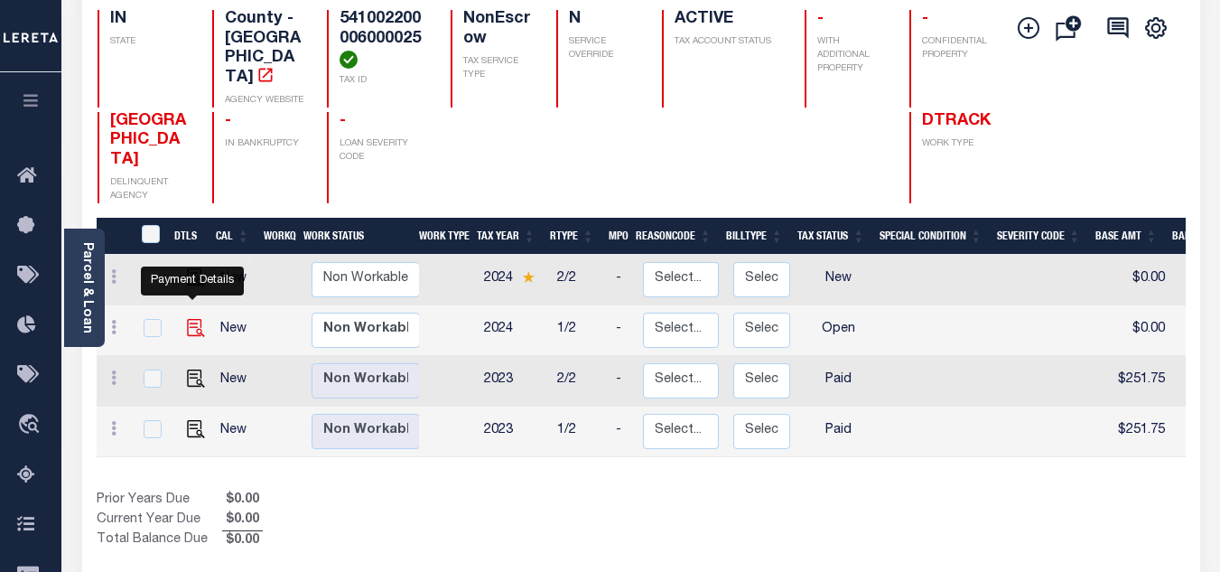
click at [191, 319] on img "" at bounding box center [196, 328] width 18 height 18
checkbox input "true"
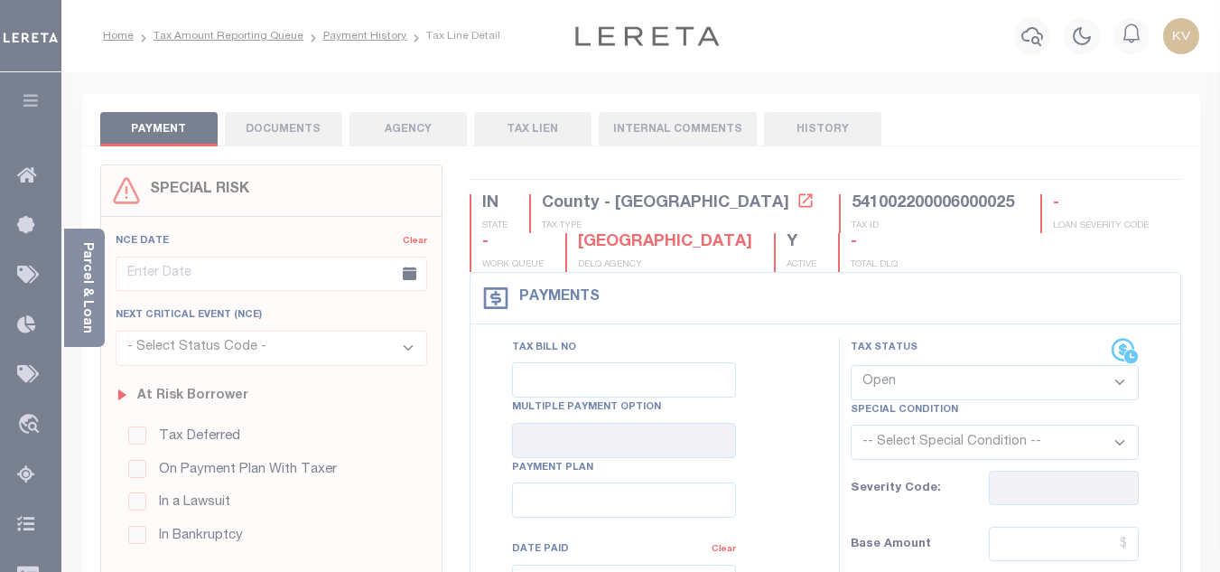
scroll to position [271, 0]
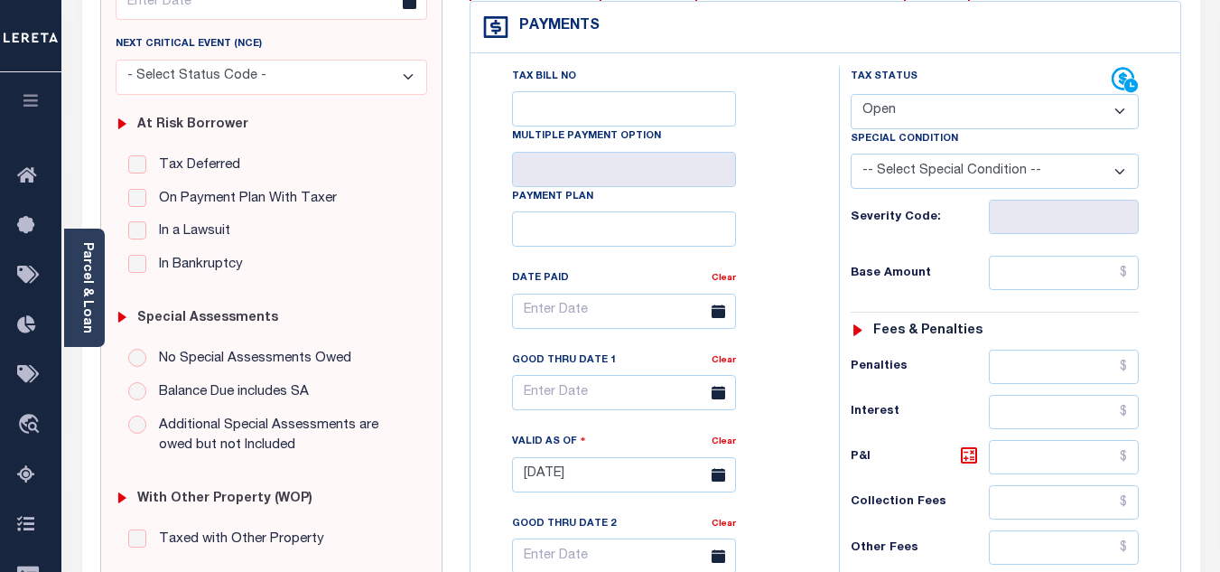
click at [898, 111] on select "- Select Status Code - Open Due/Unpaid Paid Incomplete No Tax Due Internal Refu…" at bounding box center [995, 111] width 288 height 35
select select "PYD"
click at [851, 95] on select "- Select Status Code - Open Due/Unpaid Paid Incomplete No Tax Due Internal Refu…" at bounding box center [995, 111] width 288 height 35
type input "[DATE]"
click at [796, 231] on div "Tax Bill No Multiple Payment Option Payment Plan Clear" at bounding box center [650, 320] width 323 height 507
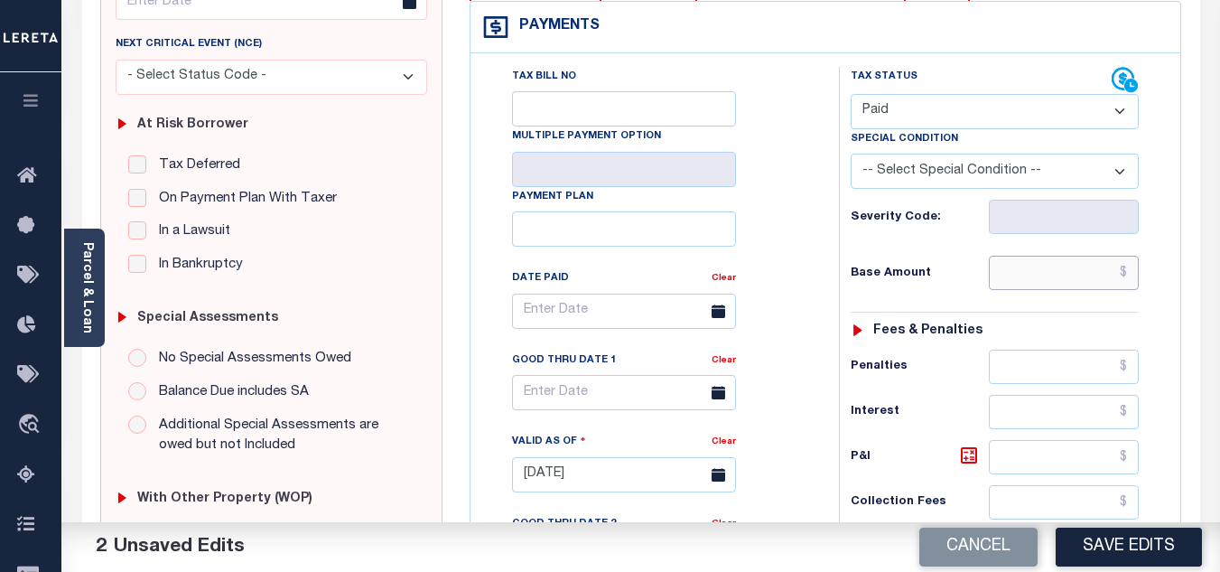
click at [1030, 279] on input "text" at bounding box center [1064, 273] width 150 height 34
type input "$288.08"
click at [930, 275] on h6 "Base Amount" at bounding box center [920, 273] width 138 height 14
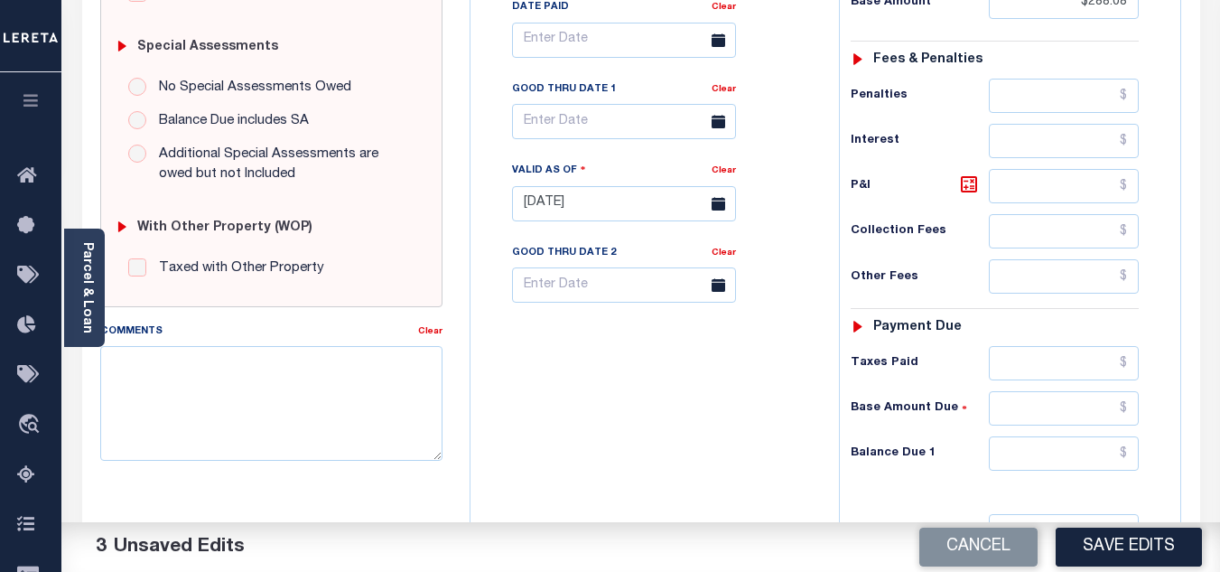
scroll to position [722, 0]
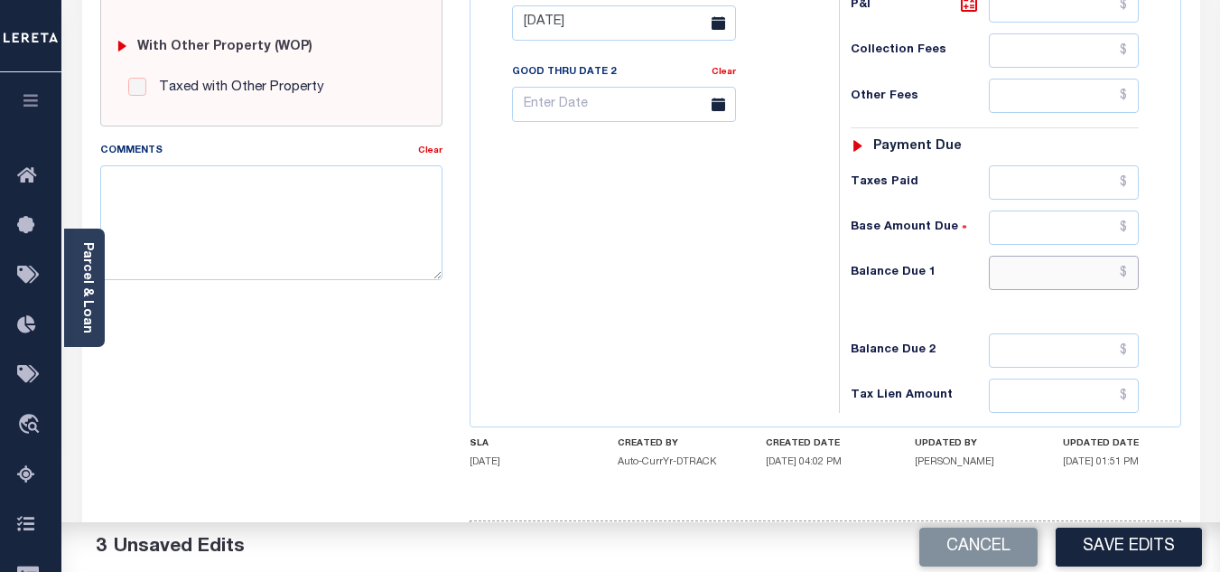
click at [1012, 272] on input "text" at bounding box center [1064, 273] width 150 height 34
type input "$0.00"
click at [722, 226] on div "Tax Bill No Multiple Payment Option Payment Plan Clear" at bounding box center [650, 13] width 350 height 797
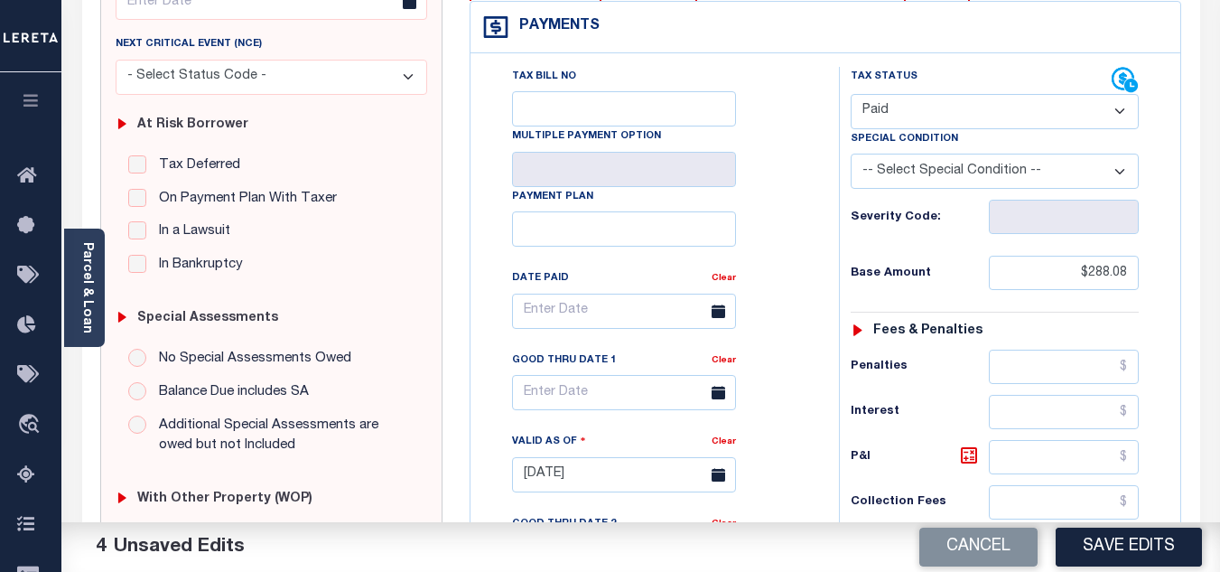
scroll to position [0, 0]
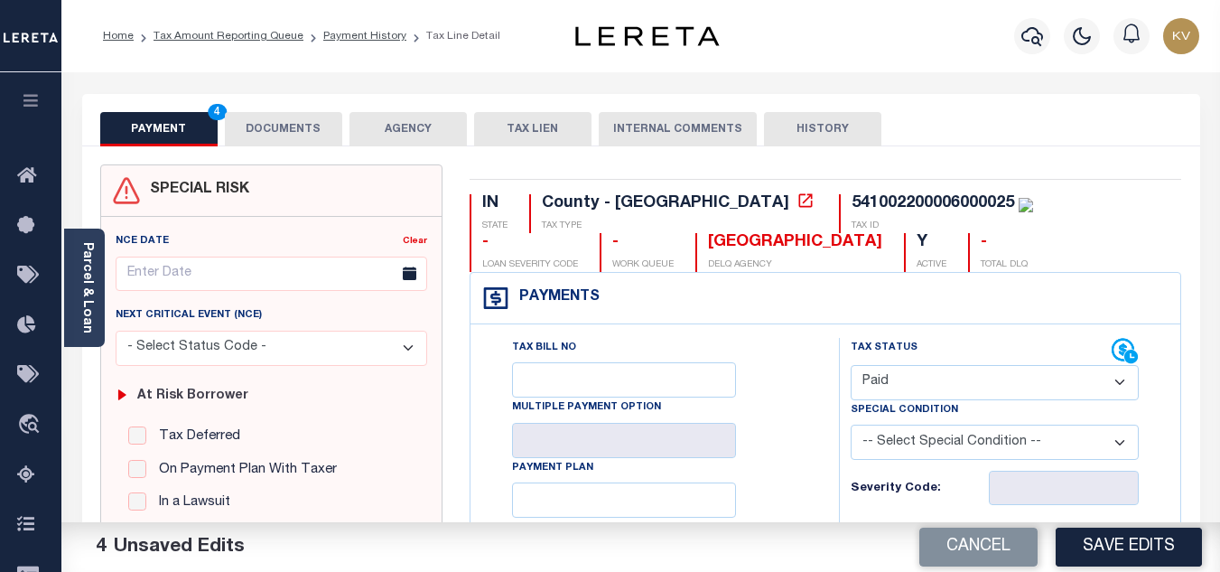
click at [289, 129] on button "DOCUMENTS" at bounding box center [283, 129] width 117 height 34
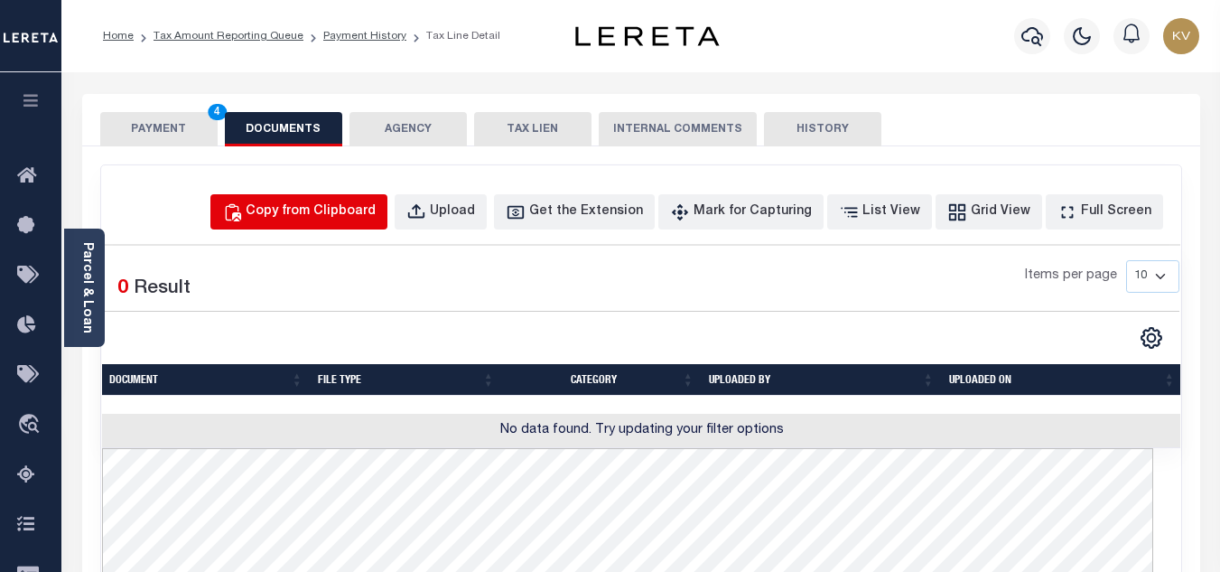
click at [346, 213] on div "Copy from Clipboard" at bounding box center [311, 212] width 130 height 20
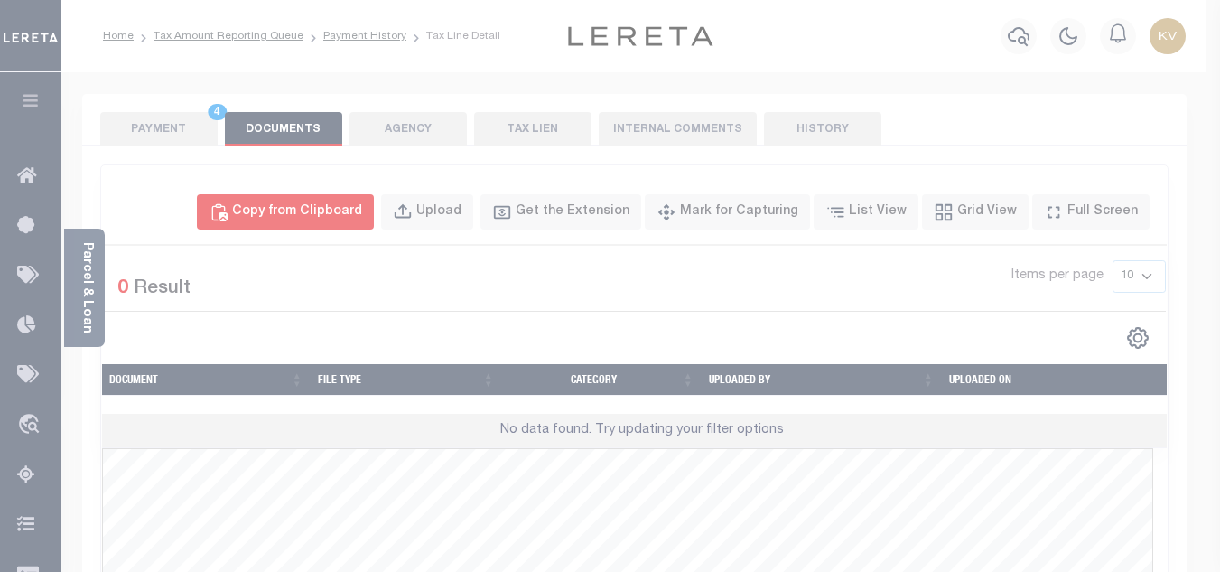
select select "POP"
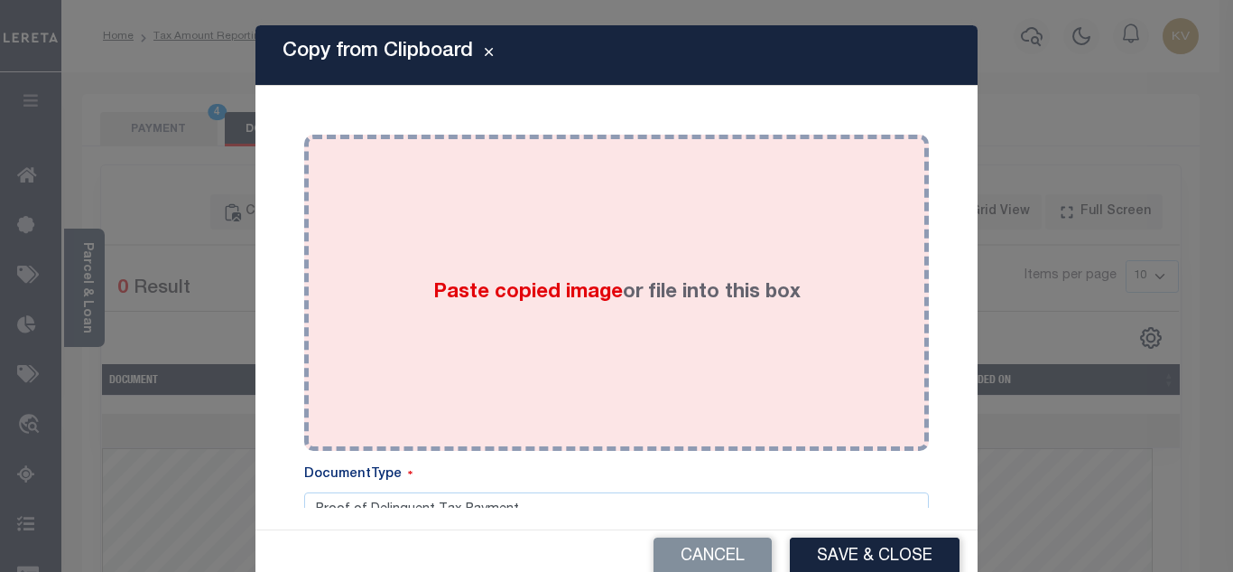
click at [537, 260] on div "Paste copied image or file into this box" at bounding box center [617, 292] width 598 height 289
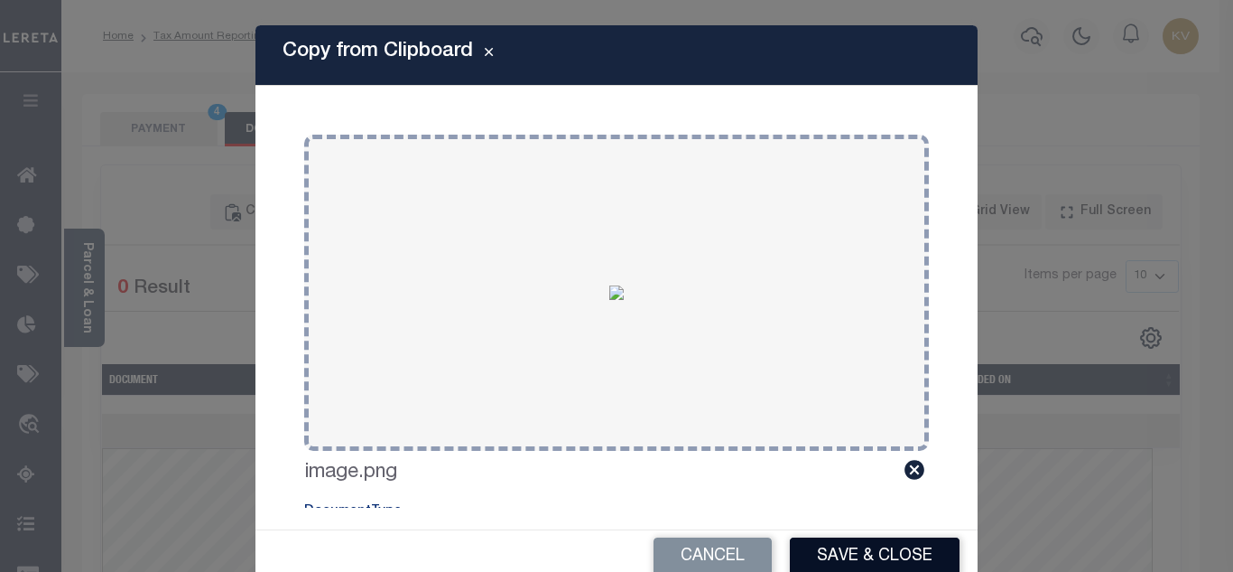
click at [892, 551] on button "Save & Close" at bounding box center [875, 556] width 170 height 39
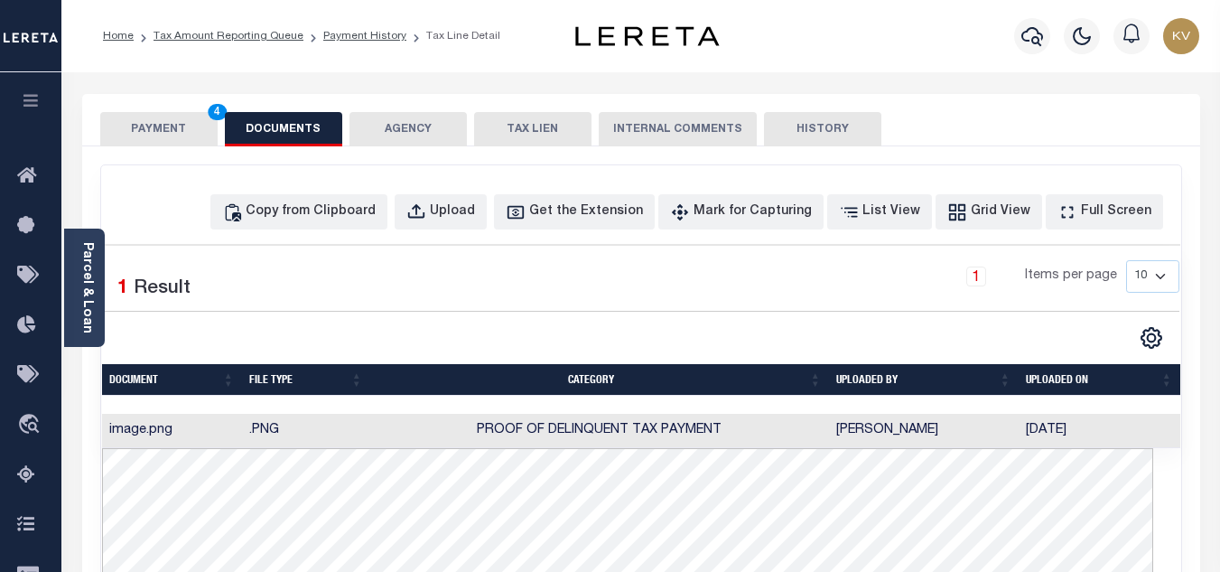
click at [173, 135] on button "PAYMENT 4" at bounding box center [158, 129] width 117 height 34
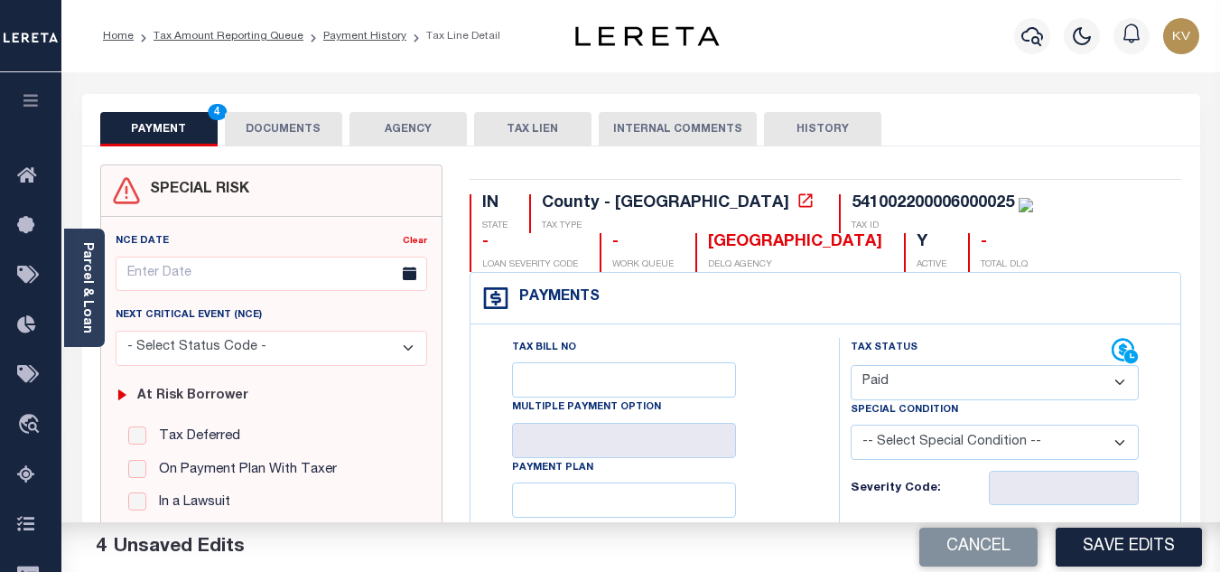
drag, startPoint x: 1131, startPoint y: 547, endPoint x: 817, endPoint y: 396, distance: 348.1
click at [1129, 547] on button "Save Edits" at bounding box center [1129, 546] width 146 height 39
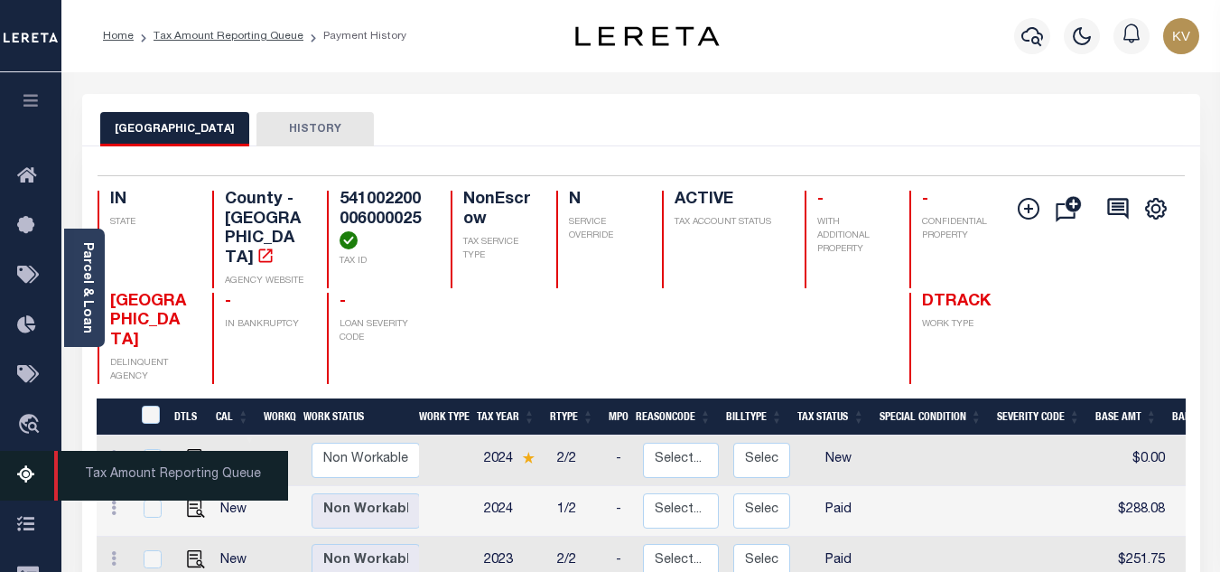
click at [29, 474] on icon at bounding box center [31, 475] width 29 height 23
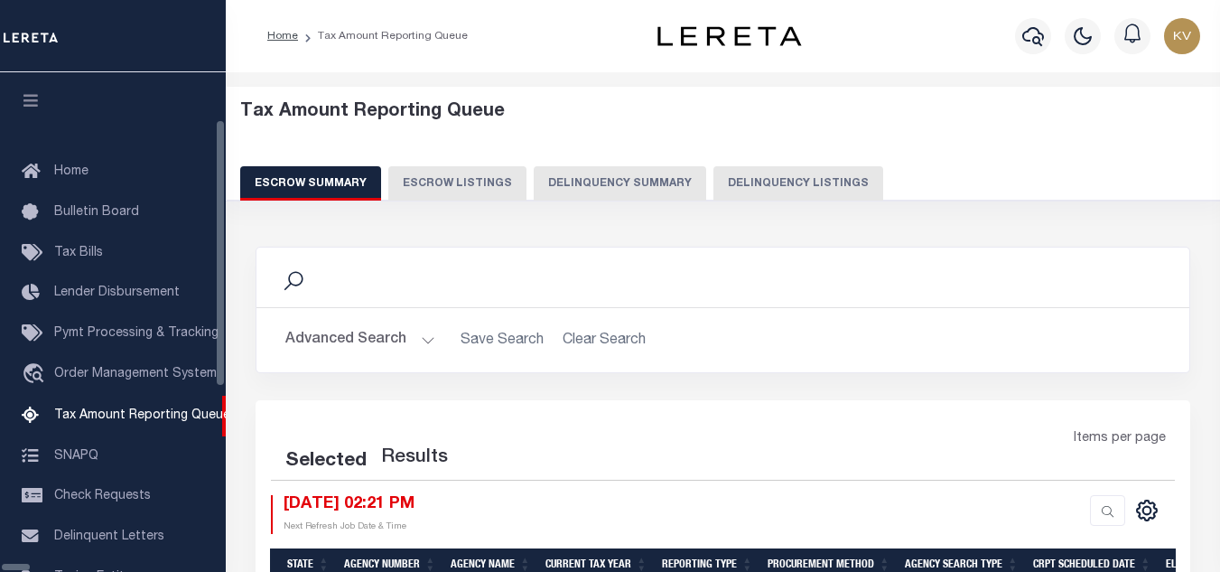
click at [713, 170] on button "Delinquency Listings" at bounding box center [798, 183] width 170 height 34
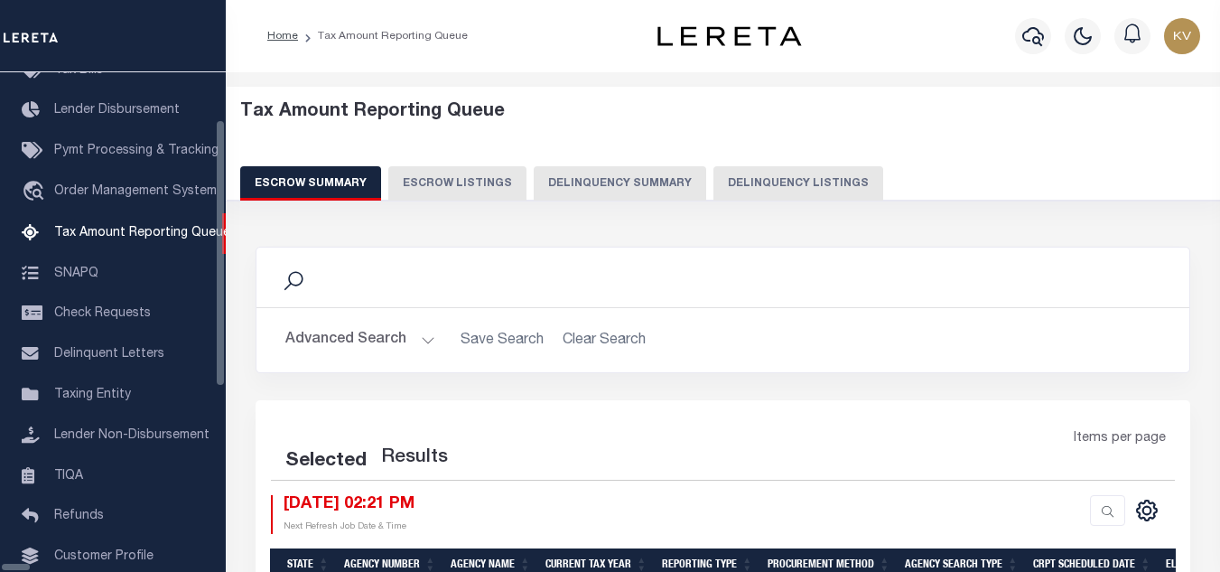
select select "100"
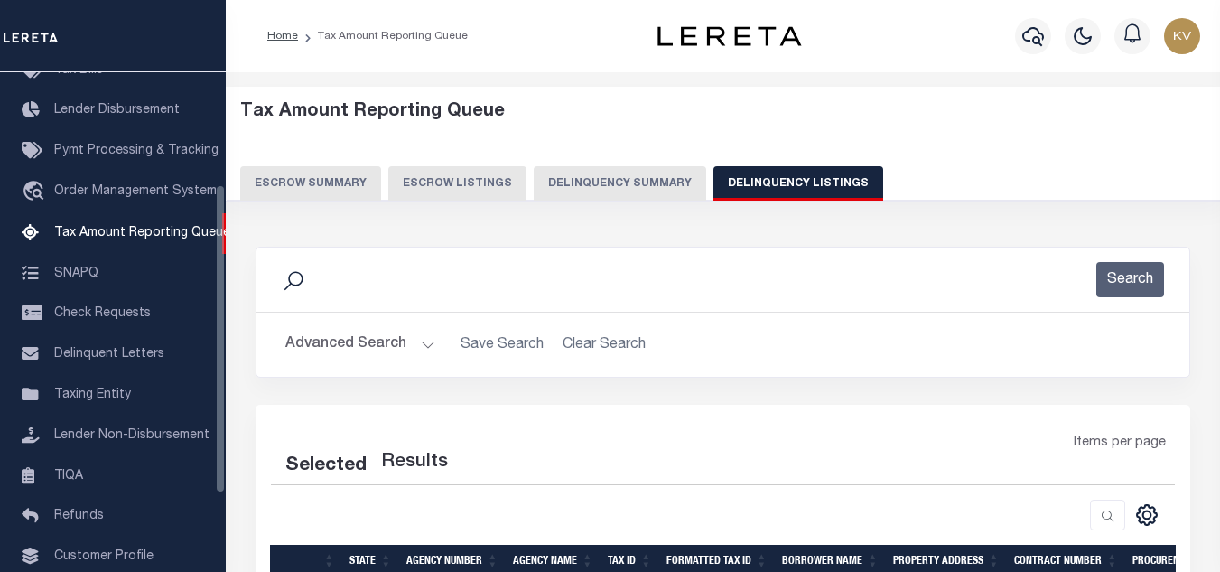
scroll to position [232, 0]
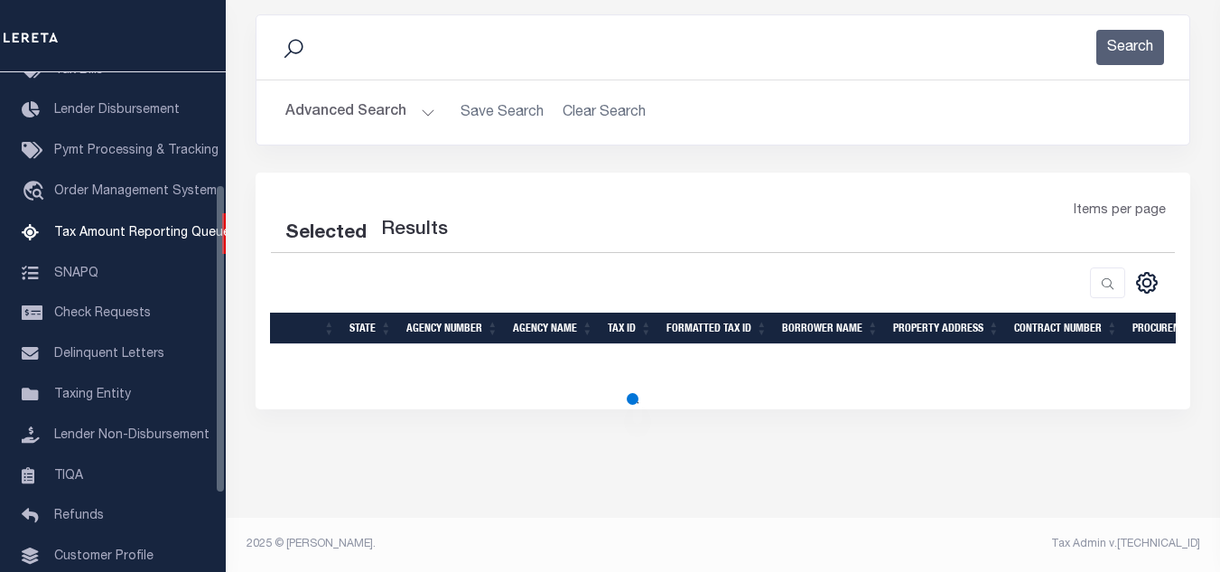
select select "100"
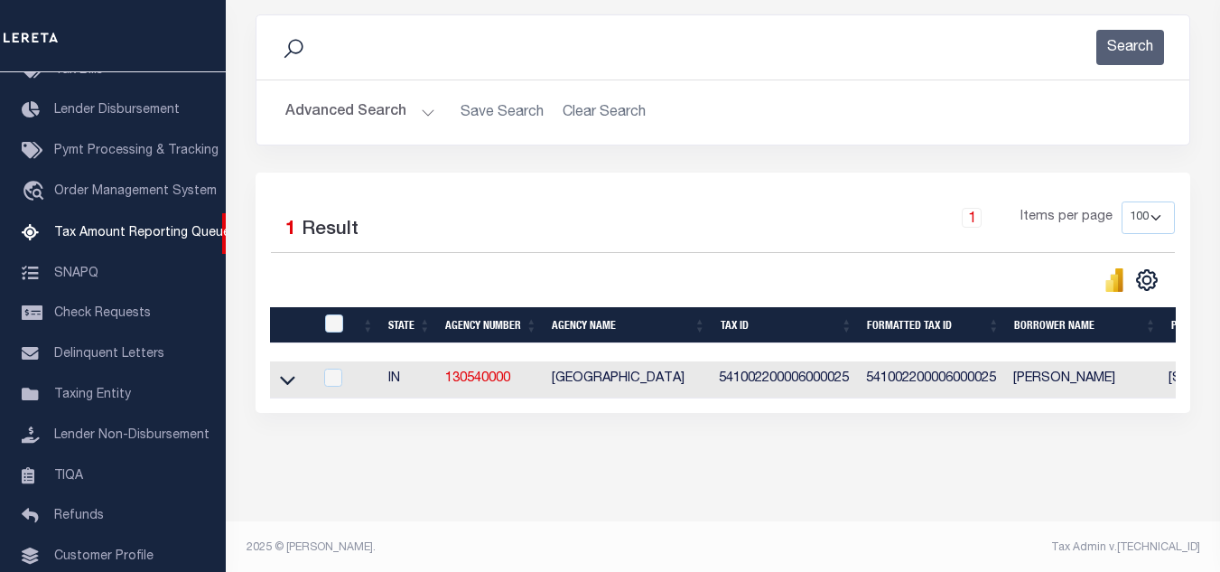
click at [364, 100] on button "Advanced Search" at bounding box center [360, 112] width 150 height 35
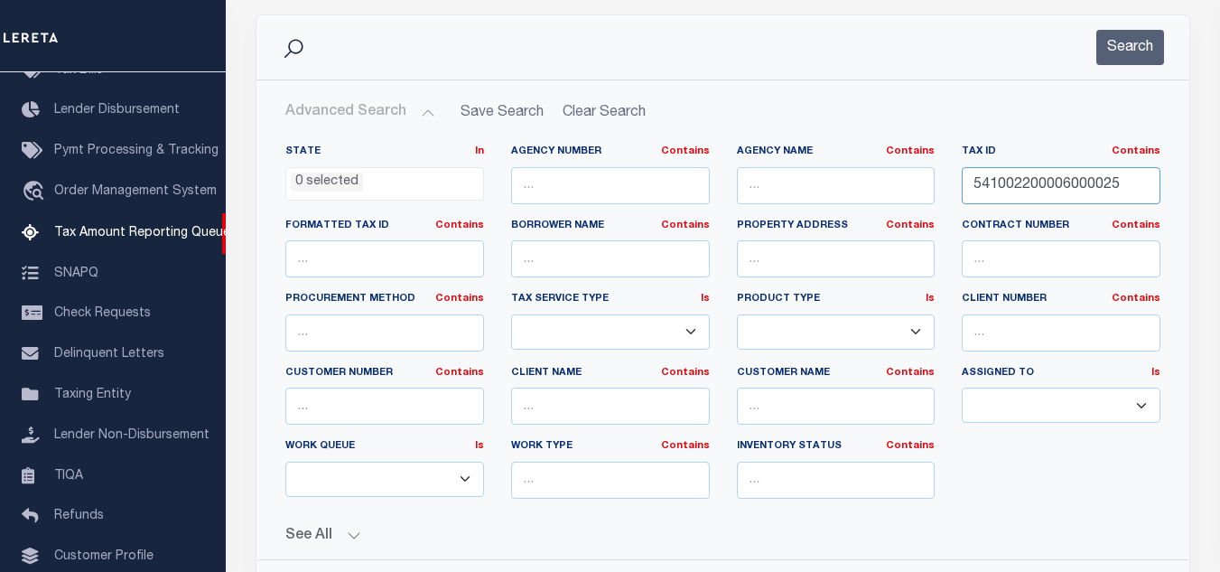
drag, startPoint x: 1138, startPoint y: 189, endPoint x: 599, endPoint y: 153, distance: 540.3
click at [599, 153] on div "State In In AK AL AR AZ CA CO CT DC DE FL GA GU HI IA ID IL IN KS [GEOGRAPHIC_D…" at bounding box center [723, 328] width 902 height 368
paste input "300015"
type input "541002300015000025"
click at [1127, 49] on button "Search" at bounding box center [1130, 47] width 68 height 35
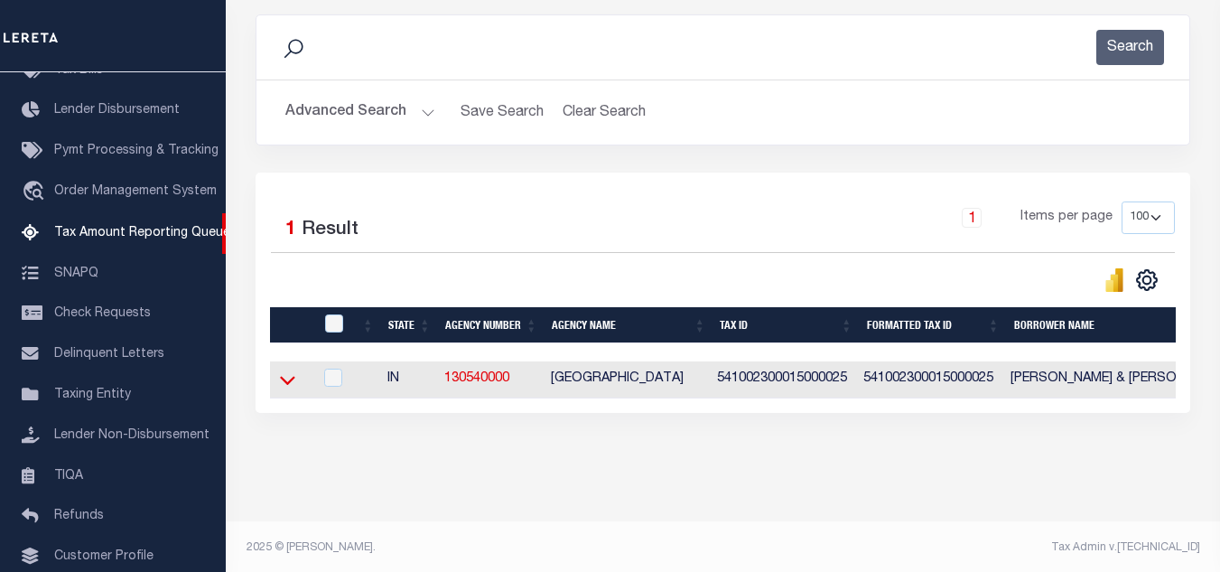
click at [285, 381] on icon at bounding box center [287, 379] width 15 height 19
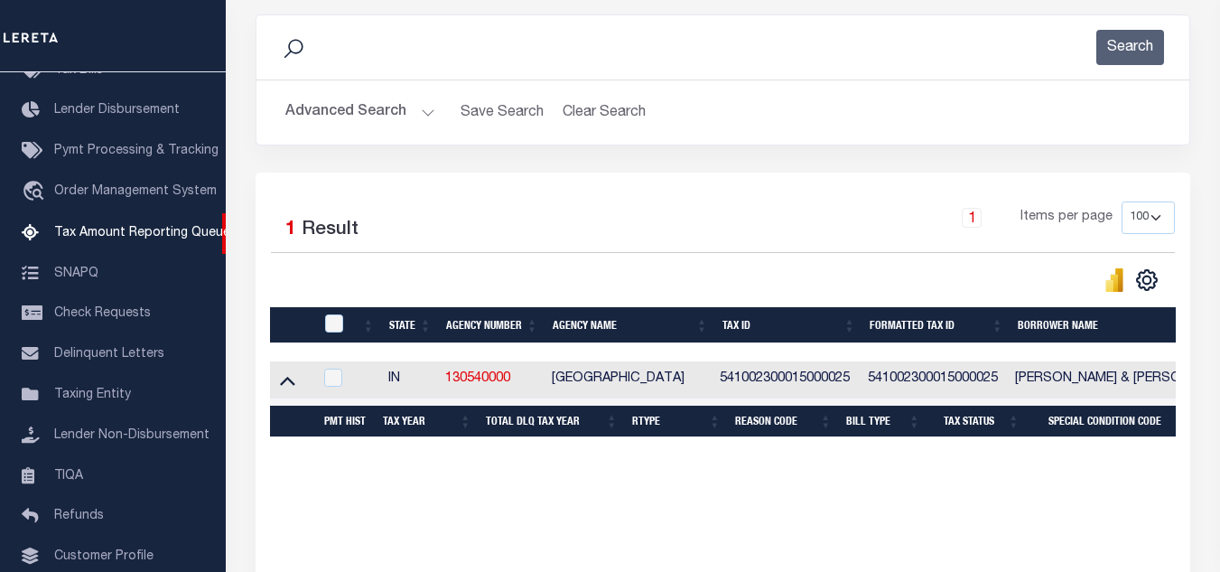
scroll to position [251, 0]
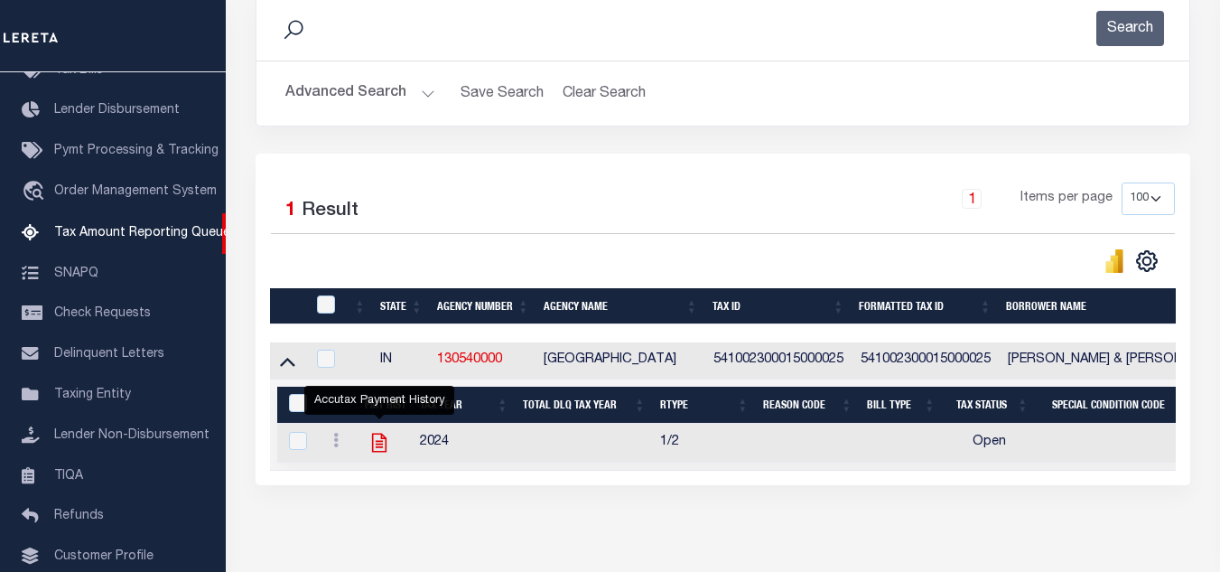
click at [377, 442] on icon "" at bounding box center [379, 442] width 23 height 23
checkbox input "true"
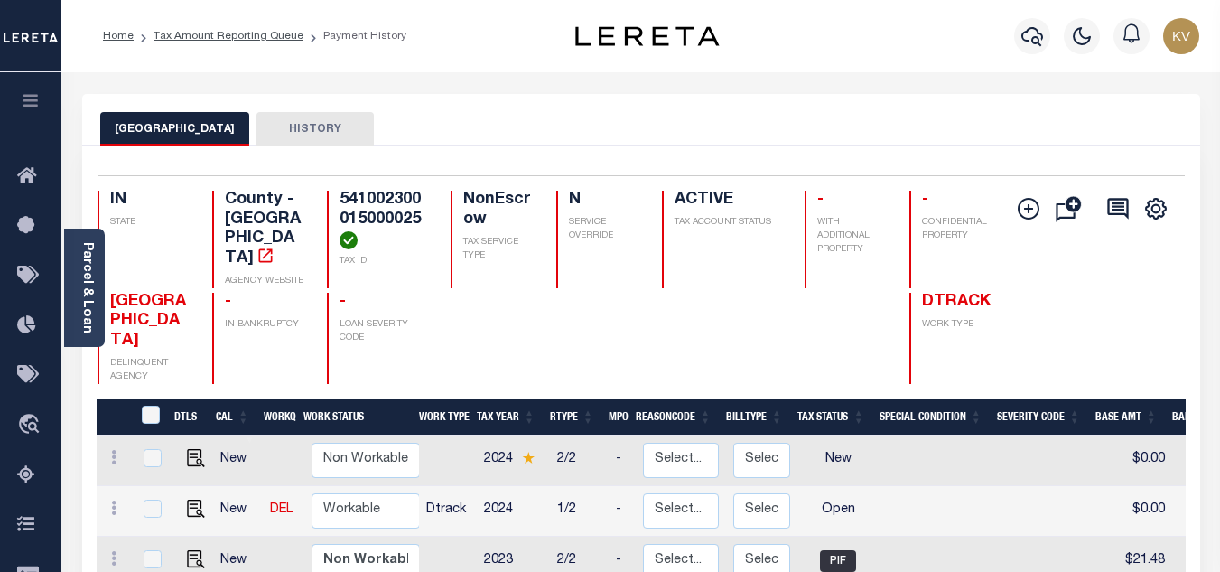
scroll to position [181, 0]
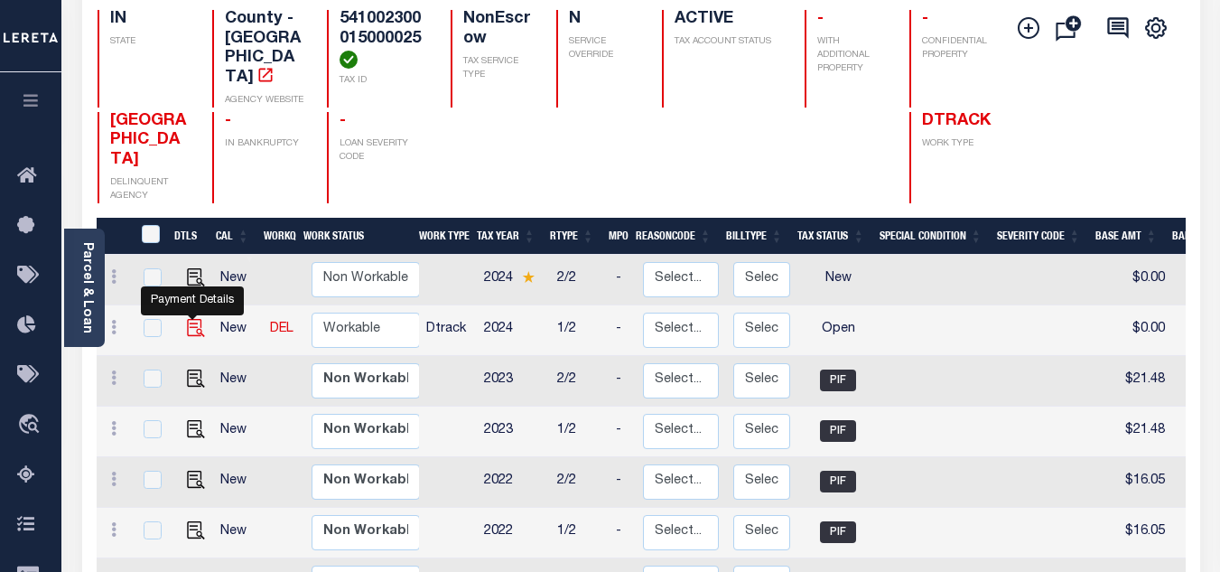
click at [190, 319] on img "" at bounding box center [196, 328] width 18 height 18
checkbox input "true"
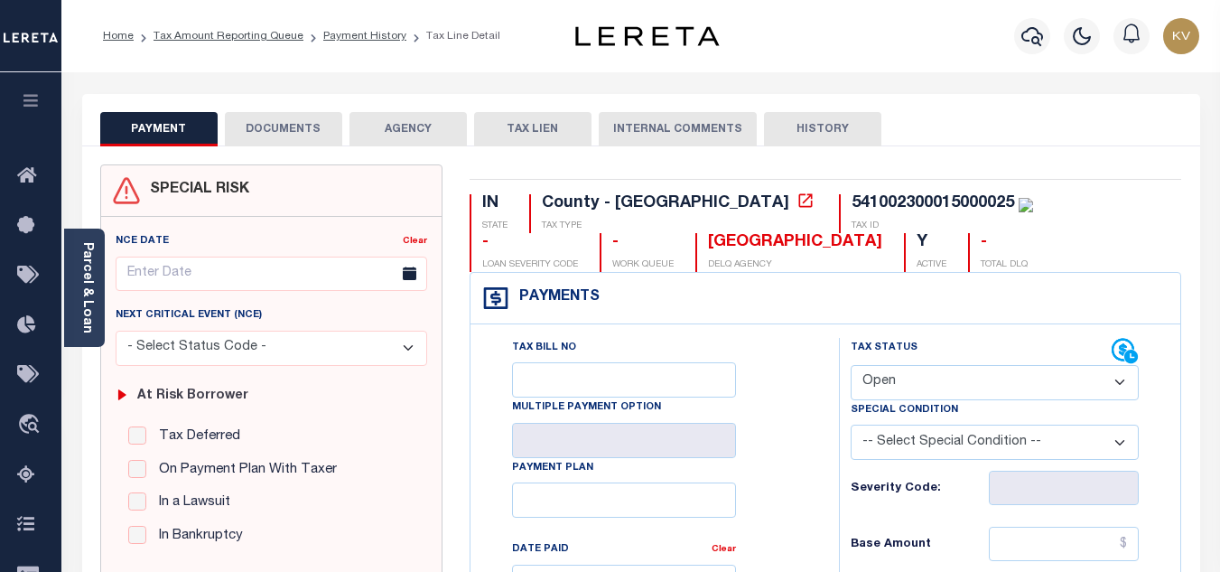
scroll to position [181, 0]
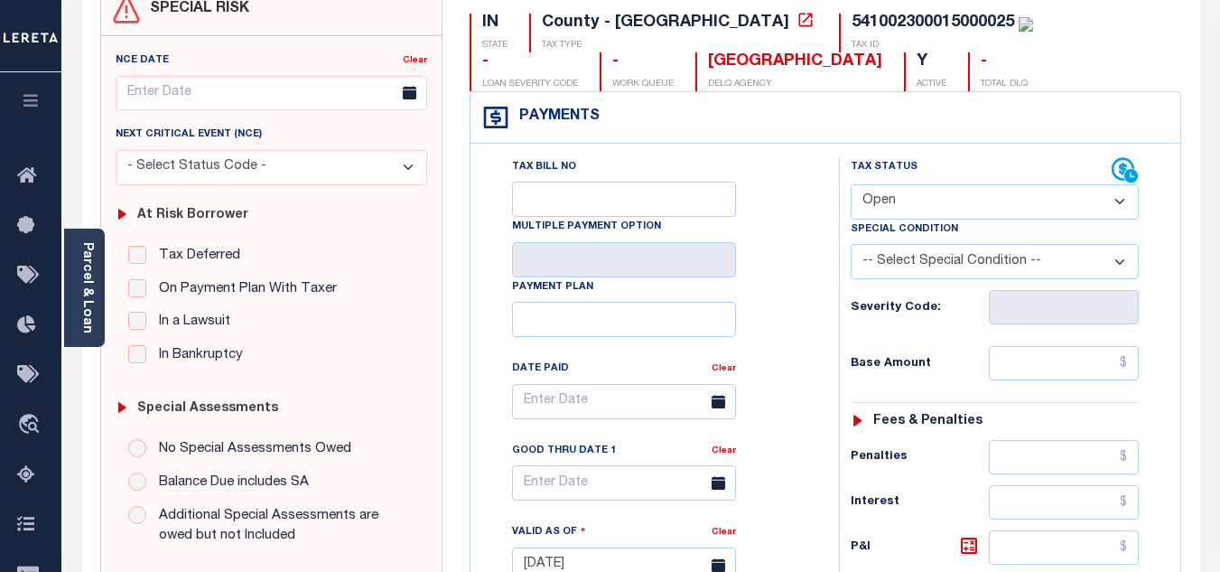
click at [888, 190] on select "- Select Status Code - Open Due/Unpaid Paid Incomplete No Tax Due Internal Refu…" at bounding box center [995, 201] width 288 height 35
select select "PYD"
click at [851, 185] on select "- Select Status Code - Open Due/Unpaid Paid Incomplete No Tax Due Internal Refu…" at bounding box center [995, 201] width 288 height 35
type input "[DATE]"
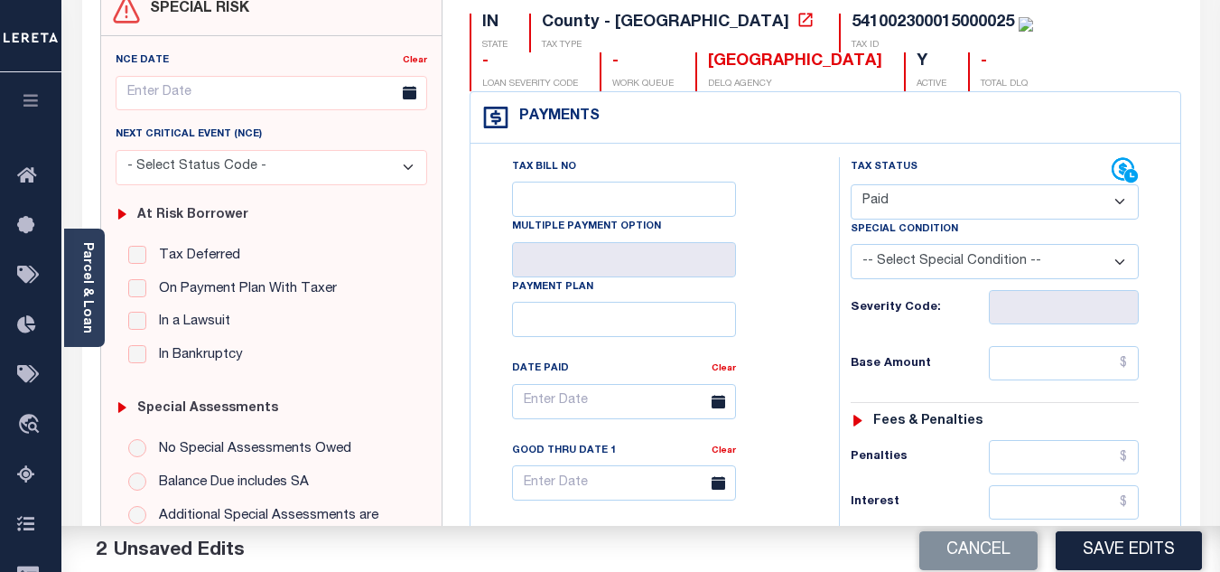
click at [791, 299] on div "Tax Bill No Multiple Payment Option Payment Plan Clear" at bounding box center [650, 410] width 323 height 507
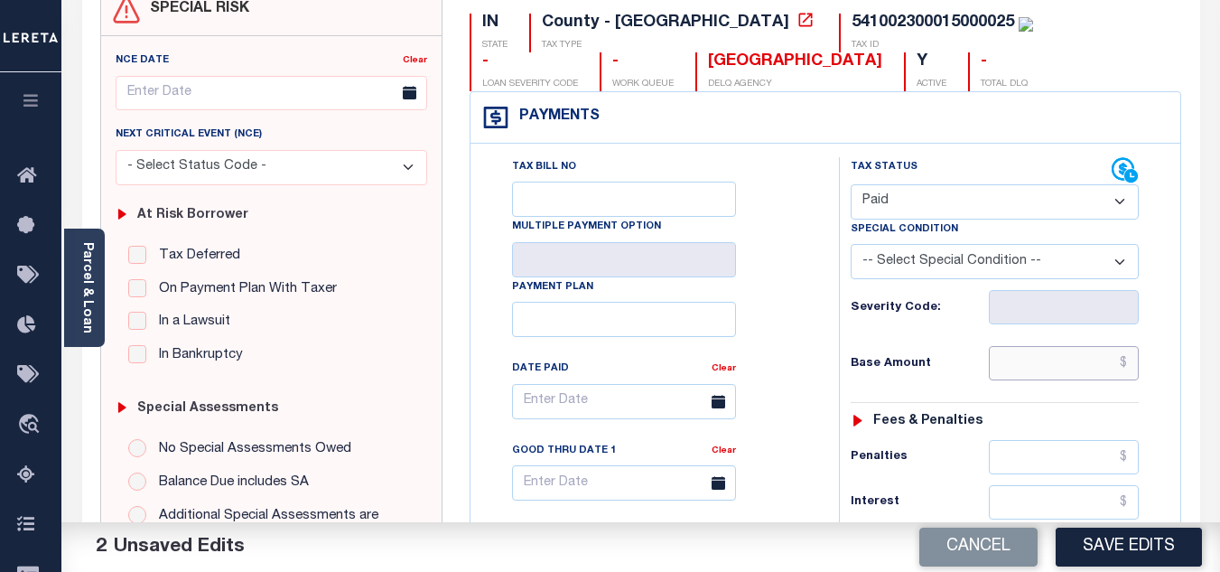
click at [1044, 358] on input "text" at bounding box center [1064, 363] width 150 height 34
type input "$24.50"
click at [932, 340] on div "Tax Status Status - Select Status Code -" at bounding box center [1000, 555] width 323 height 797
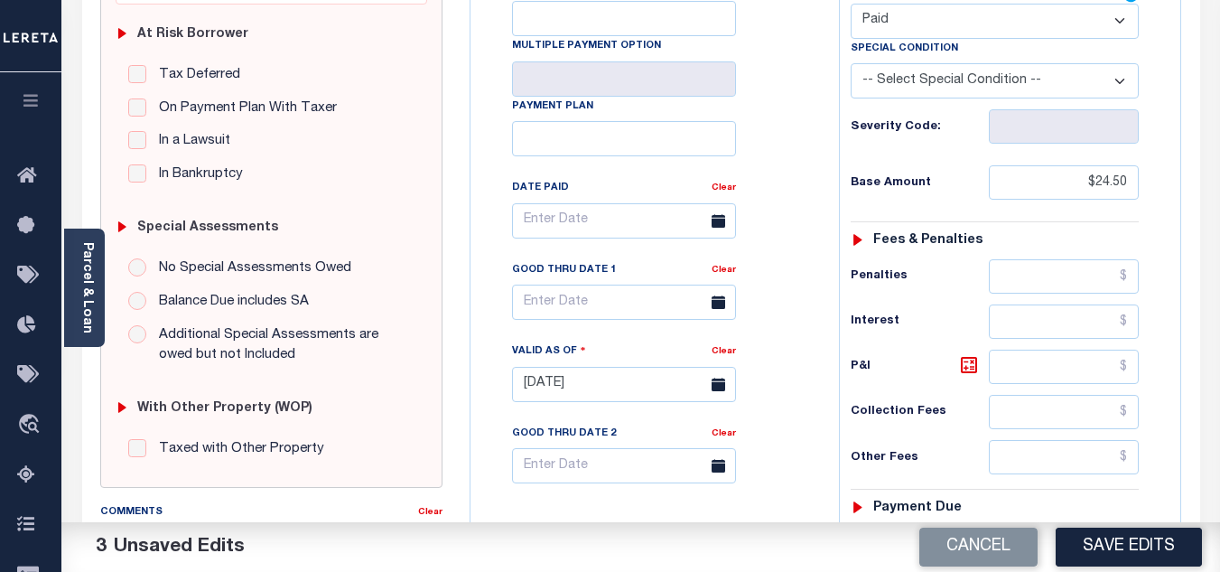
scroll to position [632, 0]
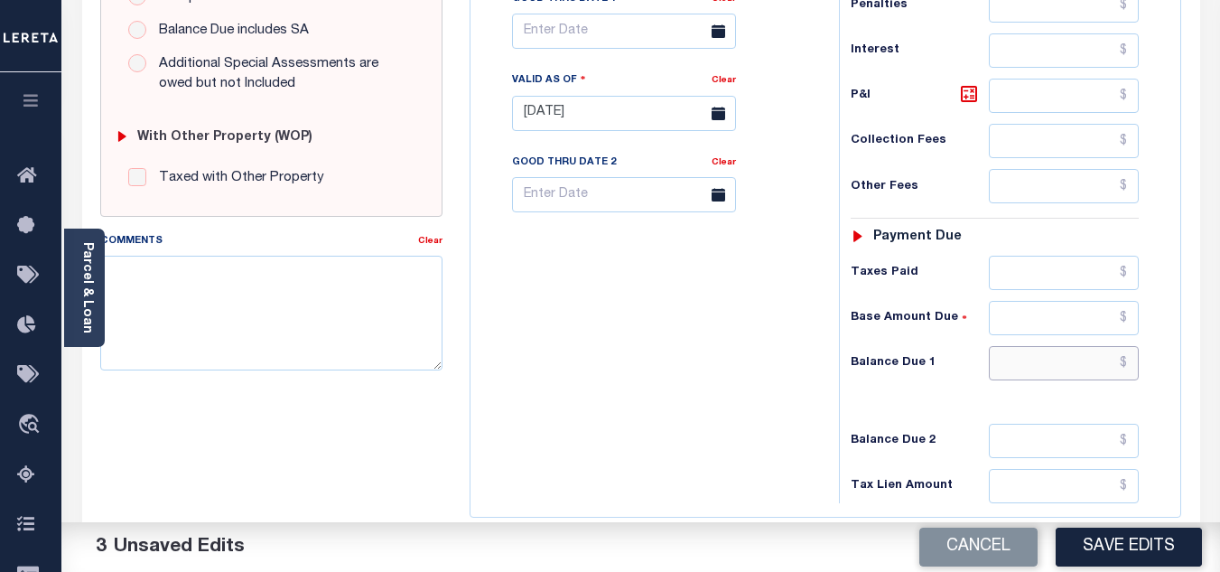
click at [1042, 357] on input "text" at bounding box center [1064, 363] width 150 height 34
type input "$0.00"
click at [663, 380] on div "Tax Bill No Multiple Payment Option Payment Plan Clear" at bounding box center [650, 104] width 350 height 797
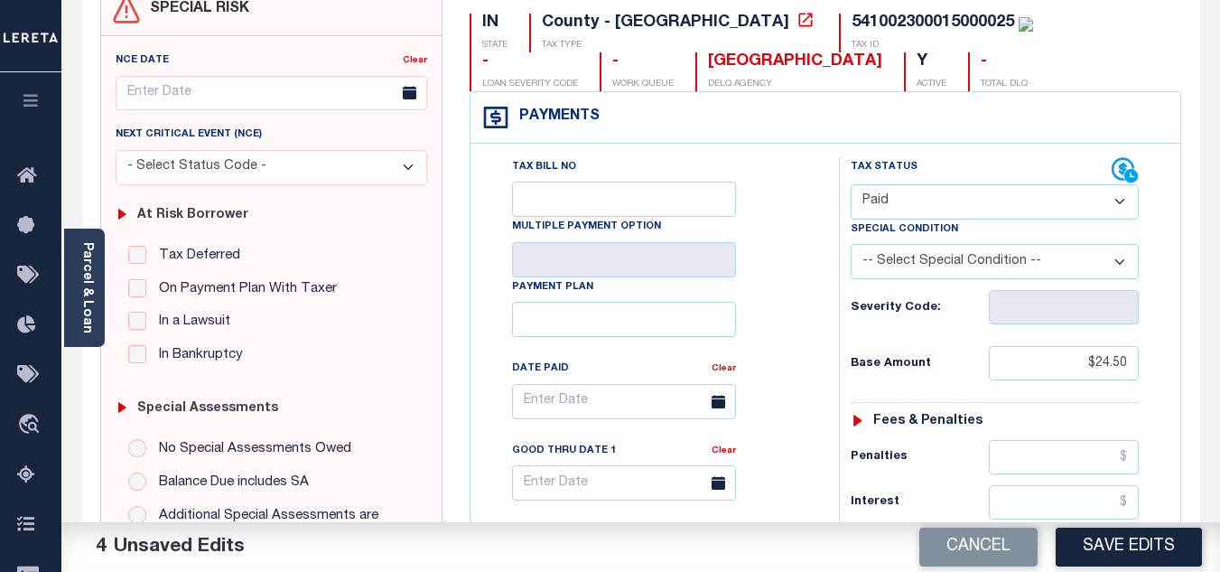
scroll to position [0, 0]
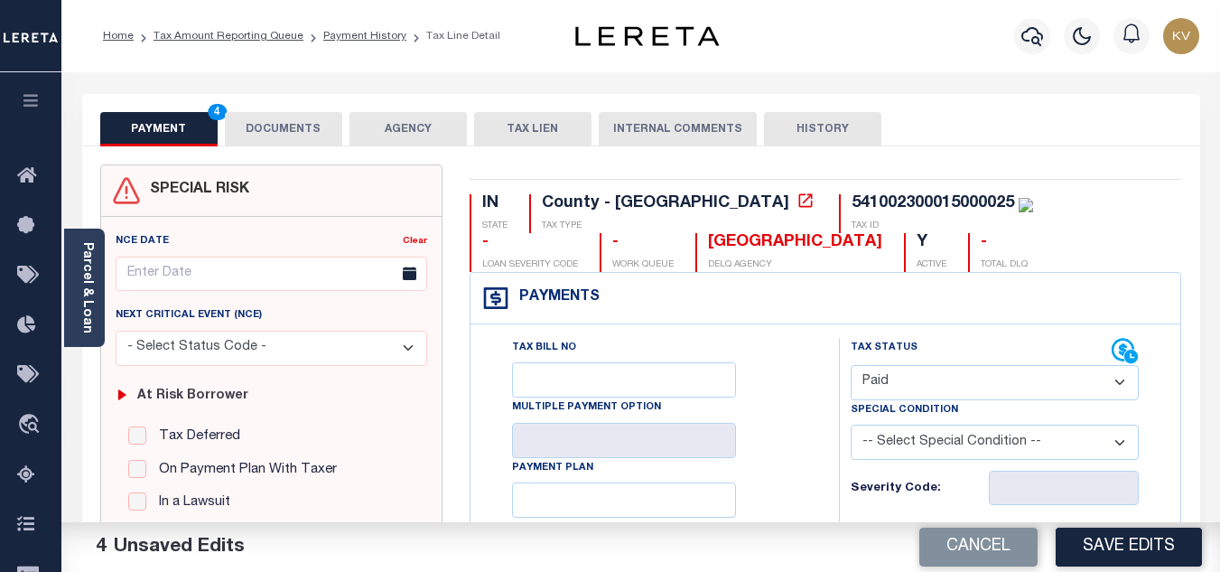
click at [290, 120] on button "DOCUMENTS" at bounding box center [283, 129] width 117 height 34
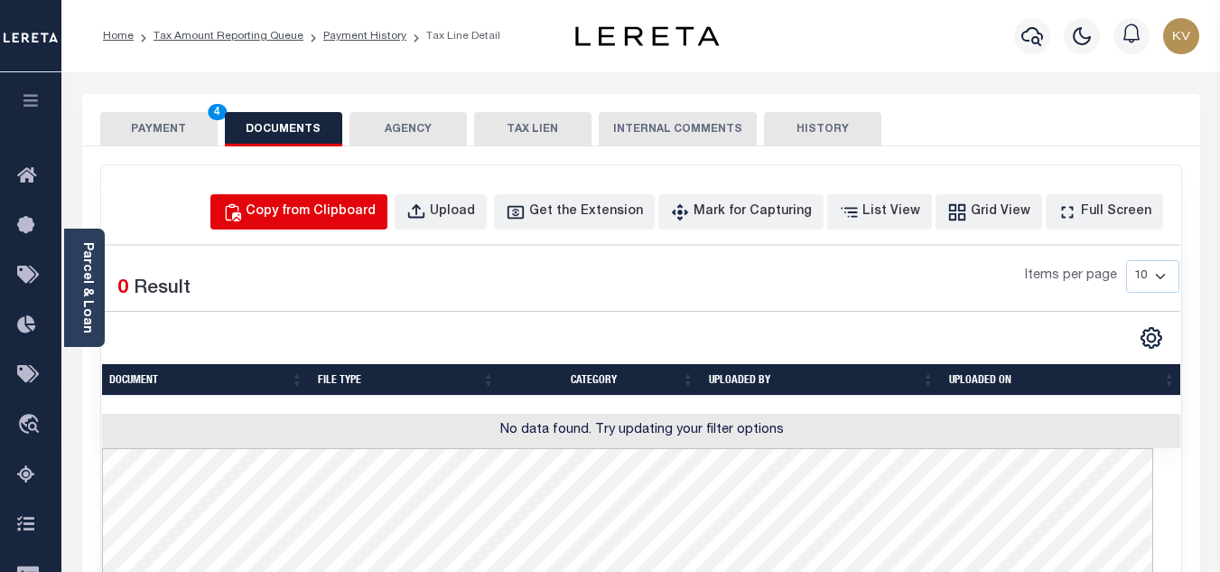
click at [350, 196] on button "Copy from Clipboard" at bounding box center [298, 211] width 177 height 35
select select "POP"
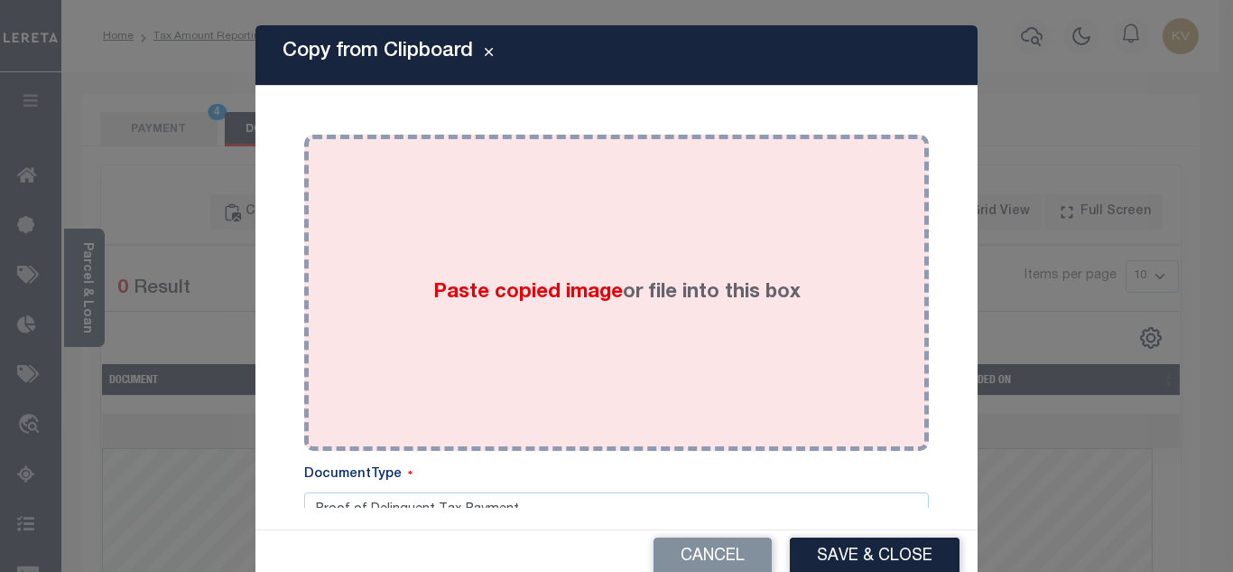
click at [546, 230] on div "Paste copied image or file into this box" at bounding box center [617, 292] width 598 height 289
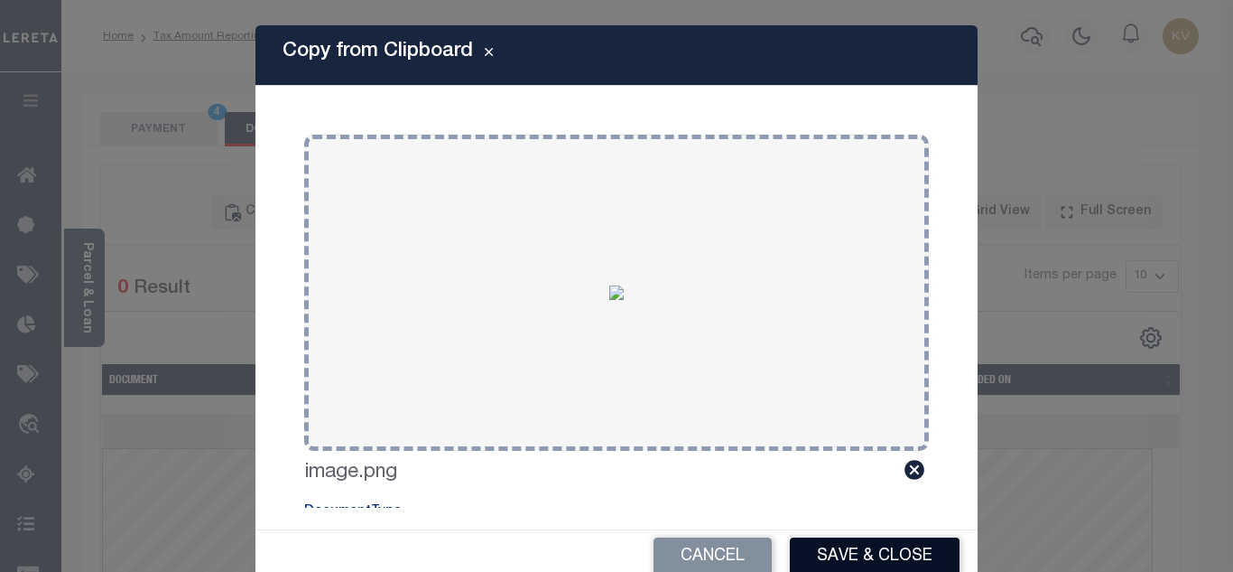
click at [888, 552] on button "Save & Close" at bounding box center [875, 556] width 170 height 39
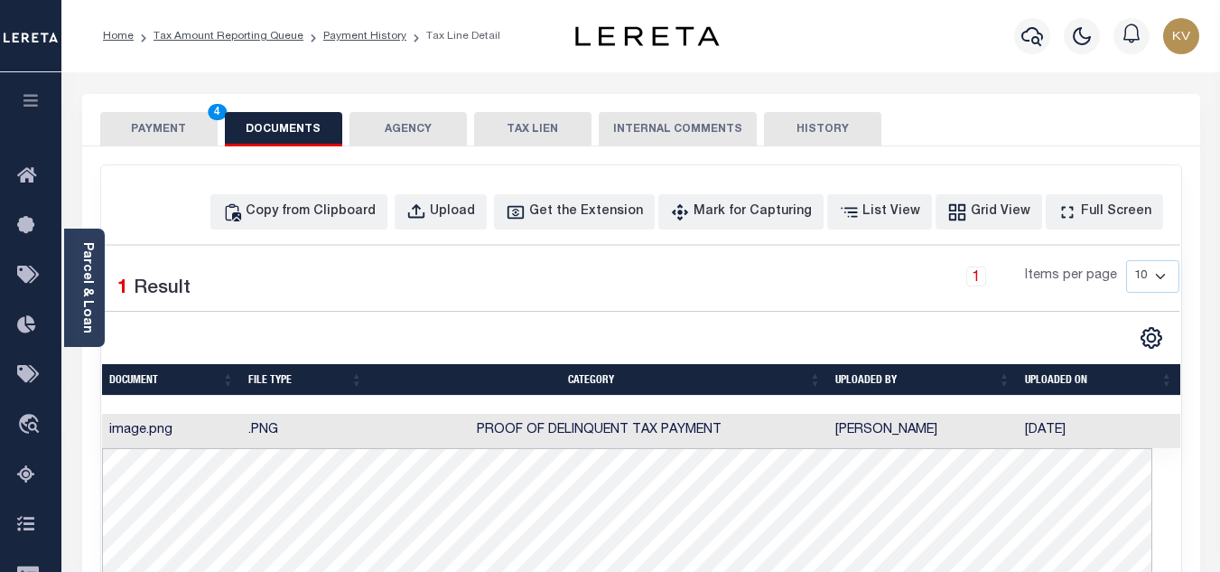
click at [188, 127] on button "PAYMENT 4" at bounding box center [158, 129] width 117 height 34
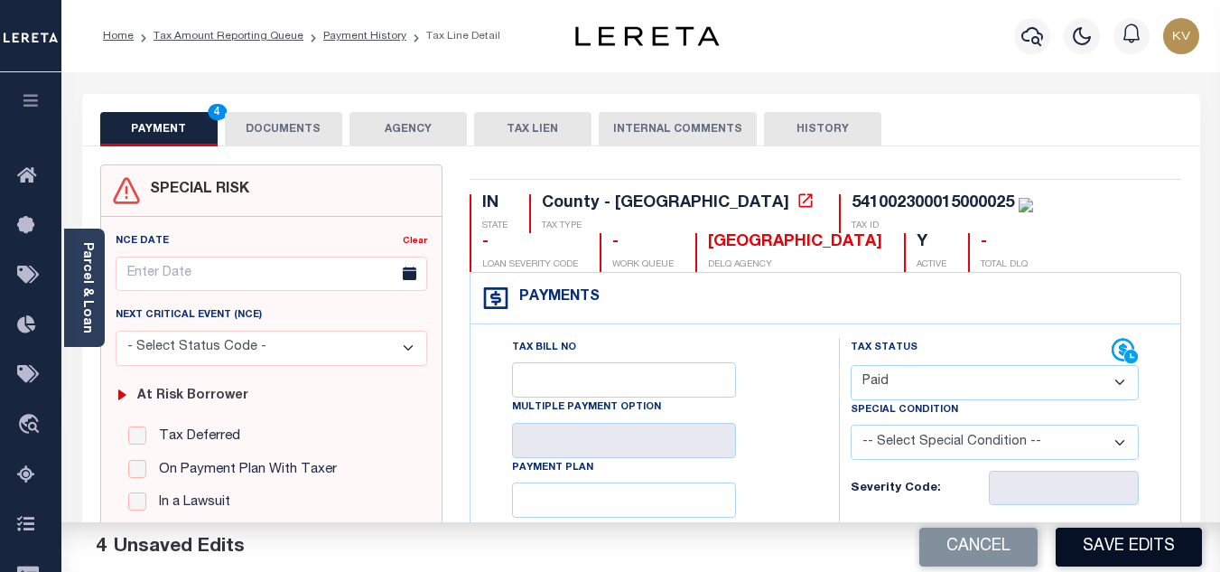
click at [1125, 549] on button "Save Edits" at bounding box center [1129, 546] width 146 height 39
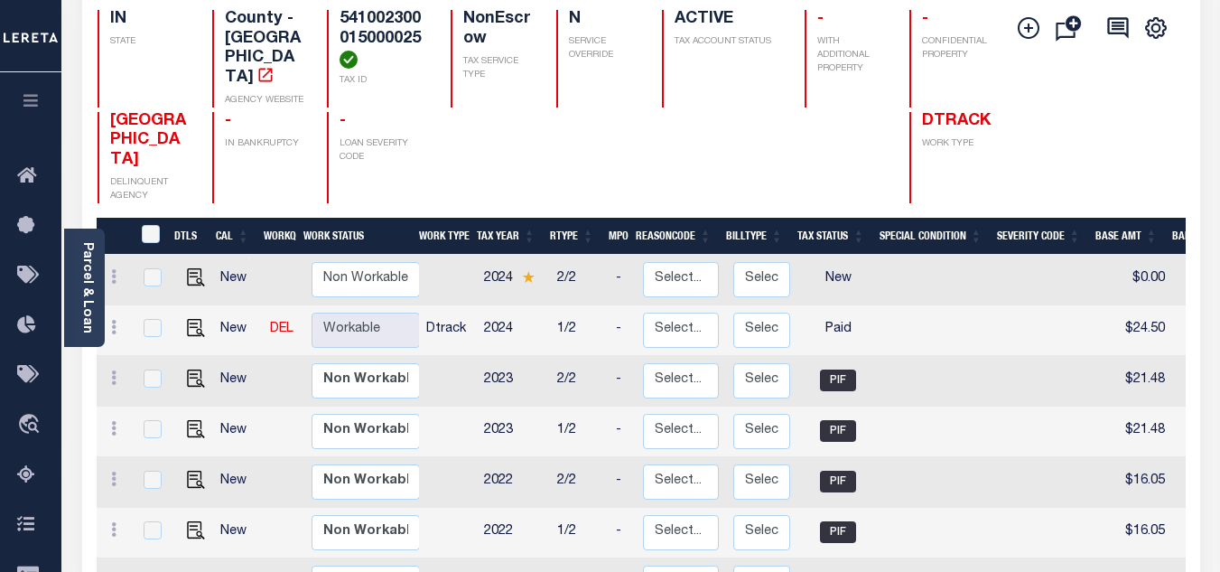
scroll to position [271, 0]
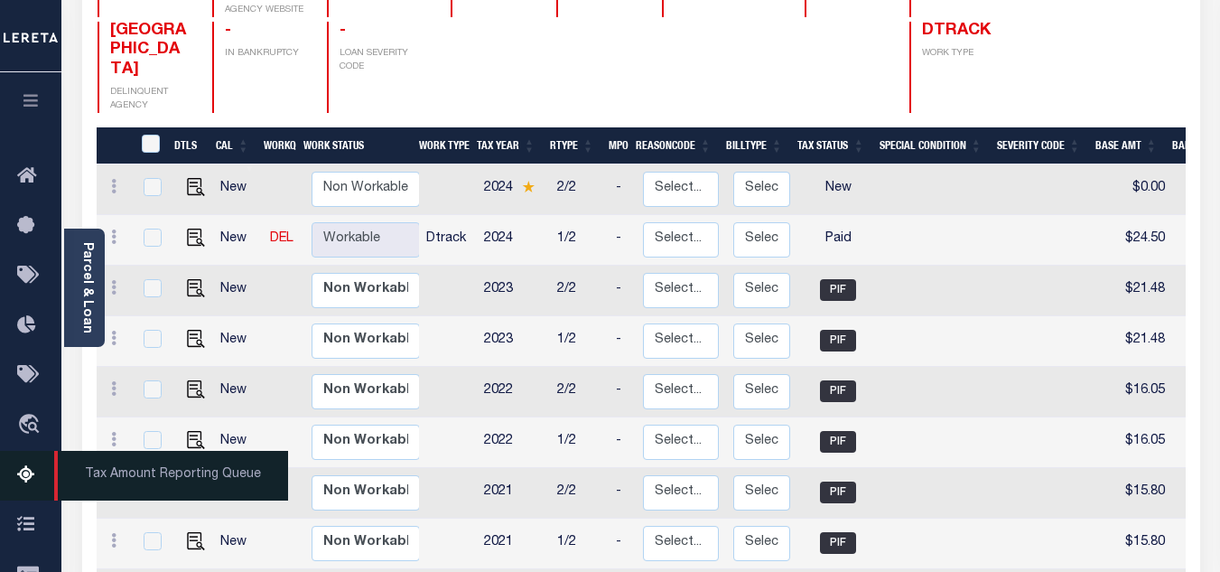
drag, startPoint x: 19, startPoint y: 479, endPoint x: 30, endPoint y: 472, distance: 12.5
click at [19, 478] on icon at bounding box center [31, 475] width 29 height 23
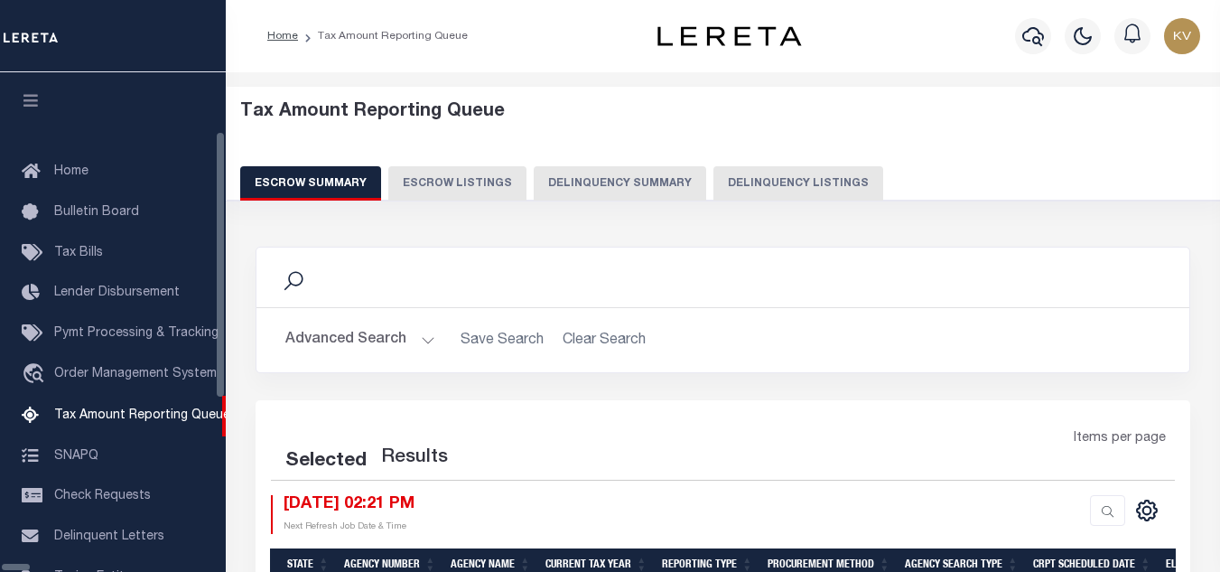
click at [713, 185] on button "Delinquency Listings" at bounding box center [798, 183] width 170 height 34
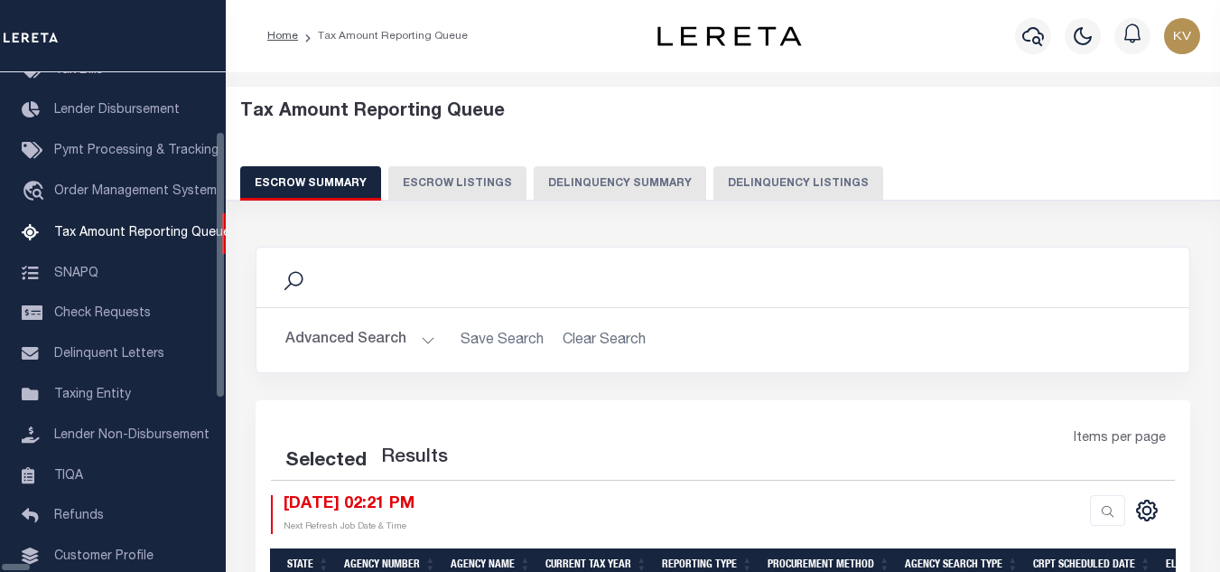
select select "100"
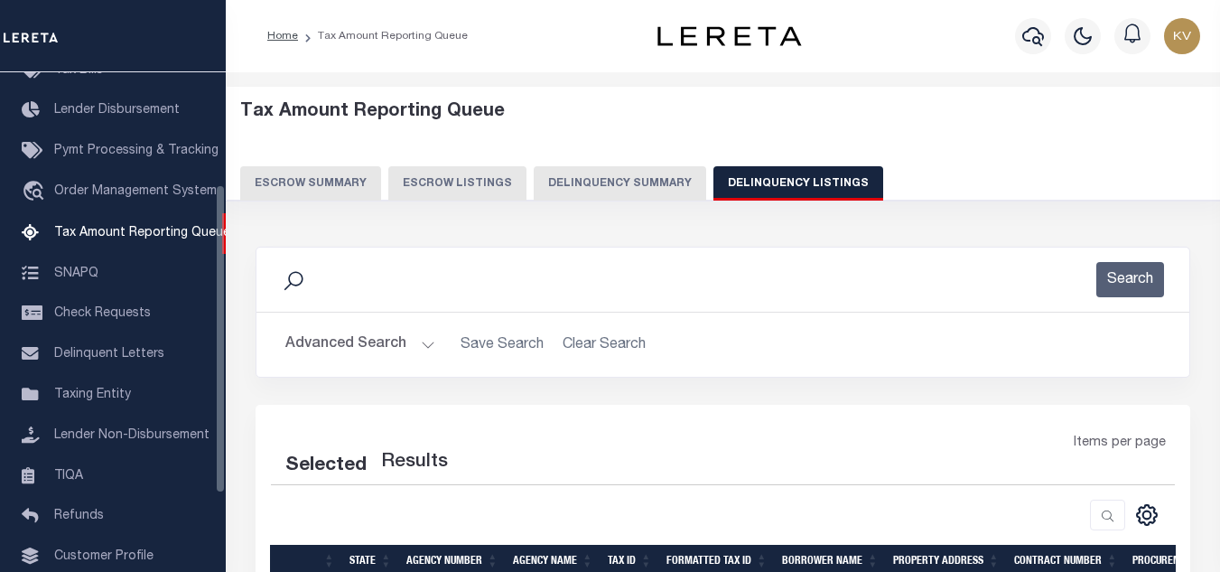
select select "100"
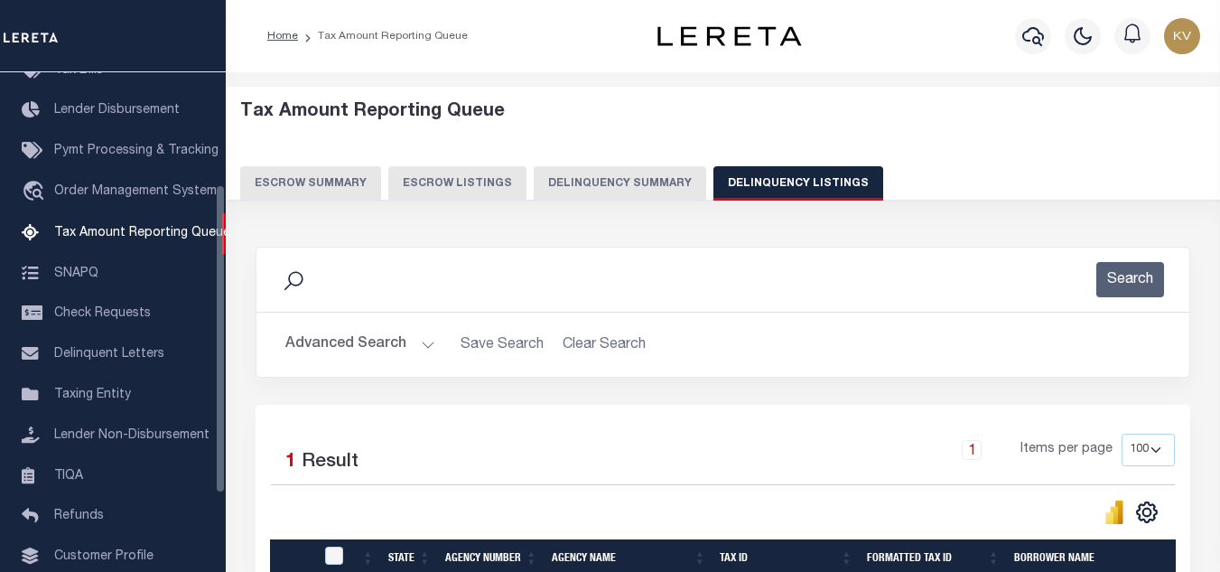
scroll to position [251, 0]
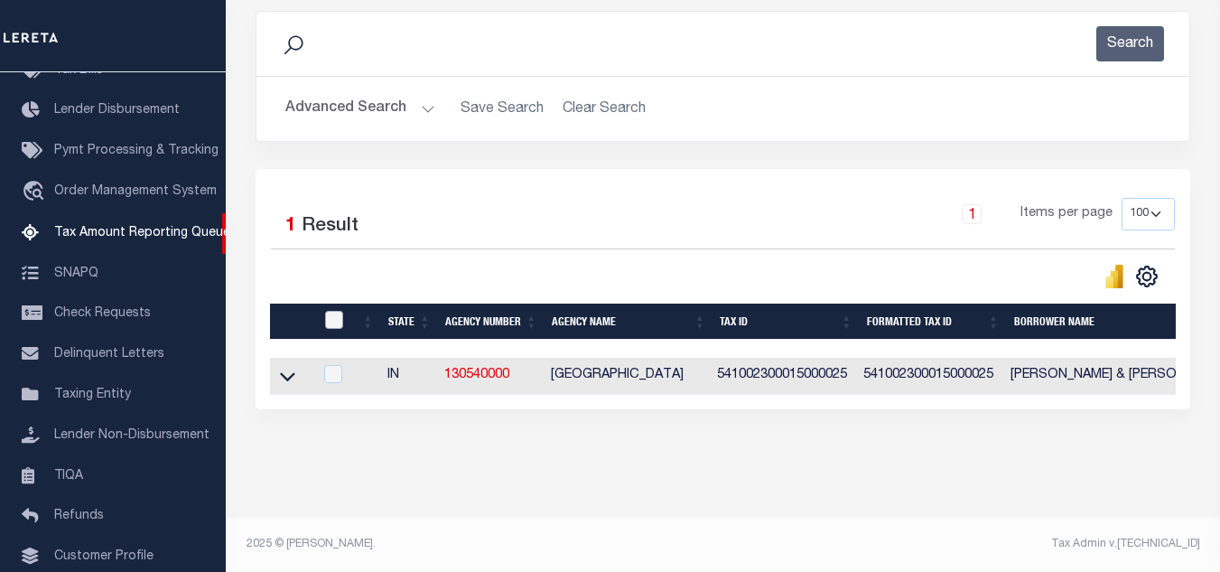
click at [330, 311] on input "checkbox" at bounding box center [334, 320] width 18 height 18
checkbox input "true"
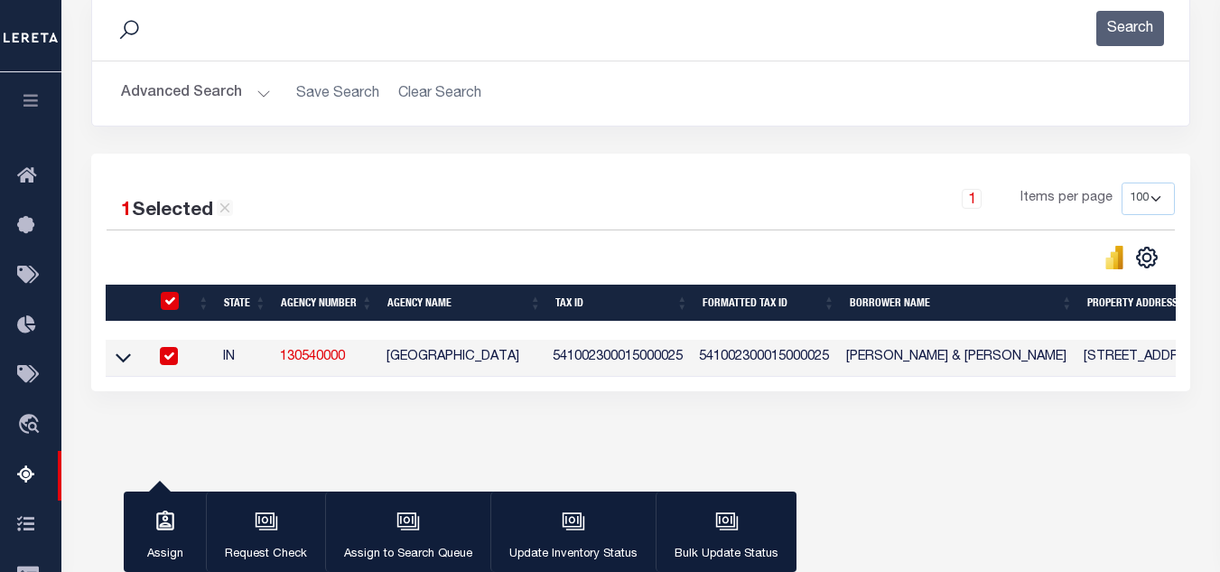
scroll to position [248, 0]
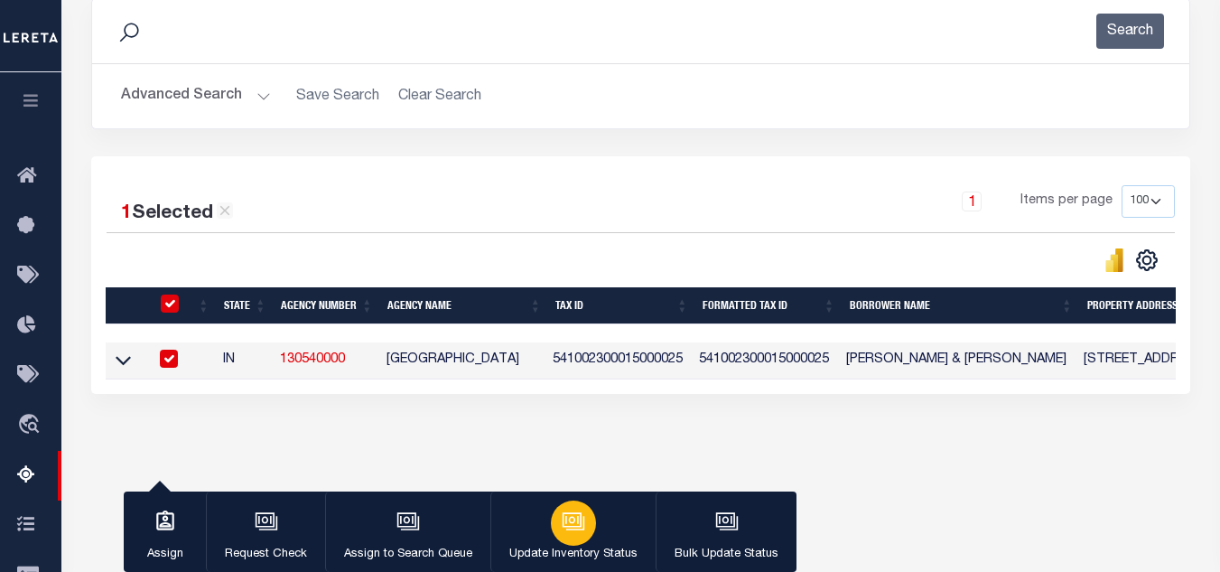
click at [565, 524] on icon "button" at bounding box center [572, 520] width 14 height 8
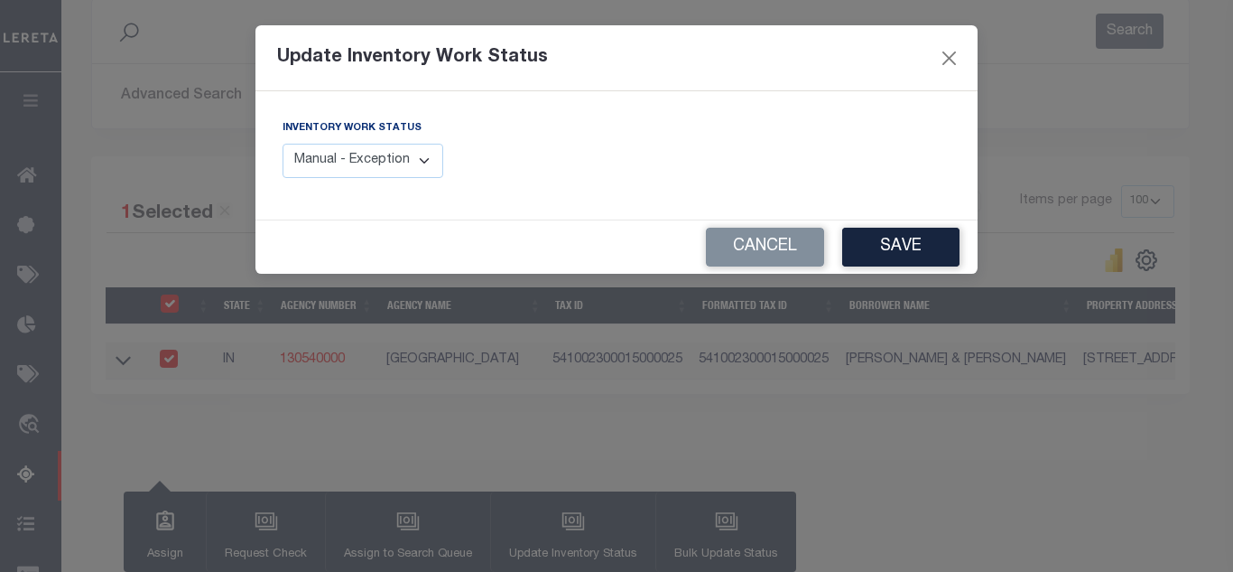
click at [360, 171] on select "Manual - Exception Pended - Awaiting Search Late Add Exception Completed" at bounding box center [363, 161] width 161 height 35
select select "4"
click at [283, 144] on select "Manual - Exception Pended - Awaiting Search Late Add Exception Completed" at bounding box center [363, 161] width 161 height 35
click at [909, 248] on button "Save" at bounding box center [900, 247] width 117 height 39
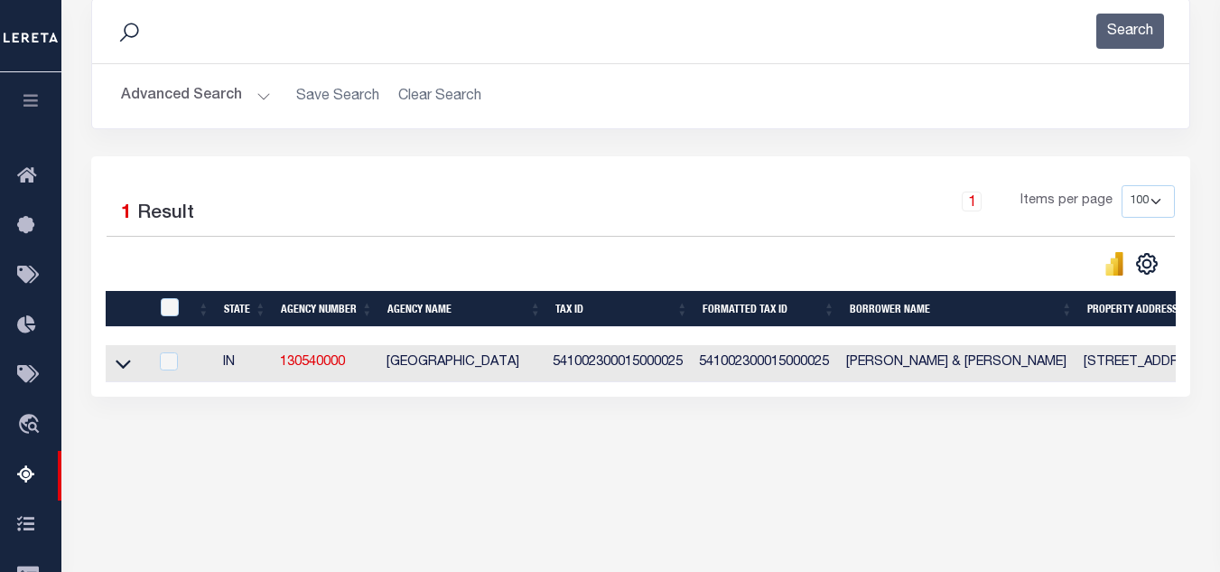
click at [246, 94] on button "Advanced Search" at bounding box center [196, 96] width 150 height 35
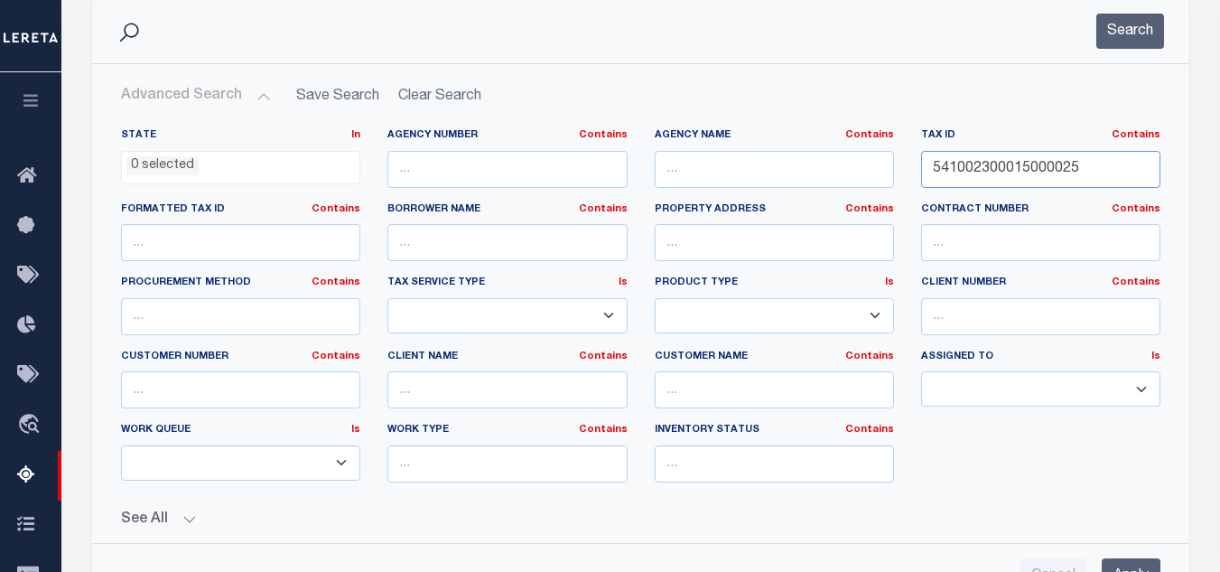
drag, startPoint x: 1094, startPoint y: 173, endPoint x: 1011, endPoint y: 104, distance: 107.6
click at [766, 155] on div "State In In AK AL AR AZ CA CO CT DC DE FL GA GU HI IA ID IL IN KS KY LA MA MD M…" at bounding box center [640, 312] width 1066 height 368
paste input "2"
type input "541002300015002025"
click at [1140, 27] on button "Search" at bounding box center [1130, 31] width 68 height 35
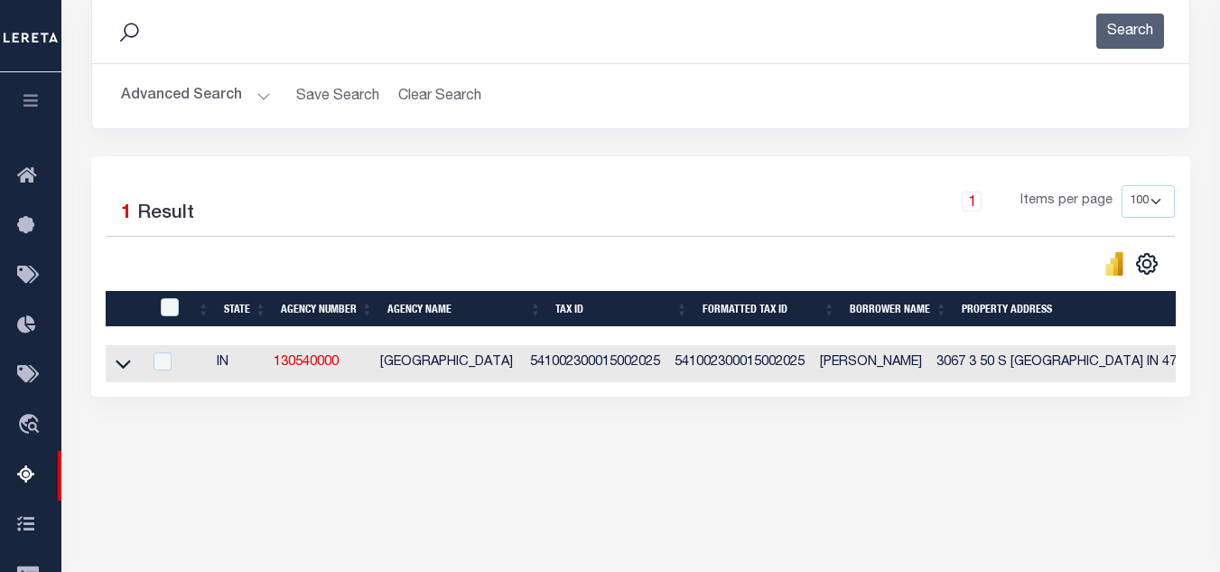
scroll to position [339, 0]
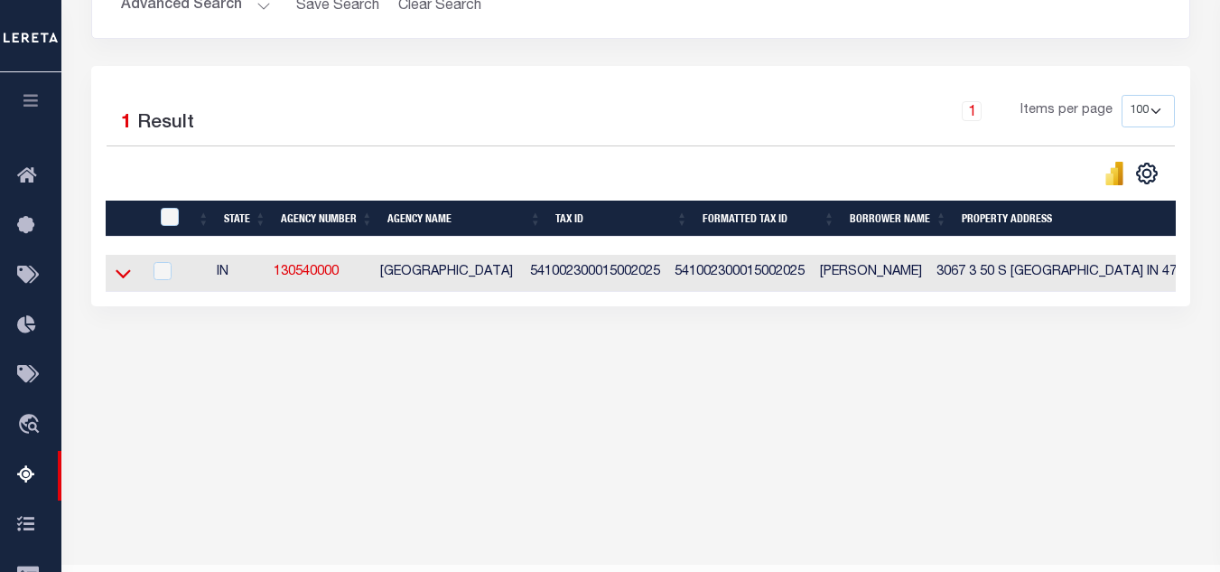
click at [122, 276] on icon at bounding box center [123, 273] width 15 height 19
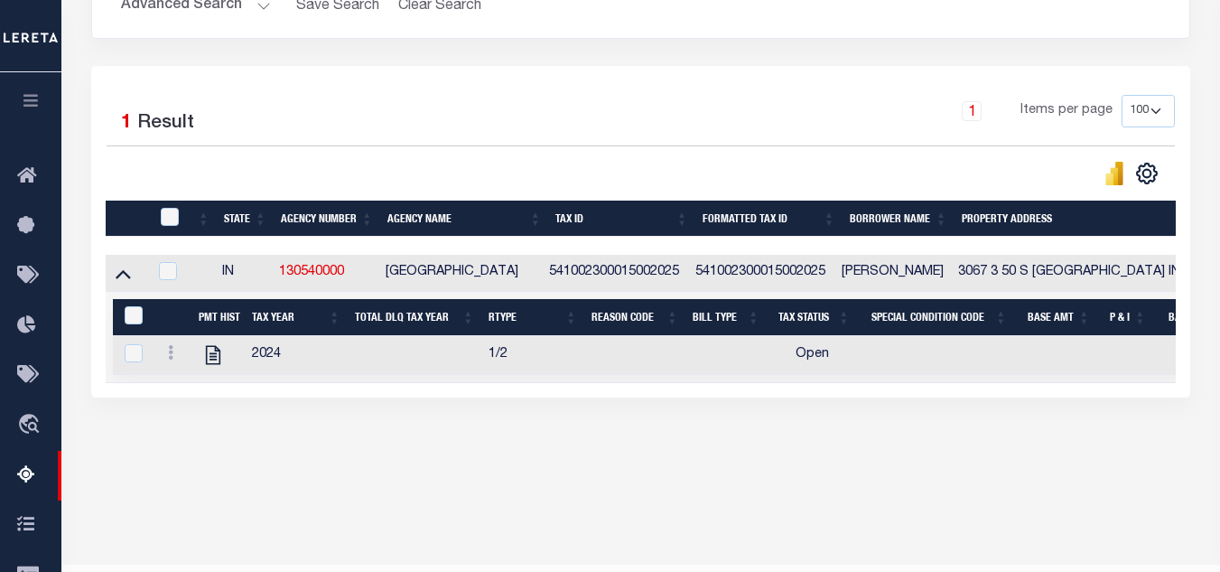
scroll to position [386, 0]
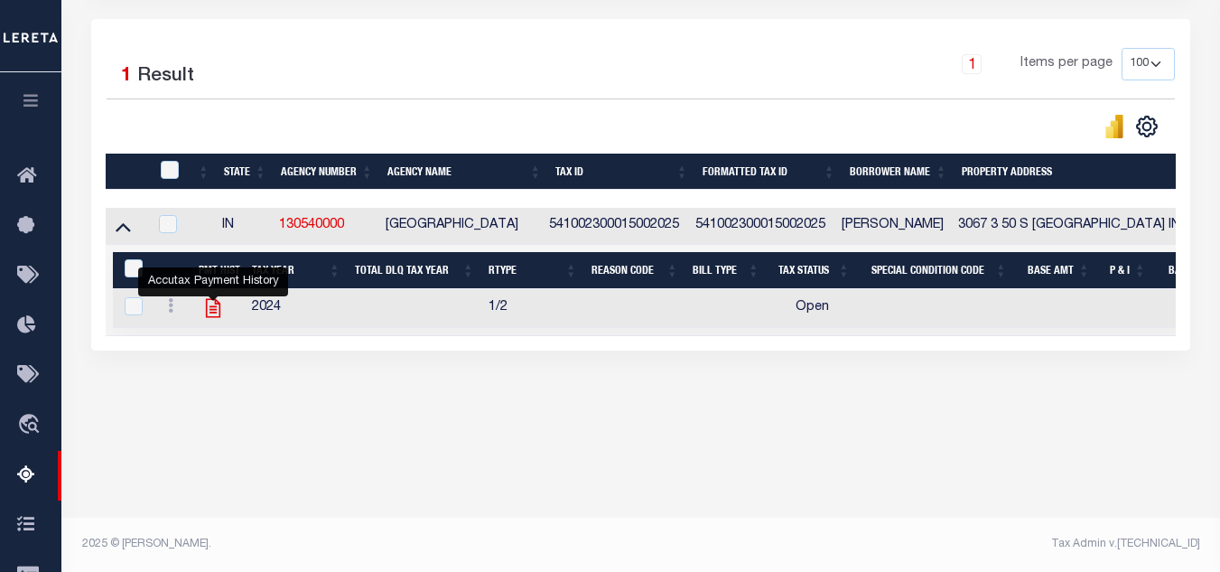
click at [209, 312] on icon "" at bounding box center [212, 307] width 23 height 23
checkbox input "true"
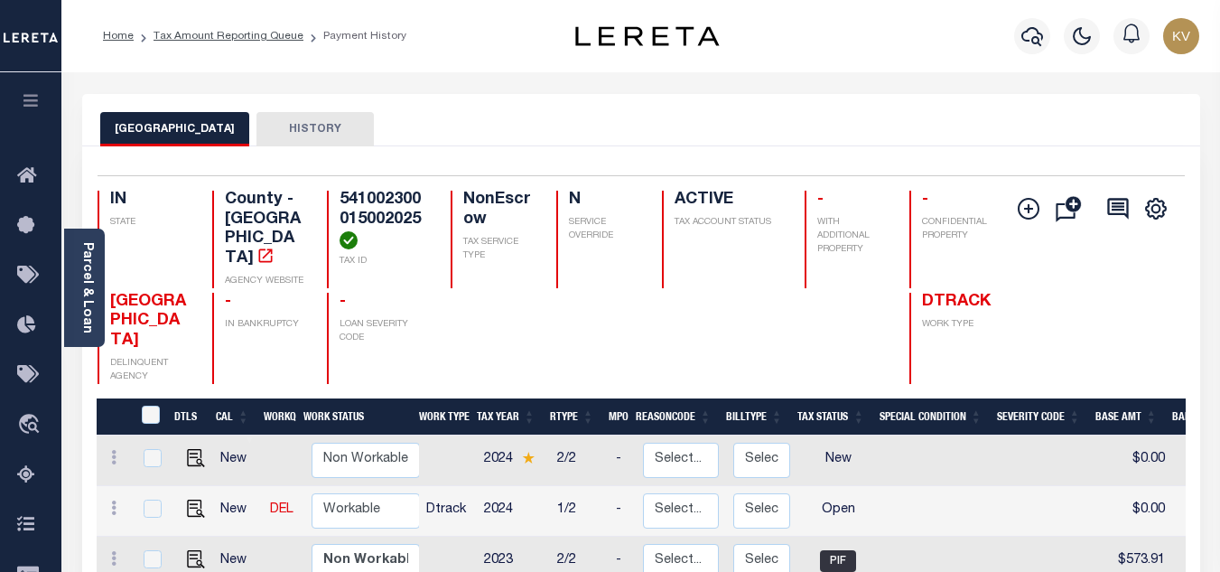
scroll to position [181, 0]
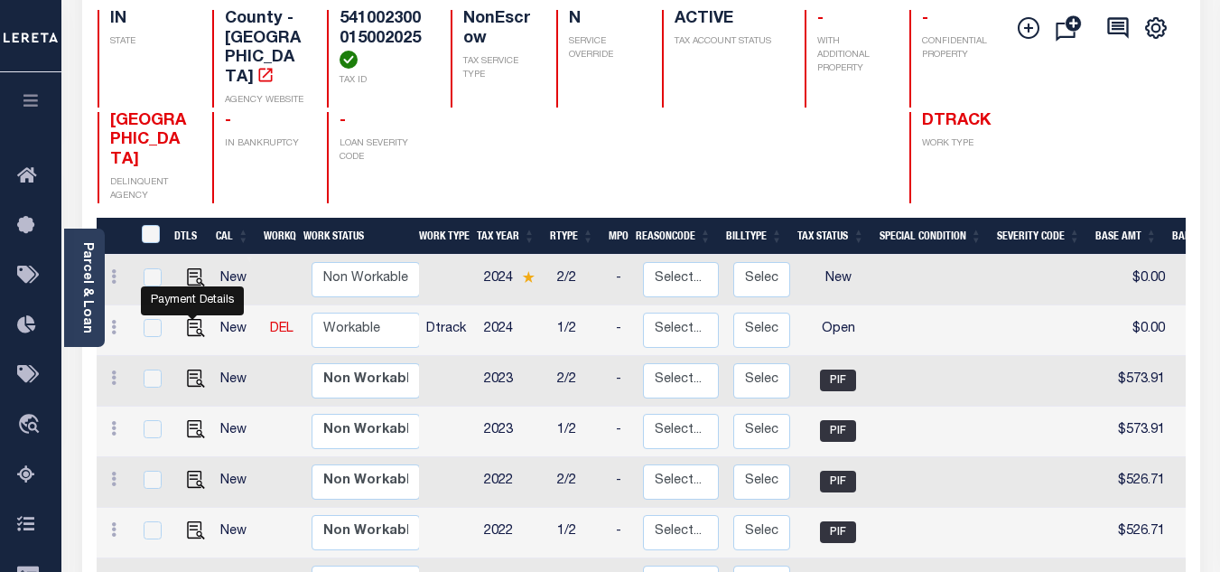
drag, startPoint x: 190, startPoint y: 312, endPoint x: 335, endPoint y: 279, distance: 149.0
click at [190, 319] on img "" at bounding box center [196, 328] width 18 height 18
checkbox input "true"
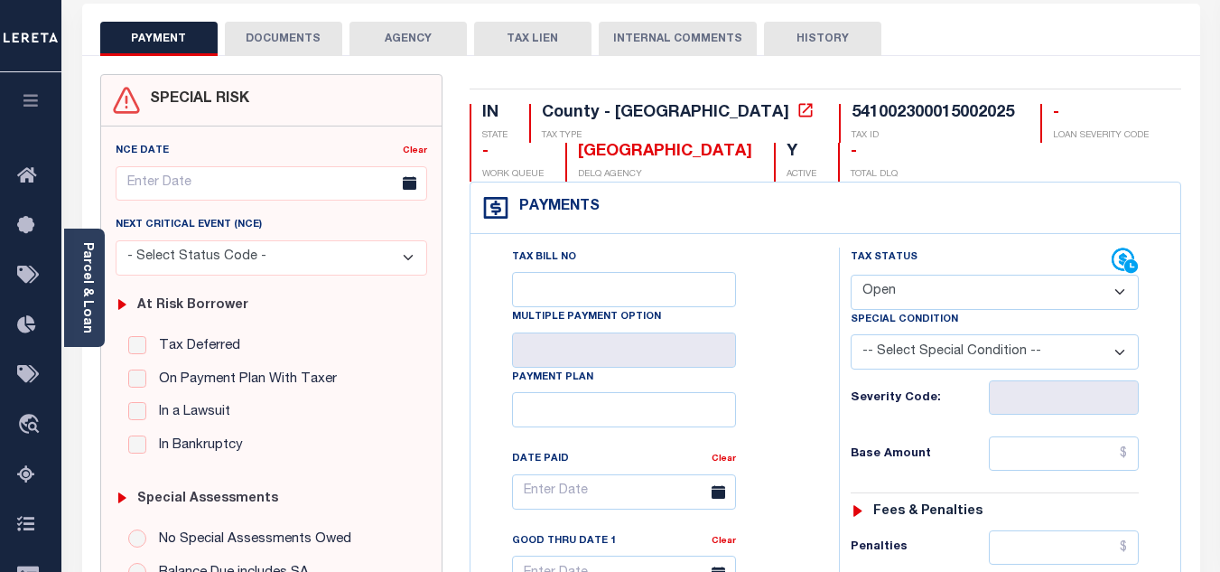
scroll to position [271, 0]
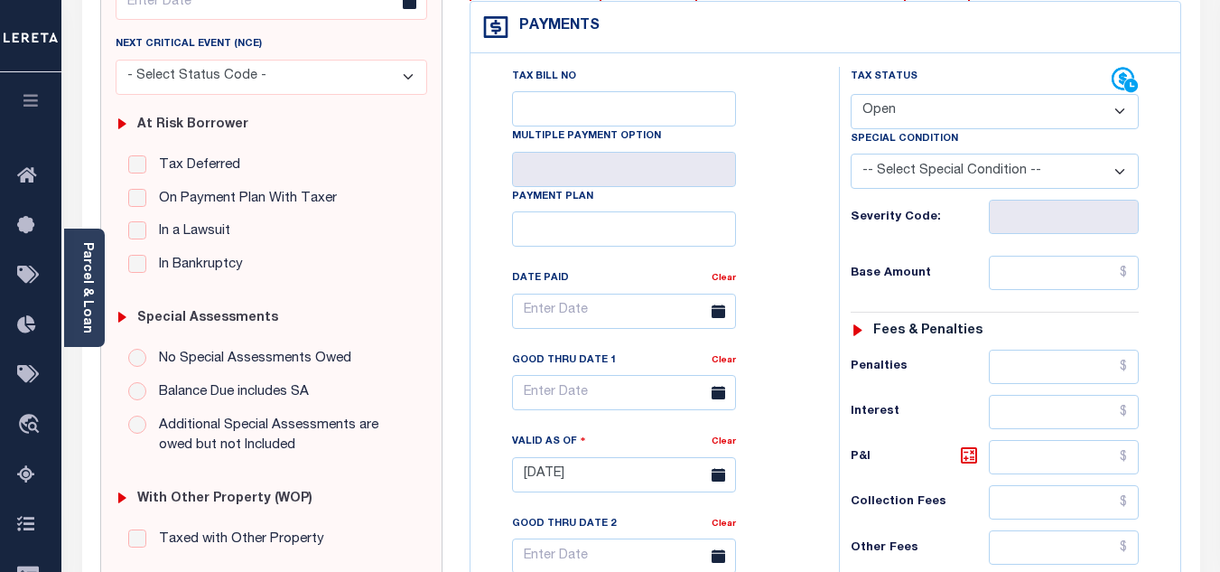
click at [917, 140] on label "Special Condition" at bounding box center [904, 139] width 107 height 15
click at [919, 114] on select "- Select Status Code - Open Due/Unpaid Paid Incomplete No Tax Due Internal Refu…" at bounding box center [995, 111] width 288 height 35
select select "PYD"
click at [851, 95] on select "- Select Status Code - Open Due/Unpaid Paid Incomplete No Tax Due Internal Refu…" at bounding box center [995, 111] width 288 height 35
type input "[DATE]"
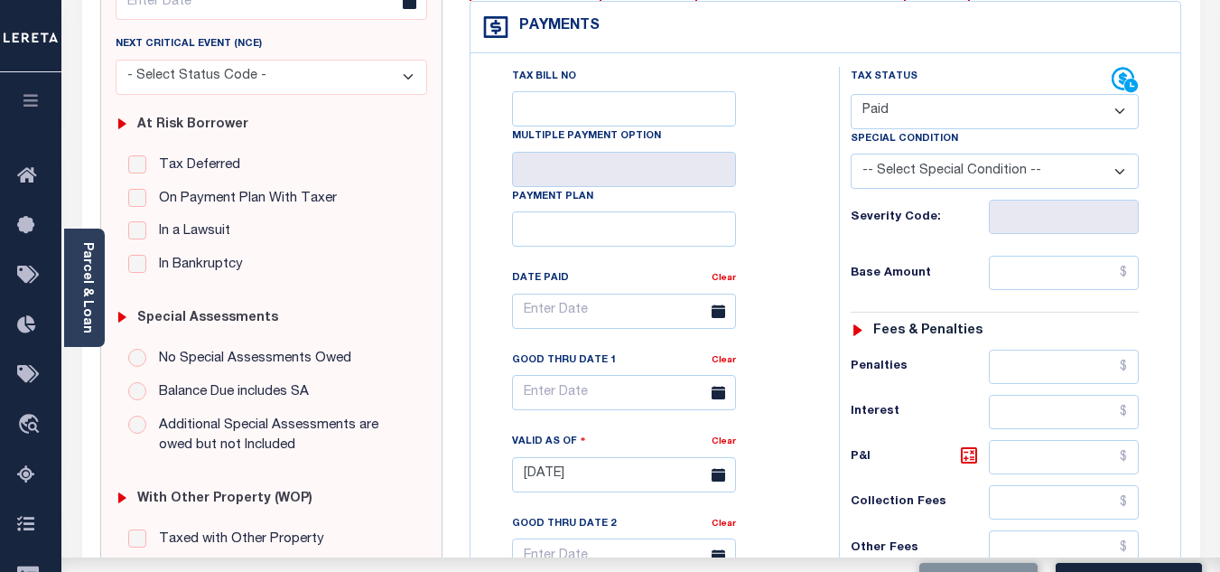
click at [800, 209] on div "Tax Bill No Multiple Payment Option Payment Plan Clear" at bounding box center [650, 320] width 323 height 507
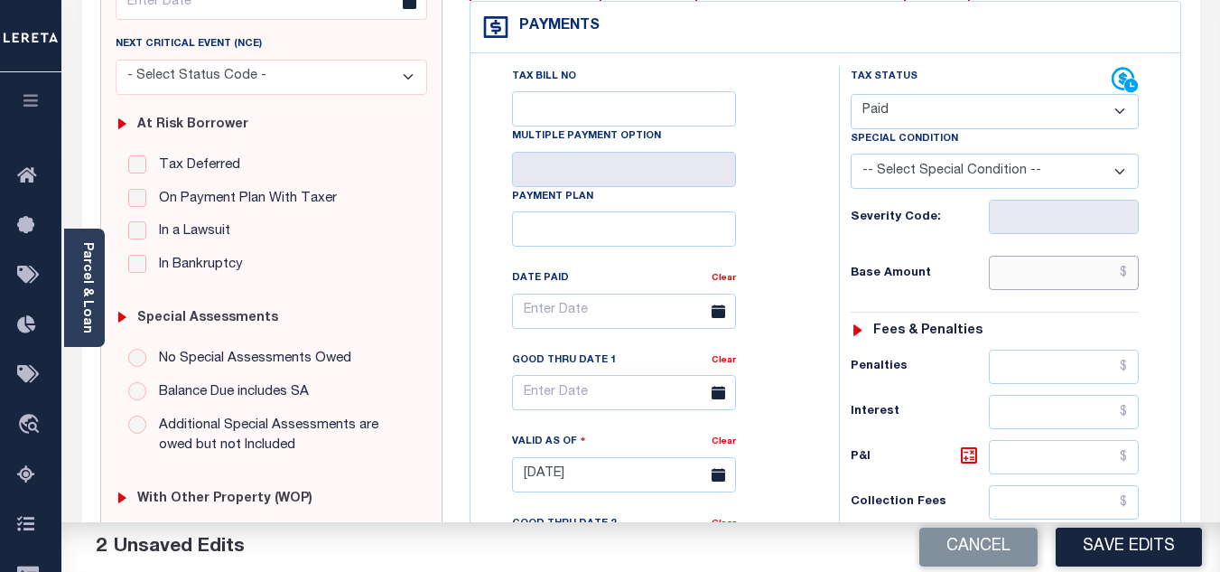
click at [1038, 263] on input "text" at bounding box center [1064, 273] width 150 height 34
paste input "543.47"
type input "$543.47"
click at [964, 248] on div "Tax Status Status - Select Status Code -" at bounding box center [1000, 465] width 323 height 797
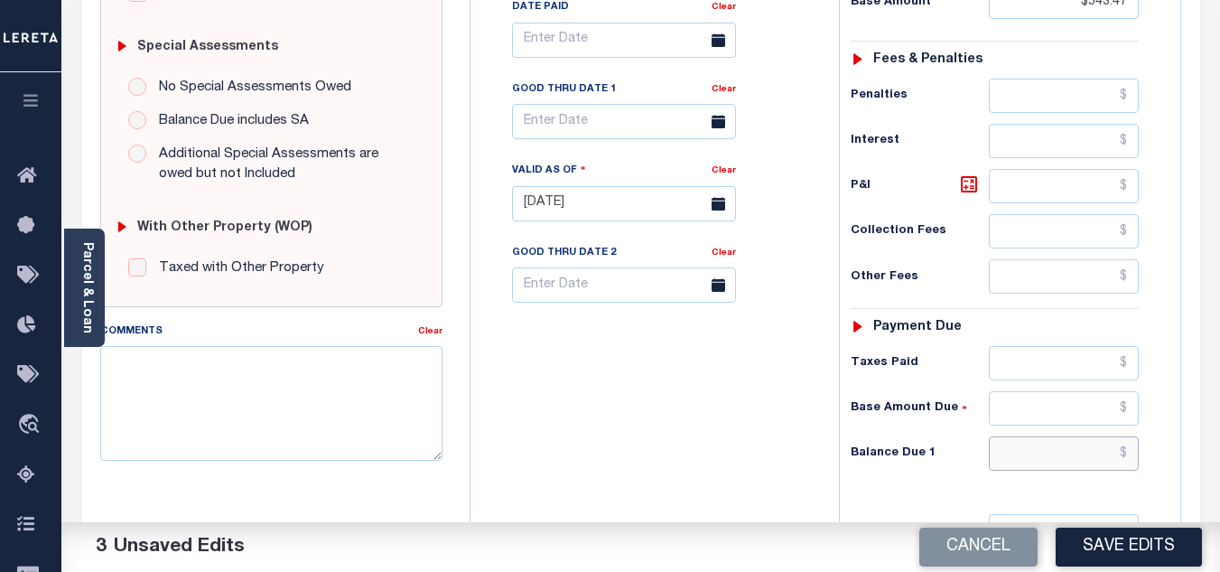
click at [1013, 451] on input "text" at bounding box center [1064, 453] width 150 height 34
type input "$0.00"
click at [698, 429] on div "Tax Bill No Multiple Payment Option Payment Plan Clear" at bounding box center [650, 194] width 350 height 797
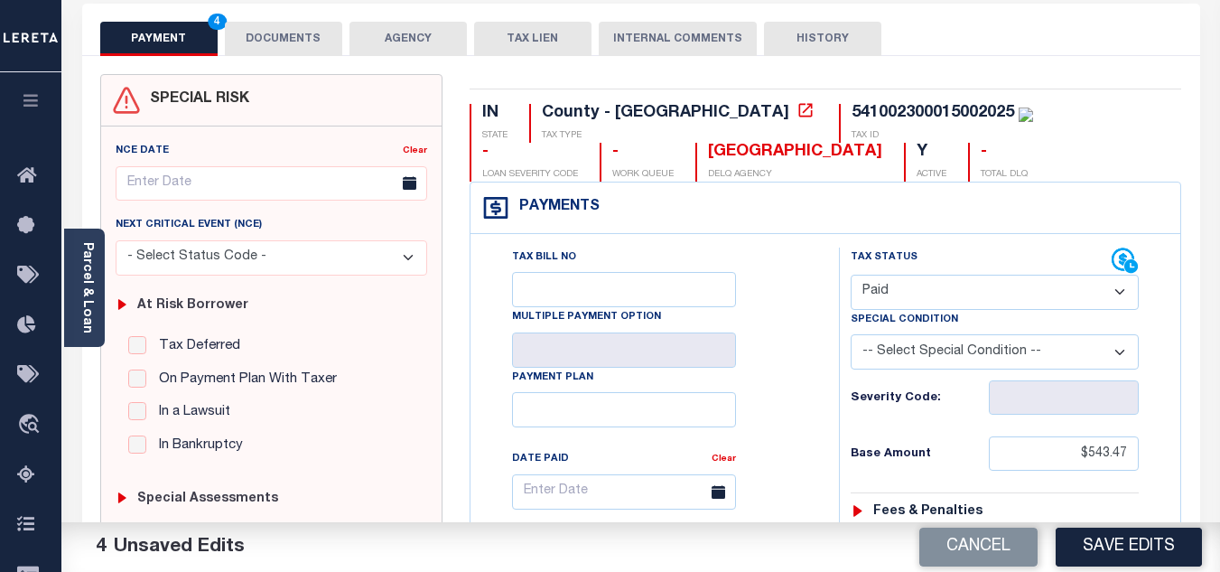
scroll to position [0, 0]
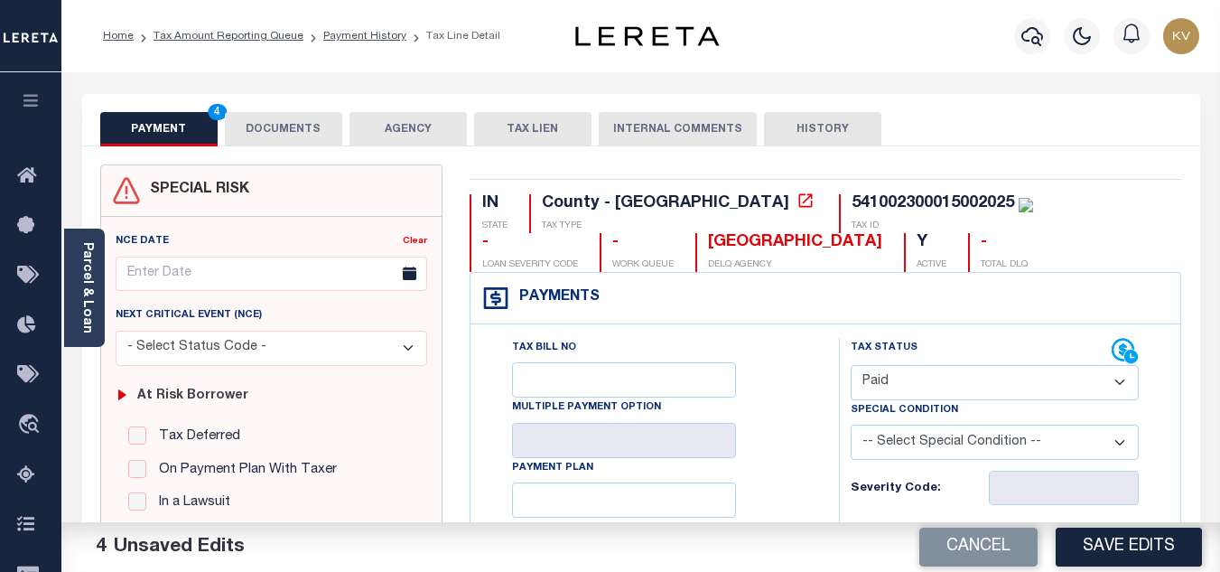
click at [296, 122] on button "DOCUMENTS" at bounding box center [283, 129] width 117 height 34
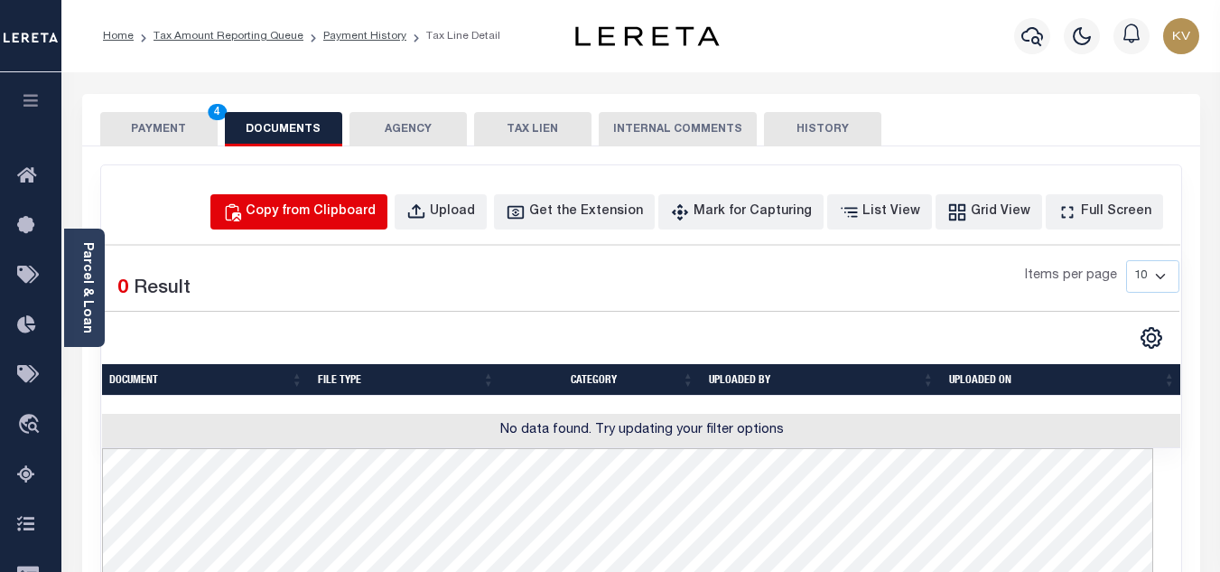
click at [348, 220] on div "Copy from Clipboard" at bounding box center [311, 212] width 130 height 20
select select "POP"
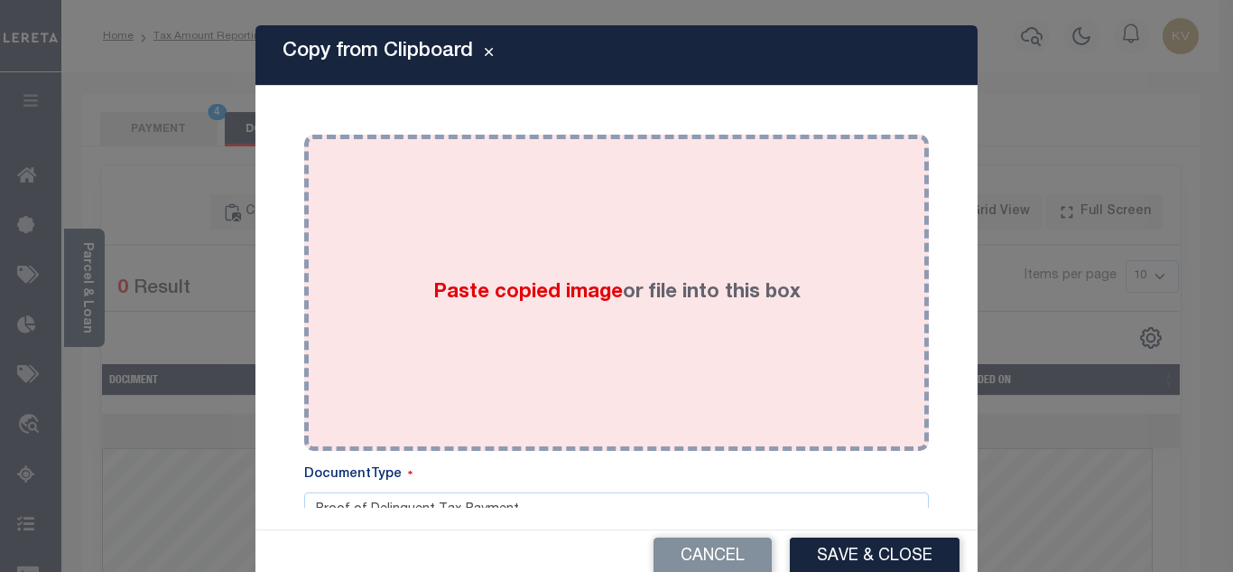
click at [572, 312] on div "Paste copied image or file into this box" at bounding box center [617, 292] width 598 height 289
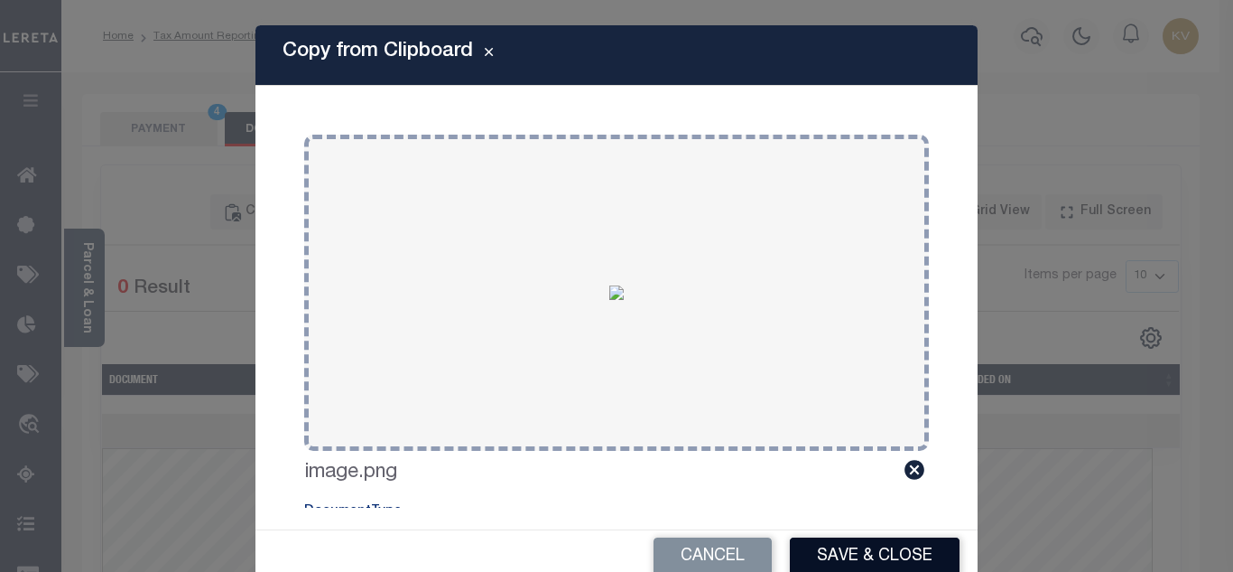
click at [904, 553] on button "Save & Close" at bounding box center [875, 556] width 170 height 39
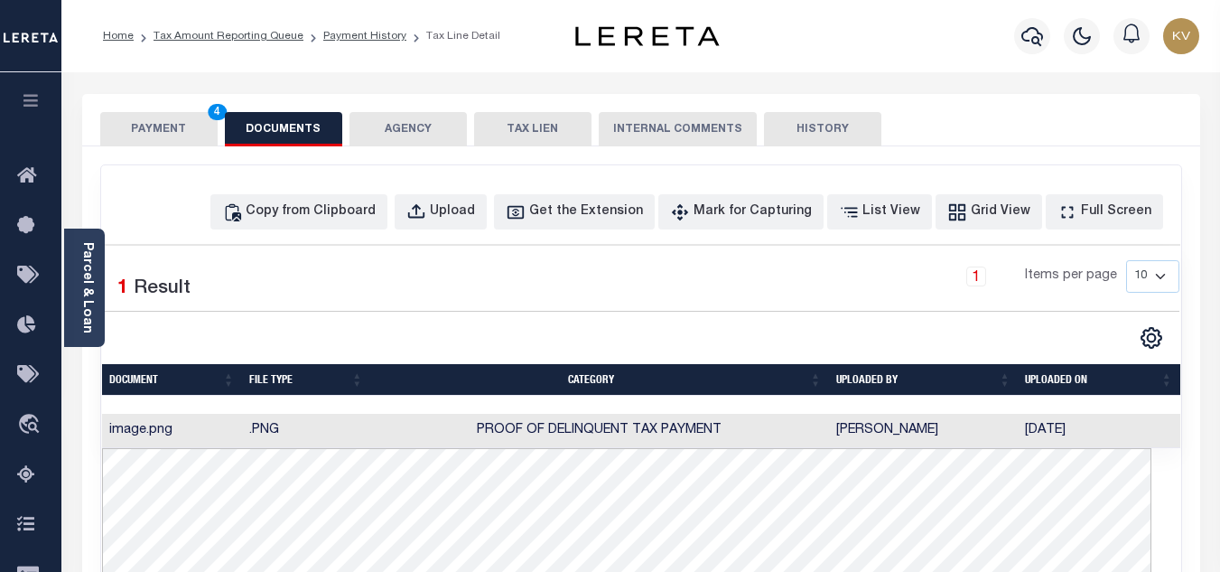
click at [191, 132] on button "PAYMENT 4" at bounding box center [158, 129] width 117 height 34
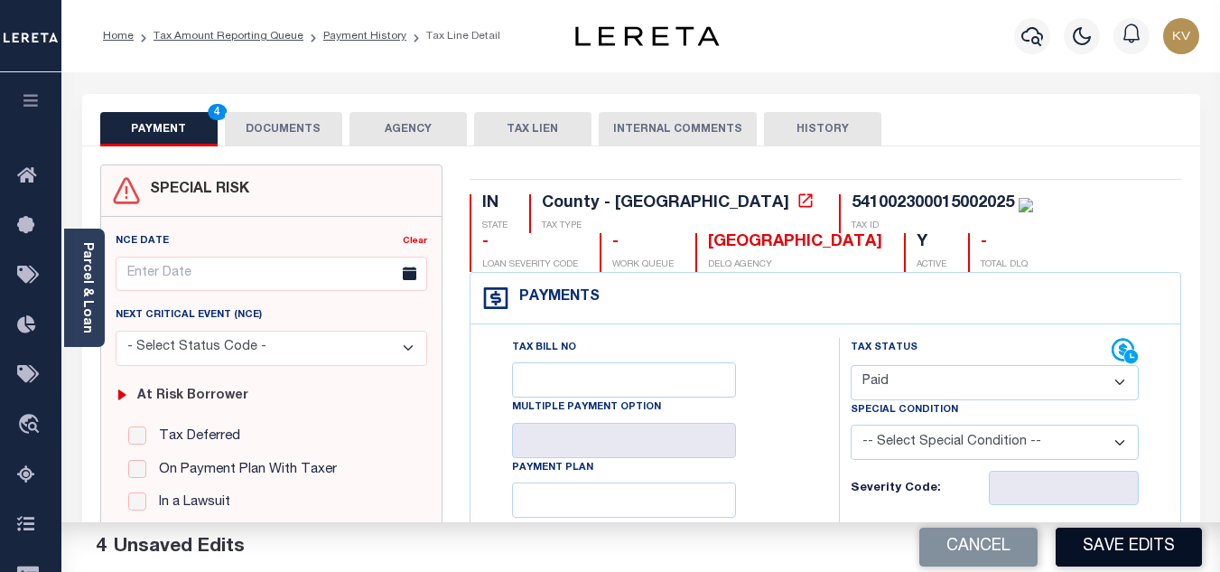
click at [1094, 542] on button "Save Edits" at bounding box center [1129, 546] width 146 height 39
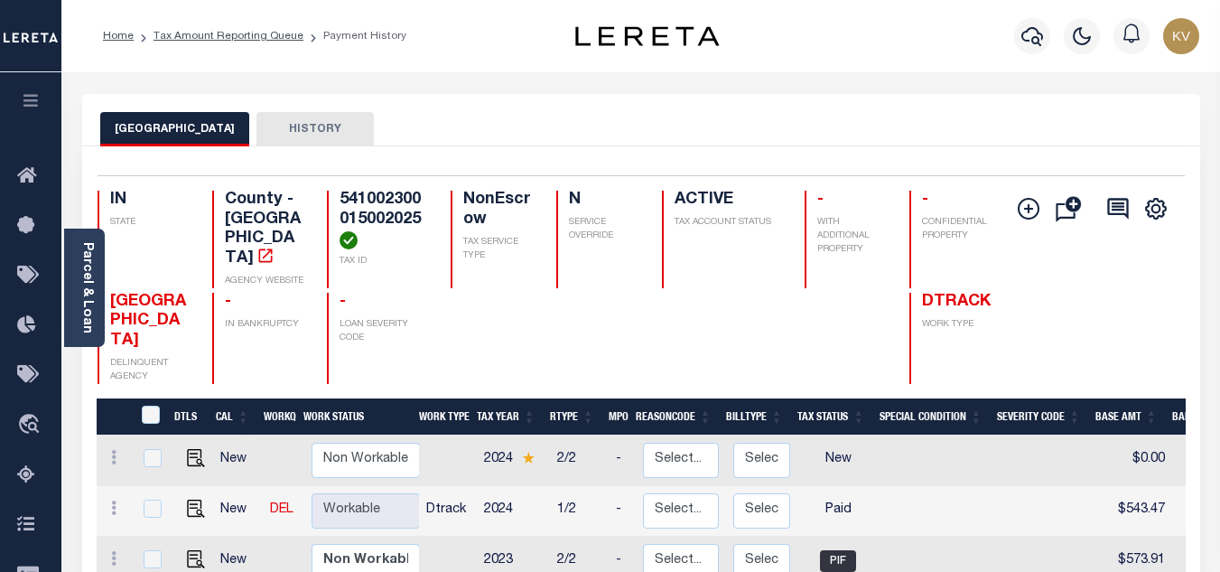
scroll to position [181, 0]
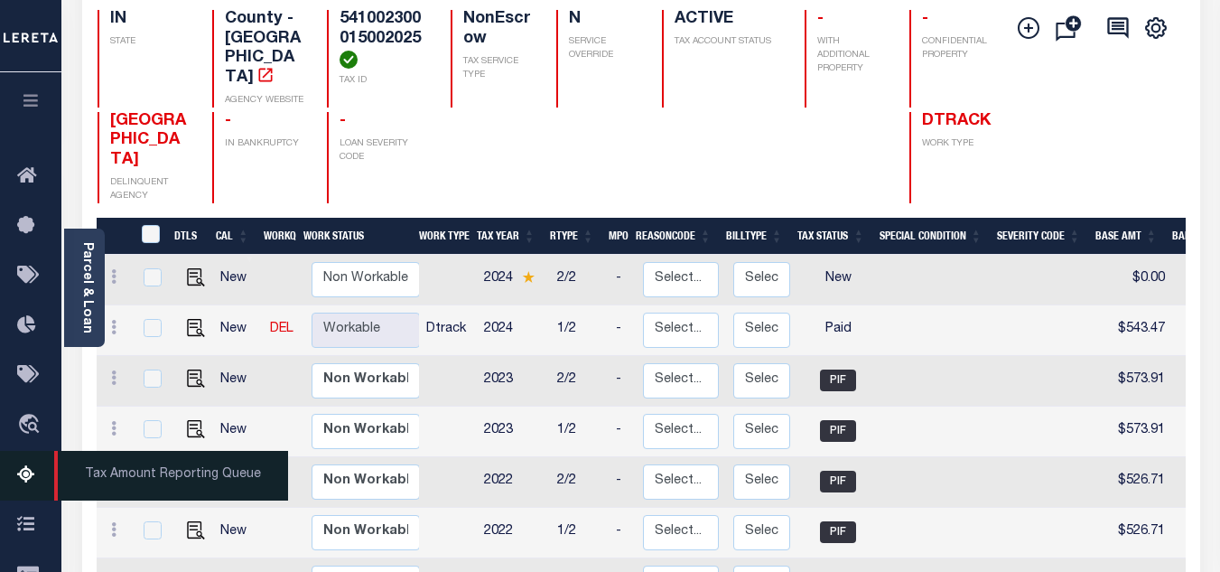
click at [28, 476] on icon at bounding box center [31, 475] width 29 height 23
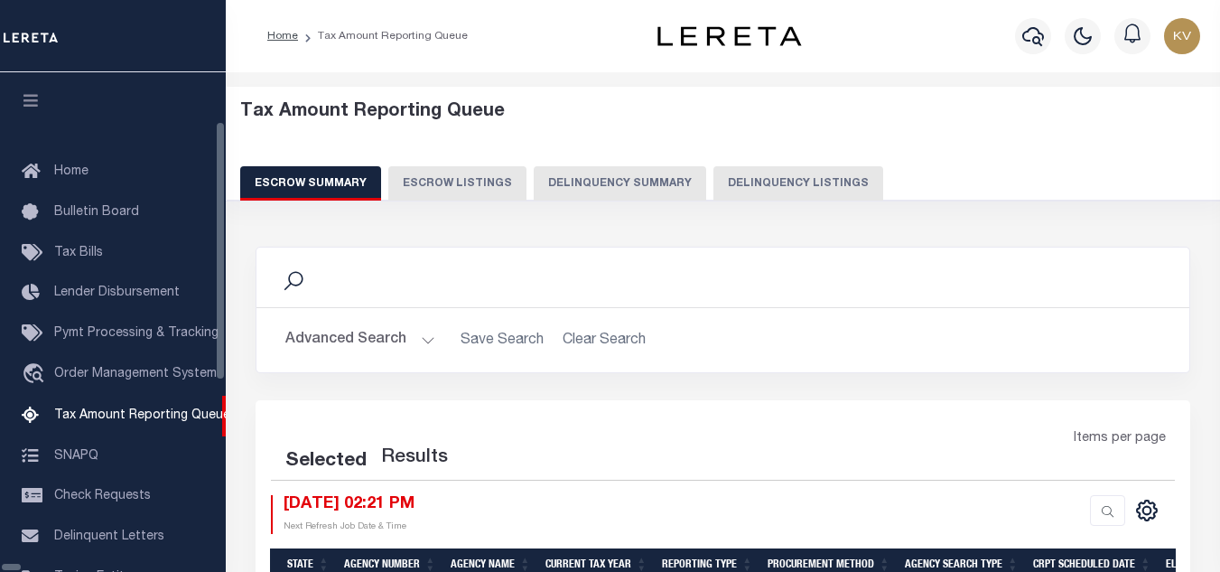
click at [713, 186] on button "Delinquency Listings" at bounding box center [798, 183] width 170 height 34
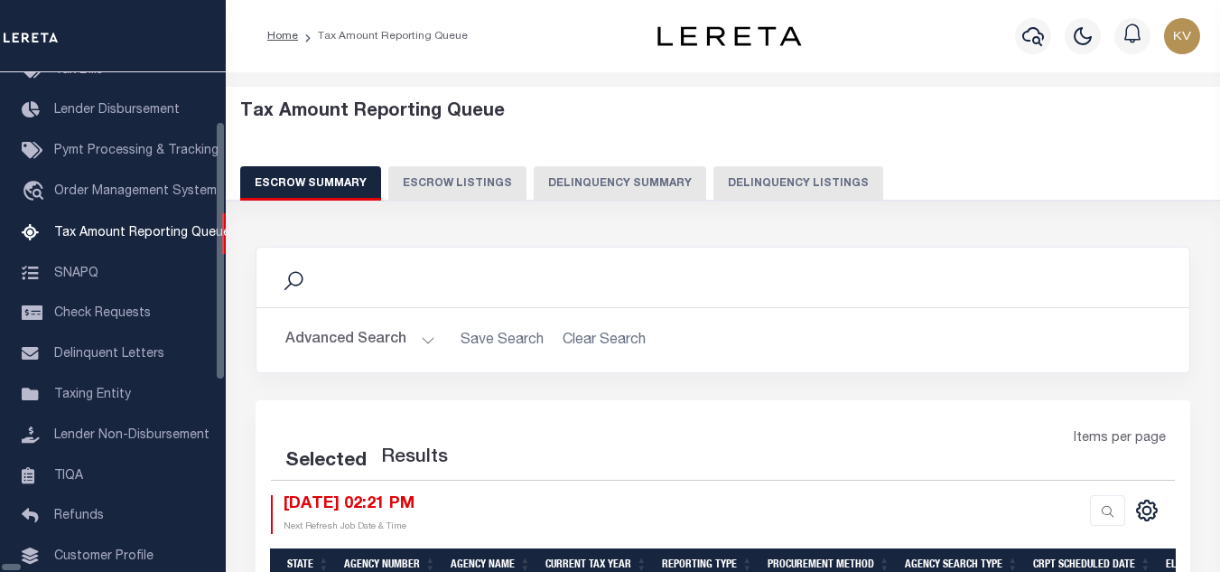
scroll to position [182, 0]
select select "100"
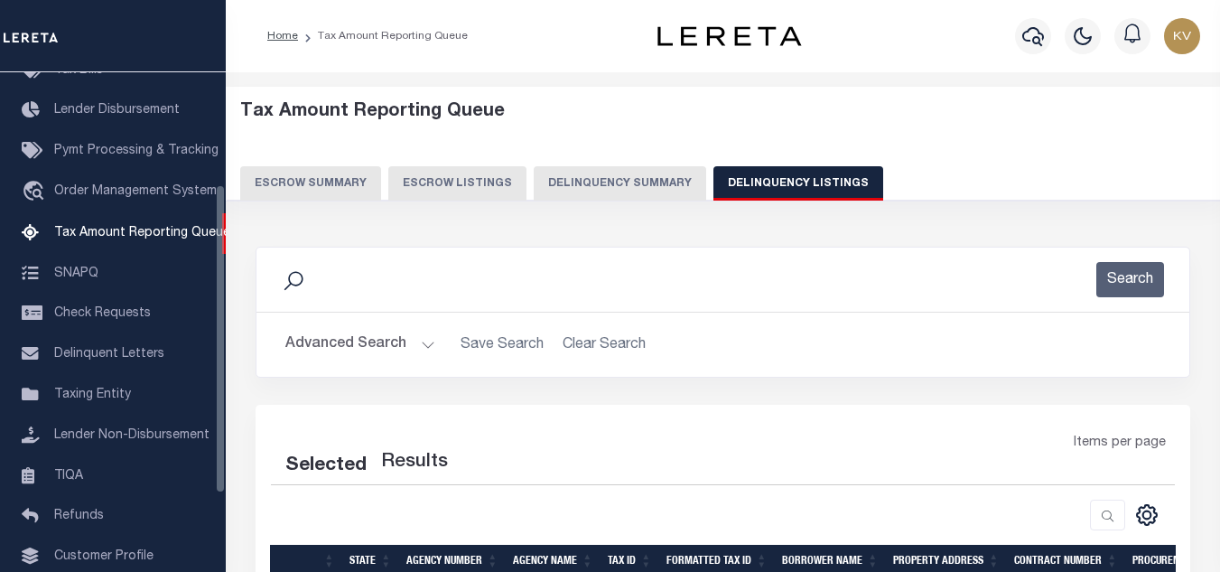
select select "100"
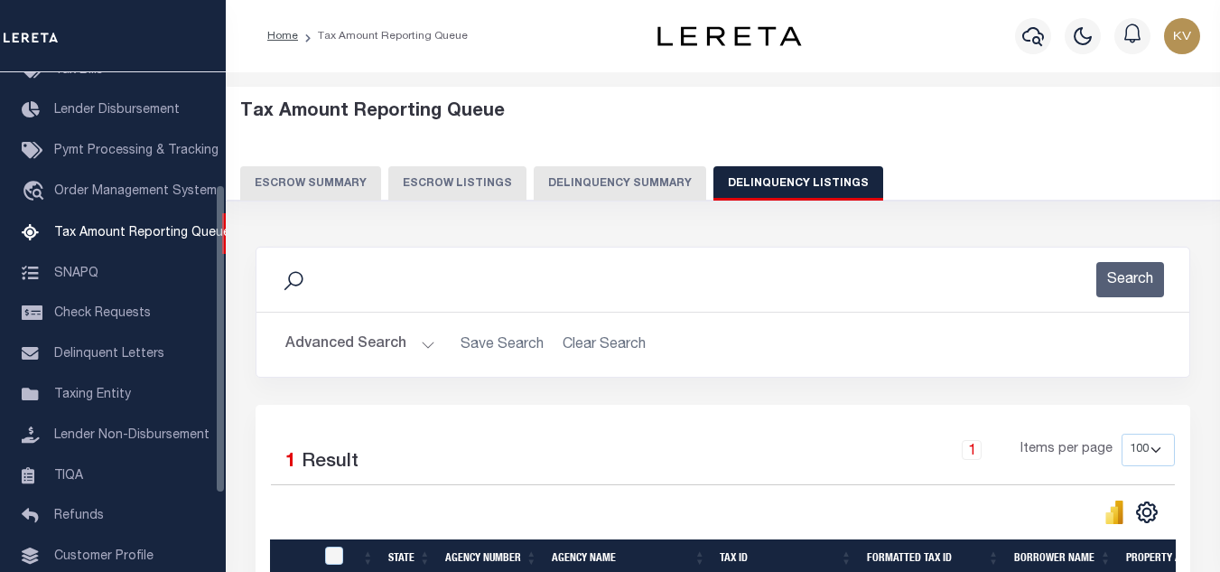
scroll to position [251, 0]
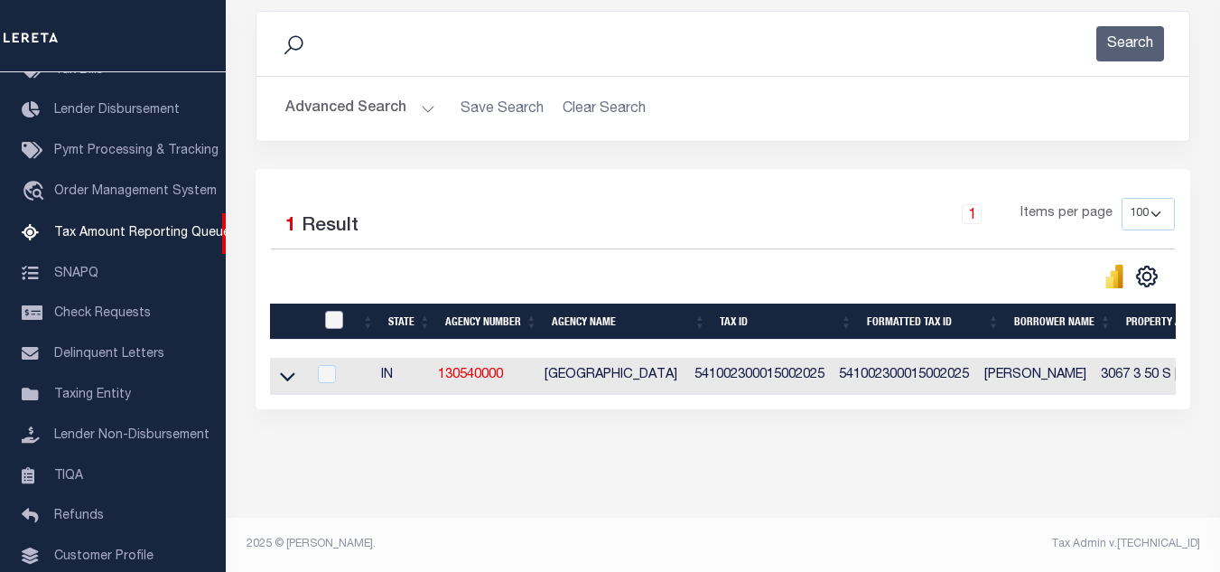
click at [326, 311] on input "checkbox" at bounding box center [334, 320] width 18 height 18
checkbox input "true"
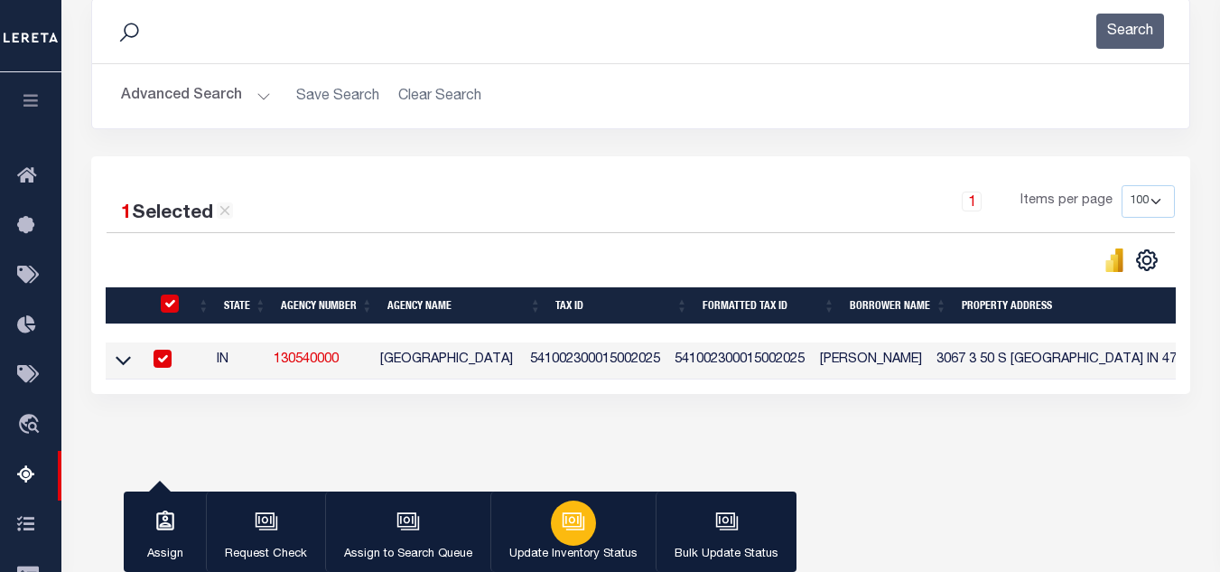
click at [568, 526] on icon "button" at bounding box center [573, 520] width 23 height 23
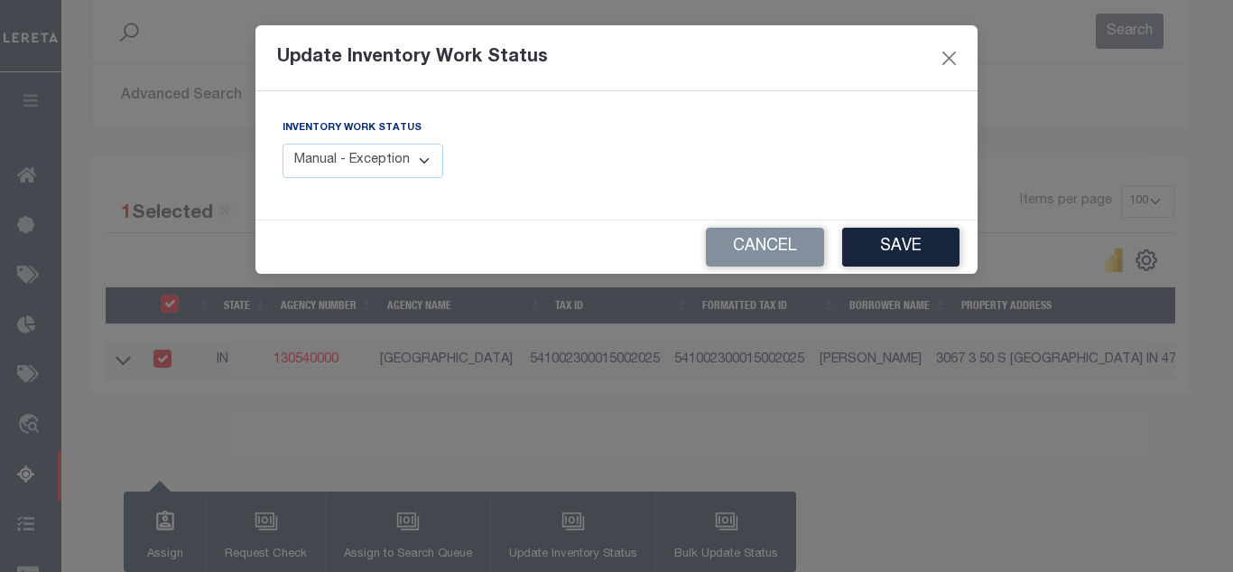
click at [334, 163] on select "Manual - Exception Pended - Awaiting Search Late Add Exception Completed" at bounding box center [363, 161] width 161 height 35
select select "4"
click at [283, 144] on select "Manual - Exception Pended - Awaiting Search Late Add Exception Completed" at bounding box center [363, 161] width 161 height 35
click at [885, 243] on button "Save" at bounding box center [900, 247] width 117 height 39
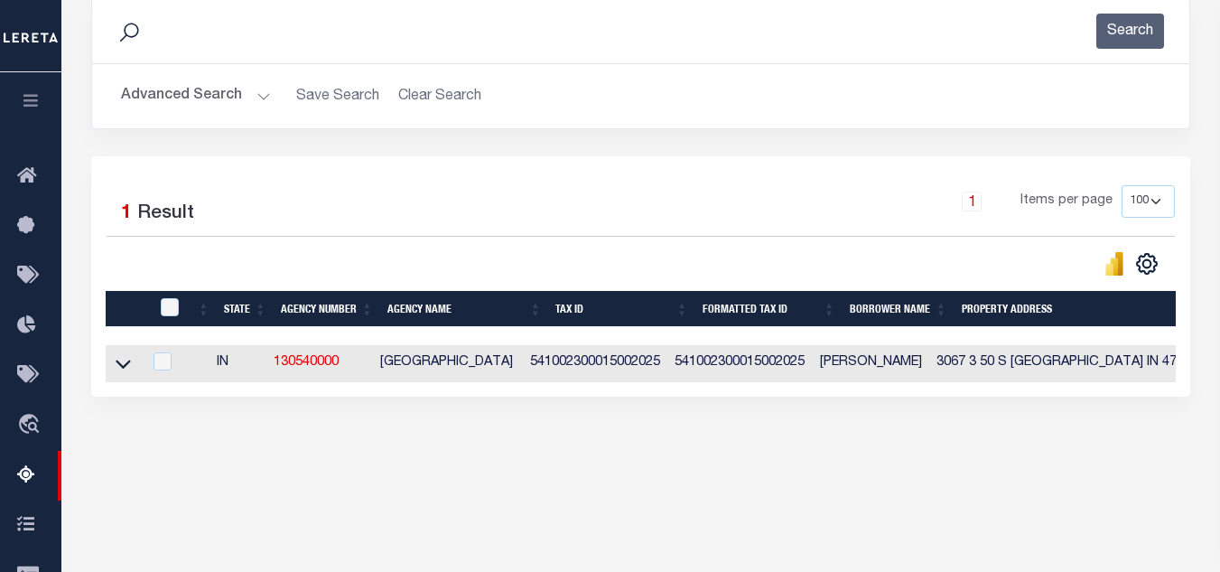
click at [219, 104] on button "Advanced Search" at bounding box center [196, 96] width 150 height 35
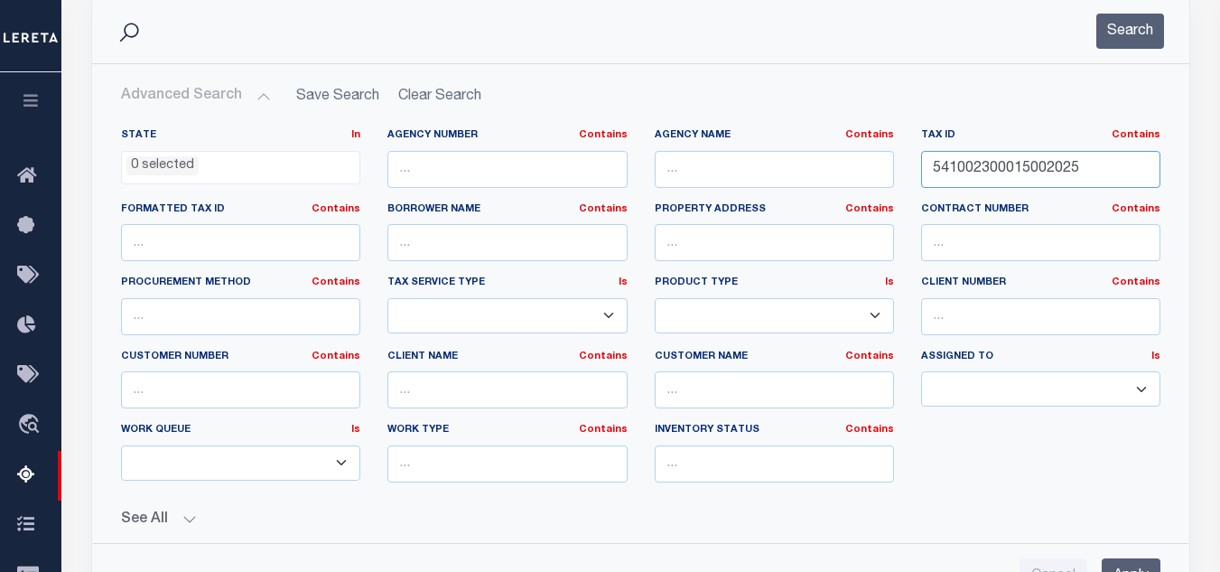
drag, startPoint x: 1085, startPoint y: 170, endPoint x: 740, endPoint y: 165, distance: 345.9
click at [709, 170] on div "State In In AK AL AR AZ CA CO CT DC DE FL GA GU HI IA ID IL IN KS [GEOGRAPHIC_D…" at bounding box center [640, 312] width 1066 height 368
paste input "4"
type input "541002300015004025"
click at [1127, 31] on button "Search" at bounding box center [1130, 31] width 68 height 35
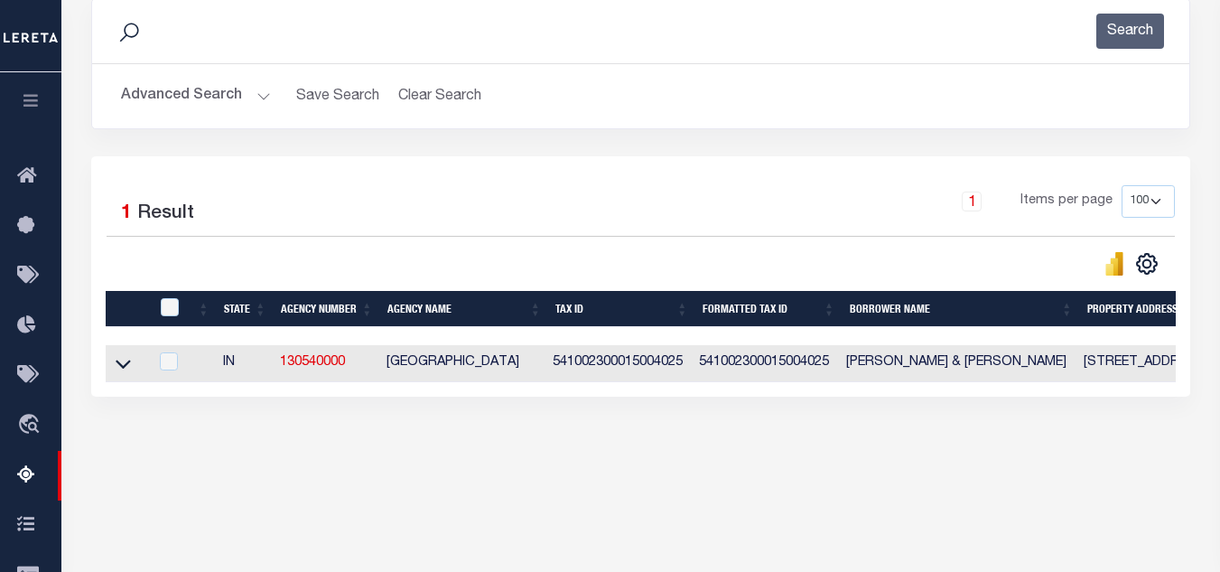
scroll to position [386, 0]
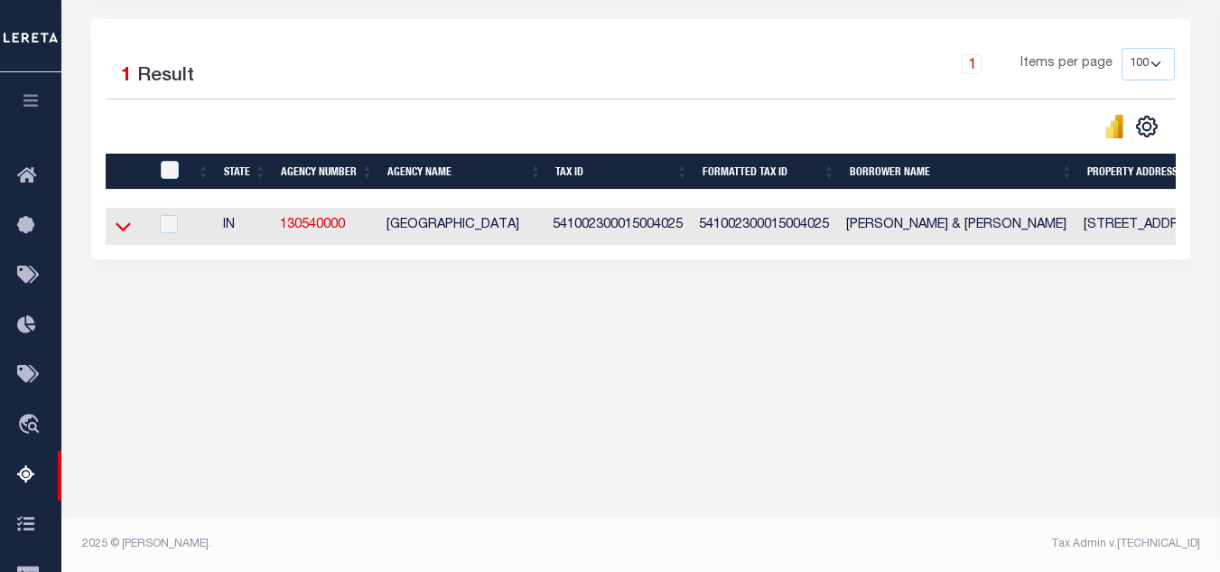
click at [123, 236] on icon at bounding box center [123, 226] width 15 height 19
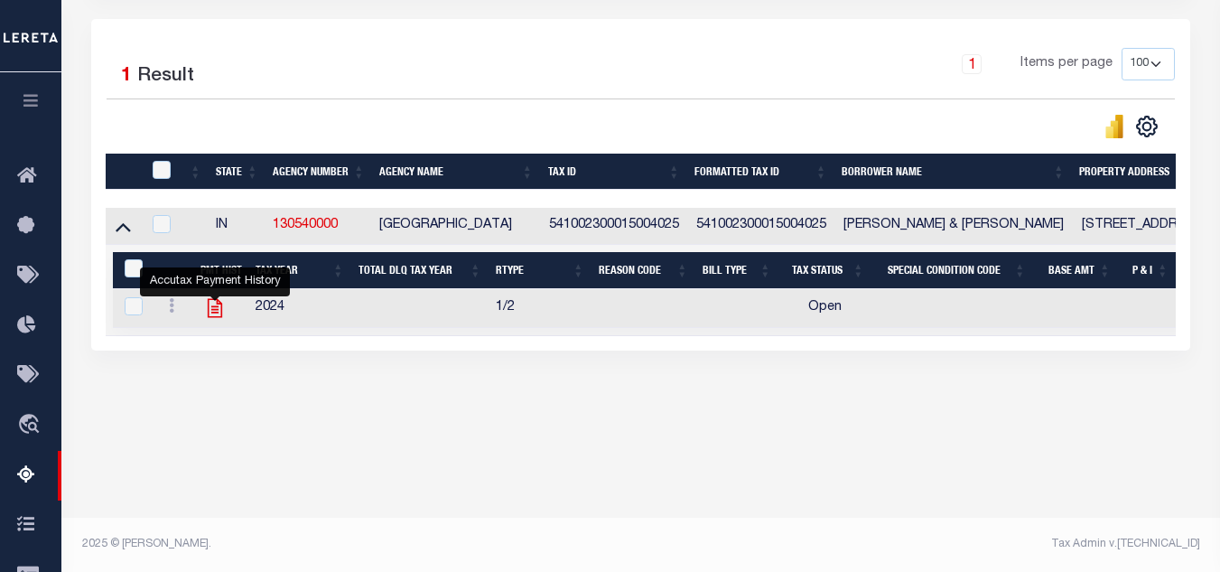
click at [215, 312] on icon "" at bounding box center [214, 307] width 23 height 23
checkbox input "true"
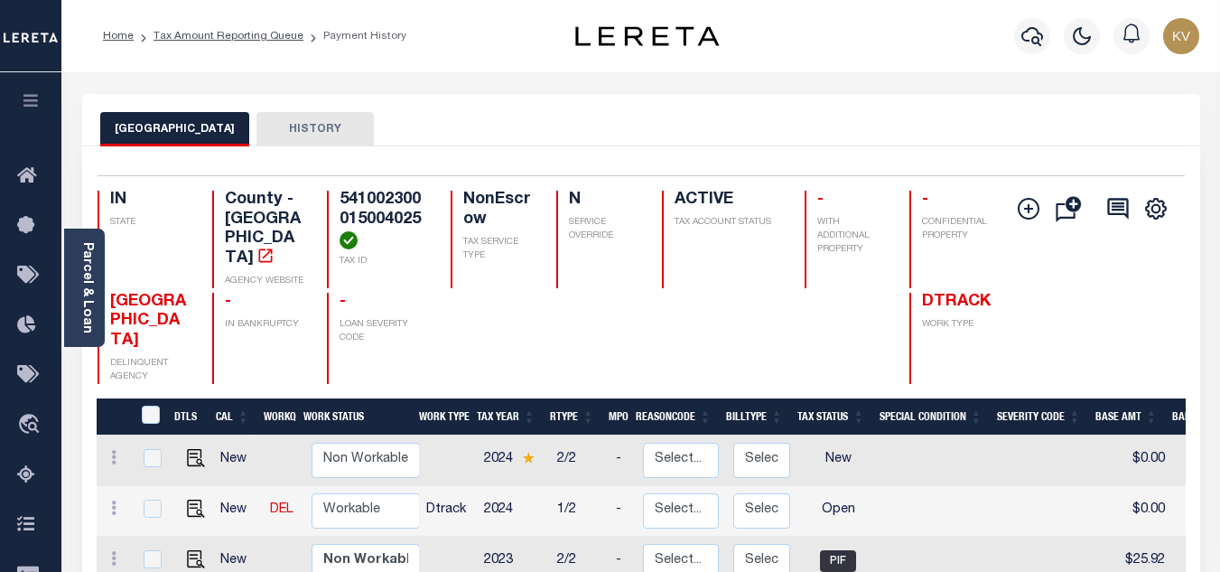
scroll to position [181, 0]
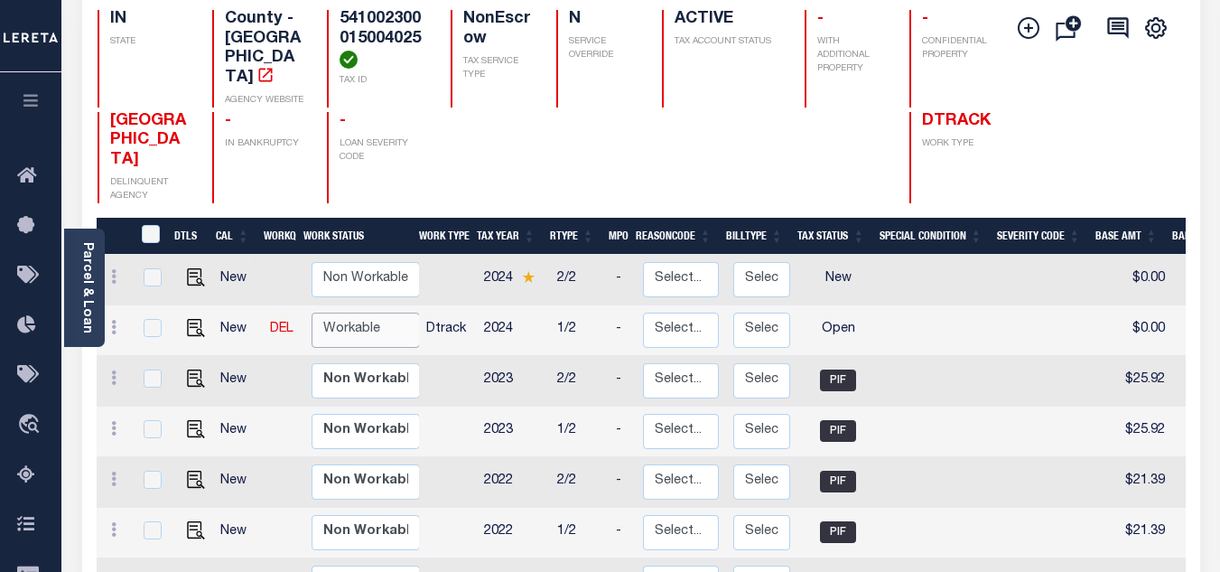
click at [355, 312] on select "Non Workable Workable" at bounding box center [366, 329] width 108 height 35
checkbox input "true"
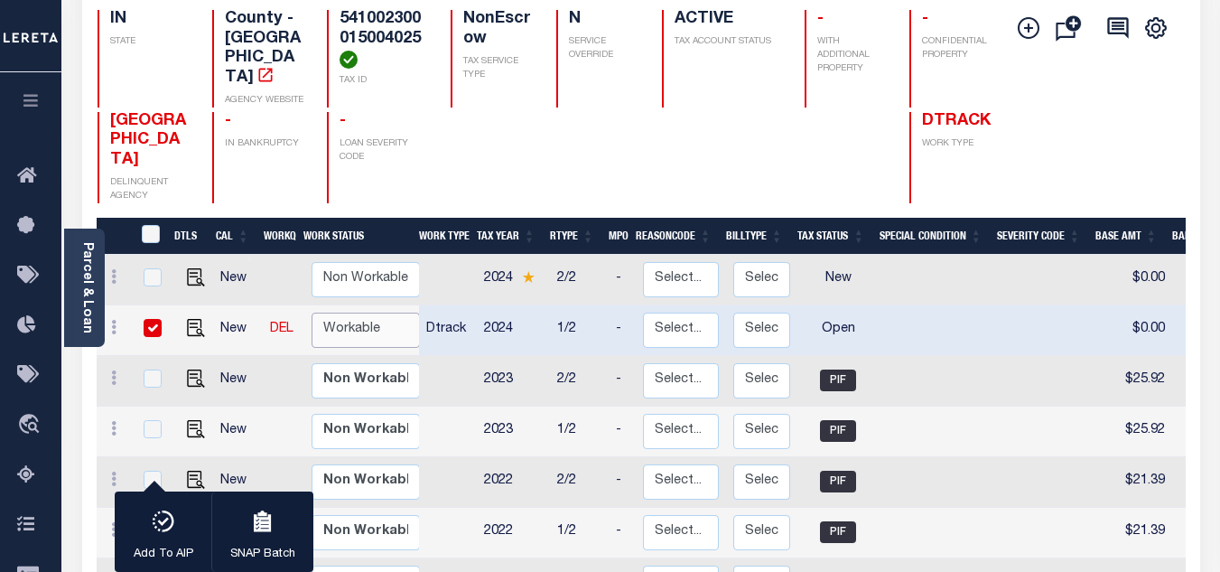
select select "true"
click at [312, 312] on select "Non Workable Workable" at bounding box center [366, 329] width 108 height 35
checkbox input "false"
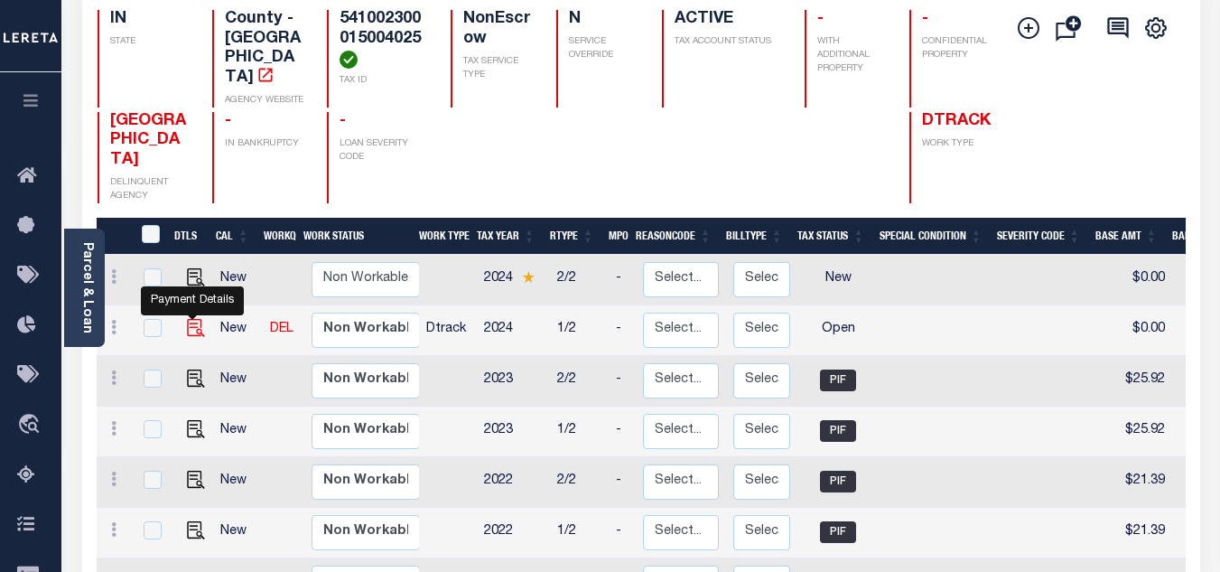
click at [187, 319] on img "" at bounding box center [196, 328] width 18 height 18
checkbox input "true"
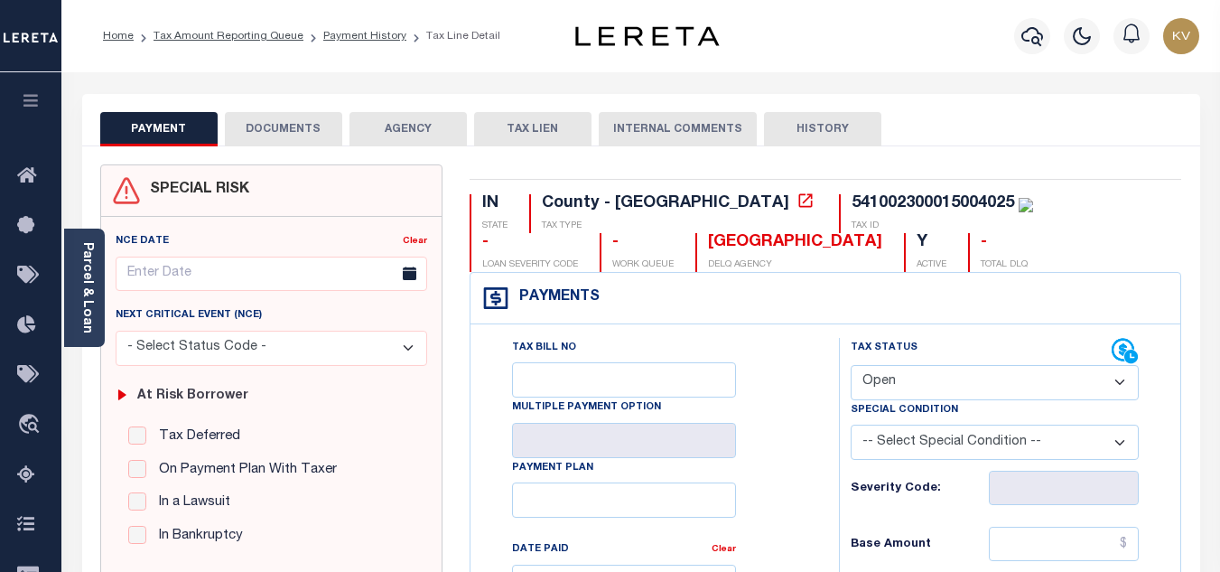
scroll to position [181, 0]
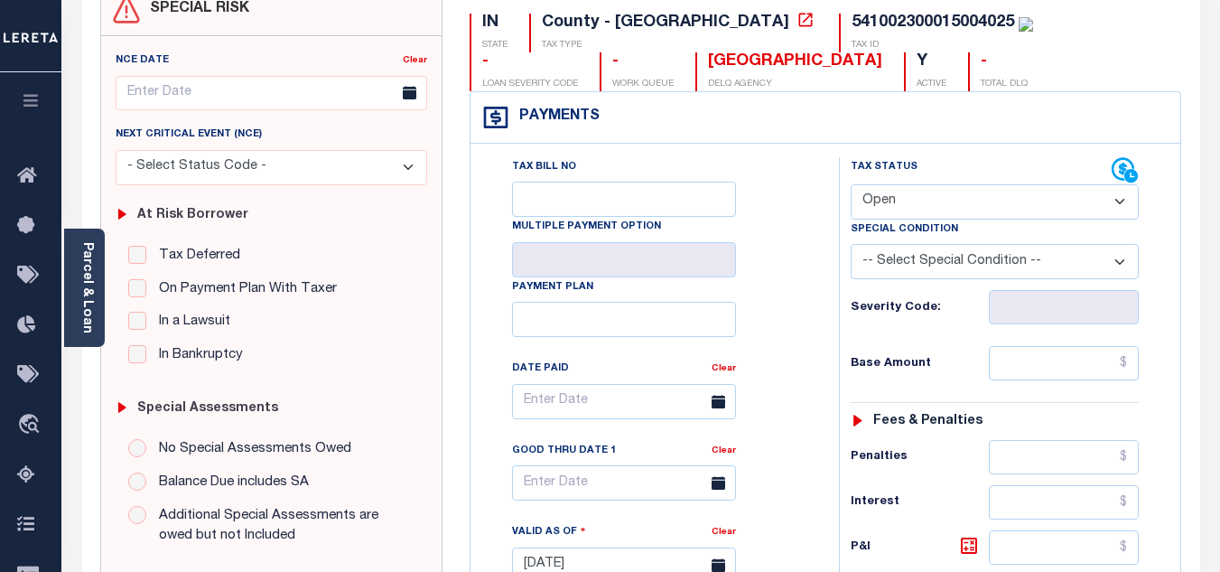
click at [936, 190] on select "- Select Status Code - Open Due/Unpaid Paid Incomplete No Tax Due Internal Refu…" at bounding box center [995, 201] width 288 height 35
select select "PYD"
click at [851, 185] on select "- Select Status Code - Open Due/Unpaid Paid Incomplete No Tax Due Internal Refu…" at bounding box center [995, 201] width 288 height 35
type input "[DATE]"
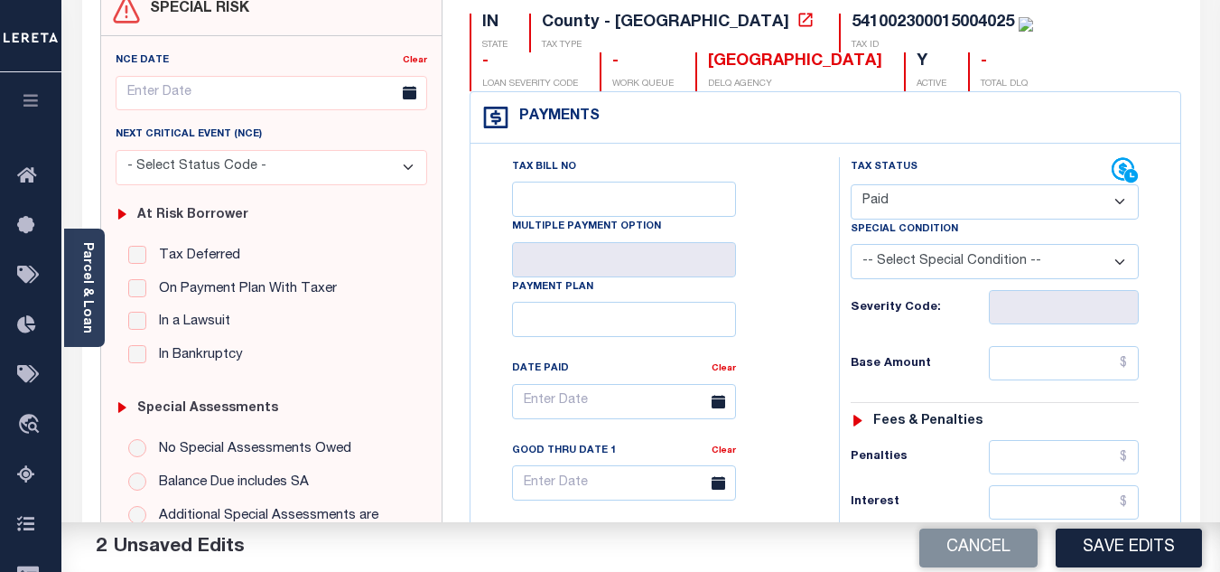
click at [821, 277] on div "Tax Bill No Multiple Payment Option Payment Plan Clear" at bounding box center [650, 555] width 350 height 797
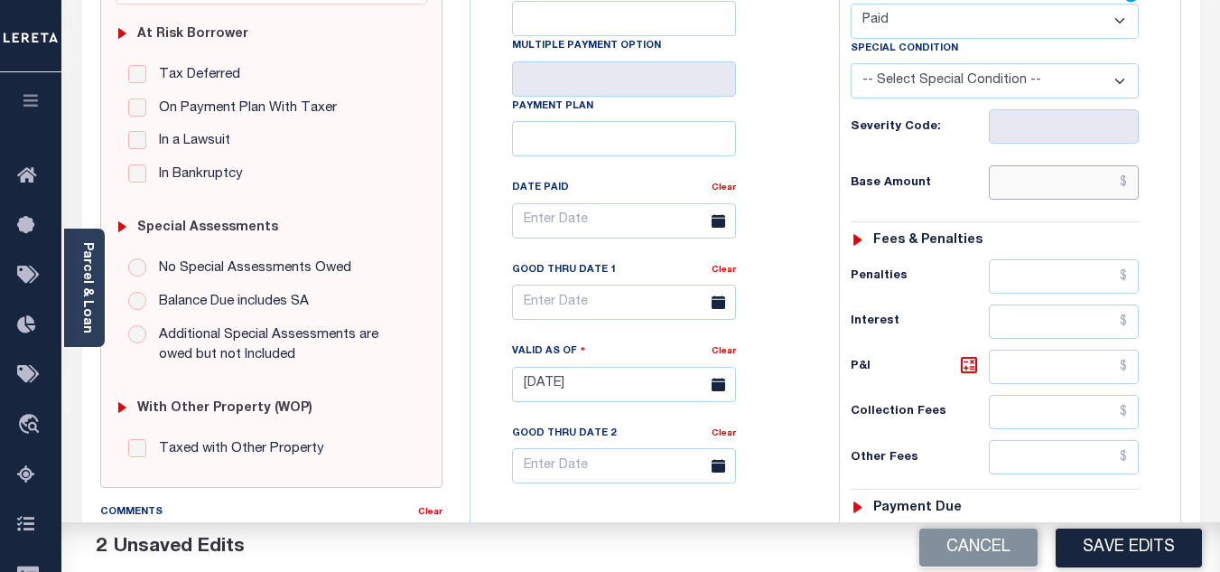
click at [1046, 196] on input "text" at bounding box center [1064, 182] width 150 height 34
paste input "30.28"
type input "$30.28"
click at [937, 169] on div "Base Amount $30.28" at bounding box center [995, 182] width 288 height 34
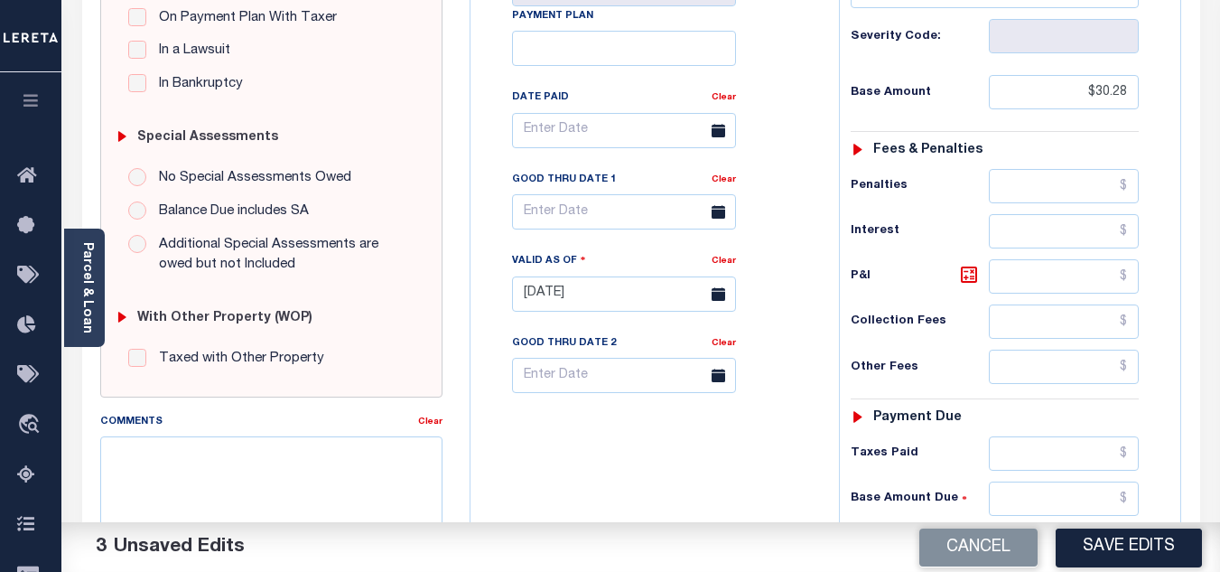
scroll to position [722, 0]
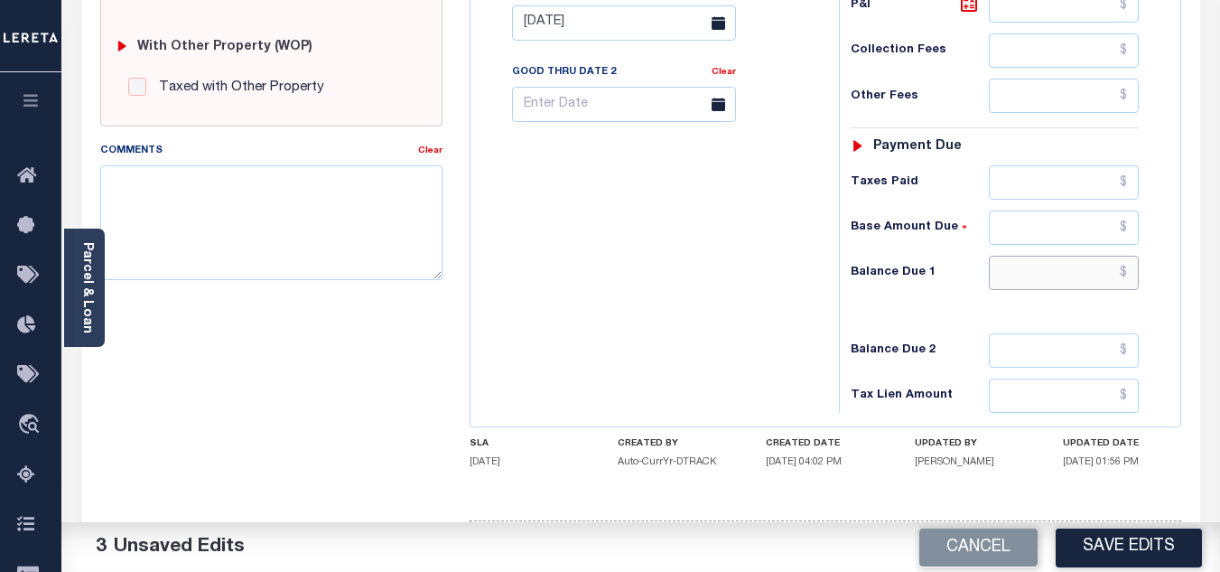
click at [1057, 283] on input "text" at bounding box center [1064, 273] width 150 height 34
type input "$0.00"
click at [718, 326] on div "Tax Bill No Multiple Payment Option Payment Plan Clear" at bounding box center [650, 13] width 350 height 797
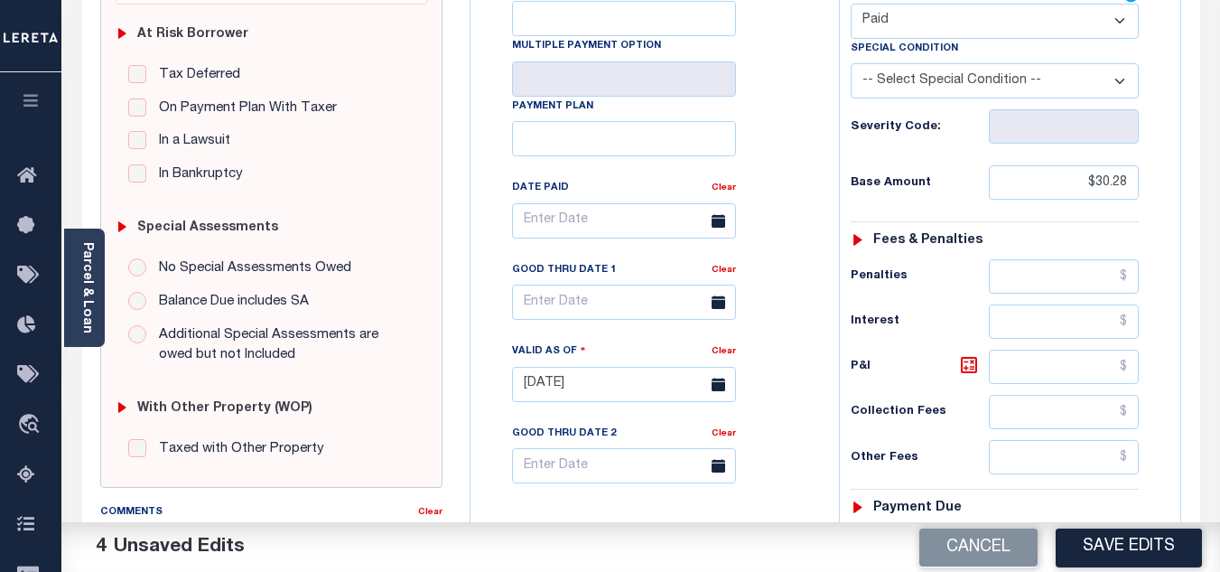
scroll to position [90, 0]
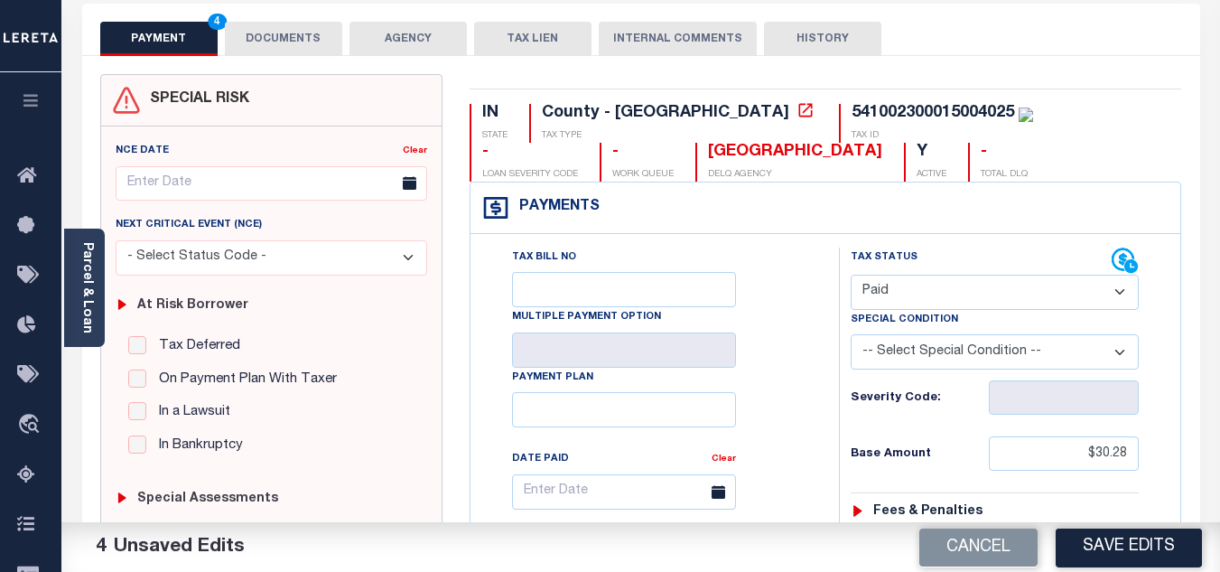
click at [285, 42] on button "DOCUMENTS" at bounding box center [283, 39] width 117 height 34
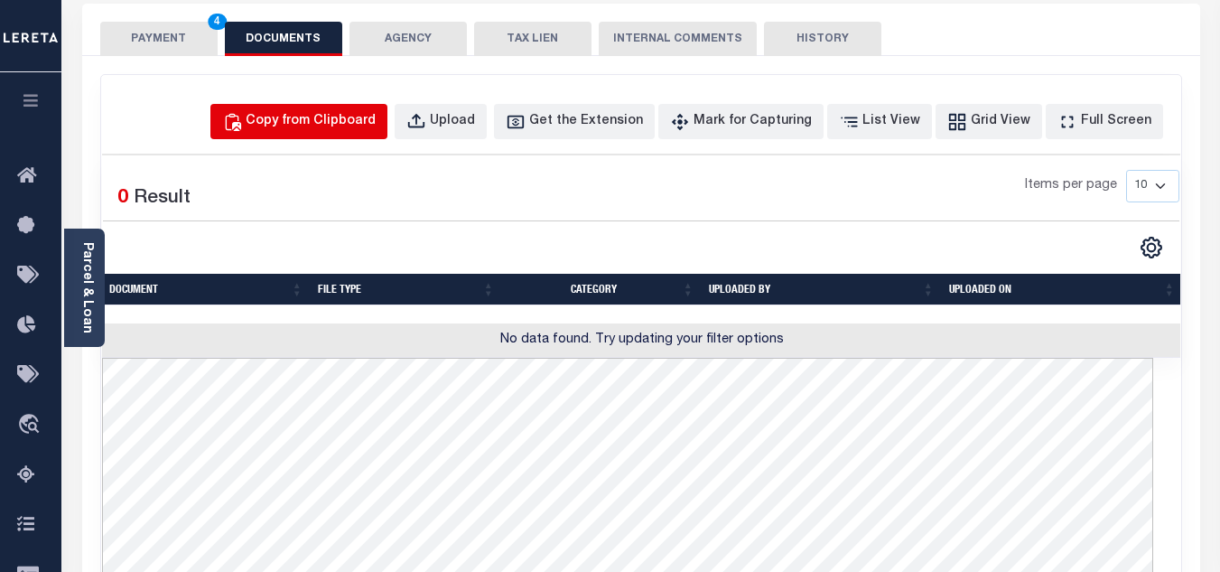
click at [351, 139] on button "Copy from Clipboard" at bounding box center [298, 121] width 177 height 35
select select "POP"
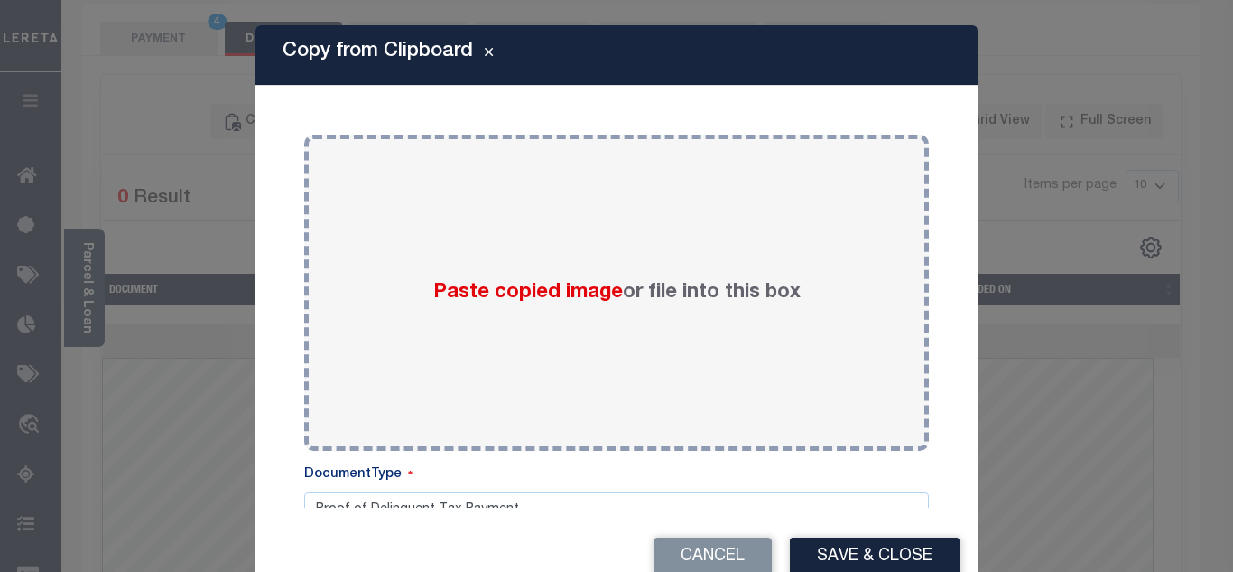
click at [351, 131] on div "Paste copied image or file into this box Select file or drag into this box Plea…" at bounding box center [616, 307] width 679 height 400
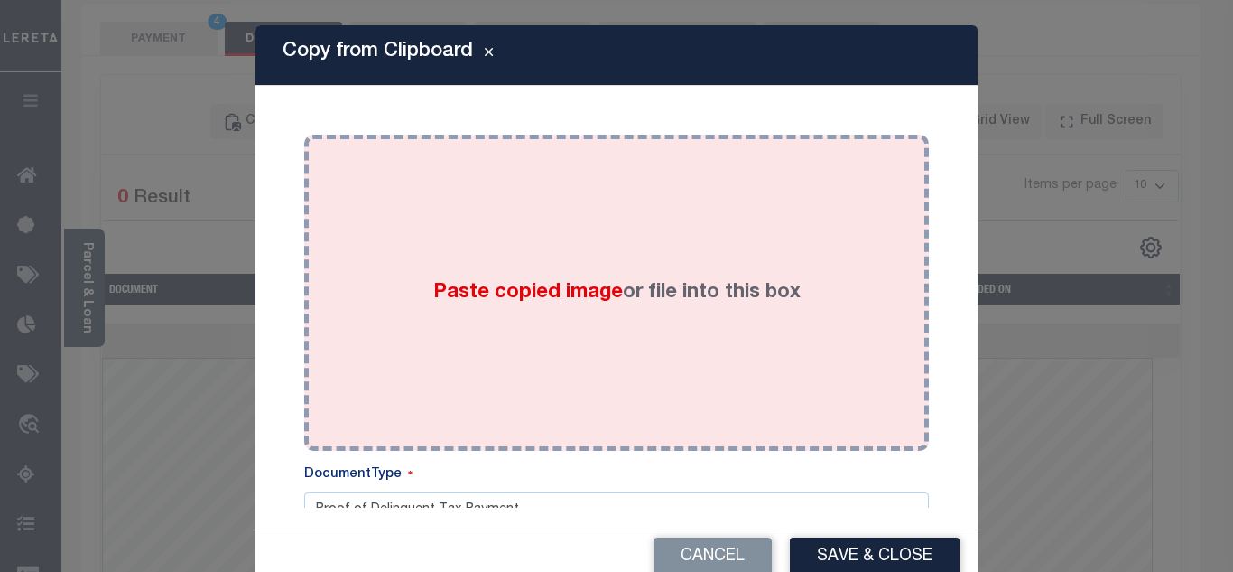
click at [396, 220] on div "Paste copied image or file into this box" at bounding box center [617, 292] width 598 height 289
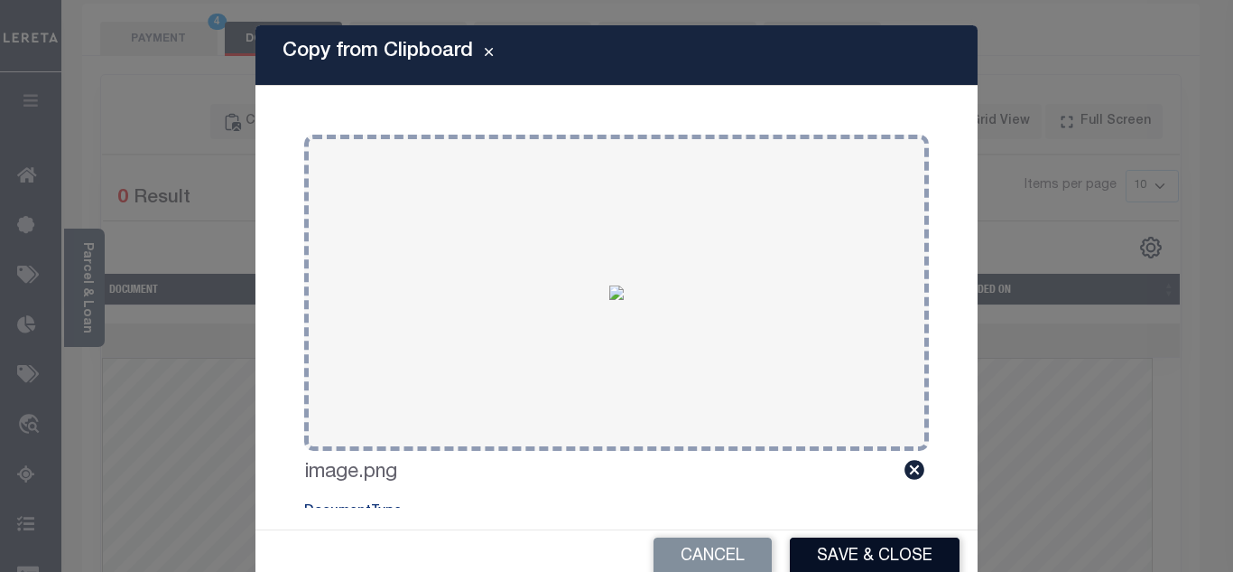
click at [871, 551] on button "Save & Close" at bounding box center [875, 556] width 170 height 39
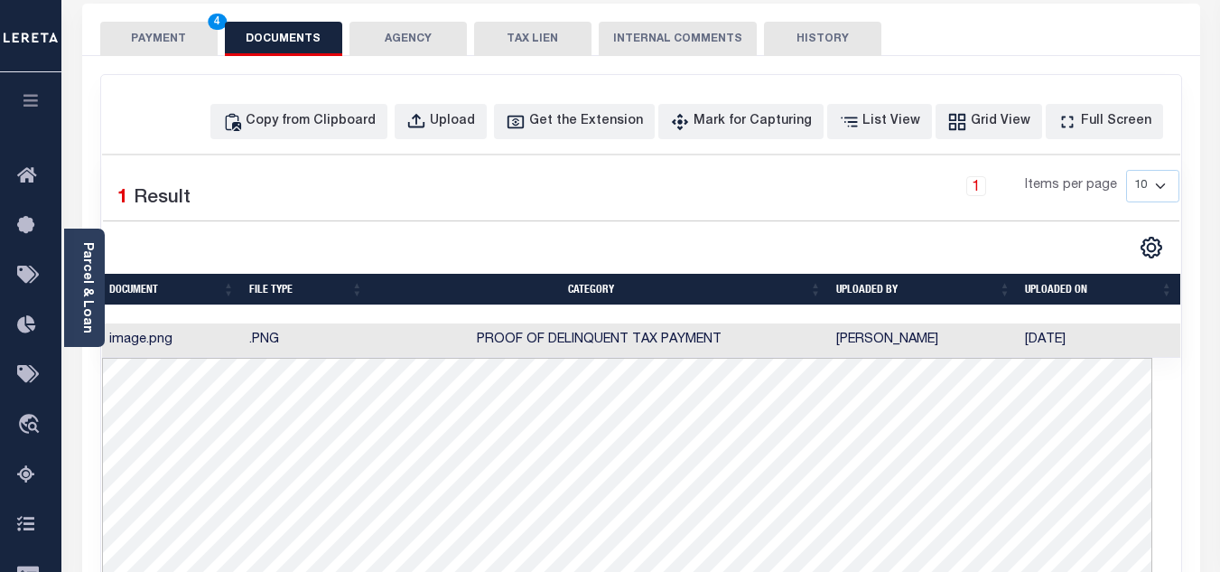
click at [144, 33] on button "PAYMENT 4" at bounding box center [158, 39] width 117 height 34
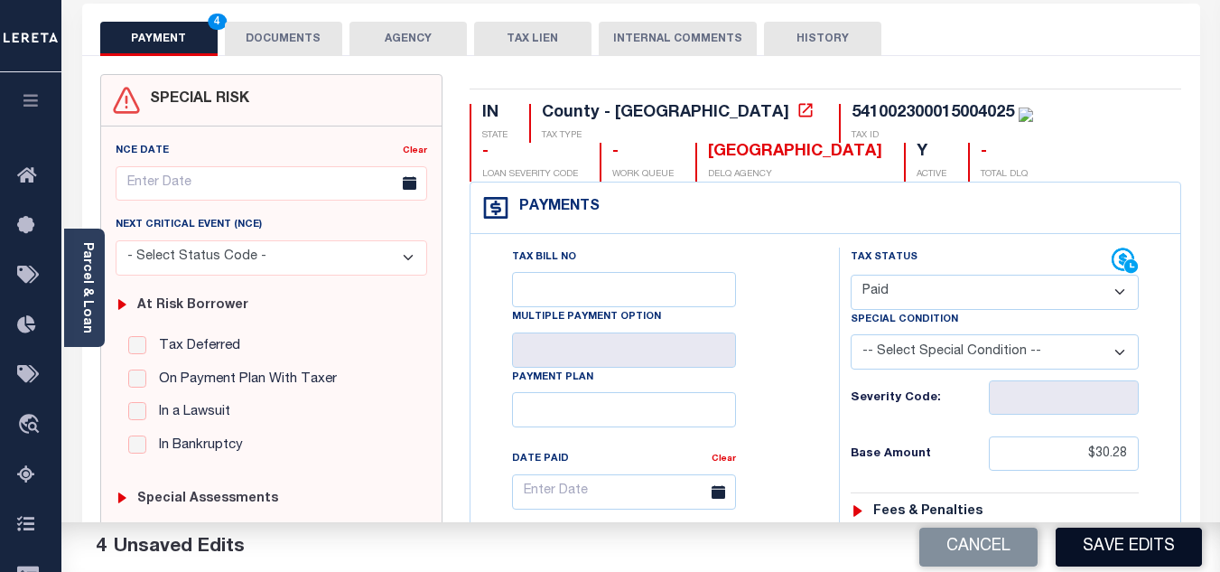
click at [1132, 559] on button "Save Edits" at bounding box center [1129, 546] width 146 height 39
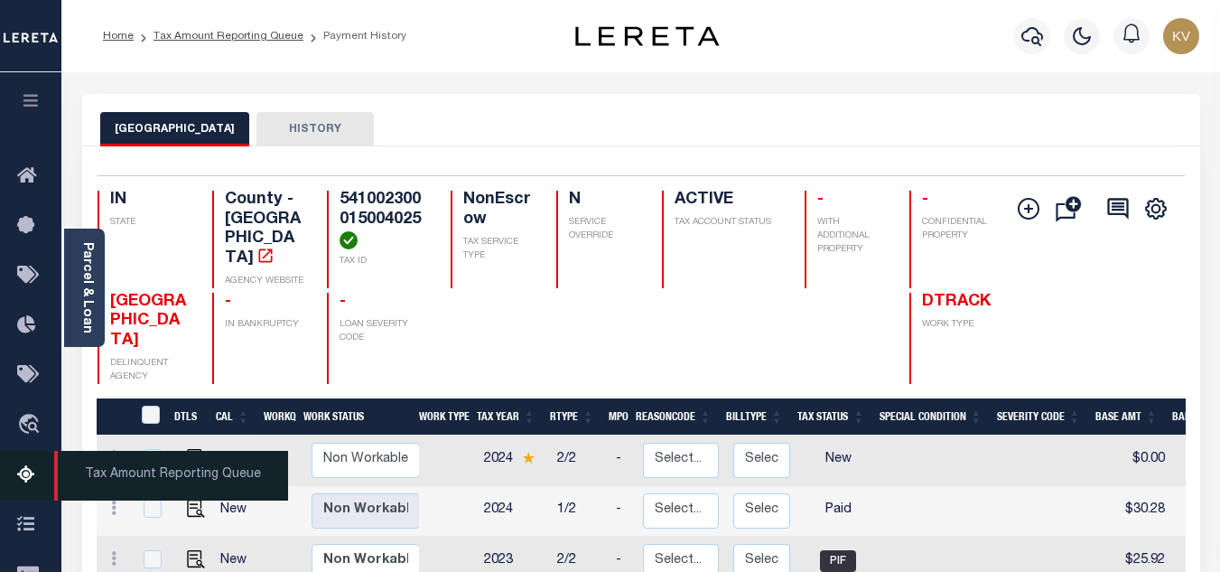
click at [40, 471] on icon at bounding box center [31, 475] width 29 height 23
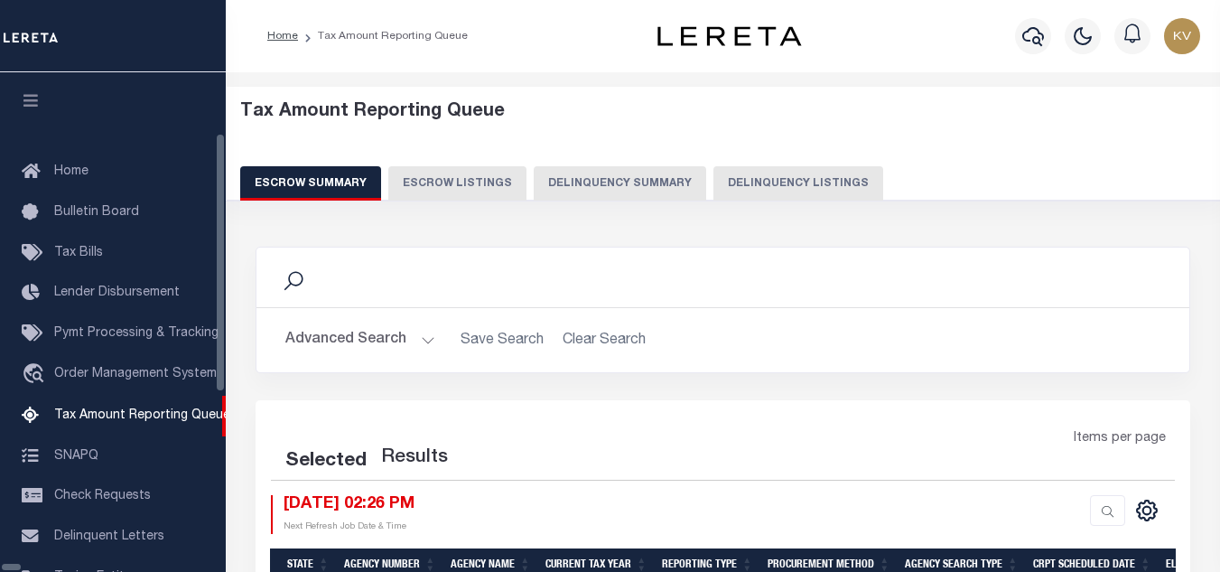
click at [713, 187] on button "Delinquency Listings" at bounding box center [798, 183] width 170 height 34
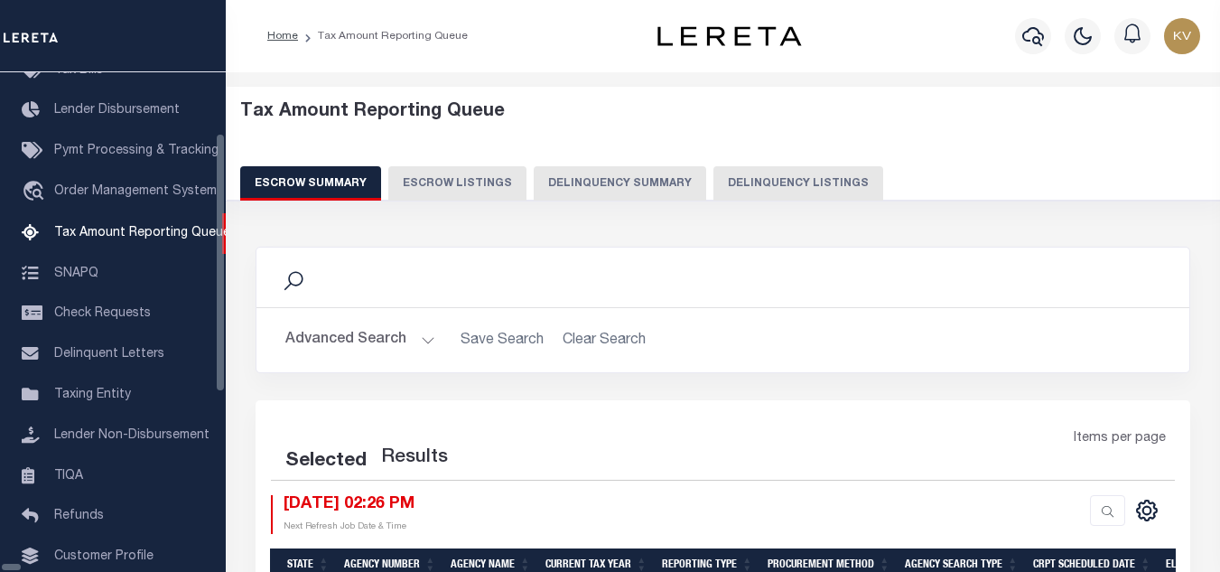
select select "100"
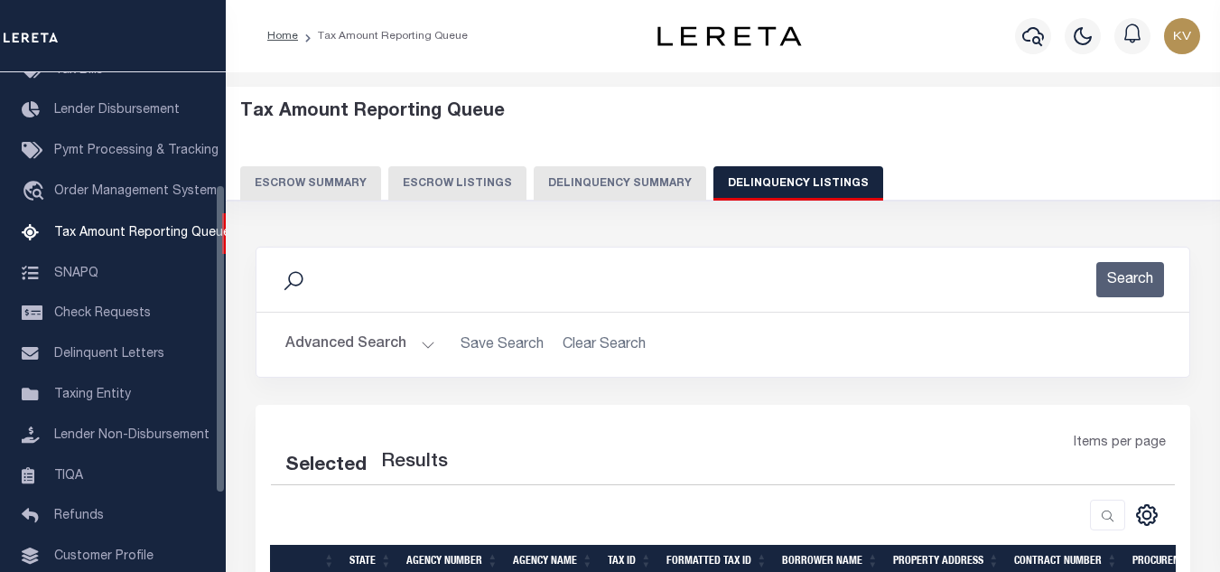
scroll to position [181, 0]
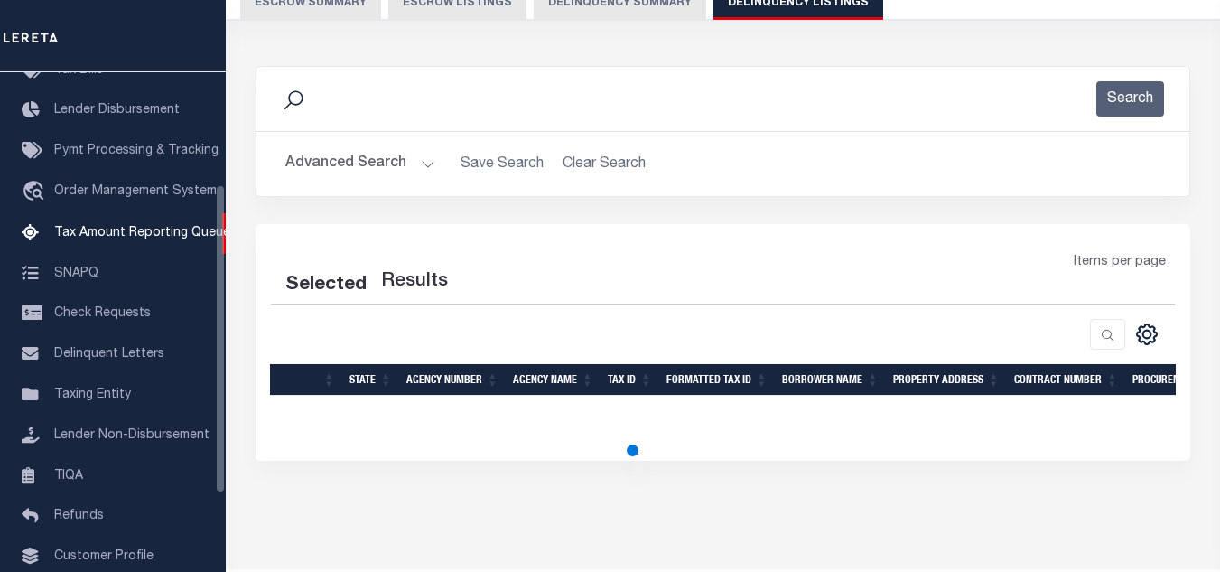
select select "100"
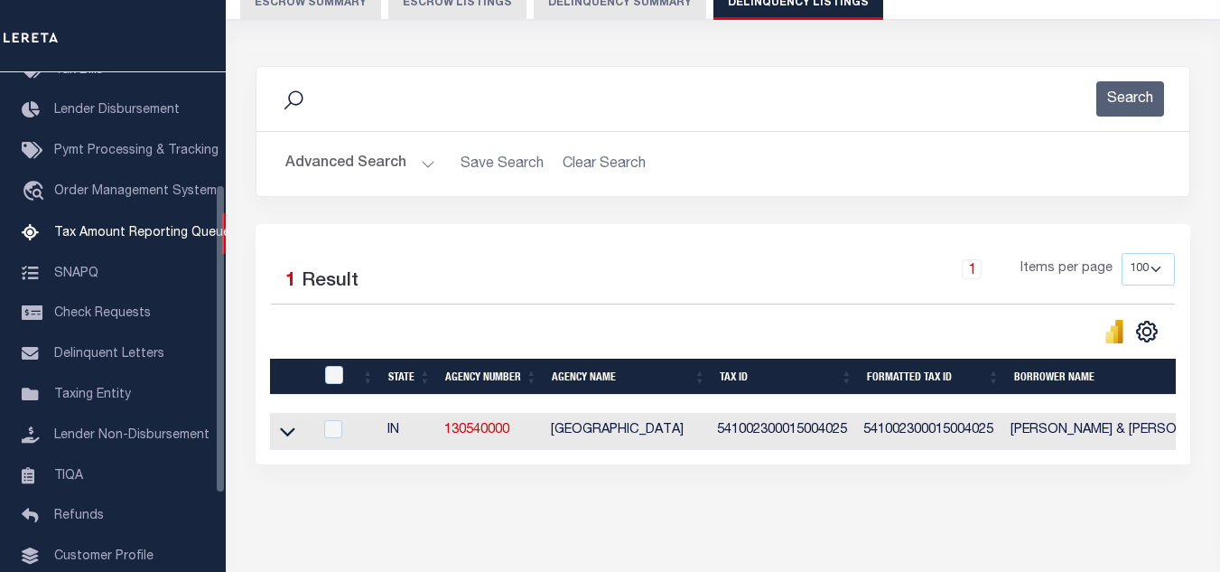
click at [387, 164] on button "Advanced Search" at bounding box center [360, 163] width 150 height 35
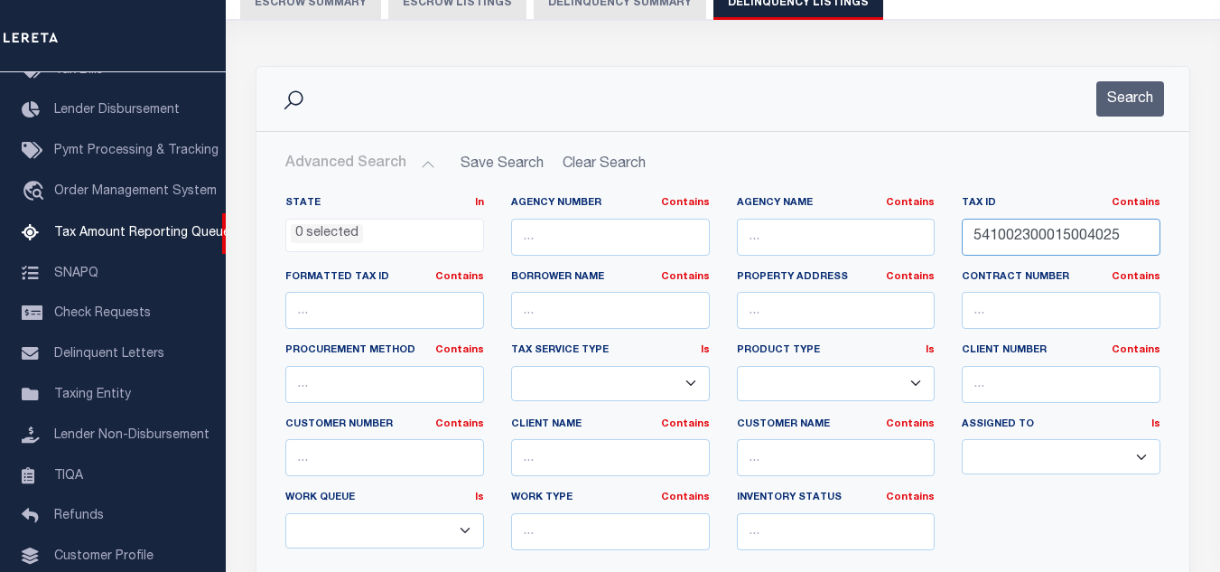
drag, startPoint x: 1131, startPoint y: 231, endPoint x: 852, endPoint y: 228, distance: 279.0
click at [842, 233] on div "State In In AK AL AR AZ CA CO CT DC DE FL GA GU HI IA ID IL IN KS [GEOGRAPHIC_D…" at bounding box center [723, 380] width 902 height 368
paste input "7000"
type input "541002300017000025"
click at [1128, 102] on button "Search" at bounding box center [1130, 98] width 68 height 35
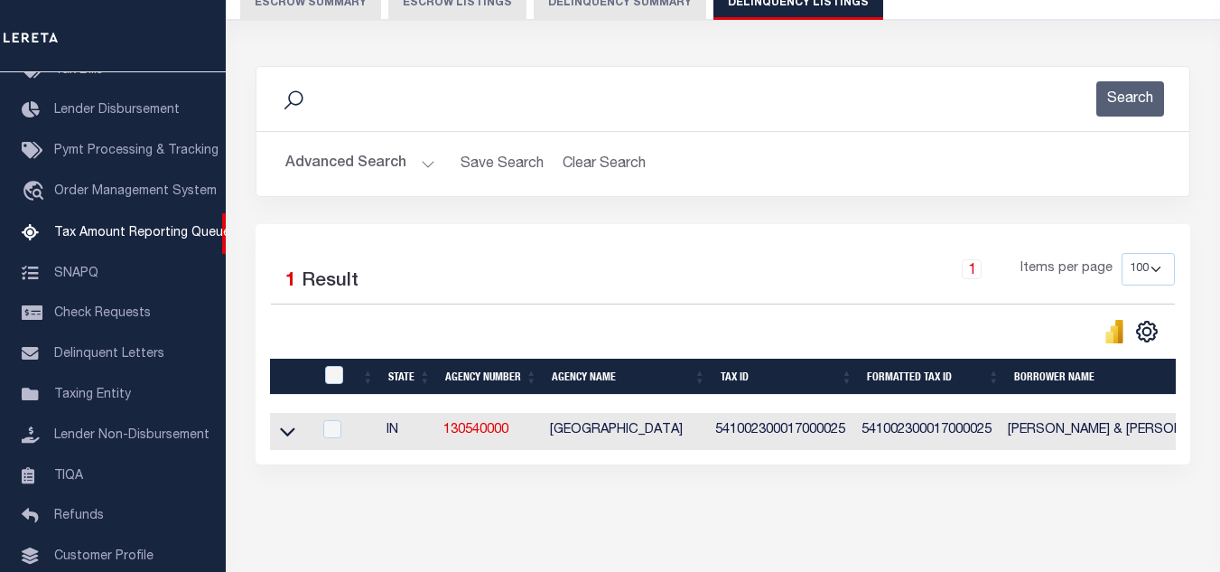
scroll to position [251, 0]
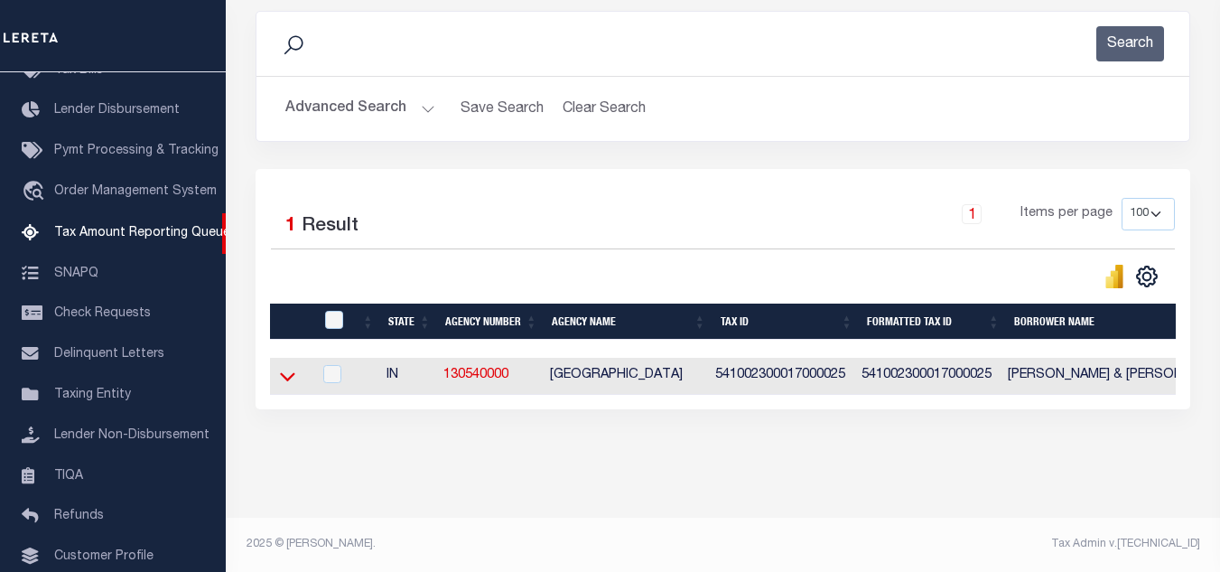
click at [283, 373] on icon at bounding box center [287, 377] width 15 height 9
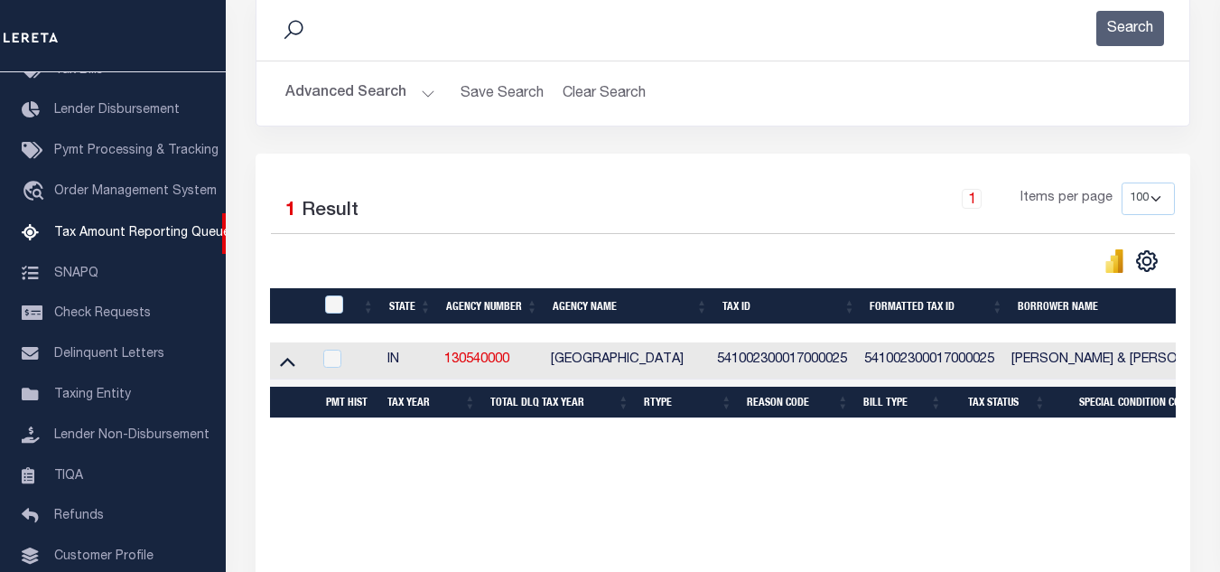
scroll to position [341, 0]
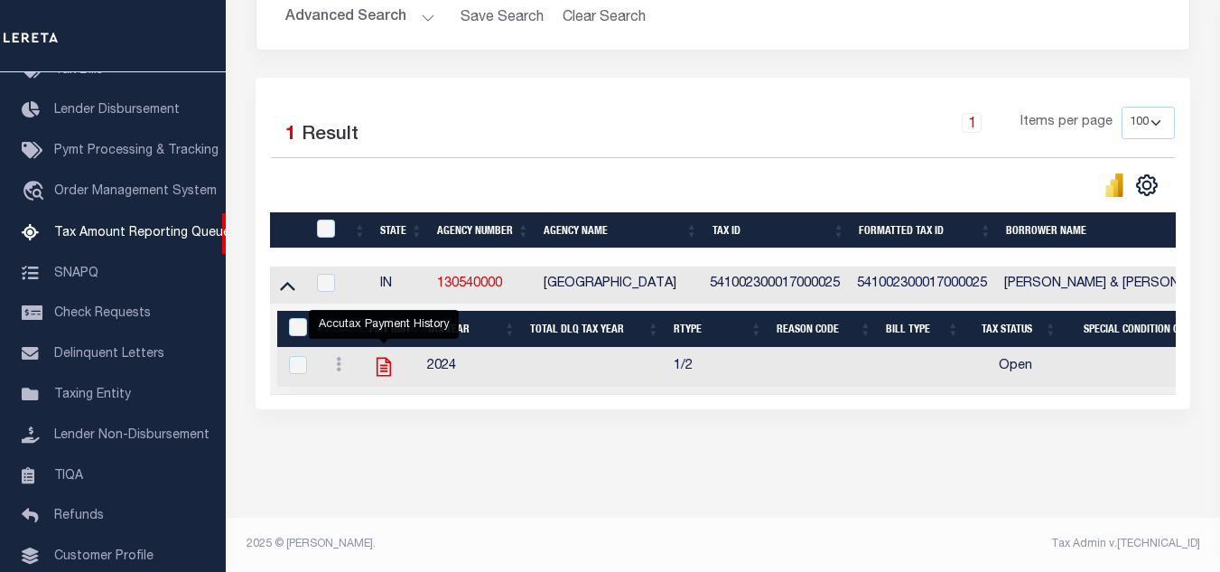
click at [387, 358] on icon "" at bounding box center [383, 366] width 23 height 23
checkbox input "true"
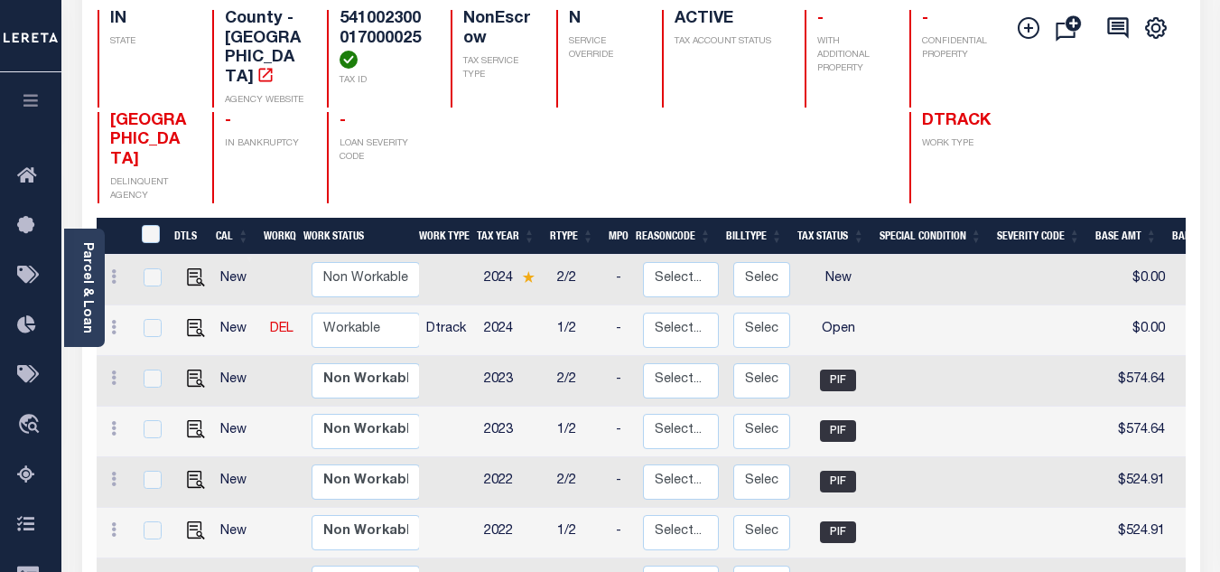
scroll to position [271, 0]
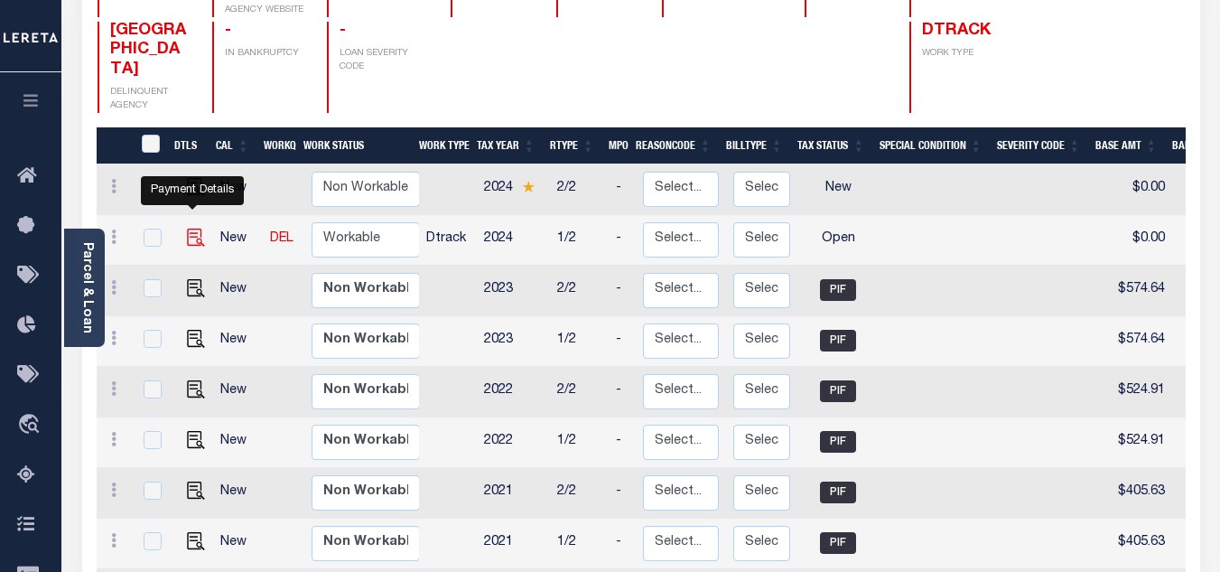
click at [194, 228] on img "" at bounding box center [196, 237] width 18 height 18
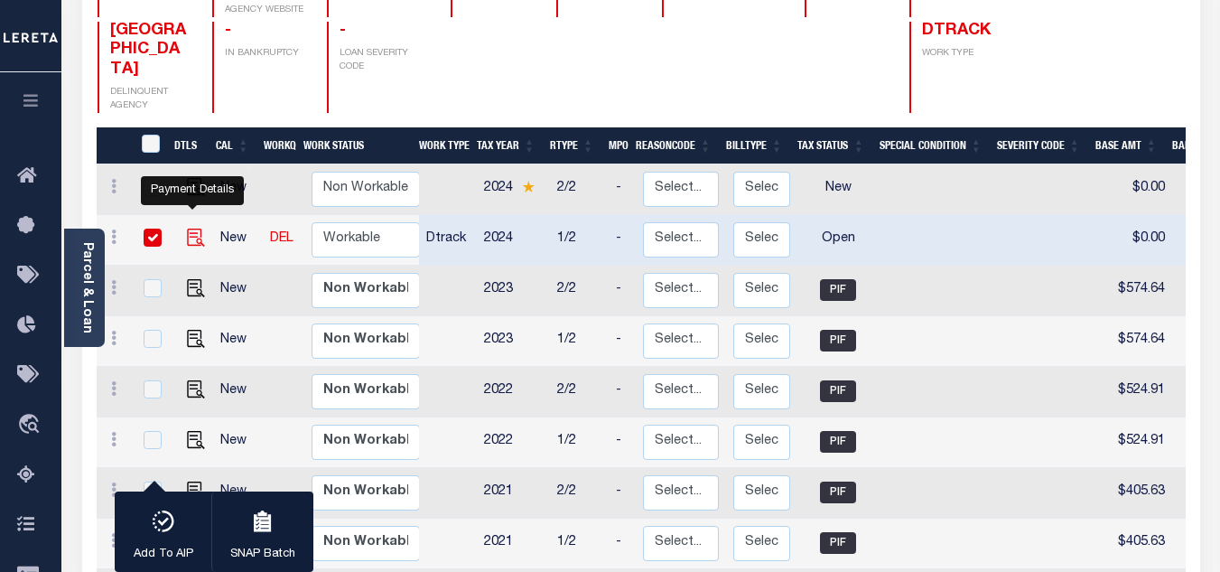
checkbox input "true"
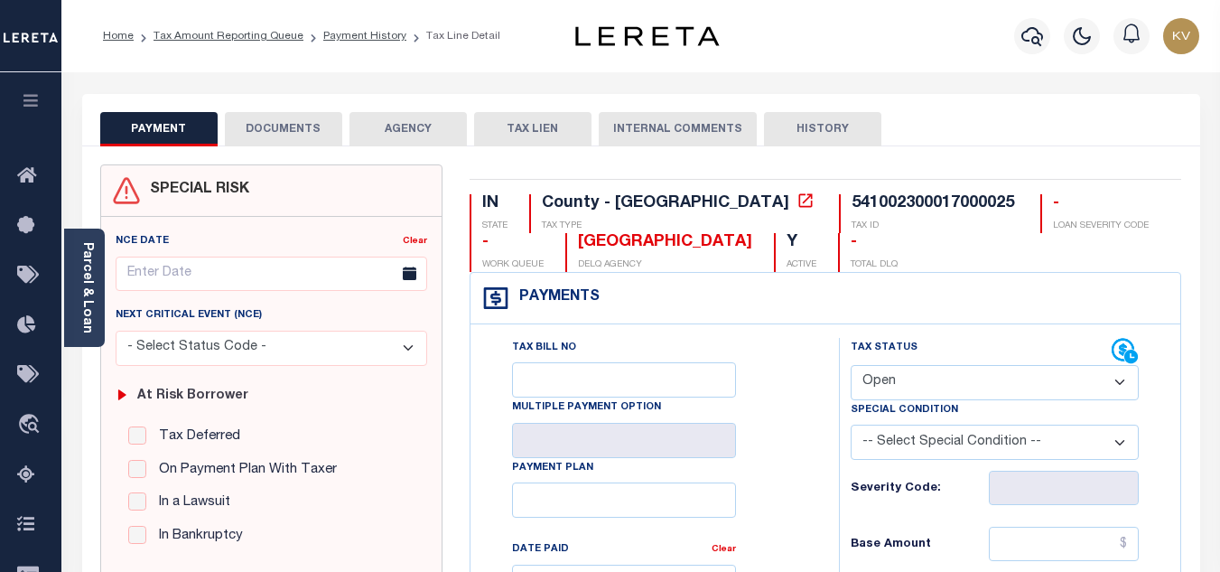
scroll to position [181, 0]
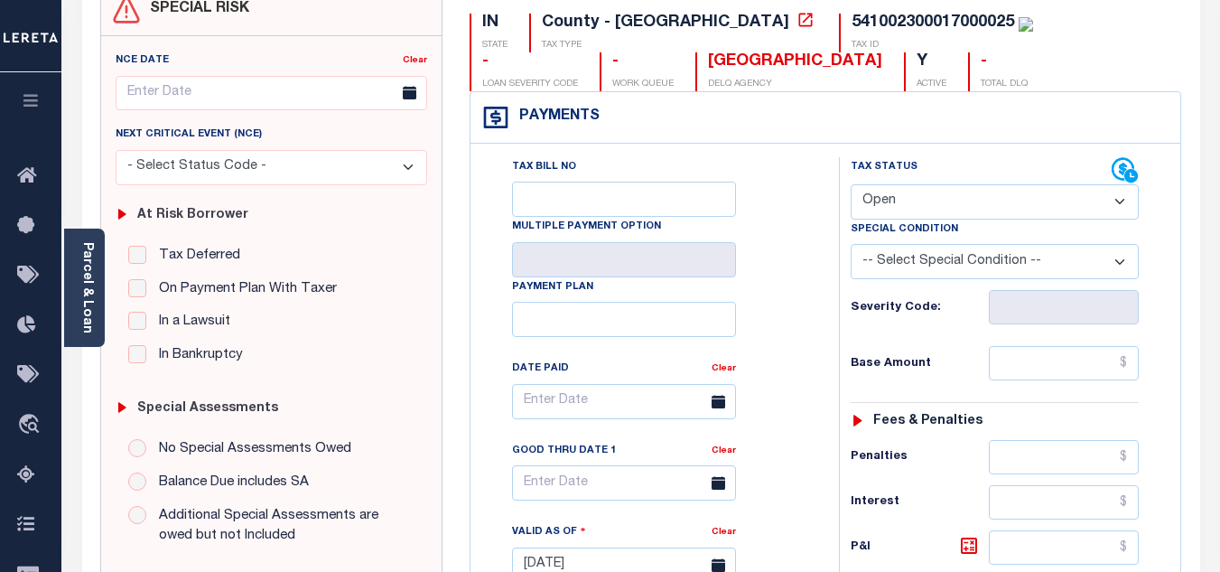
click at [935, 200] on select "- Select Status Code - Open Due/Unpaid Paid Incomplete No Tax Due Internal Refu…" at bounding box center [995, 201] width 288 height 35
select select "PYD"
click at [851, 185] on select "- Select Status Code - Open Due/Unpaid Paid Incomplete No Tax Due Internal Refu…" at bounding box center [995, 201] width 288 height 35
type input "[DATE]"
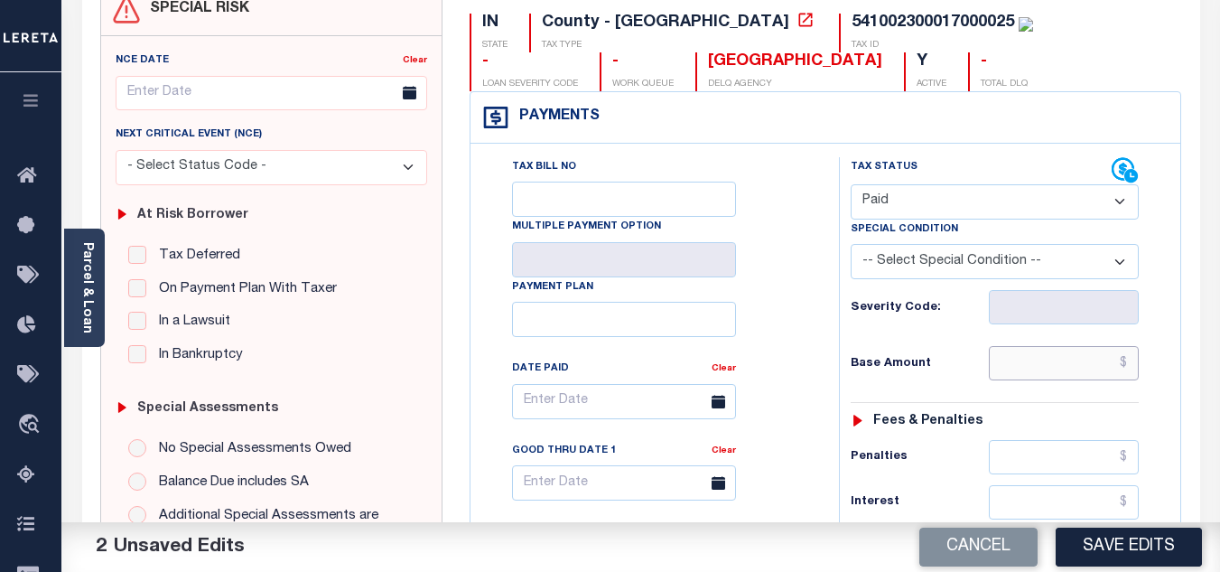
drag, startPoint x: 1045, startPoint y: 367, endPoint x: 1024, endPoint y: 365, distance: 20.8
click at [1045, 367] on input "text" at bounding box center [1064, 363] width 150 height 34
paste input "536.55"
type input "$536.55"
click at [943, 331] on div "Tax Status Status - Select Status Code -" at bounding box center [1000, 555] width 323 height 797
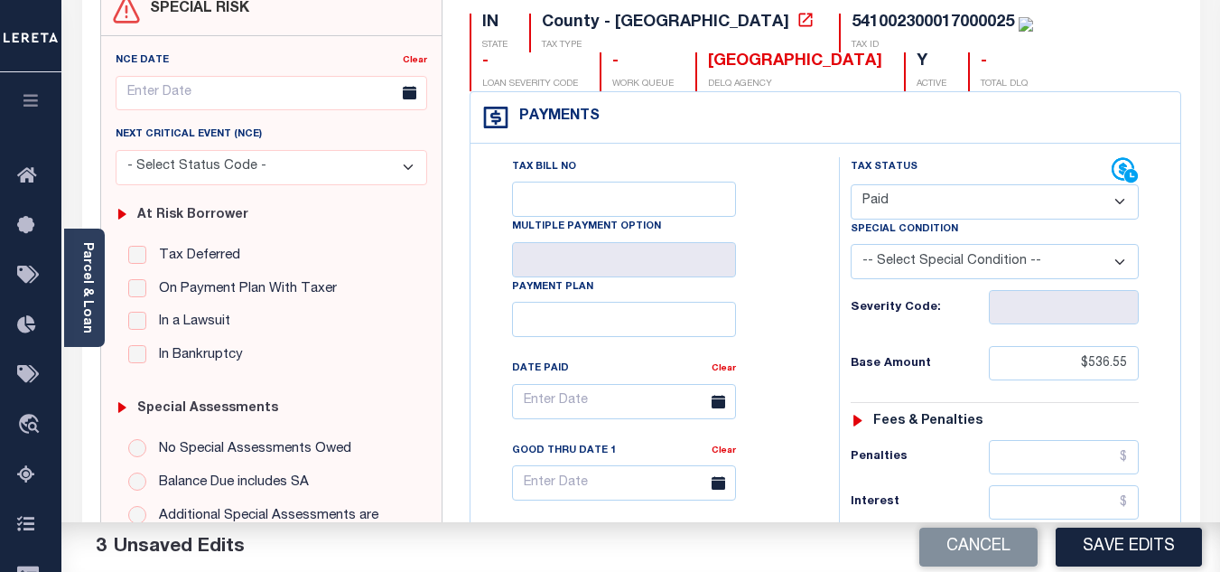
scroll to position [542, 0]
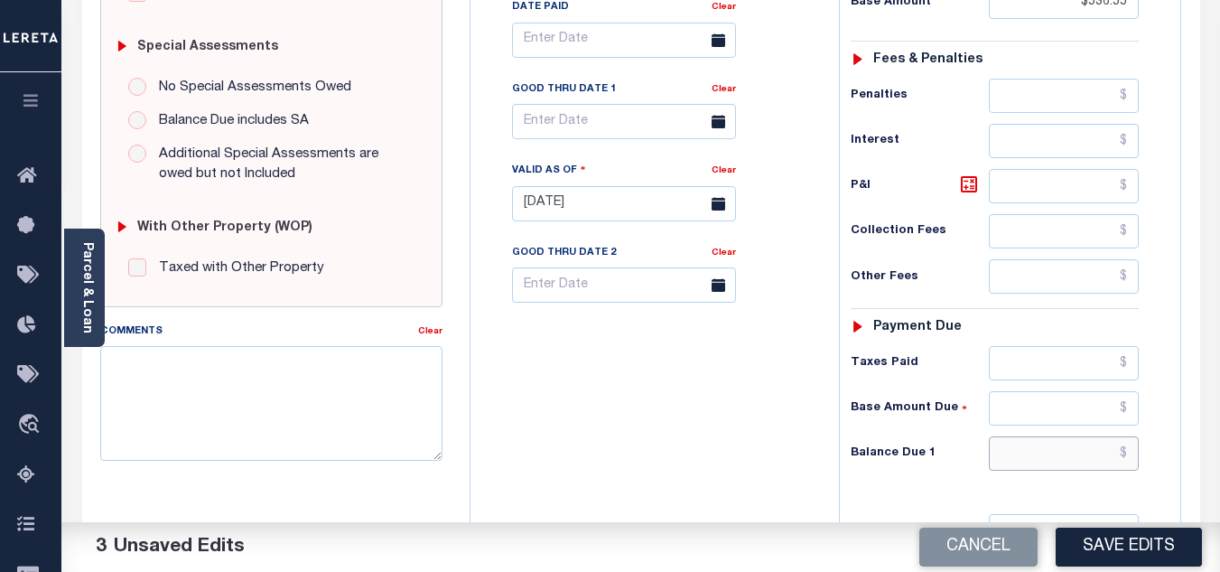
click at [1038, 470] on input "text" at bounding box center [1064, 453] width 150 height 34
type input "$0.00"
click at [590, 437] on div "Tax Bill No Multiple Payment Option Payment Plan Clear" at bounding box center [650, 194] width 350 height 797
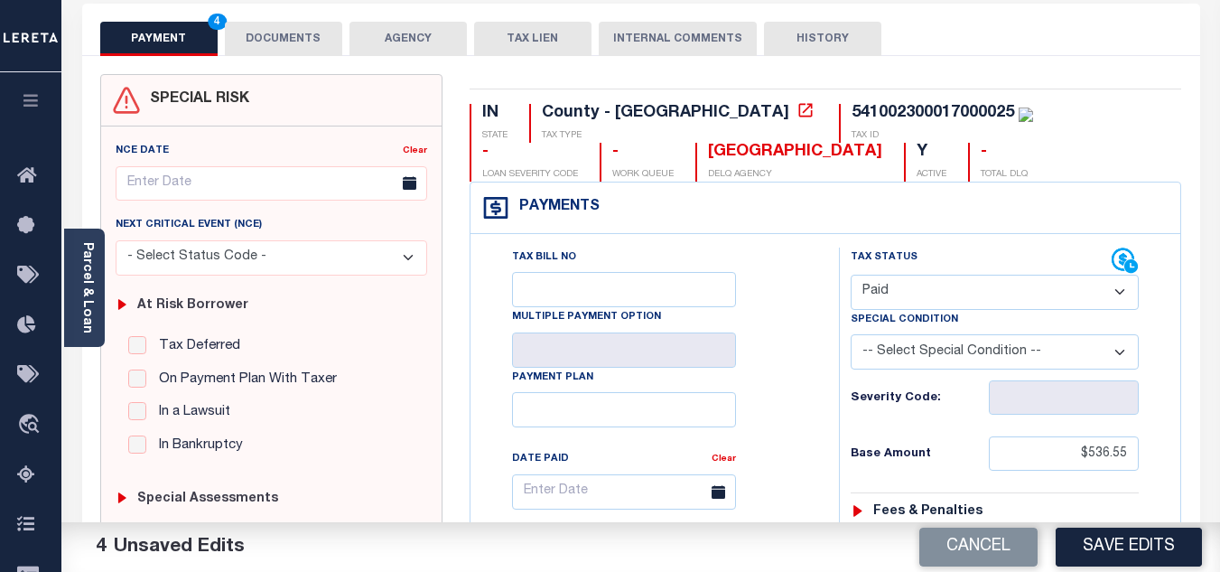
scroll to position [0, 0]
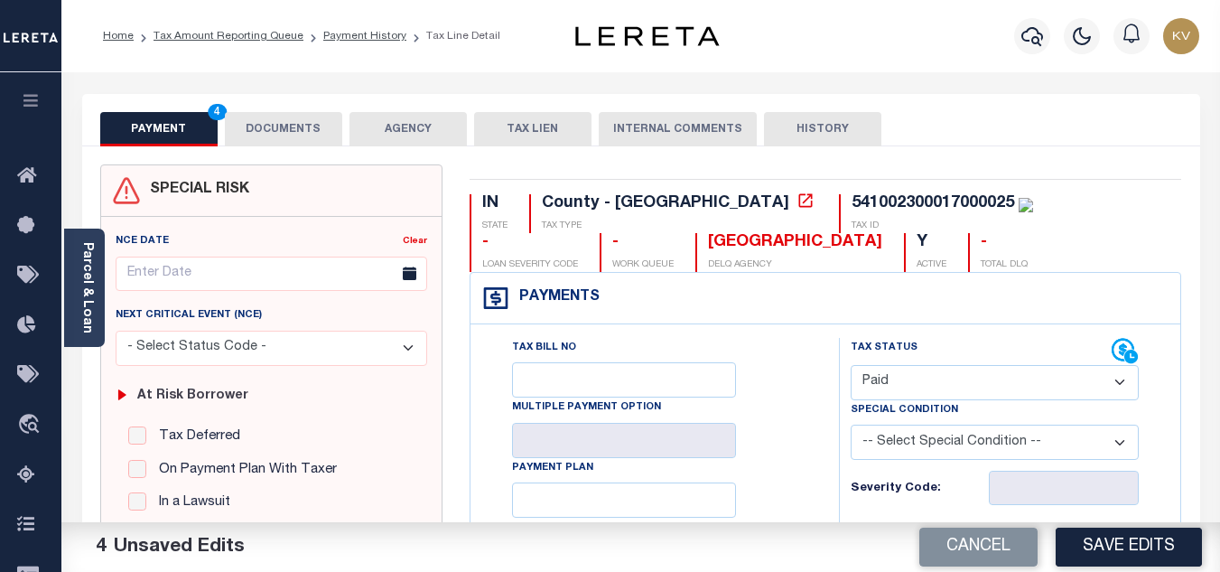
click at [288, 136] on button "DOCUMENTS" at bounding box center [283, 129] width 117 height 34
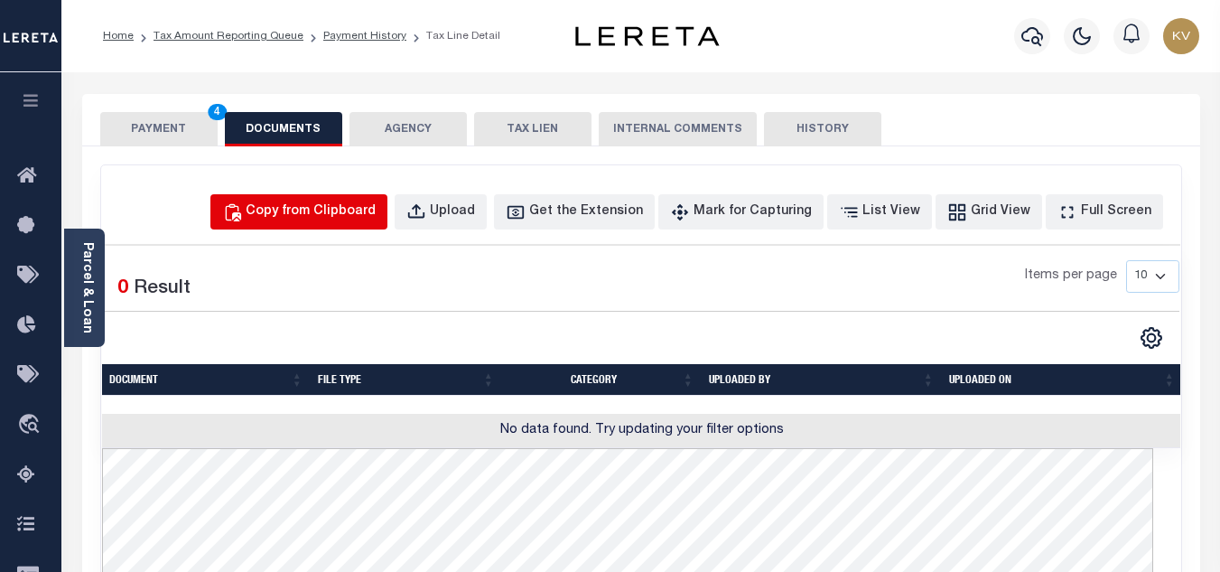
click at [351, 202] on div "Copy from Clipboard" at bounding box center [311, 212] width 130 height 20
select select "POP"
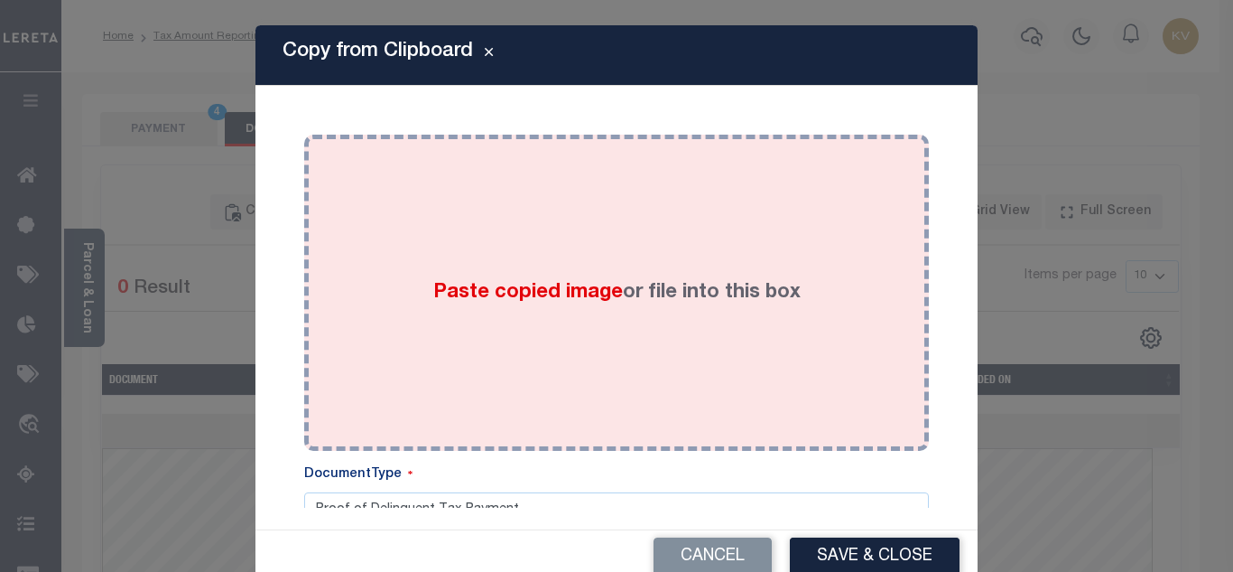
click at [597, 291] on span "Paste copied image" at bounding box center [528, 293] width 190 height 20
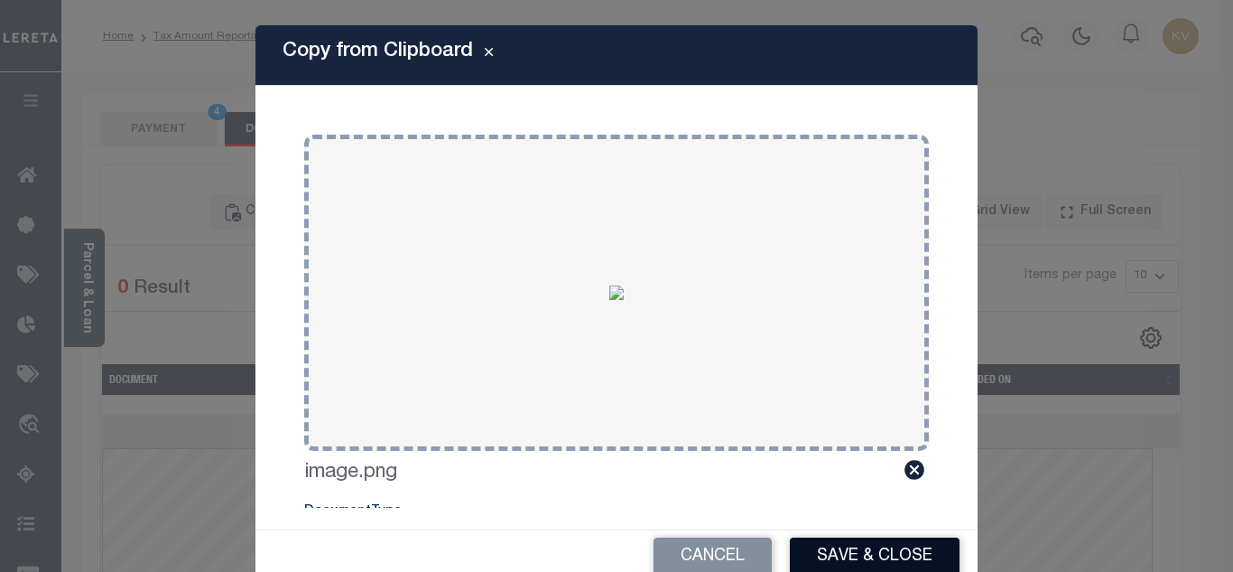
click at [865, 546] on button "Save & Close" at bounding box center [875, 556] width 170 height 39
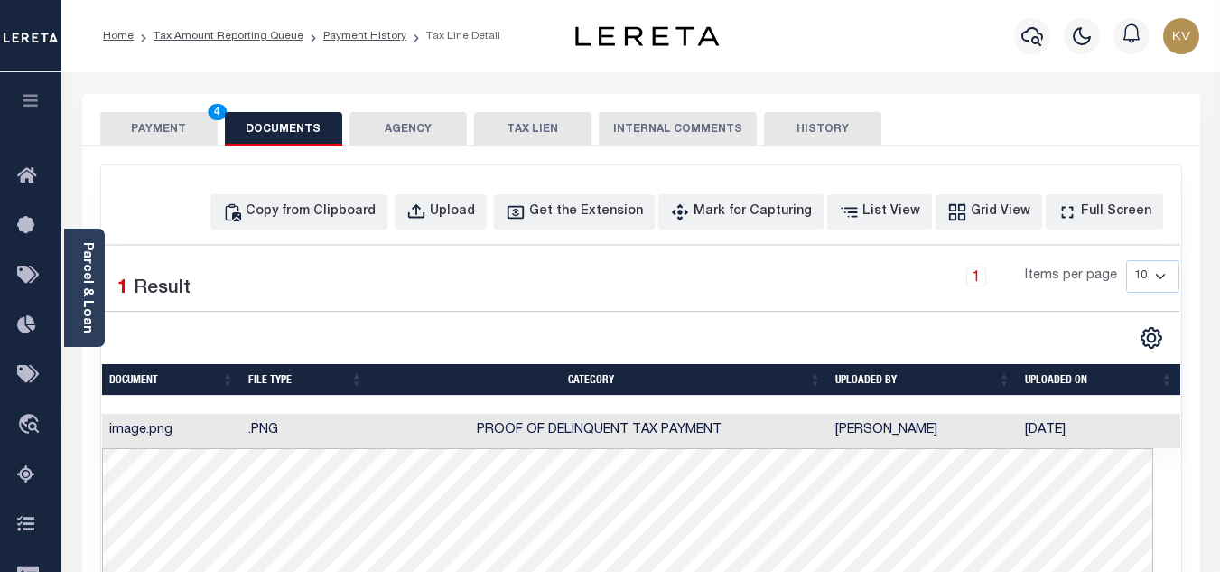
click at [151, 116] on button "PAYMENT 4" at bounding box center [158, 129] width 117 height 34
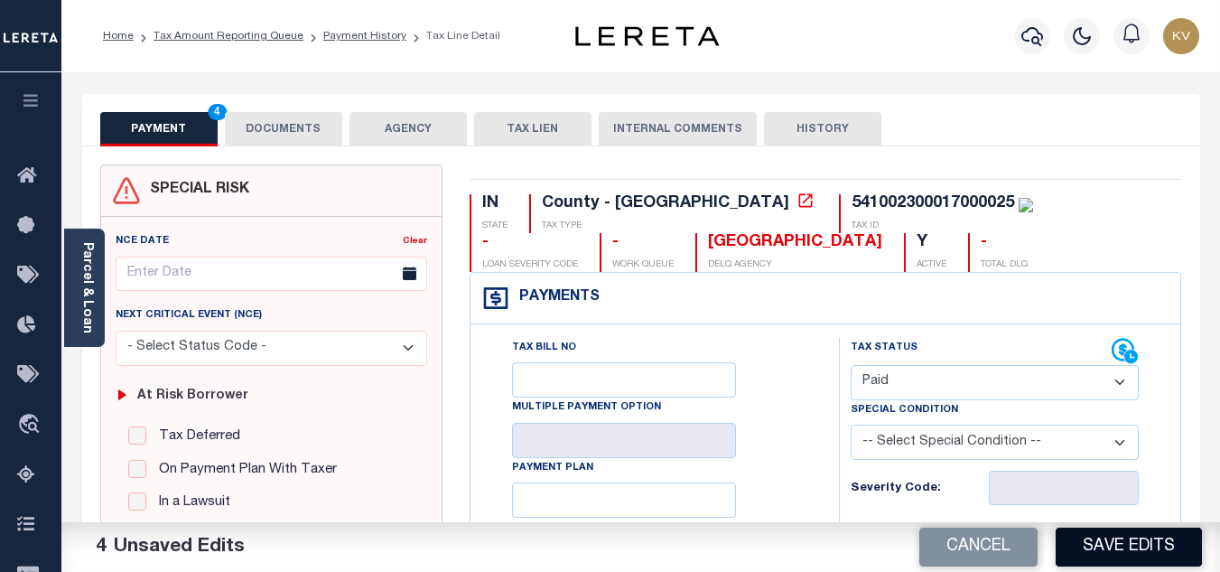
click at [1123, 548] on button "Save Edits" at bounding box center [1129, 546] width 146 height 39
checkbox input "false"
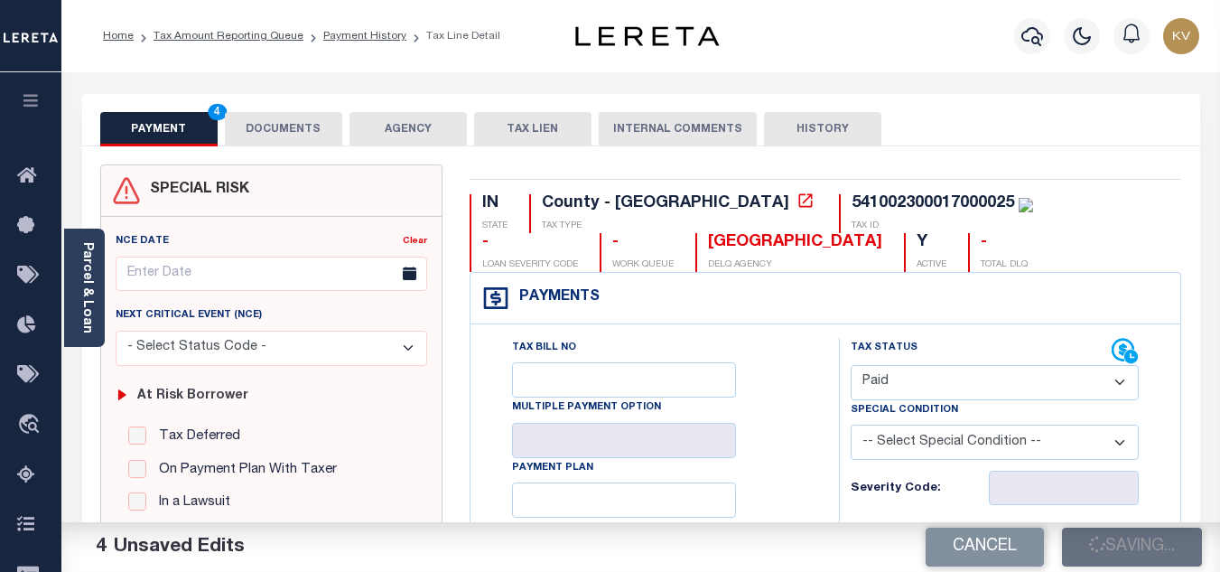
type input "$536.55"
type input "$0"
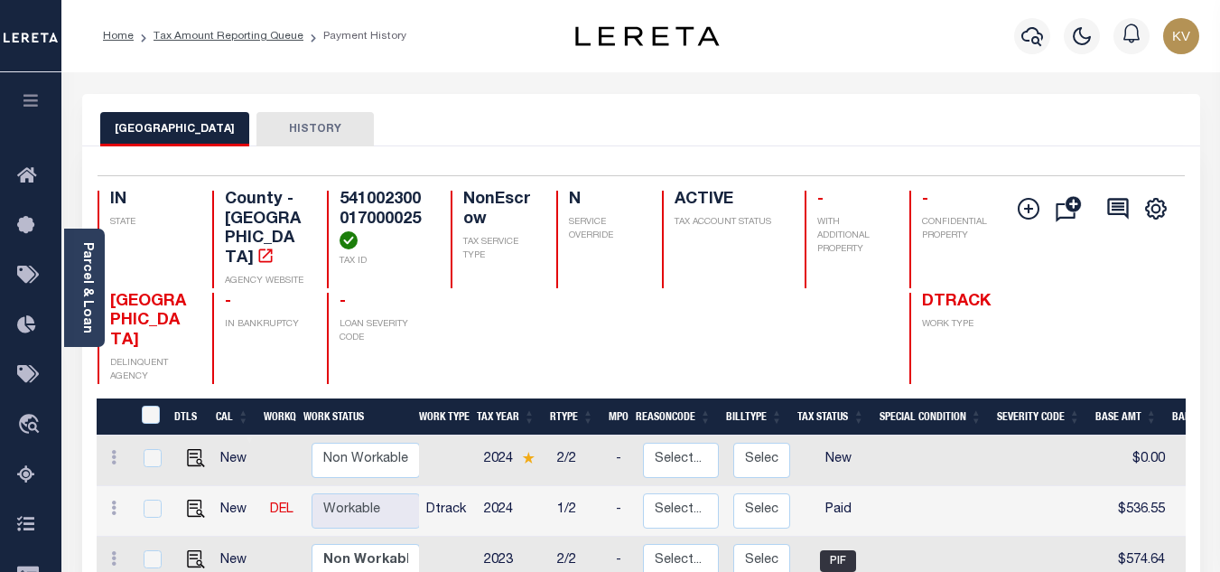
scroll to position [271, 0]
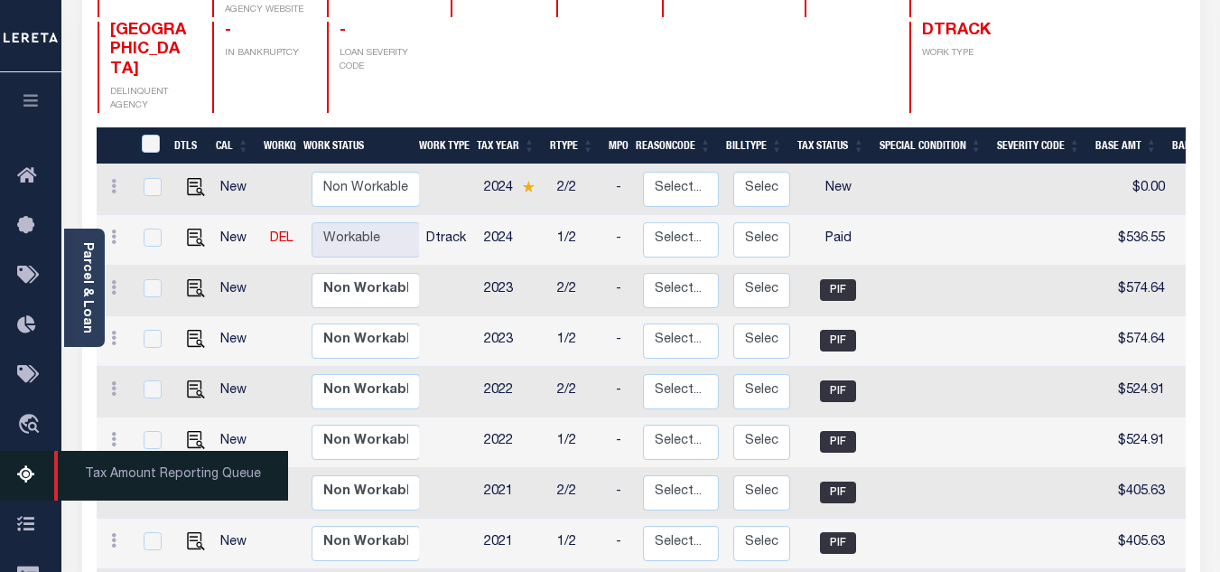
click at [20, 474] on icon at bounding box center [31, 475] width 29 height 23
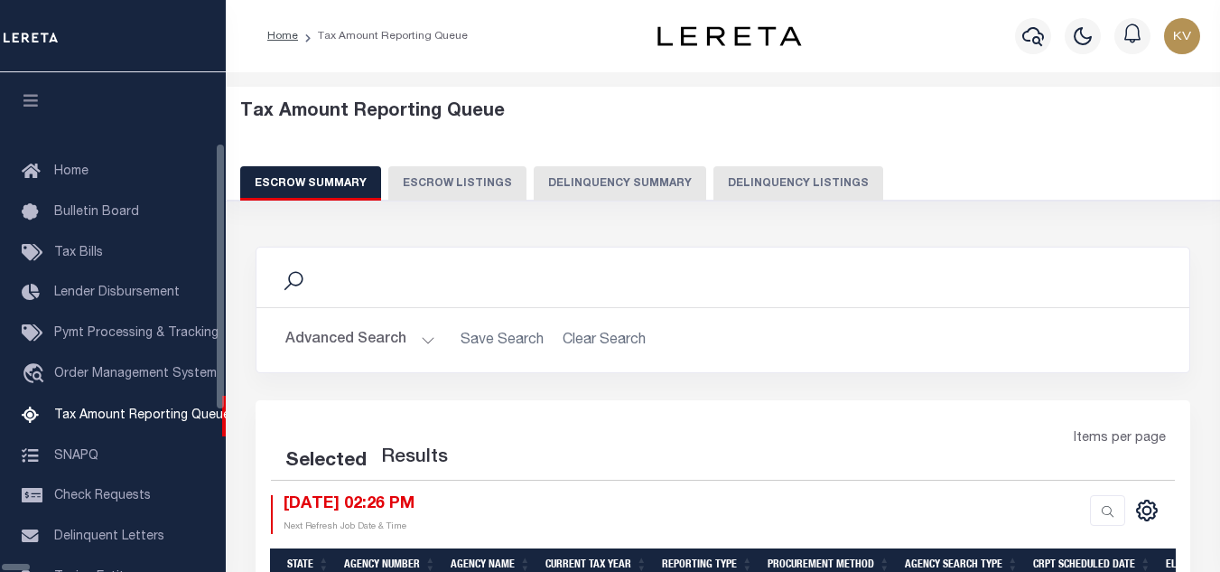
click at [713, 185] on button "Delinquency Listings" at bounding box center [798, 183] width 170 height 34
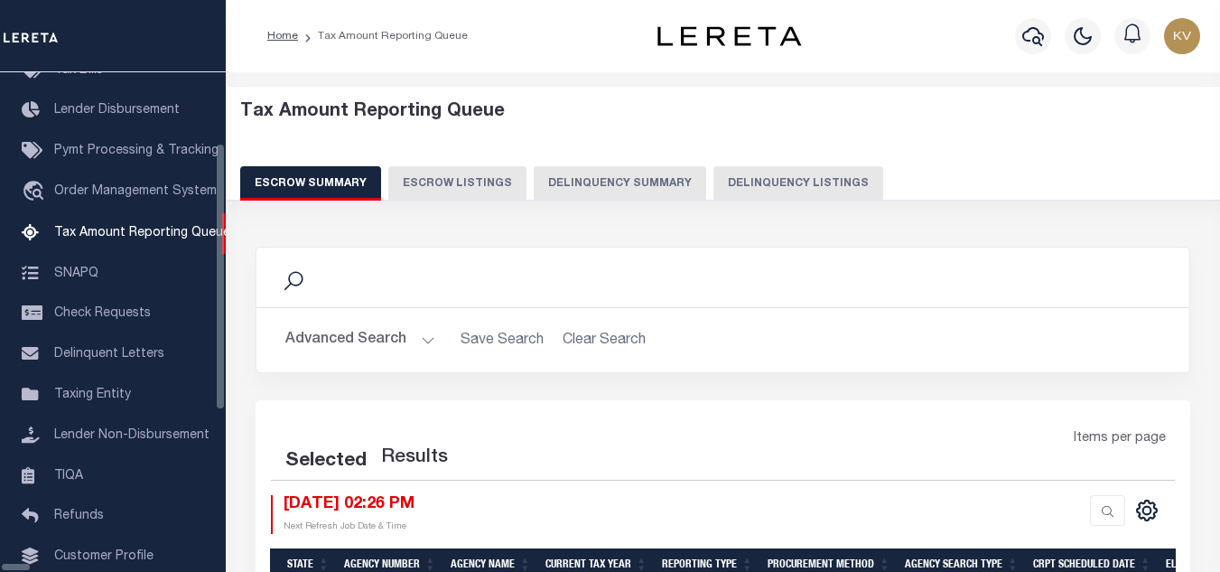
select select "100"
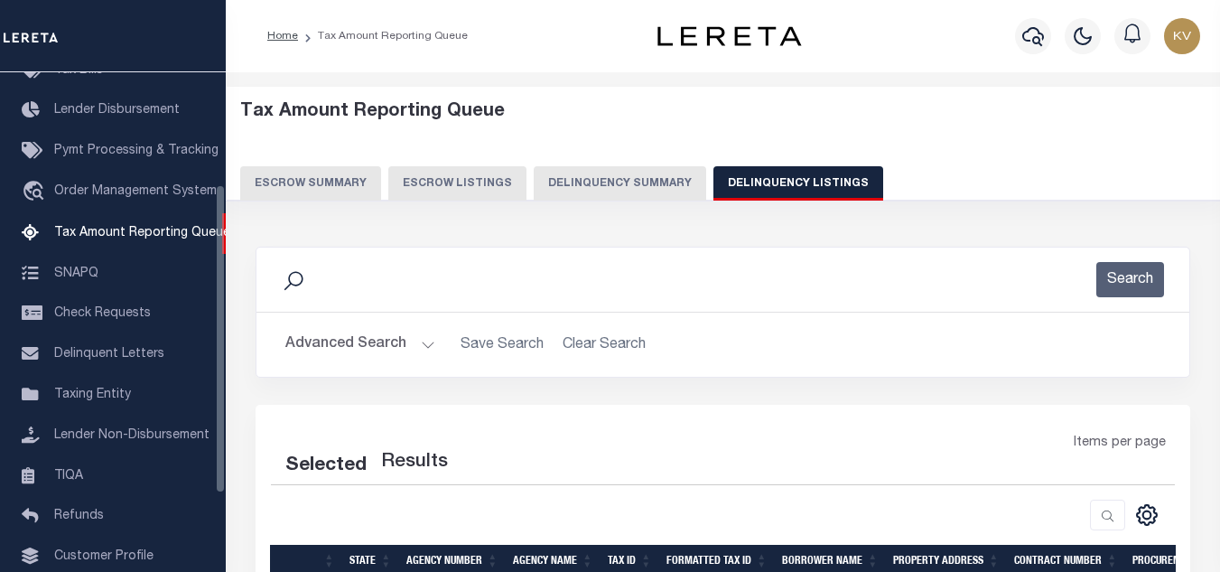
select select "100"
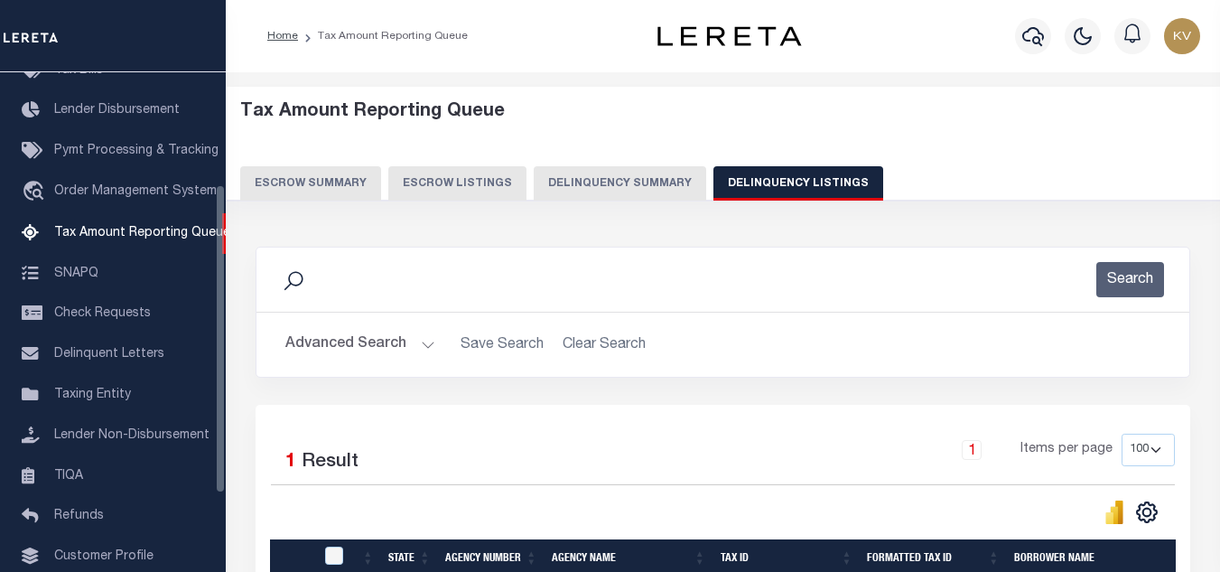
scroll to position [232, 0]
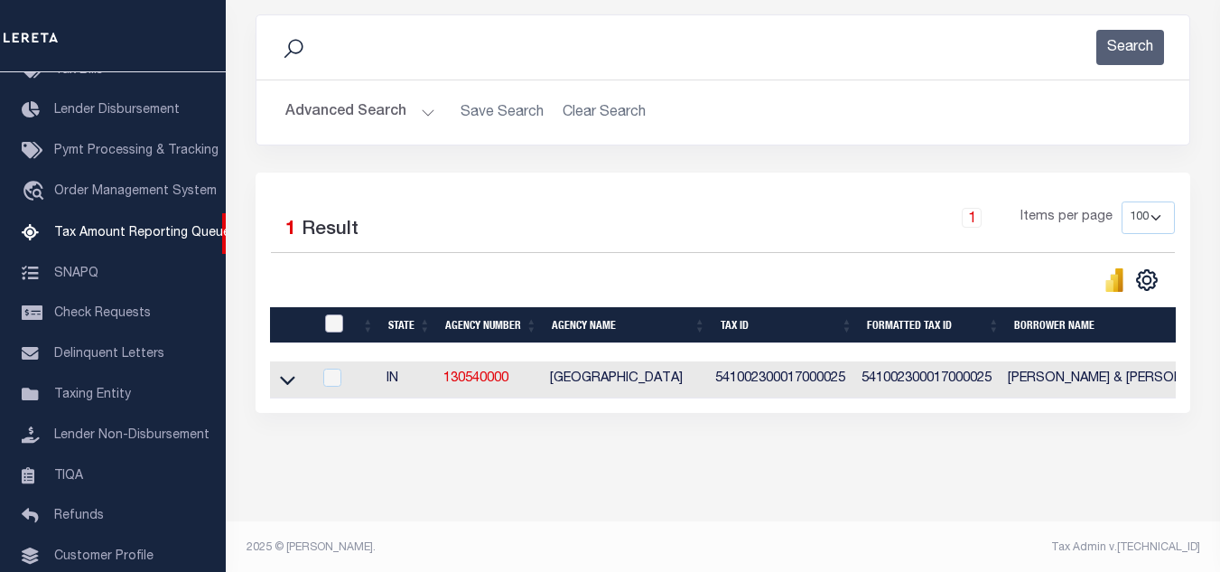
click at [340, 319] on input "checkbox" at bounding box center [334, 323] width 18 height 18
checkbox input "true"
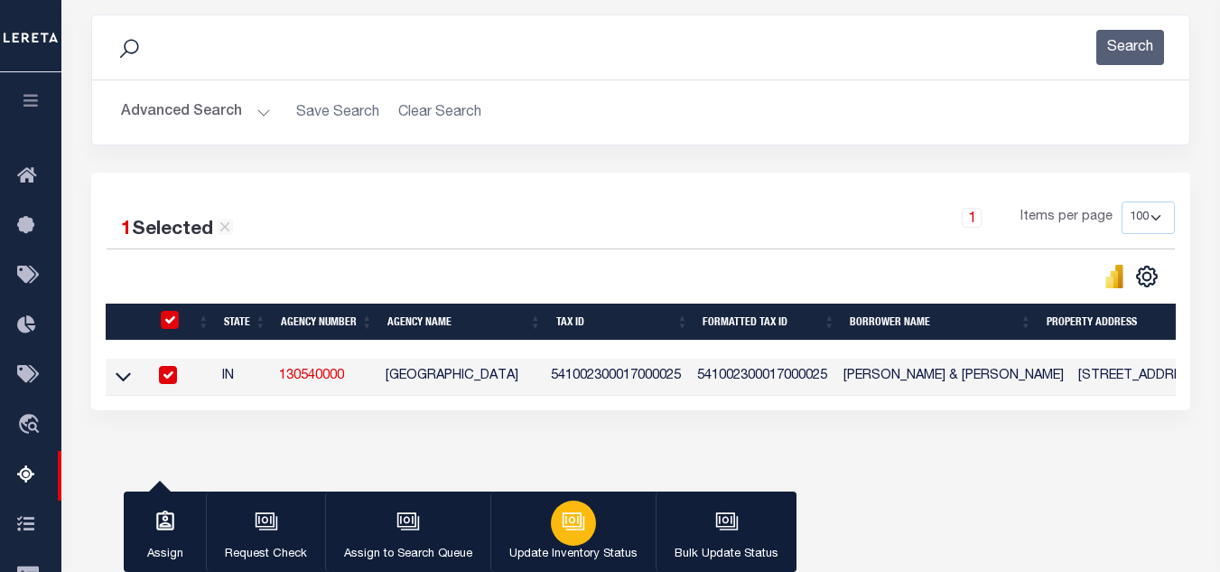
click at [588, 519] on div "button" at bounding box center [573, 522] width 45 height 45
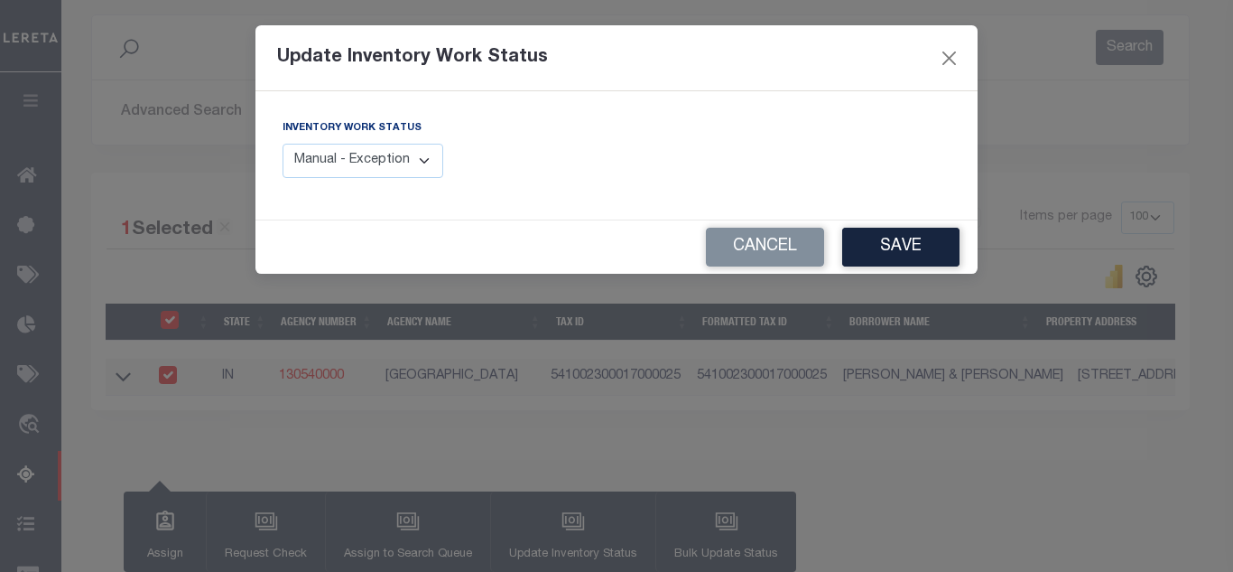
click at [391, 156] on select "Manual - Exception Pended - Awaiting Search Late Add Exception Completed" at bounding box center [363, 161] width 161 height 35
select select "4"
click at [283, 144] on select "Manual - Exception Pended - Awaiting Search Late Add Exception Completed" at bounding box center [363, 161] width 161 height 35
click at [898, 237] on button "Save" at bounding box center [900, 247] width 117 height 39
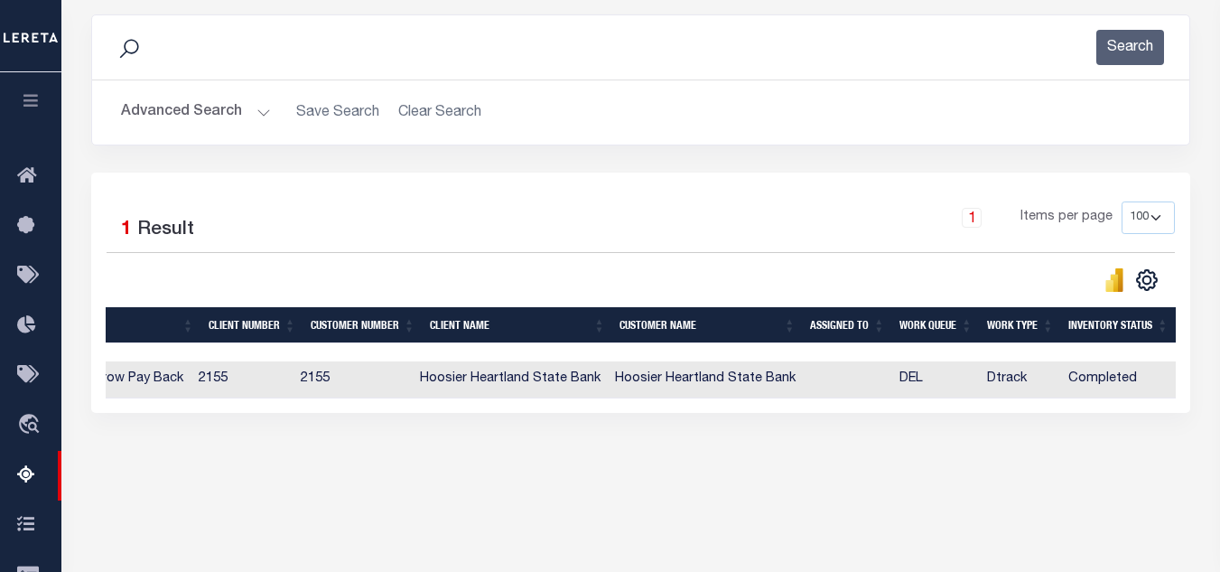
scroll to position [0, 0]
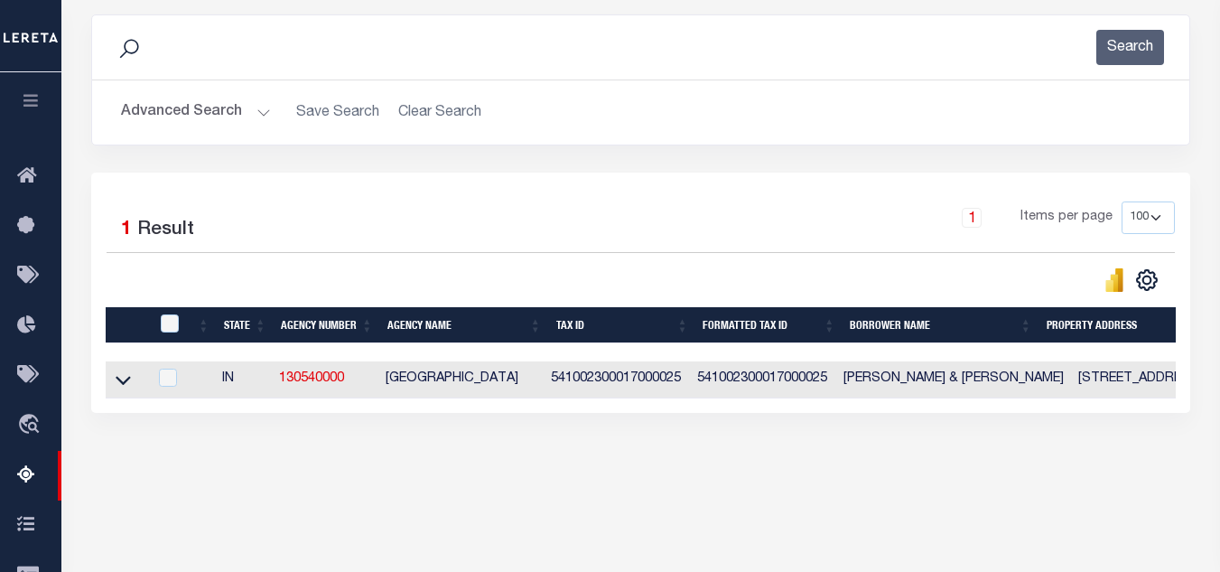
click at [240, 115] on button "Advanced Search" at bounding box center [196, 112] width 150 height 35
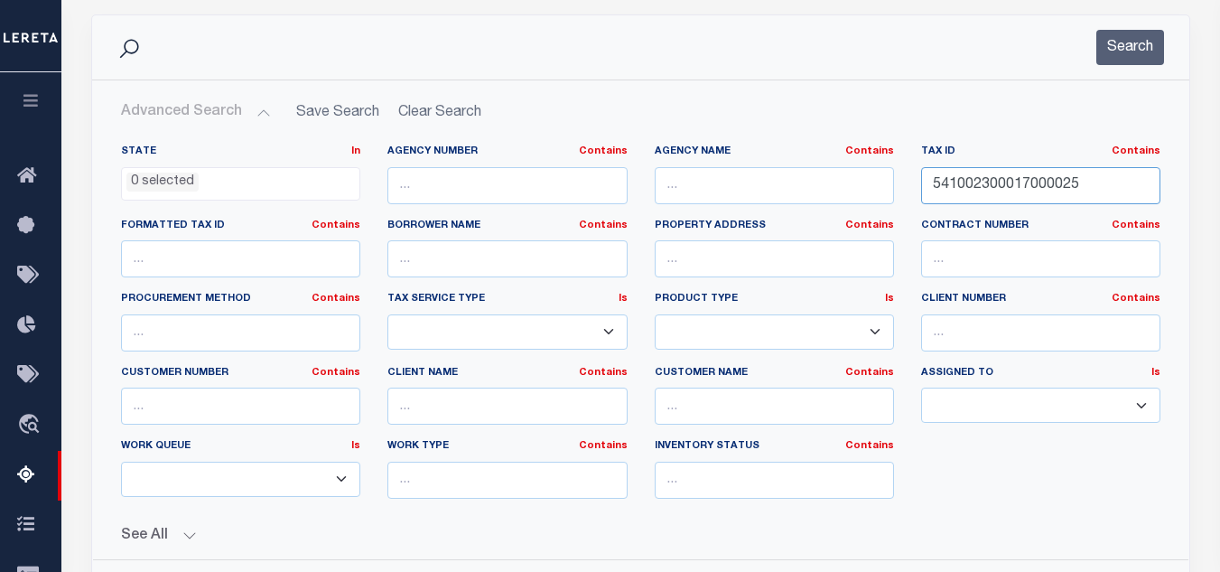
drag, startPoint x: 1107, startPoint y: 179, endPoint x: 742, endPoint y: 154, distance: 365.6
click at [686, 154] on div "State In In AK AL AR AZ CA CO CT DC DE FL GA GU HI IA ID IL IN KS KY LA MA MD M…" at bounding box center [640, 328] width 1066 height 368
paste input "text"
click at [1013, 182] on input "text" at bounding box center [1040, 185] width 239 height 37
paste input "541002300017000025"
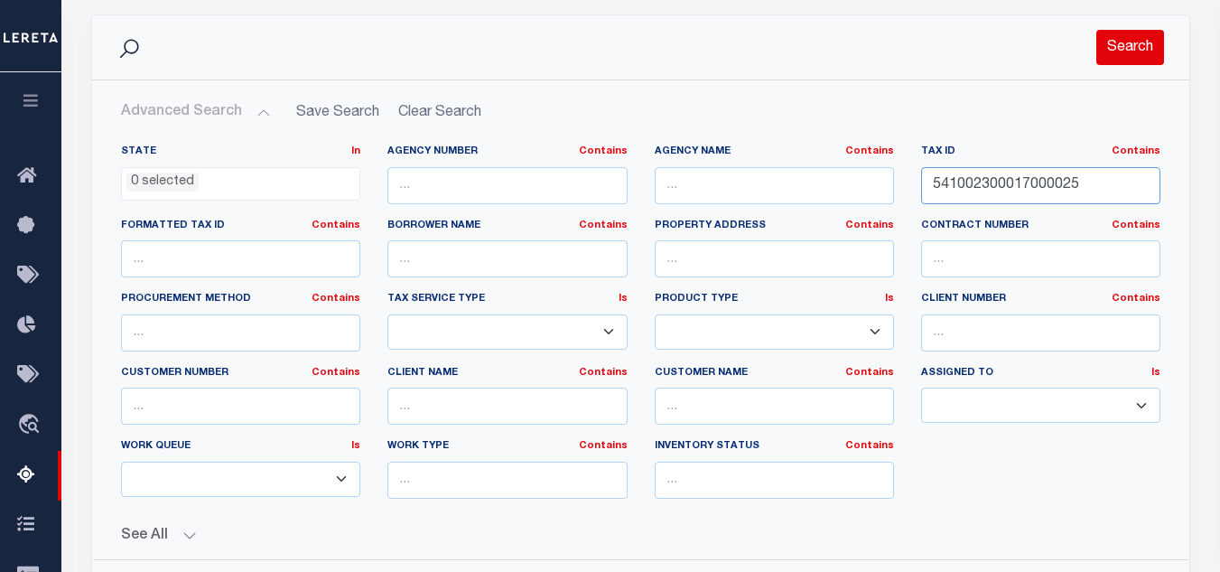
type input "541002300017000025"
click at [1122, 60] on button "Search" at bounding box center [1130, 47] width 68 height 35
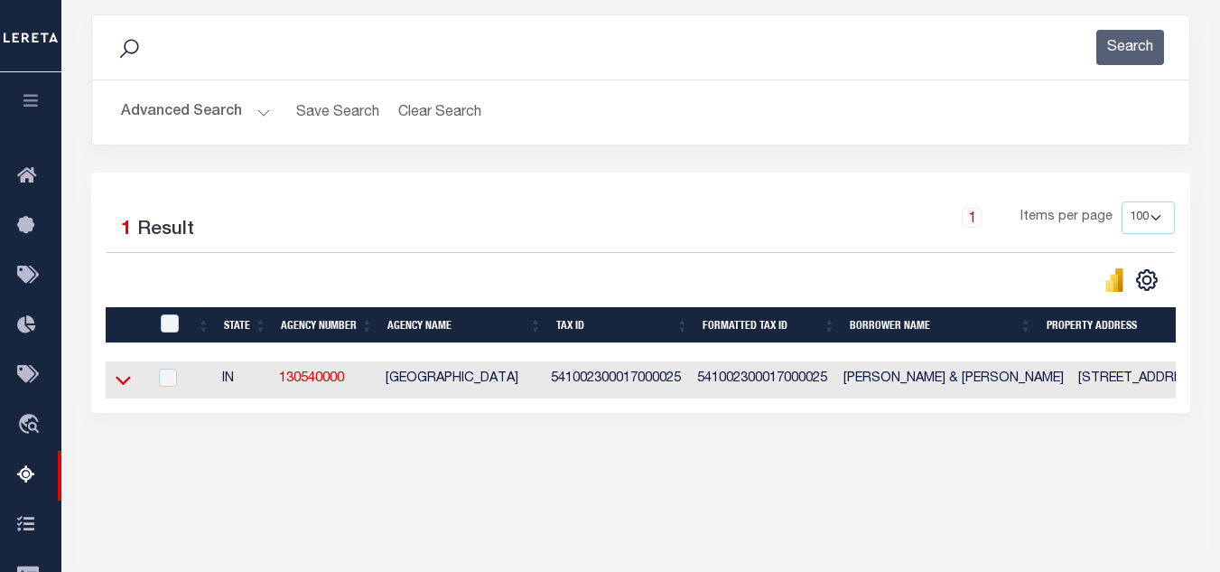
click at [121, 381] on icon at bounding box center [123, 379] width 15 height 19
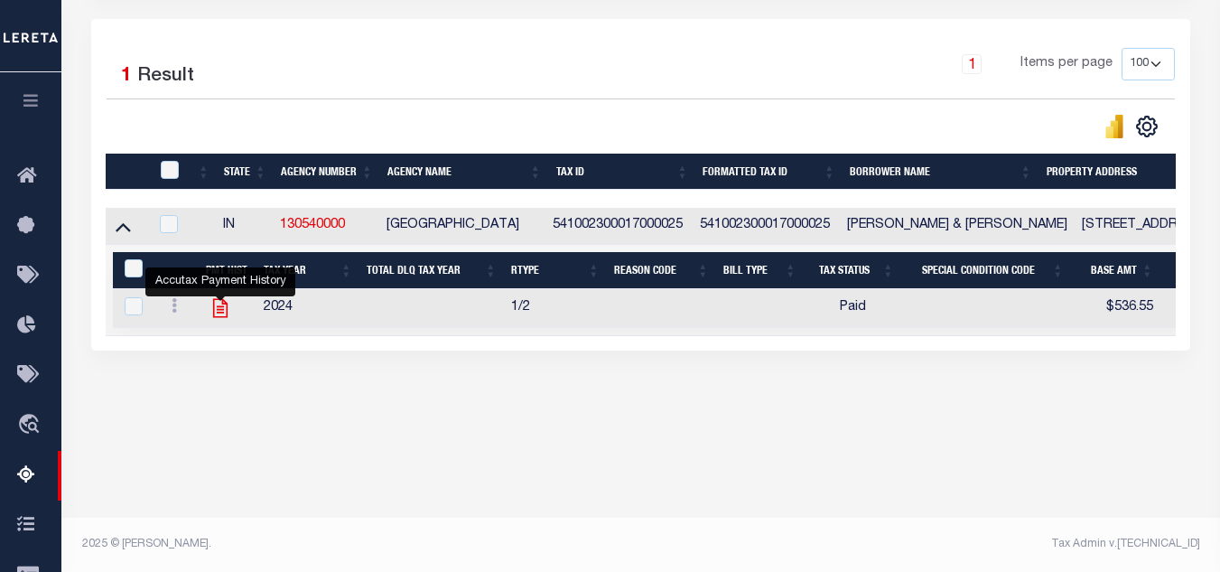
click at [219, 314] on icon "" at bounding box center [220, 308] width 14 height 19
checkbox input "true"
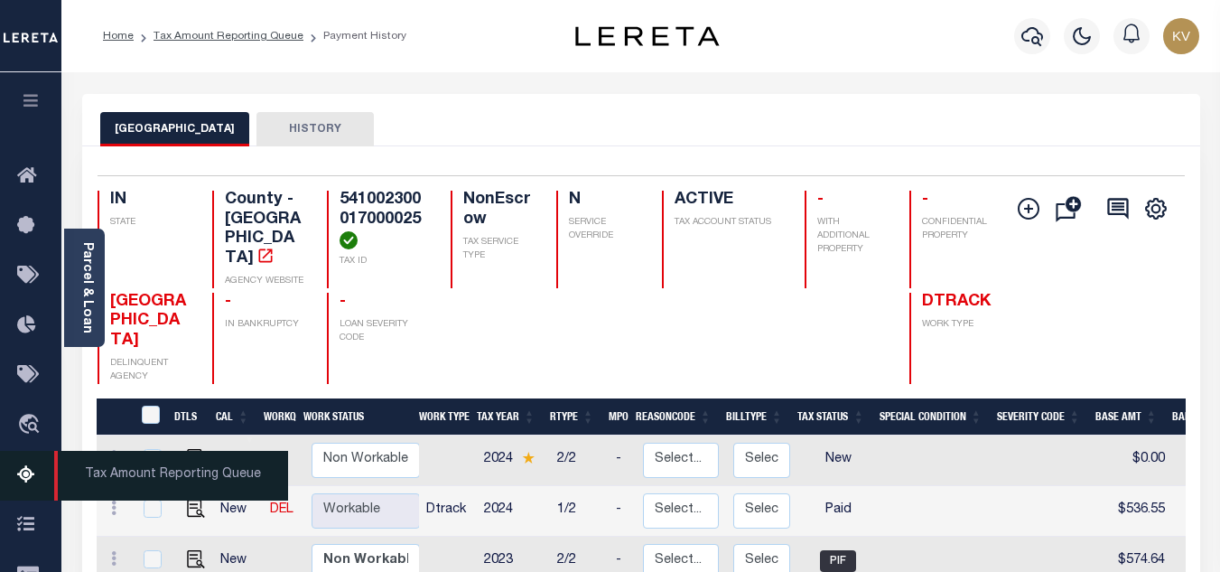
click at [23, 476] on icon at bounding box center [31, 475] width 29 height 23
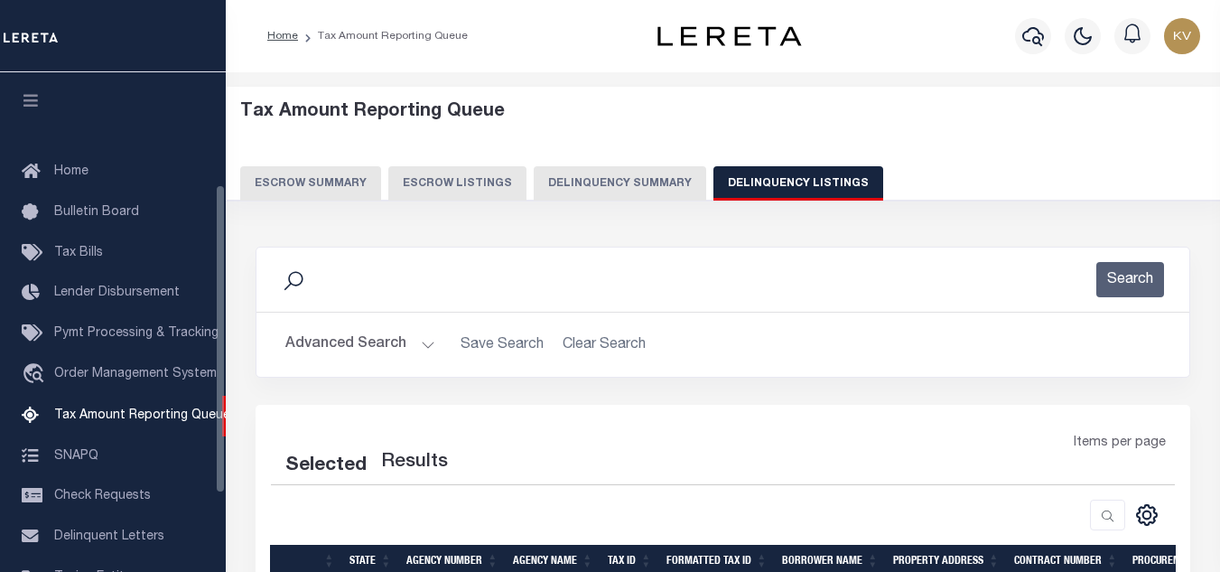
select select
select select "100"
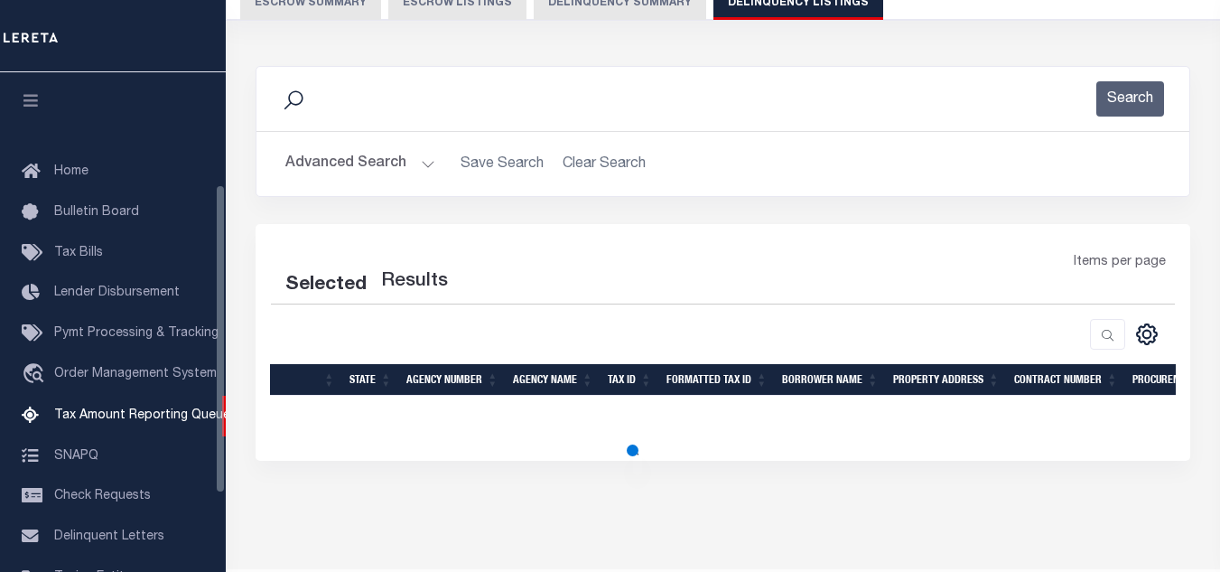
select select "100"
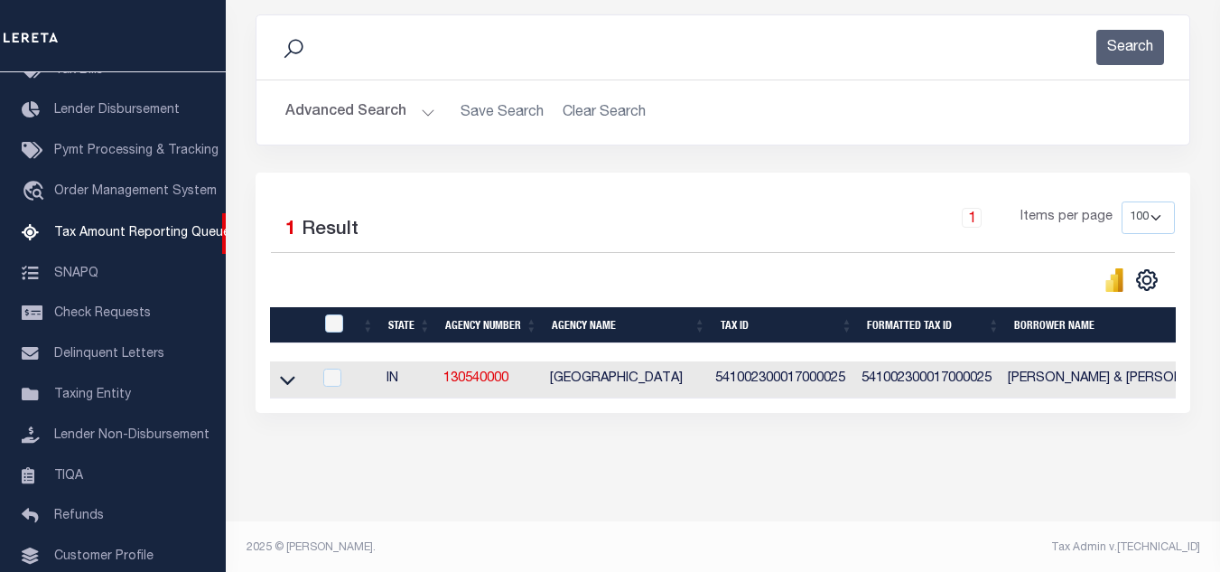
click at [397, 121] on button "Advanced Search" at bounding box center [360, 112] width 150 height 35
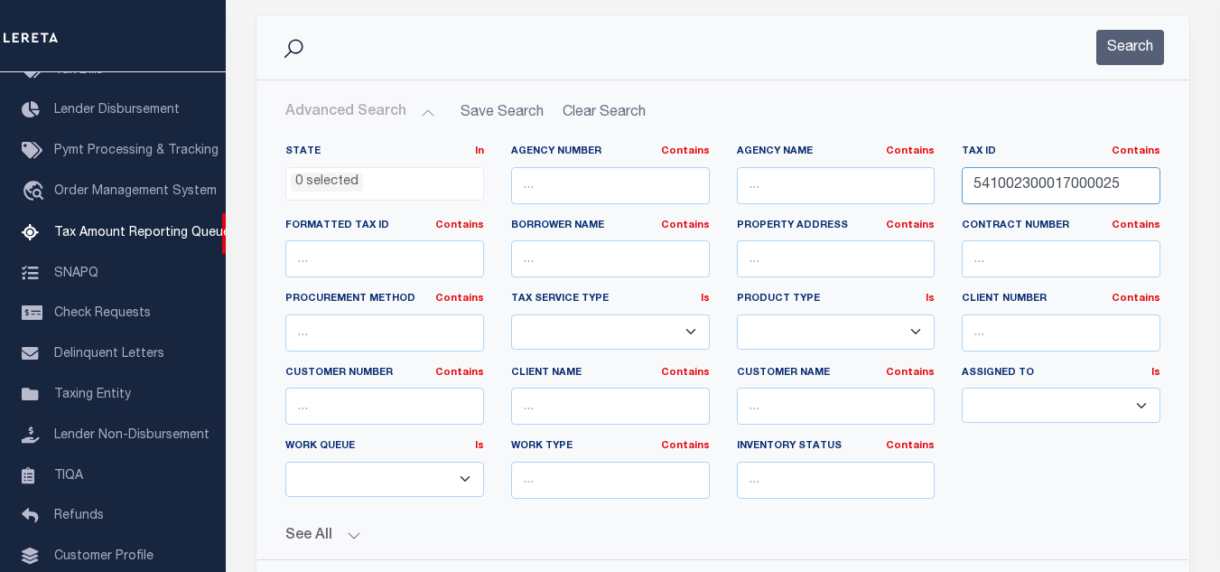
drag, startPoint x: 1123, startPoint y: 192, endPoint x: 765, endPoint y: 179, distance: 358.7
click at [765, 180] on div "State In In AK AL AR AZ CA CO CT DC DE FL GA GU HI IA ID IL IN KS [GEOGRAPHIC_D…" at bounding box center [723, 328] width 902 height 368
paste input "2"
type input "541002300027000025"
click at [1137, 48] on button "Search" at bounding box center [1130, 47] width 68 height 35
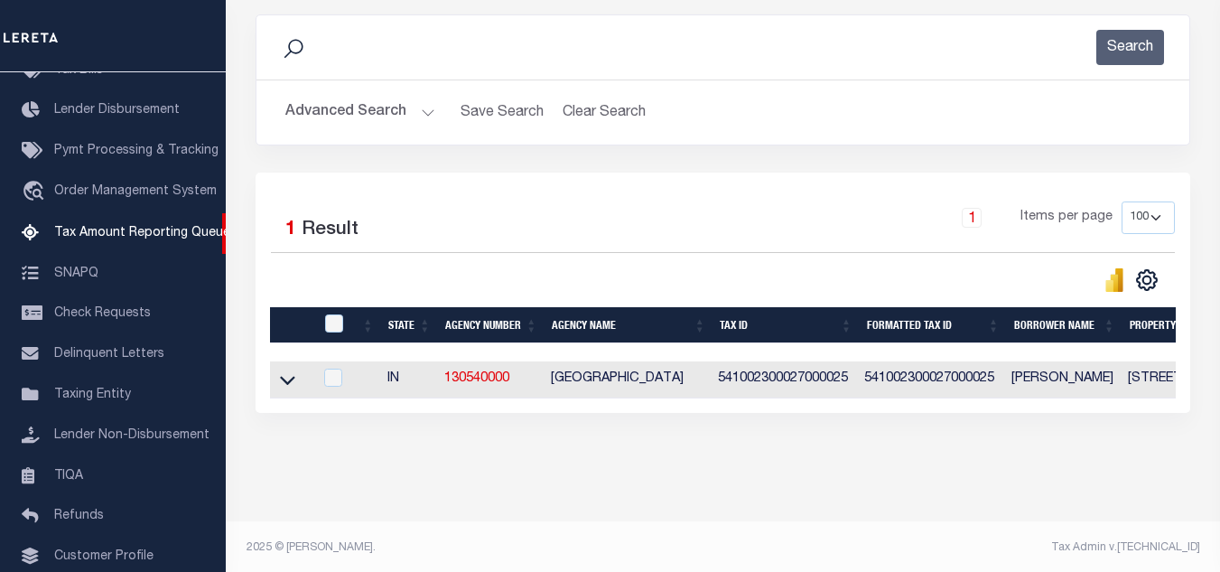
scroll to position [251, 0]
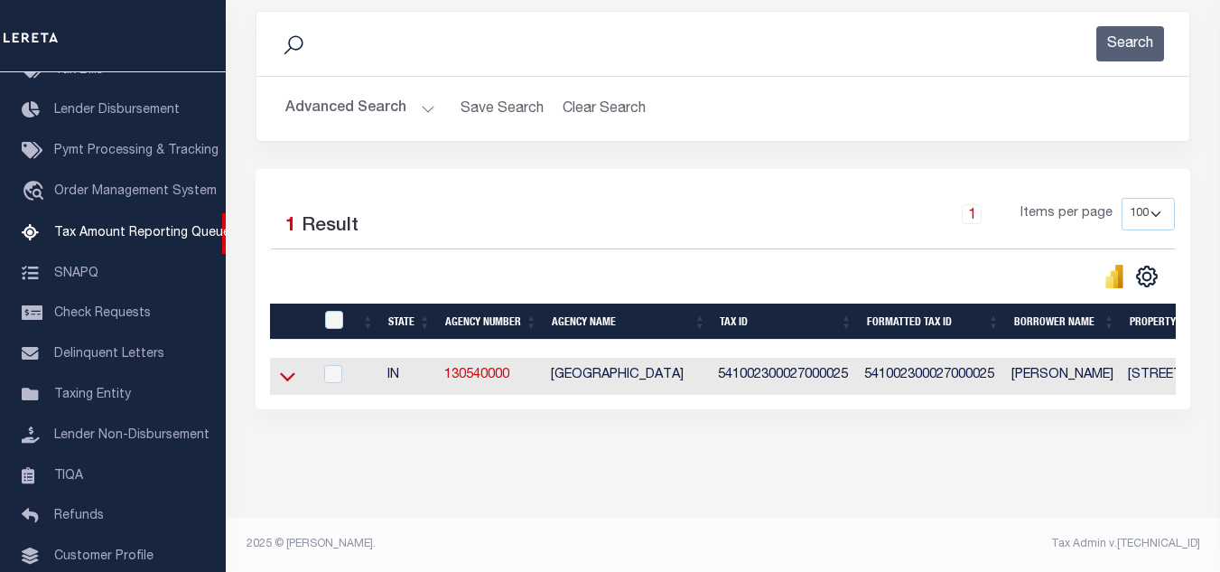
click at [291, 372] on icon at bounding box center [287, 376] width 15 height 19
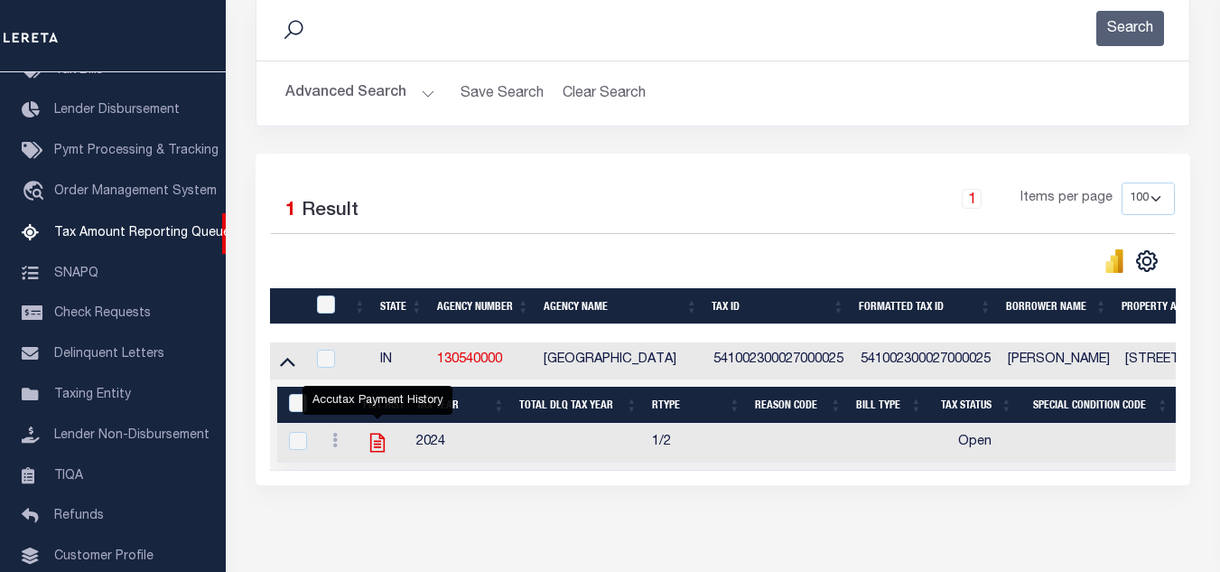
click at [376, 448] on icon "" at bounding box center [377, 442] width 23 height 23
checkbox input "true"
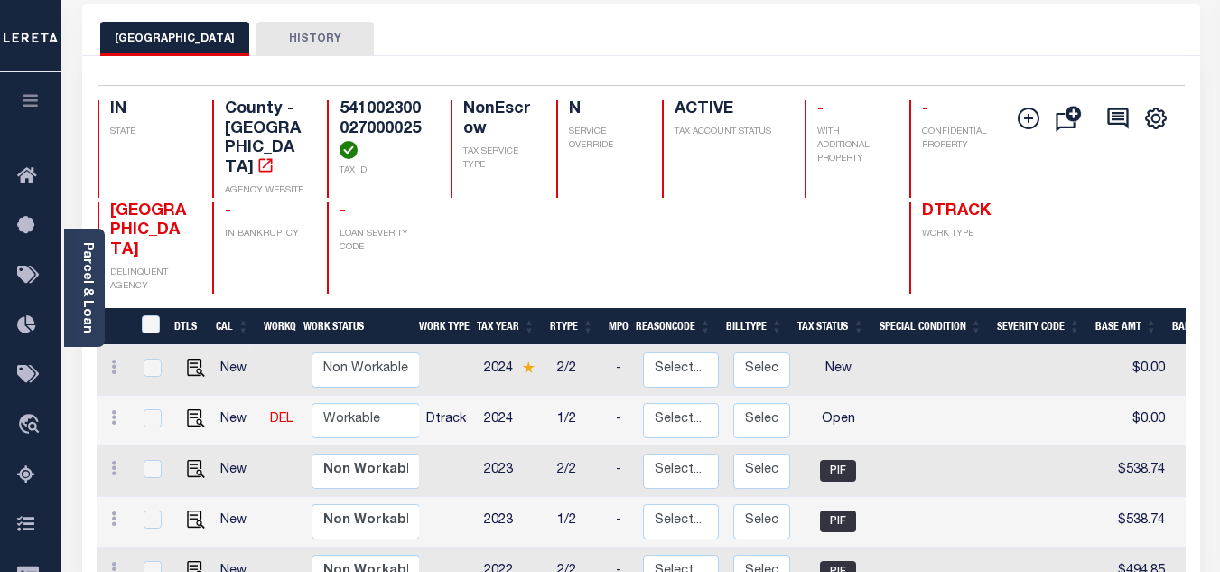
scroll to position [181, 0]
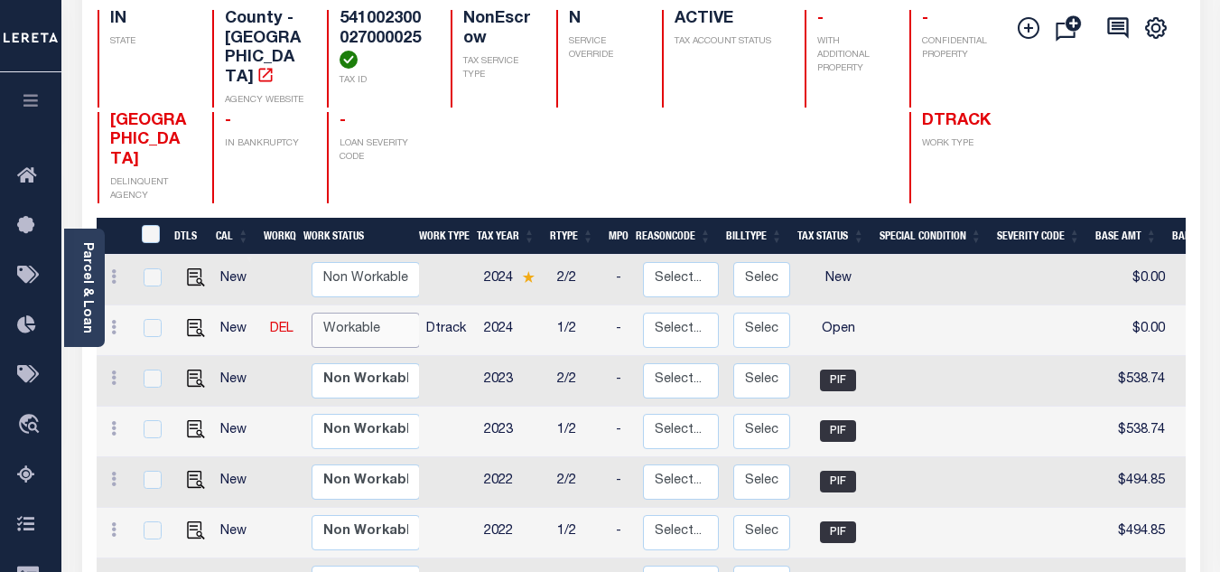
click at [357, 312] on select "Non Workable Workable" at bounding box center [366, 329] width 108 height 35
checkbox input "true"
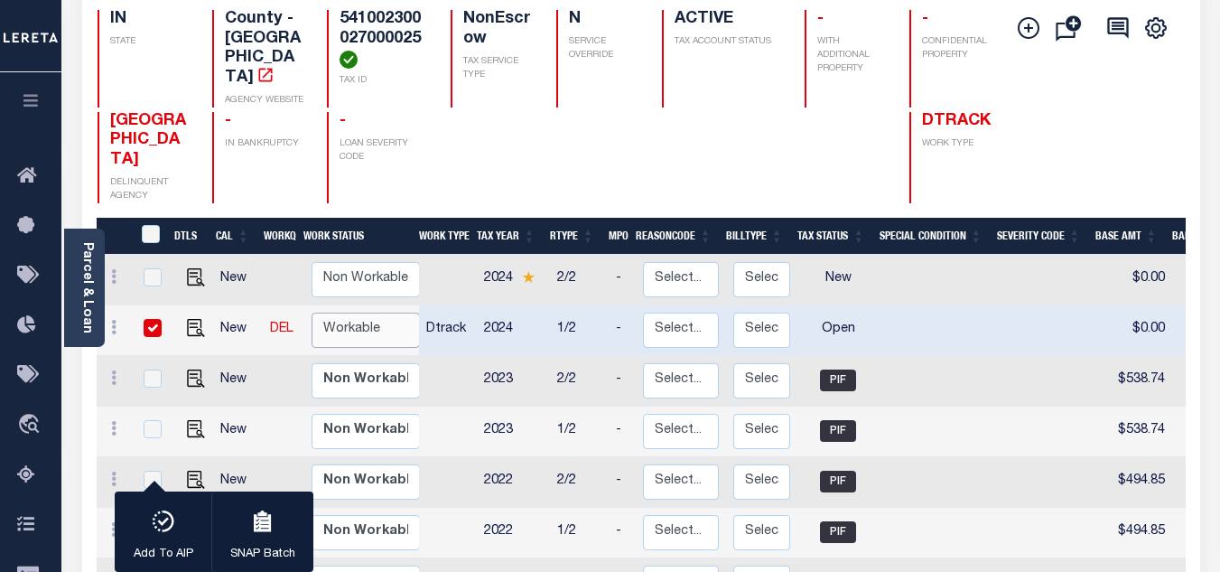
select select "true"
click at [312, 312] on select "Non Workable Workable" at bounding box center [366, 329] width 108 height 35
checkbox input "false"
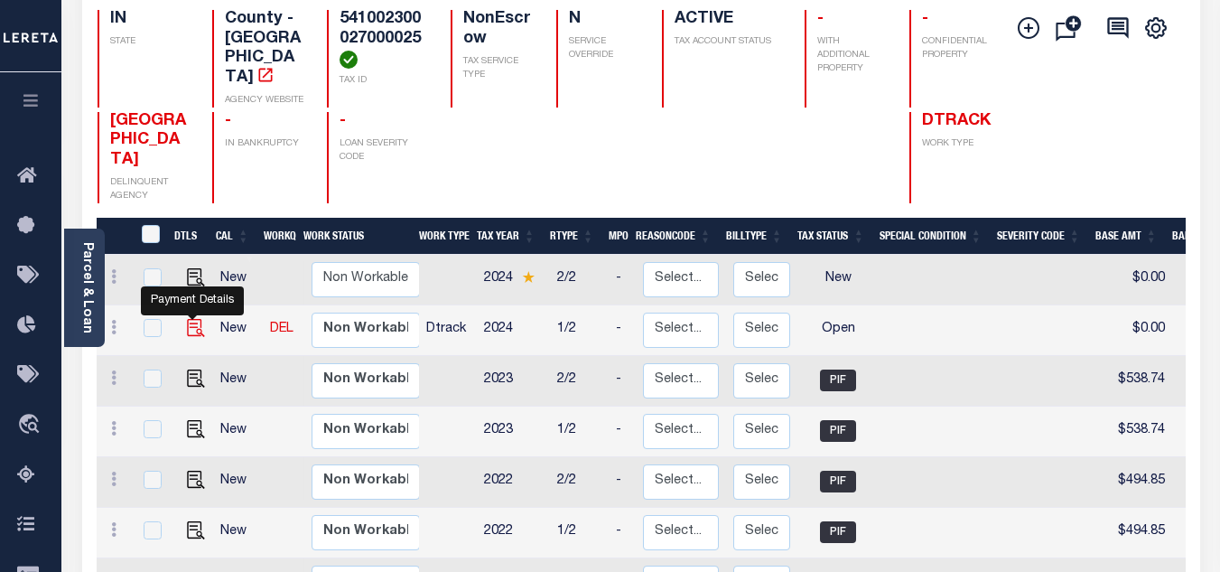
click at [191, 319] on img "" at bounding box center [196, 328] width 18 height 18
checkbox input "true"
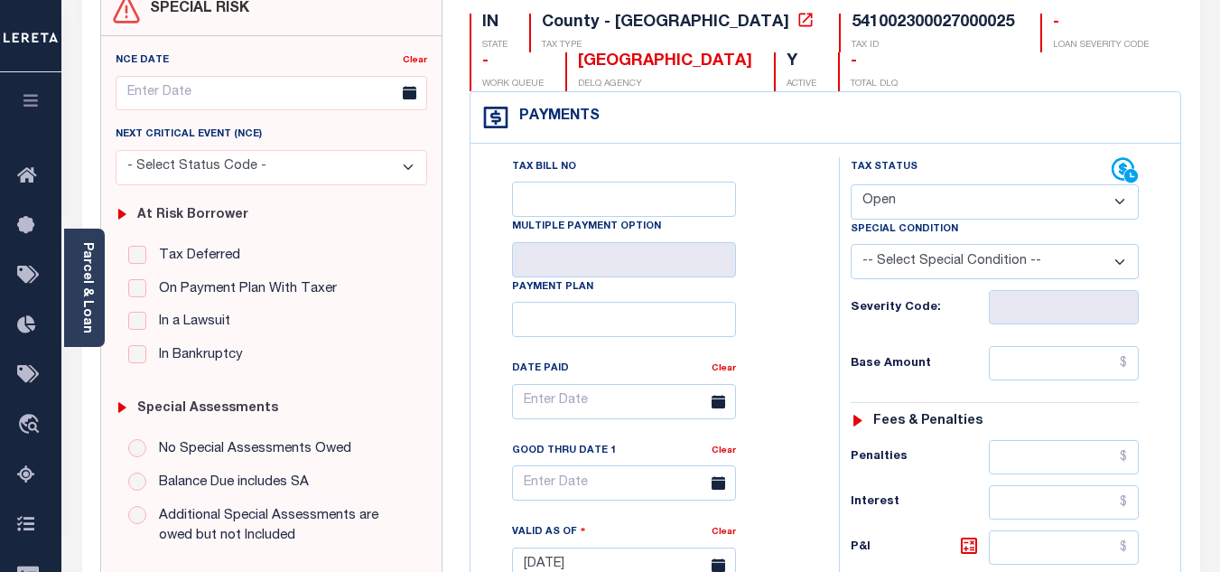
scroll to position [271, 0]
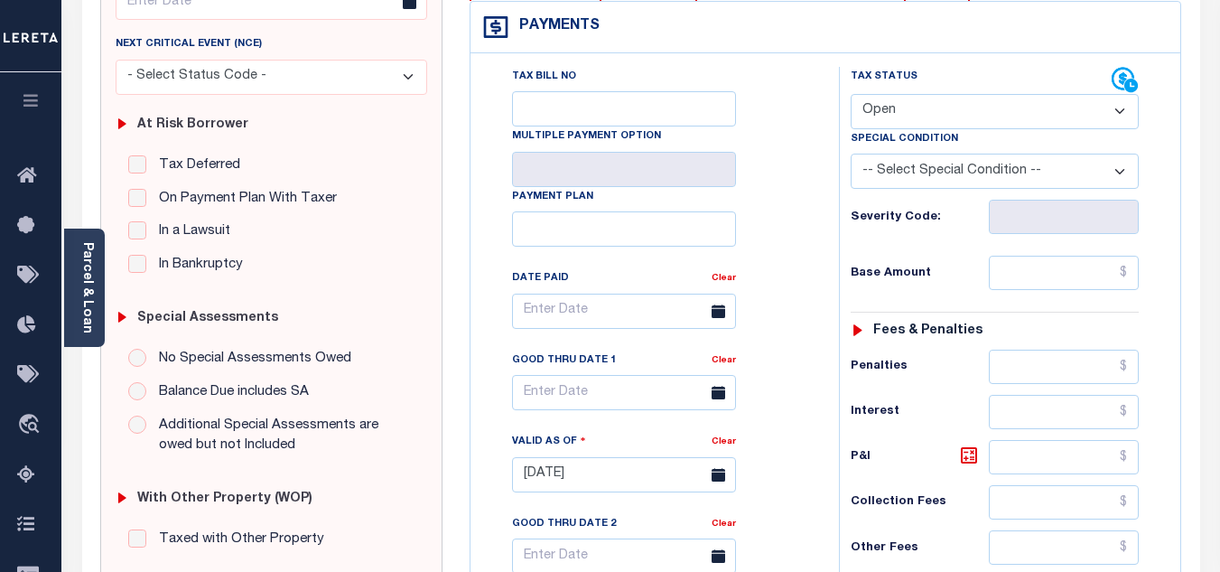
click at [908, 116] on select "- Select Status Code - Open Due/Unpaid Paid Incomplete No Tax Due Internal Refu…" at bounding box center [995, 111] width 288 height 35
select select "PYD"
click at [851, 95] on select "- Select Status Code - Open Due/Unpaid Paid Incomplete No Tax Due Internal Refu…" at bounding box center [995, 111] width 288 height 35
type input "[DATE]"
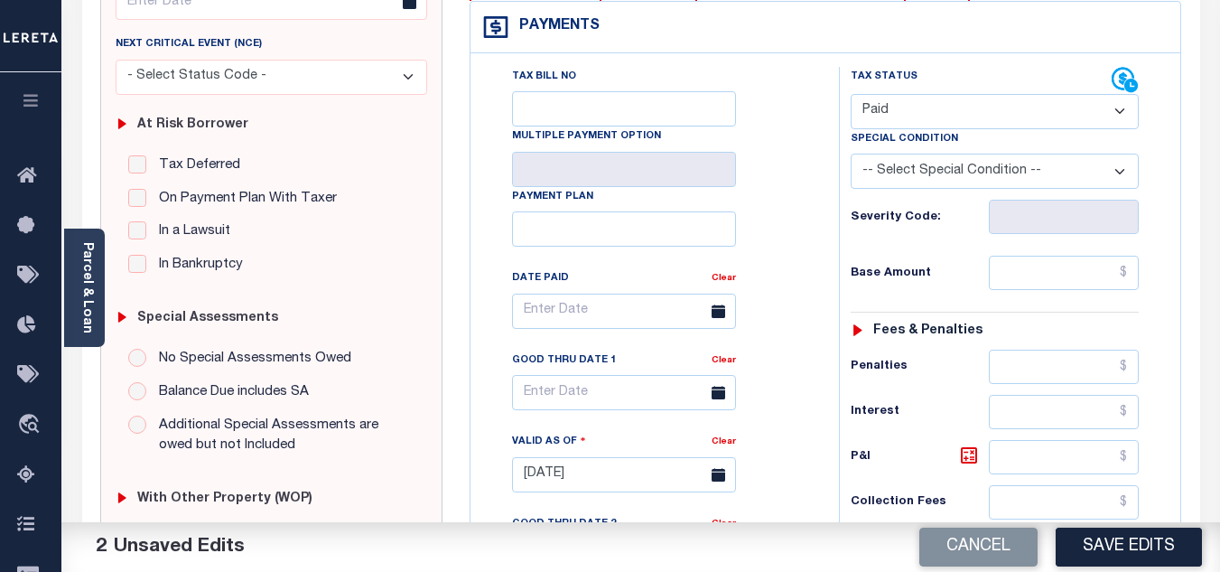
click at [779, 219] on div "Tax Bill No Multiple Payment Option Payment Plan Clear" at bounding box center [650, 320] width 323 height 507
click at [1039, 273] on input "text" at bounding box center [1064, 273] width 150 height 34
paste input "498.74"
type input "$498.74"
click at [924, 222] on h6 "Severity Code:" at bounding box center [920, 217] width 138 height 14
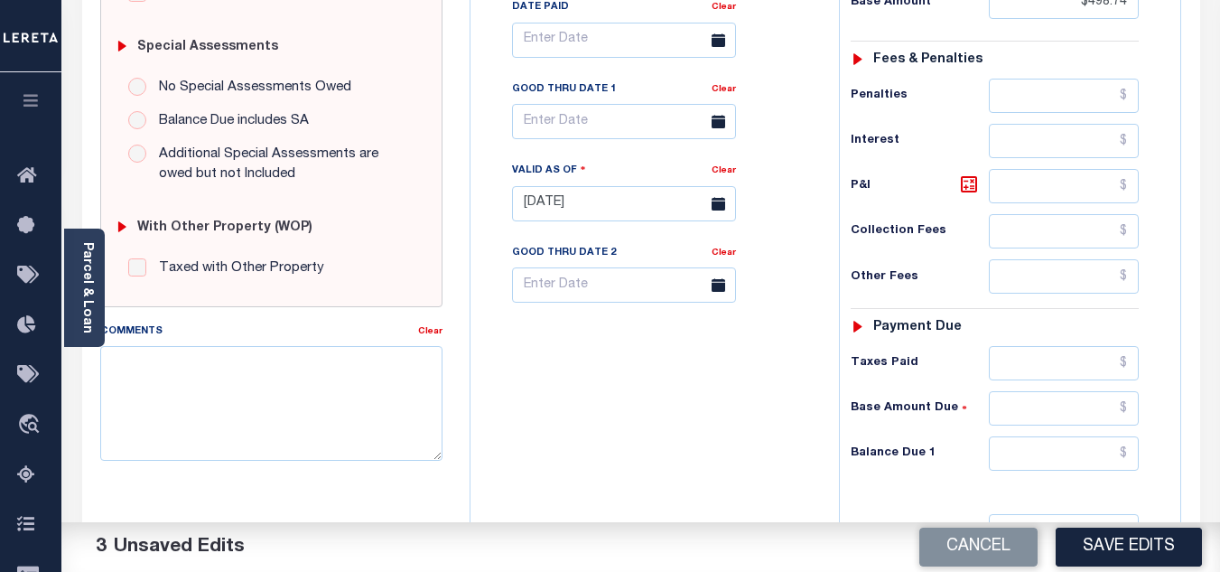
scroll to position [632, 0]
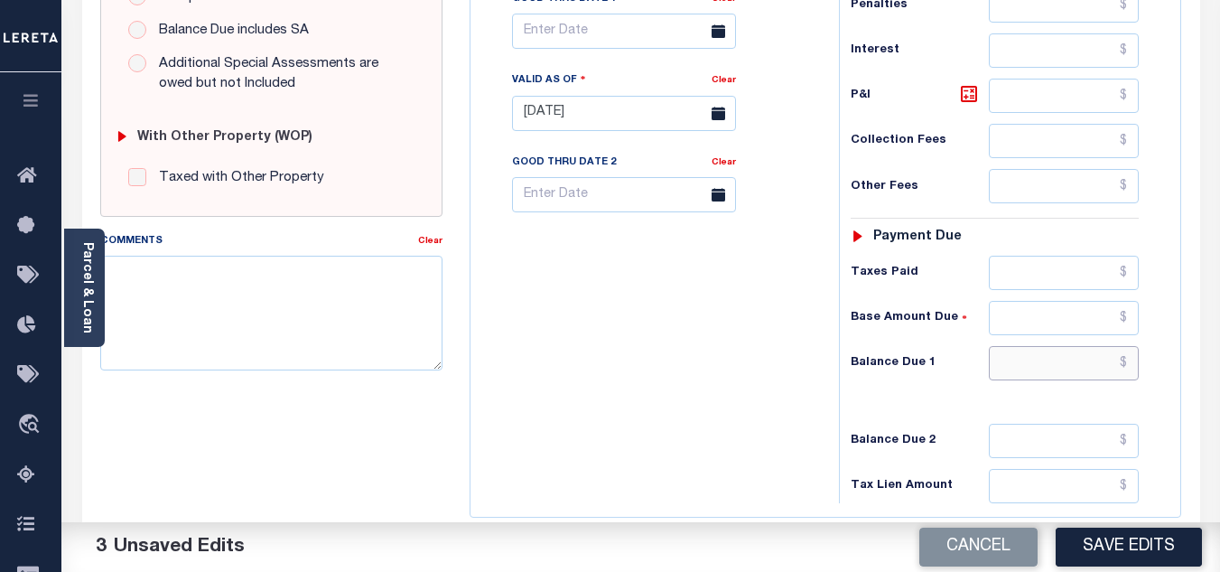
click at [1038, 378] on input "text" at bounding box center [1064, 363] width 150 height 34
type input "$0.00"
click at [655, 433] on div "Tax Bill No Multiple Payment Option Payment Plan Clear" at bounding box center [650, 104] width 350 height 797
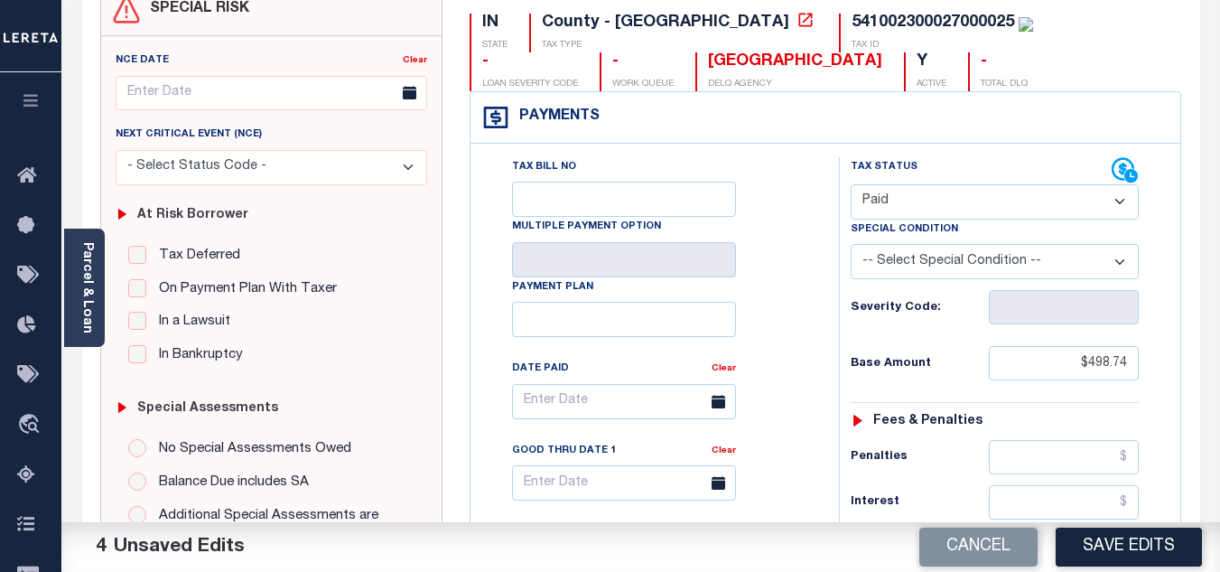
scroll to position [0, 0]
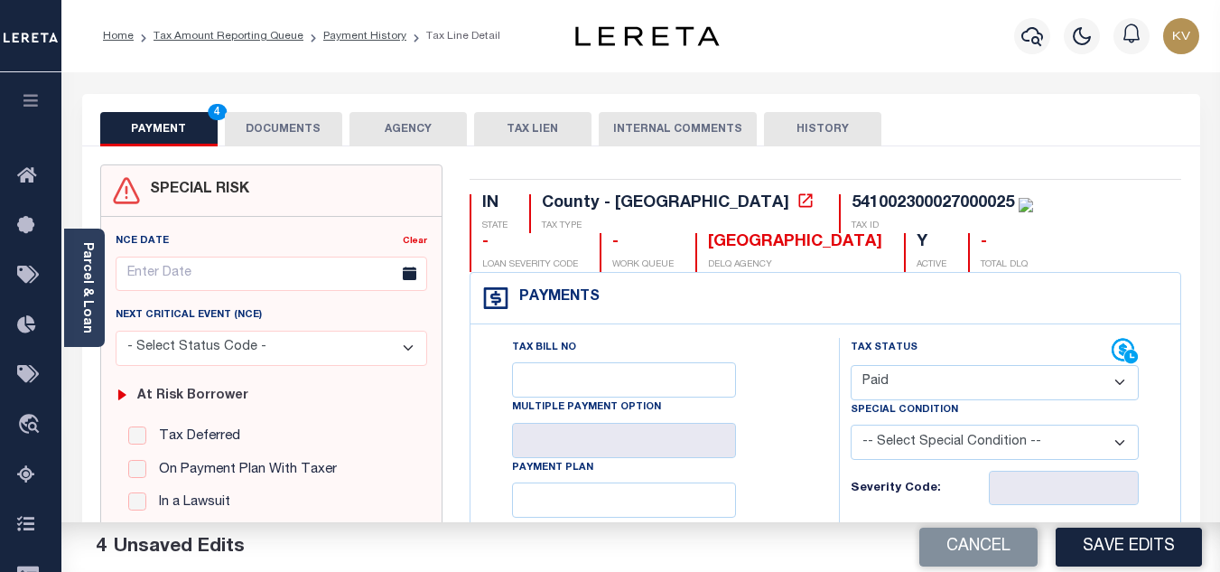
click at [296, 127] on button "DOCUMENTS" at bounding box center [283, 129] width 117 height 34
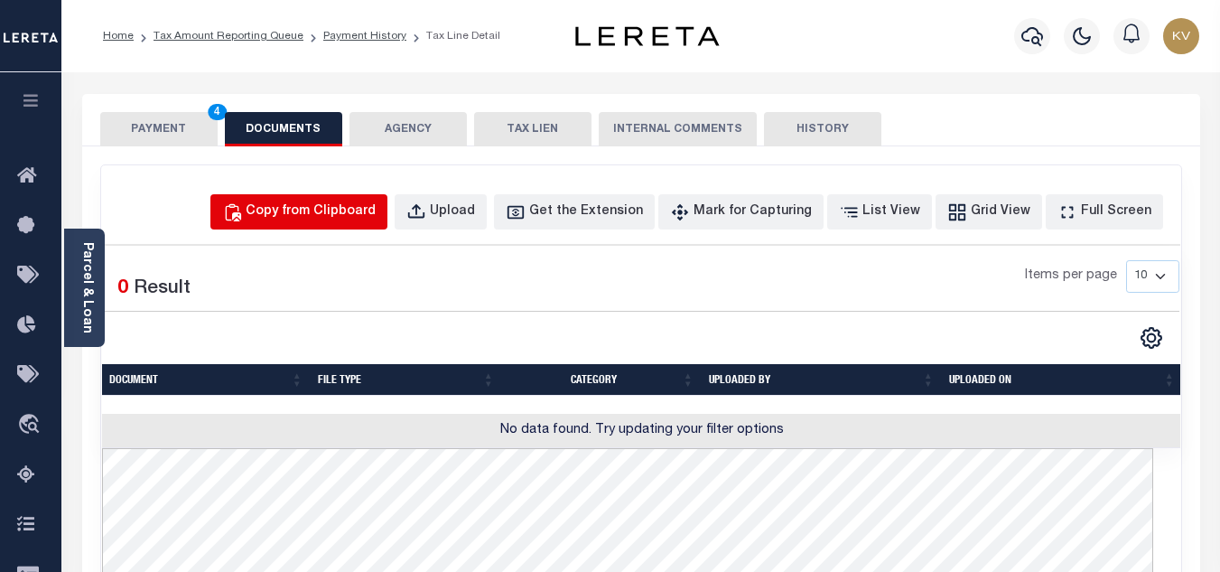
click at [367, 209] on div "Copy from Clipboard" at bounding box center [311, 212] width 130 height 20
select select "POP"
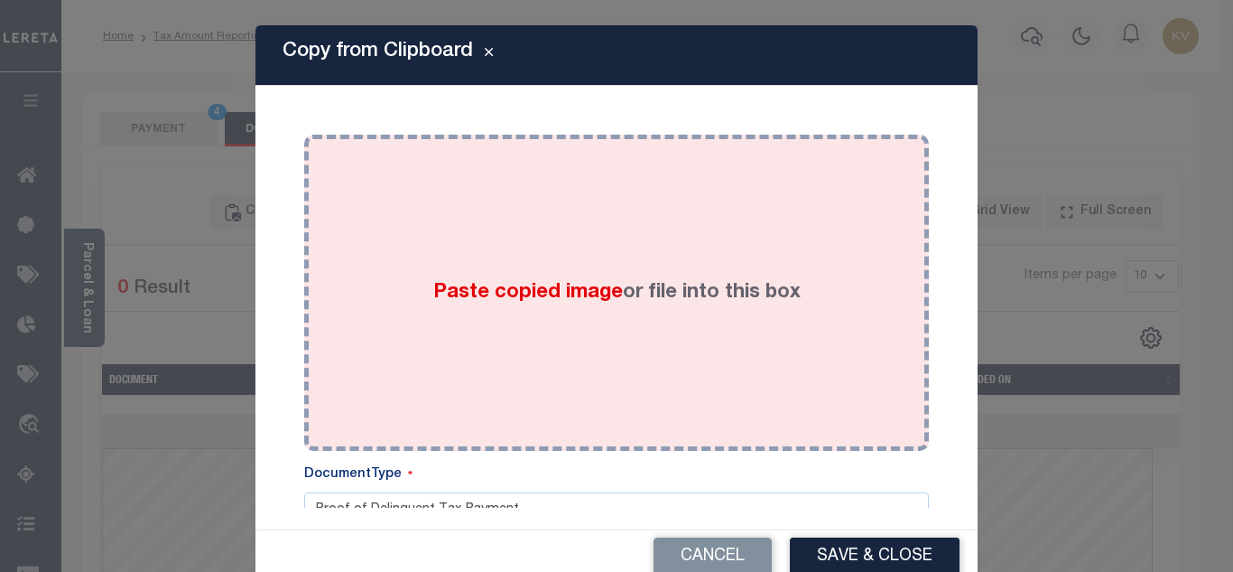
click at [684, 283] on label "Paste copied image or file into this box" at bounding box center [617, 293] width 368 height 30
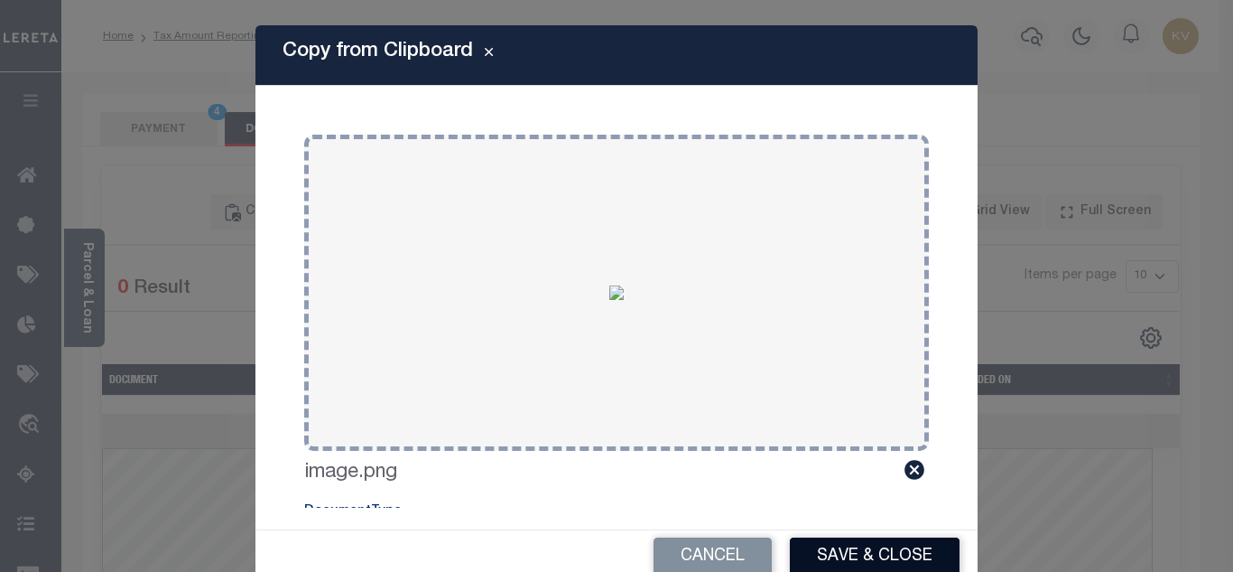
click at [866, 549] on button "Save & Close" at bounding box center [875, 556] width 170 height 39
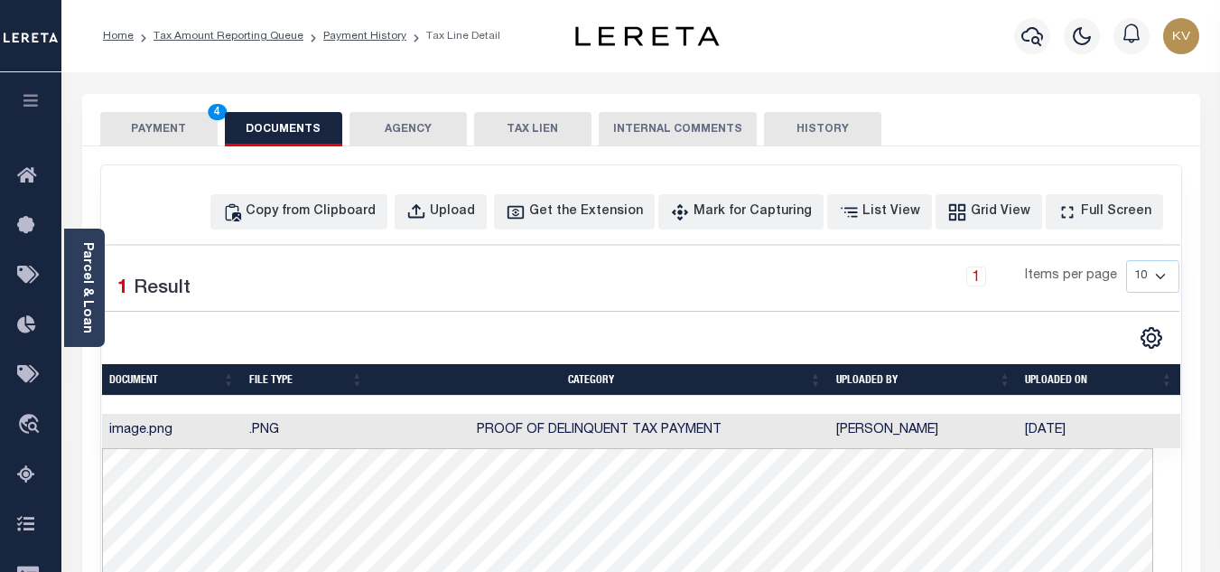
click at [152, 115] on button "PAYMENT 4" at bounding box center [158, 129] width 117 height 34
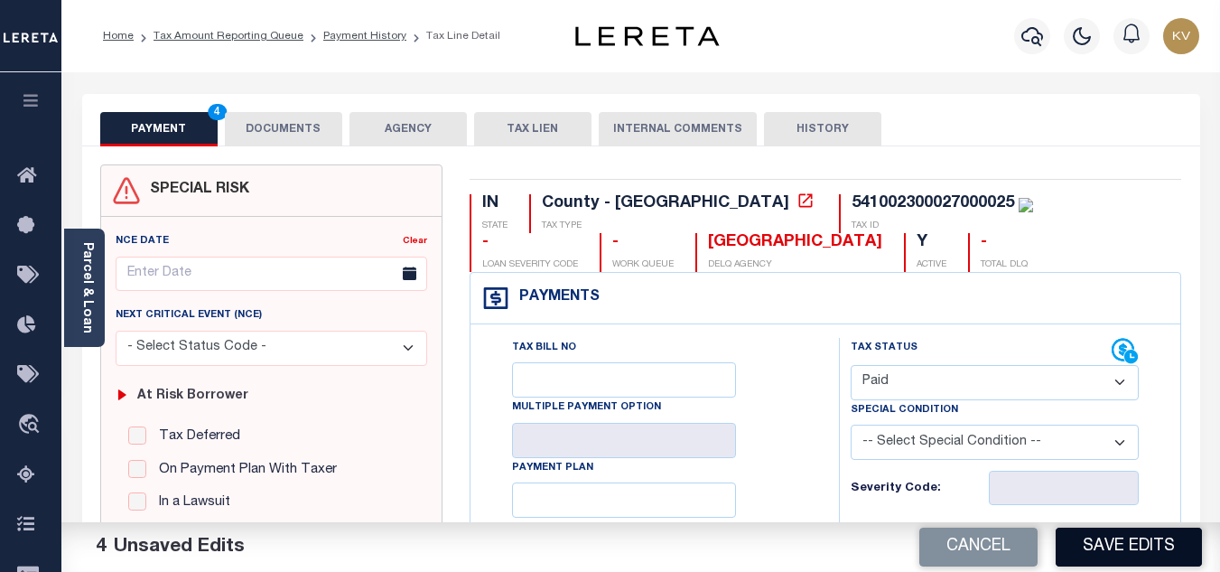
click at [1134, 545] on button "Save Edits" at bounding box center [1129, 546] width 146 height 39
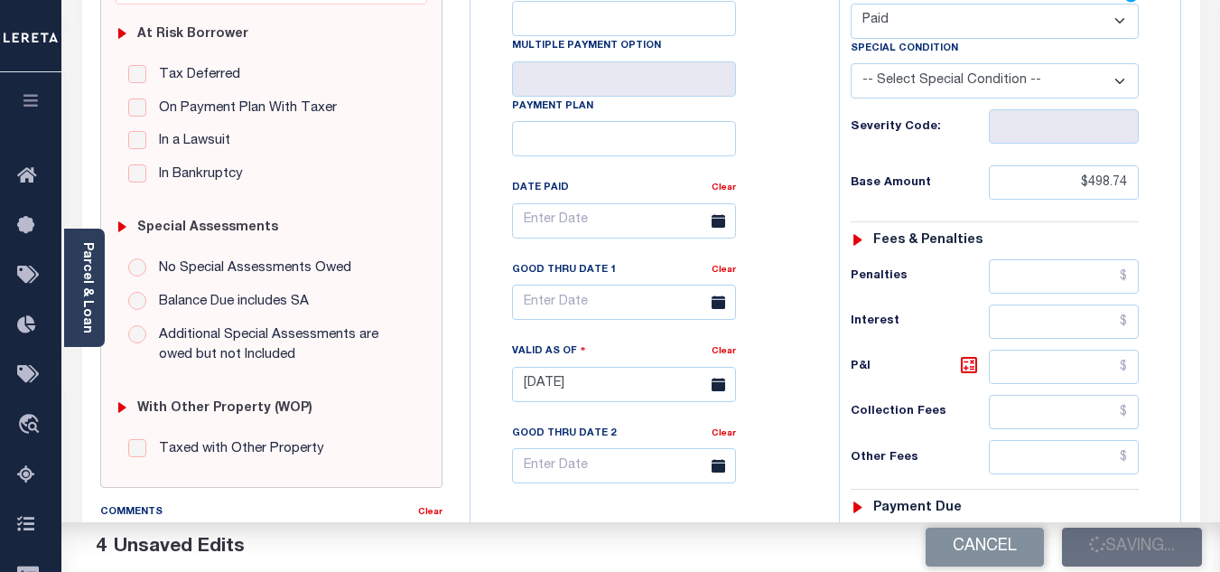
scroll to position [181, 0]
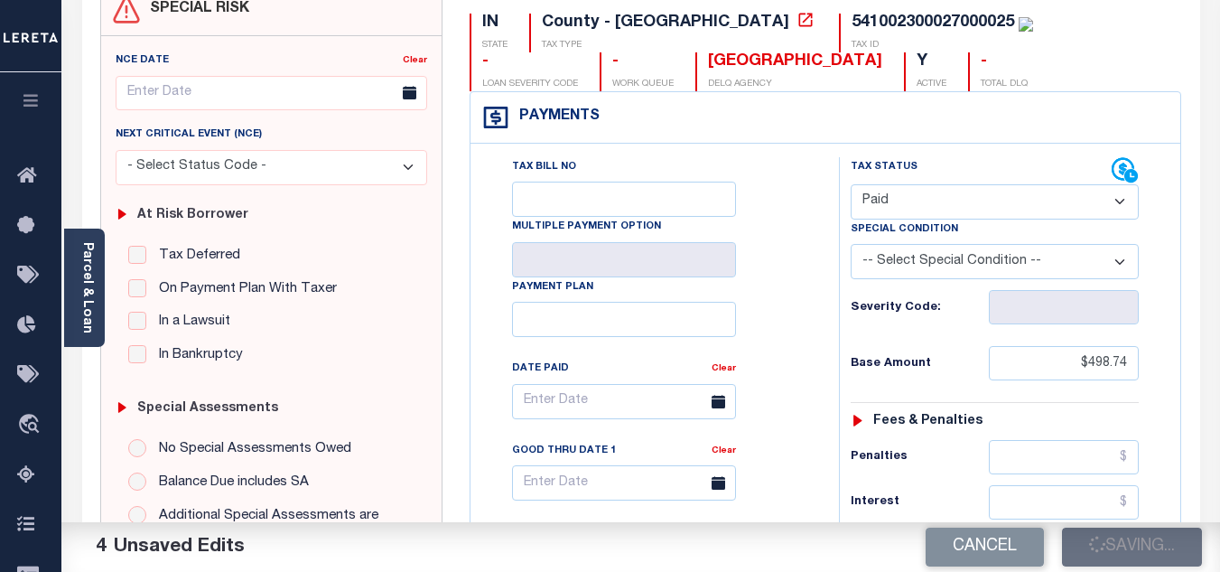
checkbox input "false"
type input "$498.74"
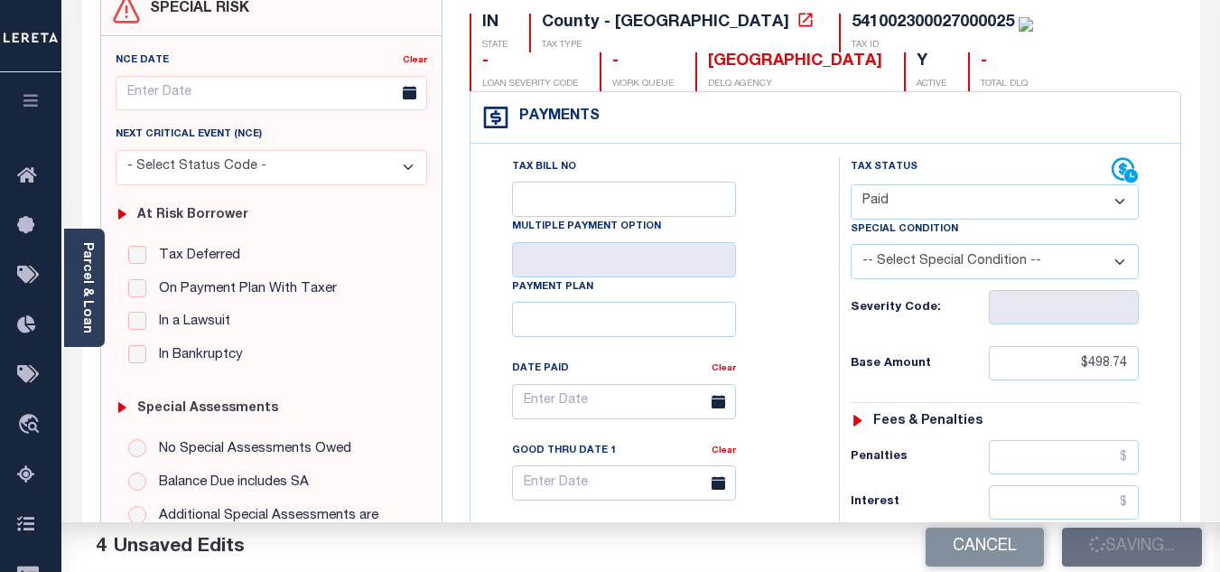
type input "$0"
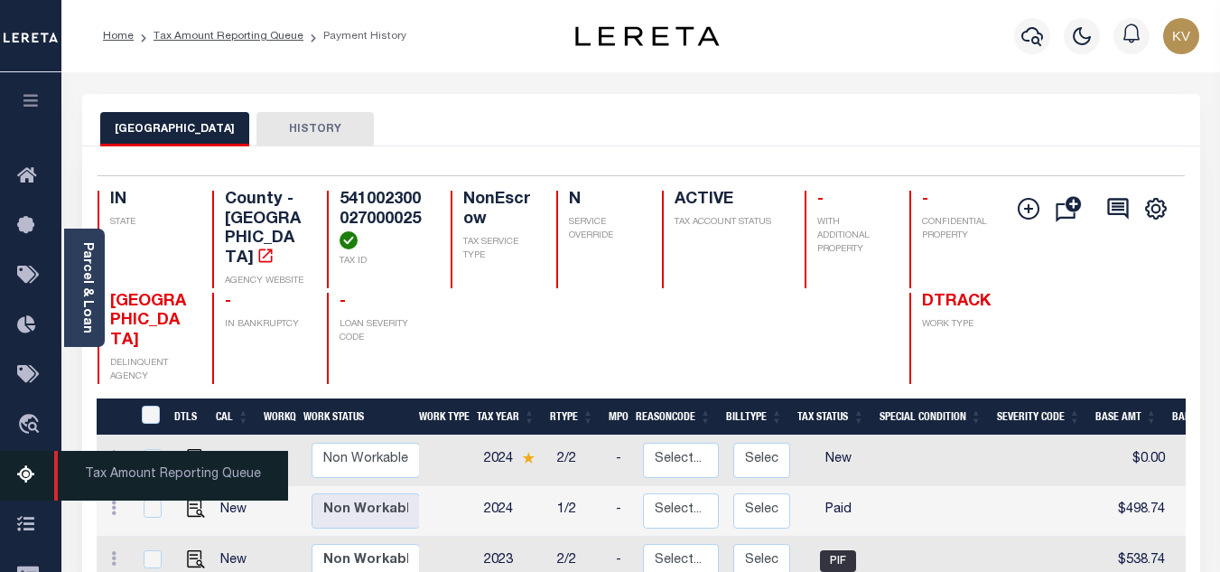
click at [23, 487] on icon at bounding box center [31, 475] width 29 height 23
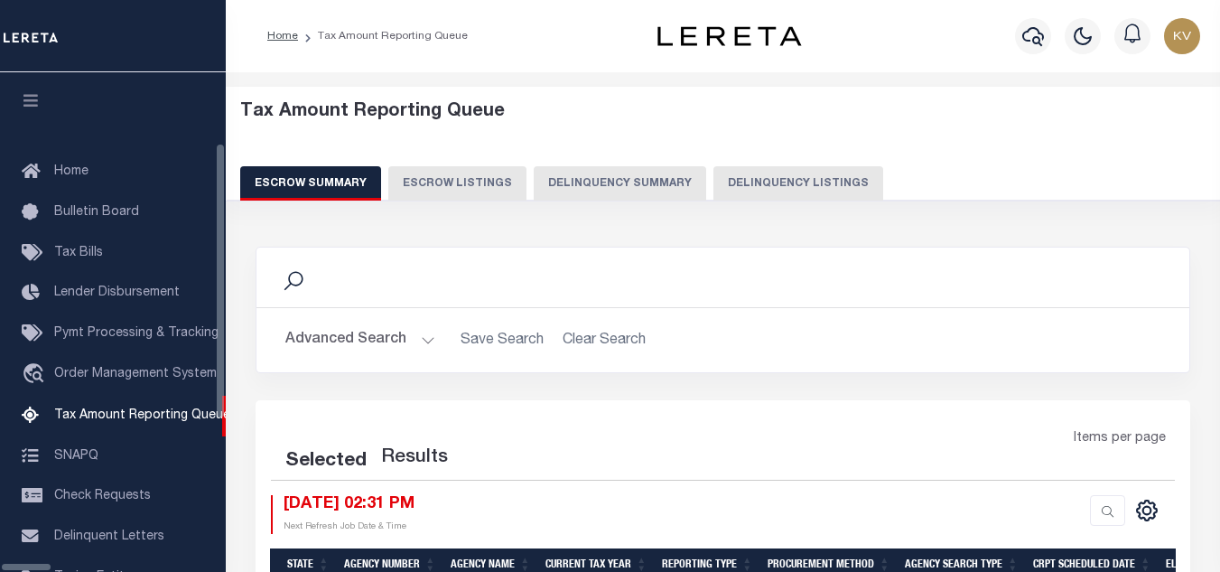
click at [713, 190] on button "Delinquency Listings" at bounding box center [798, 183] width 170 height 34
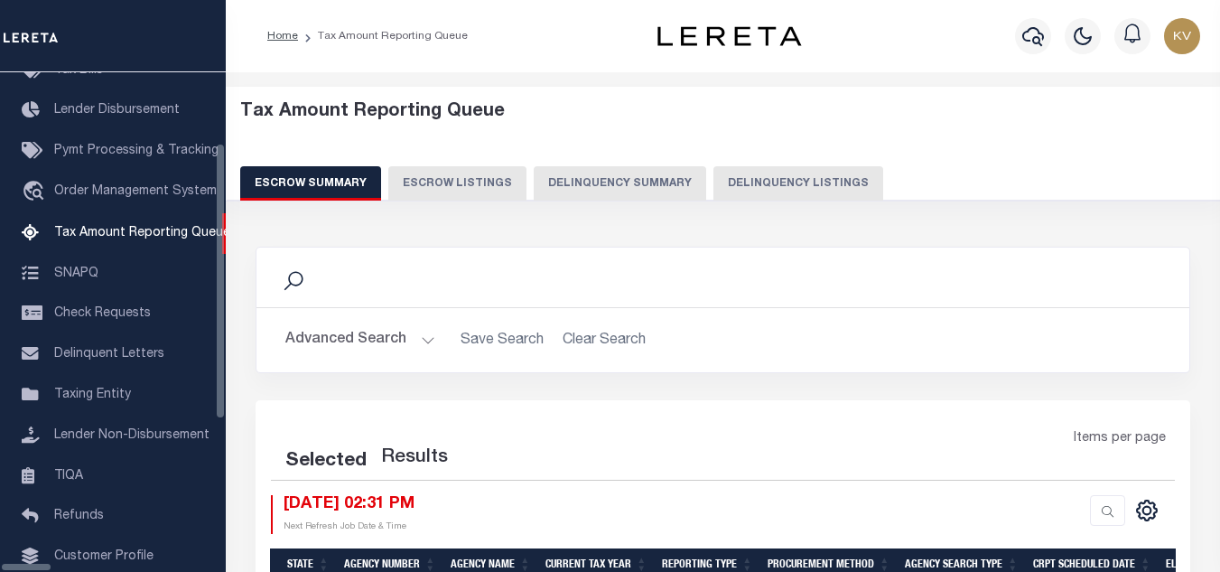
select select "100"
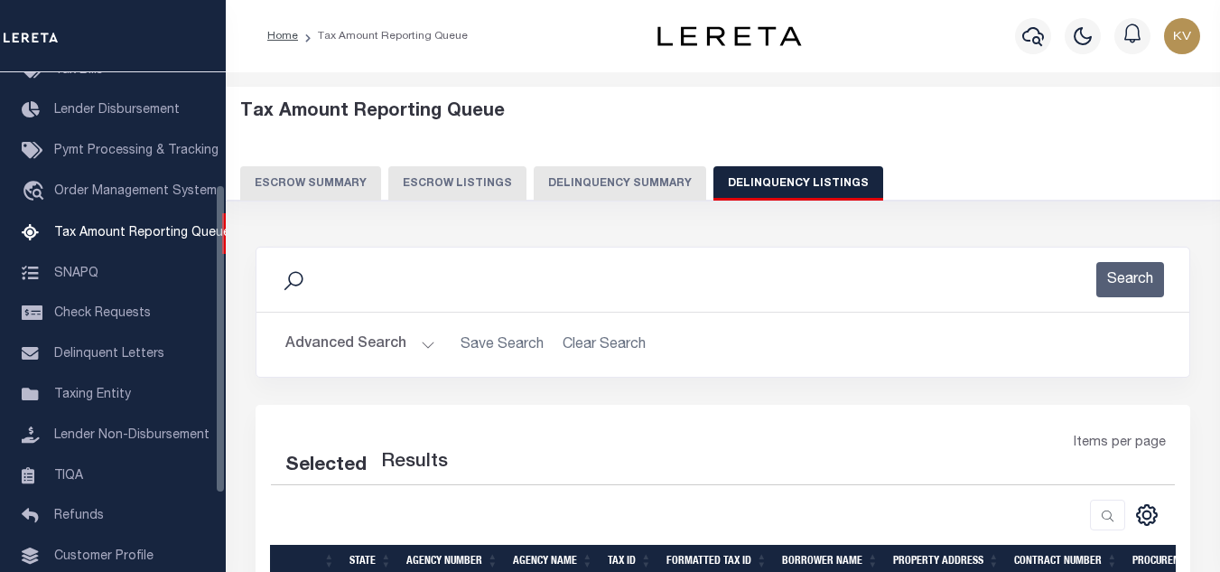
select select "100"
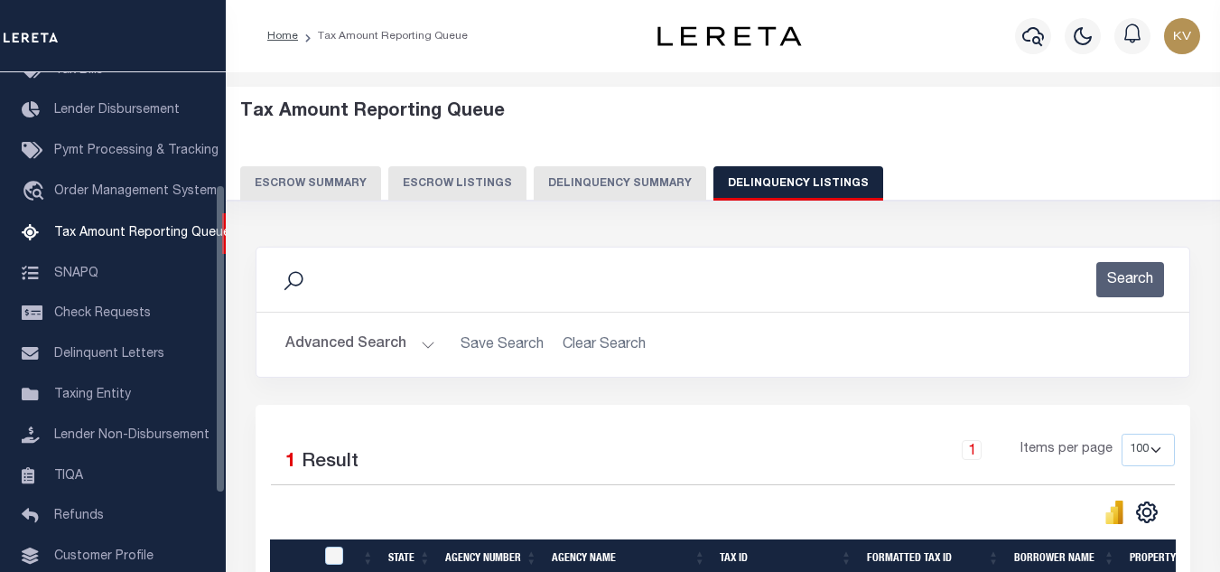
scroll to position [181, 0]
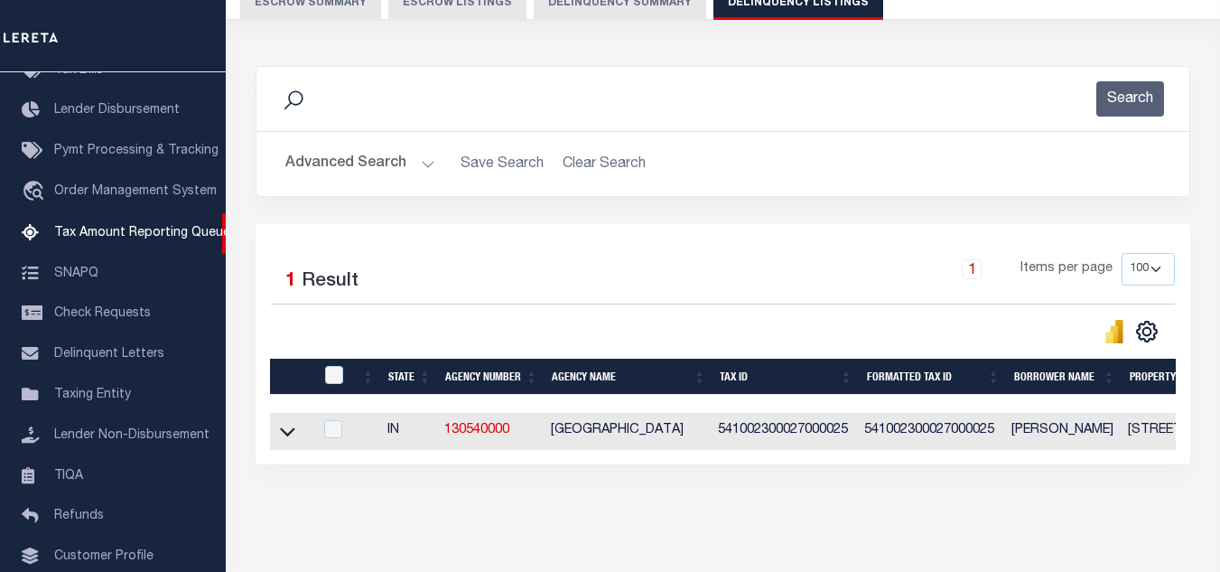
click at [399, 165] on button "Advanced Search" at bounding box center [360, 163] width 150 height 35
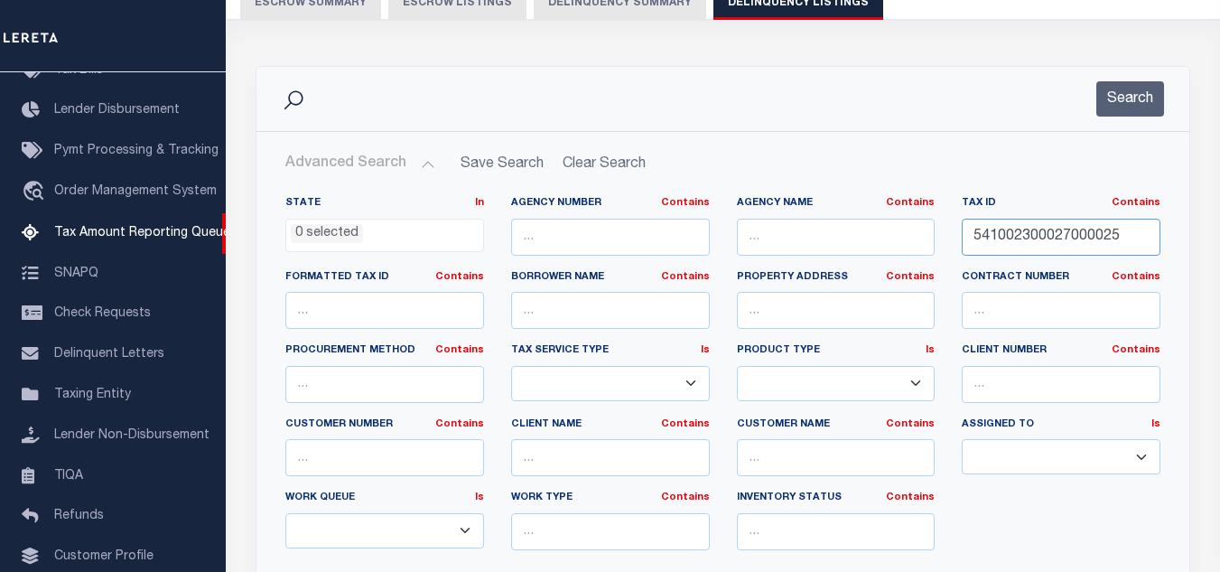
drag, startPoint x: 1119, startPoint y: 237, endPoint x: 770, endPoint y: 228, distance: 348.7
click at [778, 233] on div "State In In AK AL AR AZ CA CO CT DC DE FL GA GU HI IA ID IL IN KS [GEOGRAPHIC_D…" at bounding box center [723, 380] width 902 height 368
paste input "31004"
type input "541002300031004025"
click at [1102, 110] on button "Search" at bounding box center [1130, 98] width 68 height 35
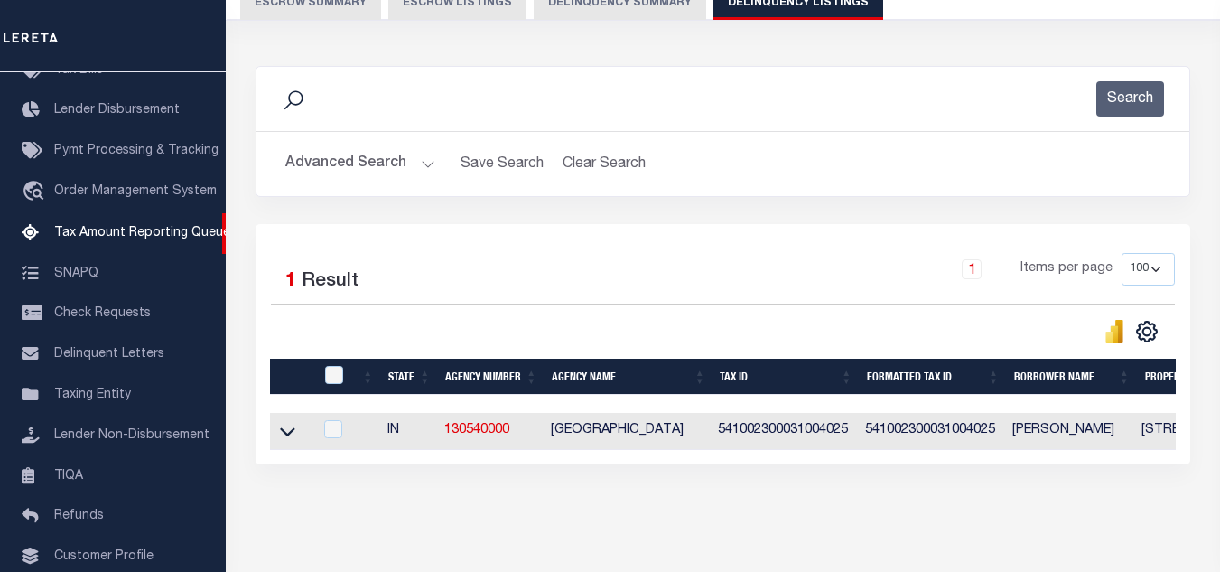
scroll to position [251, 0]
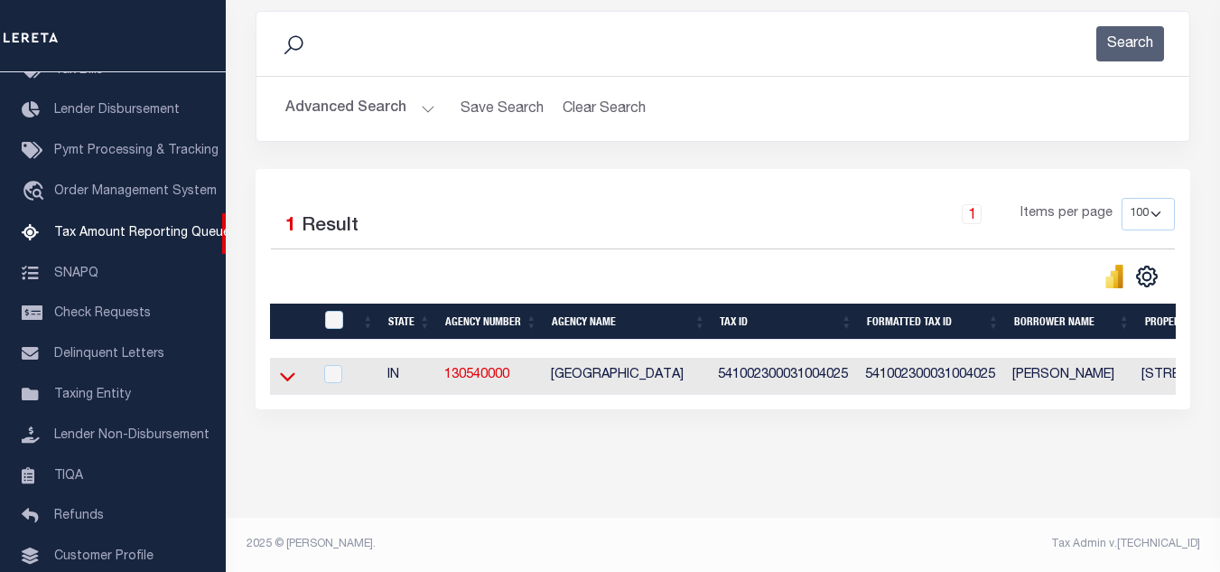
click at [286, 370] on icon at bounding box center [287, 376] width 15 height 19
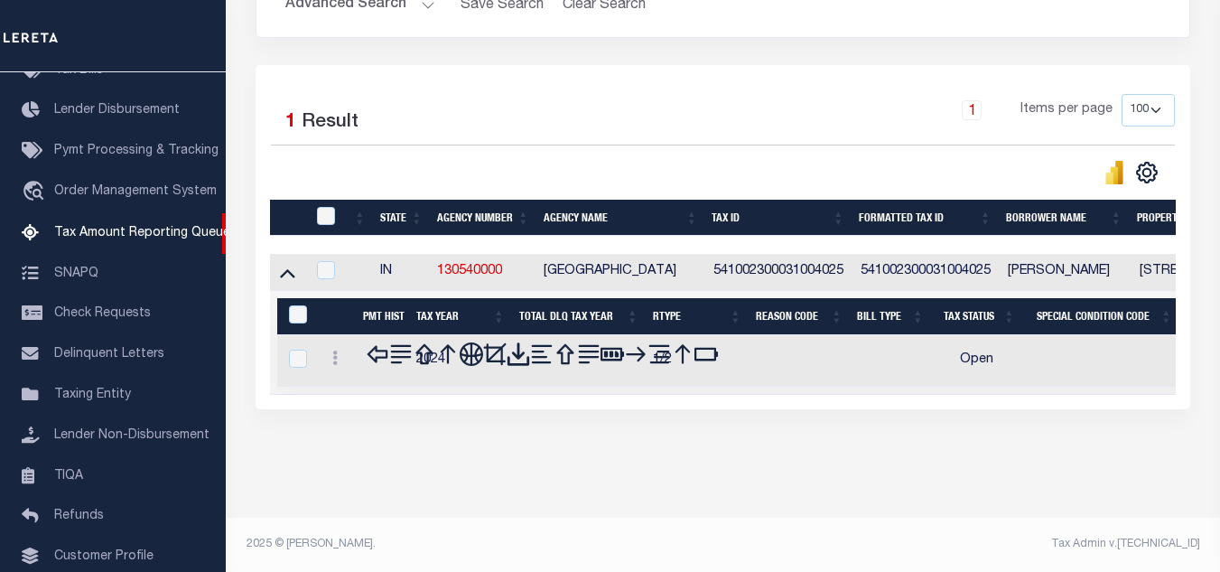
scroll to position [343, 0]
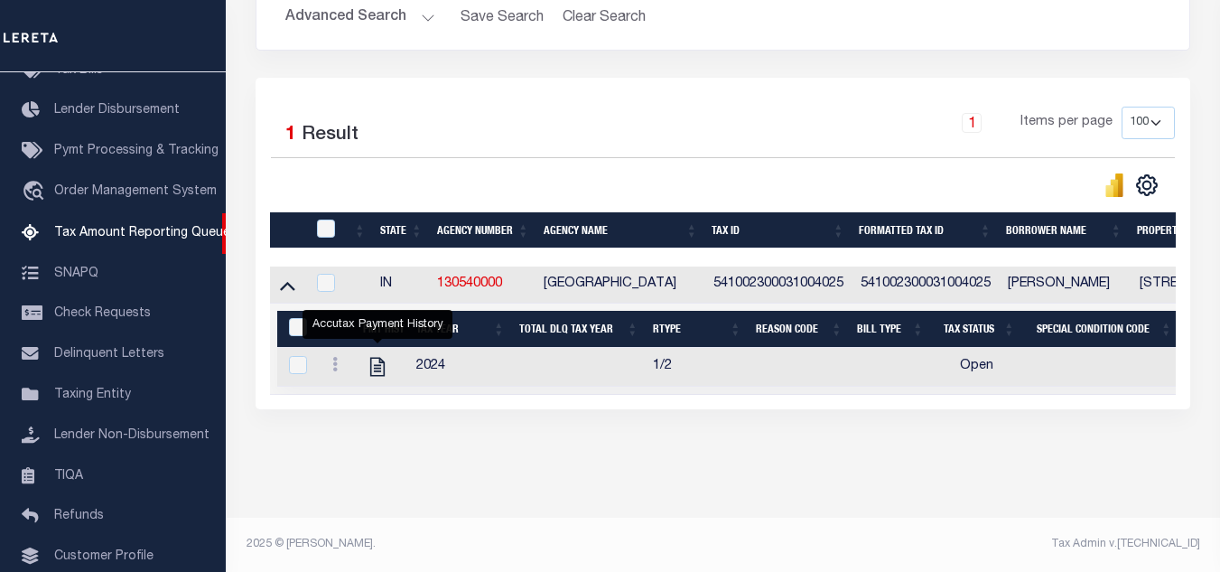
click at [377, 361] on icon "" at bounding box center [377, 366] width 23 height 23
checkbox input "true"
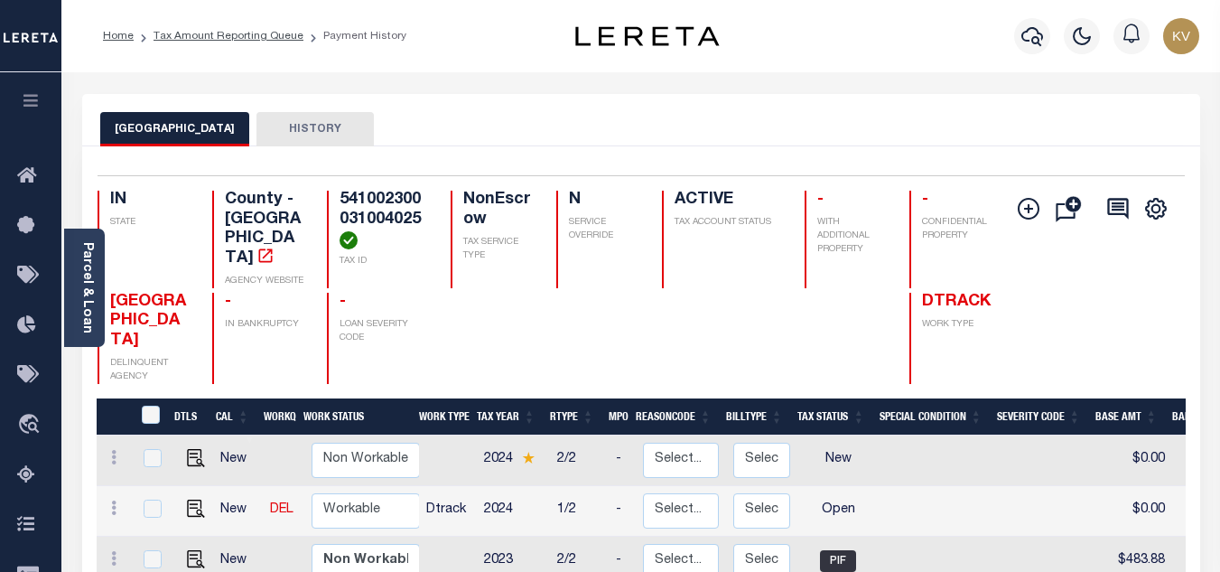
scroll to position [271, 0]
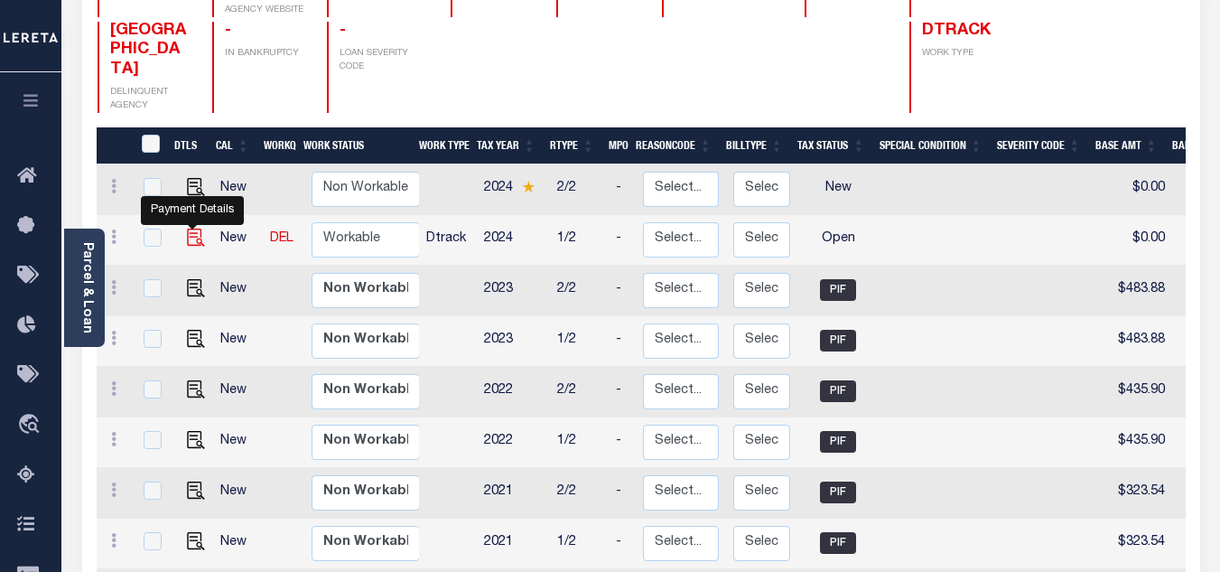
click at [190, 228] on img "" at bounding box center [196, 237] width 18 height 18
checkbox input "true"
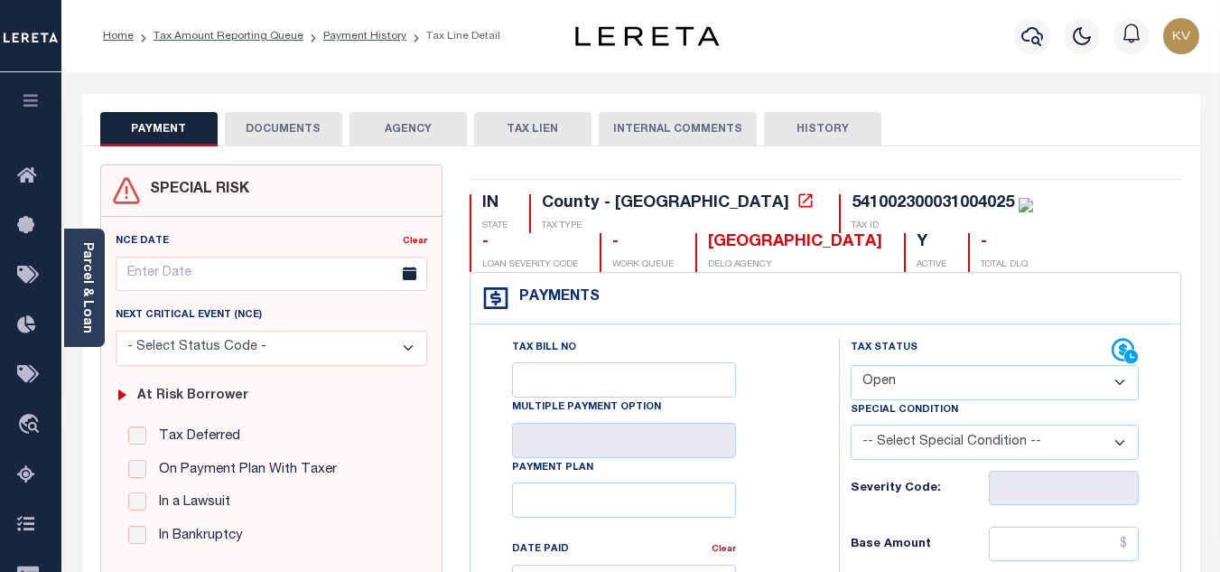
scroll to position [181, 0]
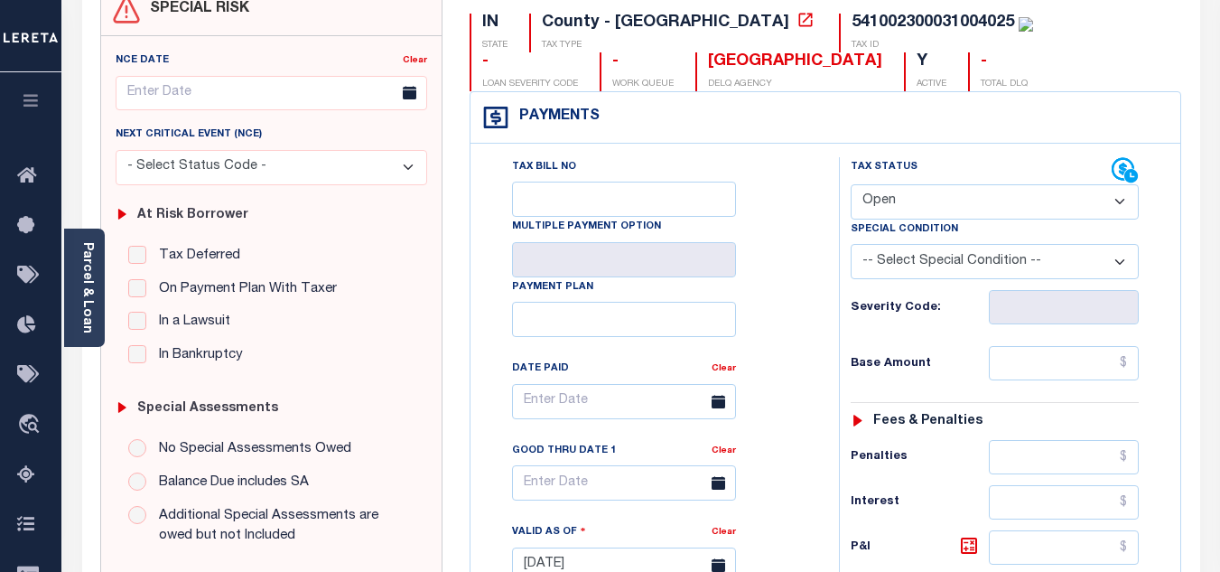
click at [935, 203] on select "- Select Status Code - Open Due/Unpaid Paid Incomplete No Tax Due Internal Refu…" at bounding box center [995, 201] width 288 height 35
select select "PYD"
click at [851, 185] on select "- Select Status Code - Open Due/Unpaid Paid Incomplete No Tax Due Internal Refu…" at bounding box center [995, 201] width 288 height 35
type input "[DATE]"
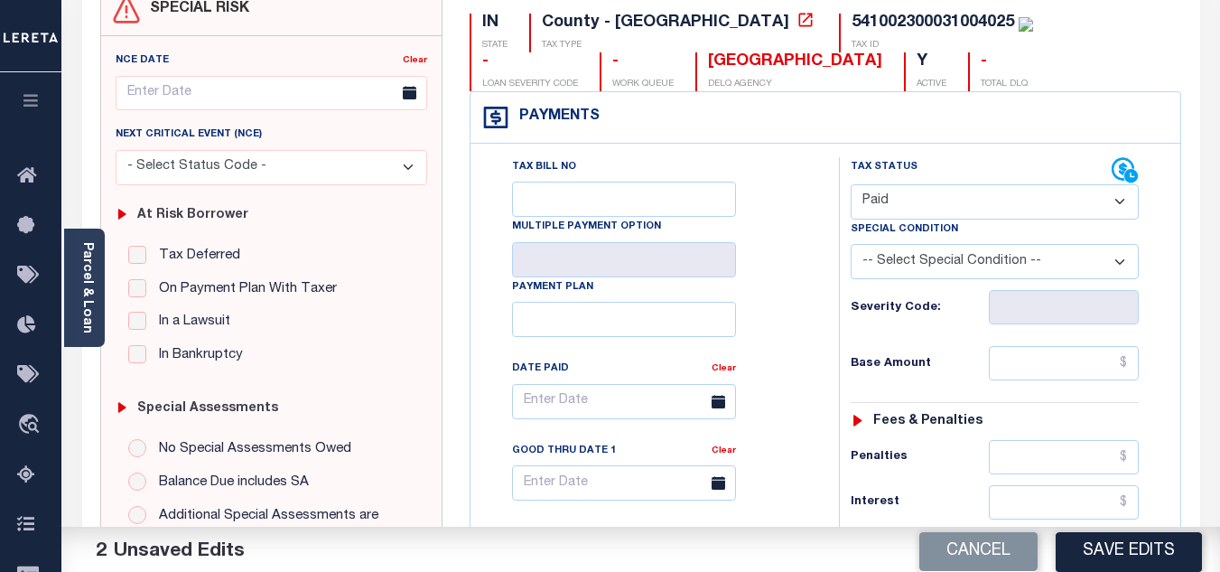
click at [779, 286] on div "Tax Bill No Multiple Payment Option Payment Plan Clear" at bounding box center [650, 410] width 323 height 507
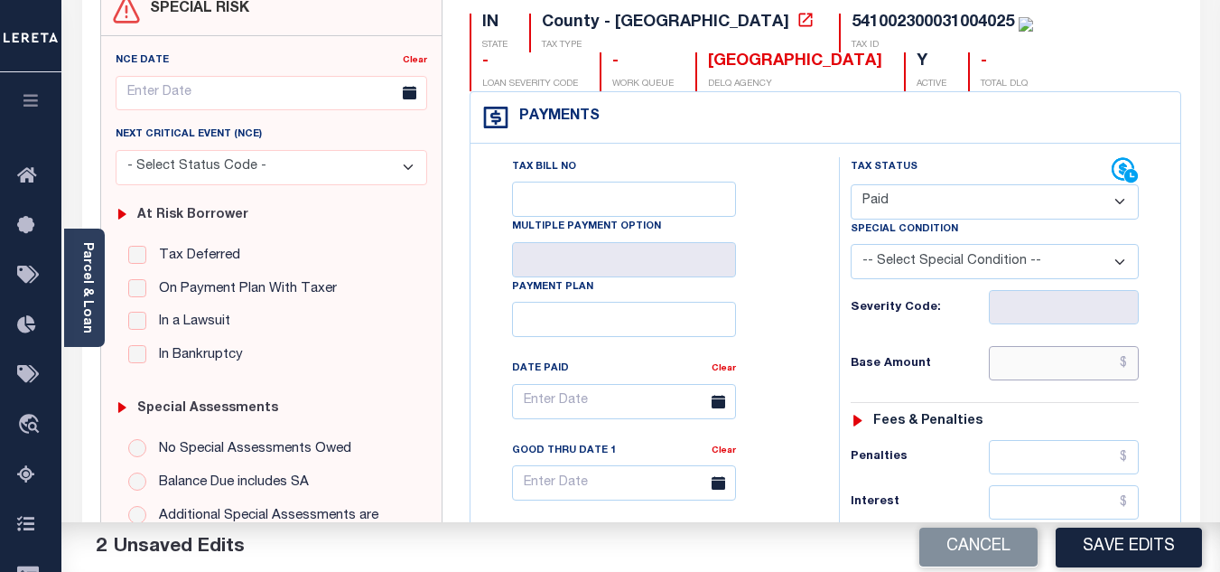
click at [1032, 377] on input "text" at bounding box center [1064, 363] width 150 height 34
type input "$433.39"
click at [926, 340] on div "Tax Status Status - Select Status Code -" at bounding box center [1000, 555] width 323 height 797
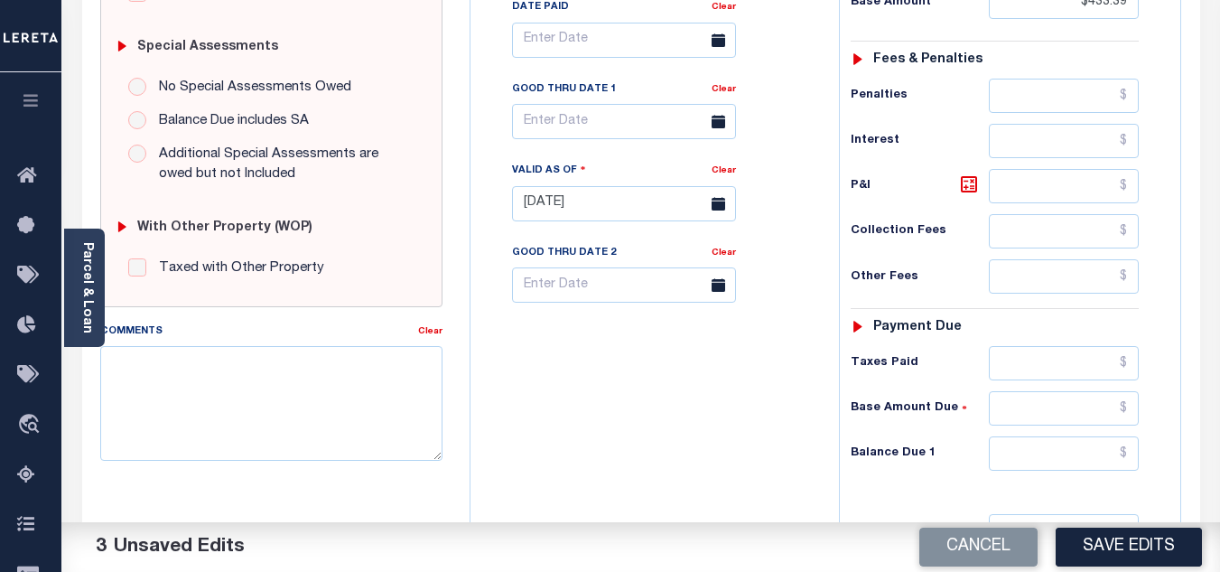
scroll to position [632, 0]
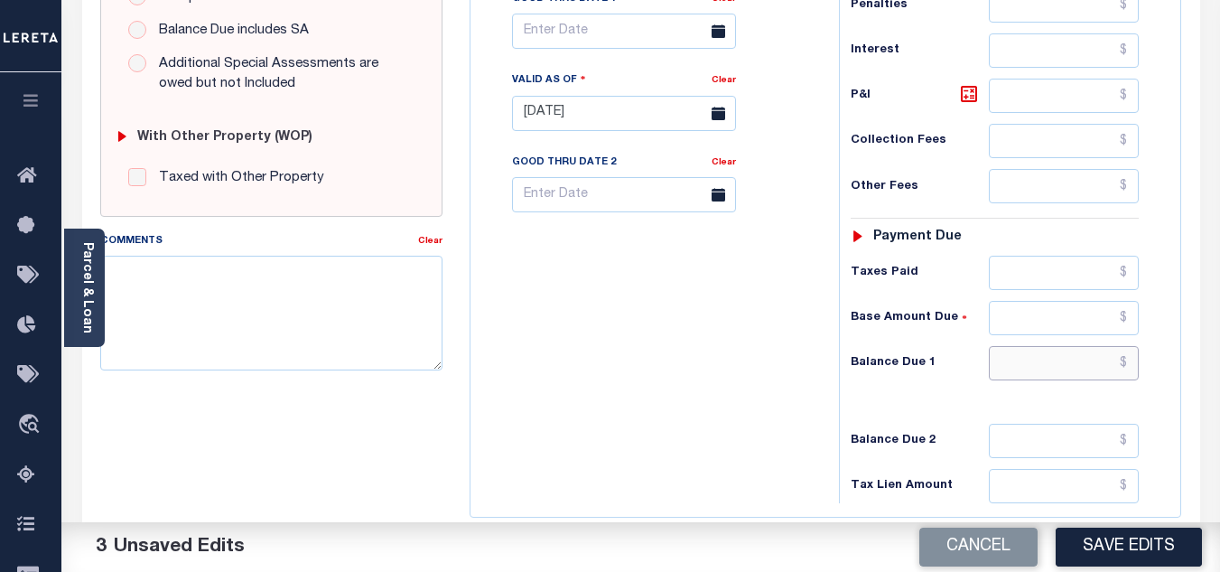
click at [1030, 358] on input "text" at bounding box center [1064, 363] width 150 height 34
type input "$0.00"
click at [641, 288] on div "Tax Bill No Multiple Payment Option Payment Plan Clear" at bounding box center [650, 104] width 350 height 797
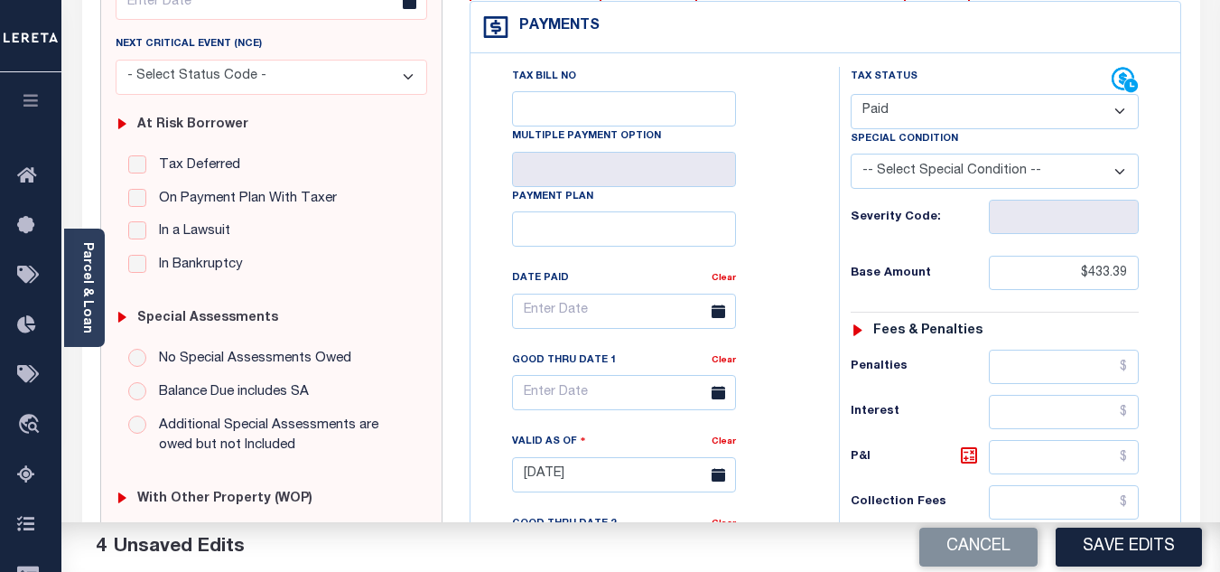
scroll to position [0, 0]
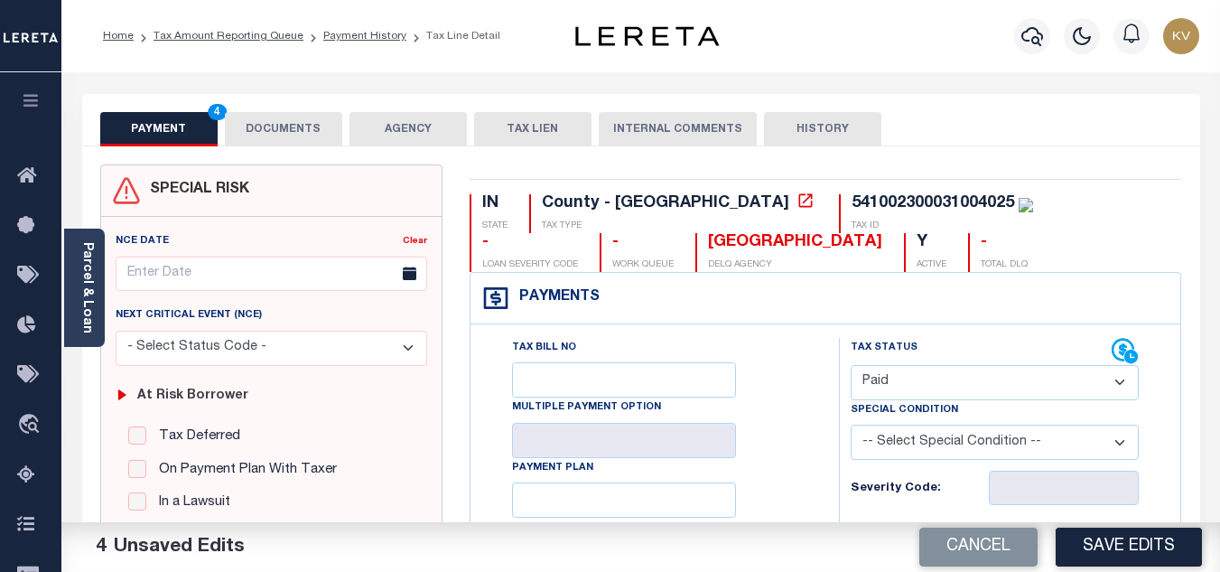
click at [286, 127] on button "DOCUMENTS" at bounding box center [283, 129] width 117 height 34
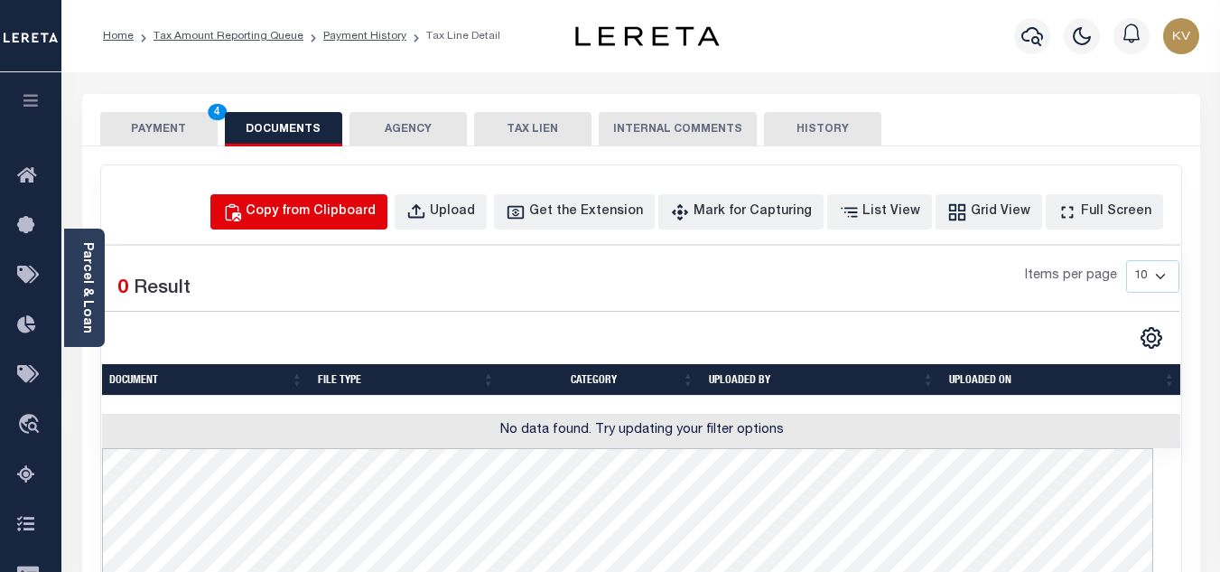
drag, startPoint x: 317, startPoint y: 220, endPoint x: 321, endPoint y: 244, distance: 23.9
click at [317, 220] on div "Copy from Clipboard" at bounding box center [311, 212] width 130 height 20
select select "POP"
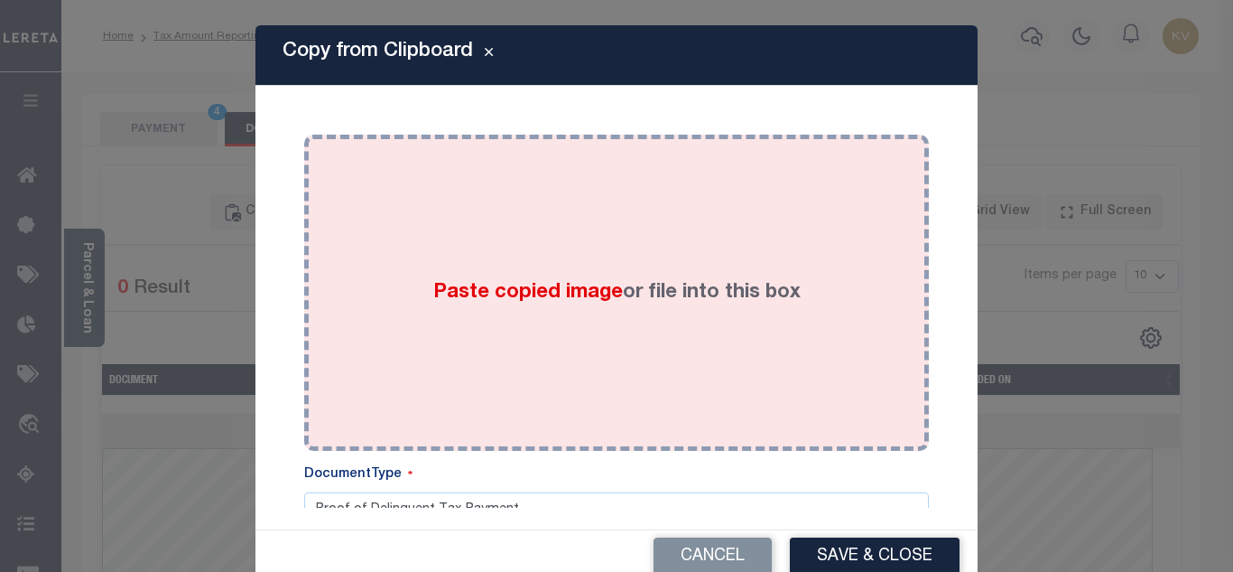
click at [490, 286] on span "Paste copied image" at bounding box center [528, 293] width 190 height 20
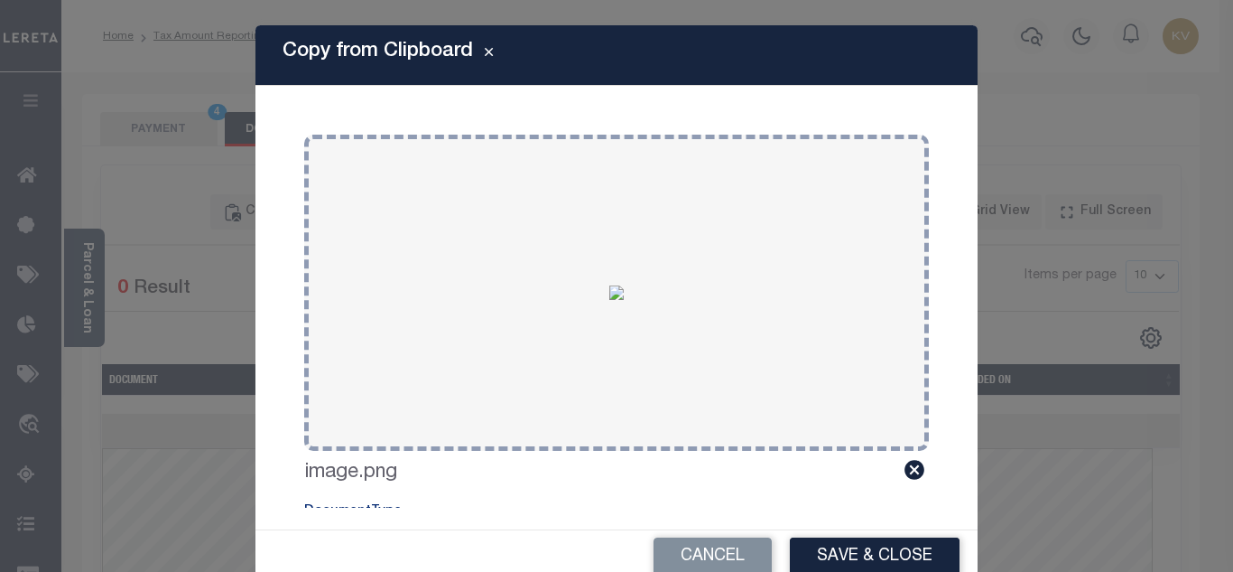
click at [932, 555] on button "Save & Close" at bounding box center [875, 556] width 170 height 39
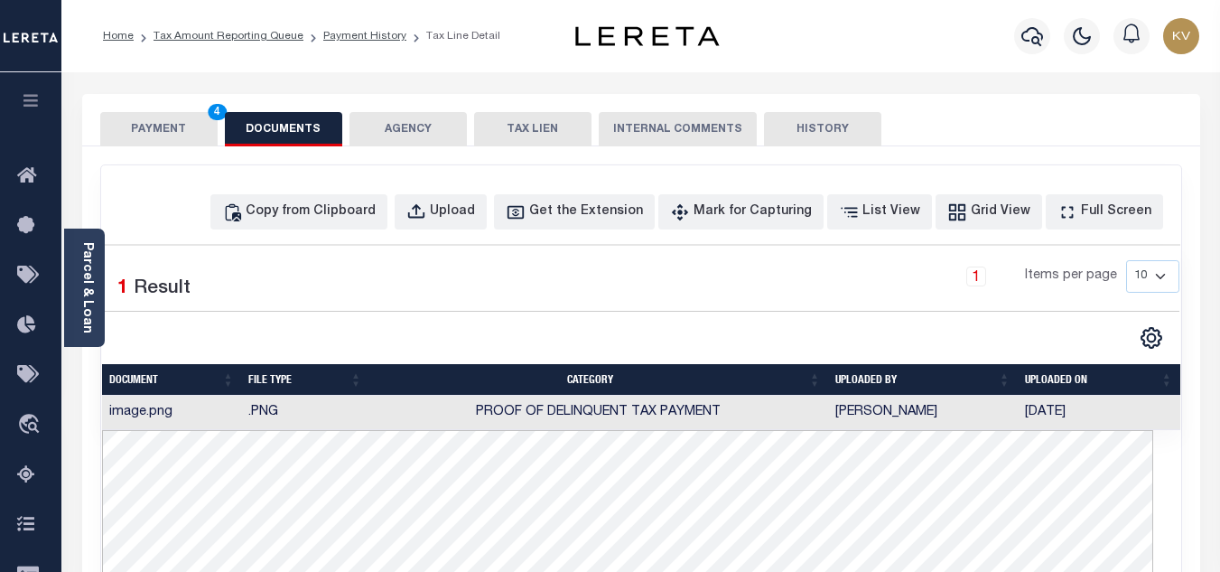
click at [171, 142] on button "PAYMENT 4" at bounding box center [158, 129] width 117 height 34
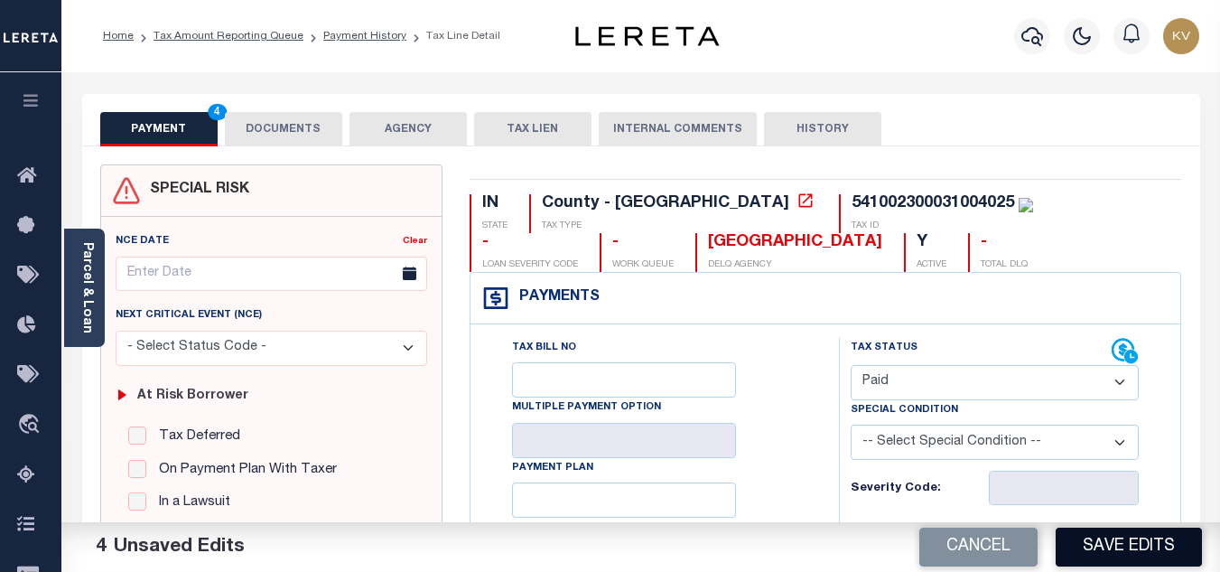
click at [1122, 551] on button "Save Edits" at bounding box center [1129, 546] width 146 height 39
checkbox input "false"
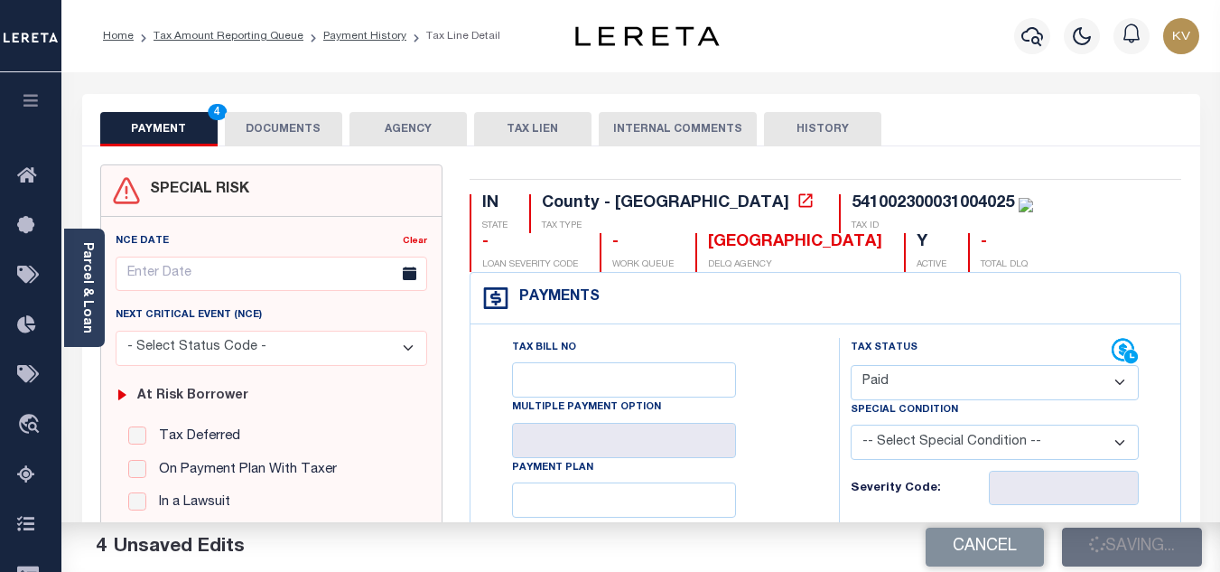
type input "$433.39"
type input "$0"
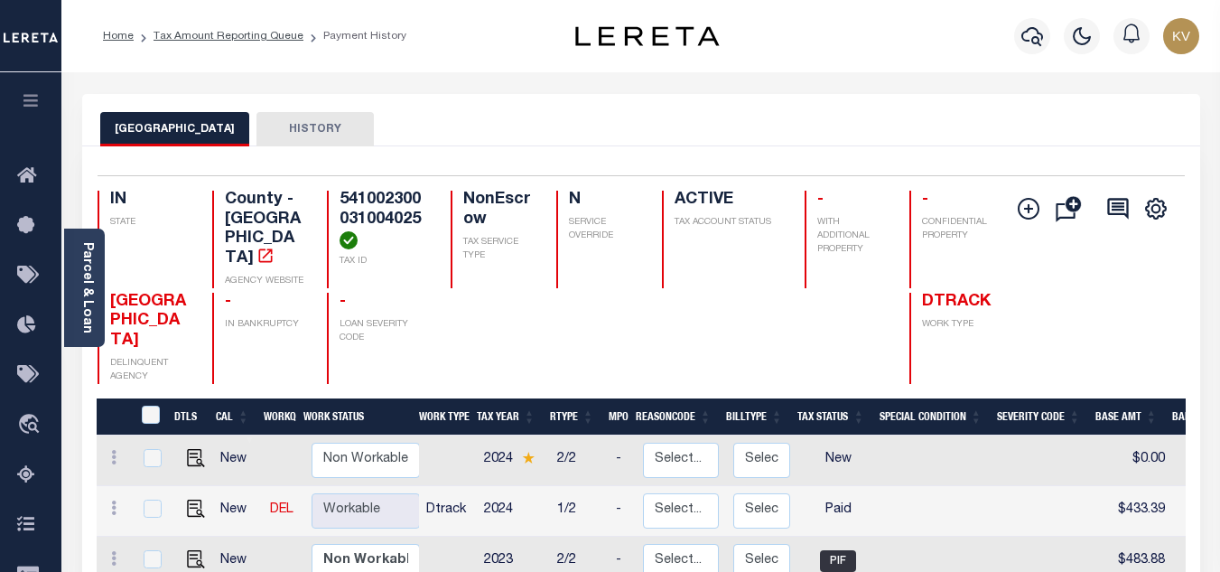
scroll to position [271, 0]
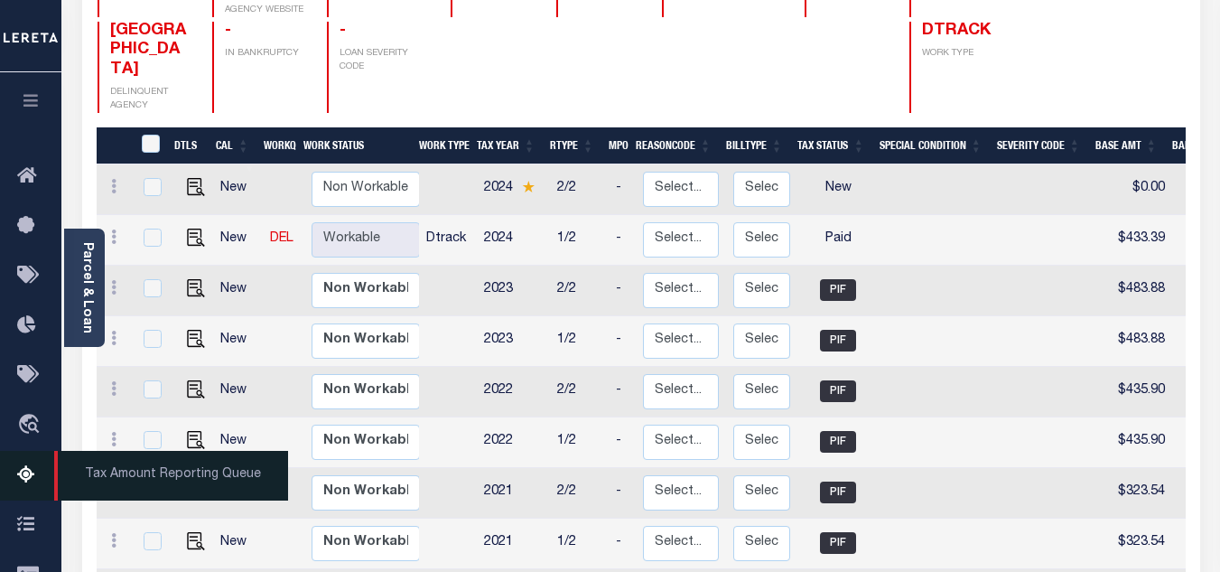
click at [28, 474] on icon at bounding box center [31, 475] width 29 height 23
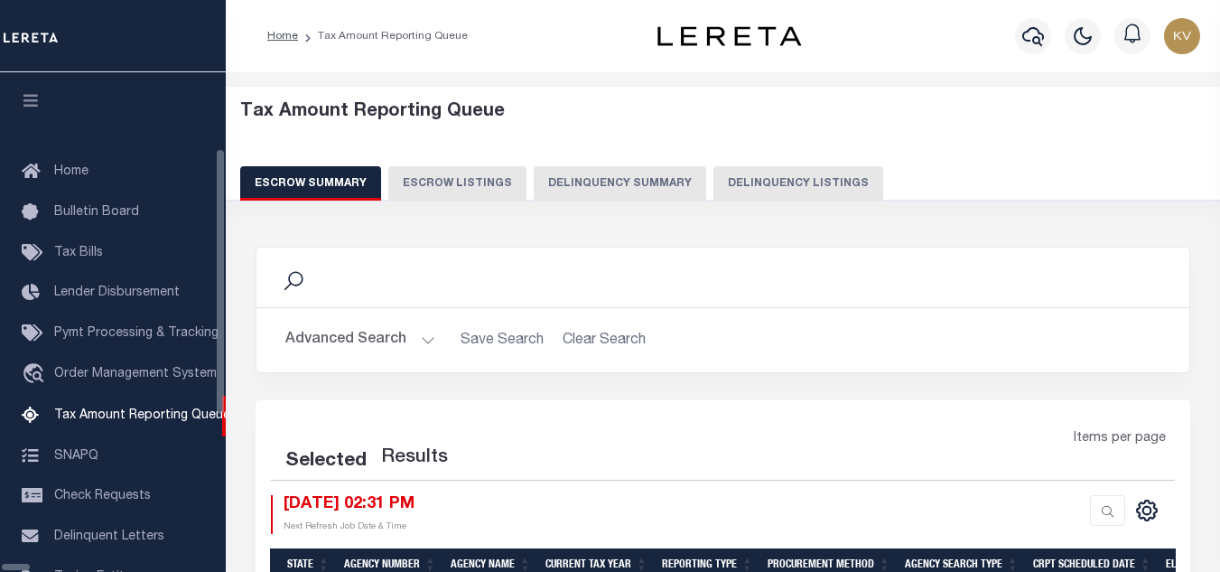
click at [713, 191] on button "Delinquency Listings" at bounding box center [798, 183] width 170 height 34
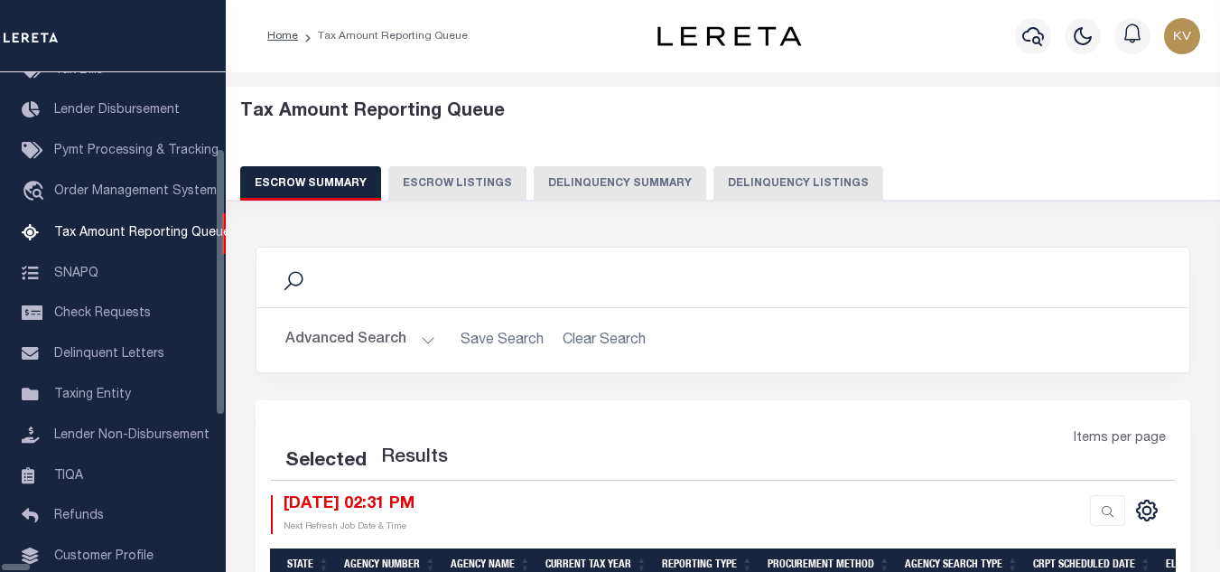
select select "100"
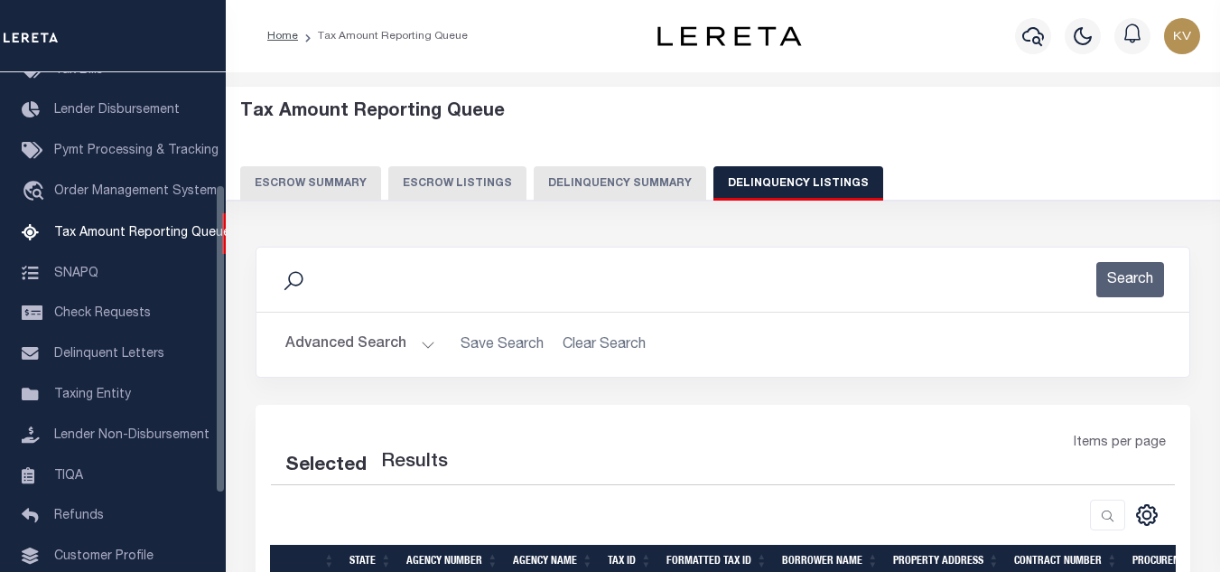
select select "100"
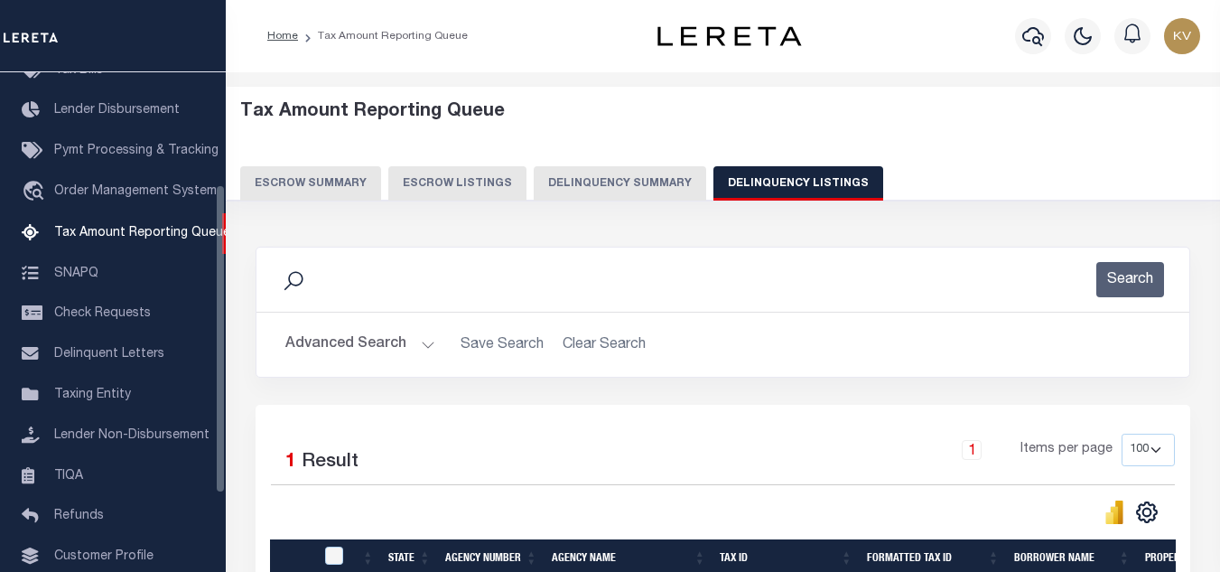
scroll to position [251, 0]
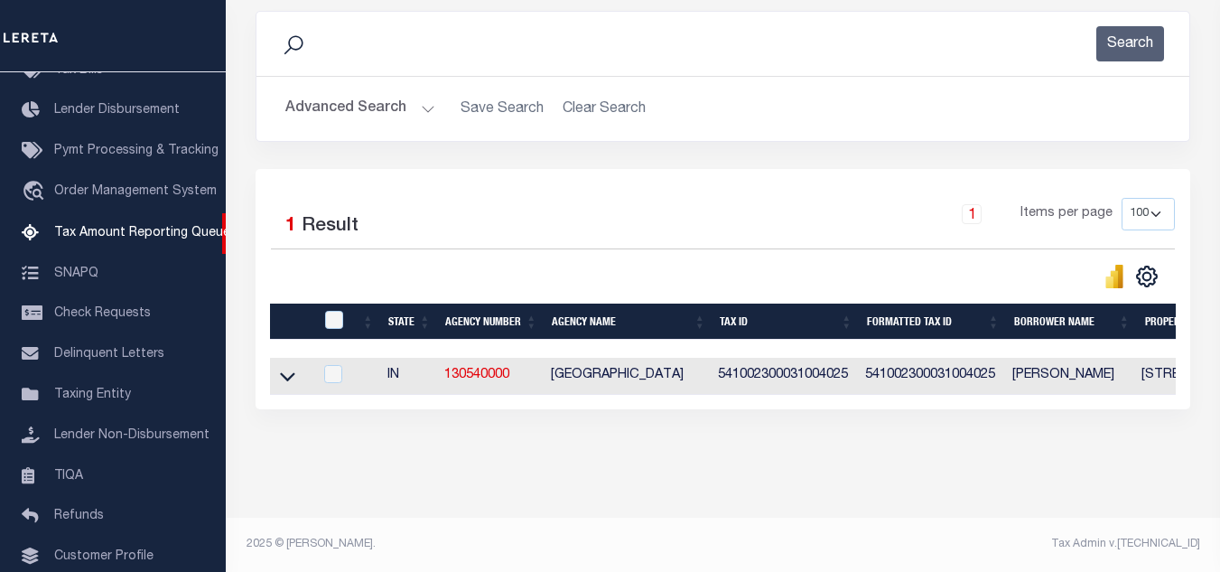
click at [324, 311] on div at bounding box center [336, 321] width 30 height 20
click at [333, 311] on input "checkbox" at bounding box center [334, 320] width 18 height 18
checkbox input "true"
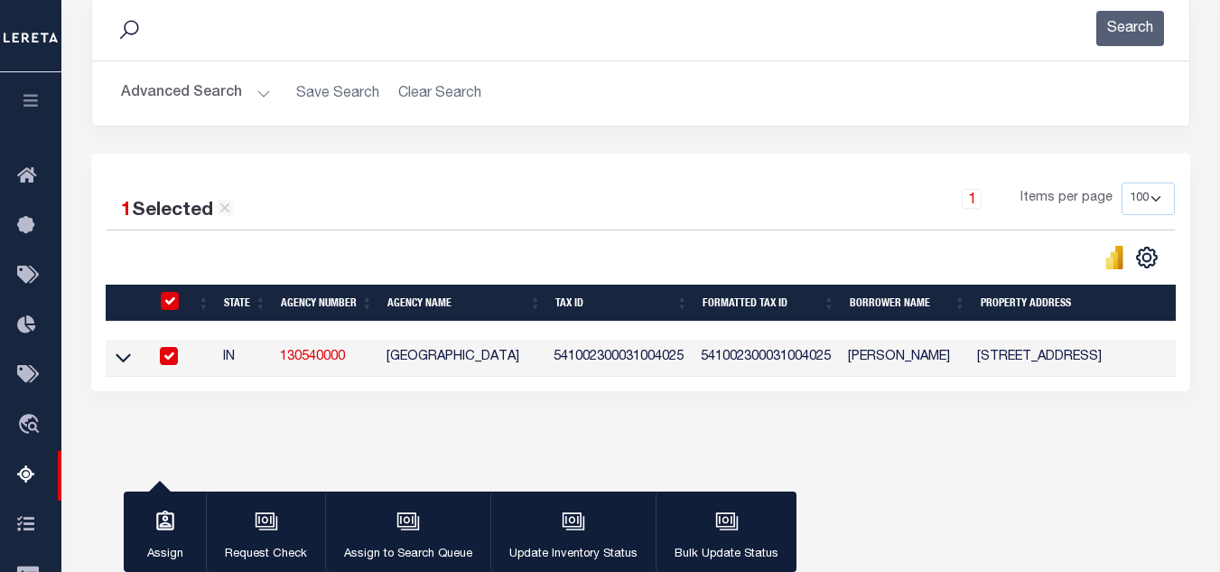
scroll to position [248, 0]
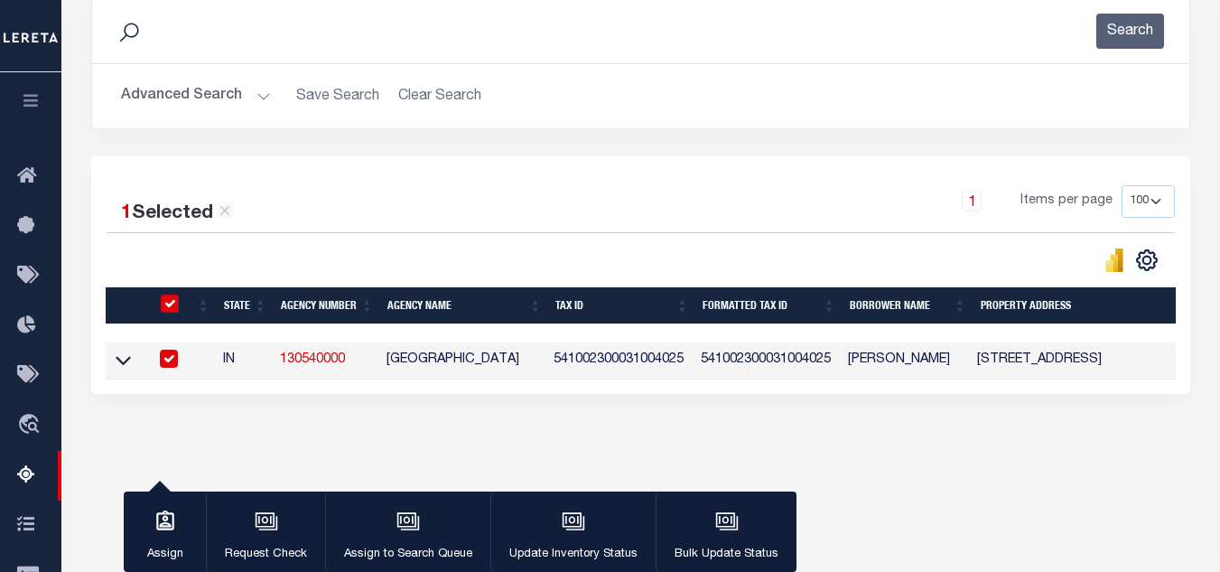
drag, startPoint x: 579, startPoint y: 535, endPoint x: 582, endPoint y: 480, distance: 54.3
click at [582, 535] on div "button" at bounding box center [573, 522] width 45 height 45
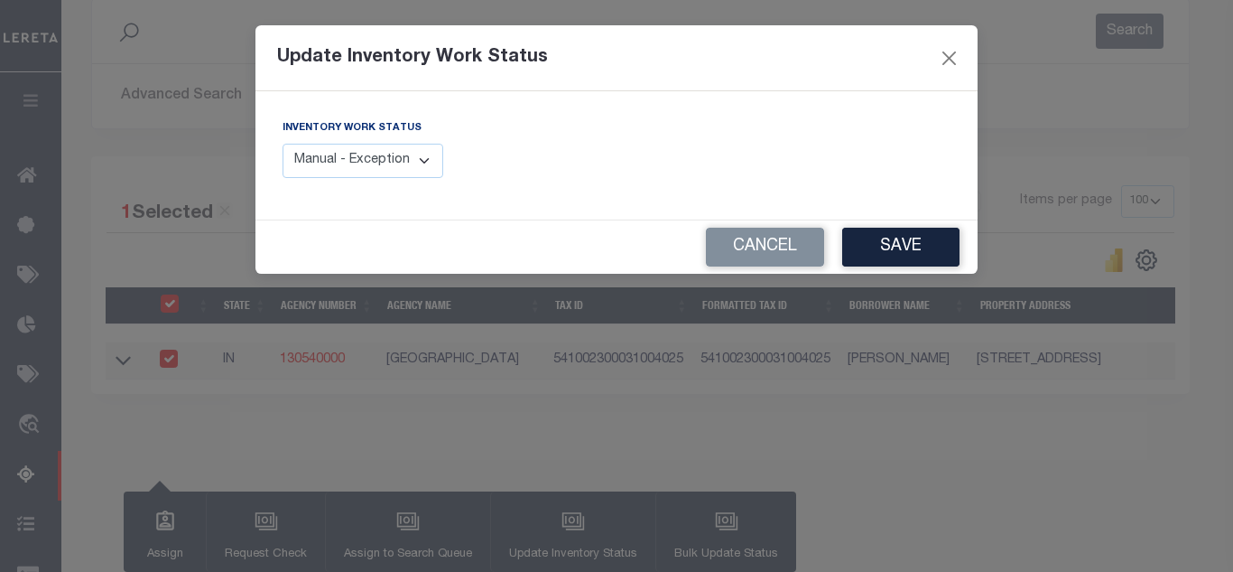
click at [406, 163] on select "Manual - Exception Pended - Awaiting Search Late Add Exception Completed" at bounding box center [363, 161] width 161 height 35
select select "4"
click at [283, 144] on select "Manual - Exception Pended - Awaiting Search Late Add Exception Completed" at bounding box center [363, 161] width 161 height 35
click at [913, 242] on button "Save" at bounding box center [900, 247] width 117 height 39
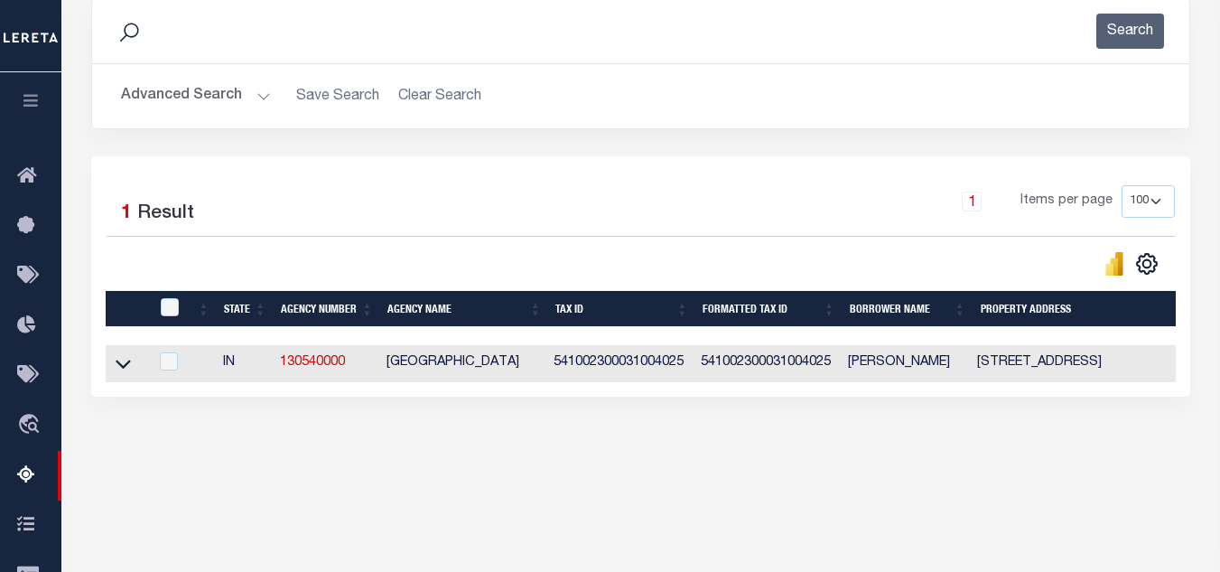
click at [198, 124] on div "Advanced Search Save Search Clear Search tblassign_wrapper_dynamictable_____Def…" at bounding box center [640, 96] width 1097 height 64
click at [217, 89] on button "Advanced Search" at bounding box center [196, 96] width 150 height 35
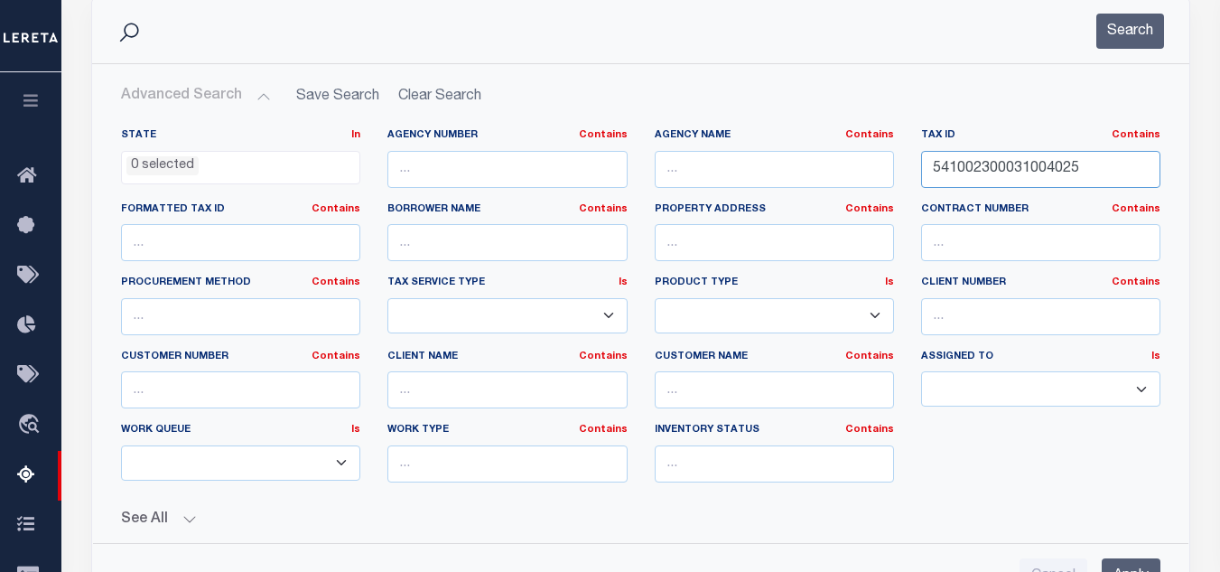
drag, startPoint x: 1119, startPoint y: 176, endPoint x: 751, endPoint y: 167, distance: 367.6
click at [717, 167] on div "State In In AK AL AR AZ CA CO CT DC DE FL GA GU HI IA ID IL IN KS KY LA MA MD M…" at bounding box center [640, 312] width 1066 height 368
paste input "500001002"
type input "541002500001002025"
click at [1131, 37] on button "Search" at bounding box center [1130, 31] width 68 height 35
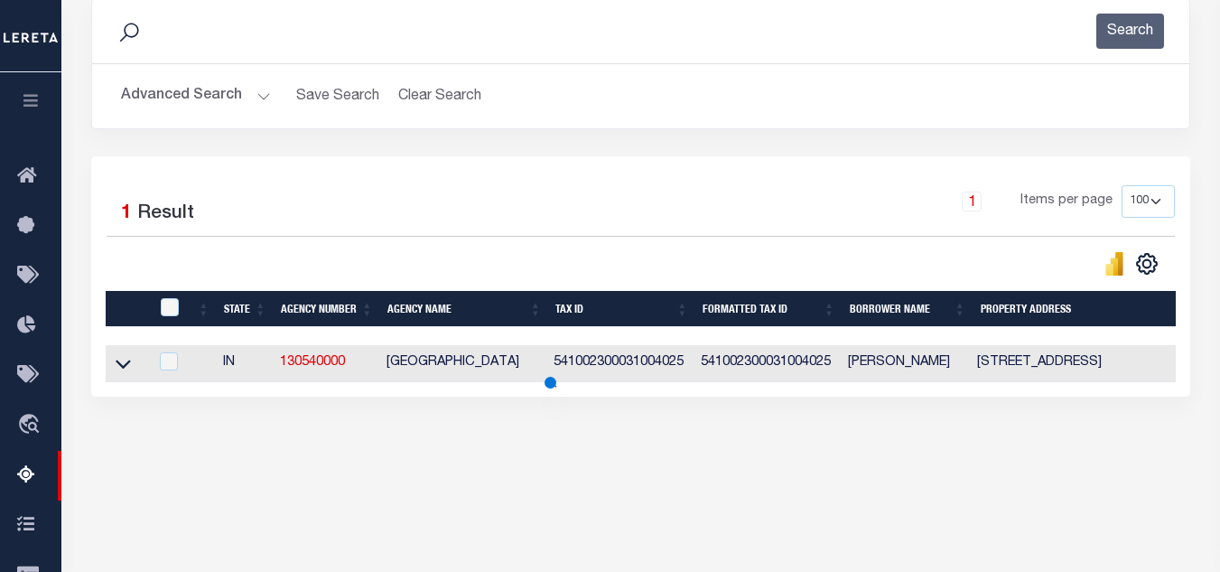
scroll to position [386, 0]
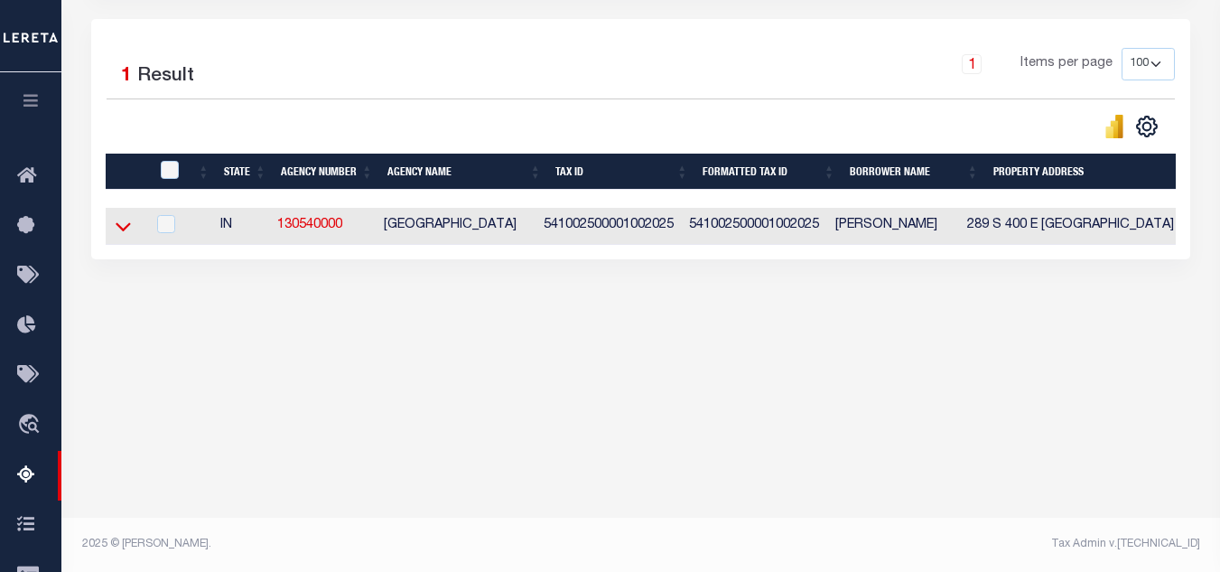
click at [119, 228] on icon at bounding box center [123, 226] width 15 height 19
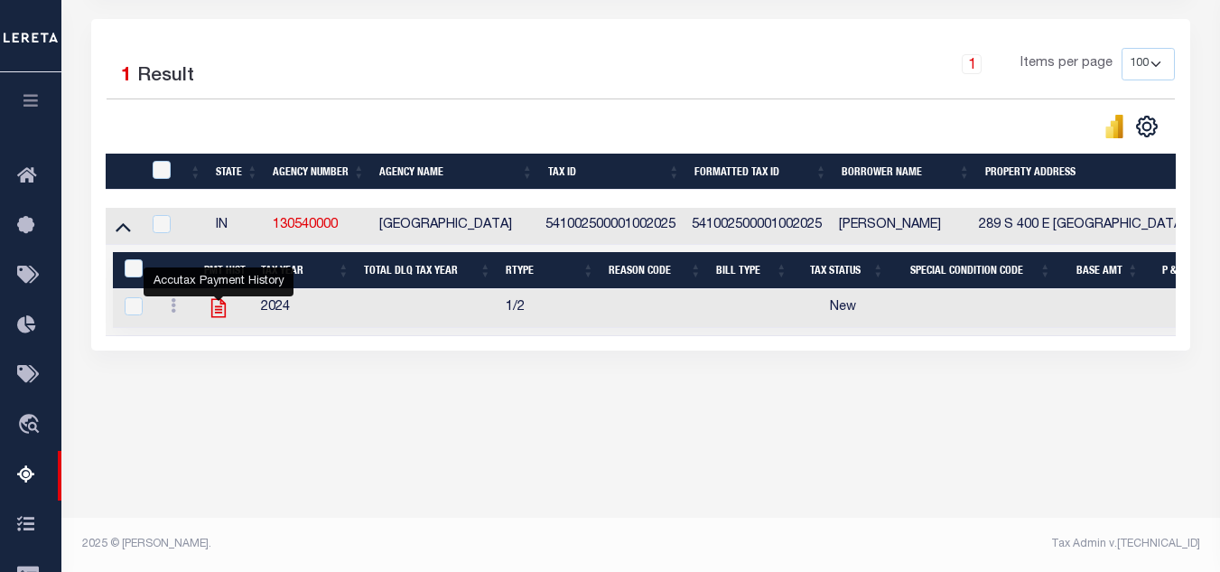
click at [218, 316] on icon "" at bounding box center [218, 307] width 23 height 23
checkbox input "true"
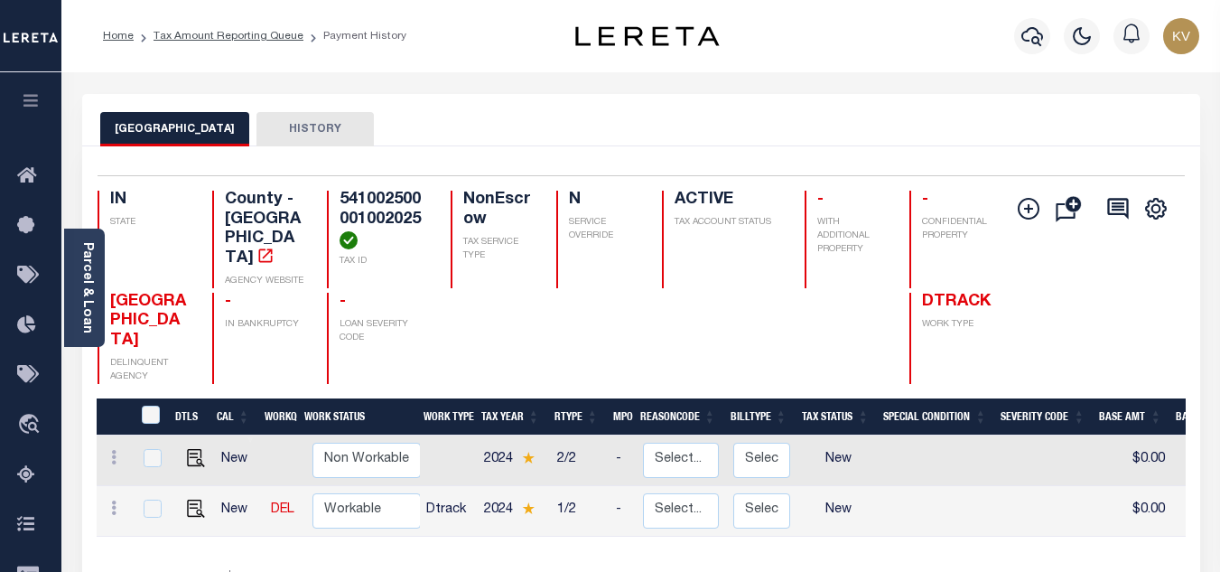
scroll to position [271, 0]
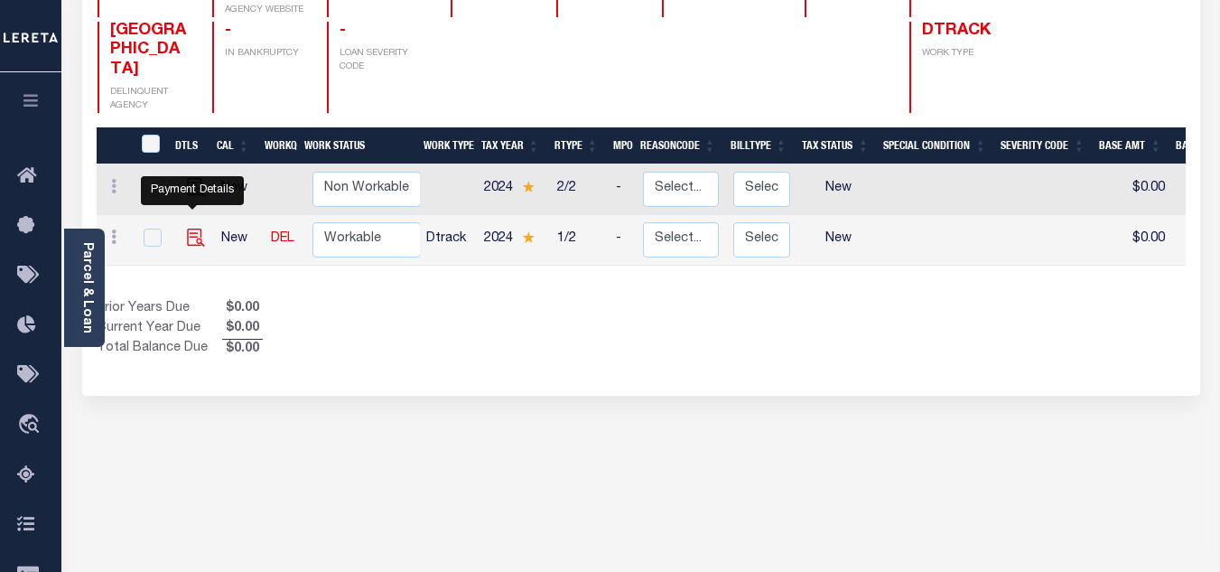
click at [192, 228] on img "" at bounding box center [196, 237] width 18 height 18
checkbox input "true"
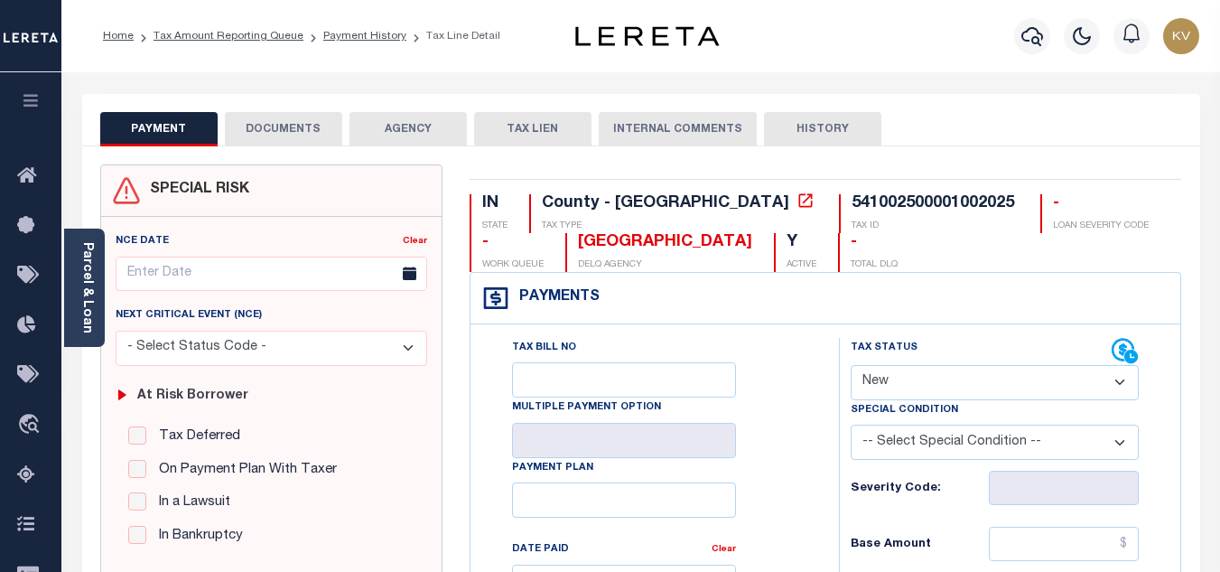
scroll to position [181, 0]
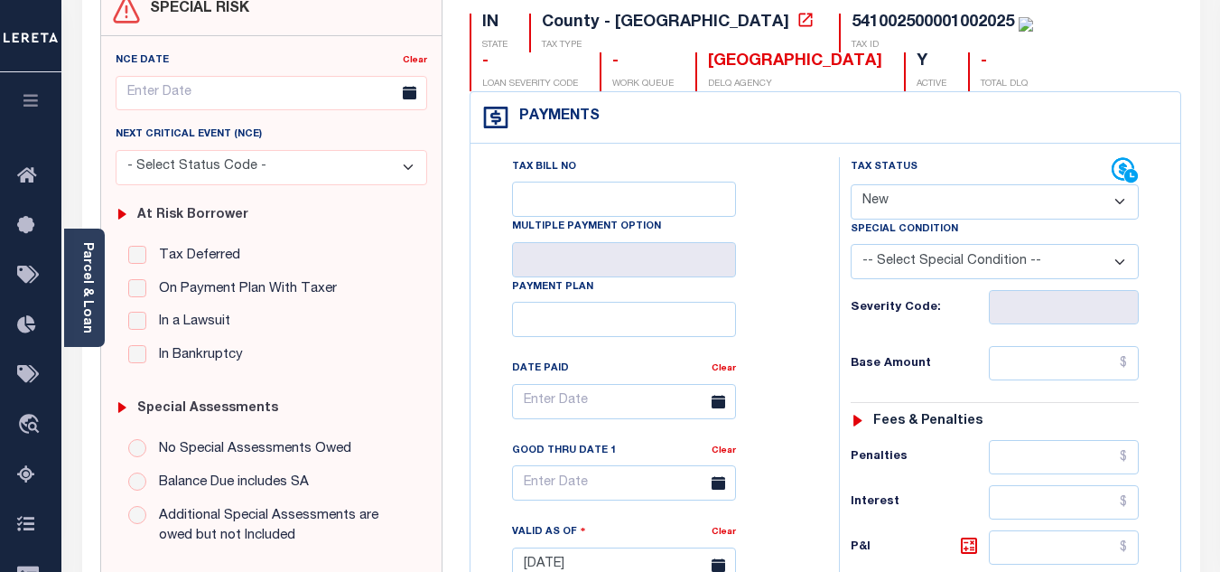
click at [954, 197] on select "- Select Status Code - Open Due/Unpaid Paid Incomplete No Tax Due Internal Refu…" at bounding box center [995, 201] width 288 height 35
select select "PYD"
click at [851, 185] on select "- Select Status Code - Open Due/Unpaid Paid Incomplete No Tax Due Internal Refu…" at bounding box center [995, 201] width 288 height 35
type input "[DATE]"
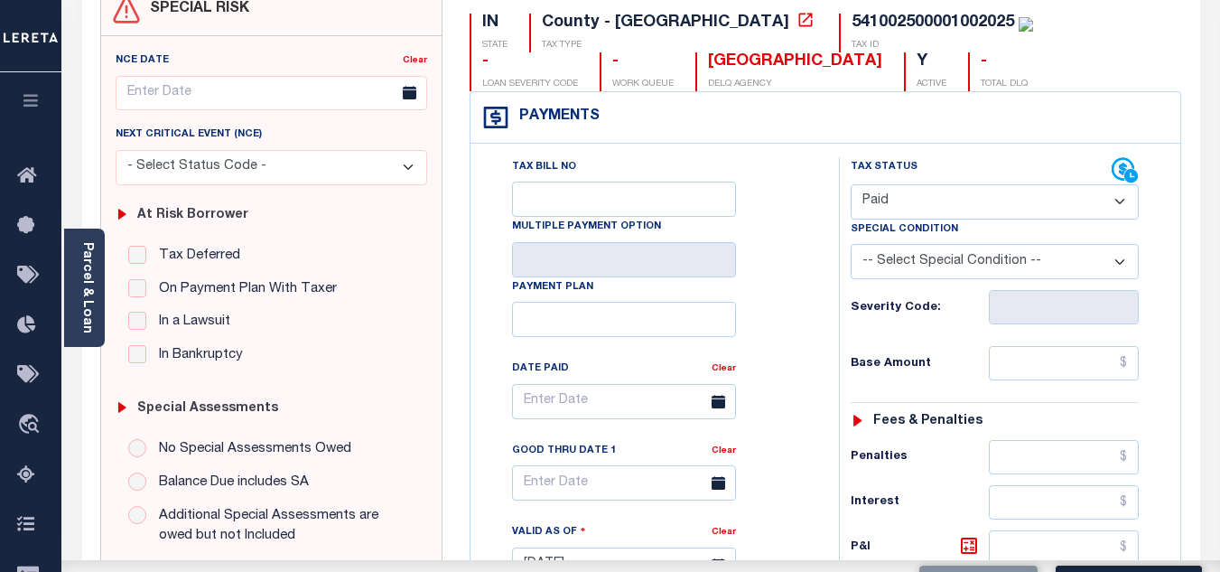
click at [798, 298] on div "Tax Bill No Multiple Payment Option Payment Plan Clear" at bounding box center [650, 410] width 323 height 507
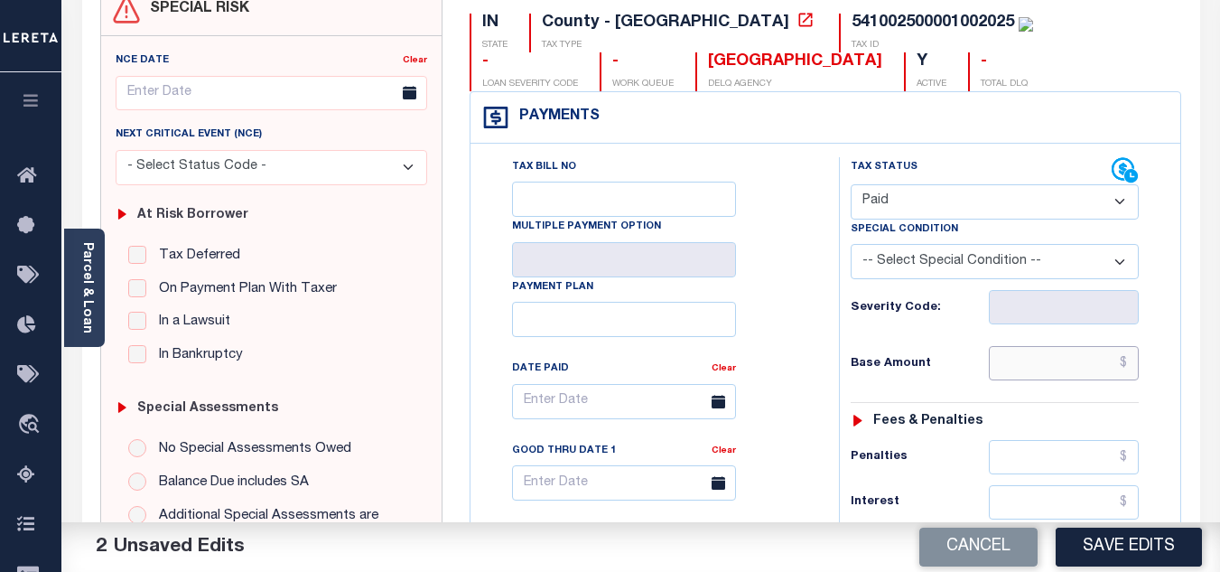
click at [1018, 369] on input "text" at bounding box center [1064, 363] width 150 height 34
paste input "1,168.14"
type input "$1,168.14"
click at [925, 341] on div "Tax Status Status - Select Status Code -" at bounding box center [1000, 555] width 323 height 797
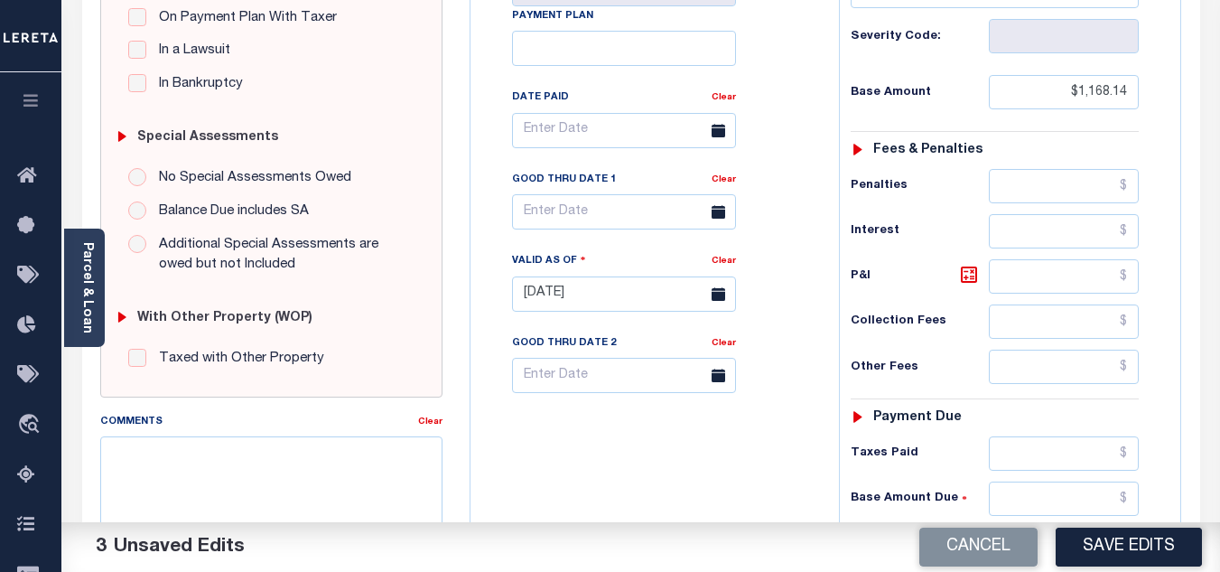
scroll to position [632, 0]
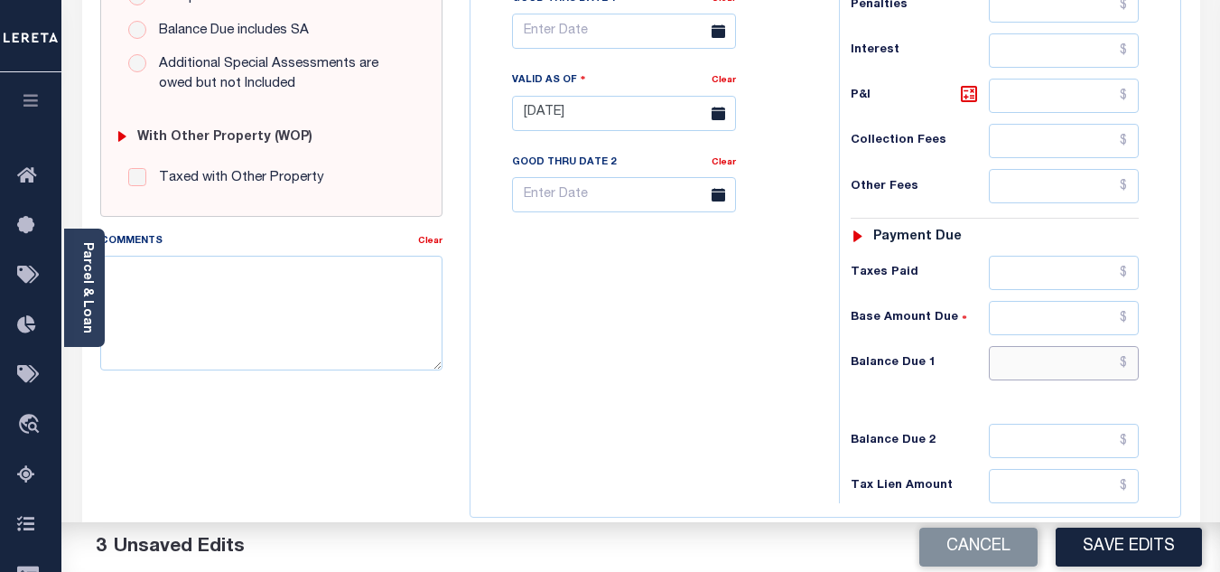
click at [1047, 360] on input "text" at bounding box center [1064, 363] width 150 height 34
type input "$0.00"
click at [695, 380] on div "Tax Bill No Multiple Payment Option Payment Plan Clear" at bounding box center [650, 104] width 350 height 797
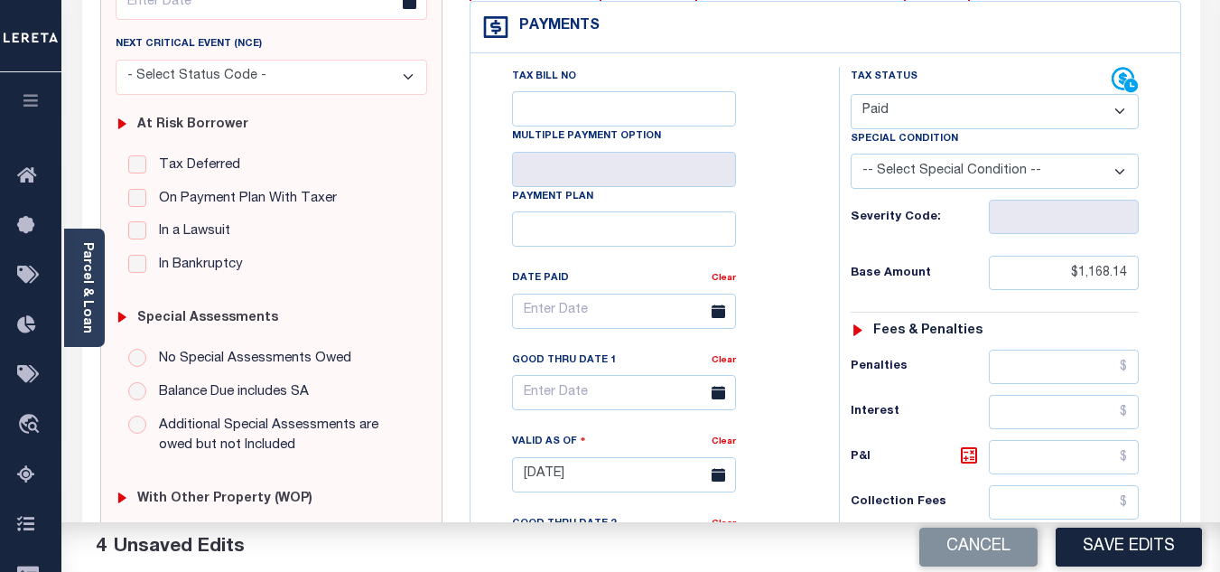
scroll to position [0, 0]
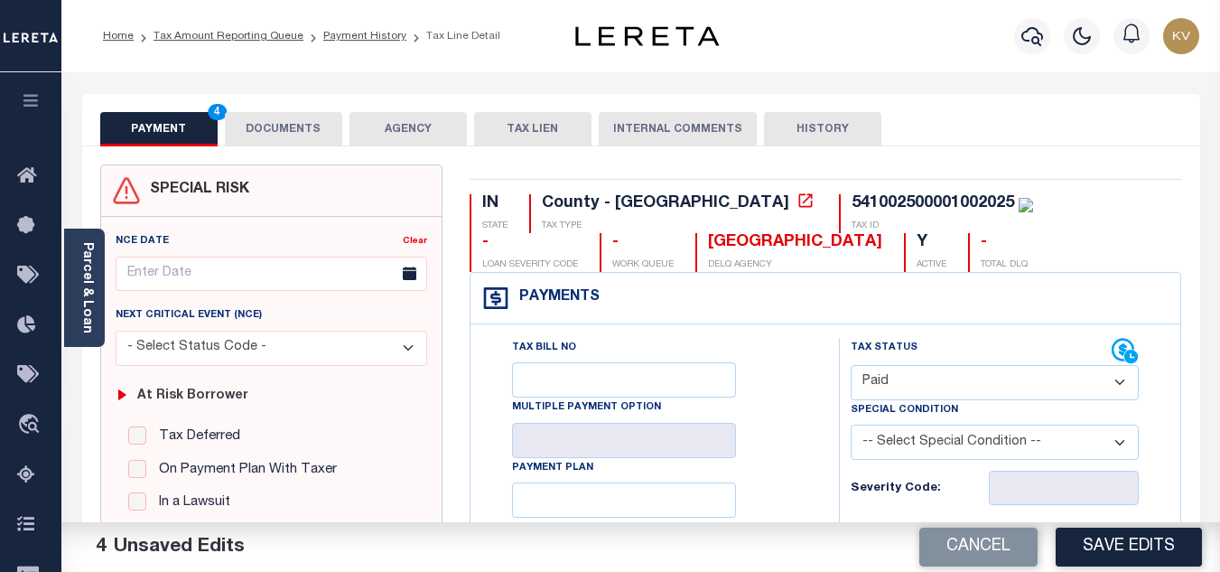
click at [267, 143] on button "DOCUMENTS" at bounding box center [283, 129] width 117 height 34
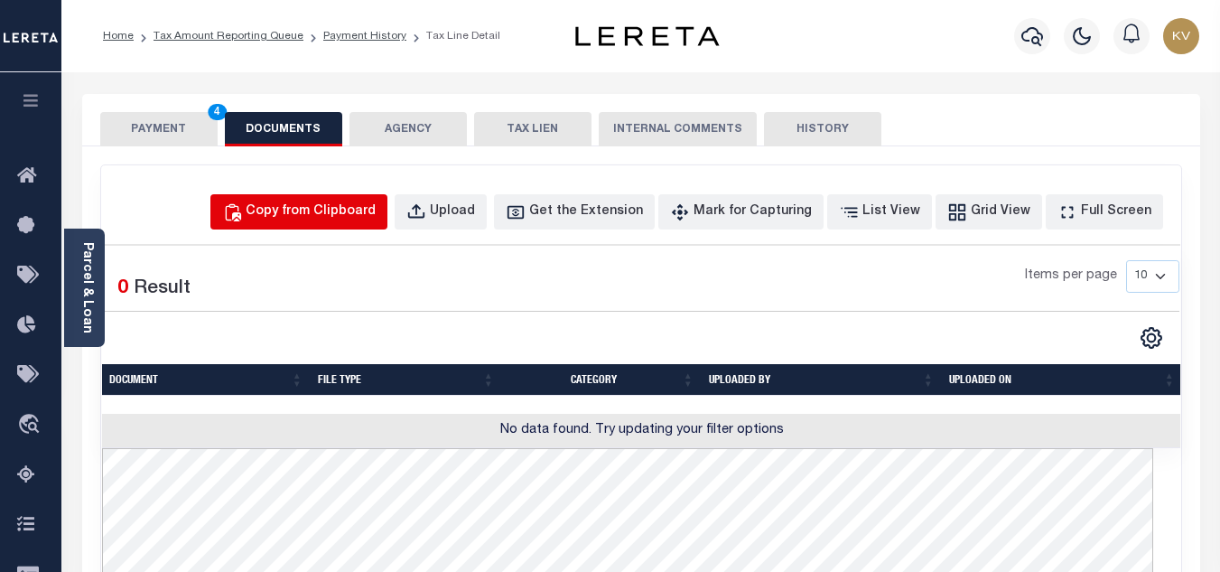
click at [329, 198] on button "Copy from Clipboard" at bounding box center [298, 211] width 177 height 35
select select "POP"
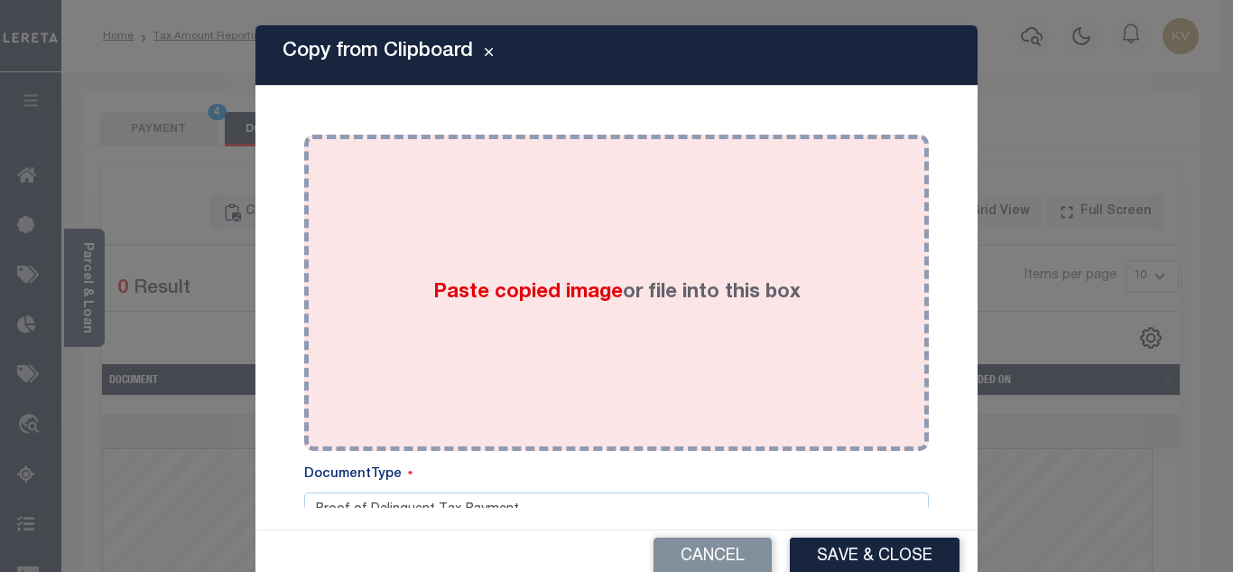
click at [437, 226] on div "Paste copied image or file into this box" at bounding box center [617, 292] width 598 height 289
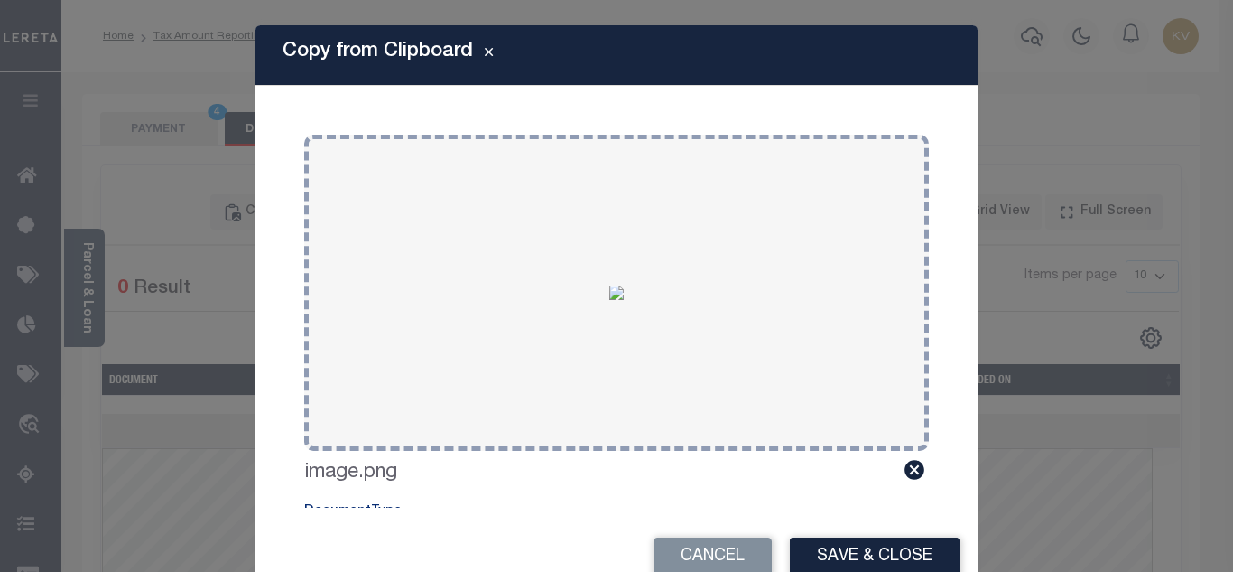
click at [869, 548] on button "Save & Close" at bounding box center [875, 556] width 170 height 39
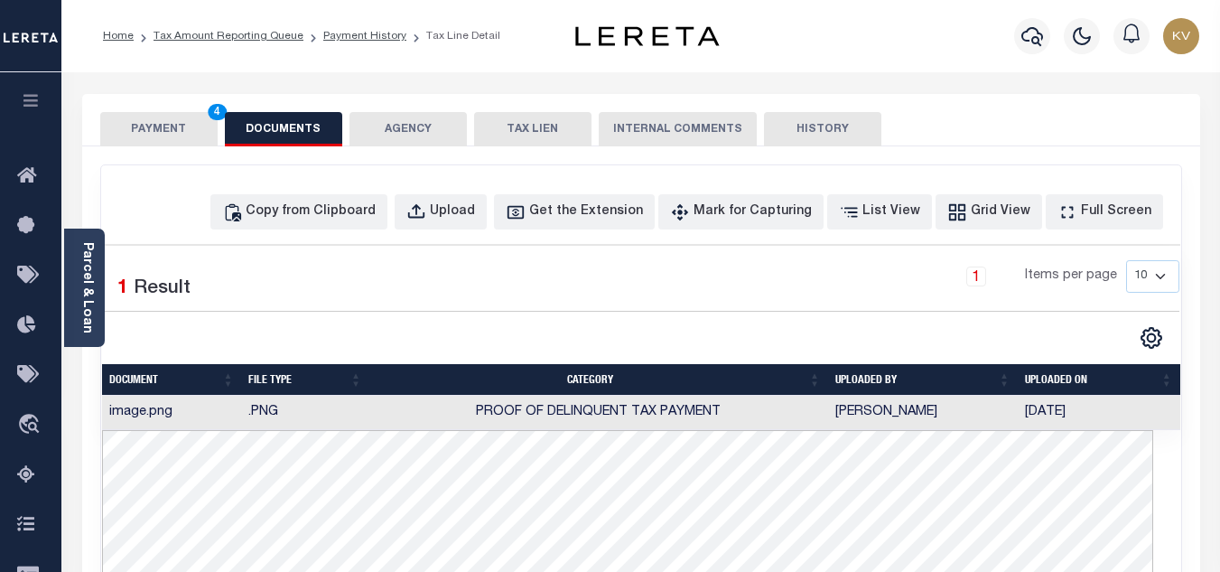
click at [174, 123] on button "PAYMENT 4" at bounding box center [158, 129] width 117 height 34
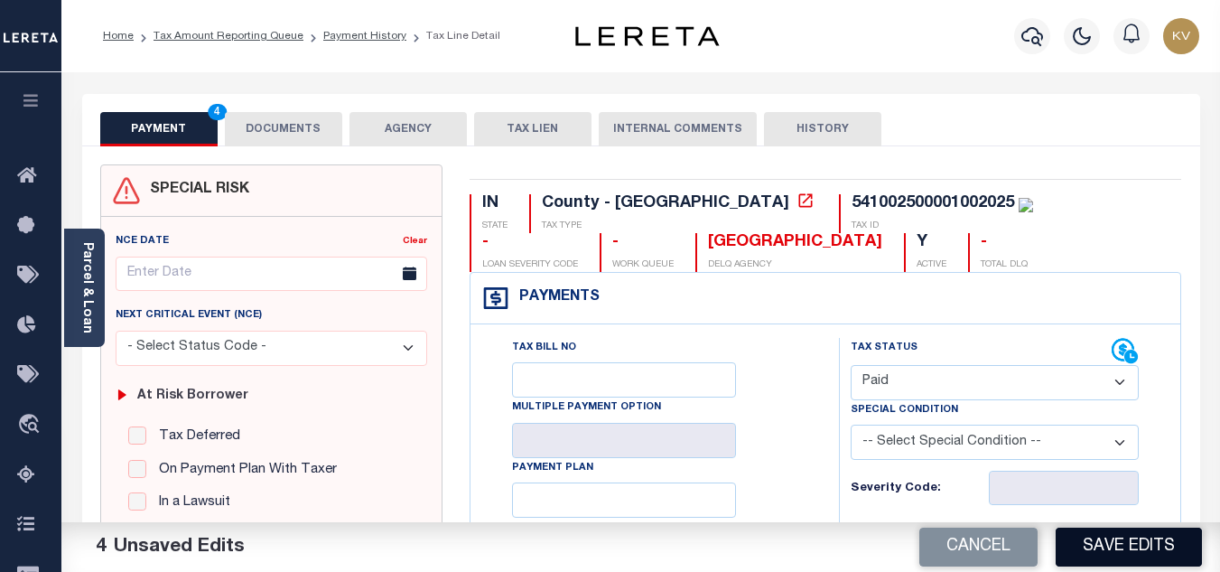
click at [1118, 540] on button "Save Edits" at bounding box center [1129, 546] width 146 height 39
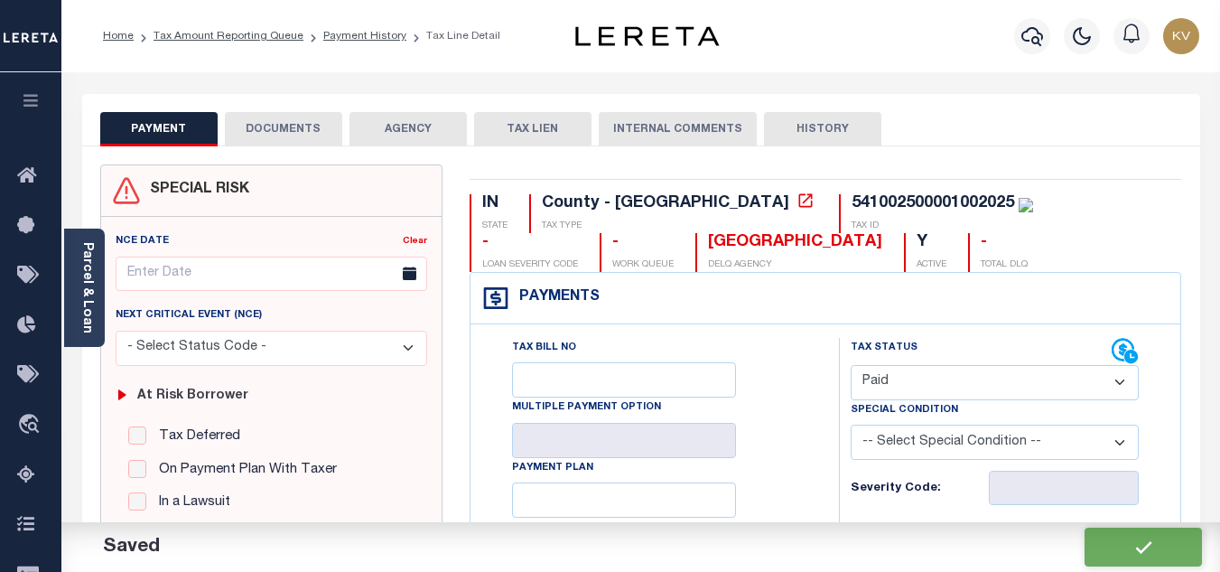
checkbox input "false"
type input "$1,168.14"
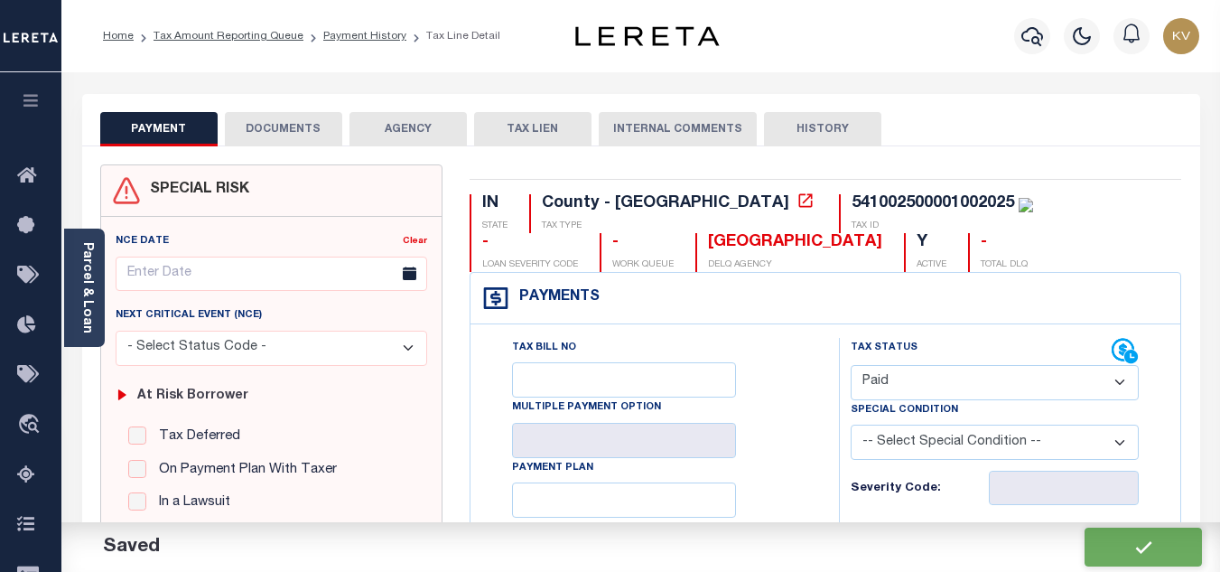
type input "$0"
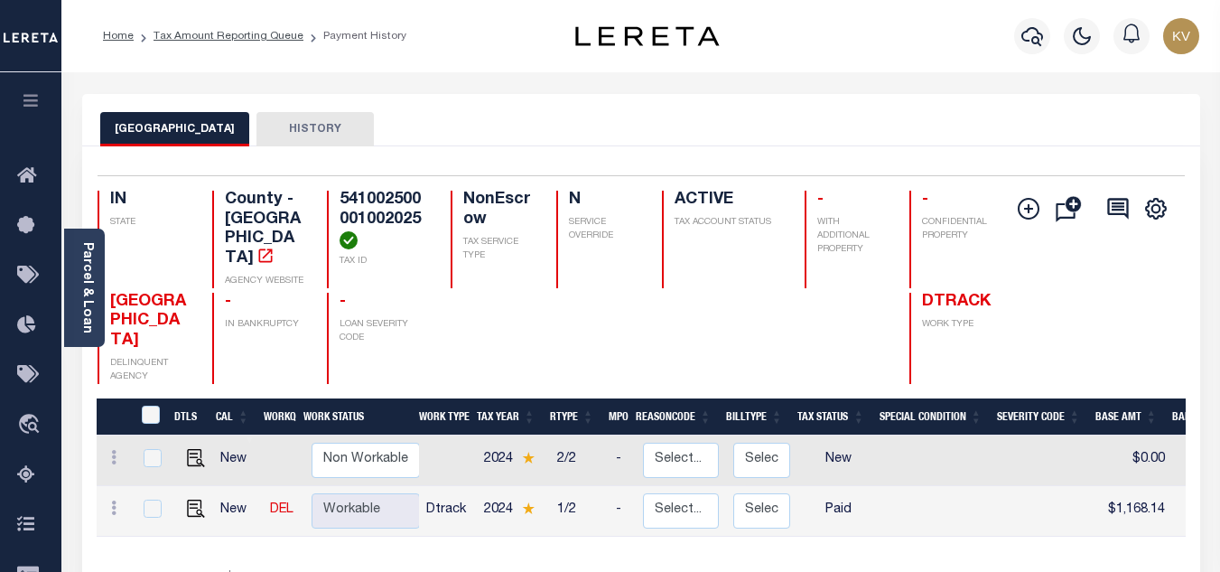
scroll to position [90, 0]
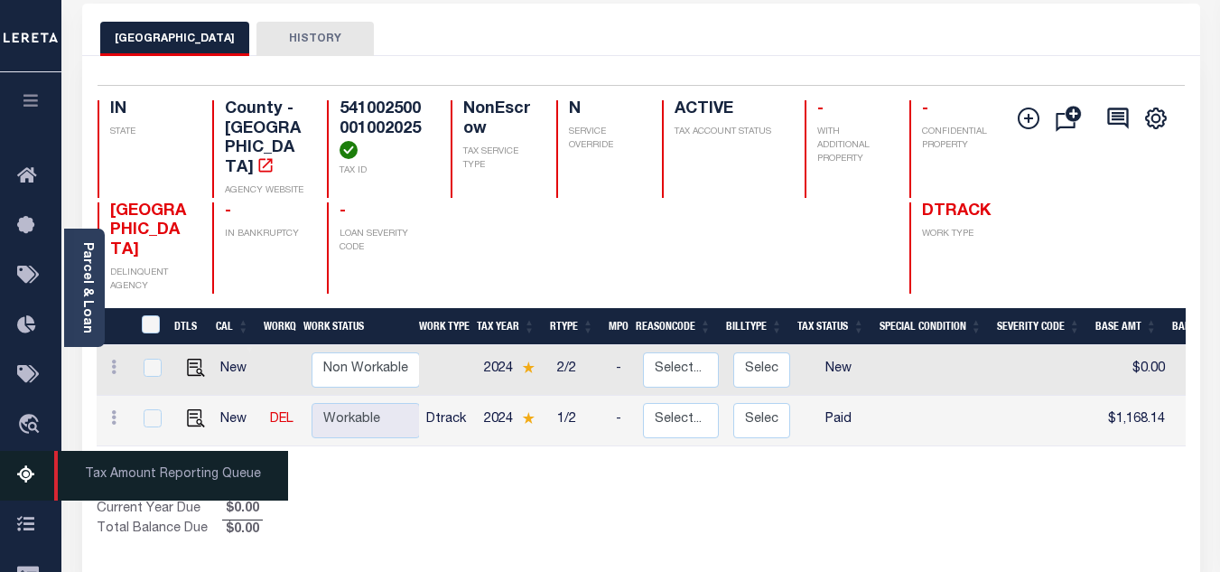
click at [27, 473] on icon at bounding box center [31, 475] width 29 height 23
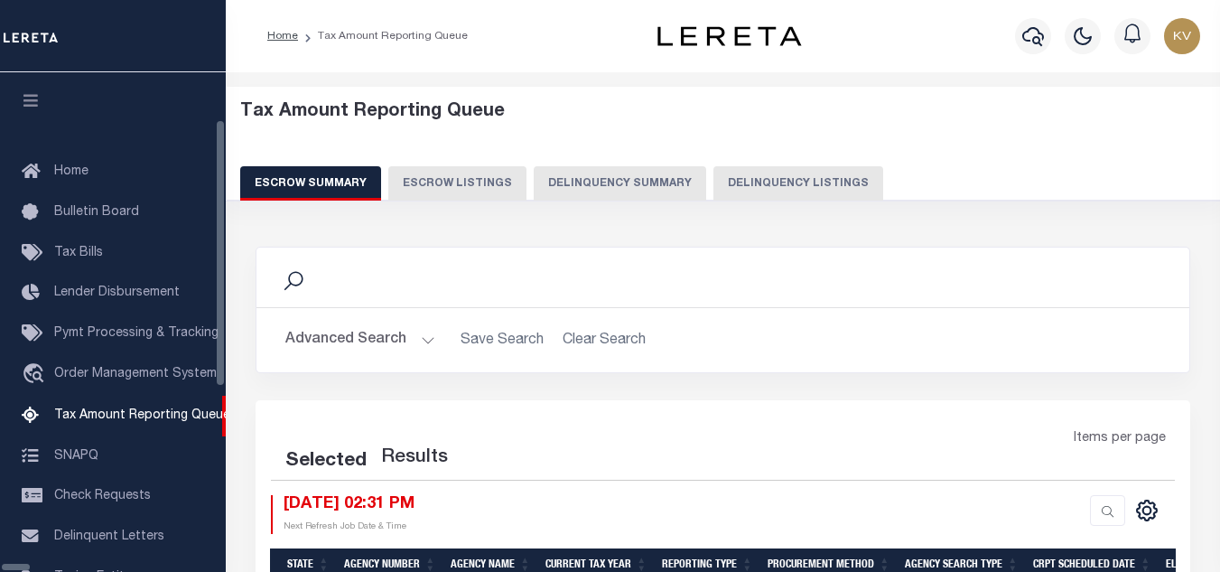
click at [713, 179] on button "Delinquency Listings" at bounding box center [798, 183] width 170 height 34
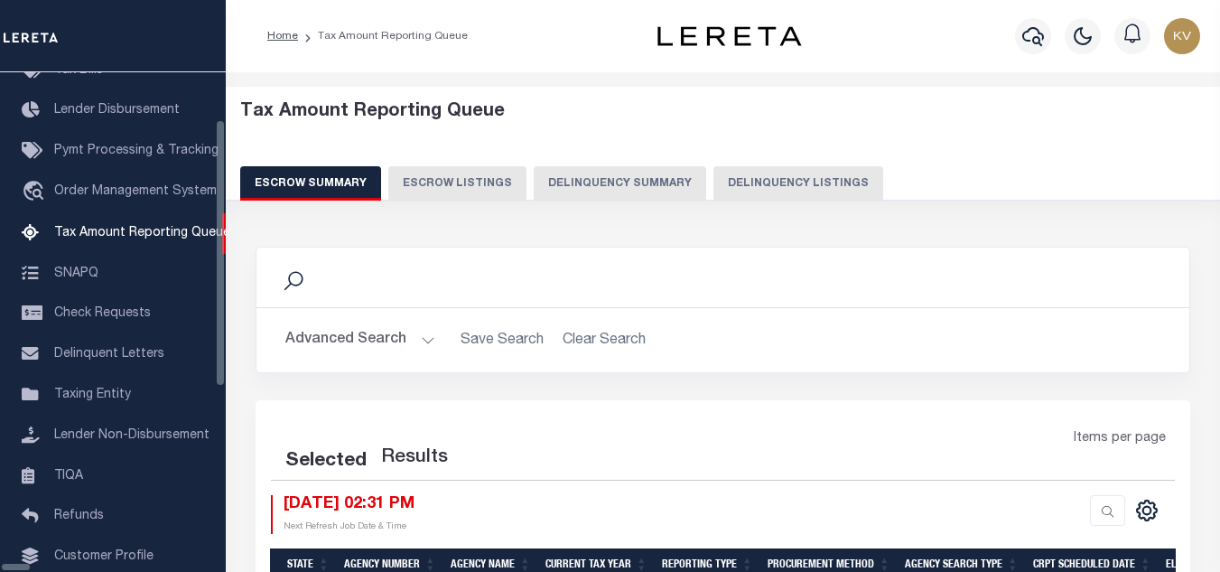
select select "100"
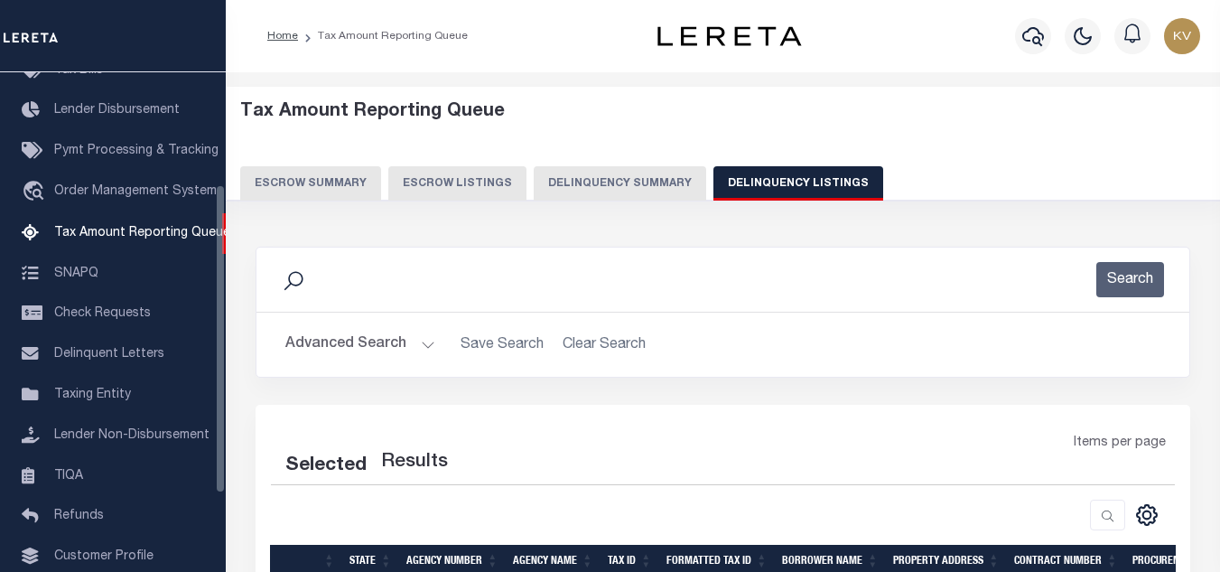
select select "100"
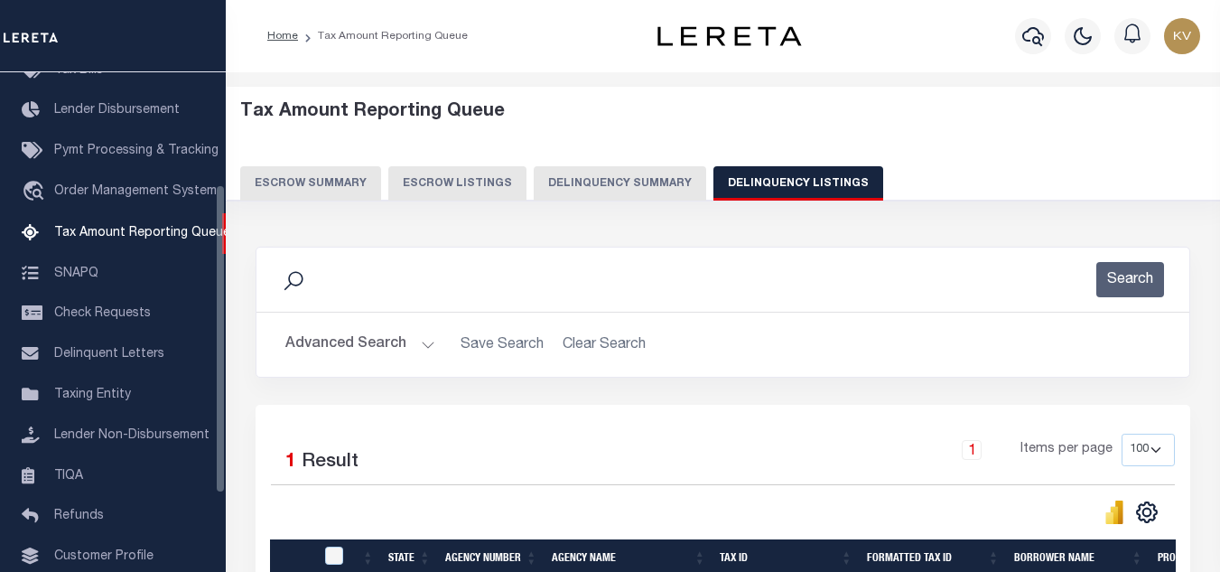
scroll to position [232, 0]
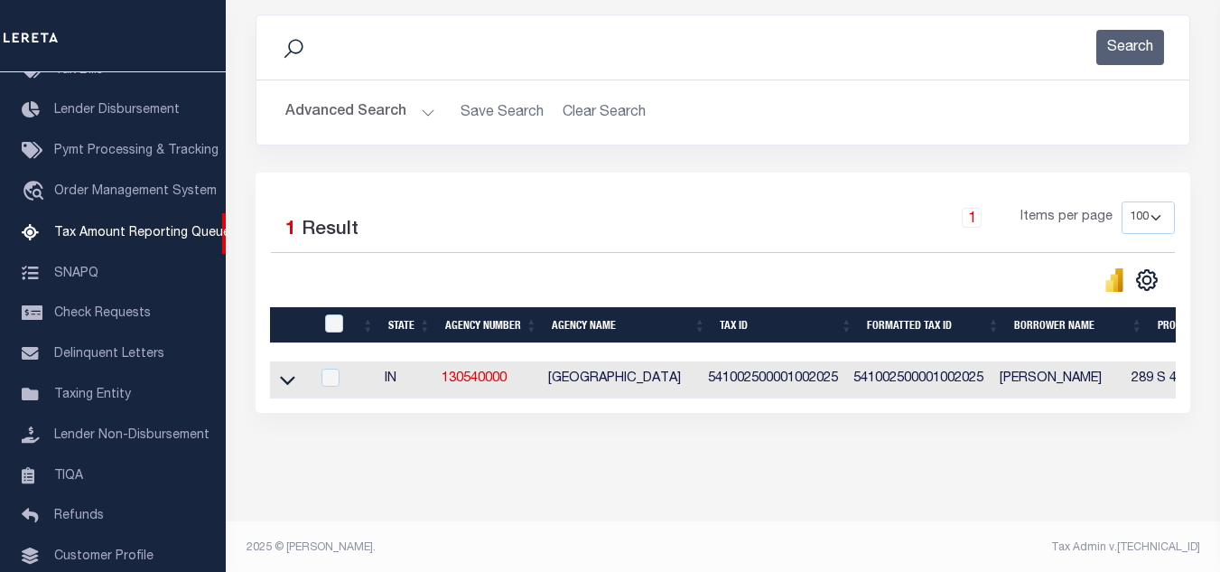
click at [336, 334] on div at bounding box center [336, 324] width 30 height 20
click at [339, 325] on input "checkbox" at bounding box center [334, 323] width 18 height 18
checkbox input "true"
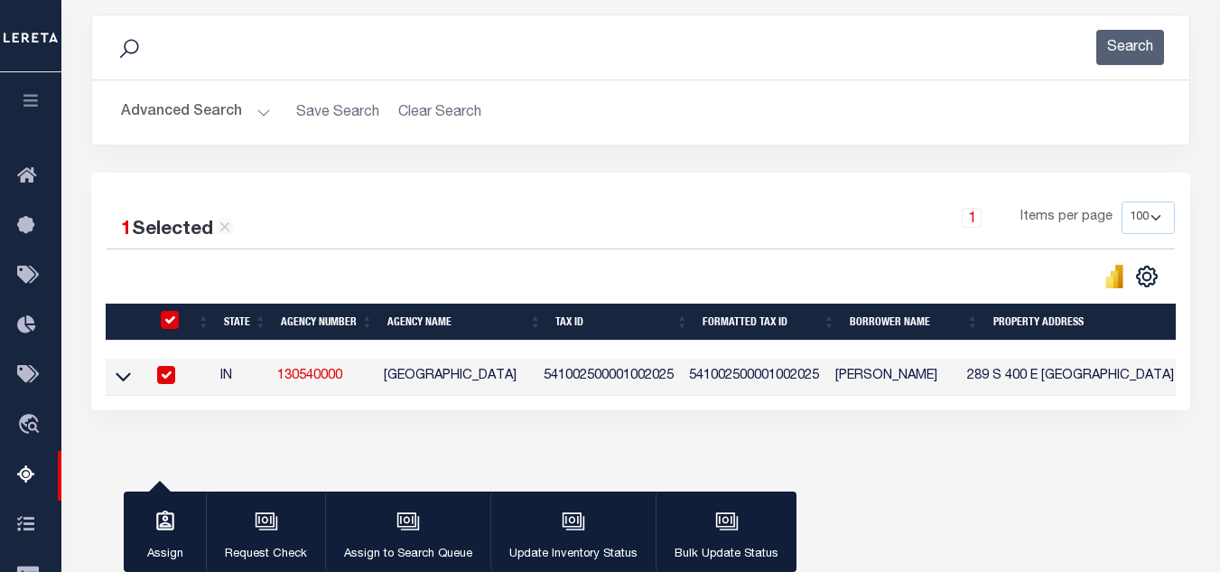
click at [552, 522] on div "button" at bounding box center [573, 522] width 45 height 45
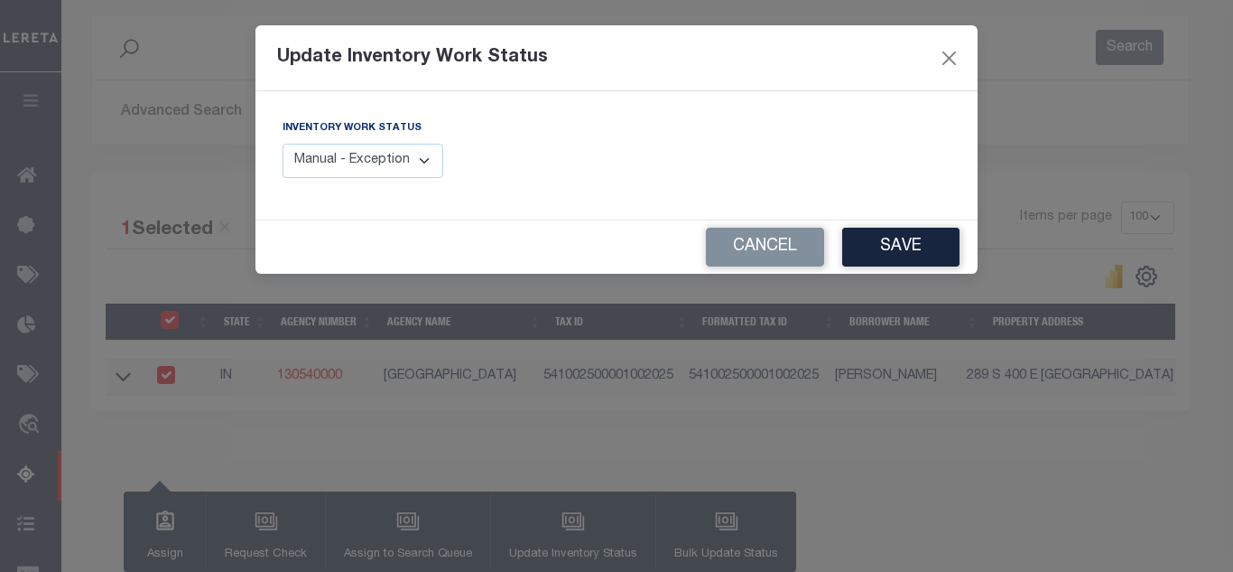
click at [322, 153] on select "Manual - Exception Pended - Awaiting Search Late Add Exception Completed" at bounding box center [363, 161] width 161 height 35
select select "4"
click at [283, 144] on select "Manual - Exception Pended - Awaiting Search Late Add Exception Completed" at bounding box center [363, 161] width 161 height 35
click at [908, 250] on button "Save" at bounding box center [900, 247] width 117 height 39
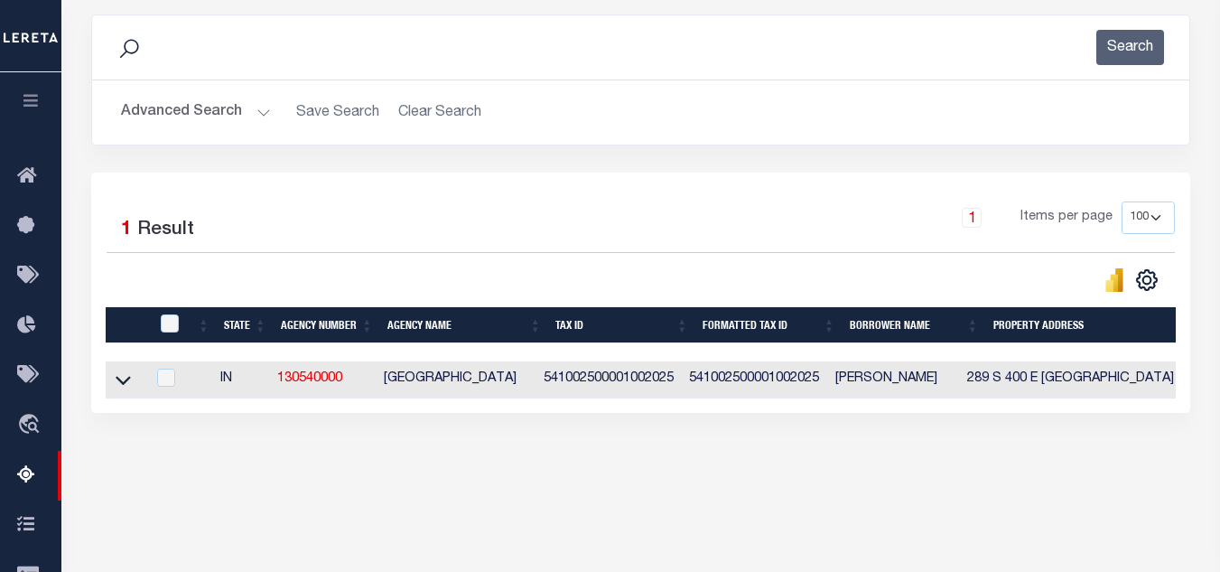
click at [238, 116] on button "Advanced Search" at bounding box center [196, 112] width 150 height 35
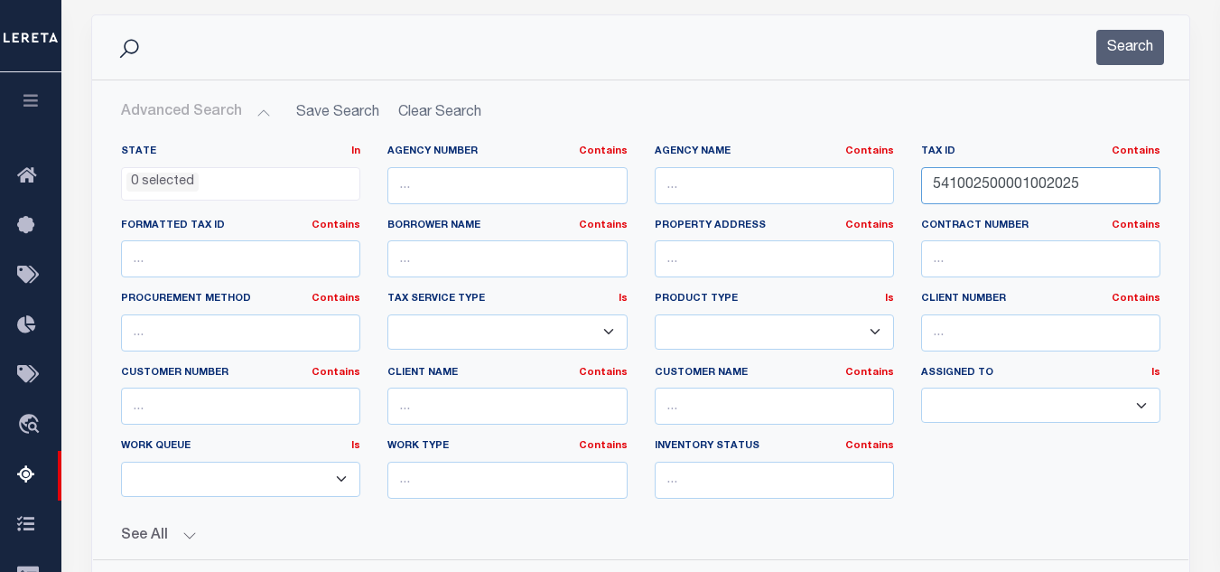
drag, startPoint x: 1084, startPoint y: 183, endPoint x: 763, endPoint y: 168, distance: 321.8
click at [762, 169] on div "State In In AK AL AR AZ CA CO CT DC DE FL GA GU HI IA ID IL IN KS KY LA MA MD M…" at bounding box center [640, 328] width 1066 height 368
paste input "3200043000029"
type input "541003200043000029"
click at [1114, 52] on button "Search" at bounding box center [1130, 47] width 68 height 35
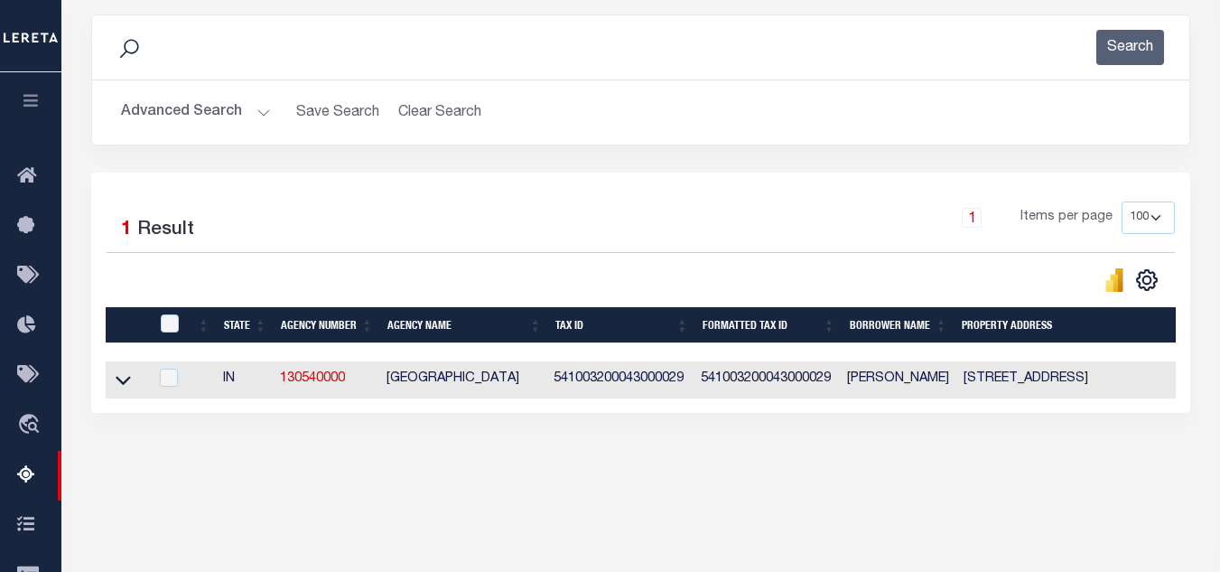
scroll to position [386, 0]
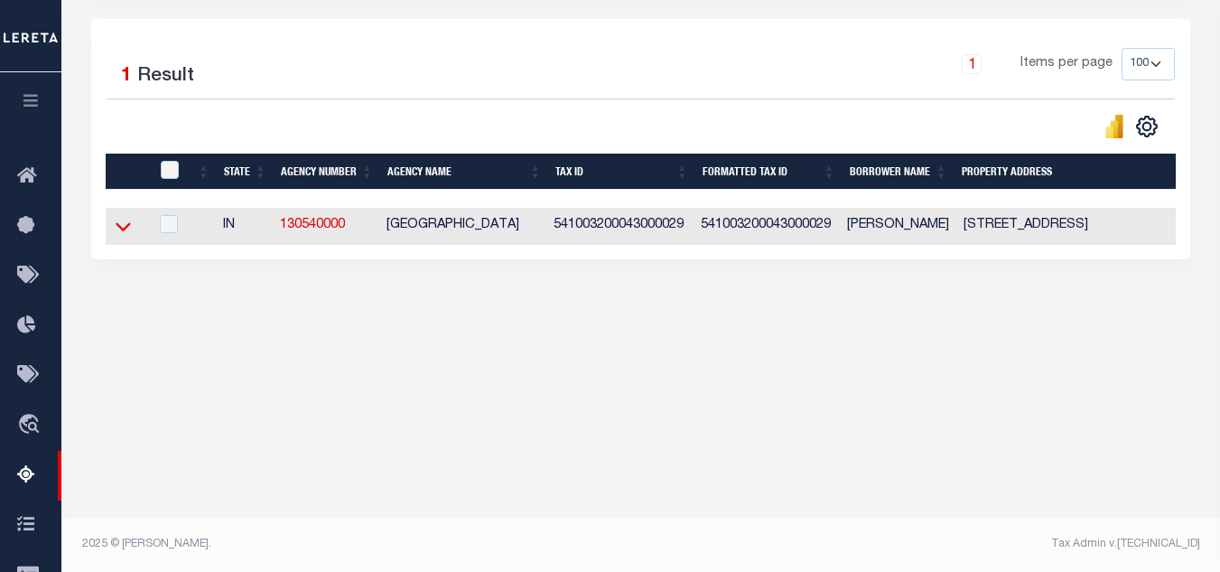
click at [120, 225] on icon at bounding box center [123, 226] width 15 height 19
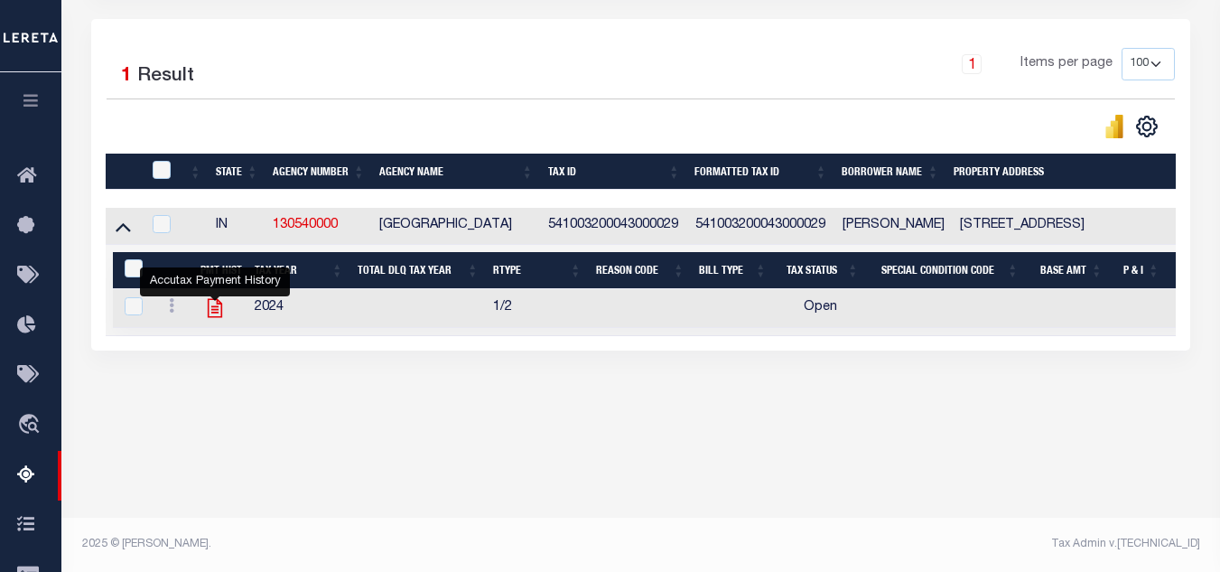
click at [212, 312] on icon "" at bounding box center [214, 307] width 23 height 23
checkbox input "true"
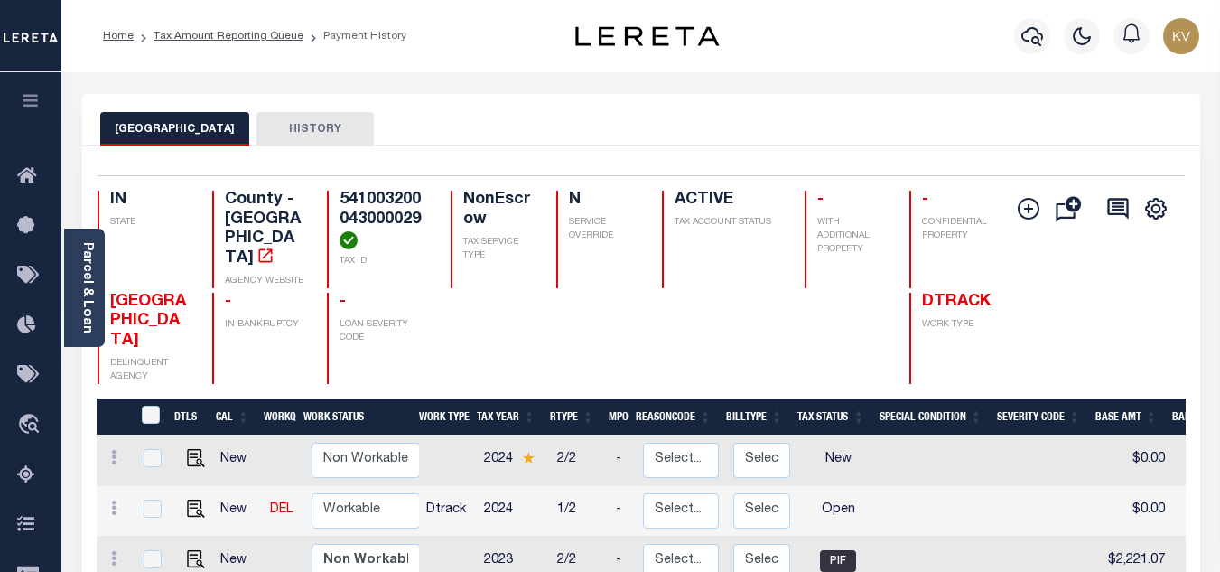
scroll to position [271, 0]
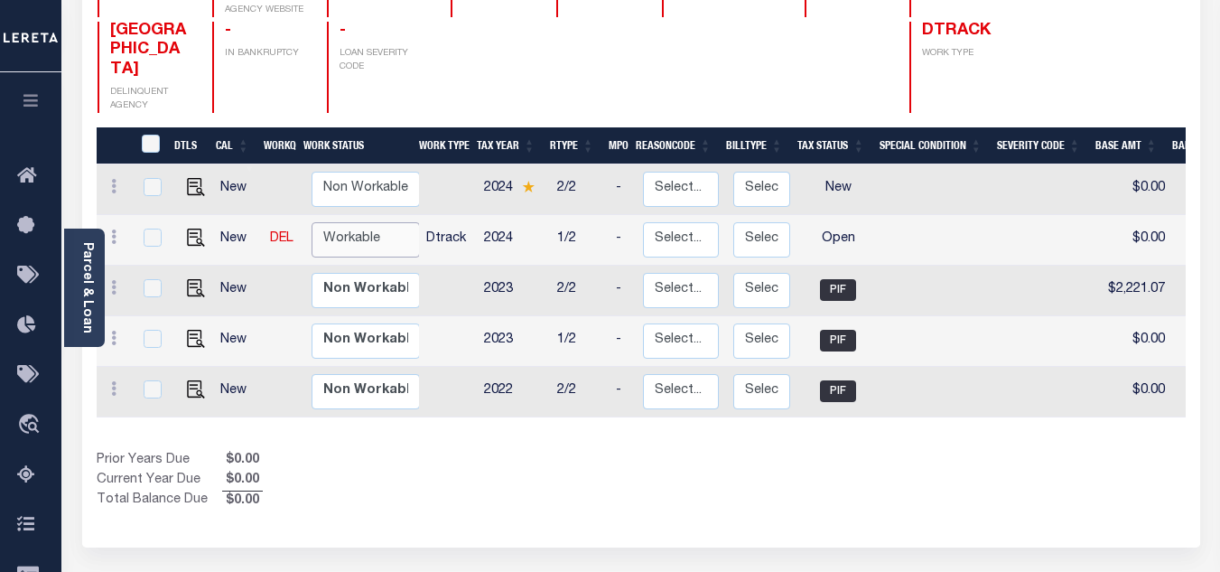
click at [351, 232] on select "Non Workable Workable" at bounding box center [366, 239] width 108 height 35
checkbox input "true"
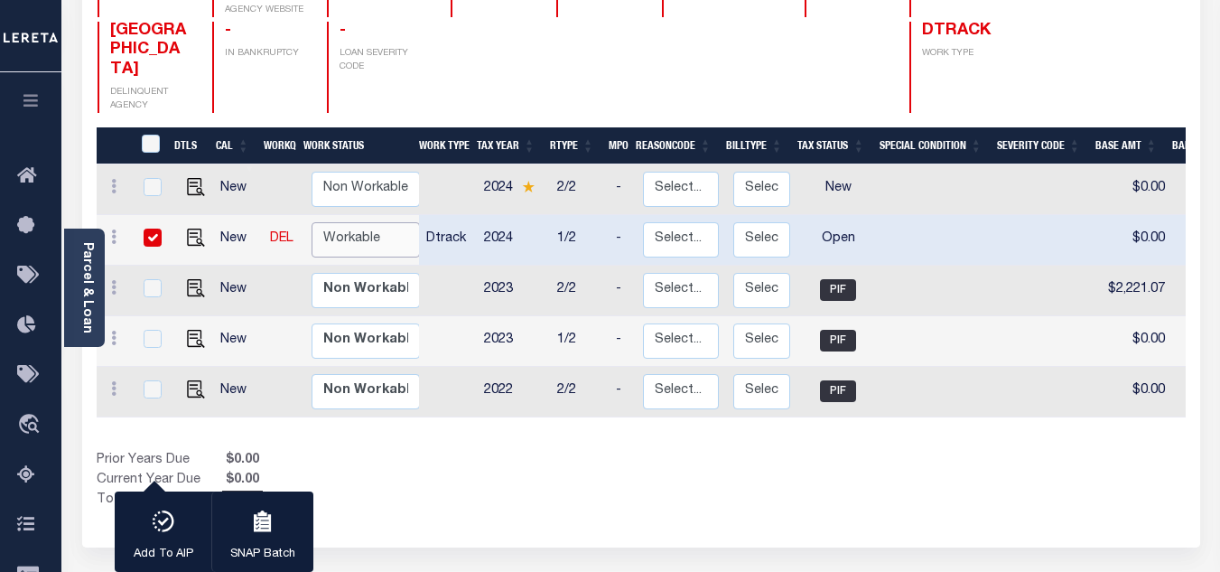
select select "true"
click at [312, 222] on select "Non Workable Workable" at bounding box center [366, 239] width 108 height 35
checkbox input "false"
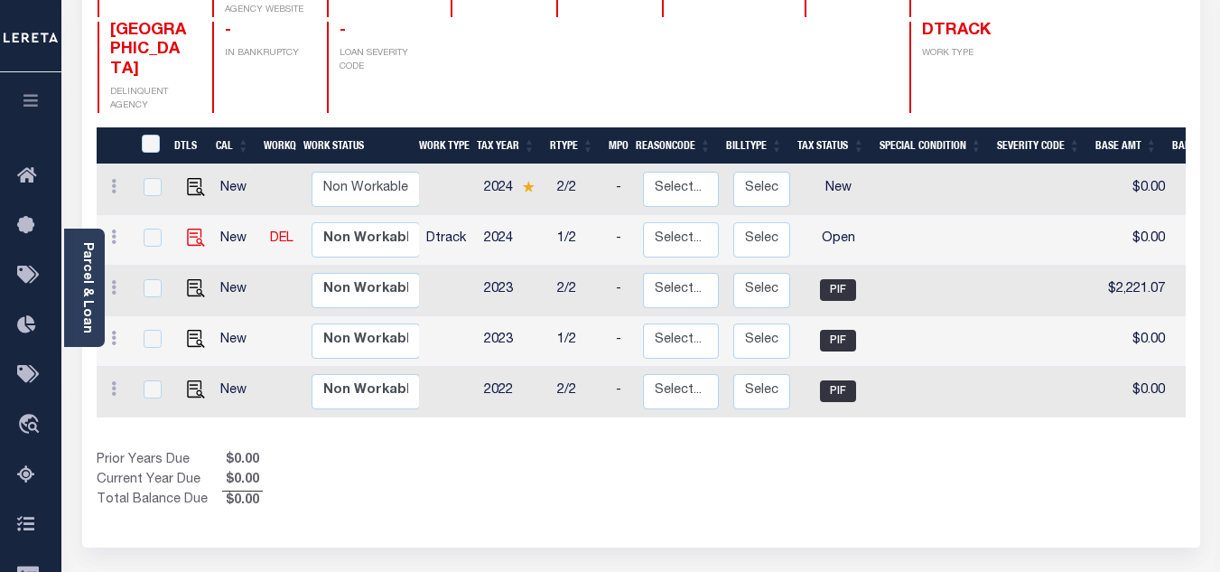
click at [197, 228] on img at bounding box center [196, 237] width 18 height 18
checkbox input "true"
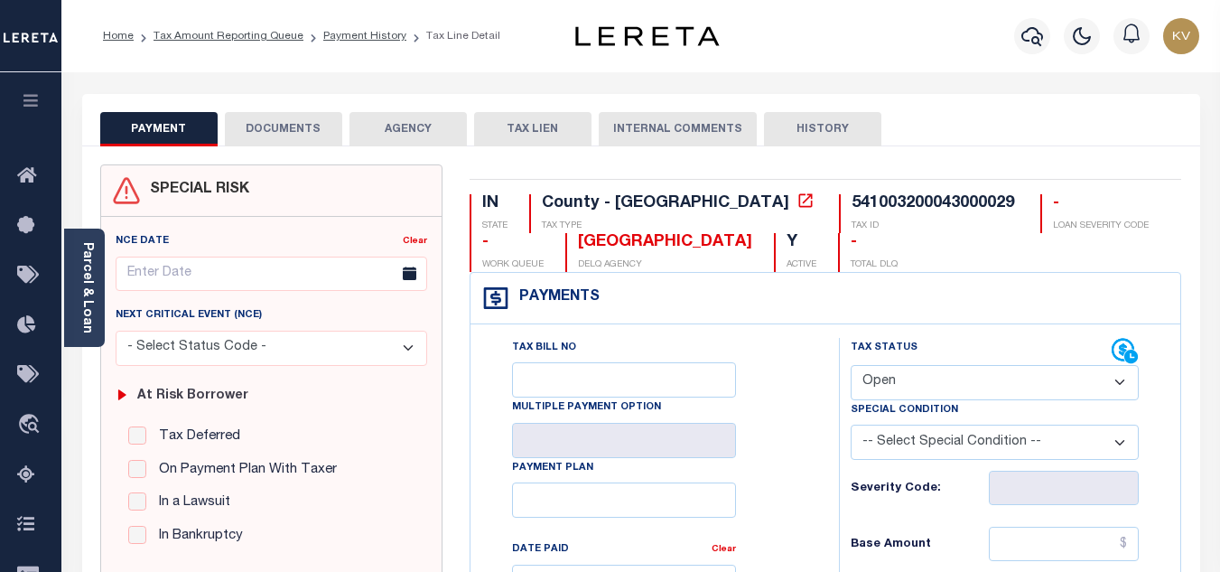
scroll to position [271, 0]
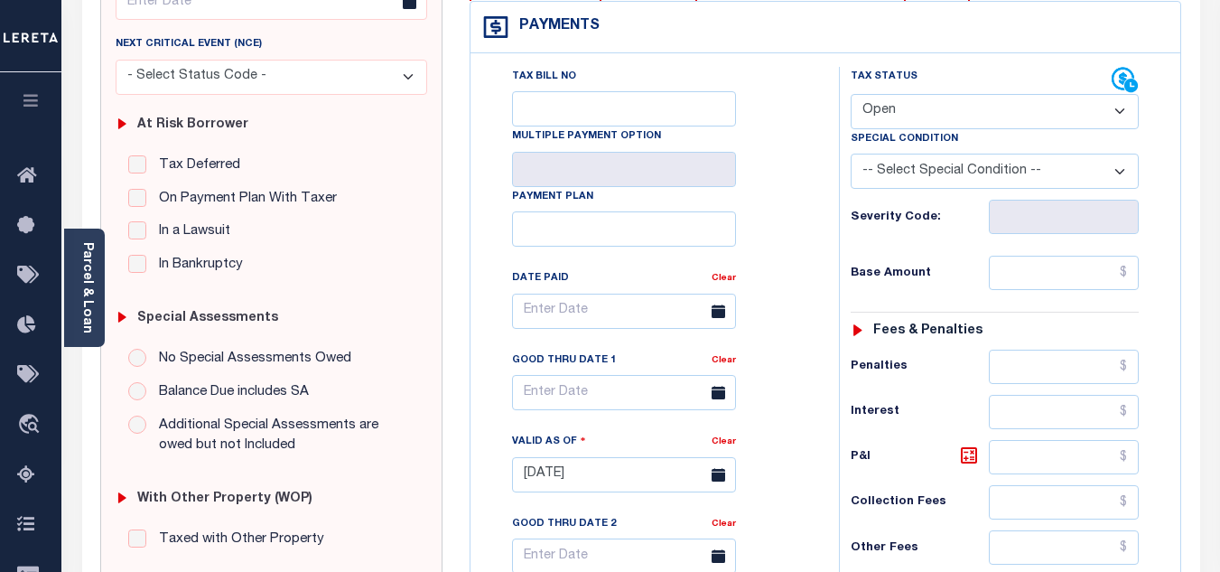
drag, startPoint x: 941, startPoint y: 102, endPoint x: 937, endPoint y: 126, distance: 23.8
click at [941, 102] on select "- Select Status Code - Open Due/Unpaid Paid Incomplete No Tax Due Internal Refu…" at bounding box center [995, 111] width 288 height 35
select select "PYD"
click at [851, 95] on select "- Select Status Code - Open Due/Unpaid Paid Incomplete No Tax Due Internal Refu…" at bounding box center [995, 111] width 288 height 35
type input "08/29/2025"
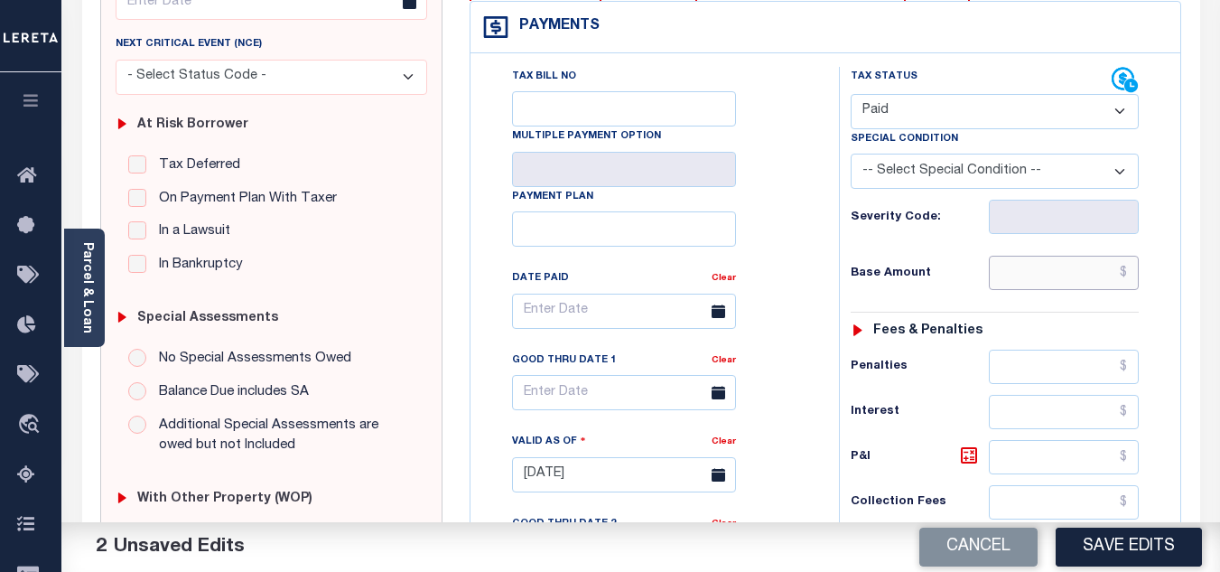
click at [1028, 266] on input "text" at bounding box center [1064, 273] width 150 height 34
paste input "2,177.26"
type input "$2,177.26"
click at [945, 244] on div "Tax Status Status - Select Status Code -" at bounding box center [1000, 465] width 323 height 797
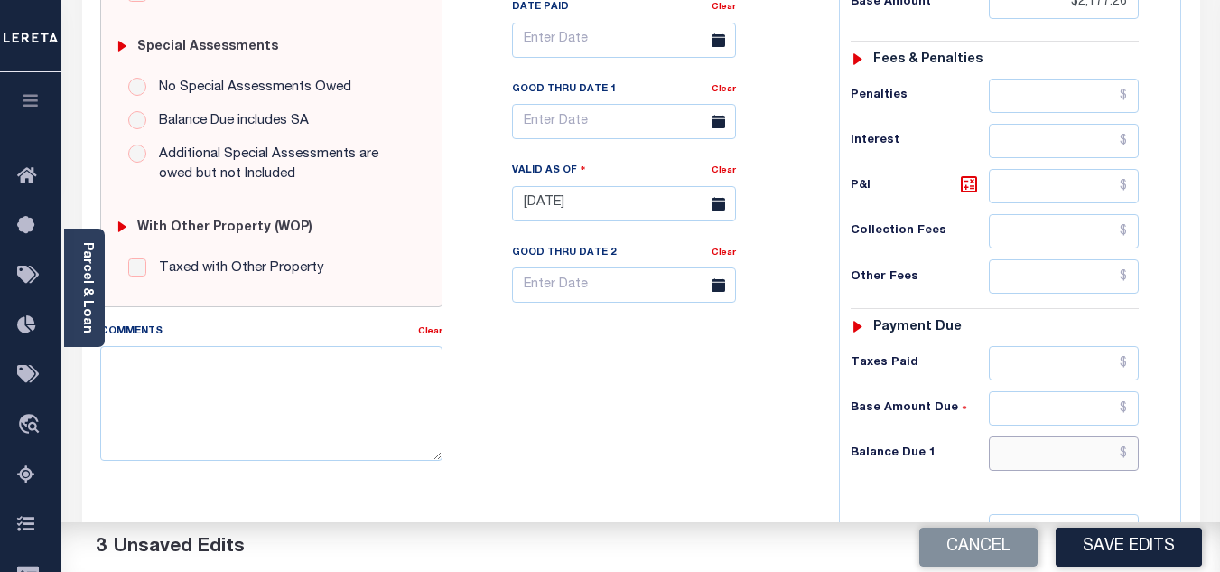
click at [1016, 453] on input "text" at bounding box center [1064, 453] width 150 height 34
type input "$0.00"
drag, startPoint x: 657, startPoint y: 379, endPoint x: 644, endPoint y: 380, distance: 13.6
click at [652, 379] on div "Tax Bill No Multiple Payment Option Payment Plan Clear" at bounding box center [650, 194] width 350 height 797
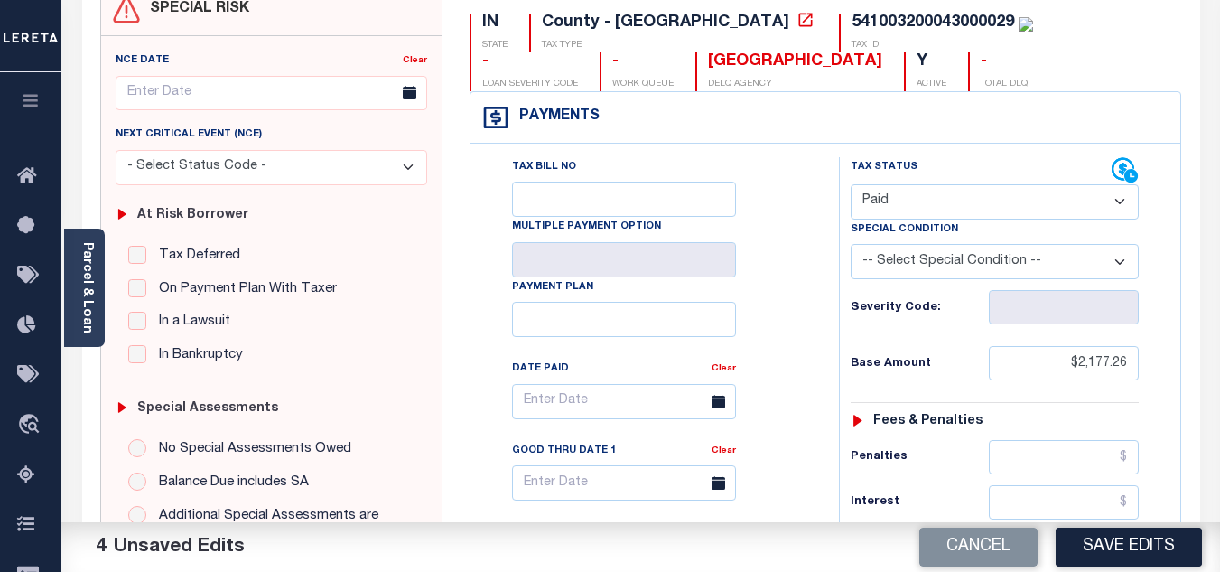
scroll to position [0, 0]
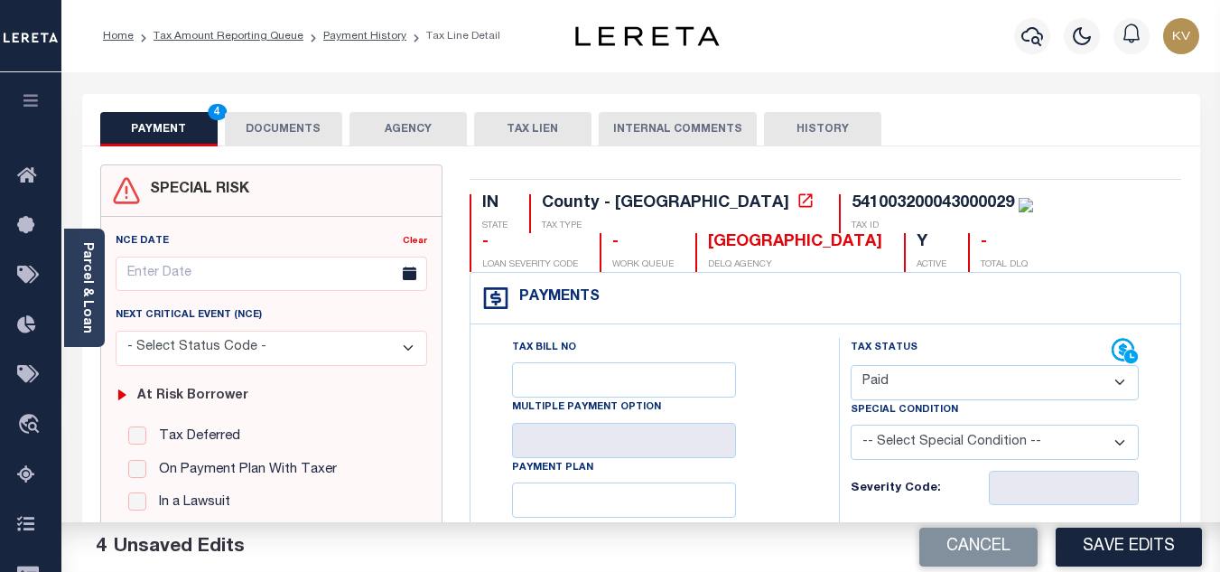
click at [285, 126] on button "DOCUMENTS" at bounding box center [283, 129] width 117 height 34
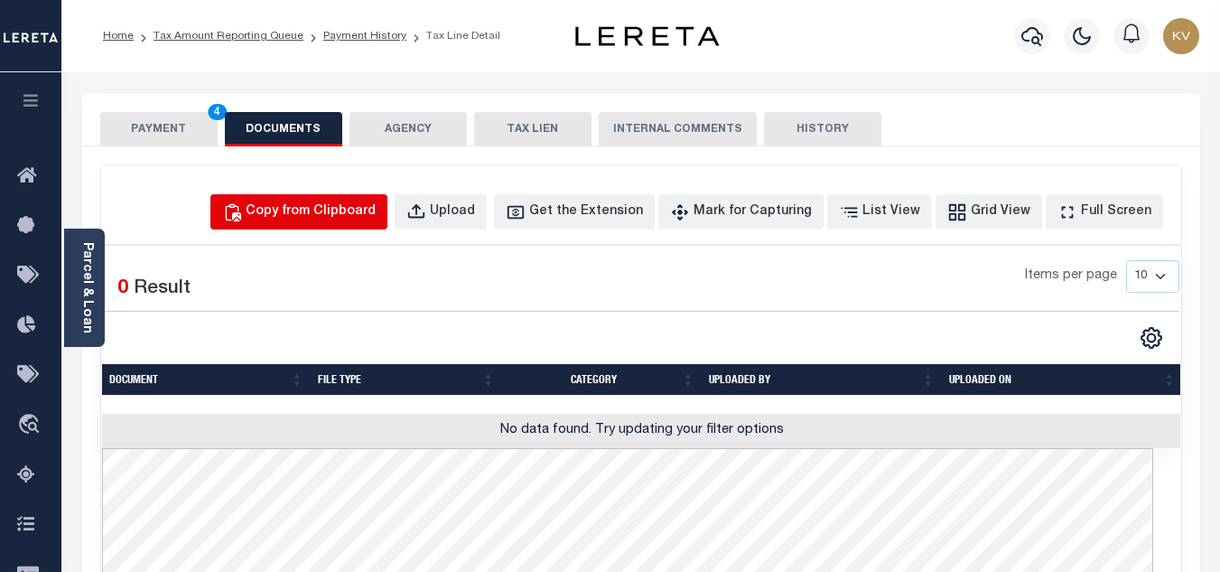
click at [316, 211] on div "Copy from Clipboard" at bounding box center [311, 212] width 130 height 20
select select "POP"
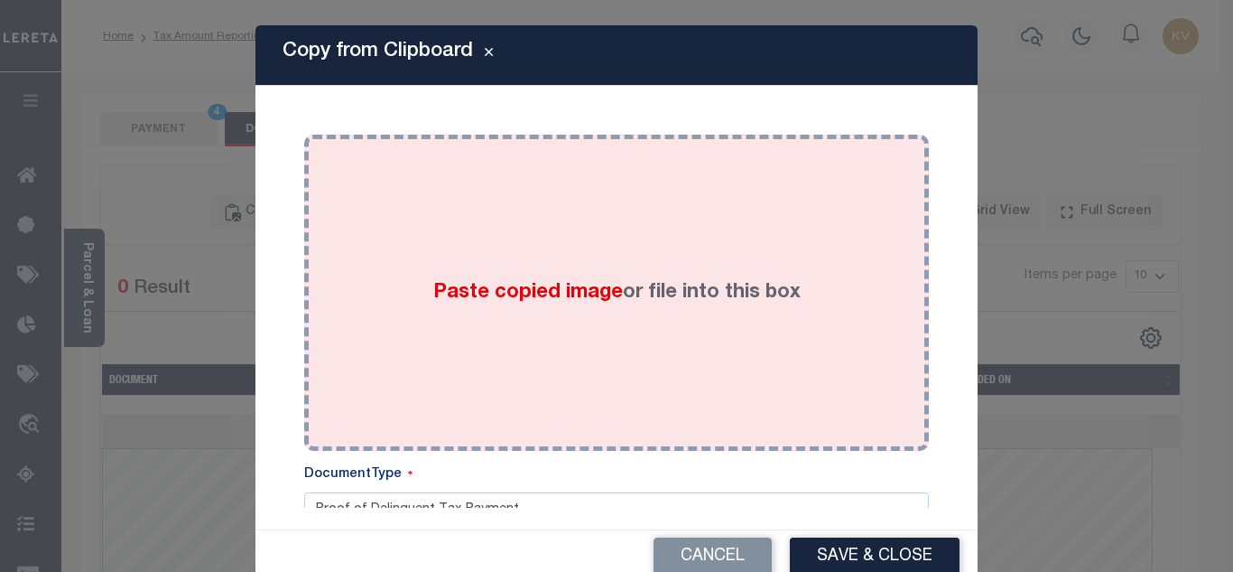
click at [471, 278] on label "Paste copied image or file into this box" at bounding box center [617, 293] width 368 height 30
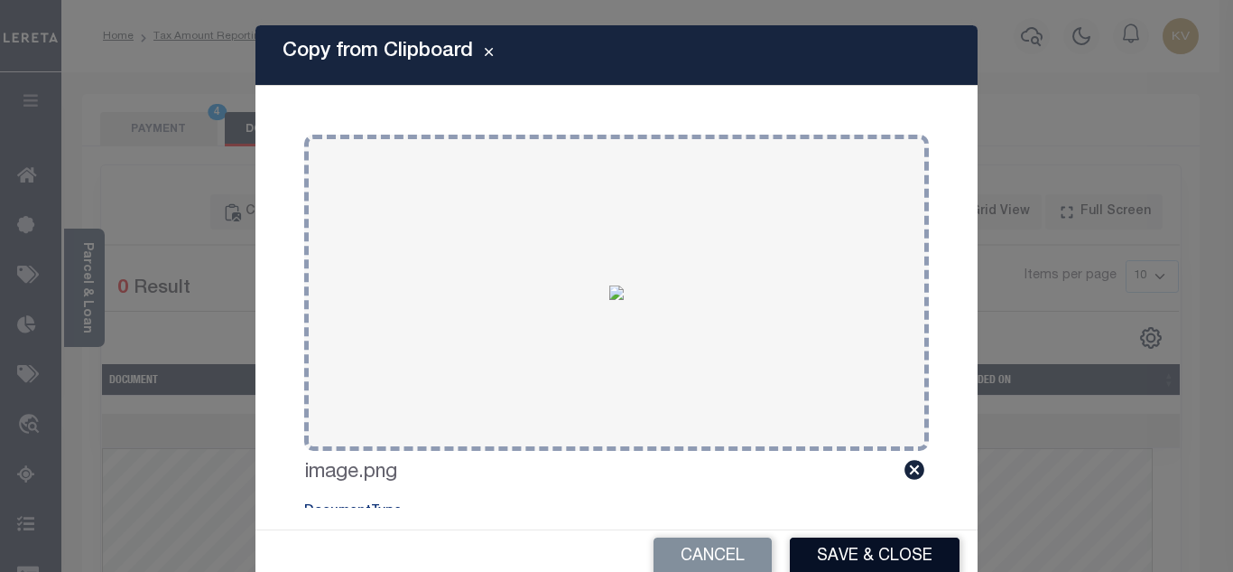
click at [863, 560] on button "Save & Close" at bounding box center [875, 556] width 170 height 39
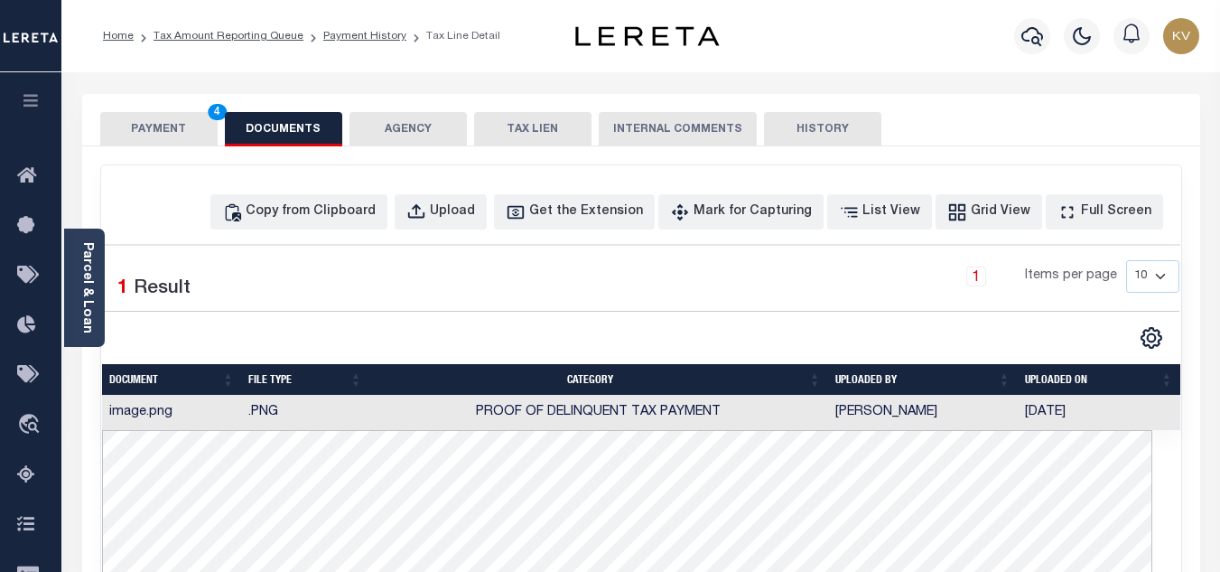
click at [166, 135] on button "PAYMENT 4" at bounding box center [158, 129] width 117 height 34
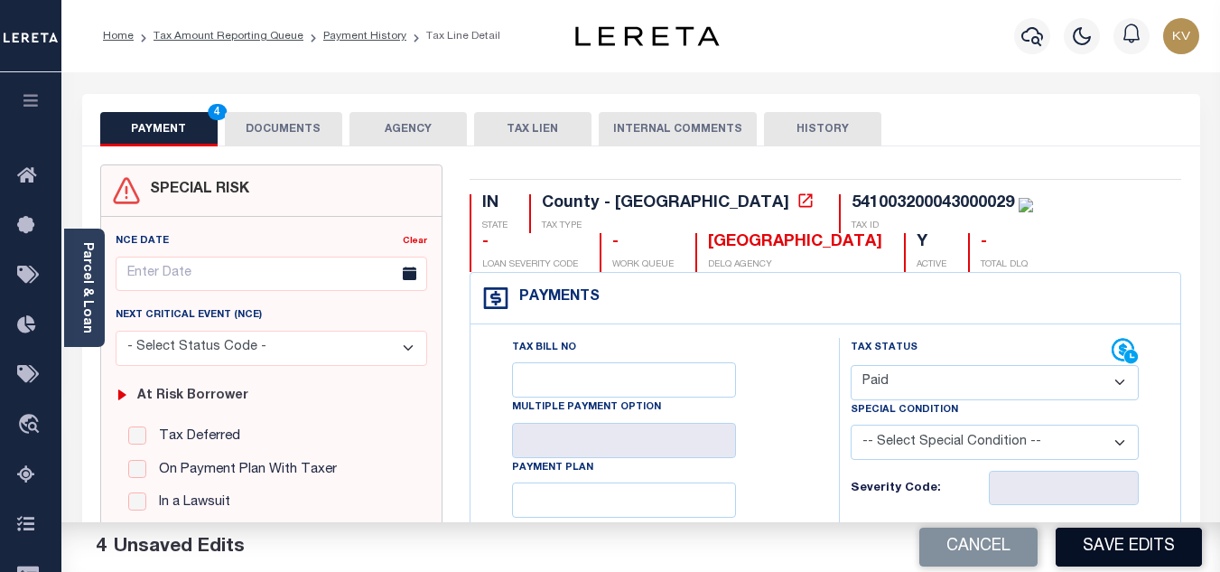
click at [1095, 548] on button "Save Edits" at bounding box center [1129, 546] width 146 height 39
checkbox input "false"
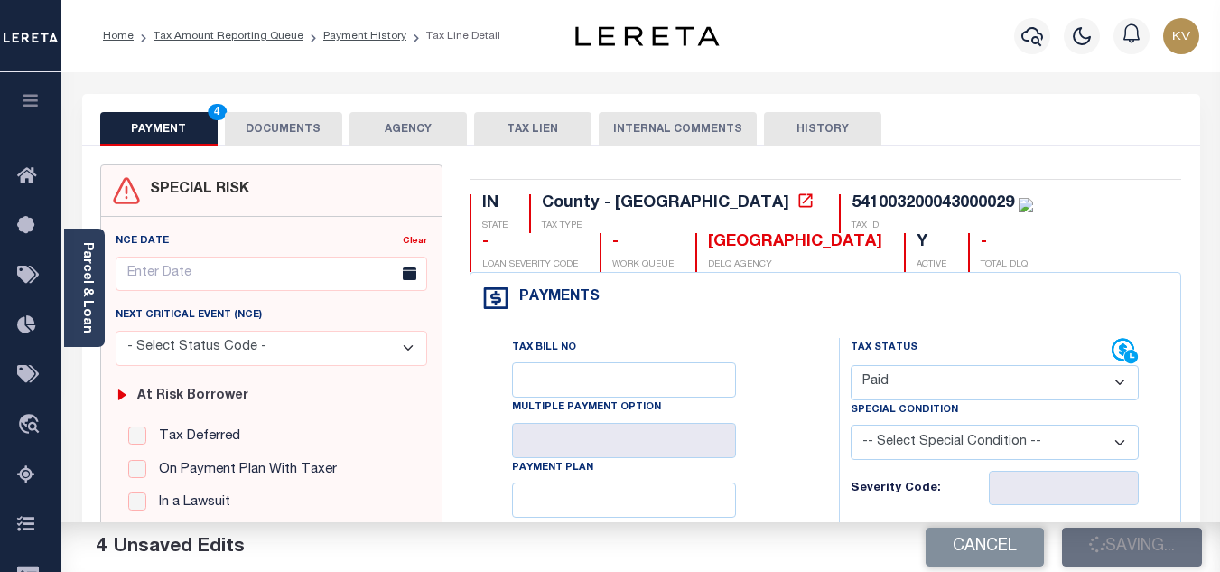
type input "$2,177.26"
type input "$0"
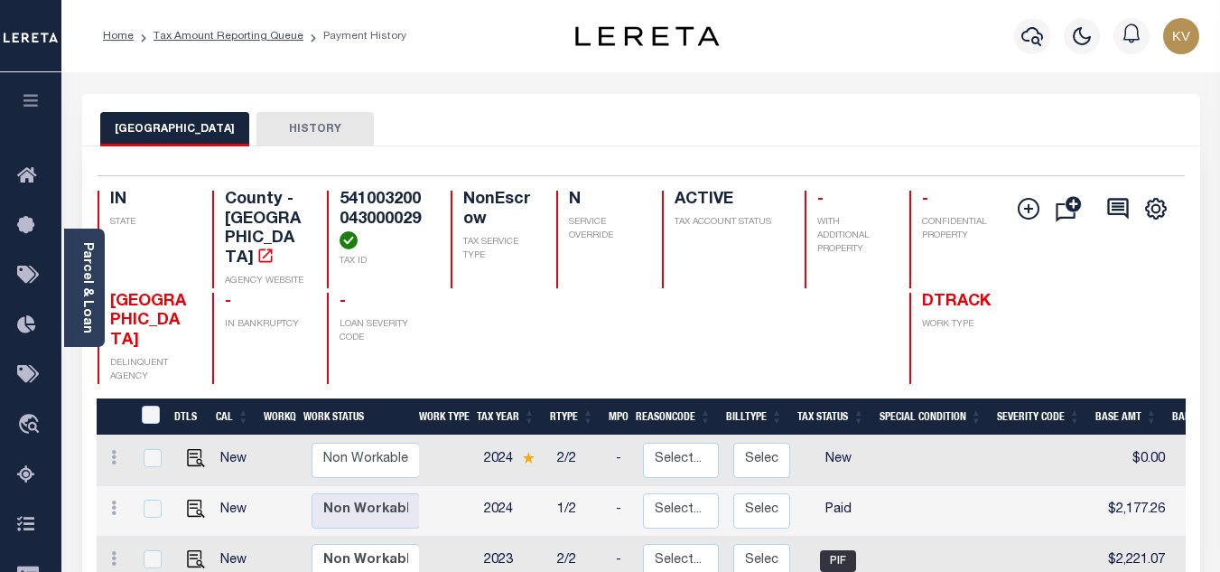
scroll to position [181, 0]
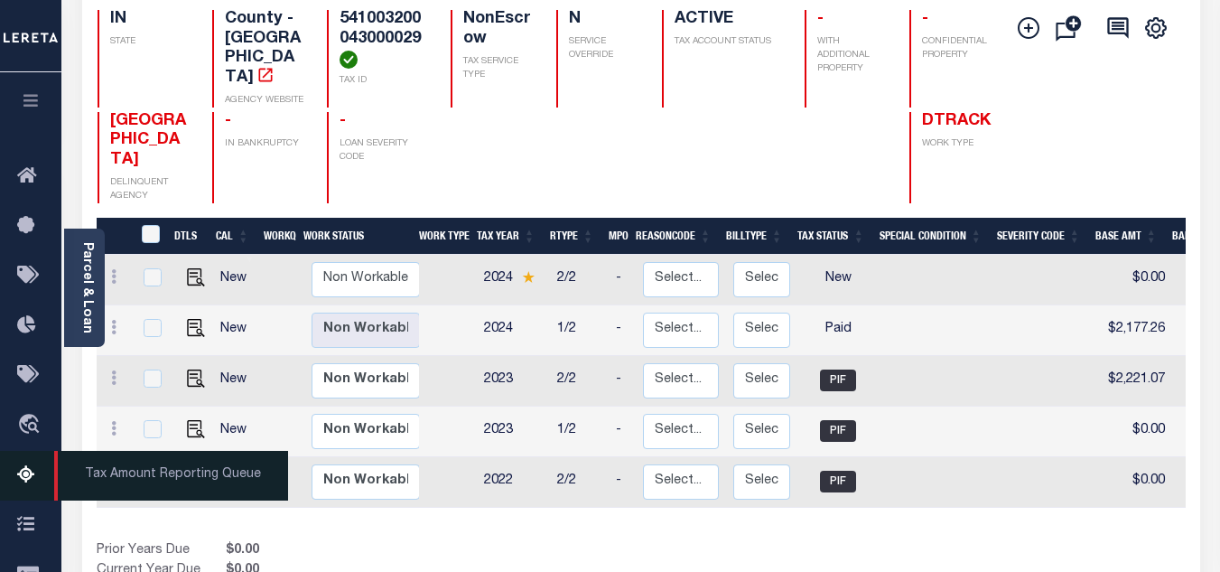
click at [30, 471] on icon at bounding box center [31, 475] width 29 height 23
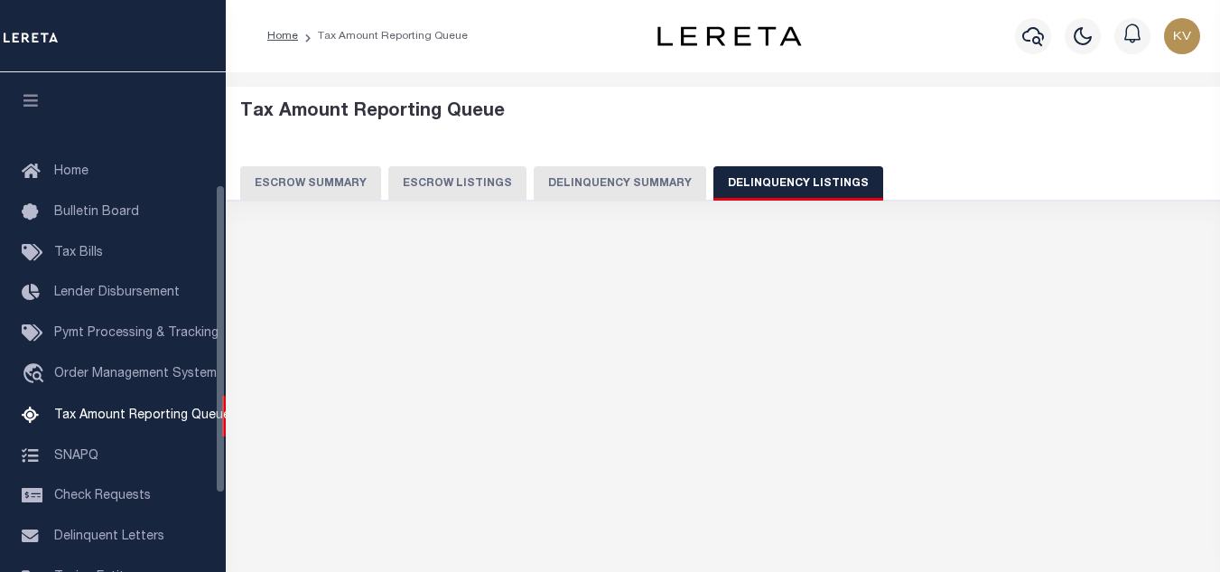
select select
select select "100"
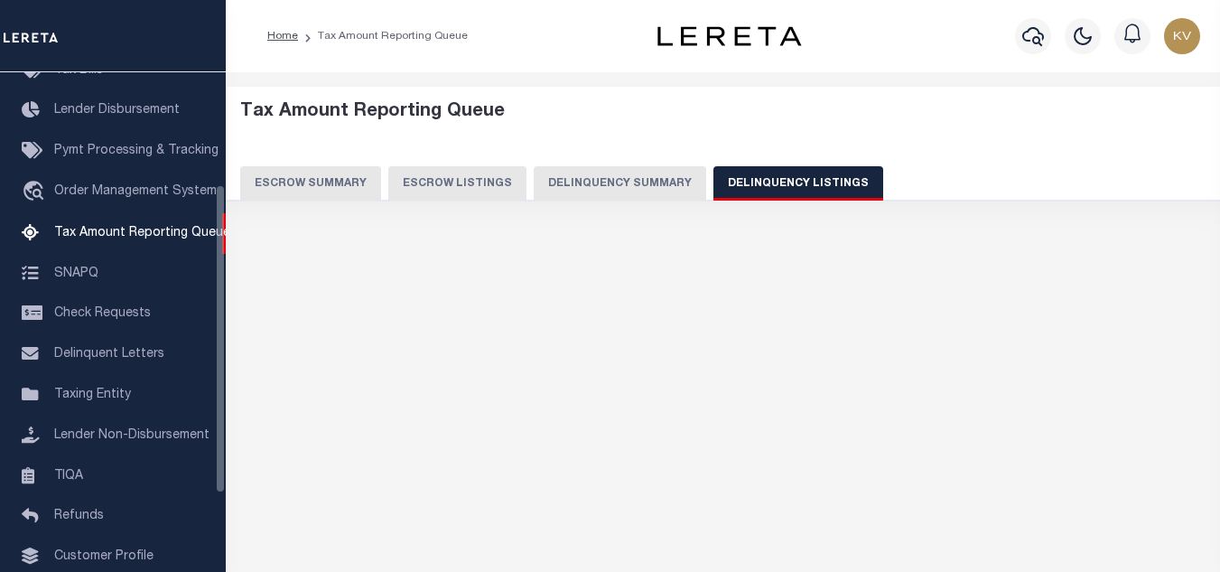
select select "100"
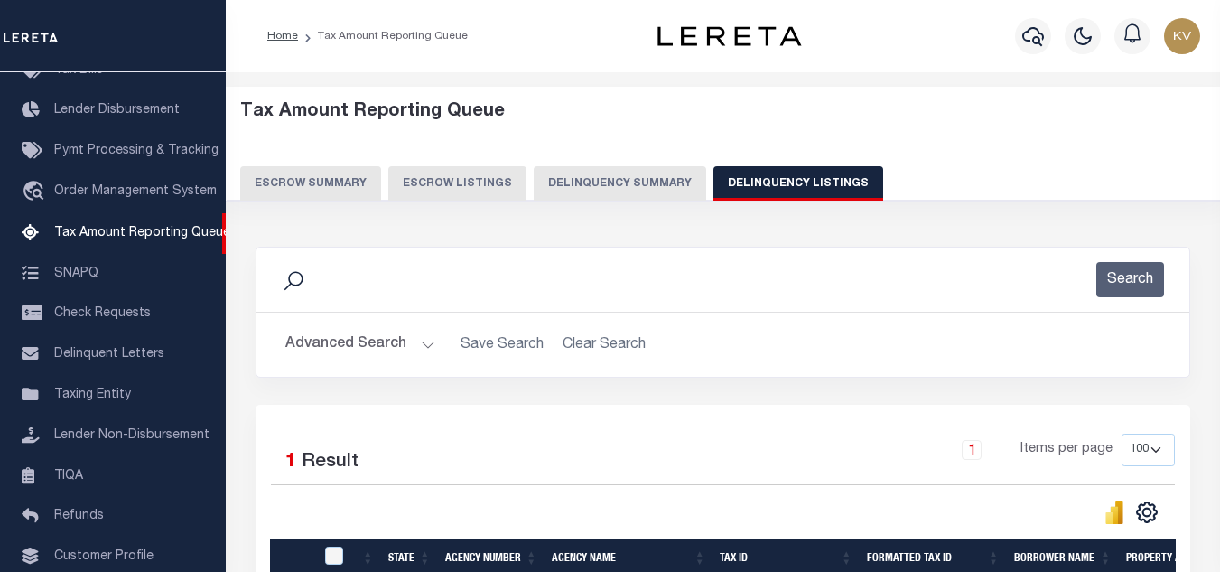
scroll to position [251, 0]
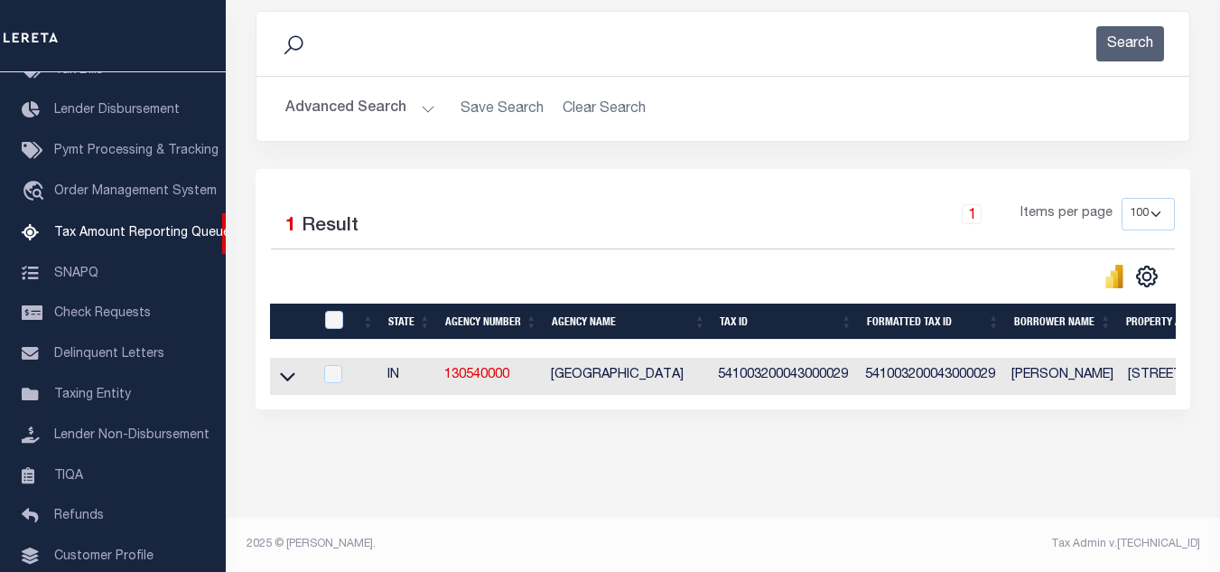
click at [404, 99] on button "Advanced Search" at bounding box center [360, 108] width 150 height 35
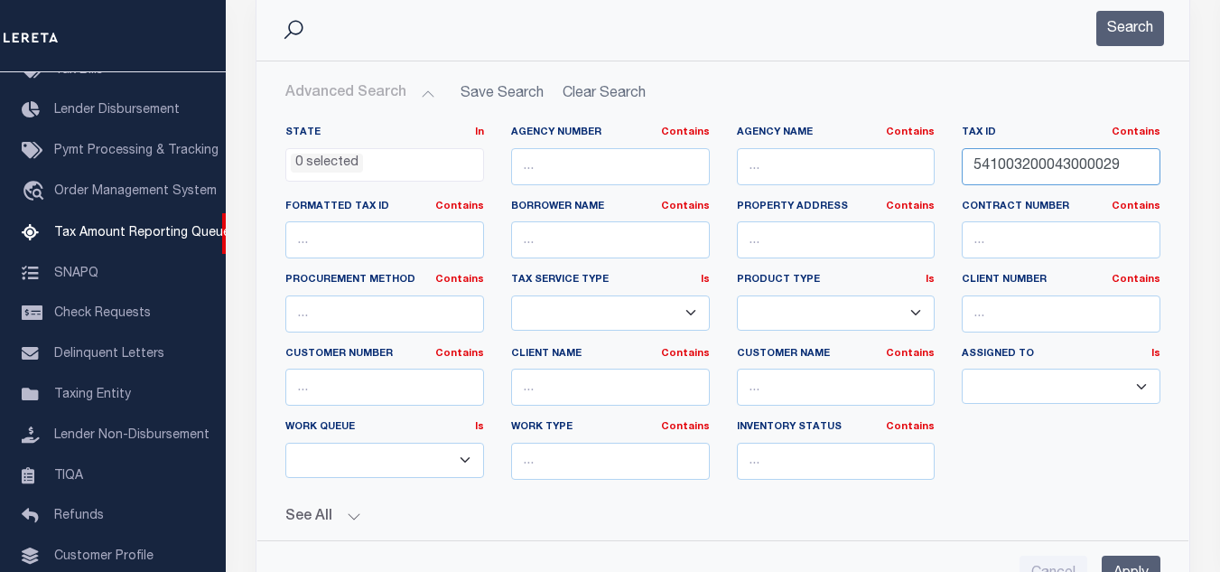
drag, startPoint x: 900, startPoint y: 168, endPoint x: 1024, endPoint y: 156, distance: 124.3
click at [825, 167] on div "State In In AK AL AR AZ CA CO CT DC DE FL GA GU HI IA ID IL IN KS KY LA MA MD M…" at bounding box center [723, 310] width 902 height 368
paste input "1"
type input "541003200043001029"
click at [1134, 26] on button "Search" at bounding box center [1130, 28] width 68 height 35
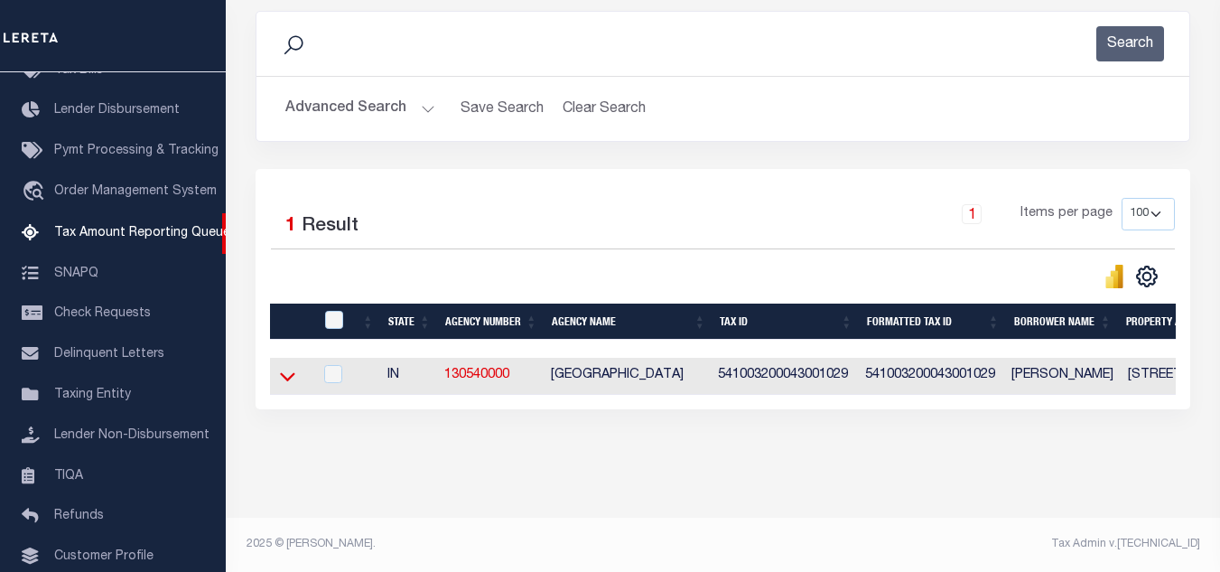
click at [286, 367] on icon at bounding box center [287, 376] width 15 height 19
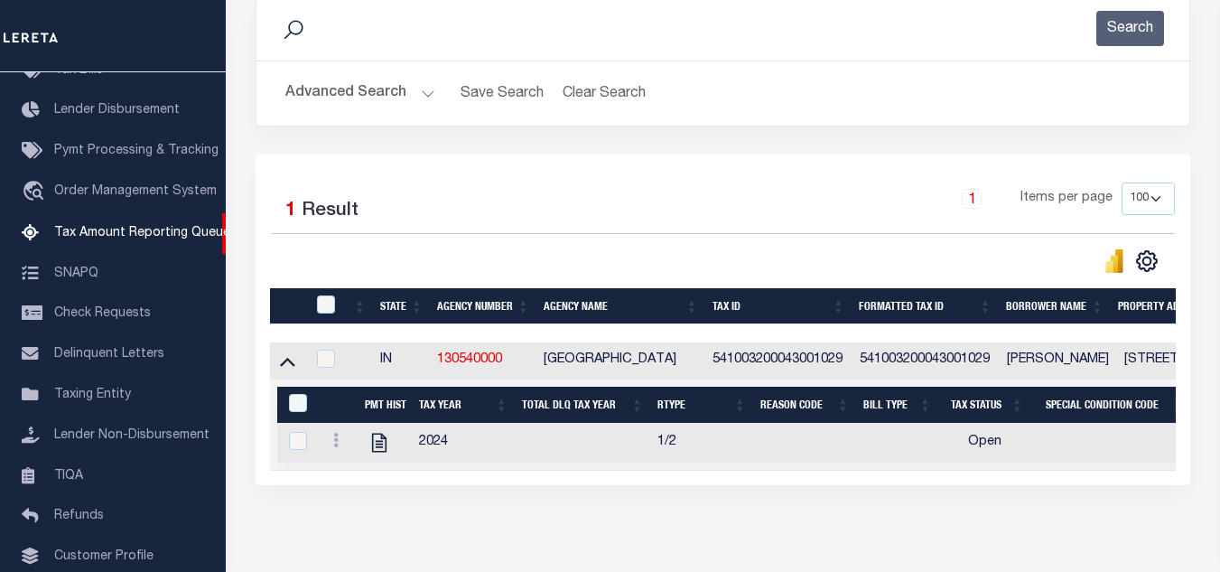
scroll to position [343, 0]
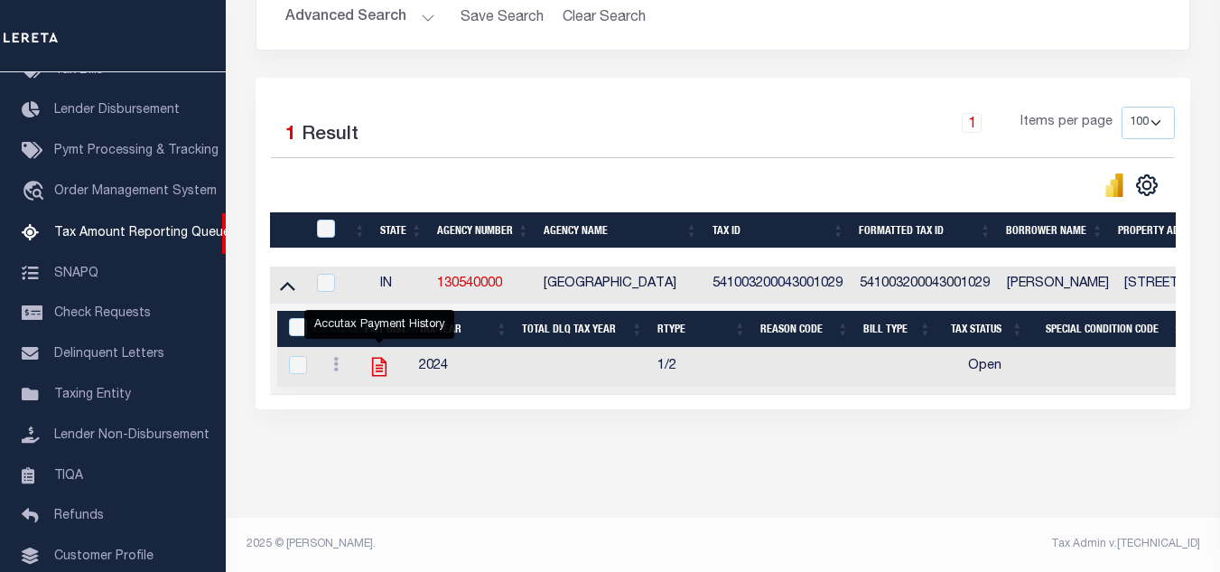
click at [380, 358] on icon "" at bounding box center [379, 367] width 14 height 19
checkbox input "true"
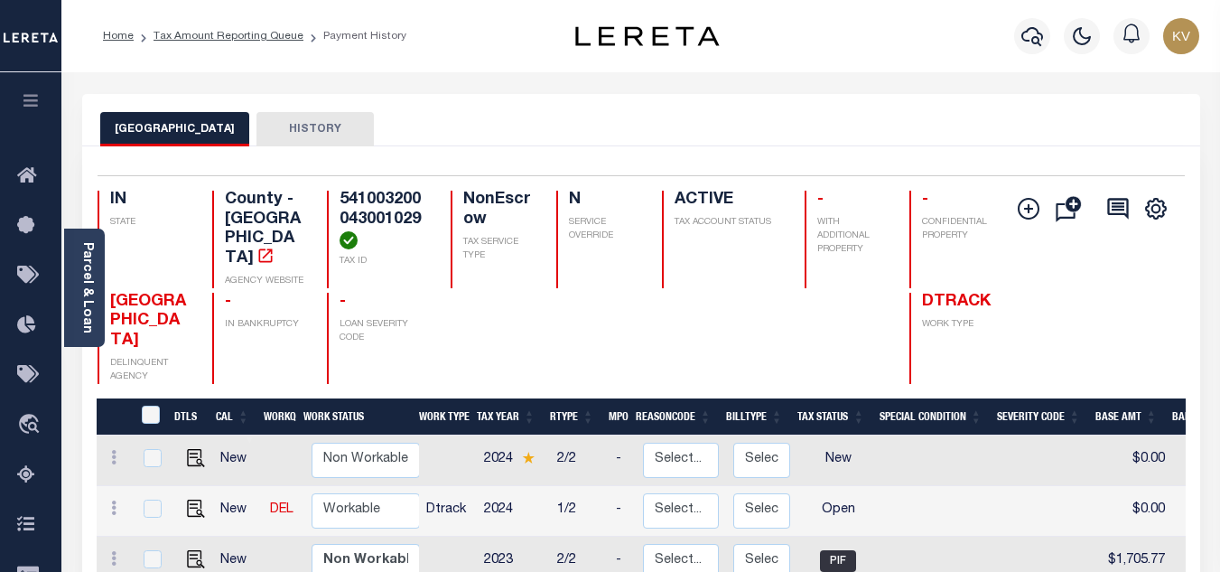
scroll to position [181, 0]
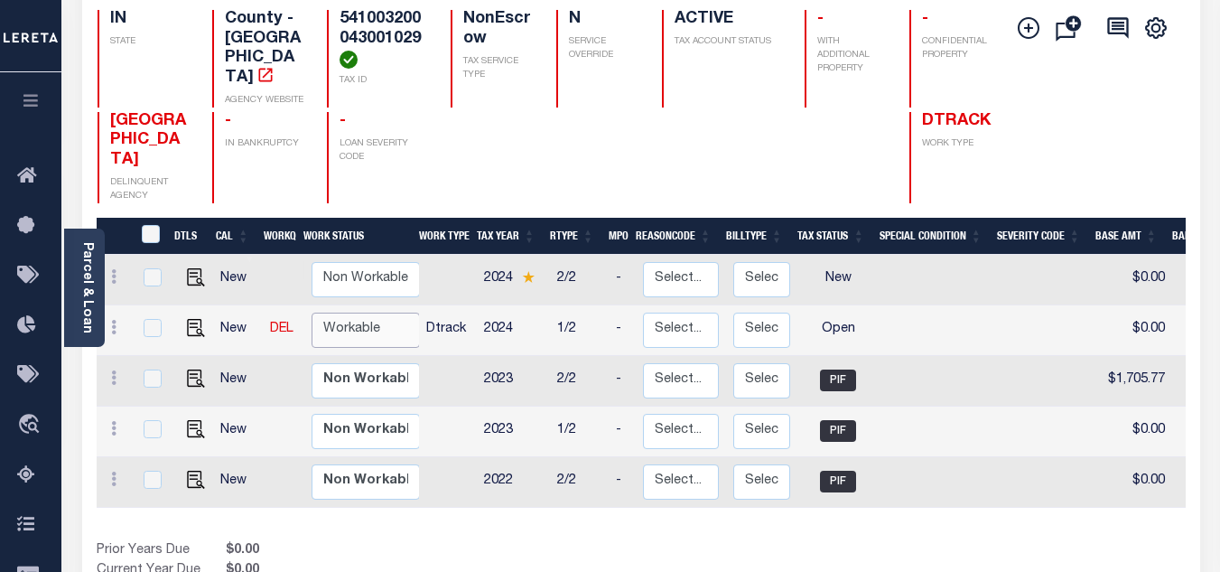
click at [340, 321] on select "Non Workable Workable" at bounding box center [366, 329] width 108 height 35
checkbox input "true"
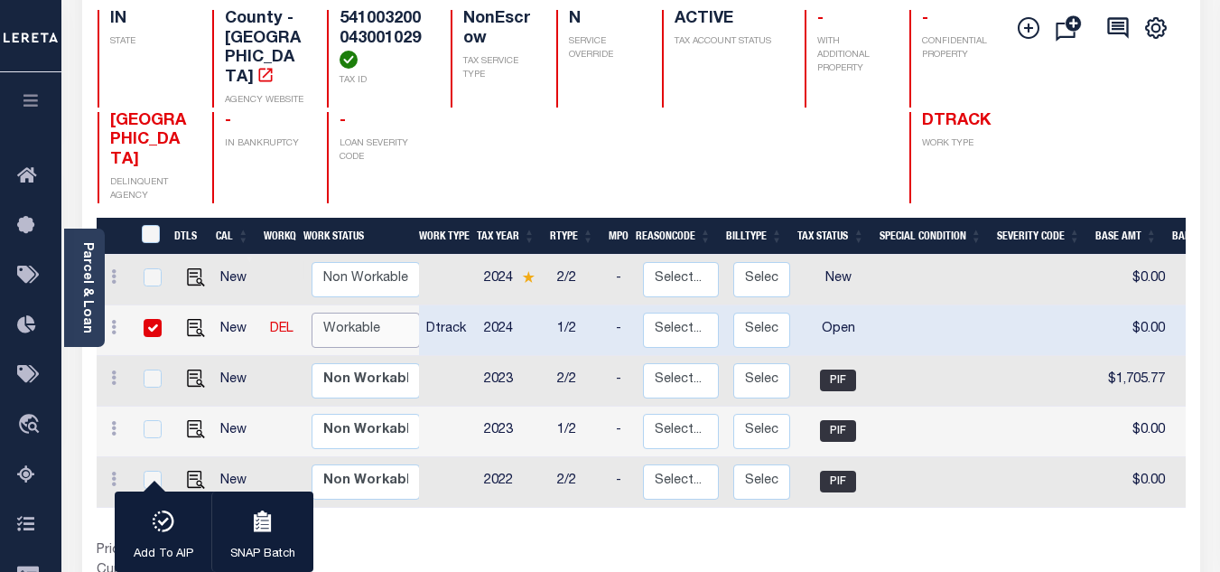
select select "true"
click at [312, 312] on select "Non Workable Workable" at bounding box center [366, 329] width 108 height 35
checkbox input "false"
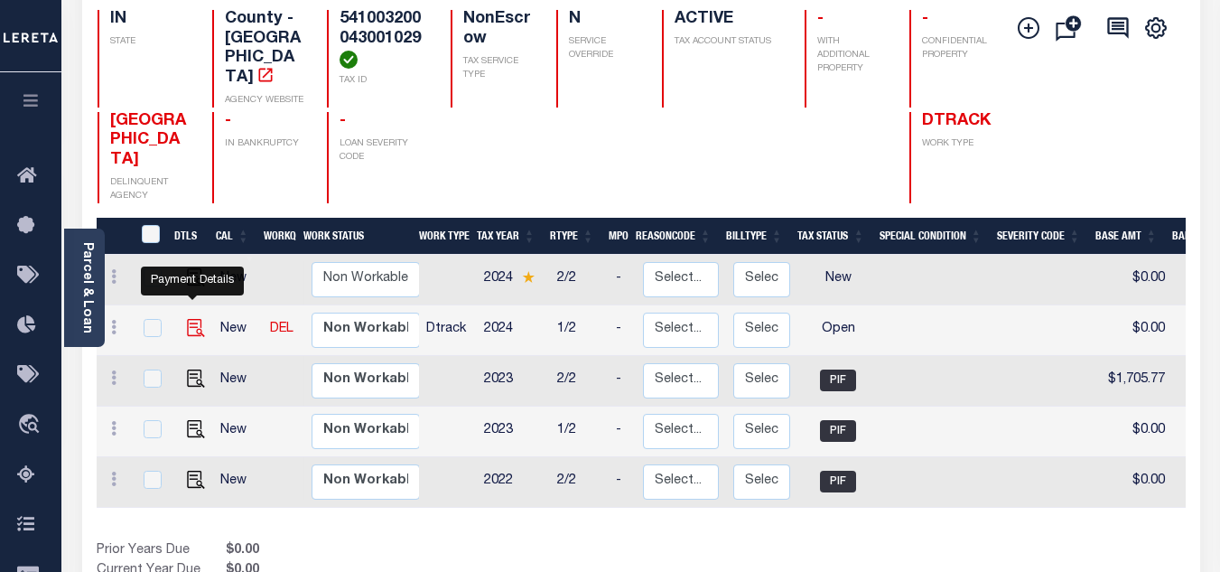
click at [187, 319] on img "" at bounding box center [196, 328] width 18 height 18
checkbox input "true"
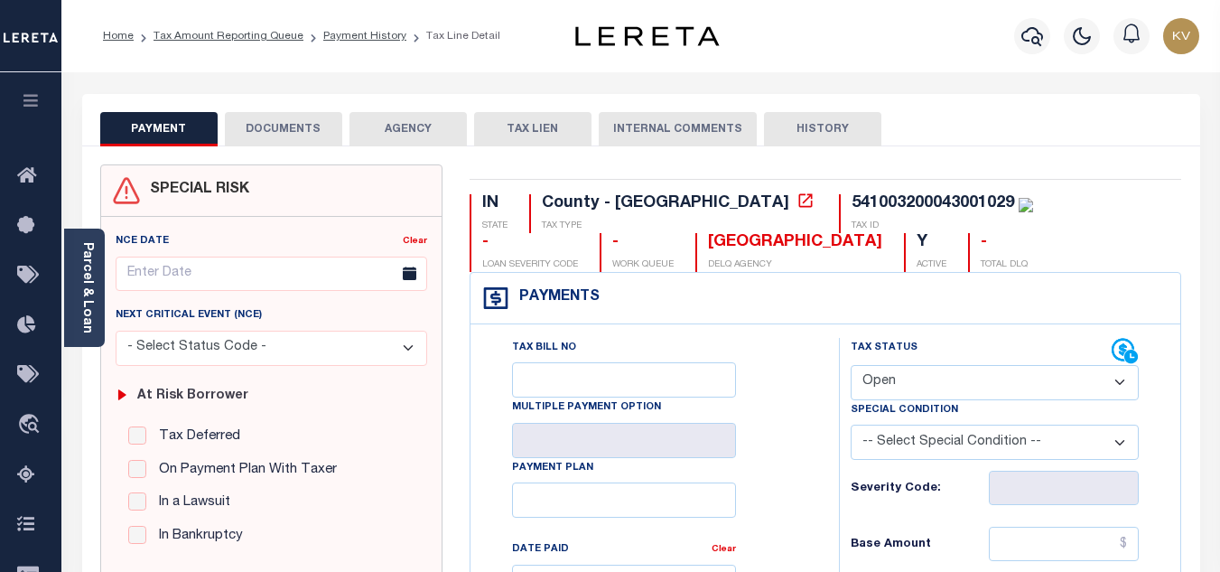
click at [953, 373] on select "- Select Status Code - Open Due/Unpaid Paid Incomplete No Tax Due Internal Refu…" at bounding box center [995, 382] width 288 height 35
select select "PYD"
click at [851, 366] on select "- Select Status Code - Open Due/Unpaid Paid Incomplete No Tax Due Internal Refu…" at bounding box center [995, 382] width 288 height 35
type input "[DATE]"
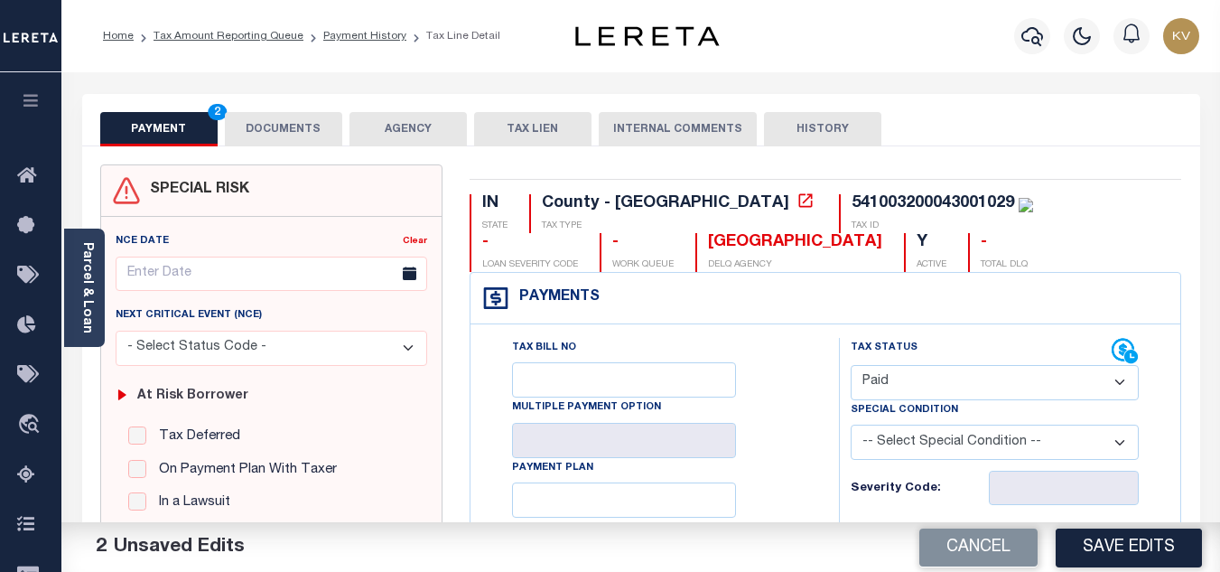
scroll to position [181, 0]
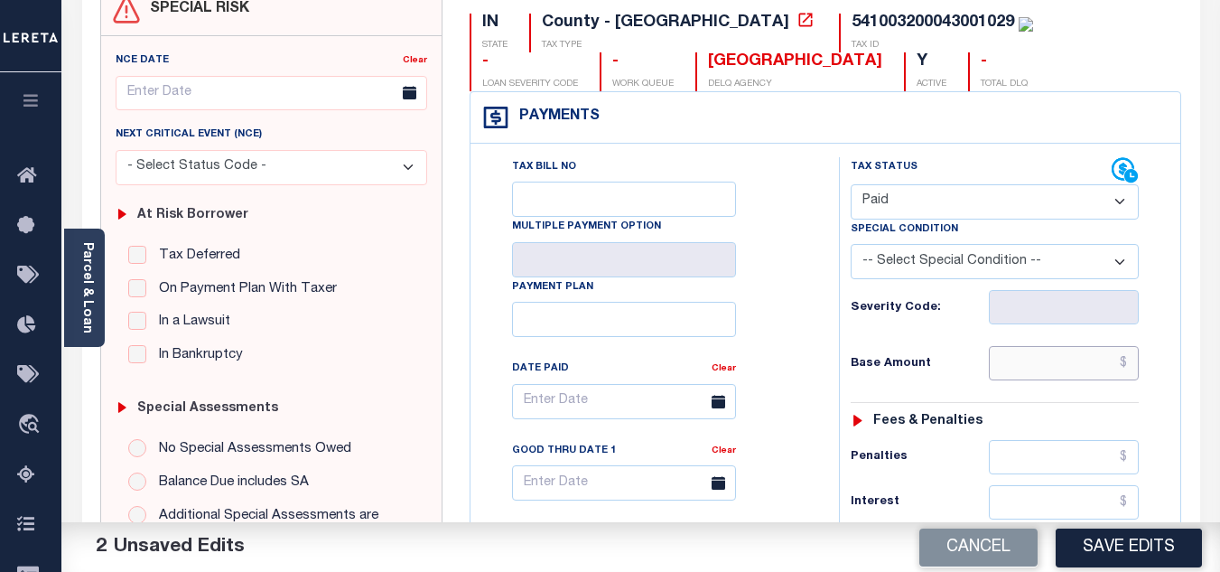
click at [1034, 370] on input "text" at bounding box center [1064, 363] width 150 height 34
paste input "1,670.62"
type input "$1,670.62"
click at [922, 324] on div "Severity Code:" at bounding box center [995, 307] width 288 height 34
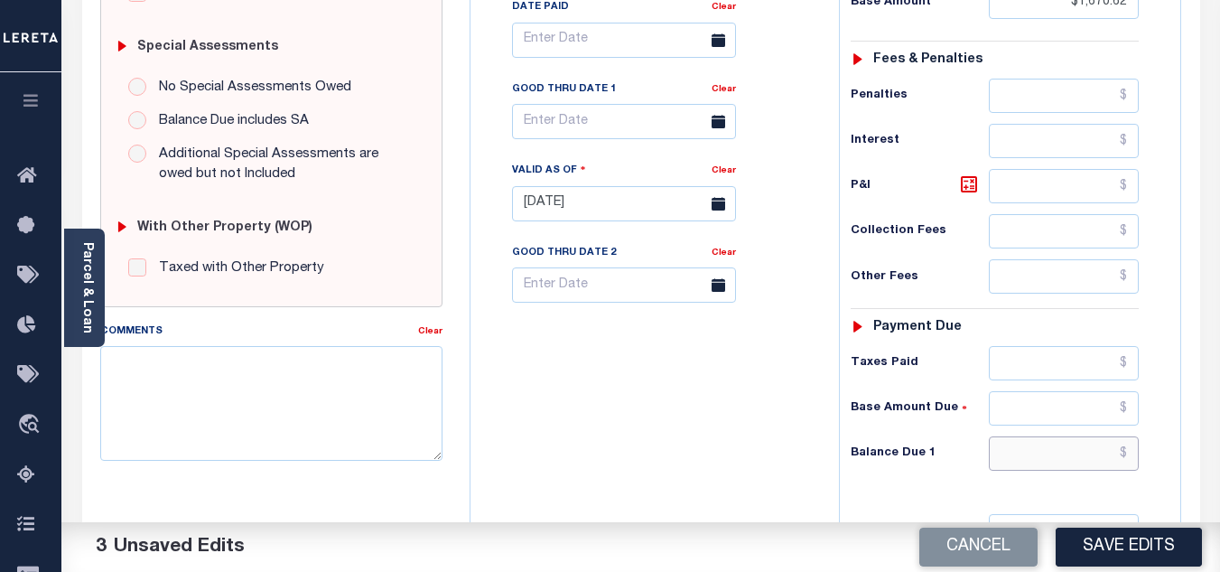
click at [1042, 459] on input "text" at bounding box center [1064, 453] width 150 height 34
click at [654, 450] on div "Tax Bill No Multiple Payment Option Payment Plan Clear" at bounding box center [650, 194] width 350 height 797
type input "$0.00"
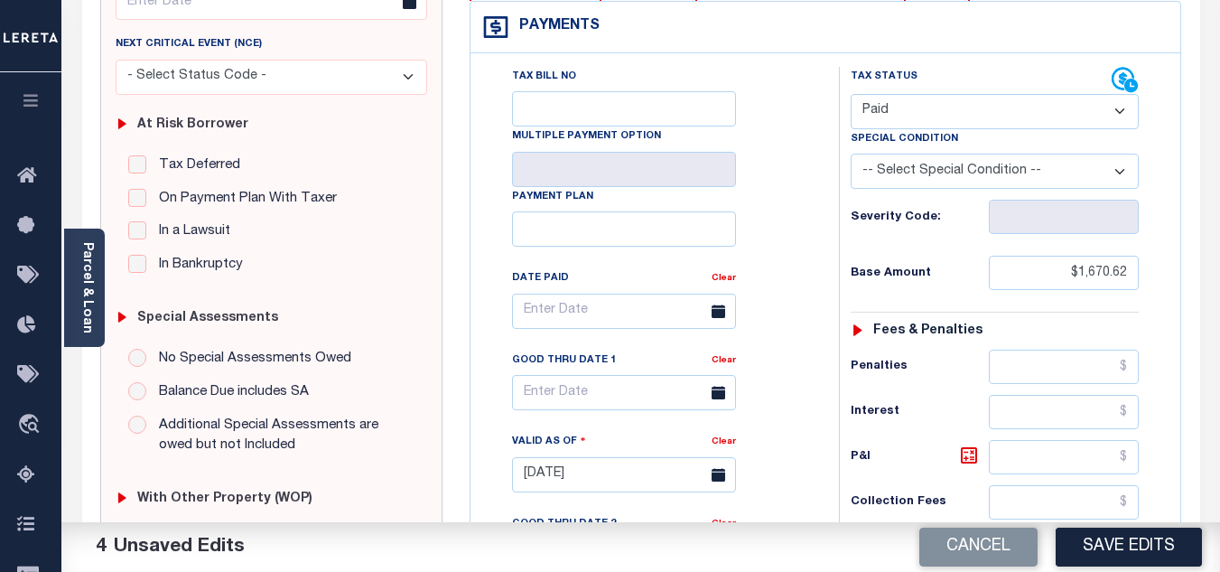
scroll to position [0, 0]
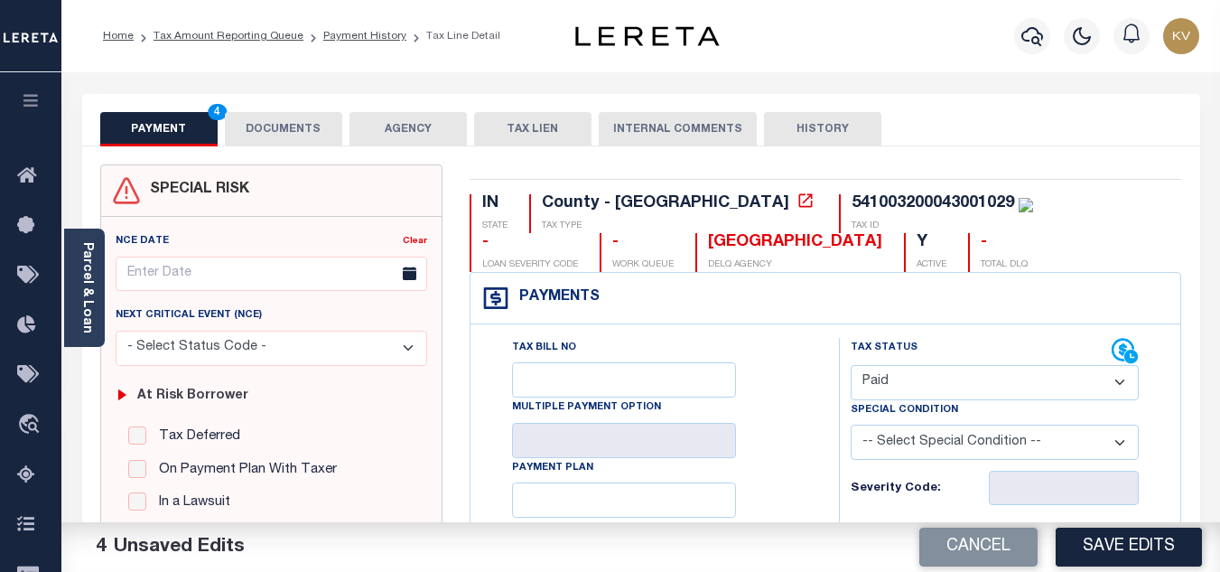
click at [310, 137] on button "DOCUMENTS" at bounding box center [283, 129] width 117 height 34
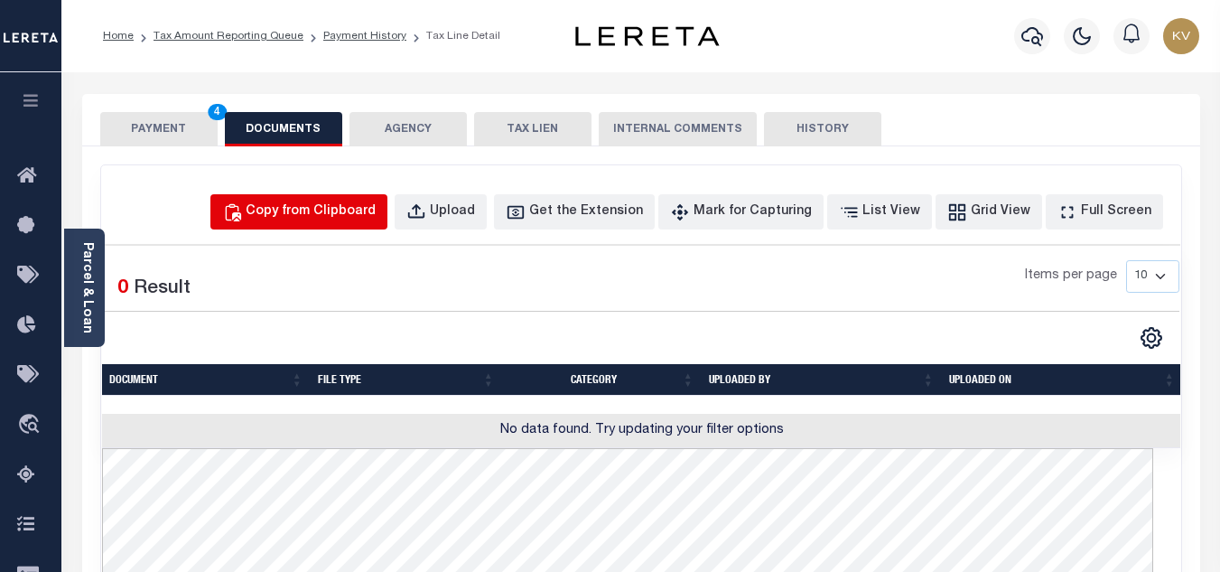
click at [351, 209] on div "Copy from Clipboard" at bounding box center [311, 212] width 130 height 20
select select "POP"
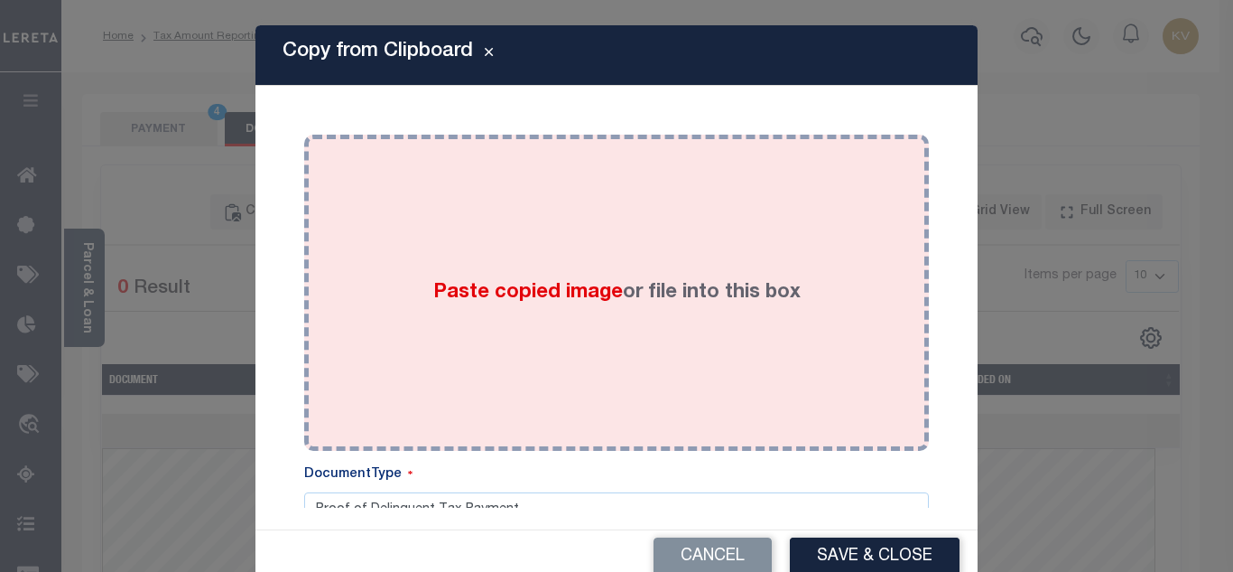
click at [433, 250] on div "Paste copied image or file into this box" at bounding box center [617, 292] width 598 height 289
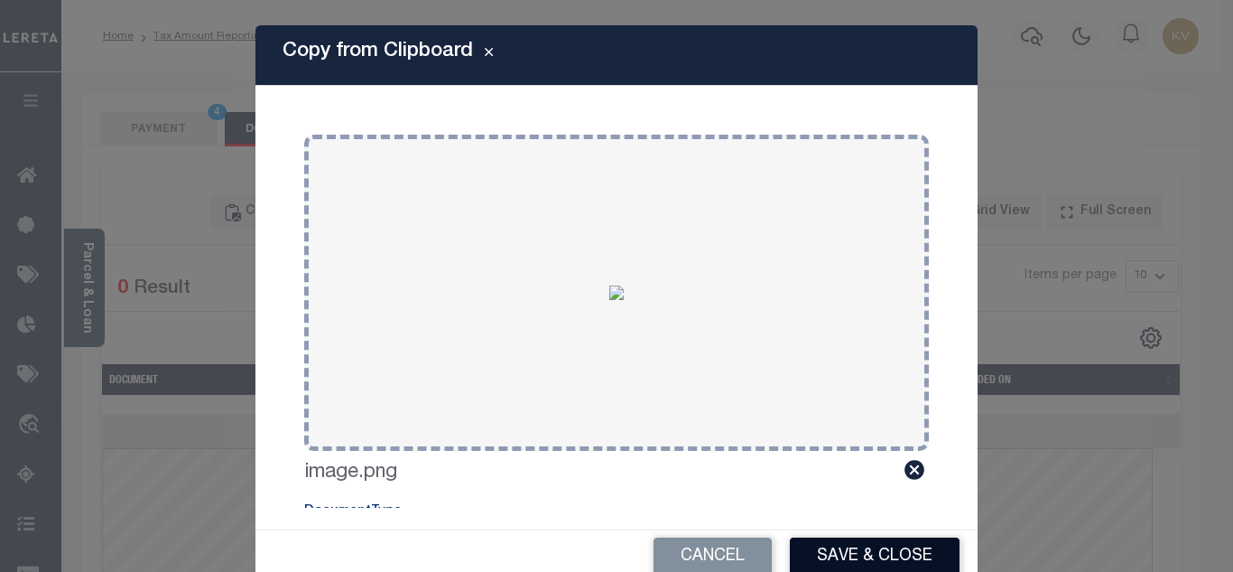
click at [863, 554] on button "Save & Close" at bounding box center [875, 556] width 170 height 39
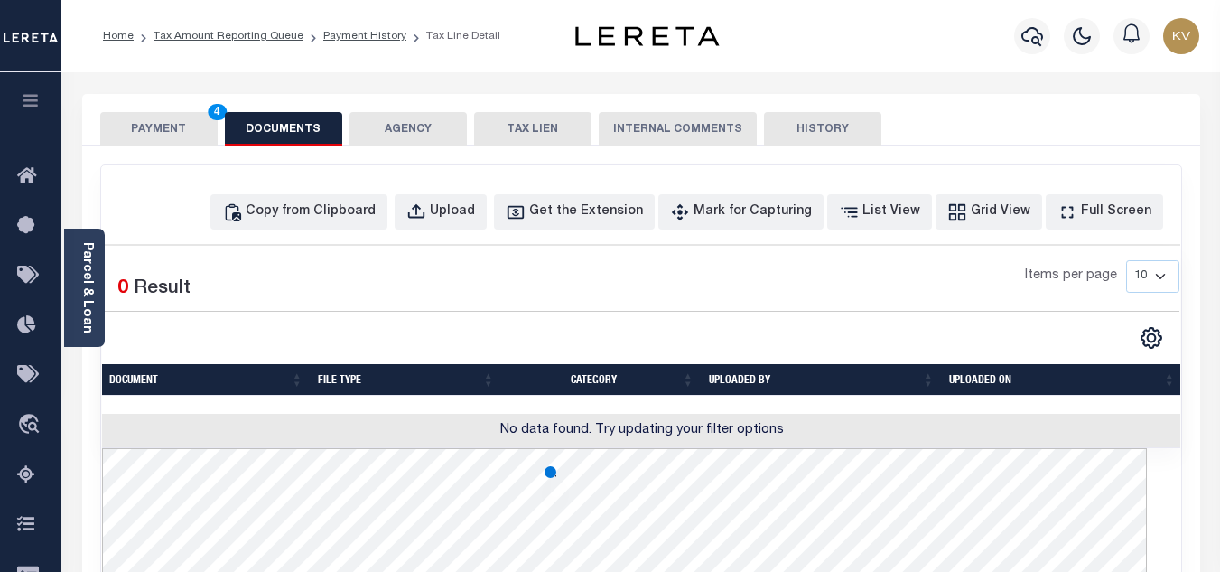
click at [134, 136] on button "PAYMENT 4" at bounding box center [158, 129] width 117 height 34
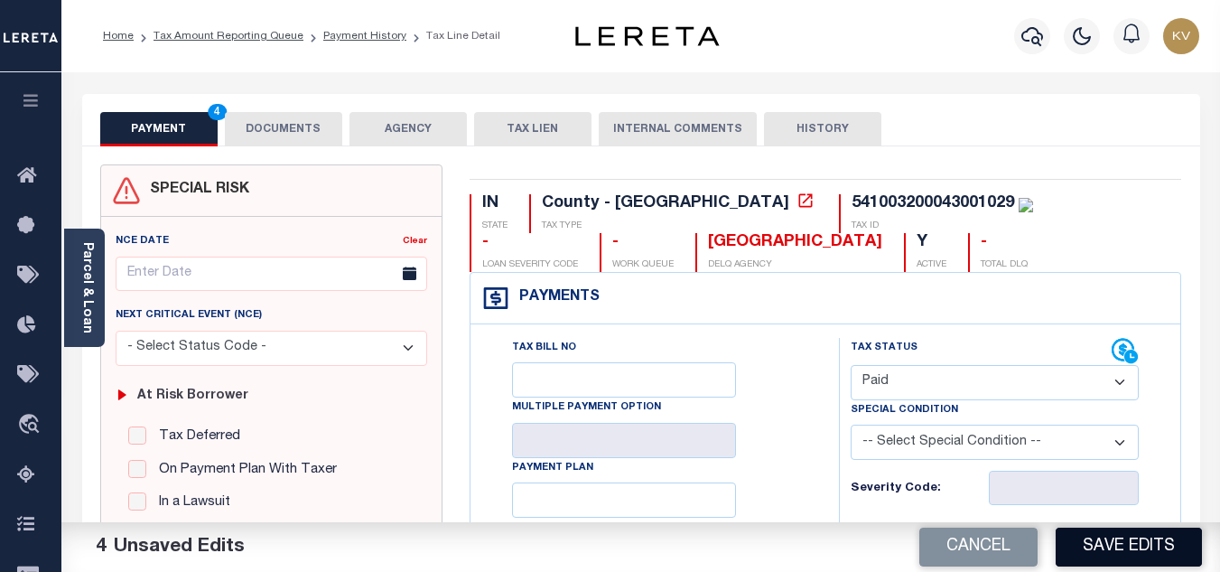
click at [1125, 535] on button "Save Edits" at bounding box center [1129, 546] width 146 height 39
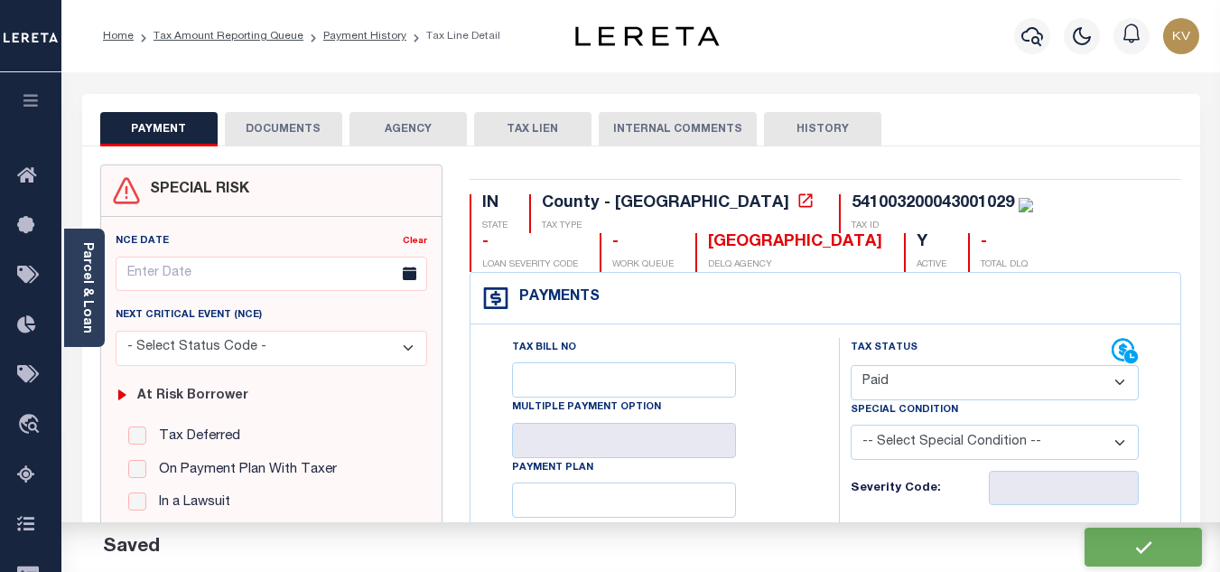
checkbox input "false"
type input "$1,670.62"
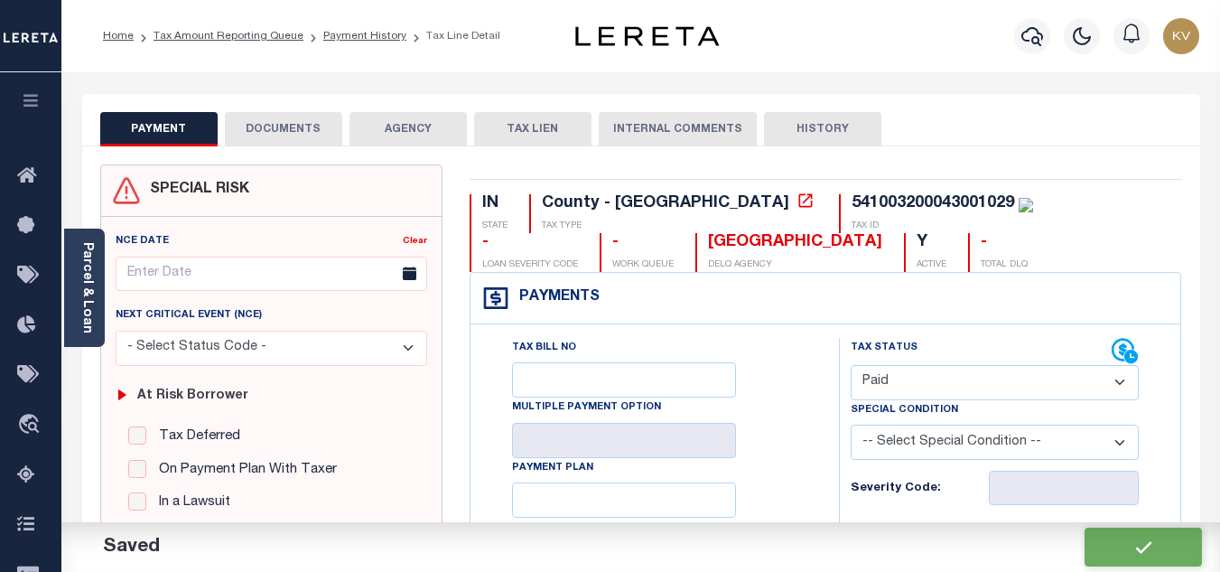
type input "$0"
